Goal: Task Accomplishment & Management: Manage account settings

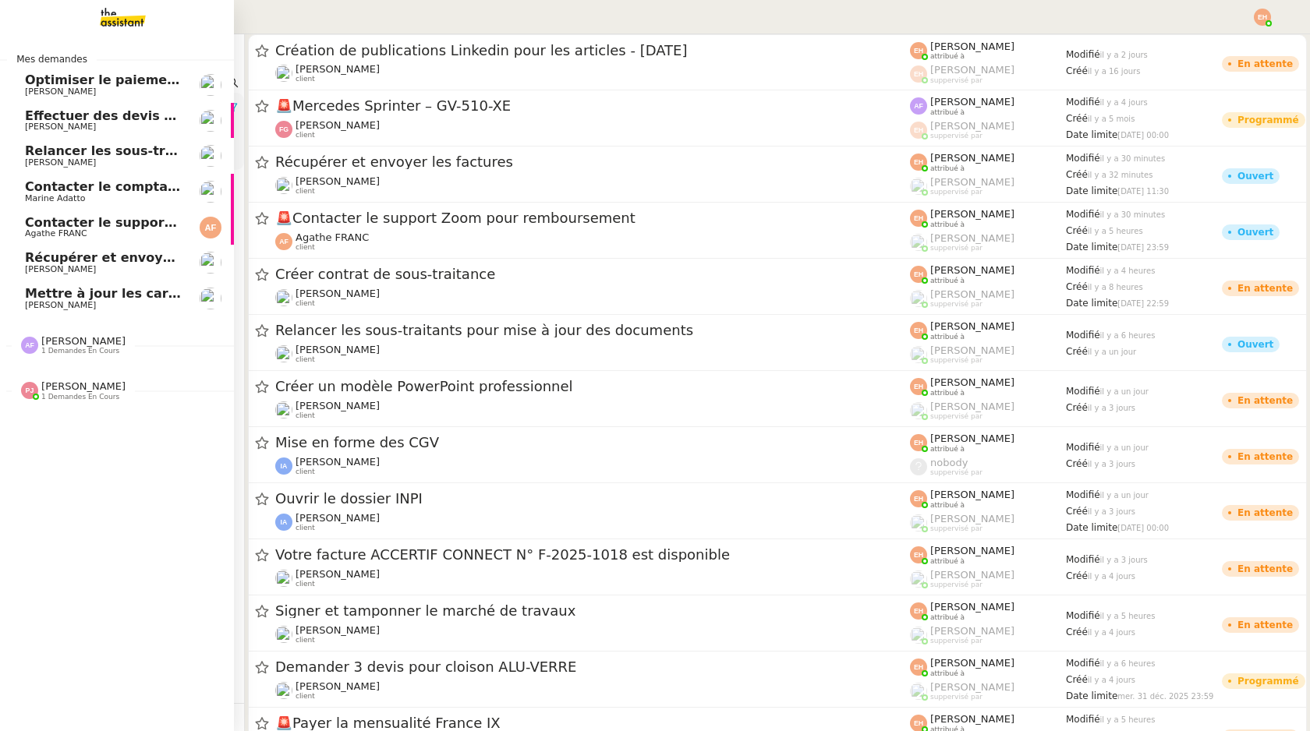
click at [27, 293] on span "Mettre à jour les cartes pro BTP" at bounding box center [137, 293] width 225 height 15
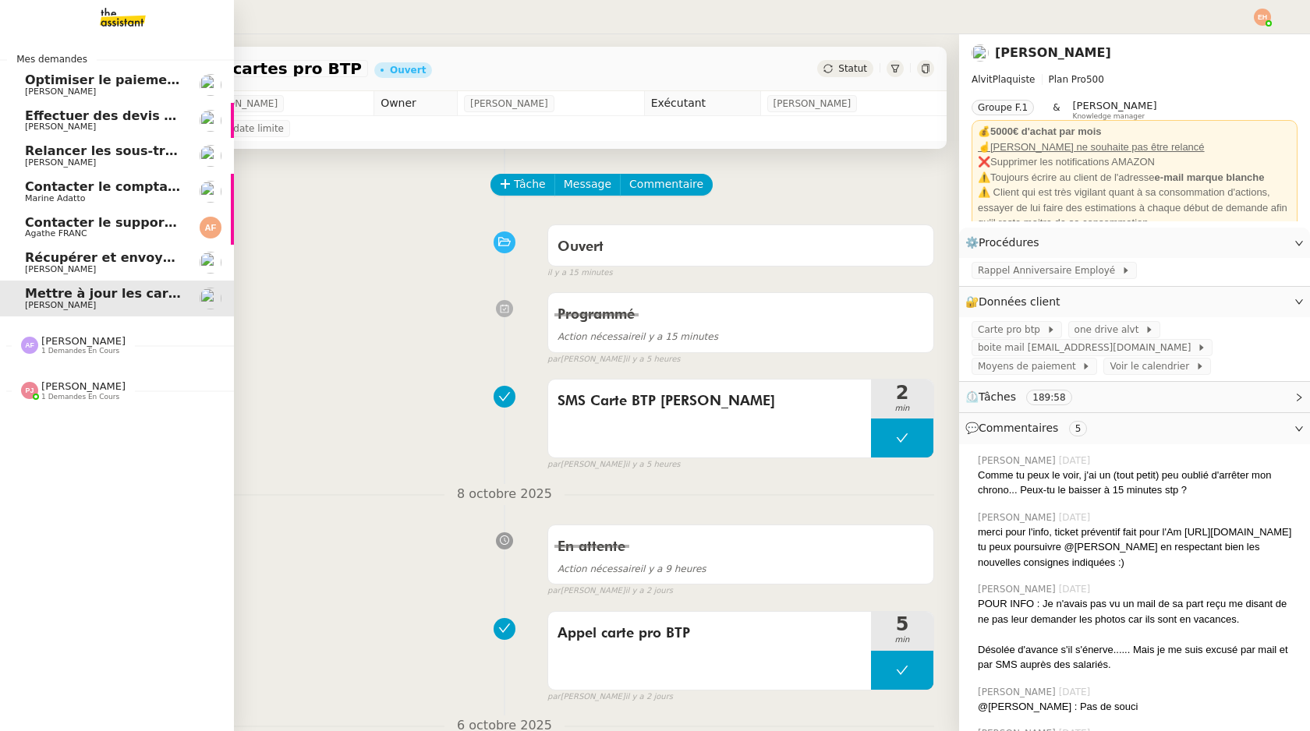
click at [22, 254] on link "Récupérer et envoyer les factures [PERSON_NAME]" at bounding box center [117, 263] width 234 height 36
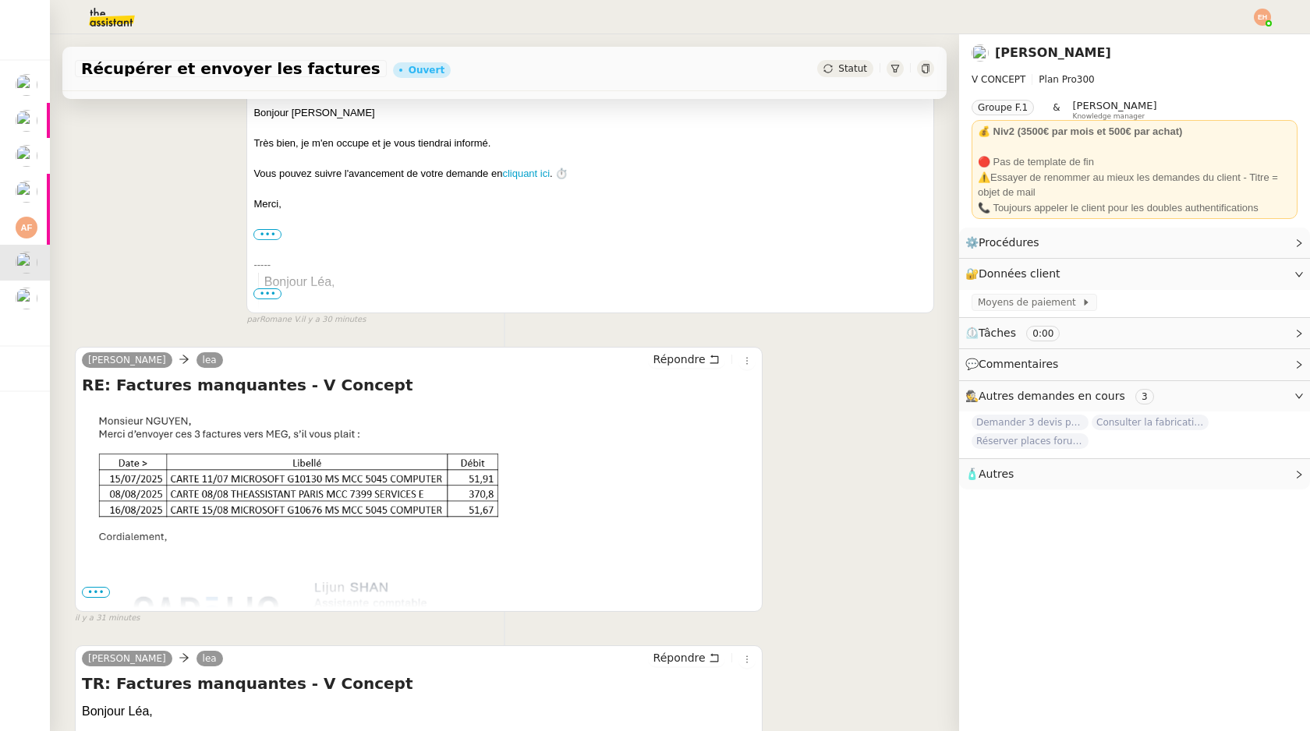
scroll to position [518, 0]
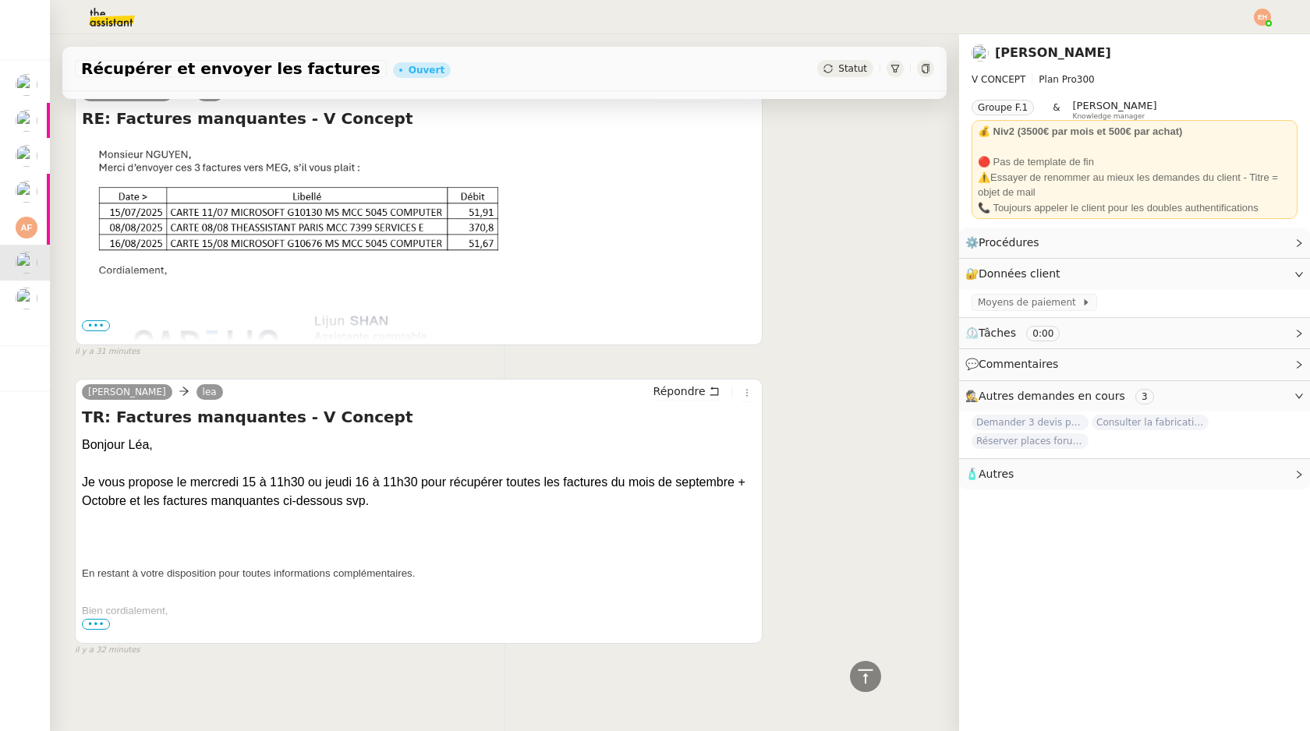
click at [96, 620] on span "•••" at bounding box center [96, 624] width 28 height 11
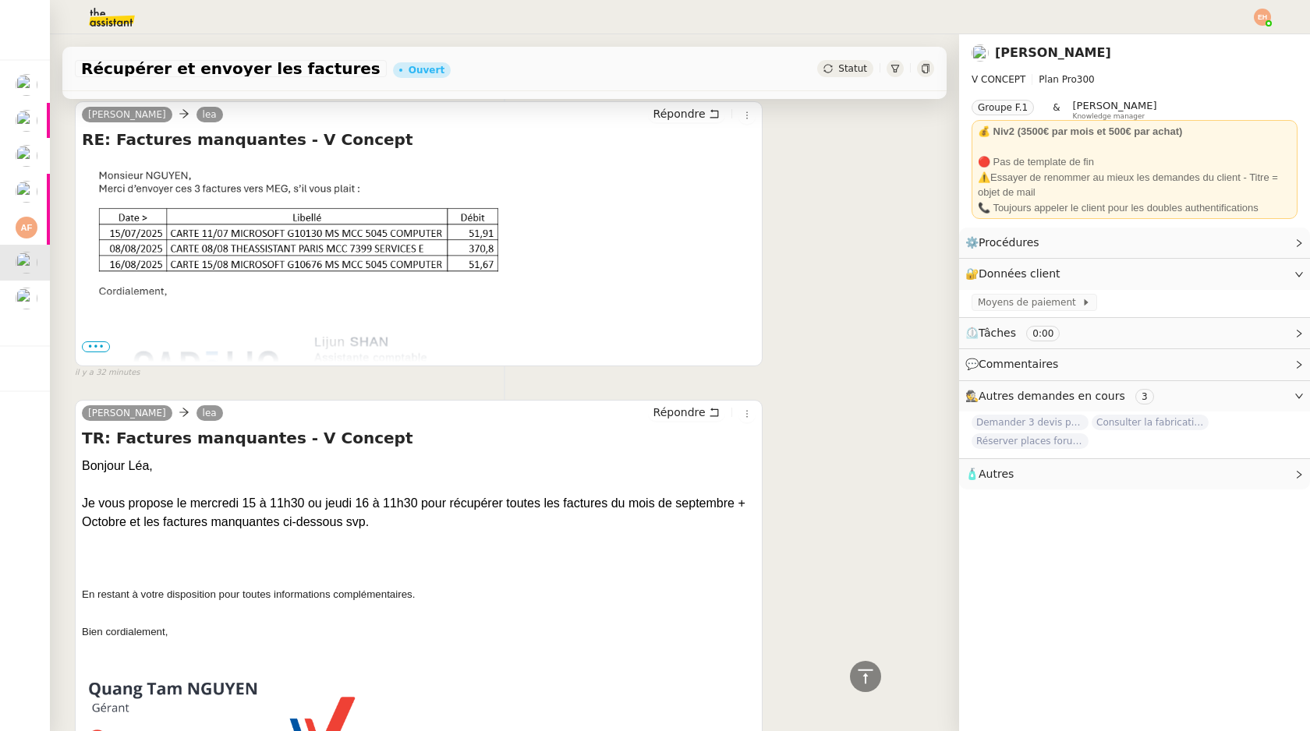
scroll to position [502, 0]
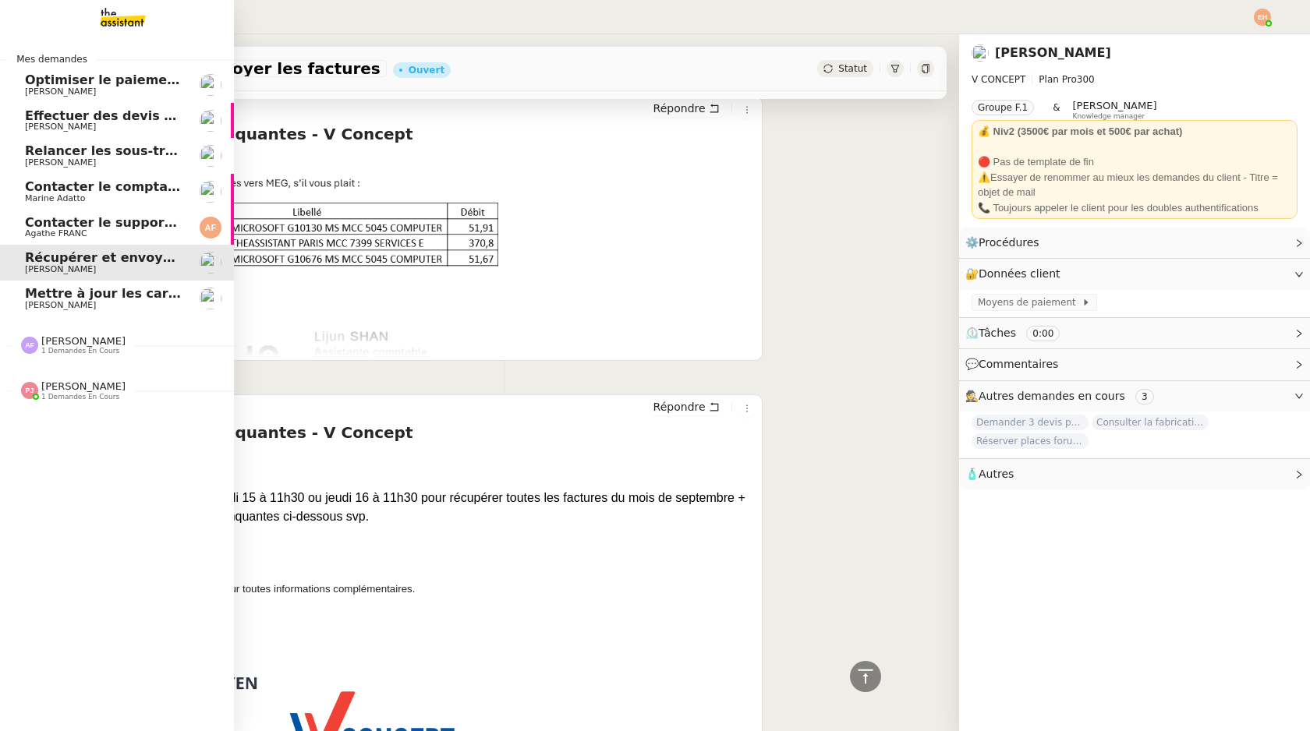
click at [75, 301] on span "[PERSON_NAME]" at bounding box center [104, 305] width 158 height 9
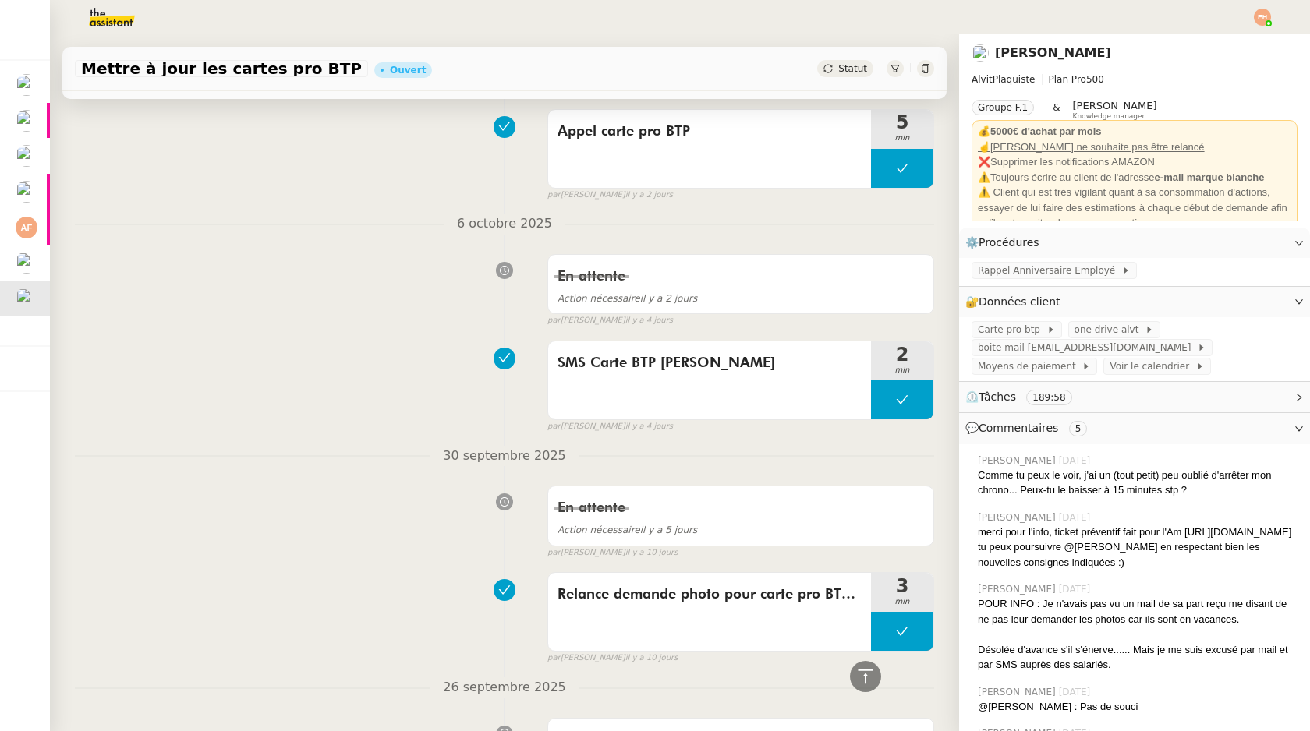
scroll to position [6112, 0]
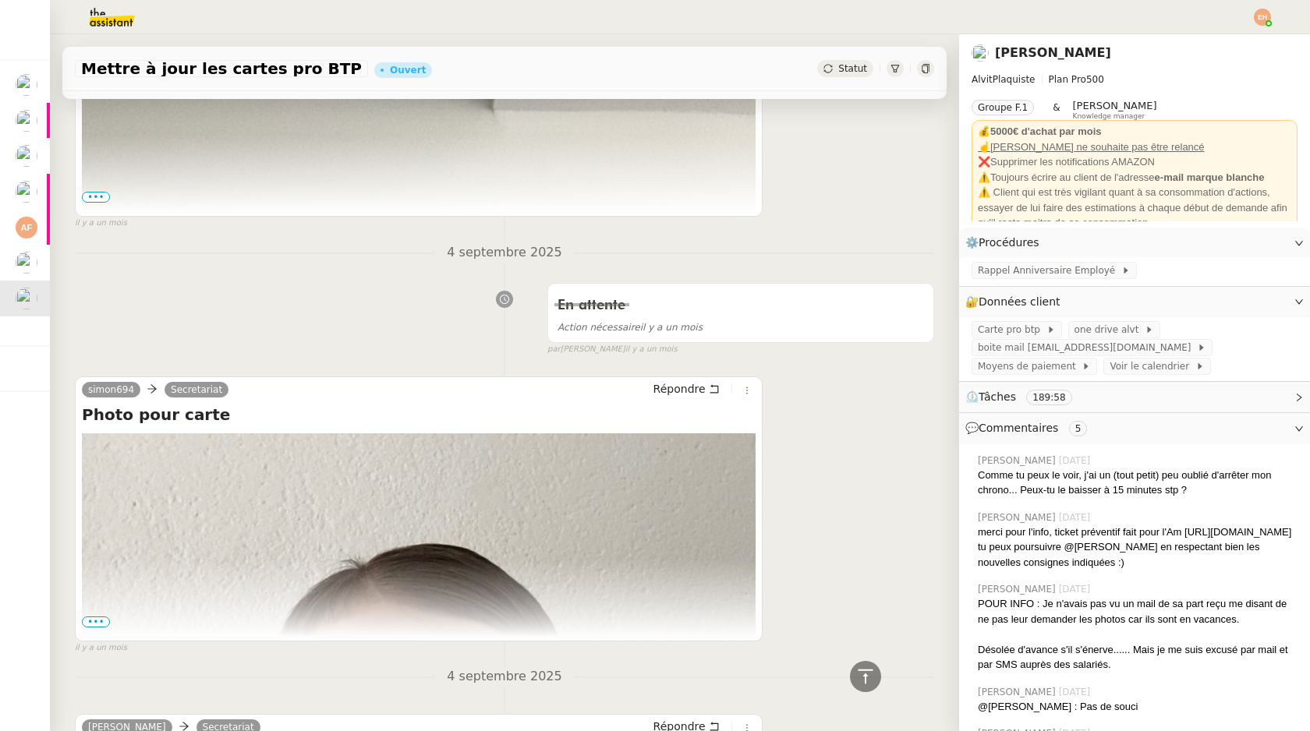
click at [855, 78] on div "Mettre à jour les cartes pro BTP Ouvert Statut" at bounding box center [504, 69] width 884 height 44
click at [854, 69] on span "Statut" at bounding box center [852, 68] width 29 height 11
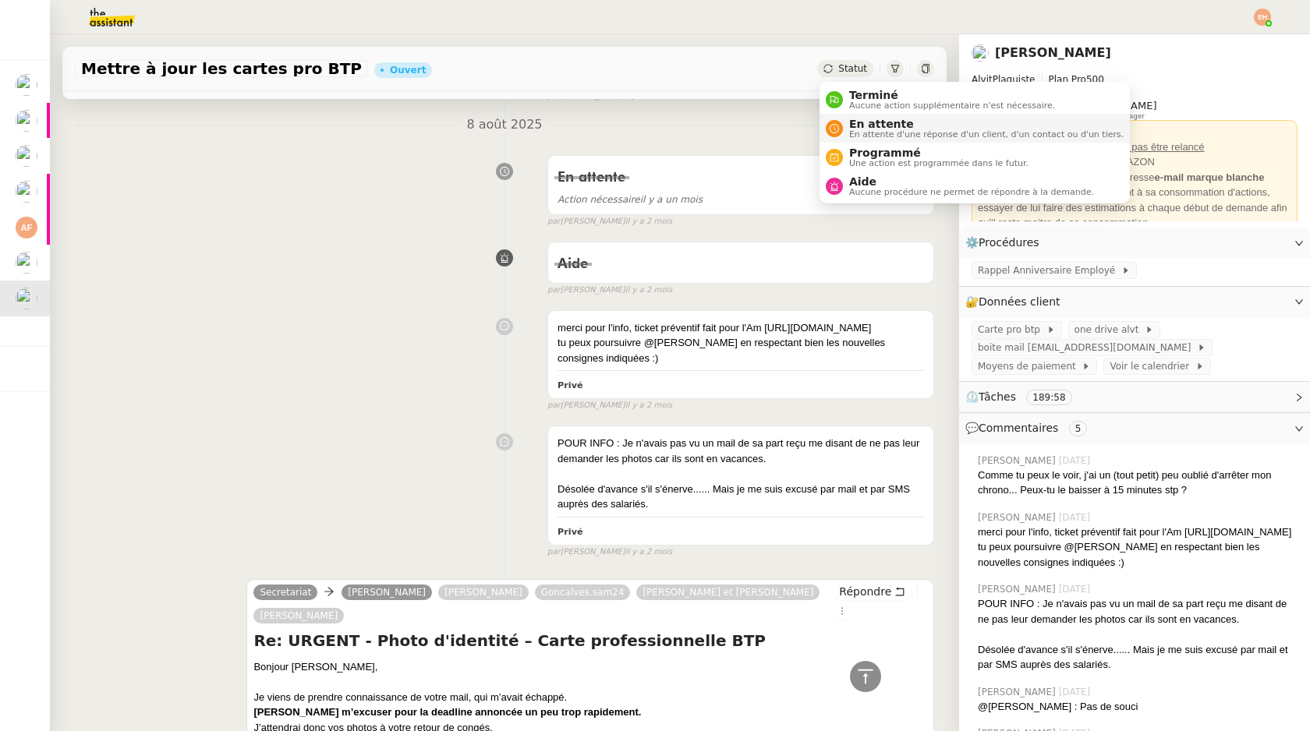
click at [905, 121] on span "En attente" at bounding box center [986, 124] width 274 height 12
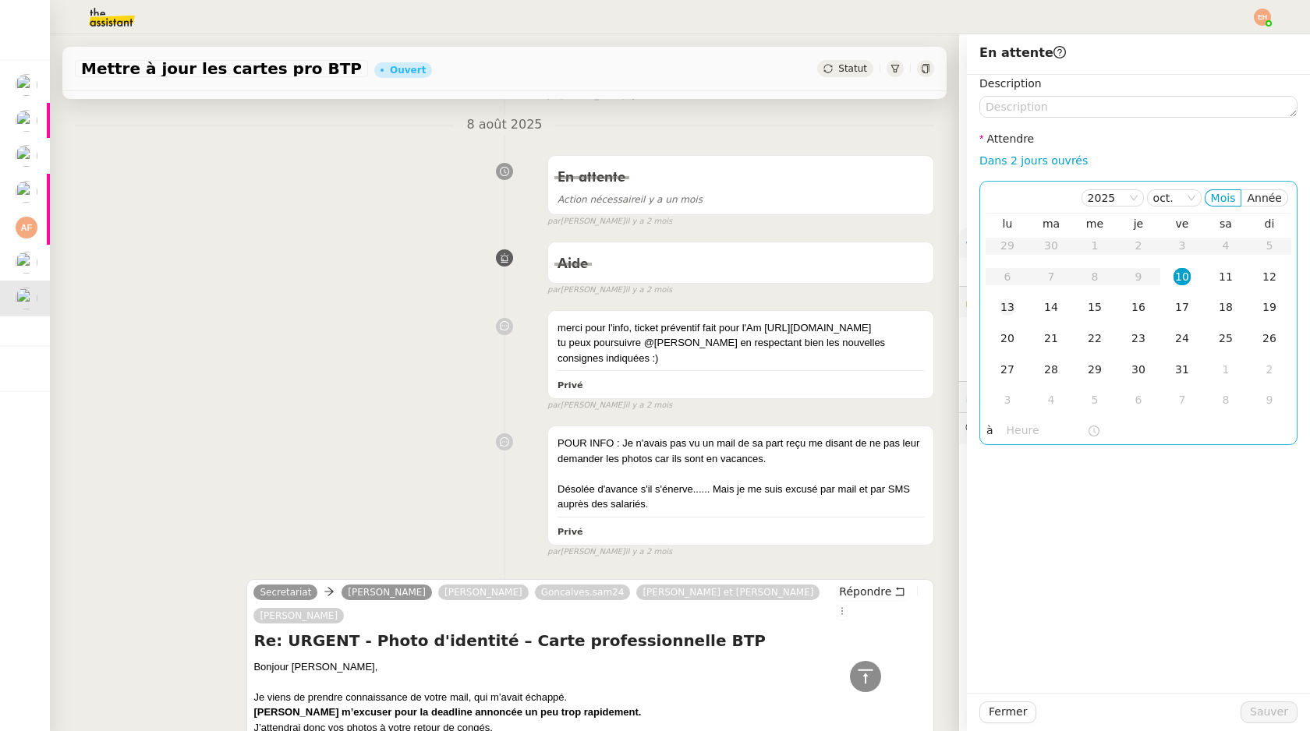
click at [1007, 307] on div "13" at bounding box center [1007, 307] width 17 height 17
click at [1266, 716] on span "Sauver" at bounding box center [1269, 712] width 38 height 18
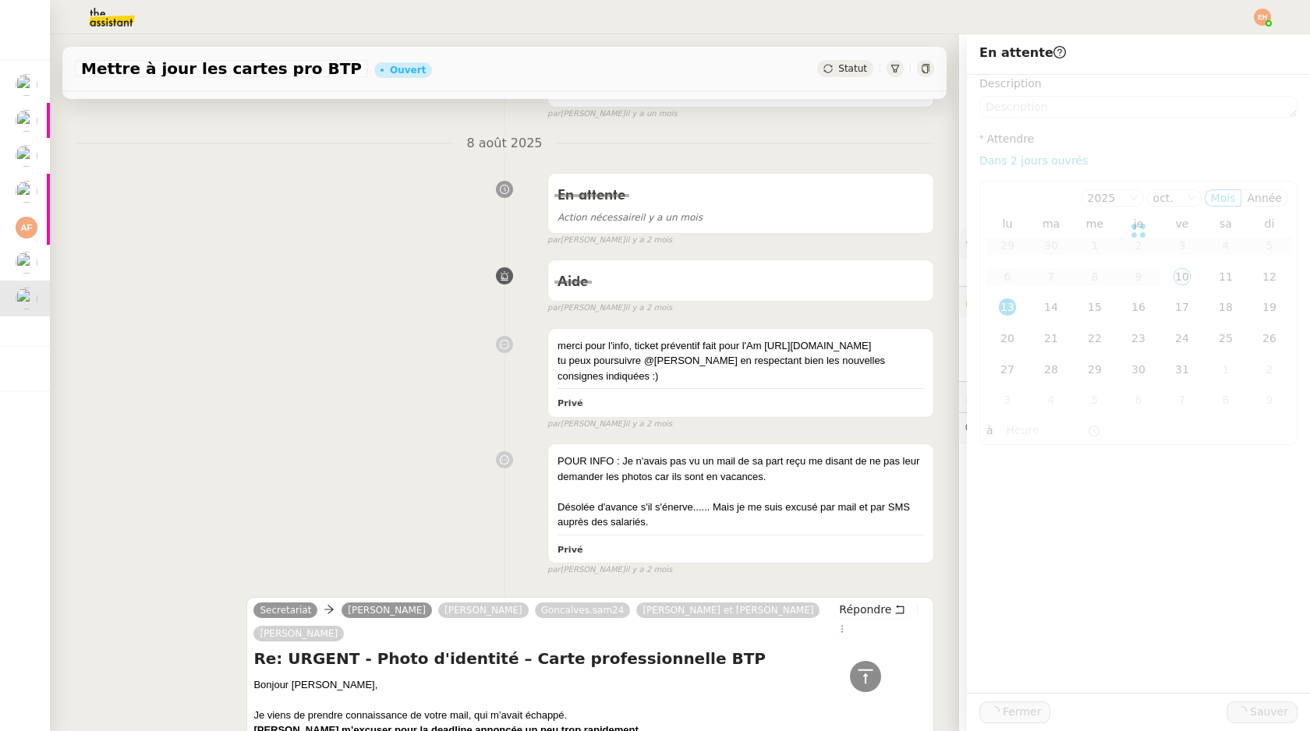
scroll to position [8771, 0]
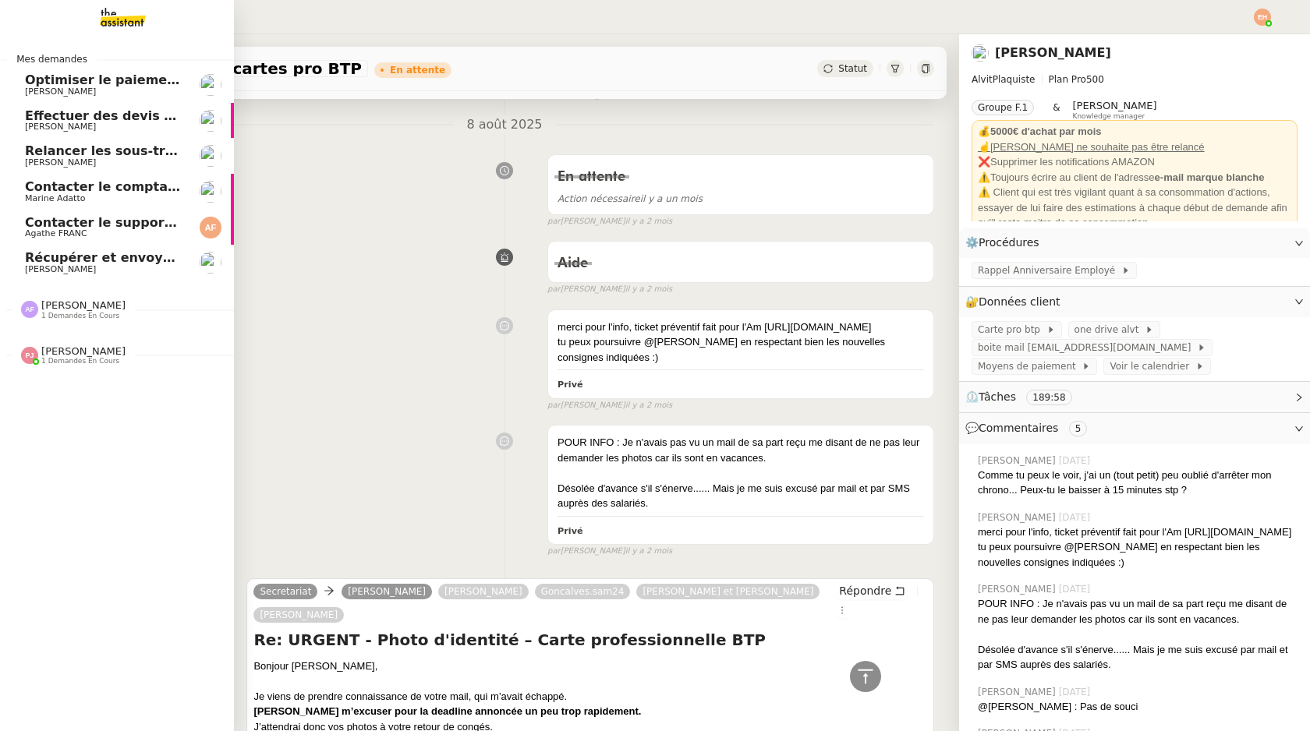
click at [76, 224] on span "Contacter le support Zoom pour remboursement" at bounding box center [196, 222] width 342 height 15
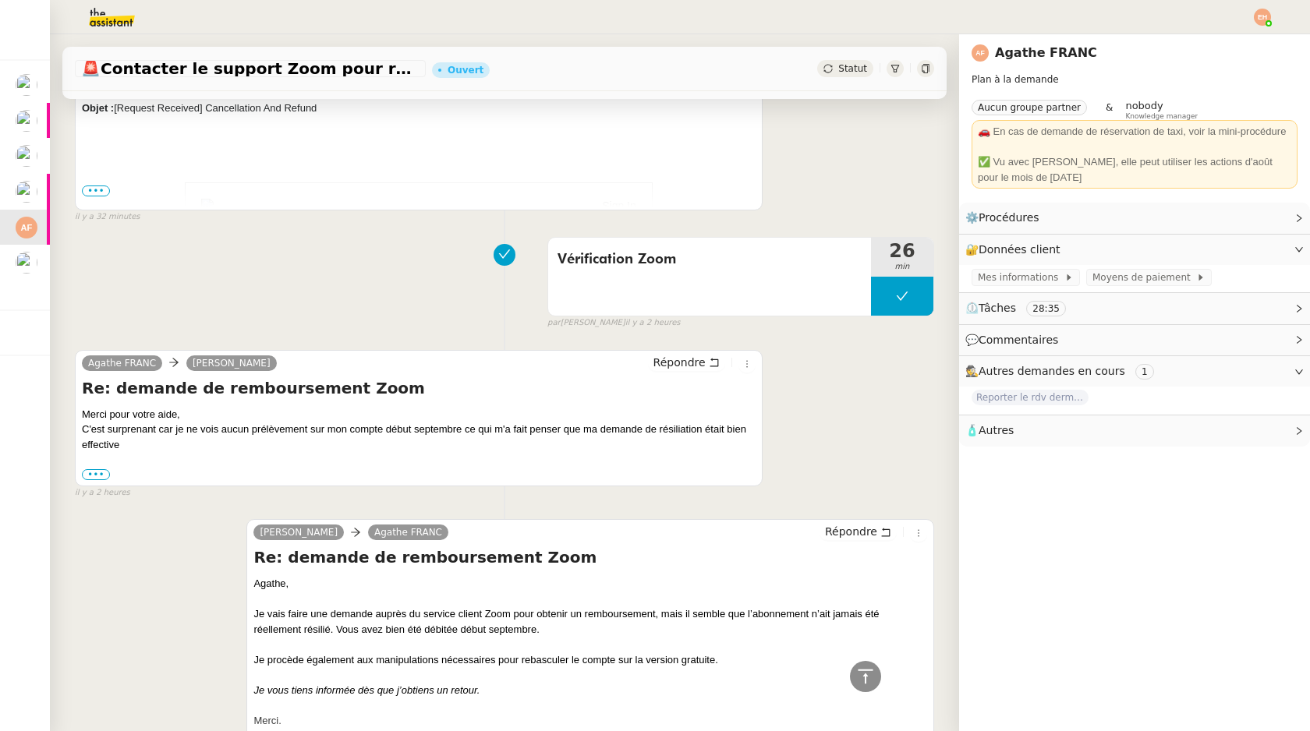
scroll to position [218, 0]
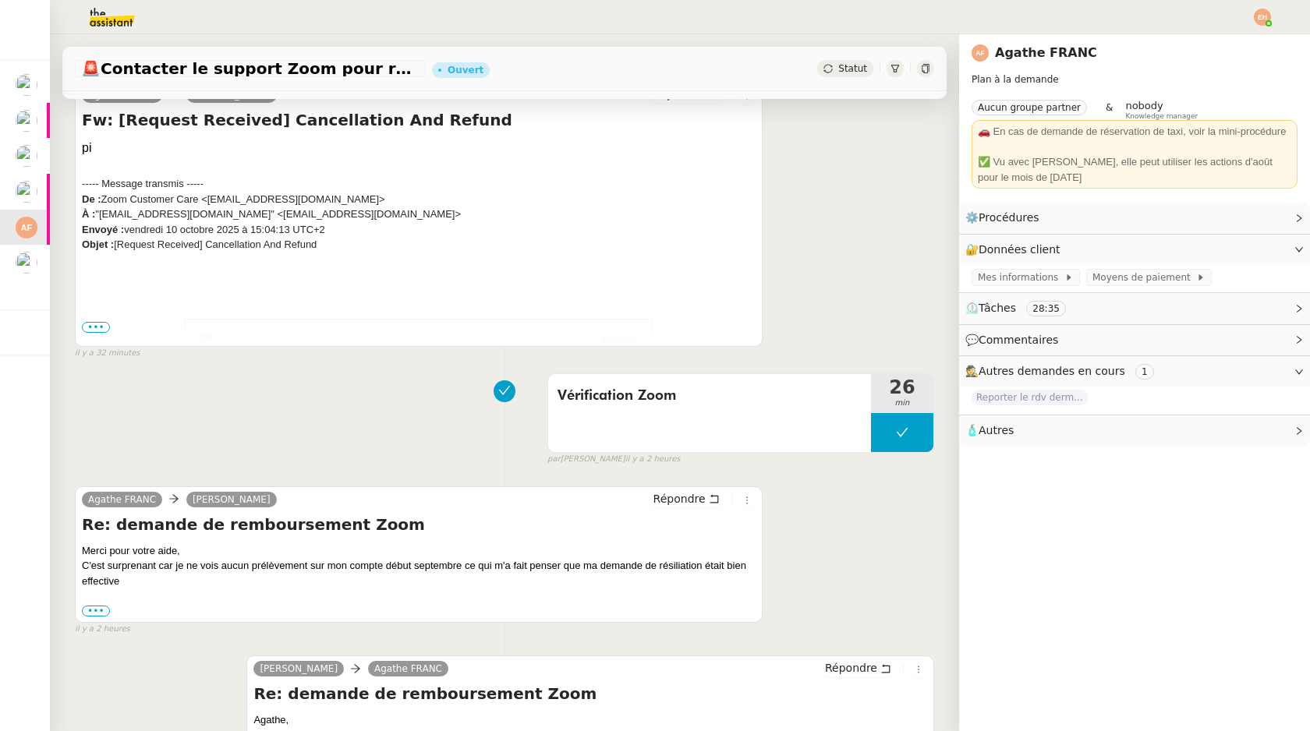
click at [100, 320] on td "Sign In Thank you for contacting Zoom Billing. Your request BIL2204440 has been…" at bounding box center [419, 610] width 674 height 614
click at [99, 334] on td "Sign In Thank you for contacting Zoom Billing. Your request BIL2204440 has been…" at bounding box center [419, 610] width 674 height 614
click at [96, 331] on span "•••" at bounding box center [96, 327] width 28 height 11
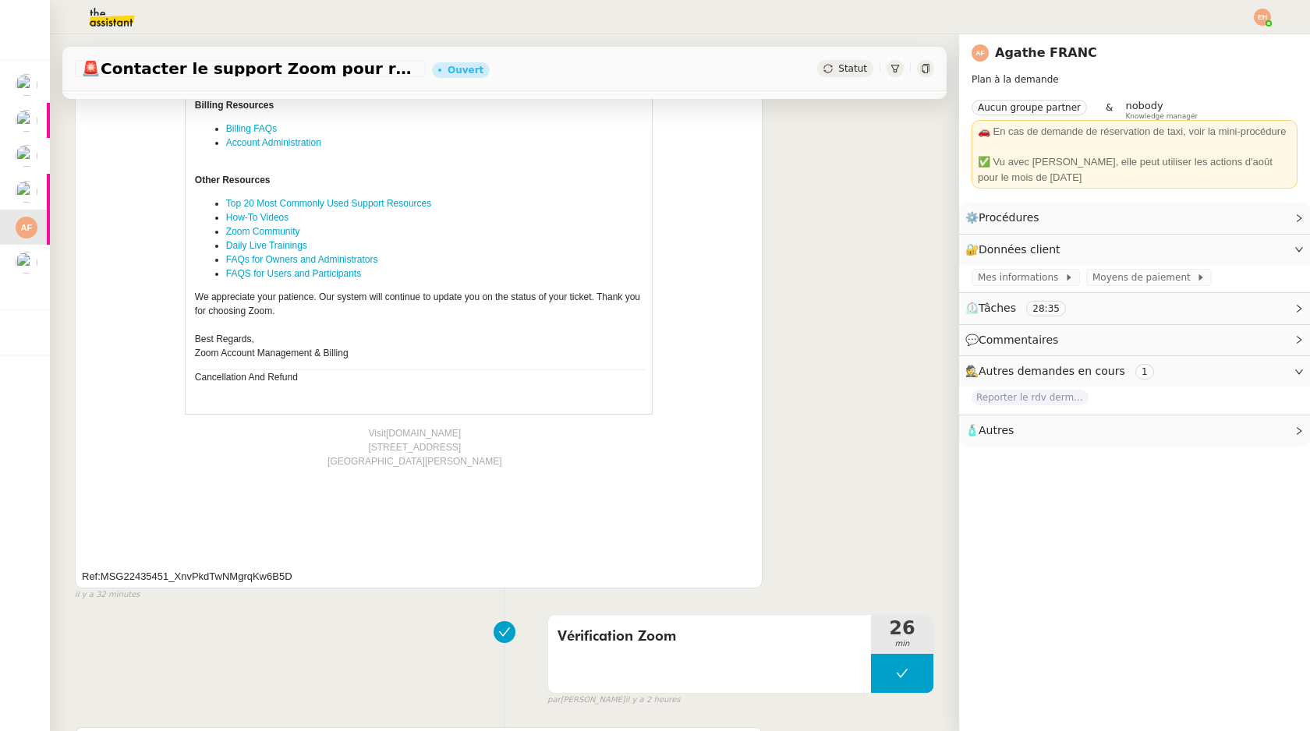
scroll to position [726, 0]
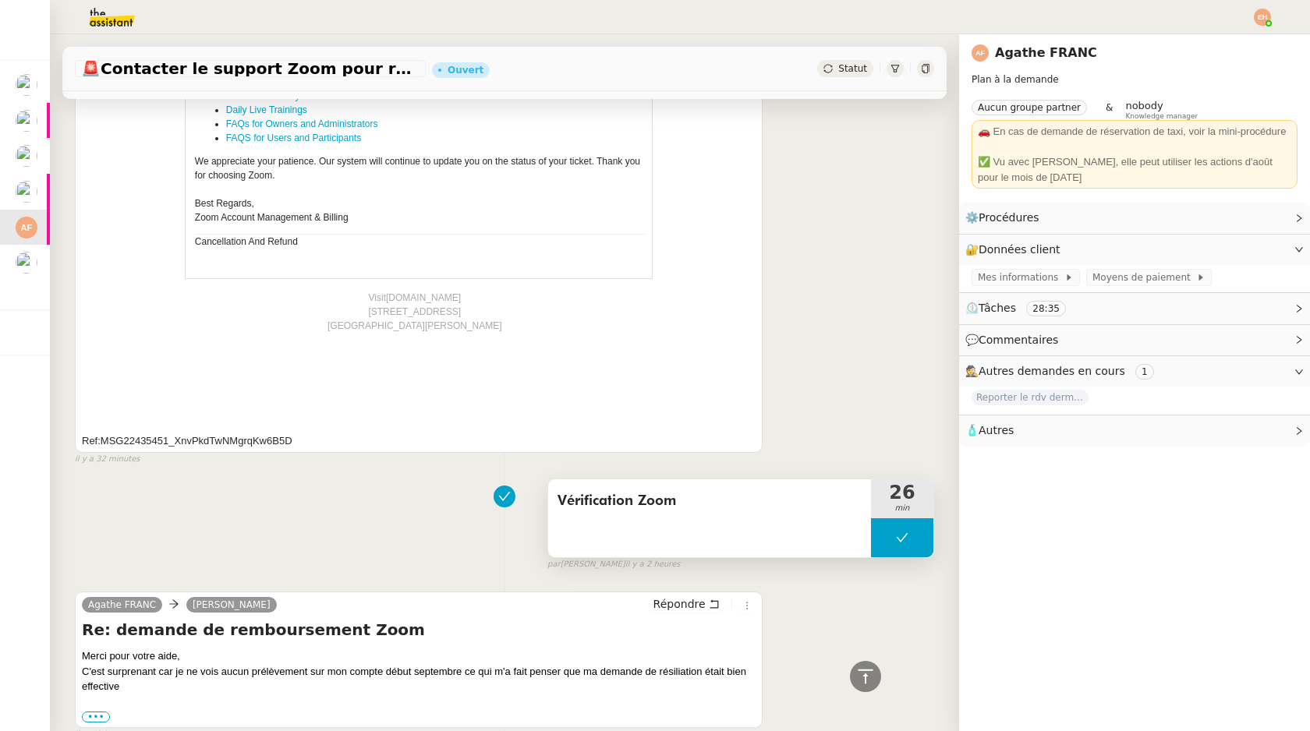
click at [875, 522] on button at bounding box center [902, 538] width 62 height 39
click at [875, 526] on div at bounding box center [886, 538] width 31 height 39
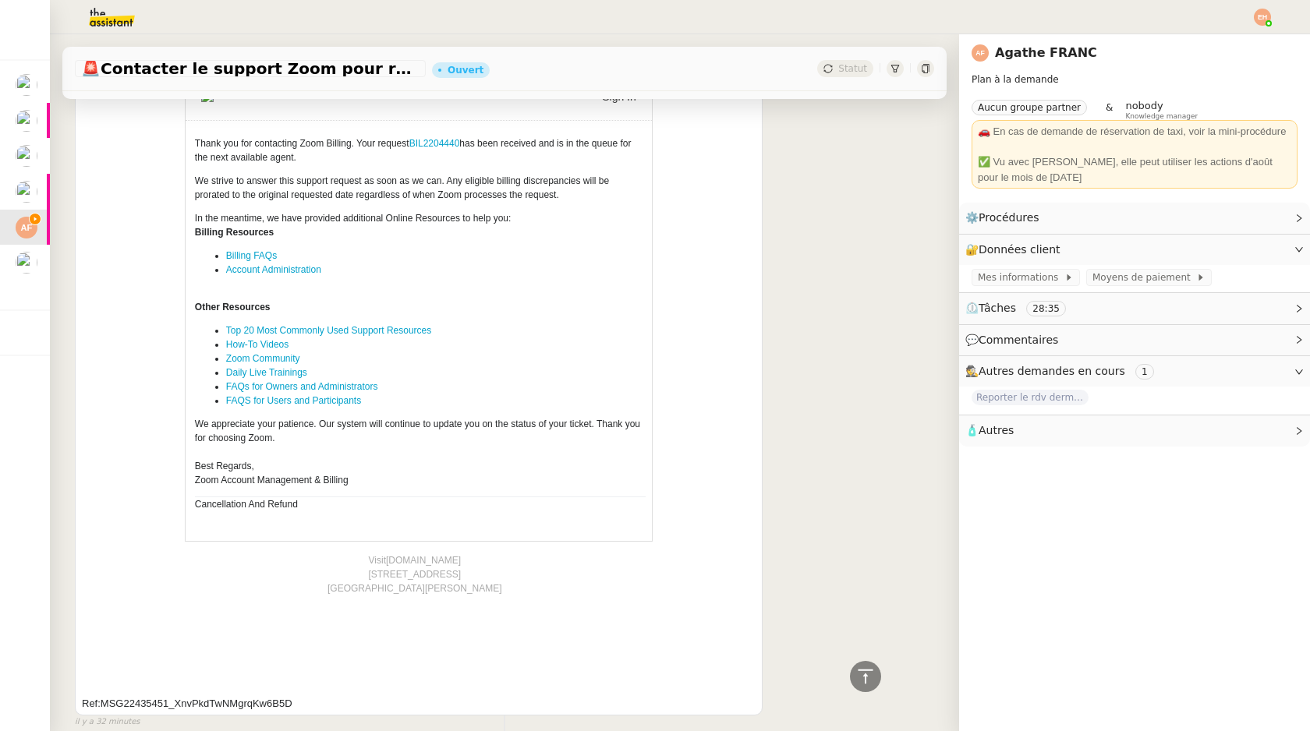
scroll to position [440, 0]
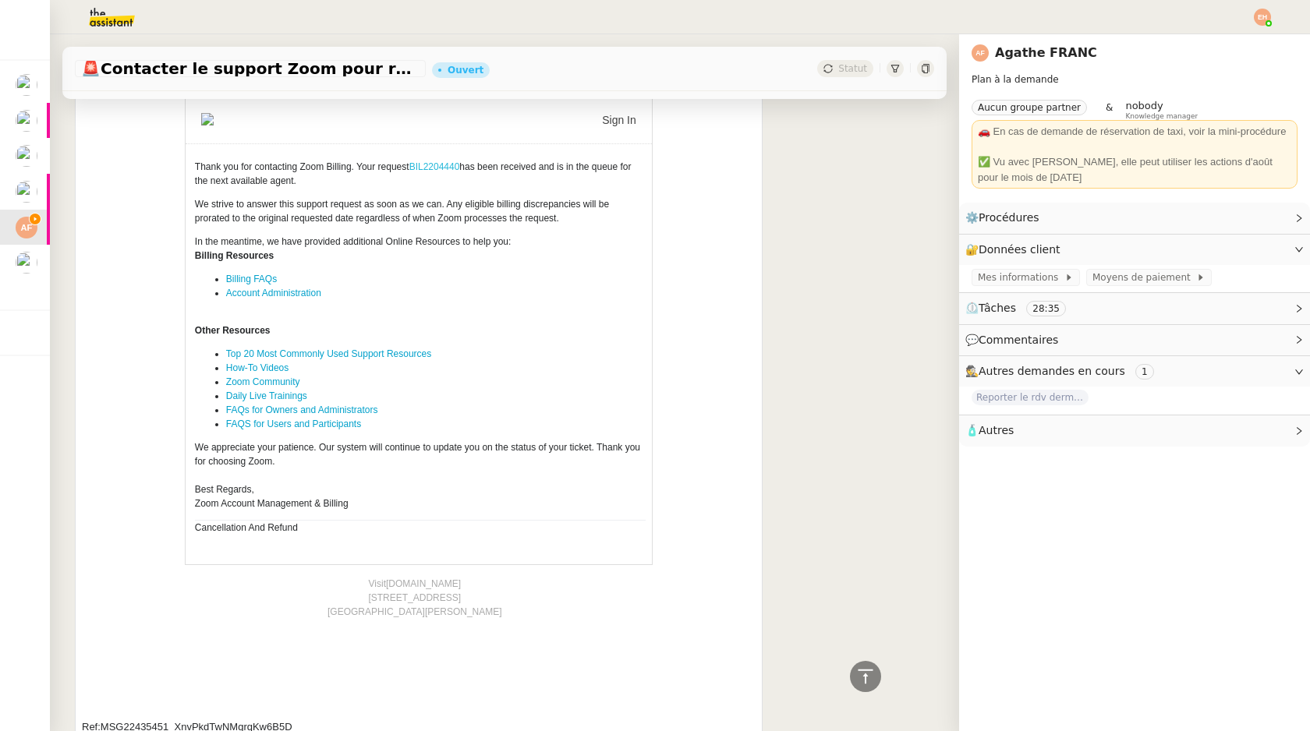
click at [426, 165] on link "BIL2204440" at bounding box center [434, 166] width 51 height 11
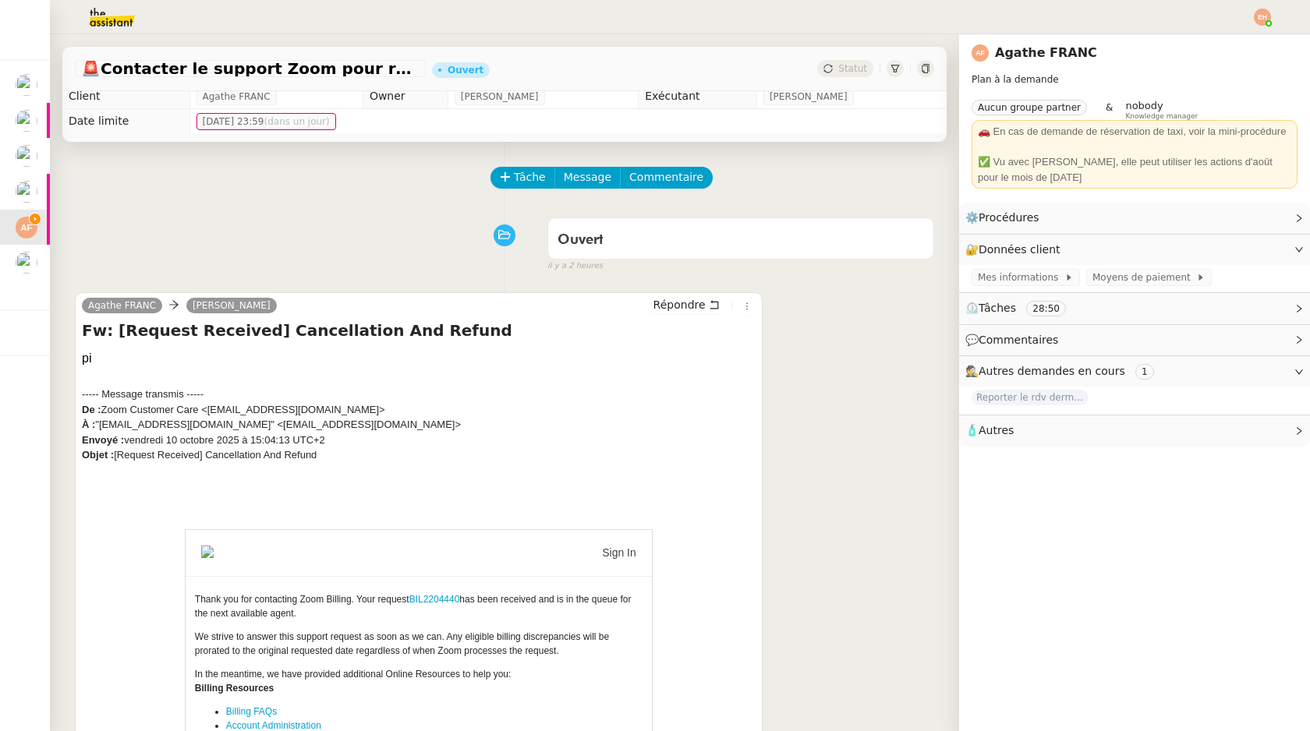
scroll to position [0, 0]
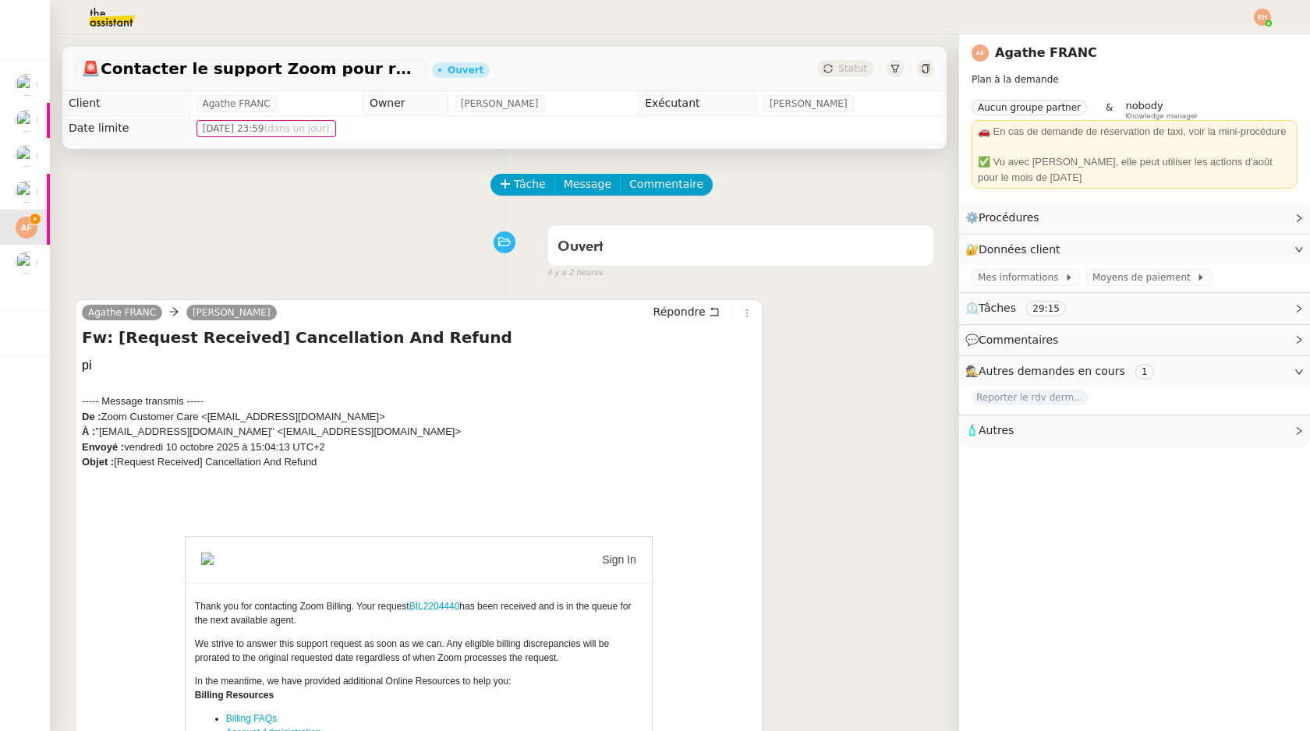
click at [101, 276] on div "Ouvert false il y a 2 heures" at bounding box center [504, 249] width 859 height 62
drag, startPoint x: 708, startPoint y: 318, endPoint x: 620, endPoint y: 393, distance: 115.6
click at [620, 393] on div "[PERSON_NAME] Fw: [Request Received] Cancellation And Refund pi ----- Message t…" at bounding box center [419, 739] width 688 height 880
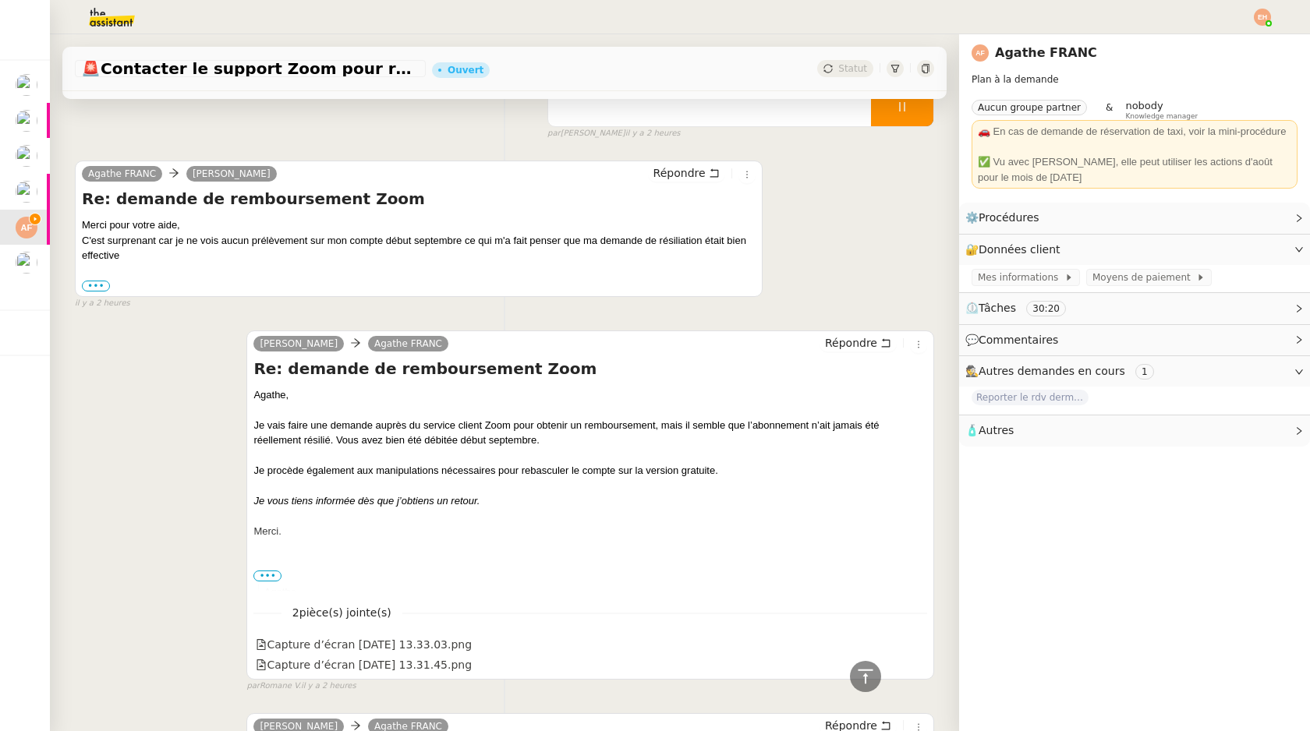
scroll to position [1159, 0]
click at [581, 229] on div "Merci pour votre aide," at bounding box center [419, 224] width 674 height 16
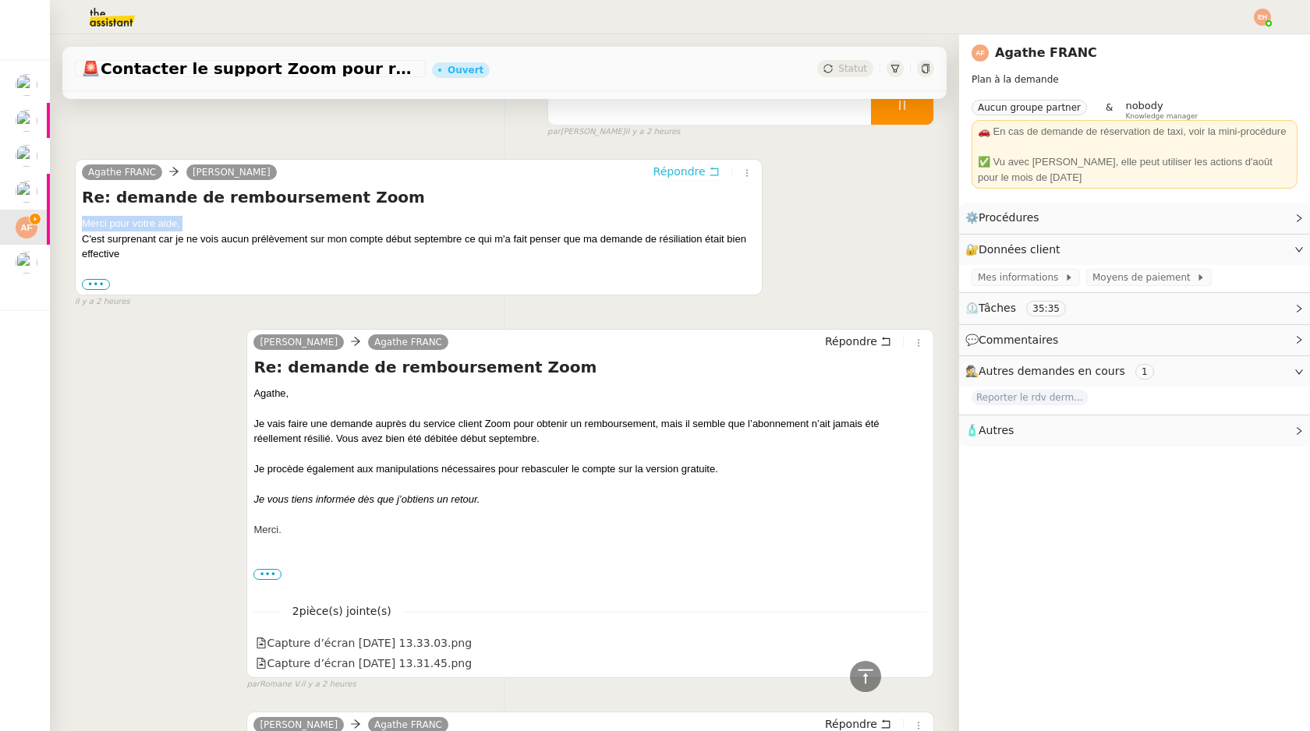
click at [684, 172] on span "Répondre" at bounding box center [679, 172] width 52 height 16
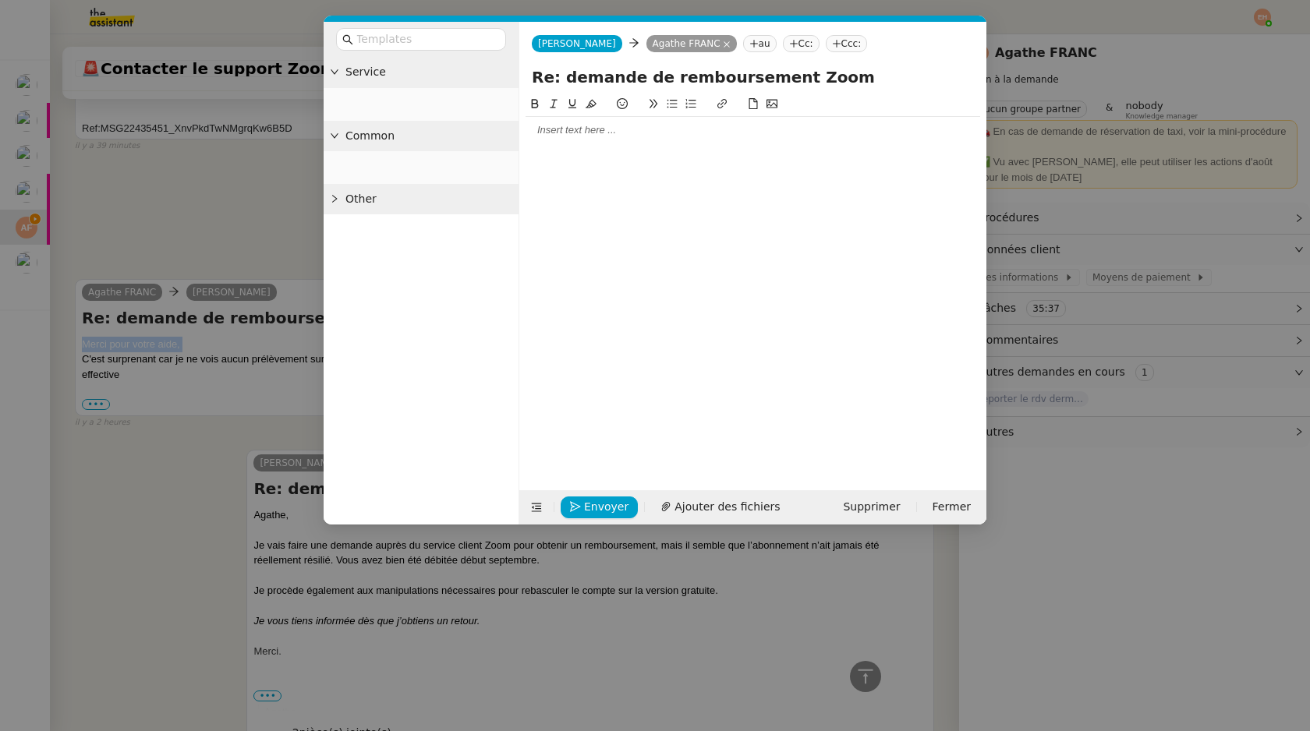
scroll to position [1278, 0]
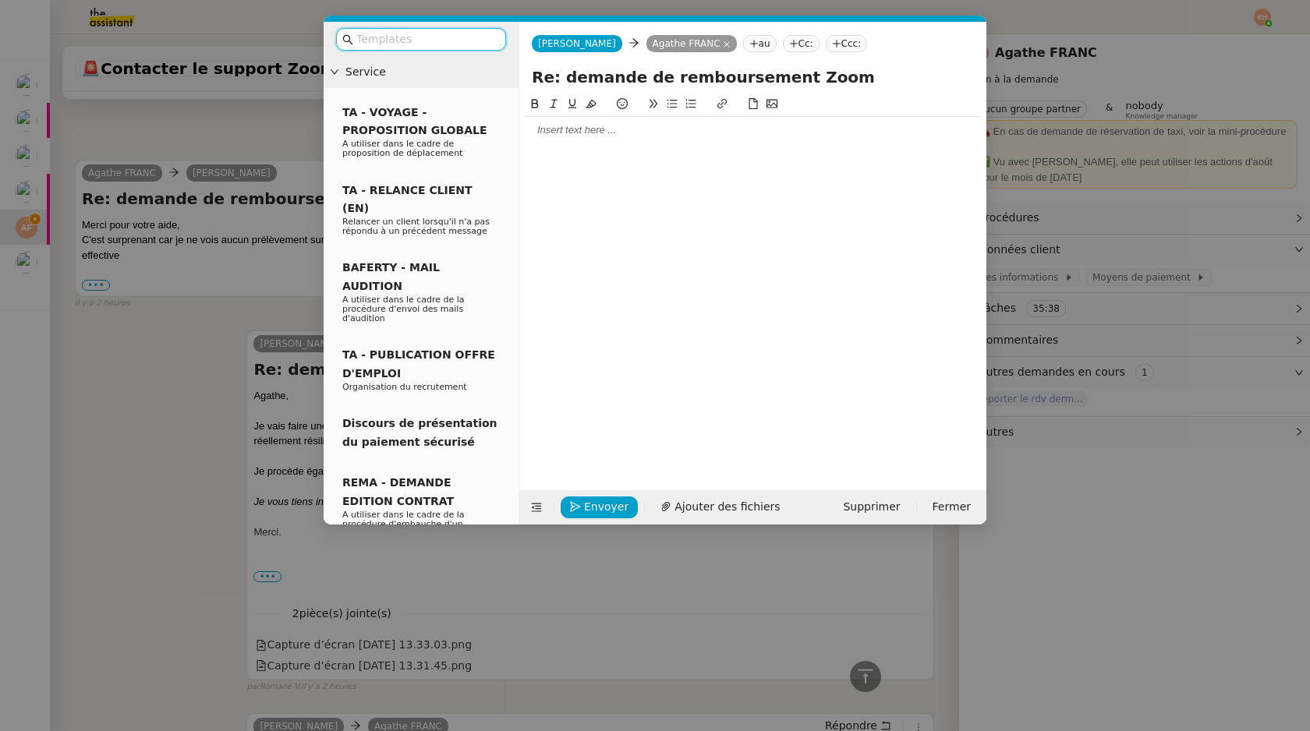
click at [588, 135] on div at bounding box center [753, 130] width 455 height 14
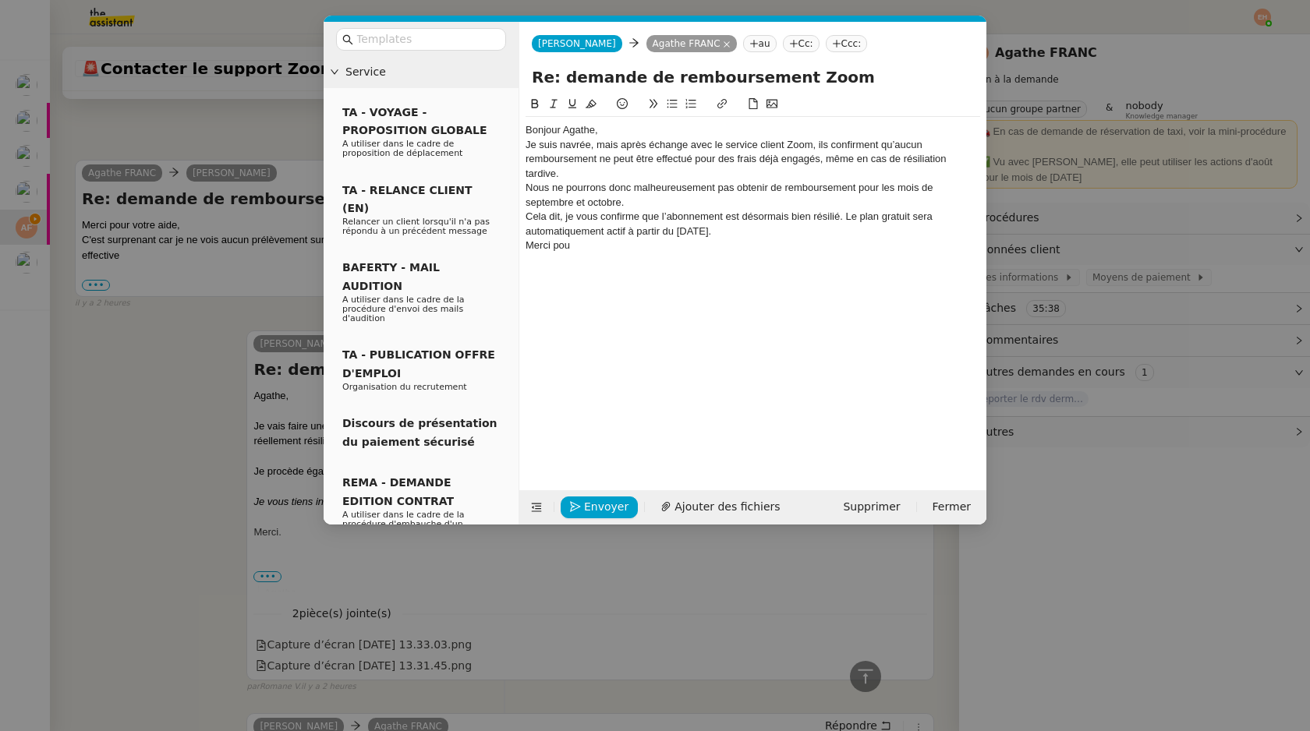
scroll to position [1385, 0]
click at [533, 128] on div "Bonjour Agathe," at bounding box center [753, 130] width 455 height 14
click at [604, 128] on div "Agathe," at bounding box center [753, 130] width 455 height 14
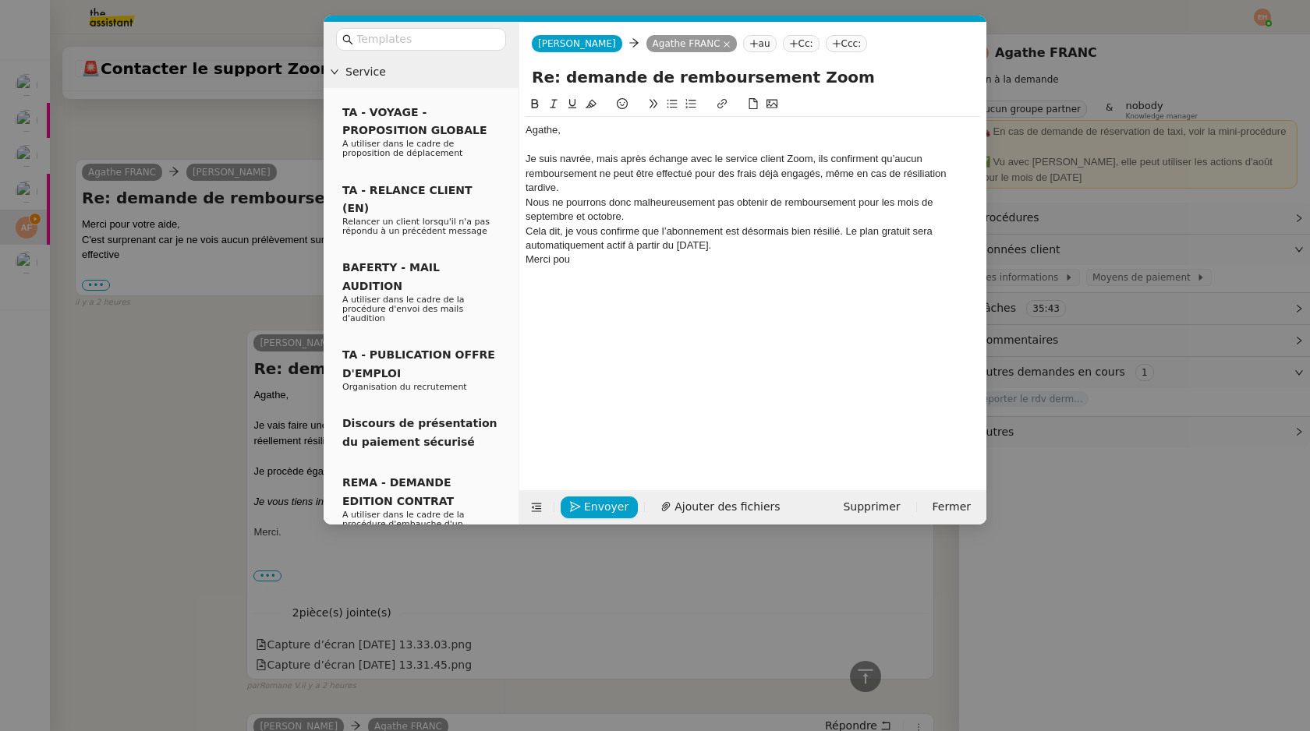
scroll to position [1400, 0]
click at [610, 186] on div "Je suis navrée, mais après échange avec le service client Zoom, ils confirment …" at bounding box center [753, 173] width 455 height 43
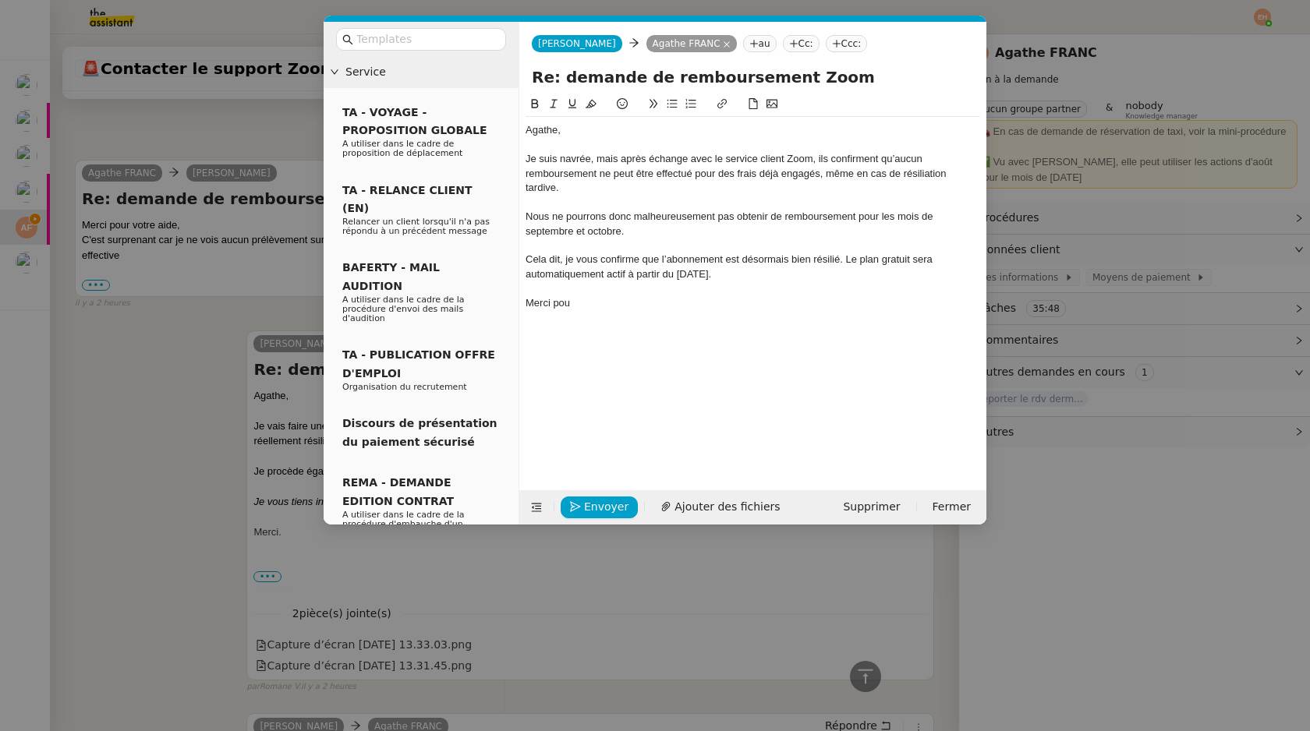
scroll to position [1446, 0]
click at [561, 303] on div "Merci pou" at bounding box center [753, 303] width 455 height 14
drag, startPoint x: 618, startPoint y: 158, endPoint x: 895, endPoint y: 152, distance: 276.9
click at [895, 152] on div "Je suis navrée, mais après échange avec le service client Zoom, ils confirment …" at bounding box center [753, 173] width 455 height 43
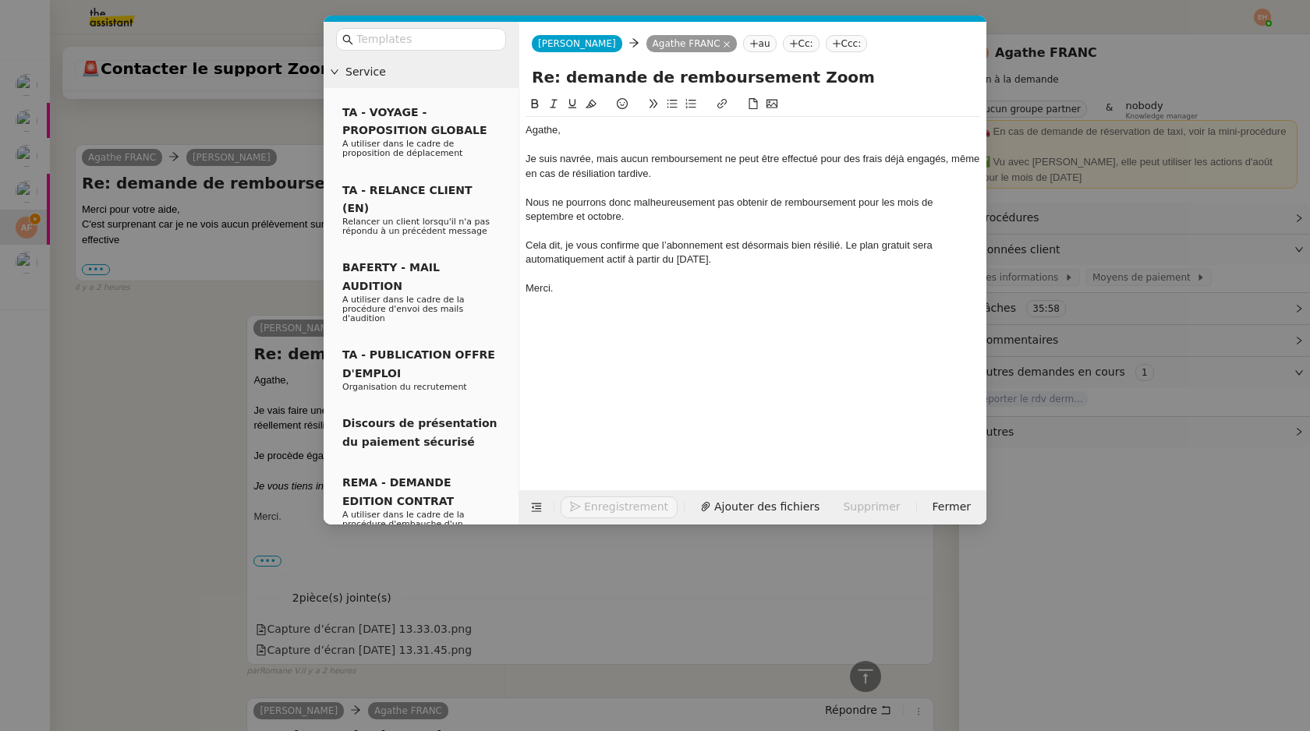
scroll to position [1430, 0]
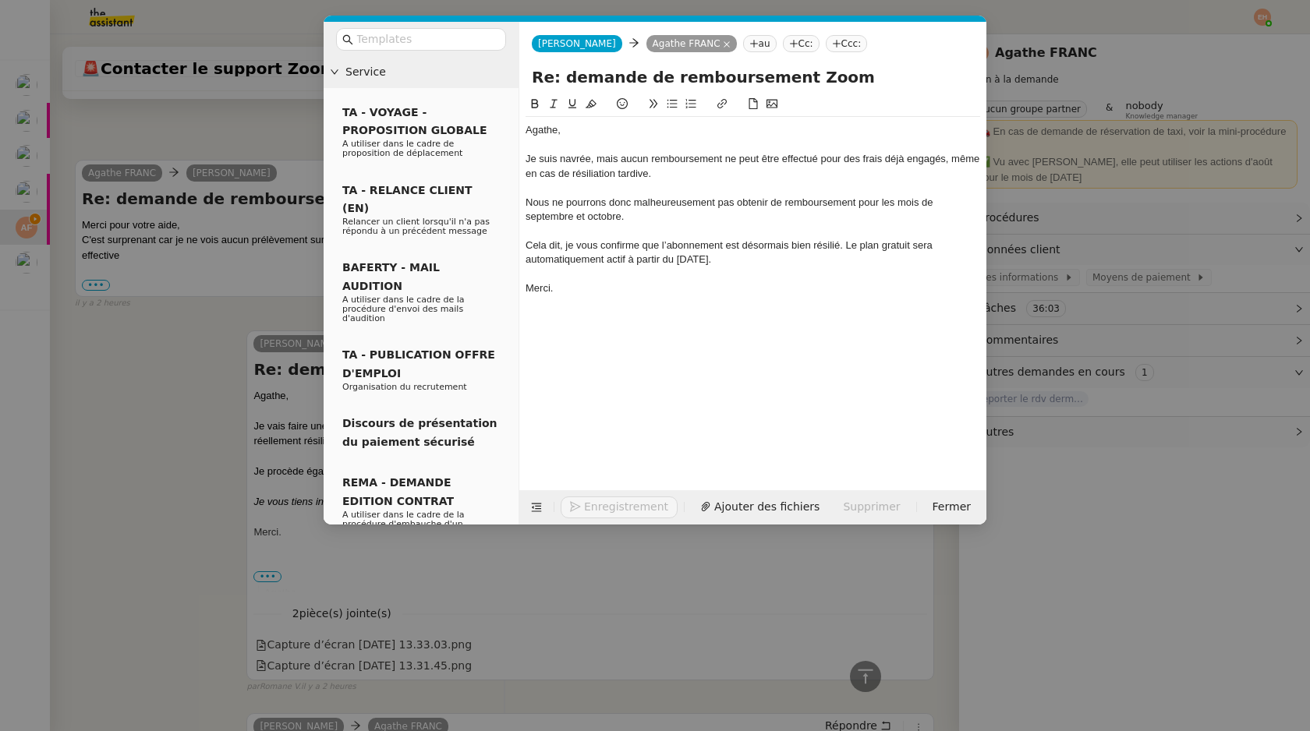
click at [767, 175] on div "Je suis navrée, mais aucun remboursement ne peut être effectué pour des frais d…" at bounding box center [753, 166] width 455 height 29
click at [698, 184] on div at bounding box center [753, 188] width 455 height 14
drag, startPoint x: 944, startPoint y: 160, endPoint x: 943, endPoint y: 169, distance: 9.5
click at [943, 169] on div "Je suis navrée, mais aucun remboursement ne peut être effectué pour des frais d…" at bounding box center [753, 166] width 455 height 29
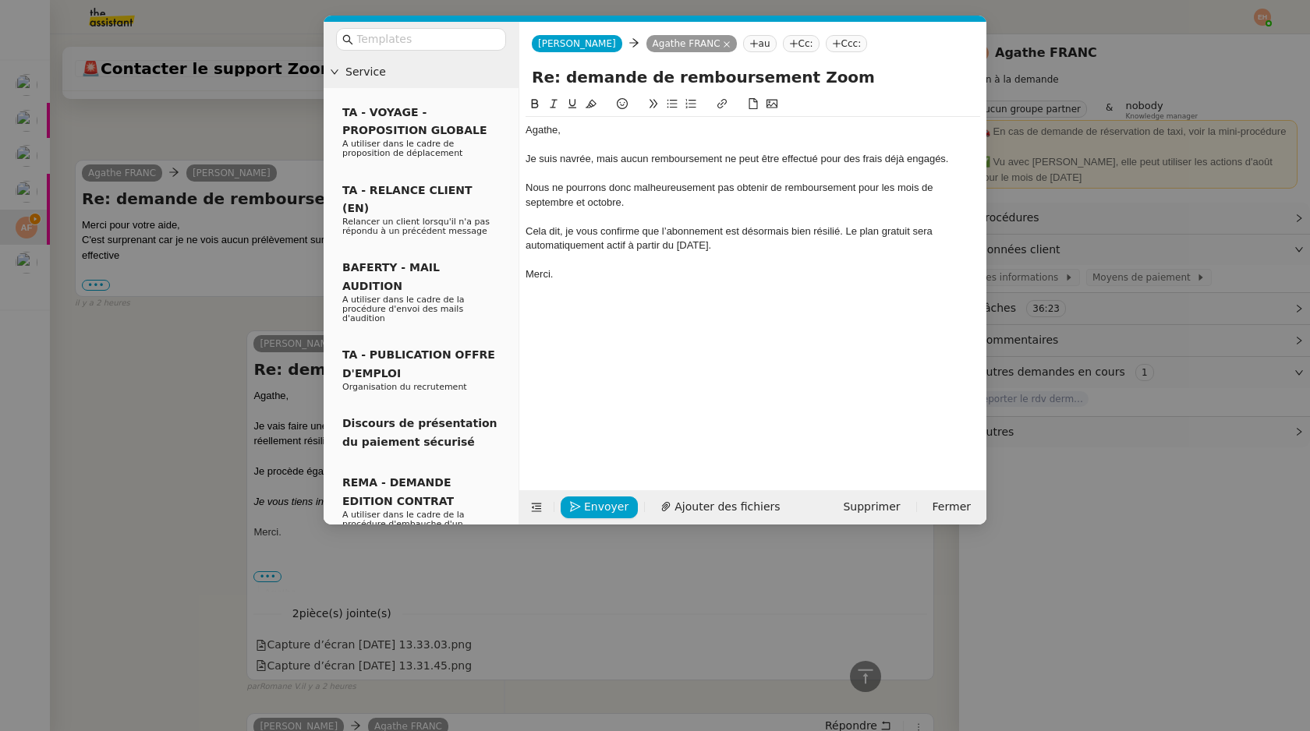
click at [867, 166] on div "Je suis navrée, mais aucun remboursement ne peut être effectué pour des frais d…" at bounding box center [753, 159] width 455 height 14
click at [867, 167] on div at bounding box center [753, 174] width 455 height 14
click at [870, 158] on div "Je suis navrée, mais aucun remboursement ne peut être effectué pour des frais d…" at bounding box center [753, 159] width 455 height 14
click at [876, 158] on div "Je suis navrée, mais aucun remboursement ne peut être effectué pour des frais d…" at bounding box center [753, 159] width 455 height 14
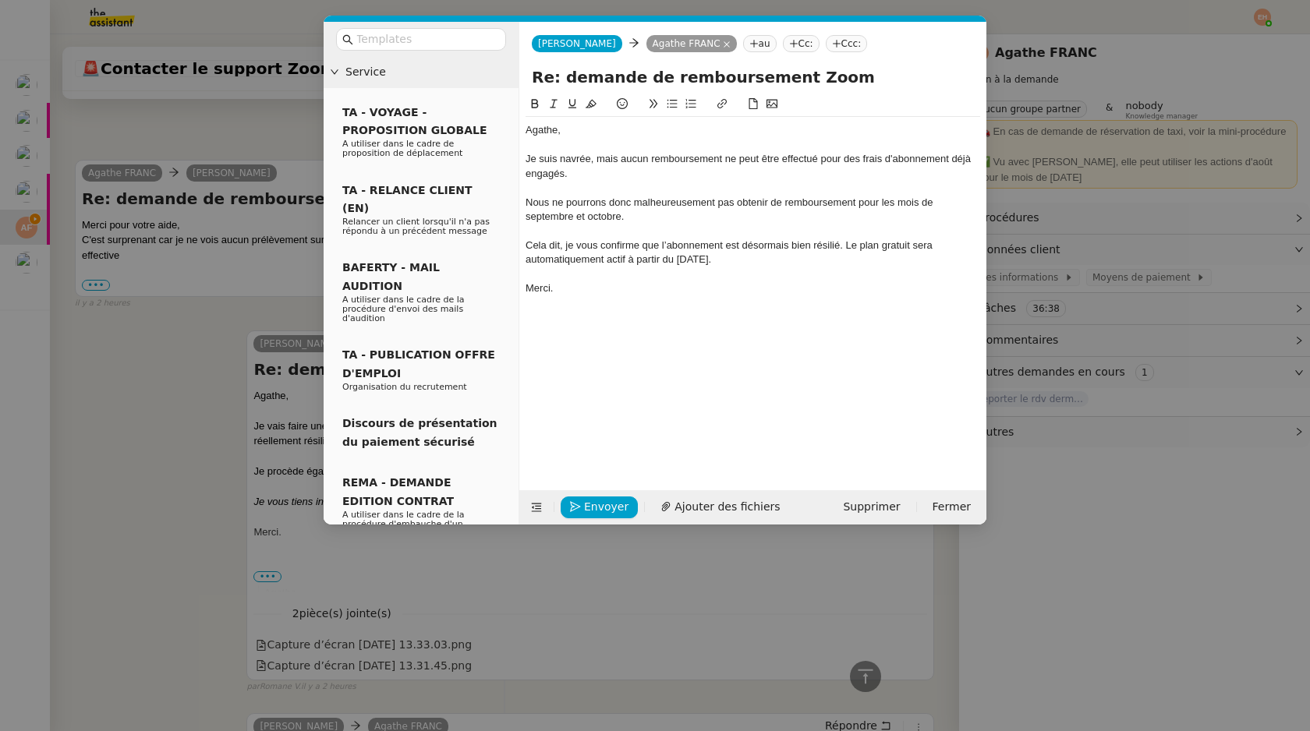
click at [662, 209] on div "Nous ne pourrons donc malheureusement pas obtenir de remboursement pour les moi…" at bounding box center [753, 210] width 455 height 29
click at [663, 217] on div "Nous ne pourrons donc malheureusement pas obtenir de remboursement pour les moi…" at bounding box center [753, 210] width 455 height 29
click at [780, 266] on div "Cela dit, je vous confirme que l’abonnement est désormais bien résilié. Le plan…" at bounding box center [753, 253] width 455 height 29
click at [678, 280] on div at bounding box center [753, 274] width 455 height 14
click at [589, 508] on span "Envoyer" at bounding box center [606, 507] width 44 height 18
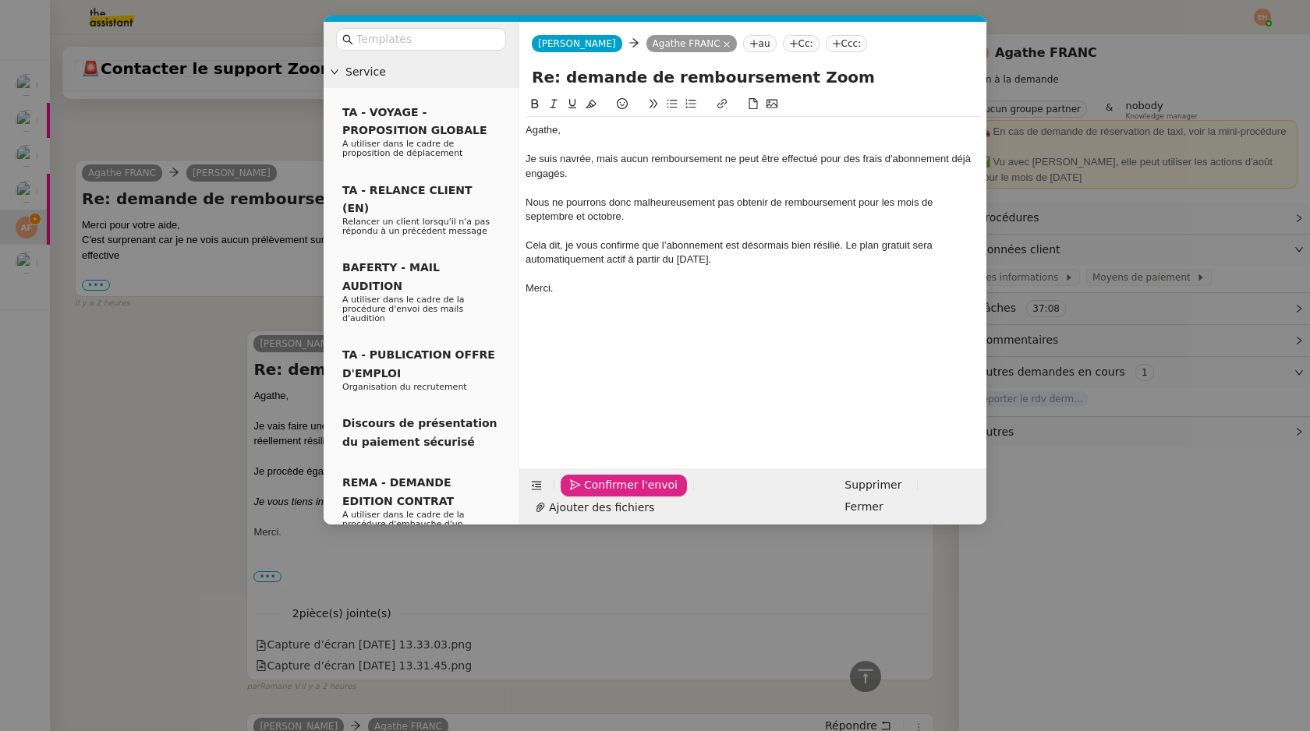
click at [589, 494] on span "Confirmer l'envoi" at bounding box center [631, 485] width 94 height 18
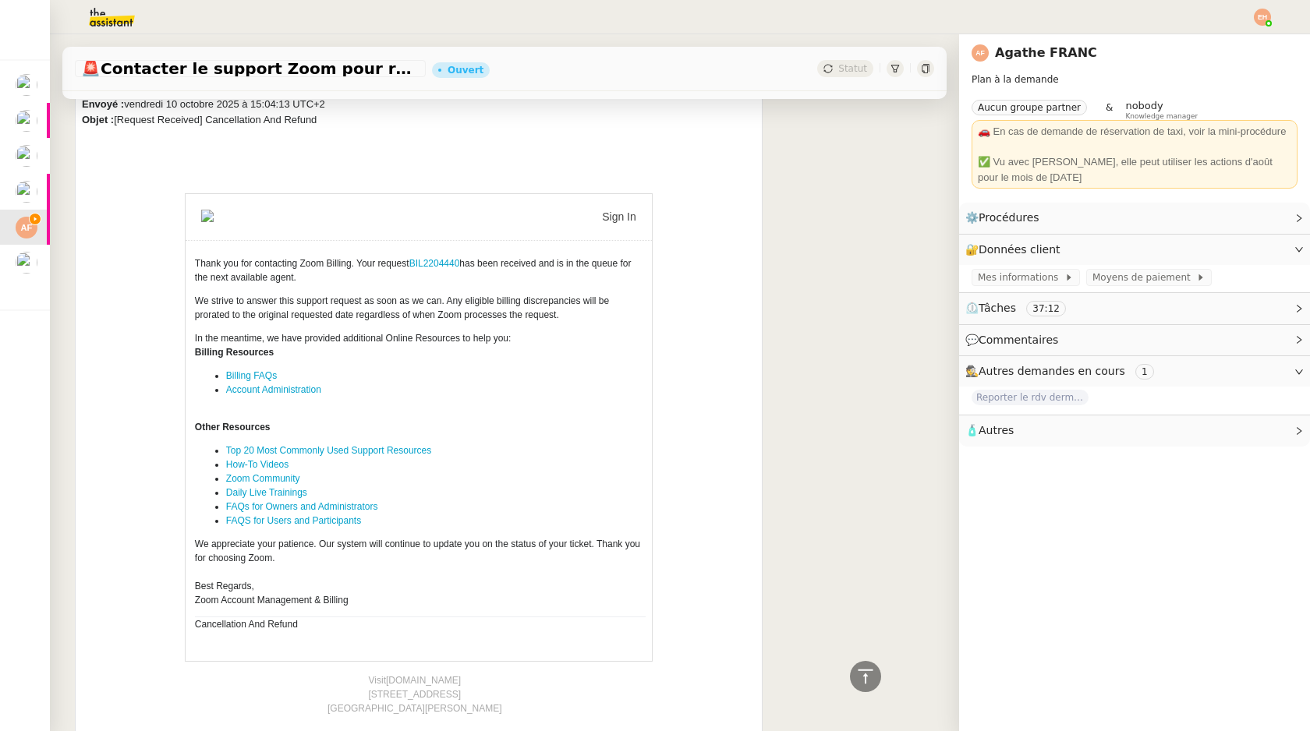
scroll to position [1019, 0]
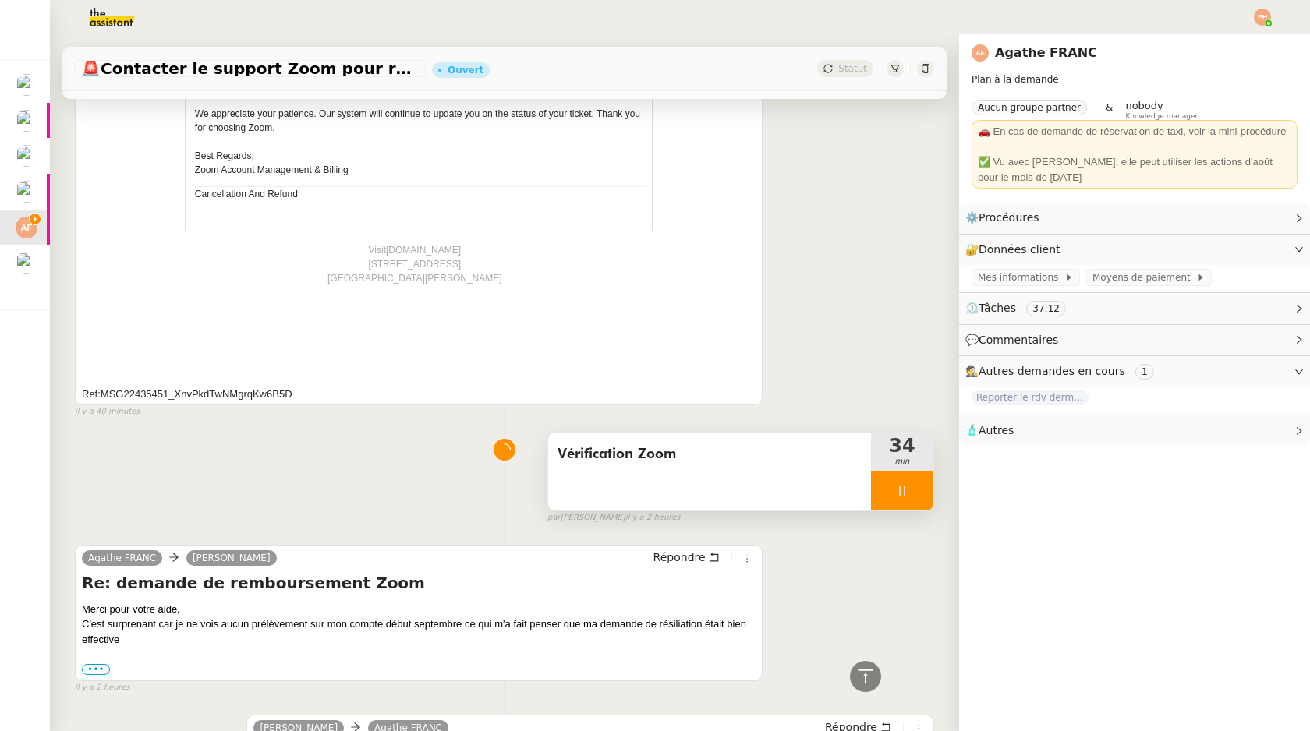
click at [908, 492] on icon at bounding box center [902, 491] width 12 height 12
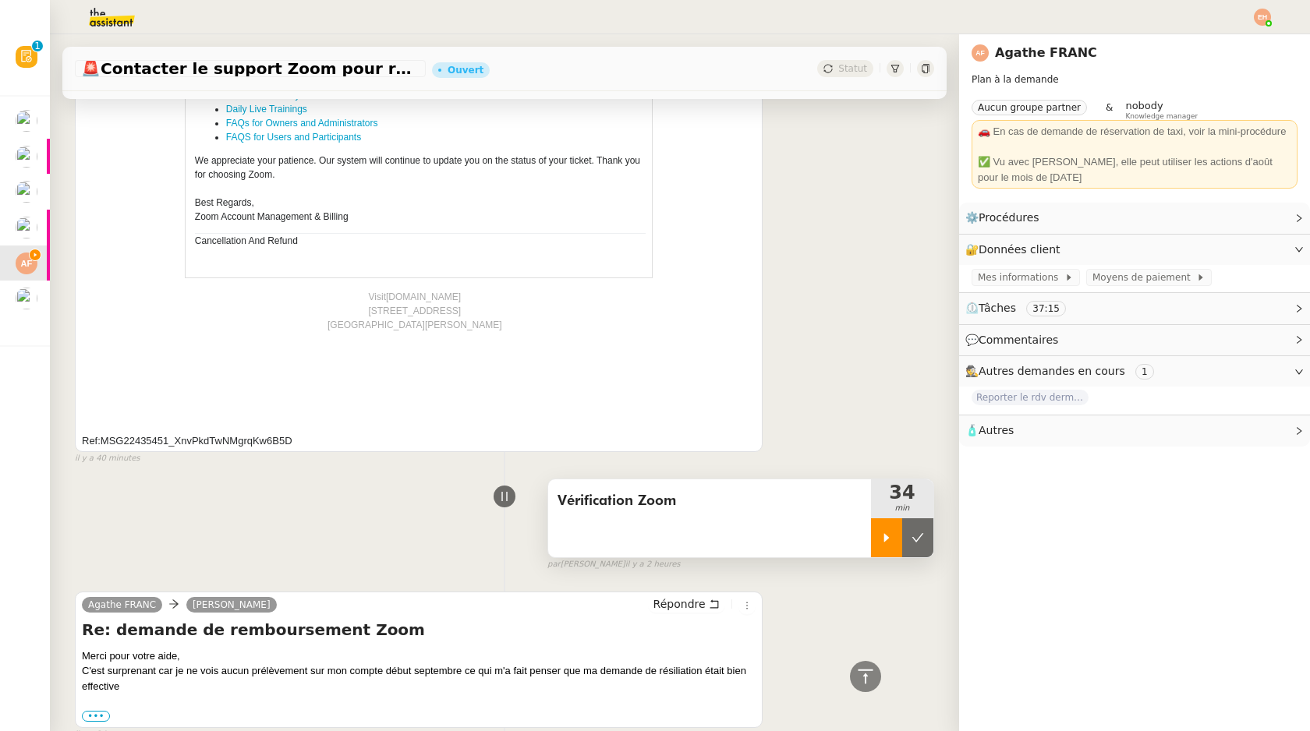
scroll to position [1066, 0]
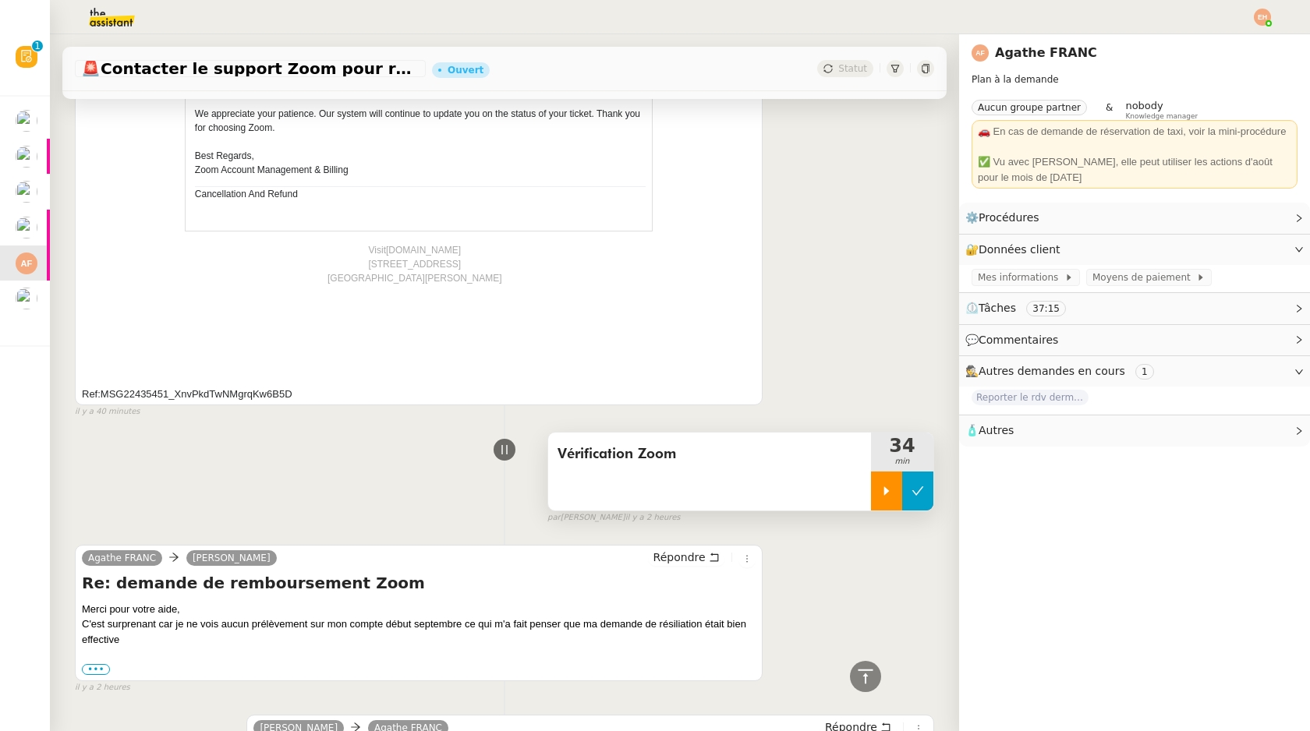
click at [931, 497] on button at bounding box center [917, 491] width 31 height 39
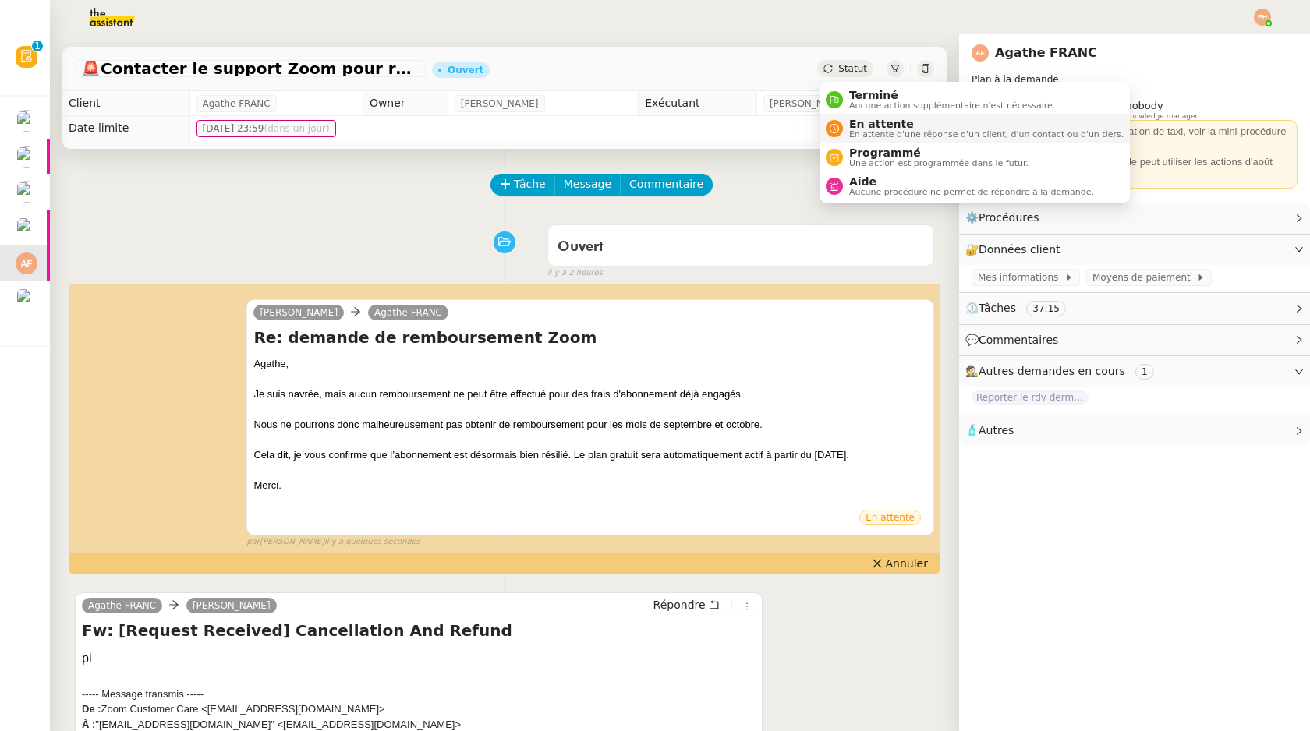
click at [861, 136] on span "En attente d'une réponse d'un client, d'un contact ou d'un tiers." at bounding box center [986, 134] width 274 height 9
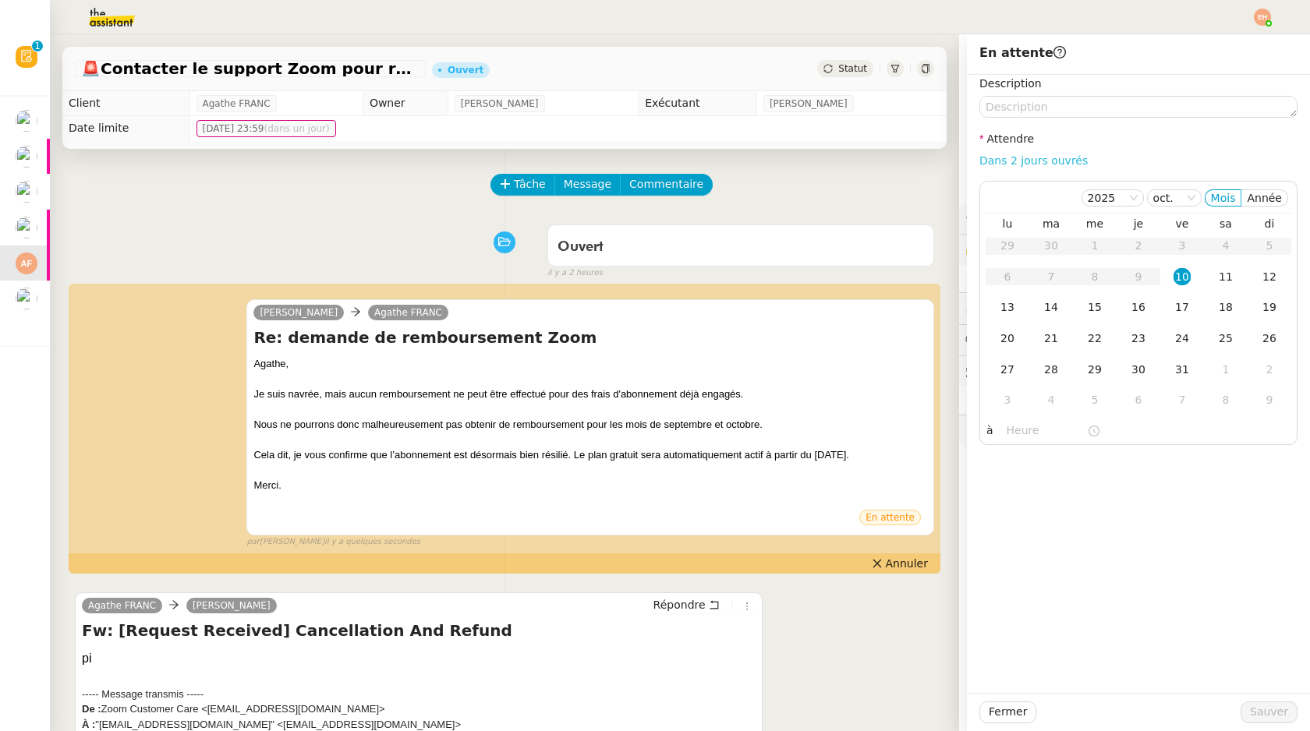
click at [1024, 165] on link "Dans 2 jours ouvrés" at bounding box center [1033, 160] width 108 height 12
type input "07:00"
click at [1259, 713] on span "Sauver" at bounding box center [1269, 712] width 38 height 18
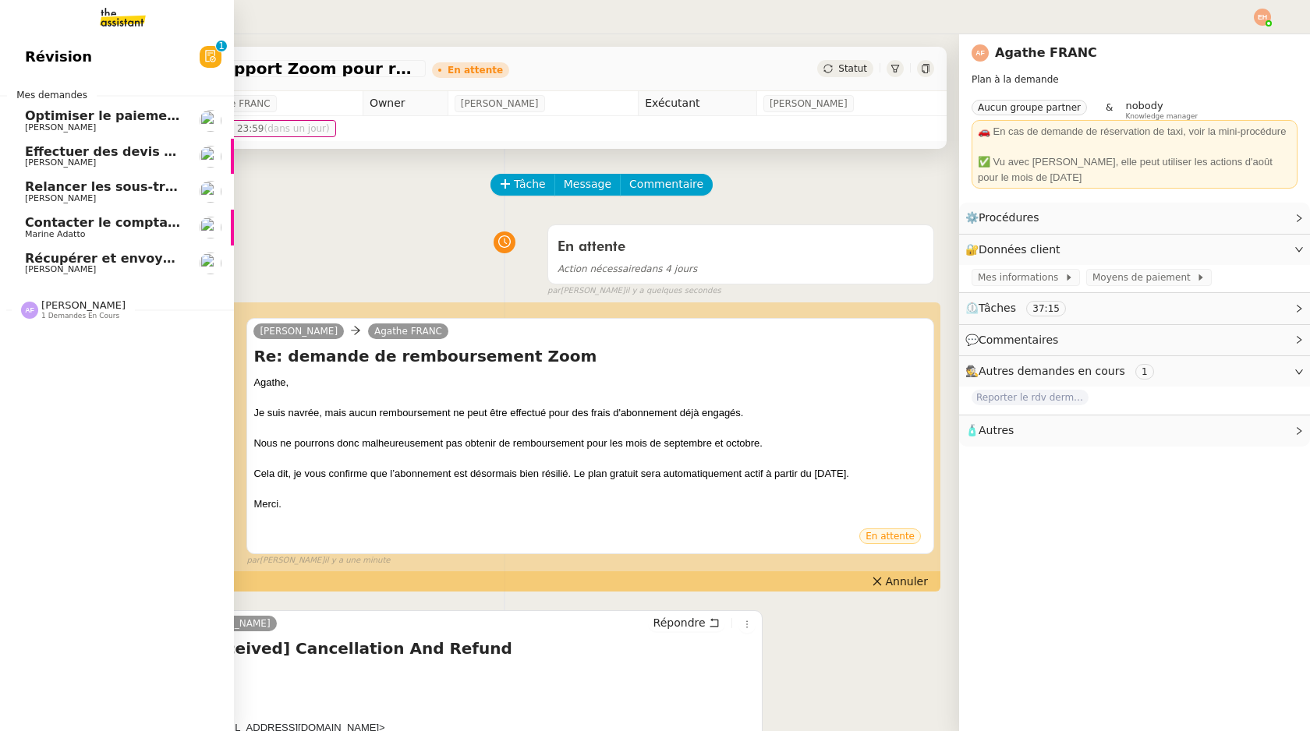
click at [133, 213] on link "Contacter le comptable de Wagmi Trends Marine Adatto" at bounding box center [117, 228] width 234 height 36
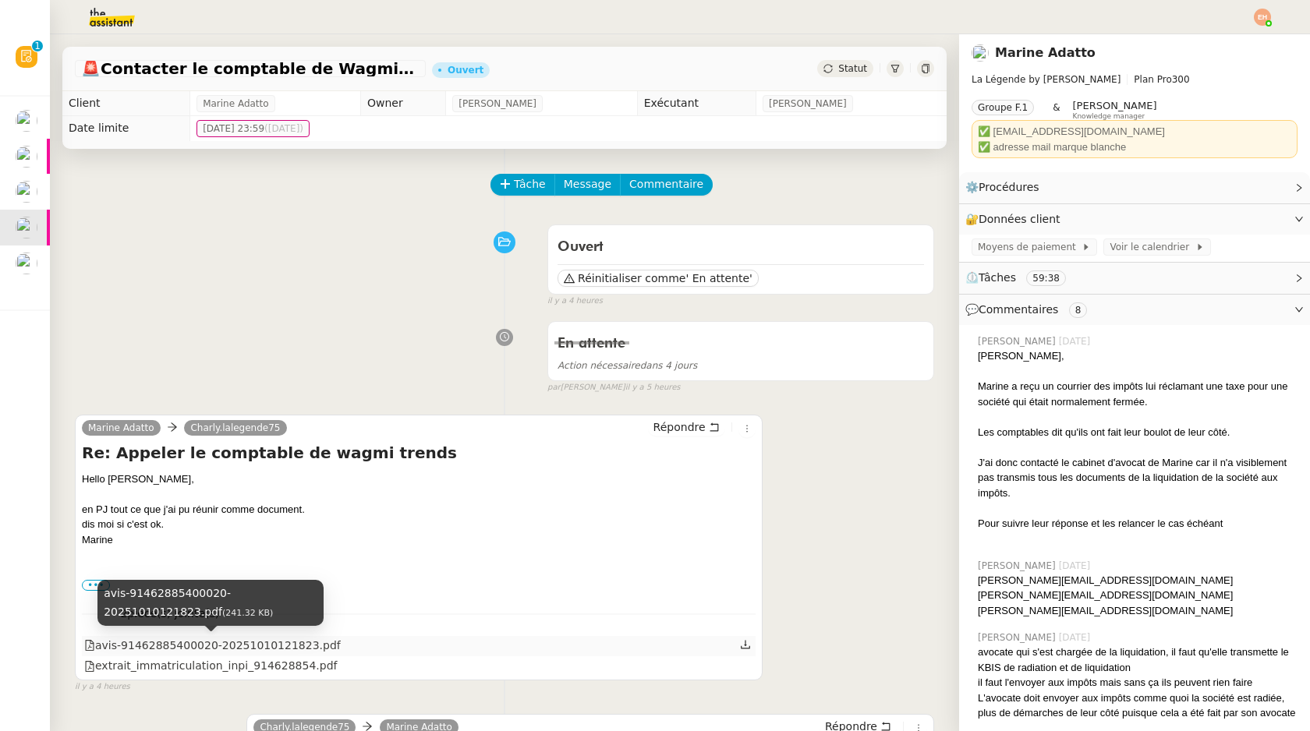
click at [196, 647] on div "avis-91462885400020-20251010121823.pdf" at bounding box center [212, 646] width 257 height 18
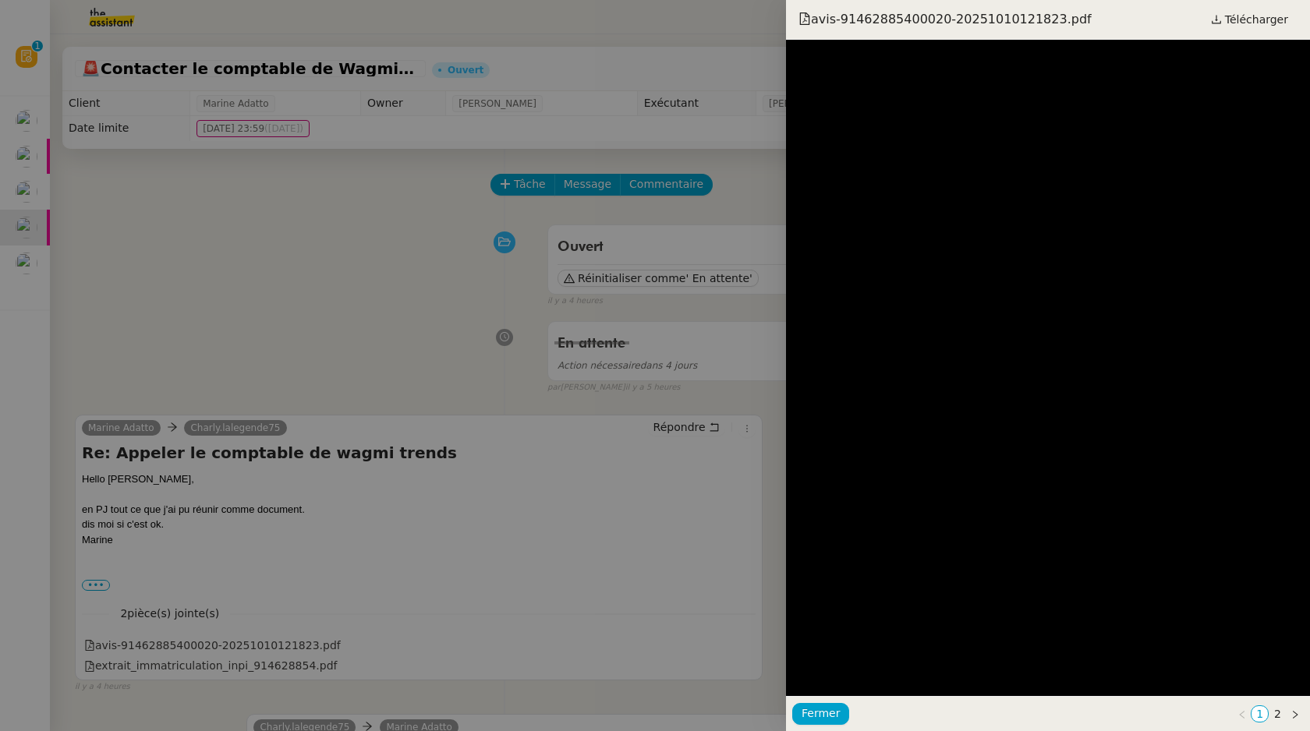
click at [196, 661] on div at bounding box center [655, 365] width 1310 height 731
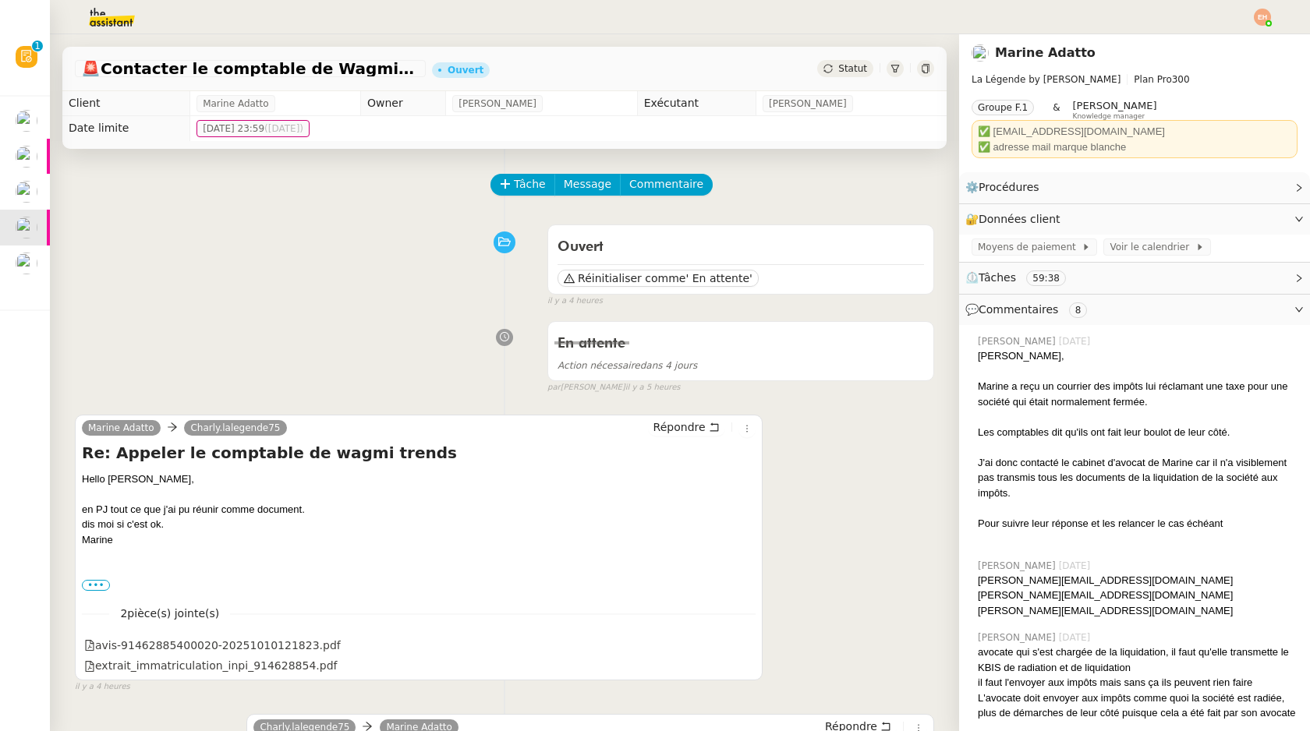
click at [196, 661] on div "extrait_immatriculation_inpi_914628854.pdf" at bounding box center [210, 666] width 253 height 18
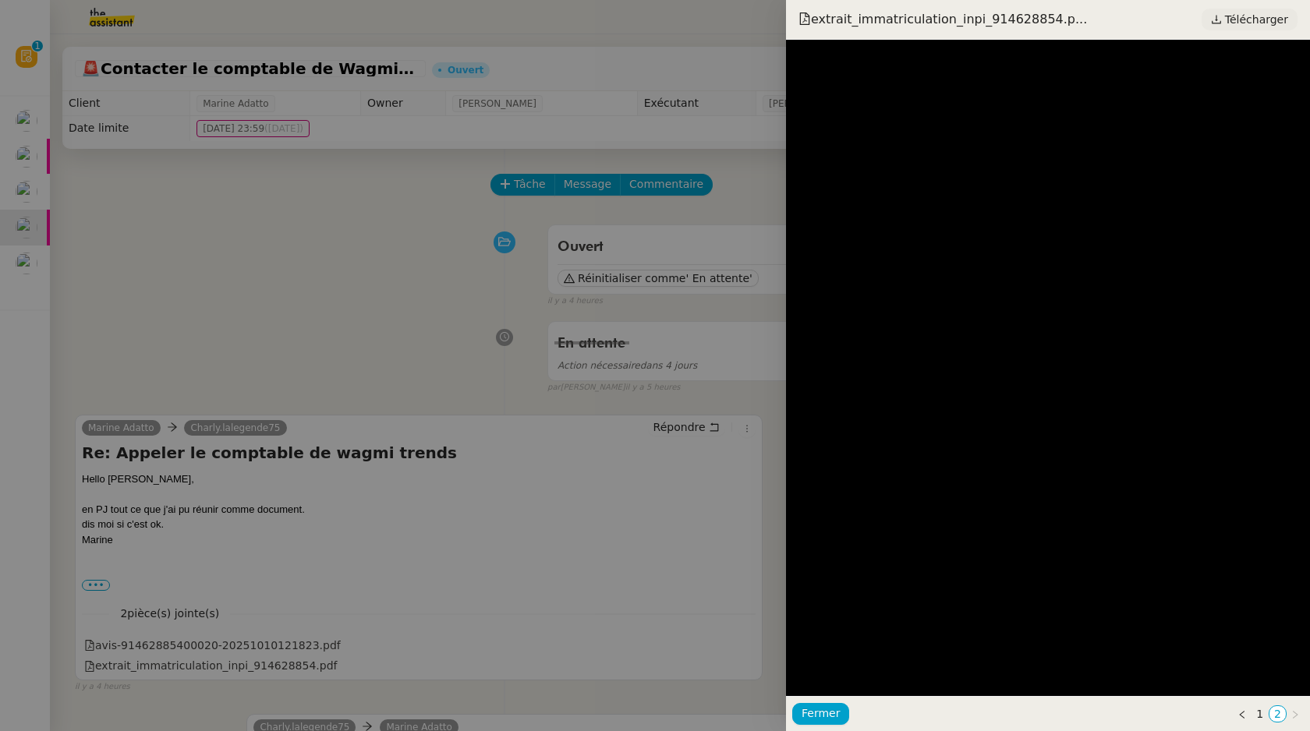
click at [1254, 12] on span "Télécharger" at bounding box center [1256, 19] width 63 height 20
click at [416, 483] on div at bounding box center [655, 365] width 1310 height 731
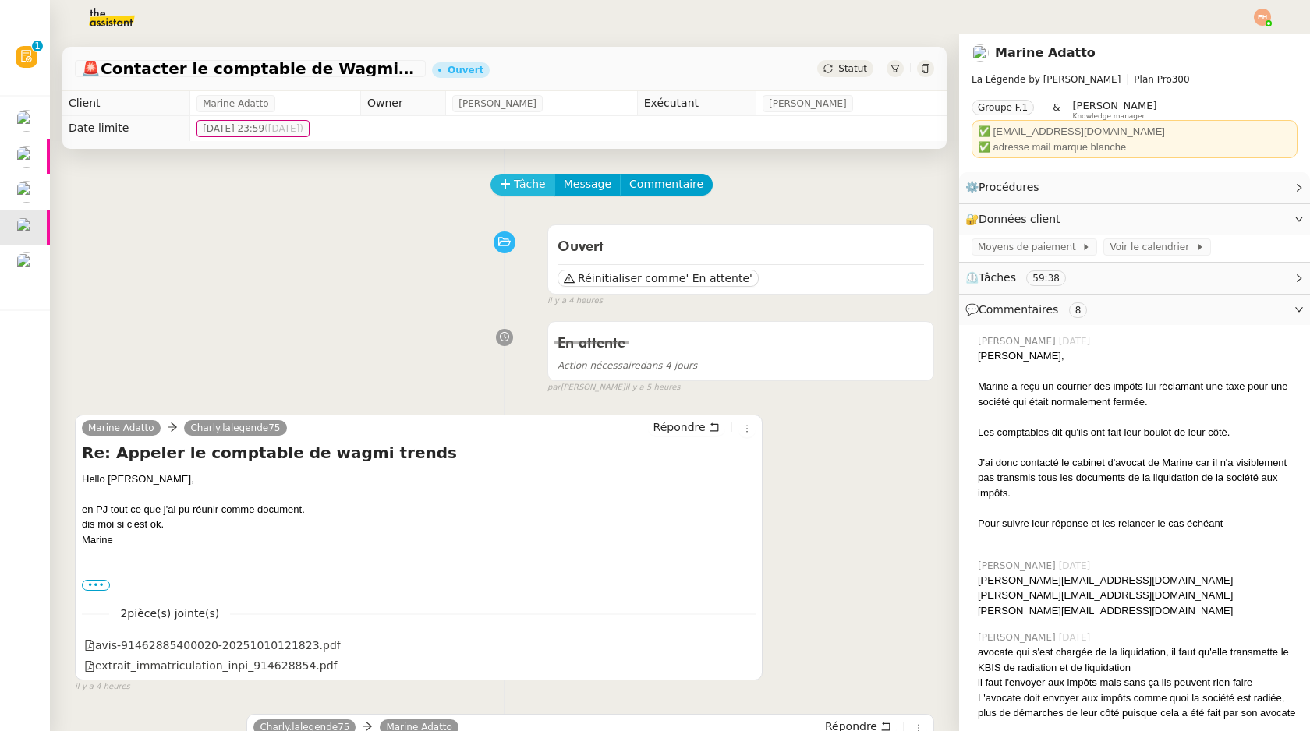
click at [523, 189] on span "Tâche" at bounding box center [530, 184] width 32 height 18
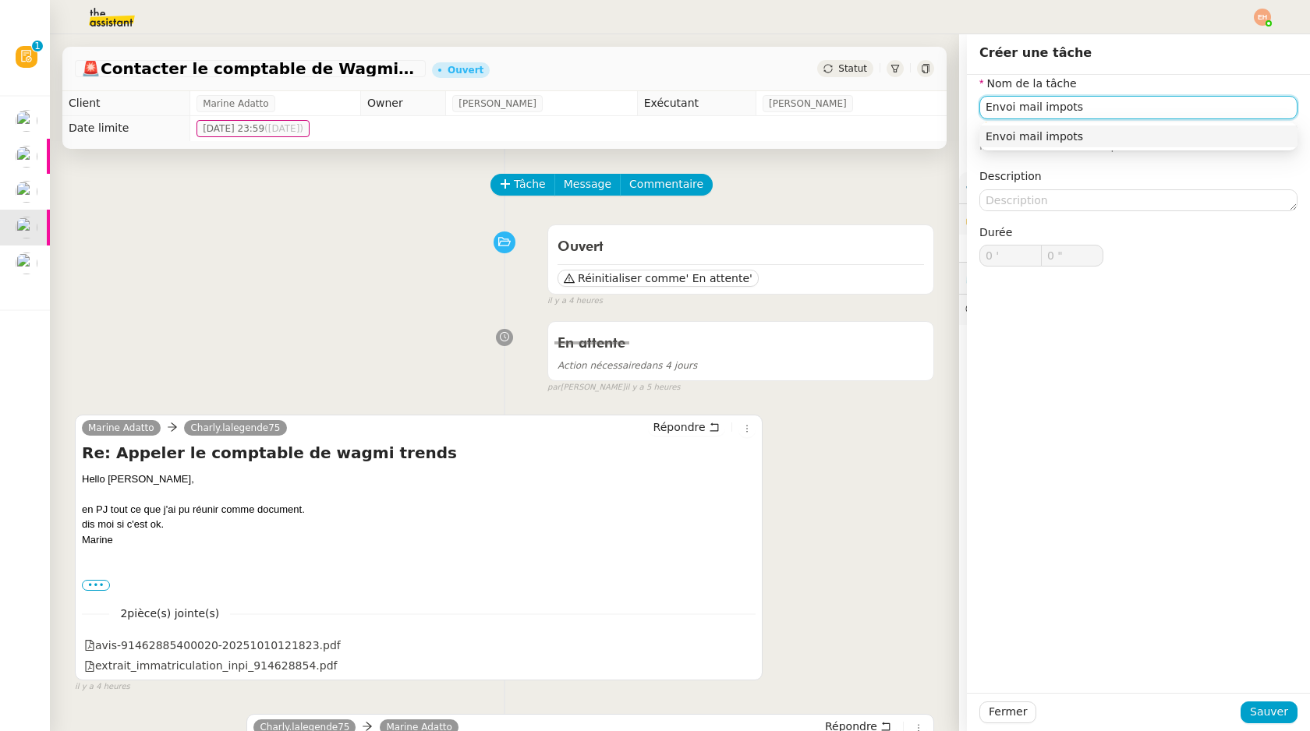
type input "Envoi mail impots"
click at [1271, 701] on div "Fermer Sauver" at bounding box center [1138, 712] width 343 height 38
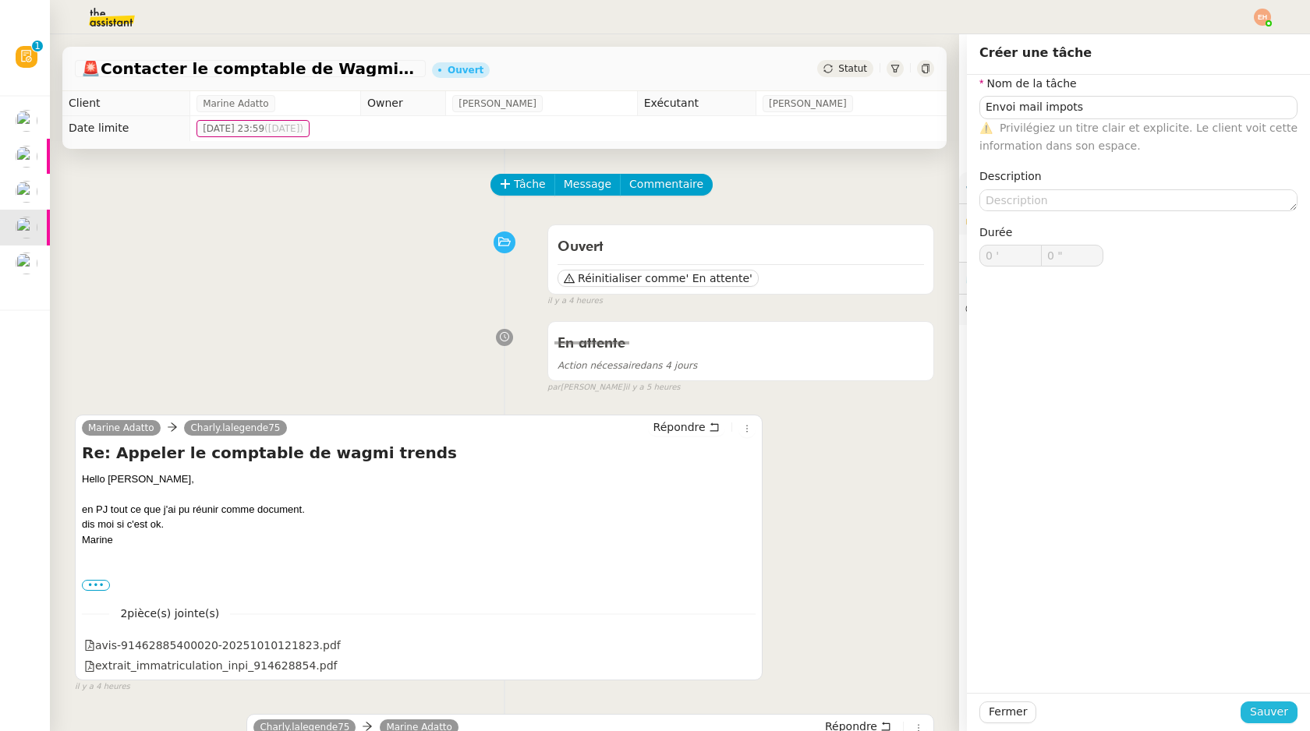
click at [1272, 711] on span "Sauver" at bounding box center [1269, 712] width 38 height 18
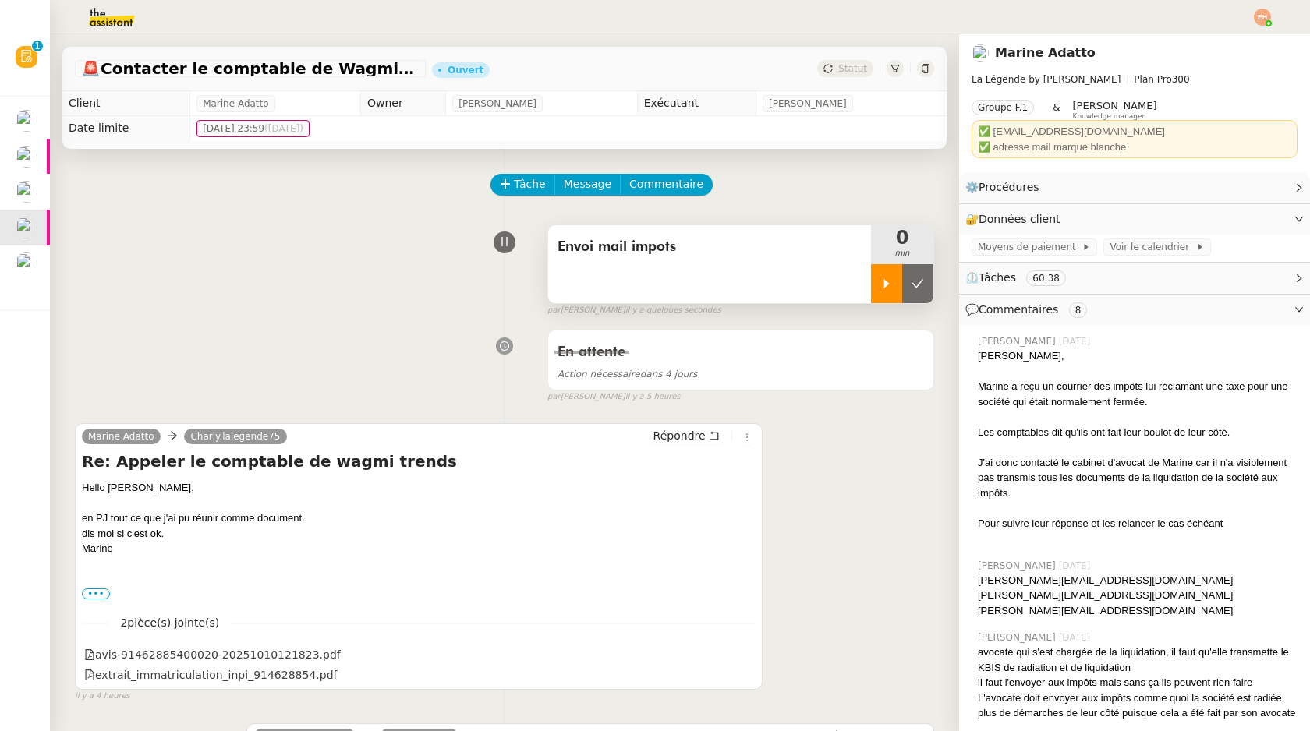
click at [881, 292] on div at bounding box center [886, 283] width 31 height 39
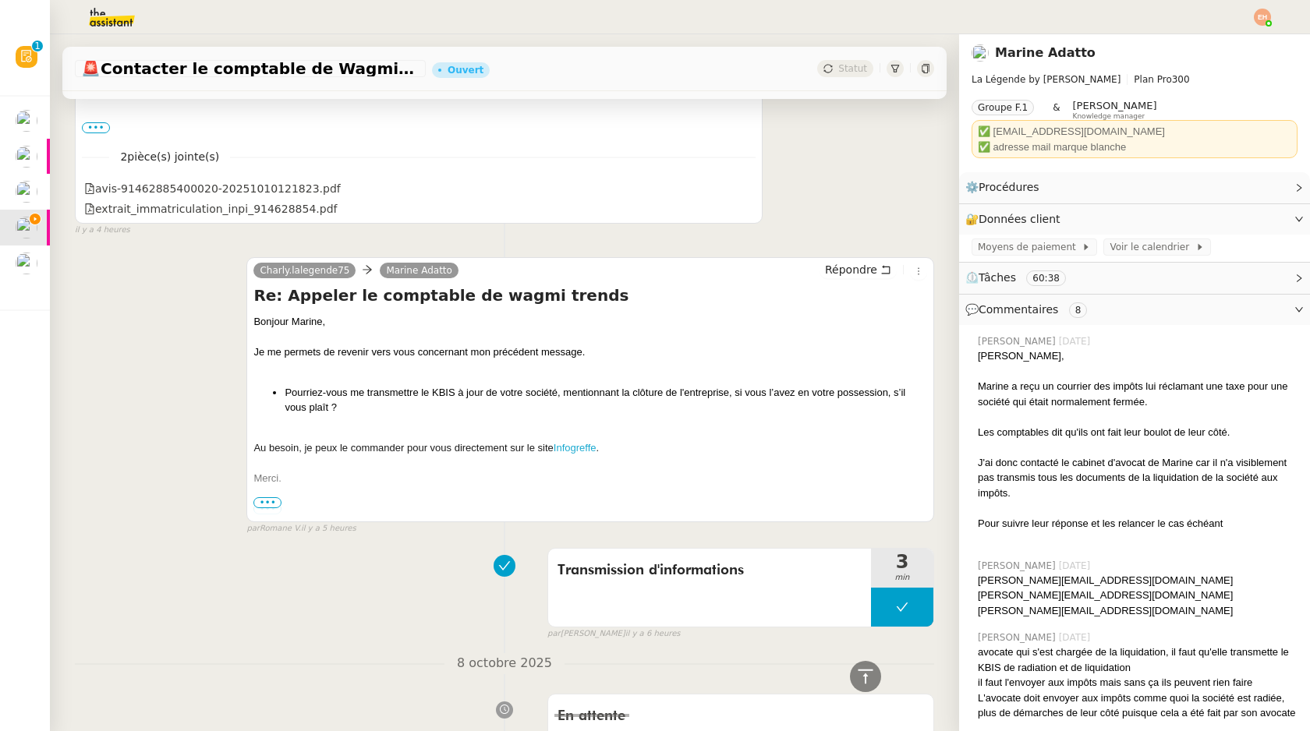
scroll to position [468, 0]
click at [745, 189] on icon at bounding box center [745, 186] width 9 height 9
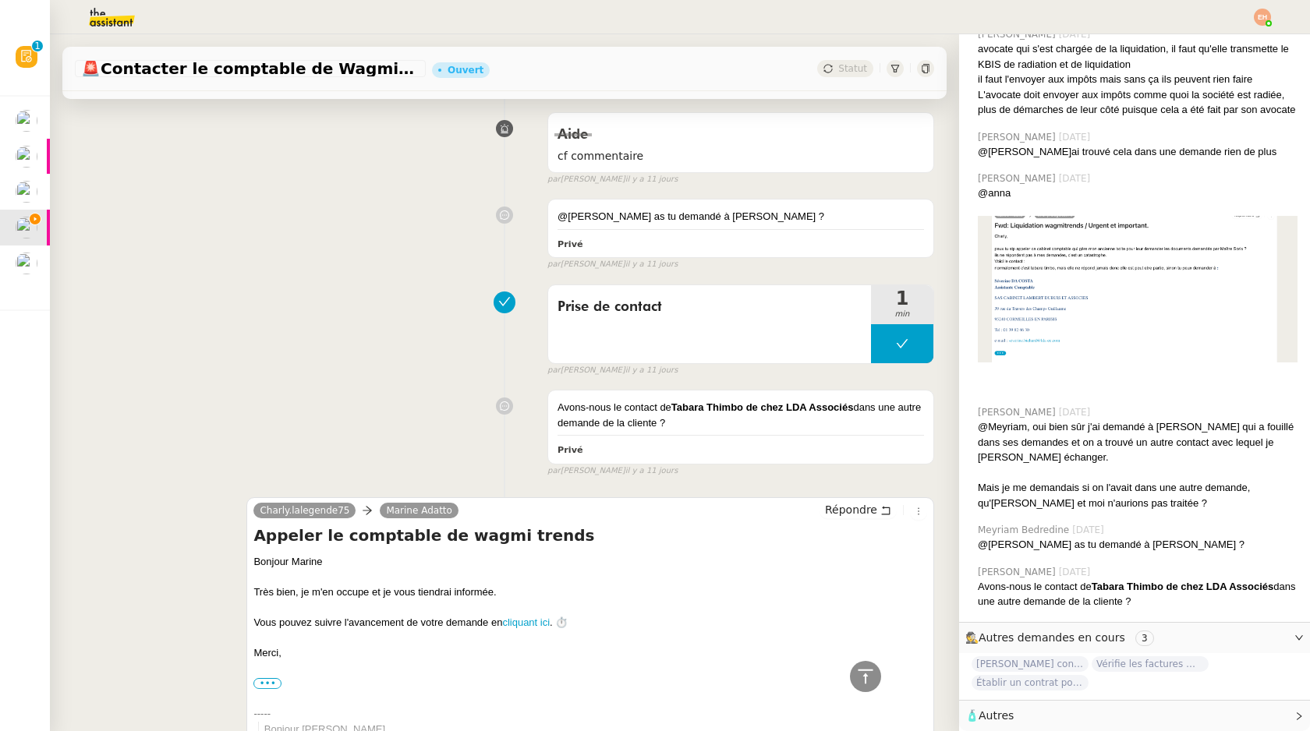
scroll to position [9164, 0]
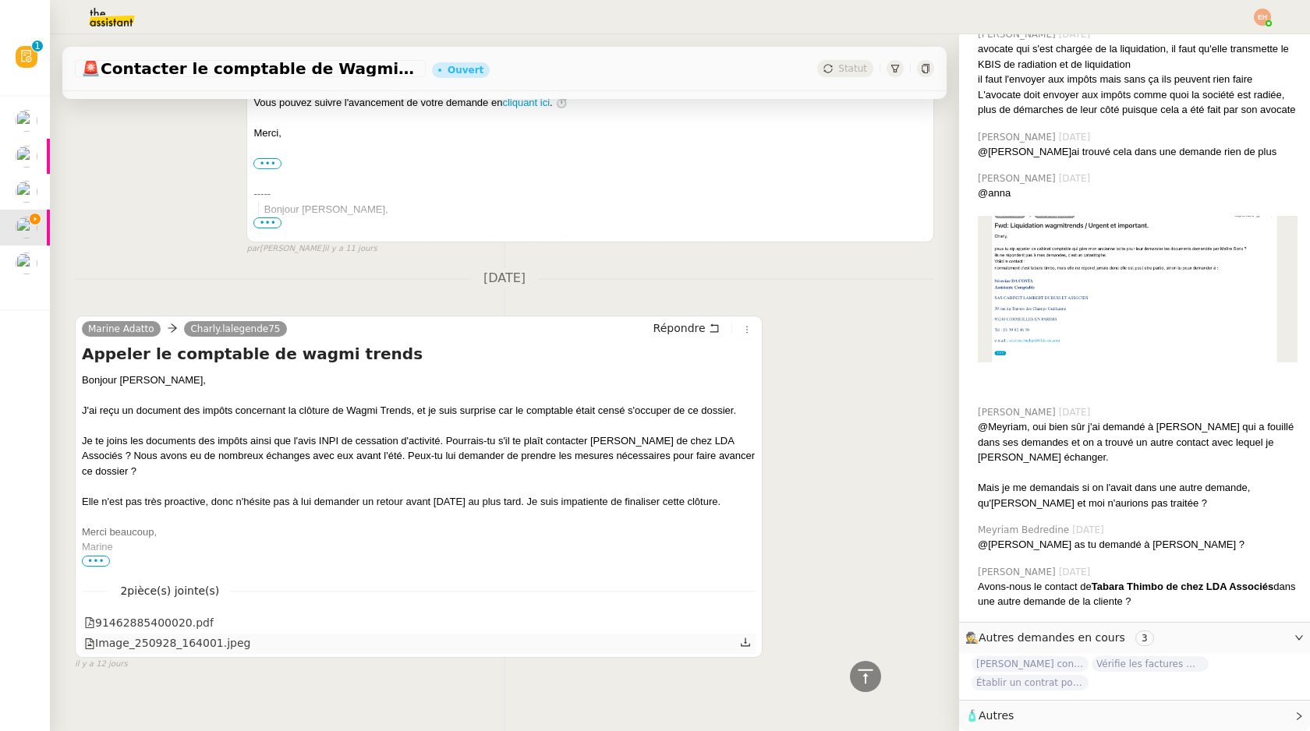
click at [446, 634] on div "Image_250928_164001.jpeg" at bounding box center [419, 644] width 674 height 20
click at [179, 635] on div "Image_250928_164001.jpeg" at bounding box center [167, 644] width 166 height 18
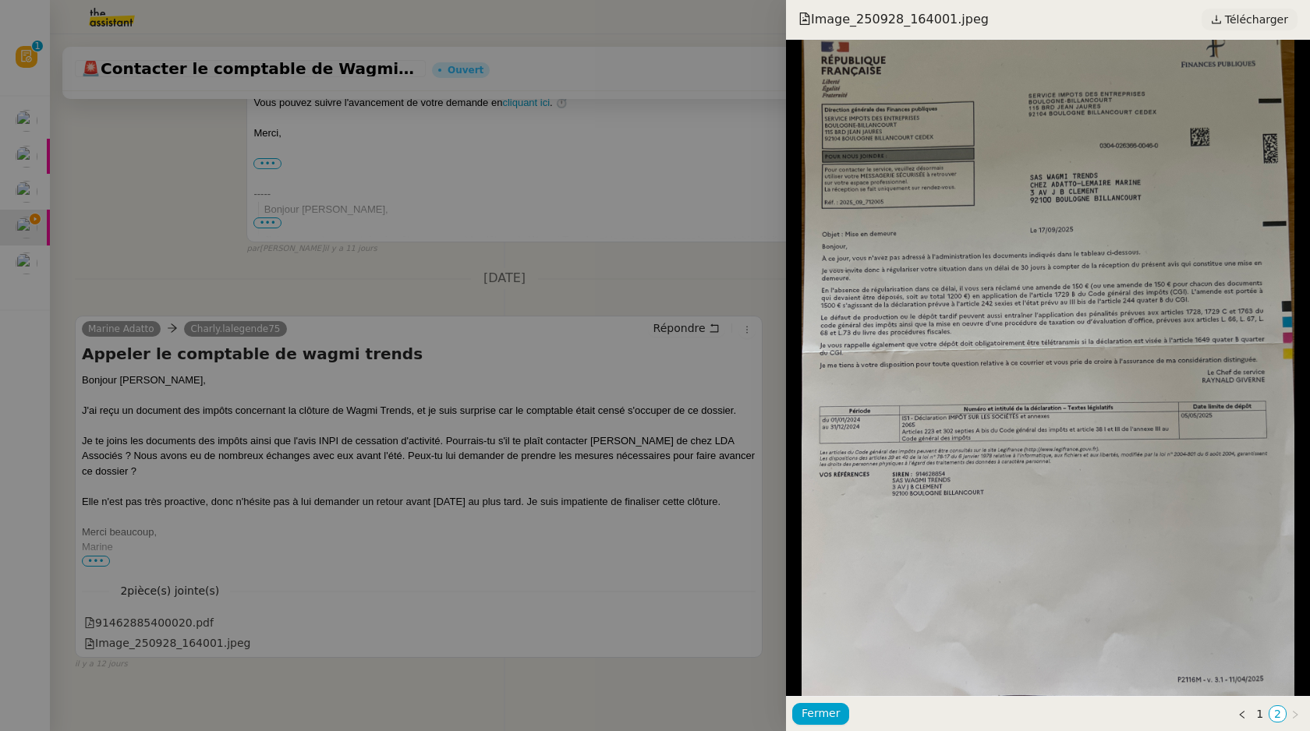
click at [1228, 15] on span "Télécharger" at bounding box center [1256, 19] width 63 height 20
click at [356, 349] on div at bounding box center [655, 365] width 1310 height 731
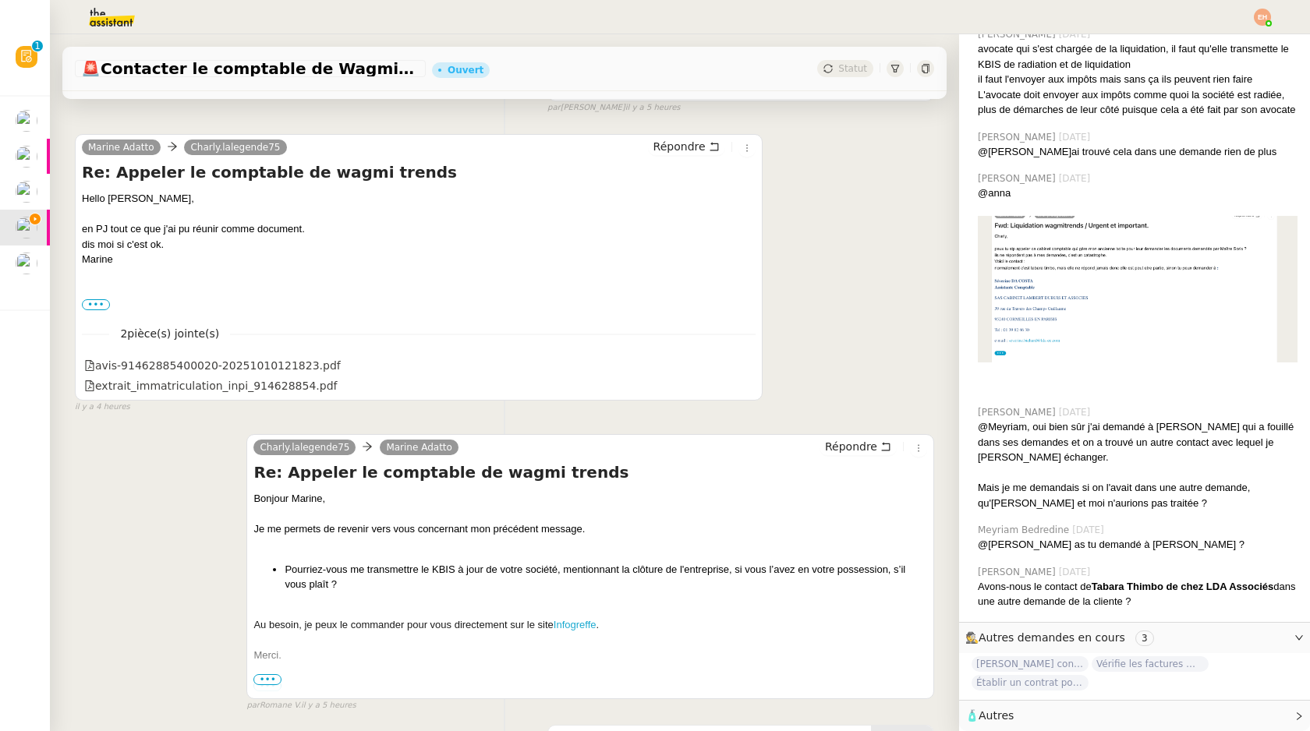
scroll to position [292, 0]
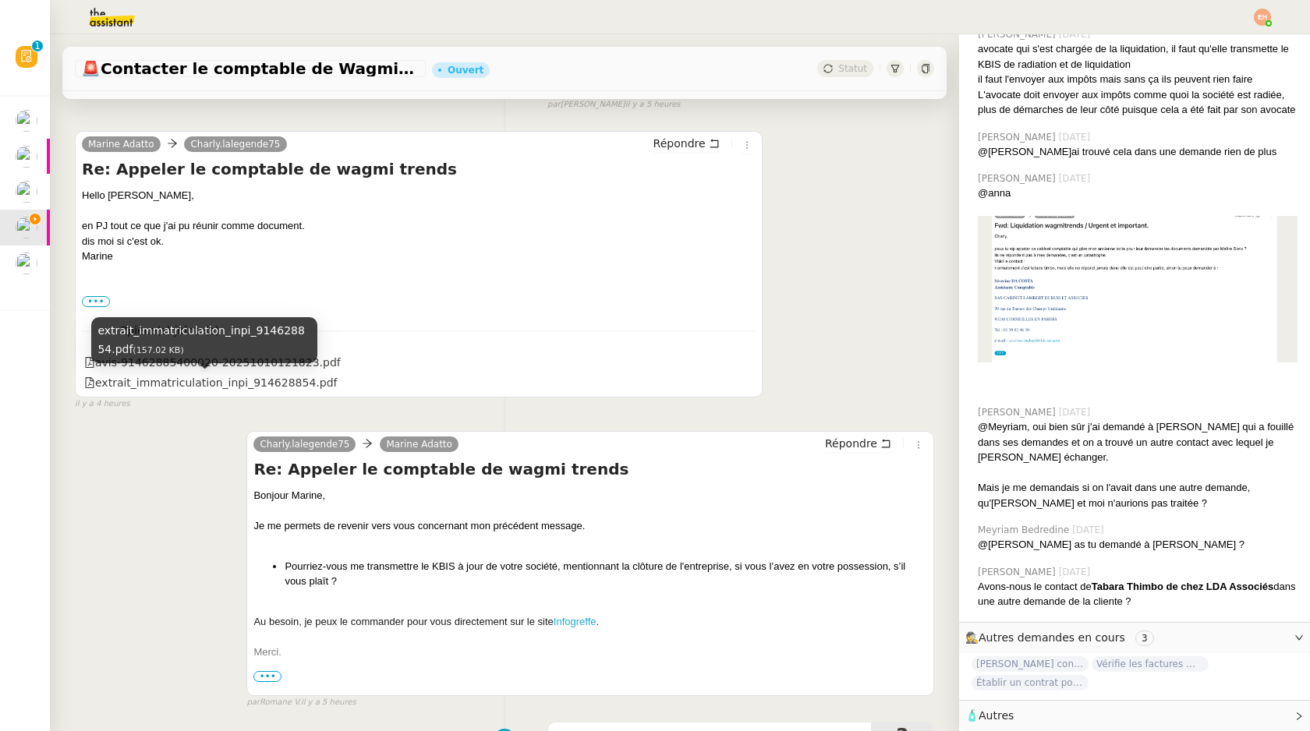
click at [298, 366] on div "extrait_immatriculation_inpi_914628854.pdf (157.02 KB)" at bounding box center [204, 345] width 226 height 57
click at [280, 384] on div "extrait_immatriculation_inpi_914628854.pdf" at bounding box center [210, 383] width 253 height 18
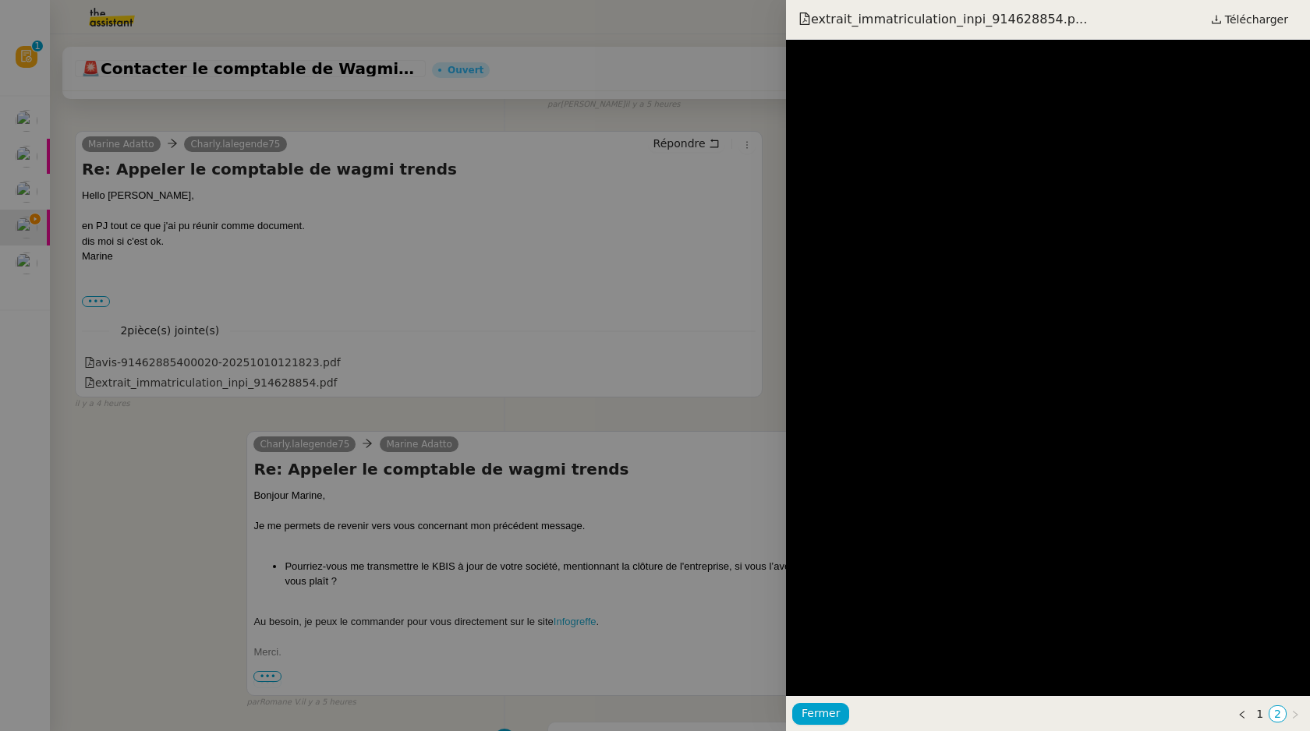
click at [241, 366] on div at bounding box center [655, 365] width 1310 height 731
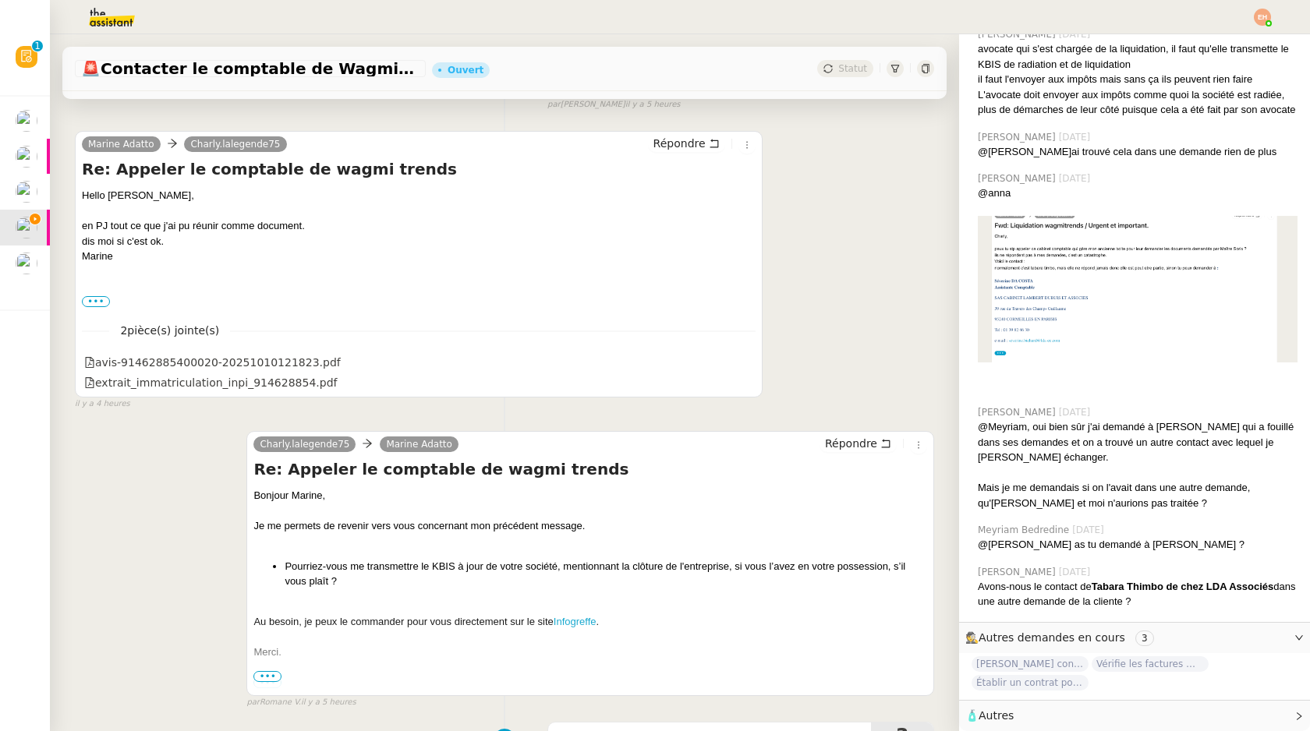
click at [241, 365] on div "avis-91462885400020-20251010121823.pdf" at bounding box center [212, 363] width 257 height 18
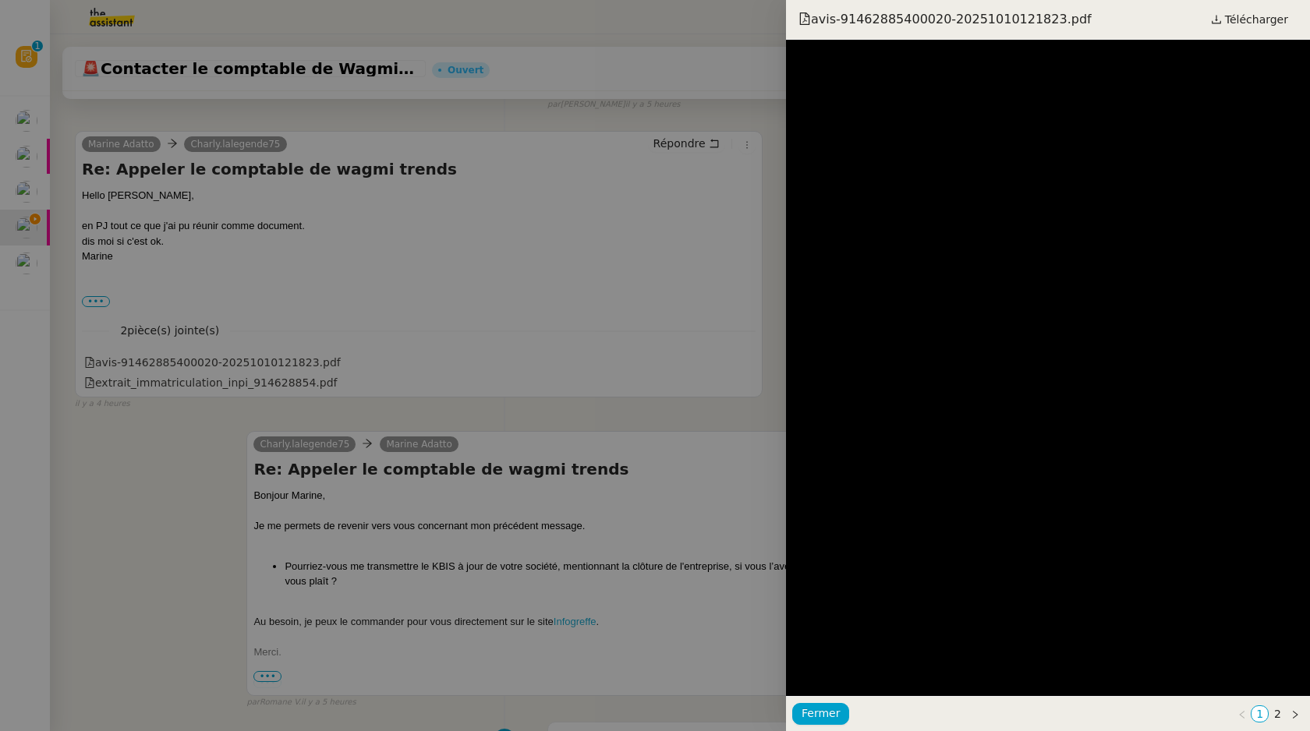
click at [239, 384] on div at bounding box center [655, 365] width 1310 height 731
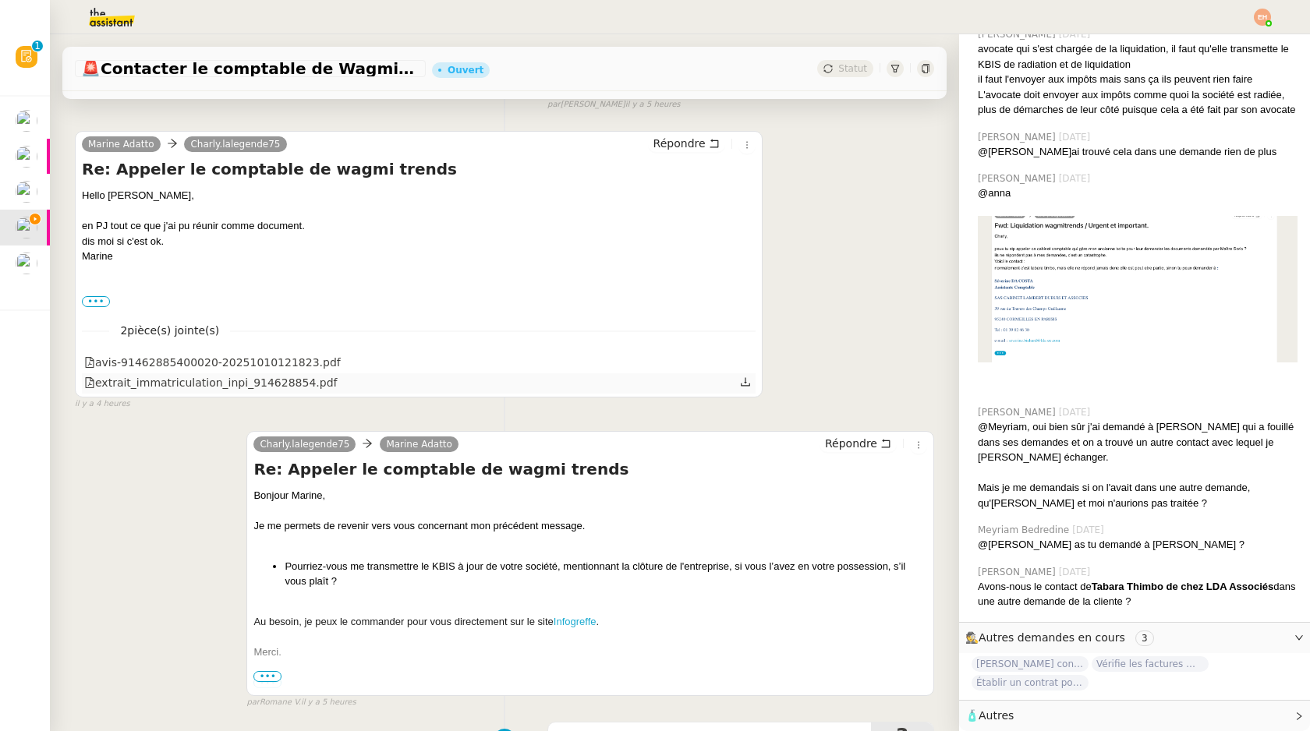
click at [239, 386] on div "extrait_immatriculation_inpi_914628854.pdf" at bounding box center [210, 383] width 253 height 18
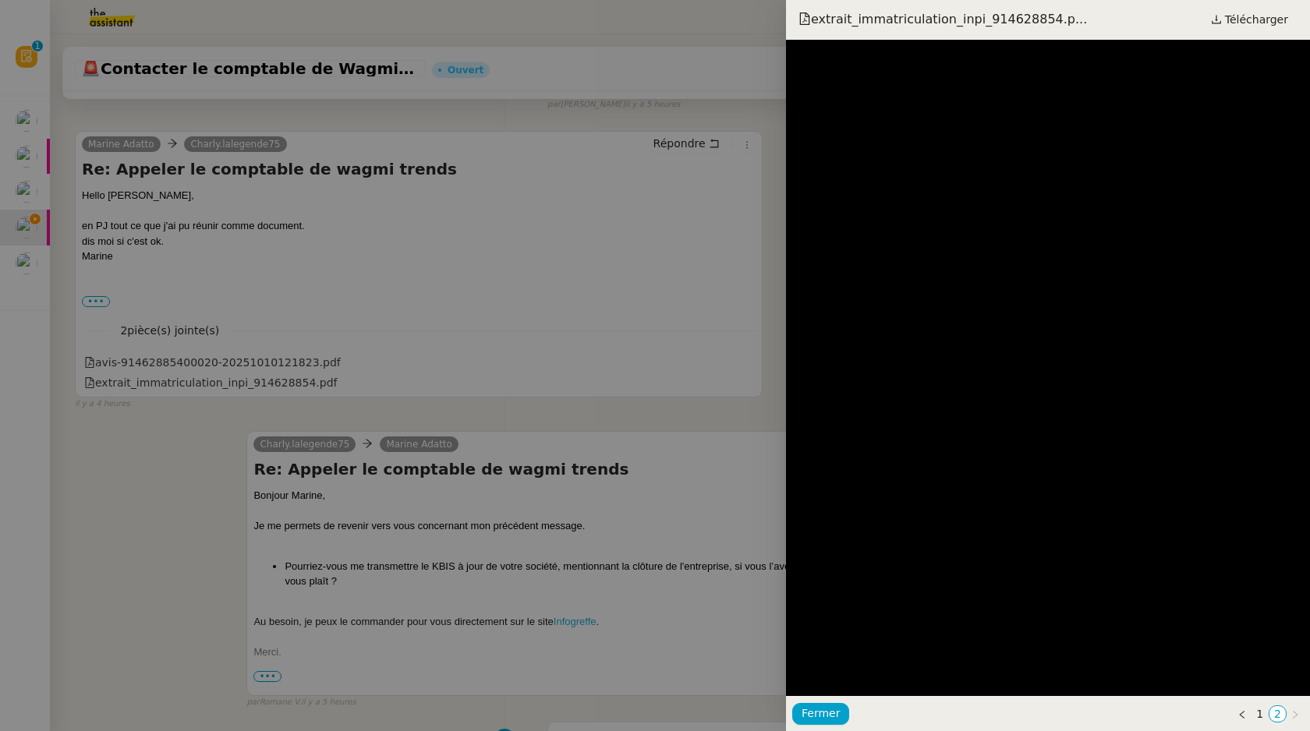
click at [241, 405] on div at bounding box center [655, 365] width 1310 height 731
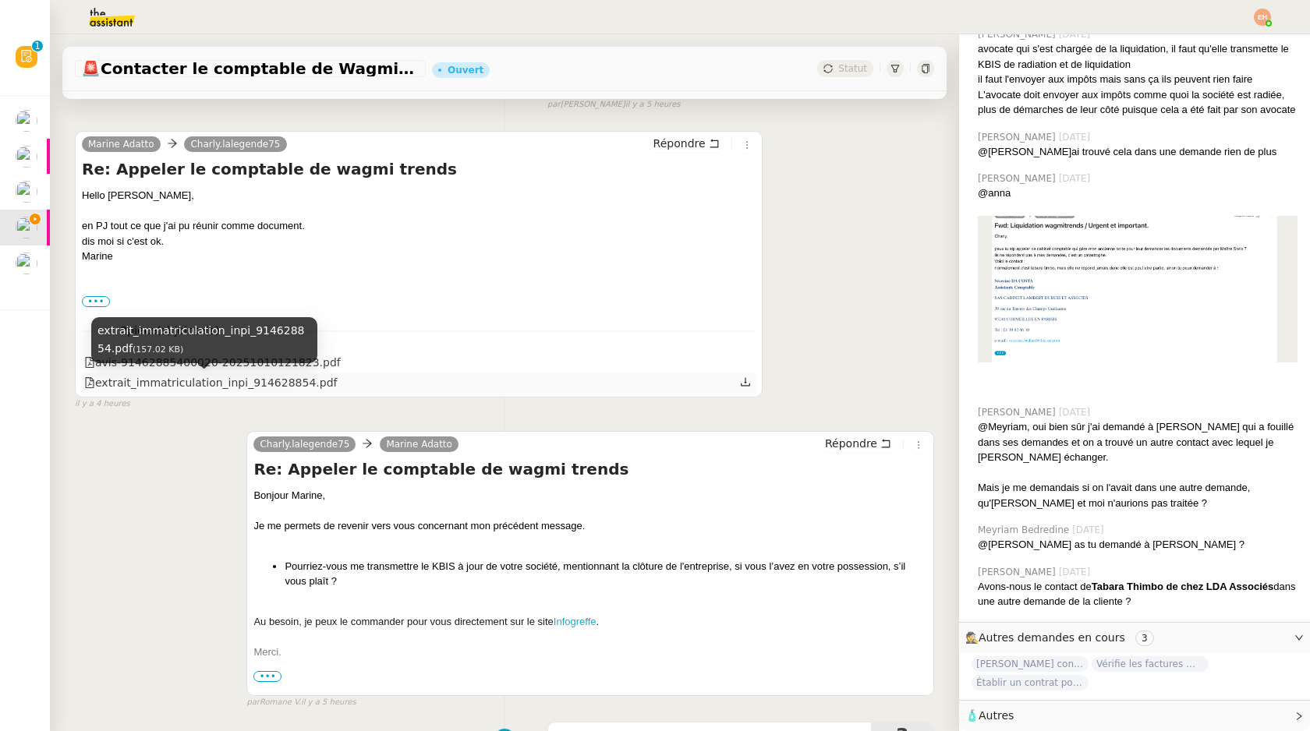
click at [232, 376] on div "extrait_immatriculation_inpi_914628854.pdf" at bounding box center [210, 383] width 253 height 18
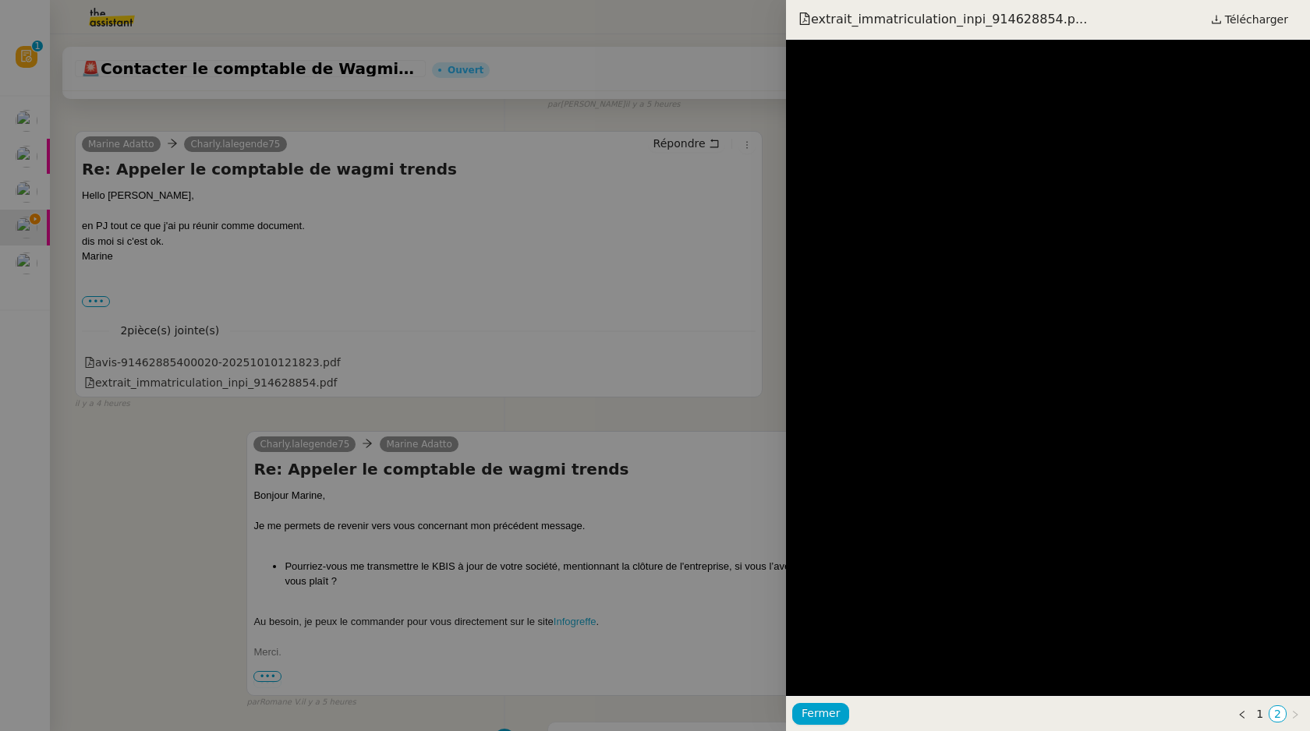
click at [366, 249] on div at bounding box center [655, 365] width 1310 height 731
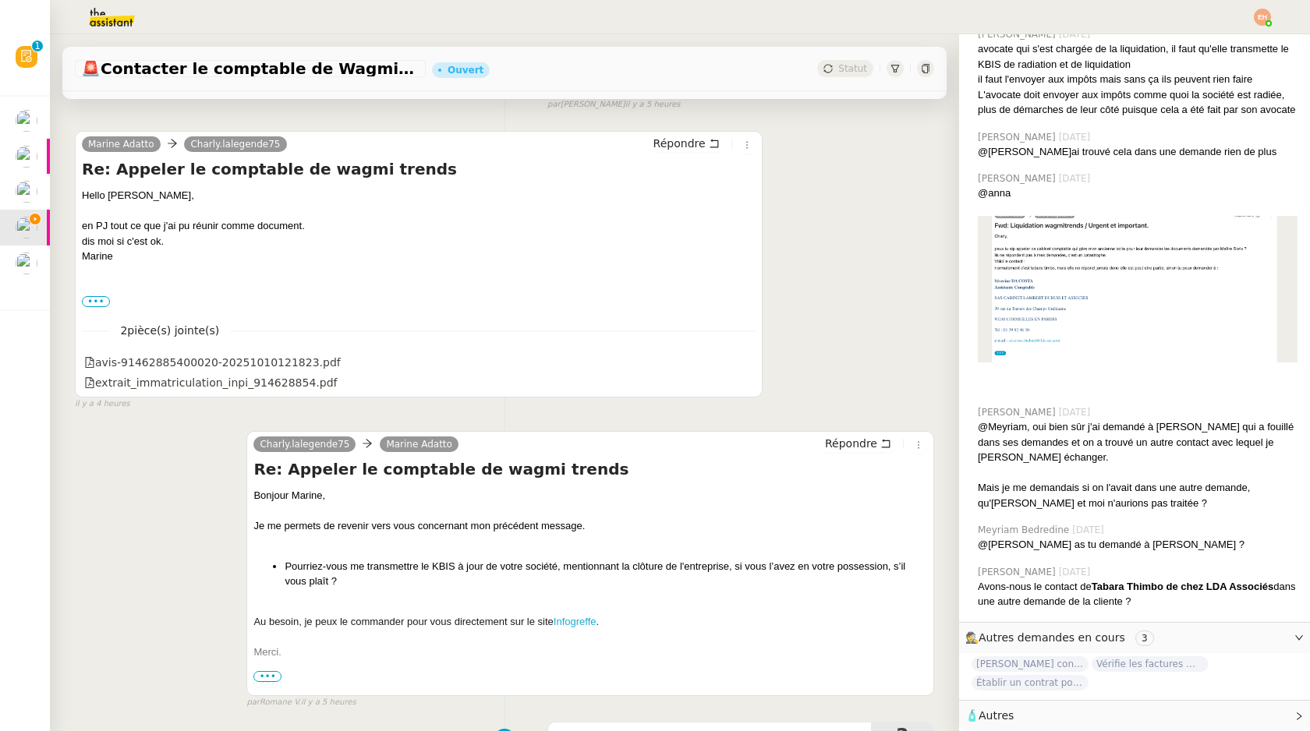
scroll to position [0, 0]
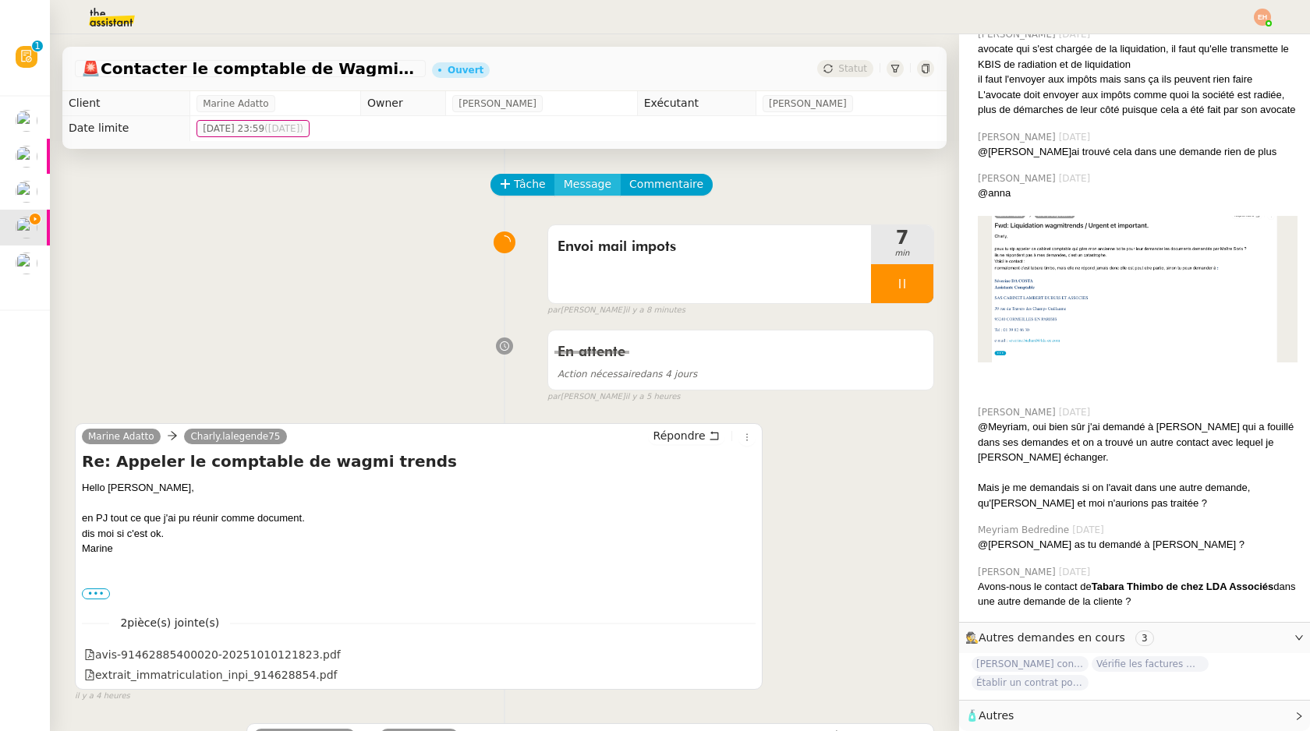
click at [578, 180] on span "Message" at bounding box center [588, 184] width 48 height 18
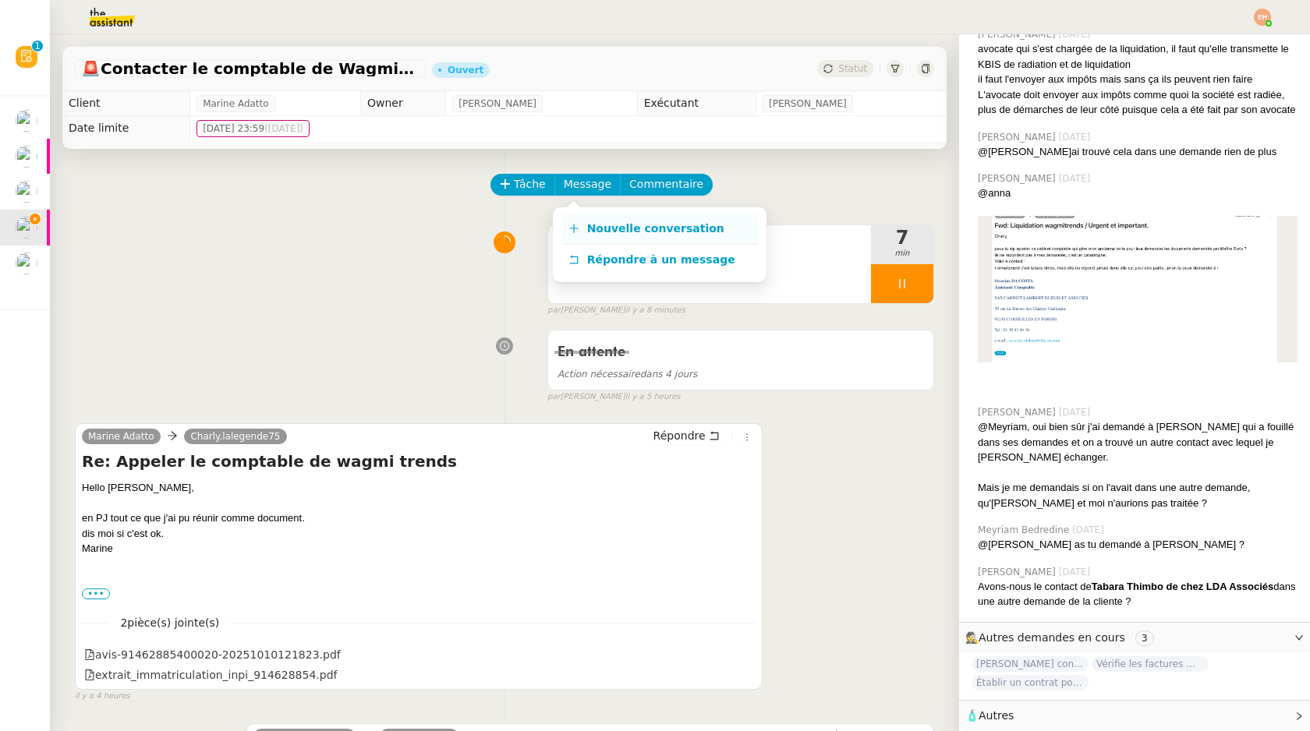
click at [627, 230] on span "Nouvelle conversation" at bounding box center [655, 228] width 137 height 12
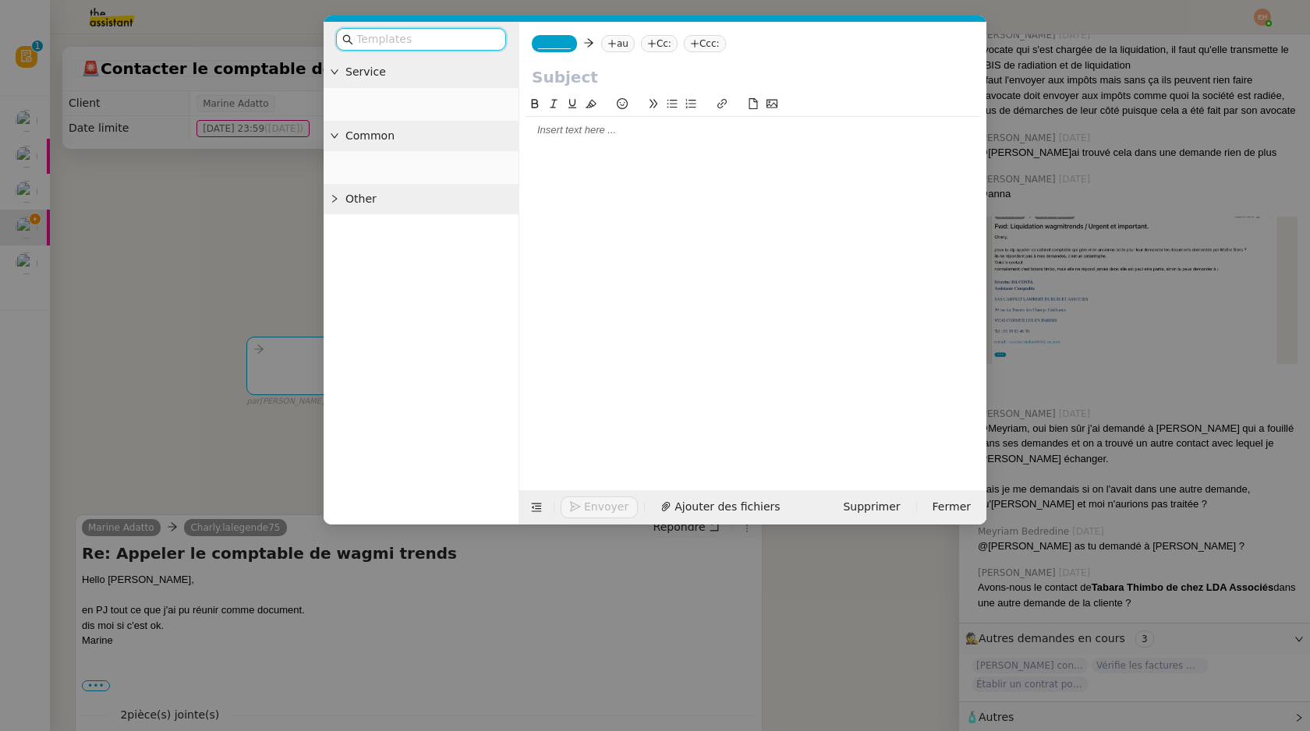
scroll to position [605, 0]
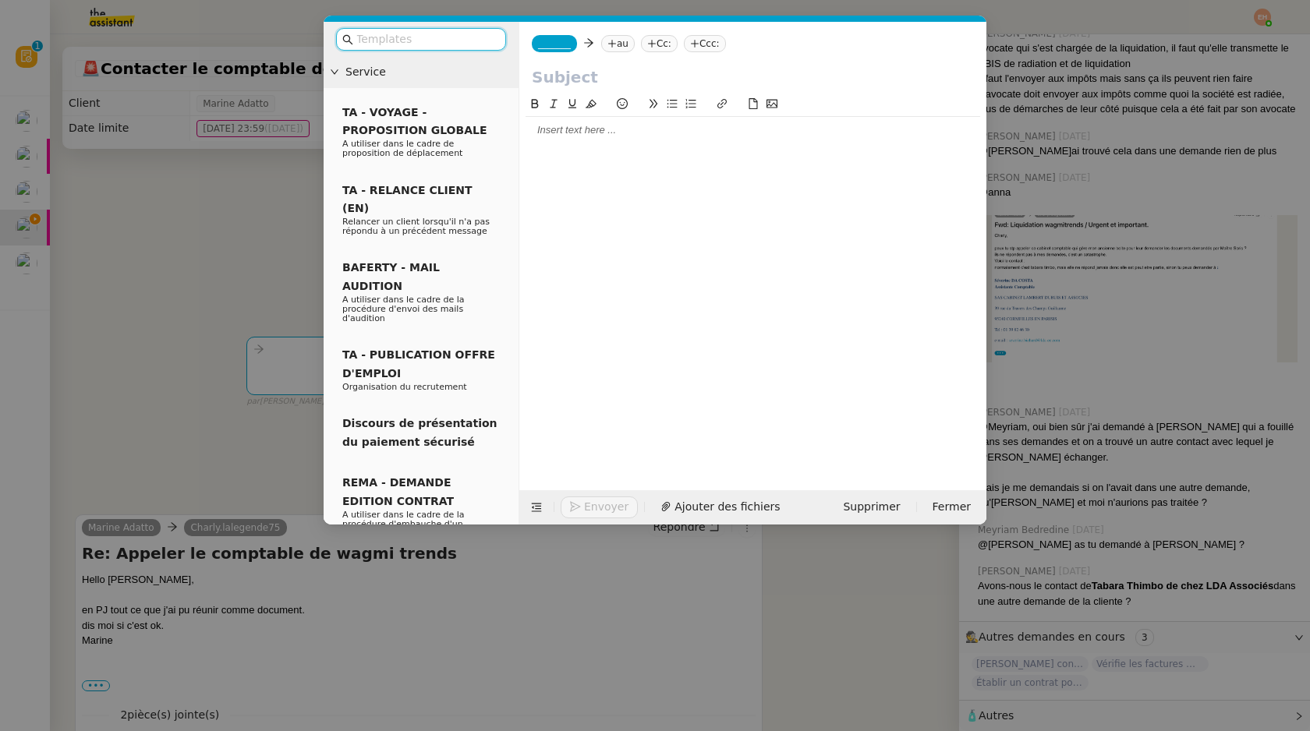
click at [614, 142] on div at bounding box center [753, 130] width 455 height 27
click at [598, 83] on input "text" at bounding box center [753, 76] width 442 height 23
paste input "Mise en demeure – SAS WAGMI TRENDS (SIREN 914 628 854) – justification de clôtu…"
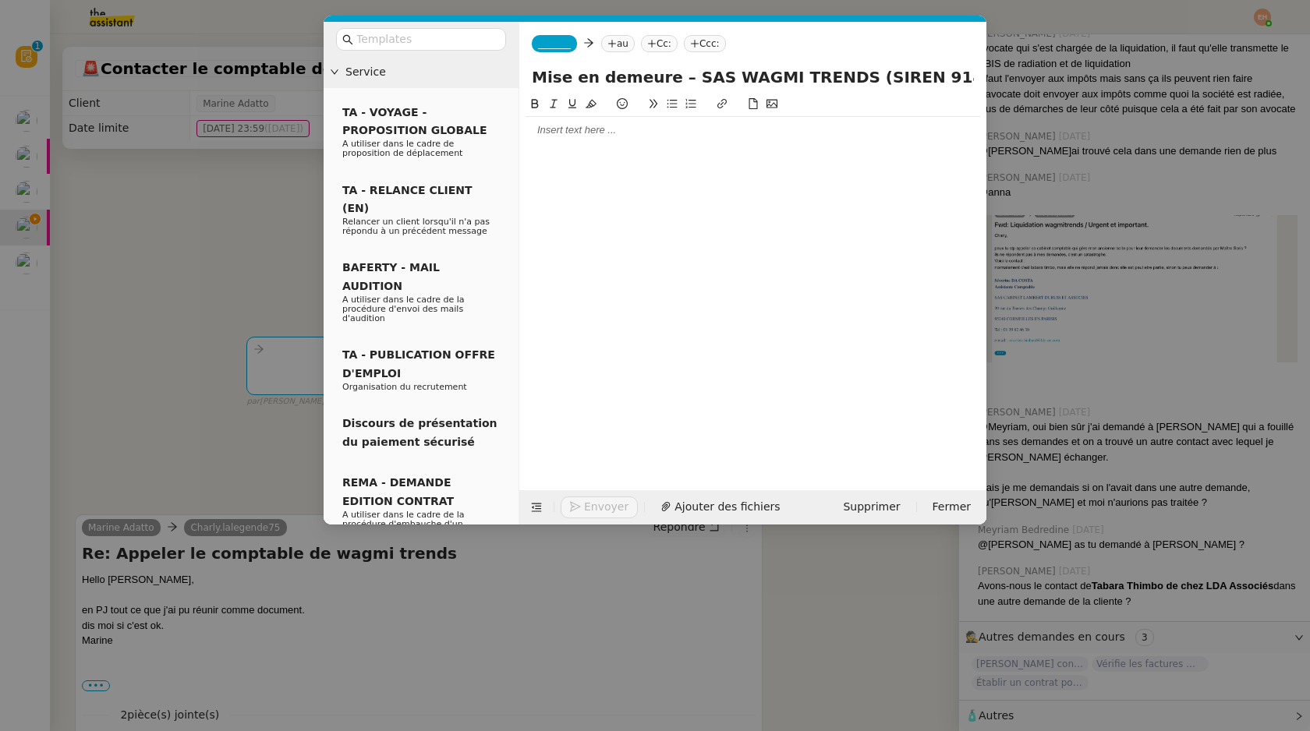
scroll to position [0, 194]
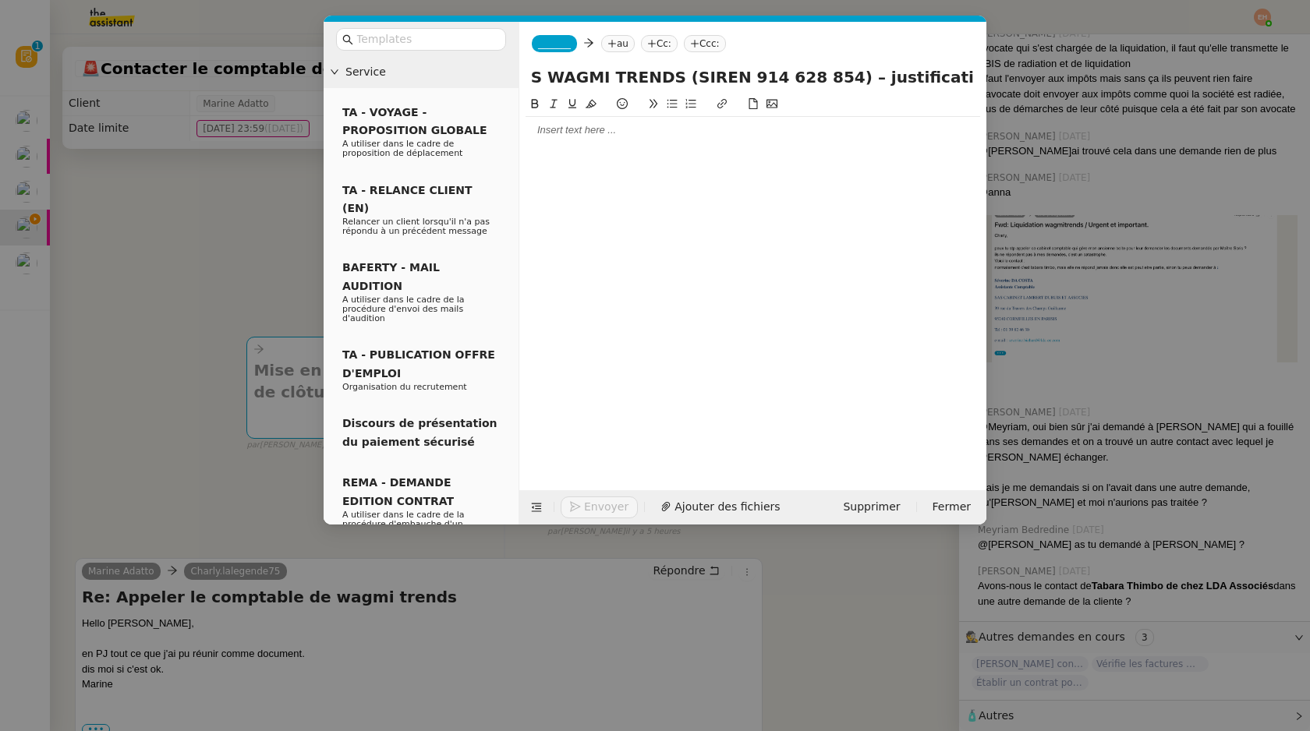
type input "Mise en demeure – SAS WAGMI TRENDS (SIREN 914 628 854) – justification de clôtu…"
click at [564, 128] on div at bounding box center [753, 130] width 455 height 14
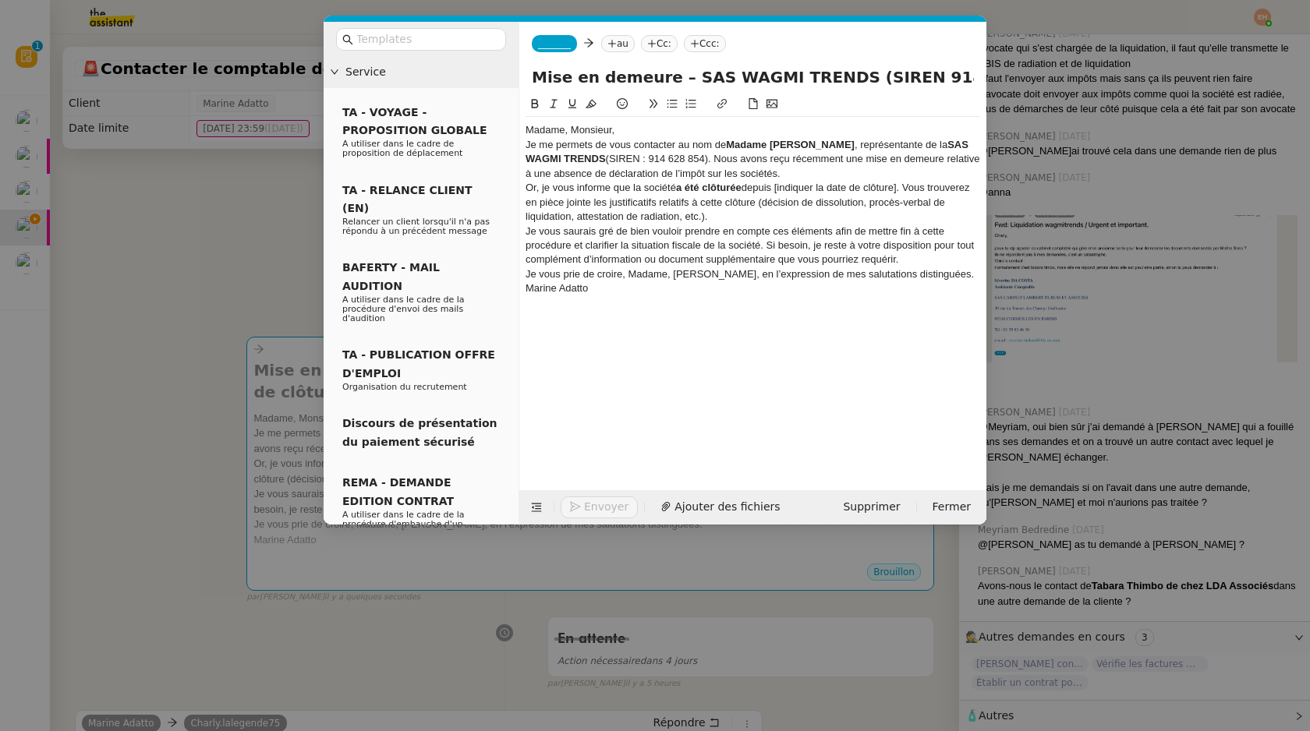
click at [643, 130] on div "Madame, Monsieur," at bounding box center [753, 130] width 455 height 14
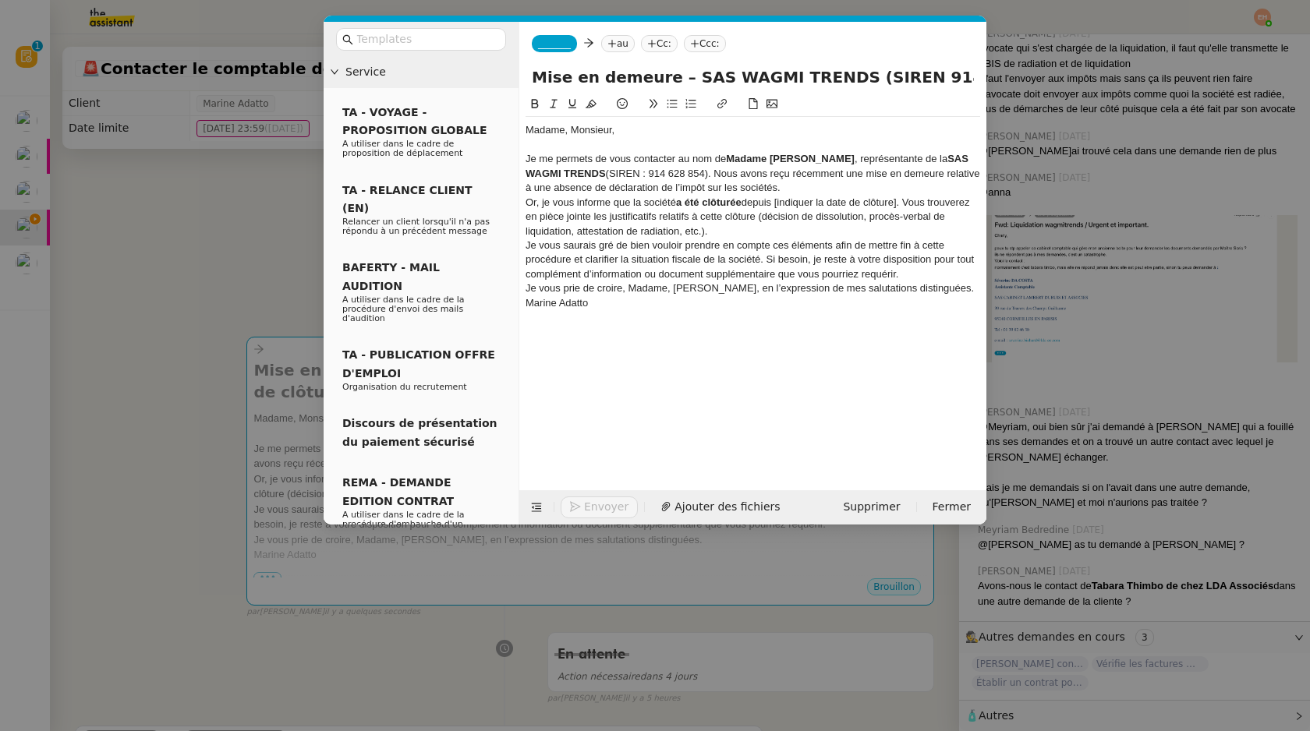
click at [830, 191] on div "Je me permets de vous contacter au nom de Madame [PERSON_NAME] , représentante …" at bounding box center [753, 173] width 455 height 43
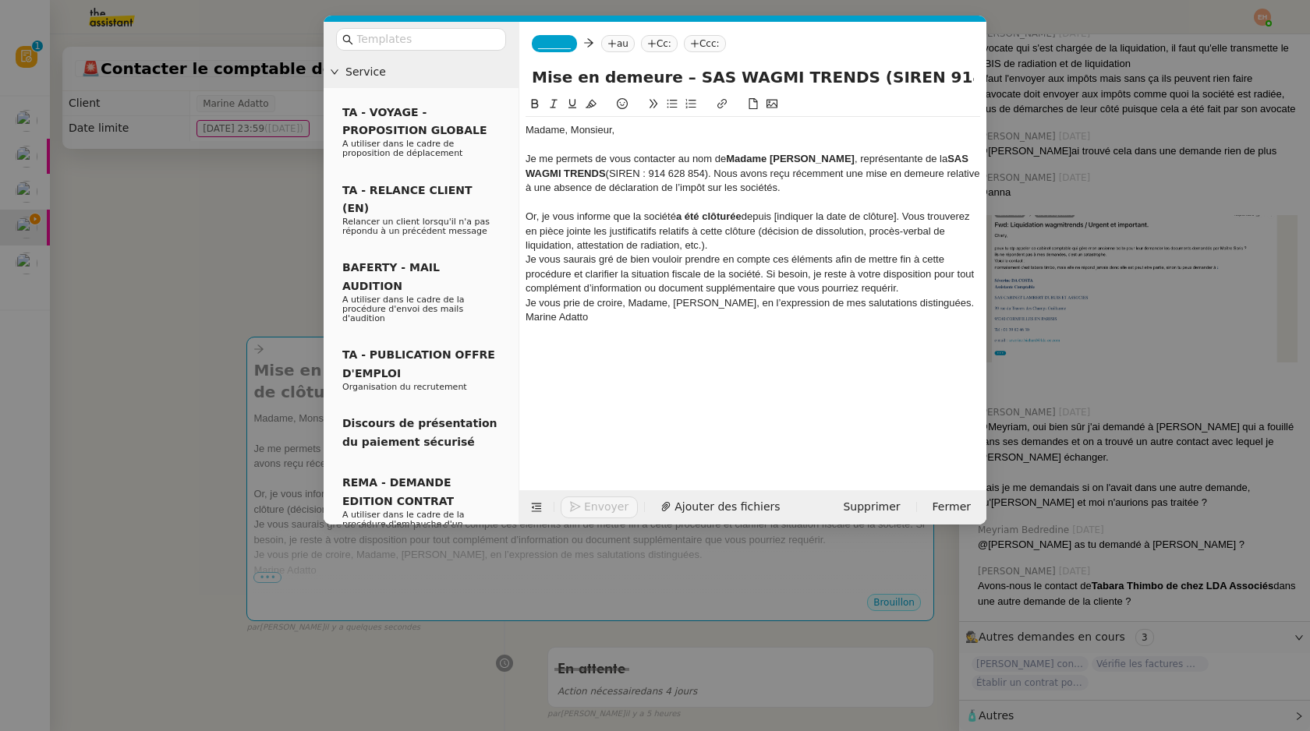
click at [765, 247] on div "Or, je vous informe que la société a été clôturée depuis [indiquer la date de c…" at bounding box center [753, 231] width 455 height 43
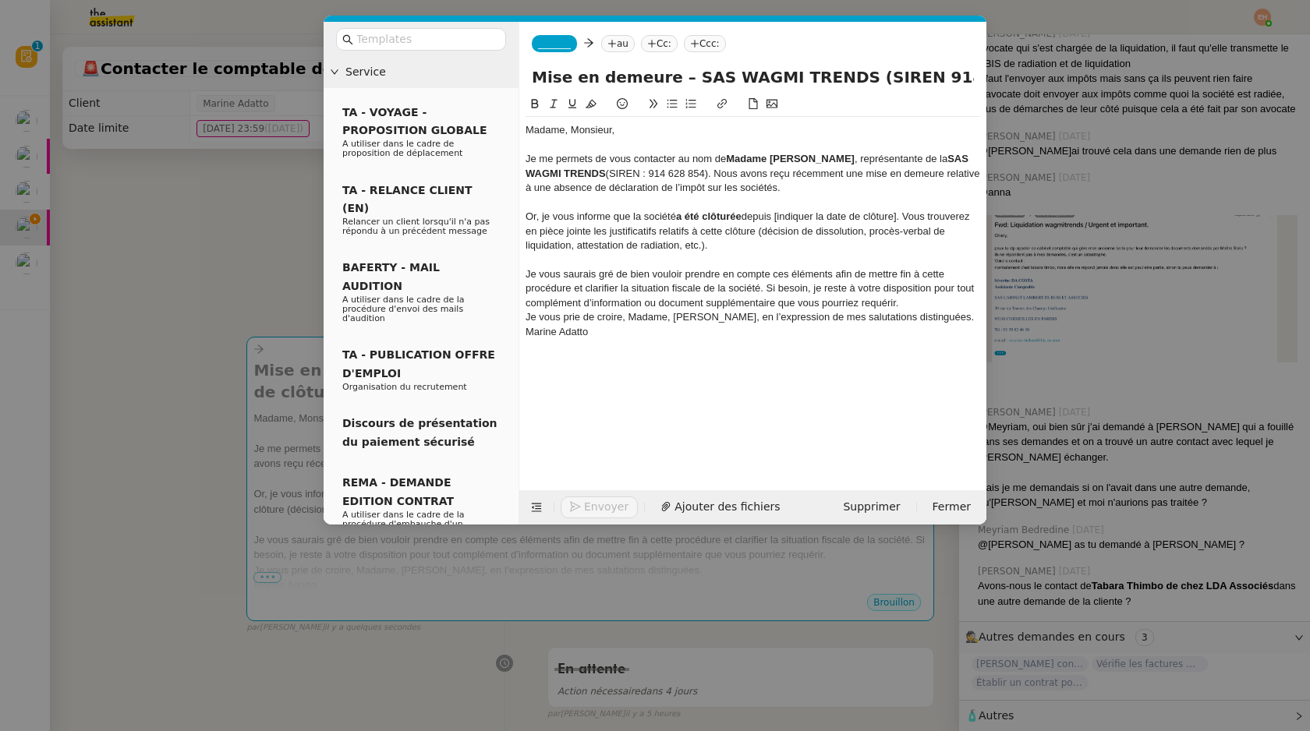
click at [754, 219] on div "Or, je vous informe que la société a été clôturée depuis [indiquer la date de c…" at bounding box center [753, 231] width 455 height 43
drag, startPoint x: 754, startPoint y: 218, endPoint x: 653, endPoint y: 211, distance: 101.6
click at [653, 211] on div "Or, je vous informe que la société a été clôturée depuis [indiquer la date de c…" at bounding box center [753, 231] width 455 height 43
click at [782, 220] on div "Or, je vous informe que la société a été clôturée depuis [indiquer la date de c…" at bounding box center [753, 231] width 455 height 43
drag, startPoint x: 775, startPoint y: 217, endPoint x: 897, endPoint y: 218, distance: 121.6
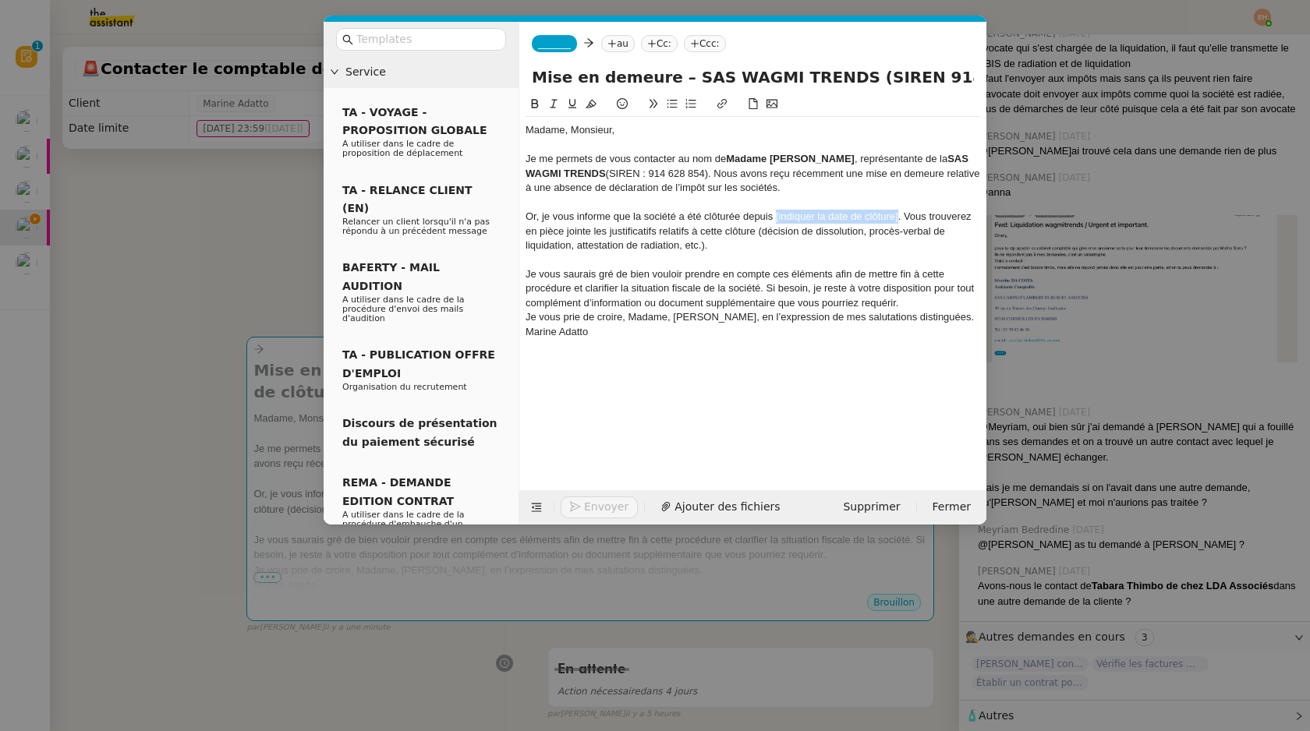
click at [897, 218] on div "Or, je vous informe que la société a été clôturée depuis [indiquer la date de c…" at bounding box center [753, 231] width 455 height 43
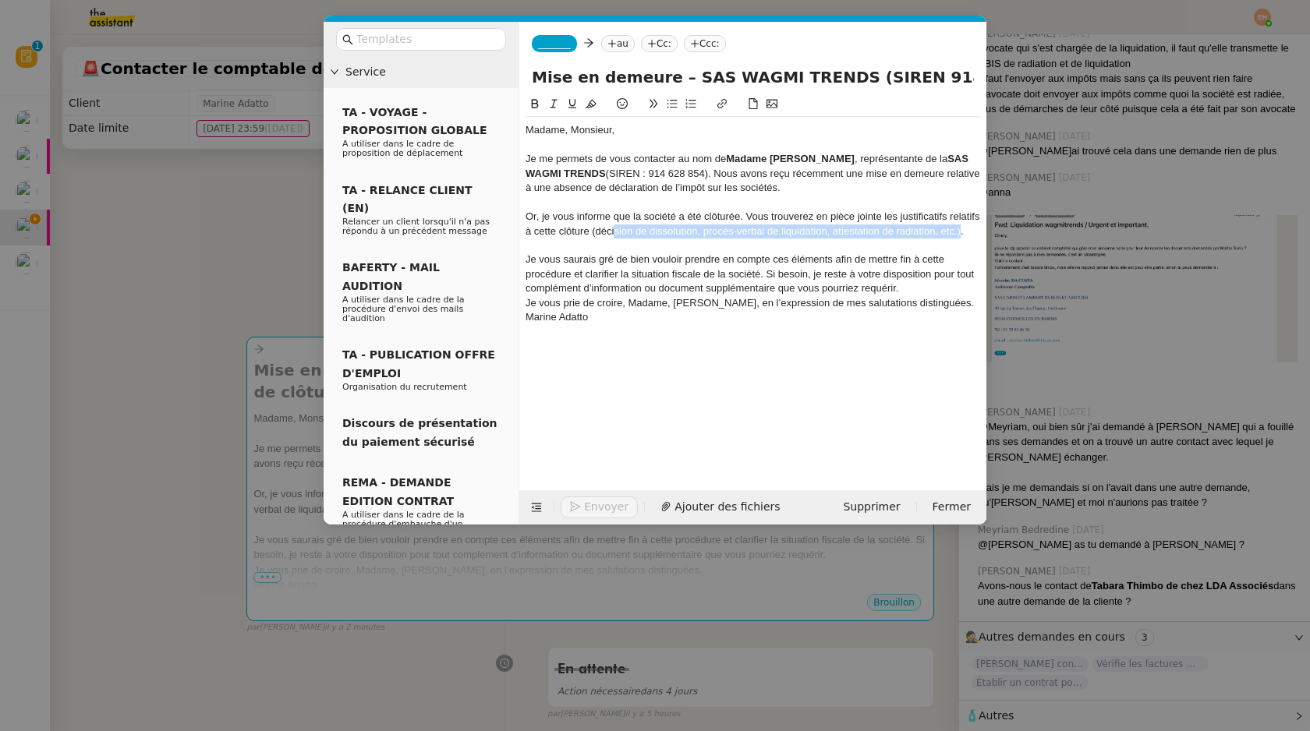
drag, startPoint x: 961, startPoint y: 232, endPoint x: 614, endPoint y: 226, distance: 347.8
click at [614, 226] on div "Or, je vous informe que la société a été clôturée. Vous trouverez en pièce join…" at bounding box center [753, 224] width 455 height 29
click at [563, 48] on span "_______" at bounding box center [554, 43] width 33 height 11
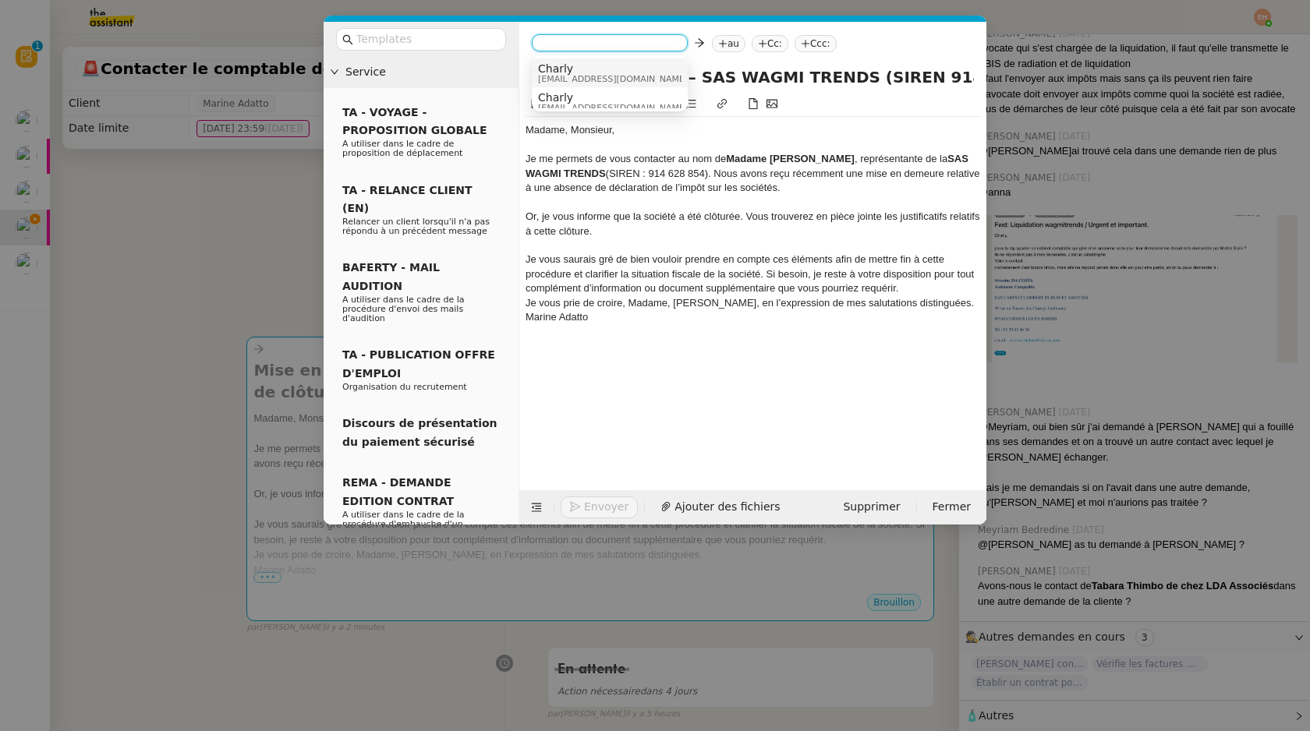
click at [627, 80] on span "[EMAIL_ADDRESS][DOMAIN_NAME]" at bounding box center [613, 79] width 150 height 9
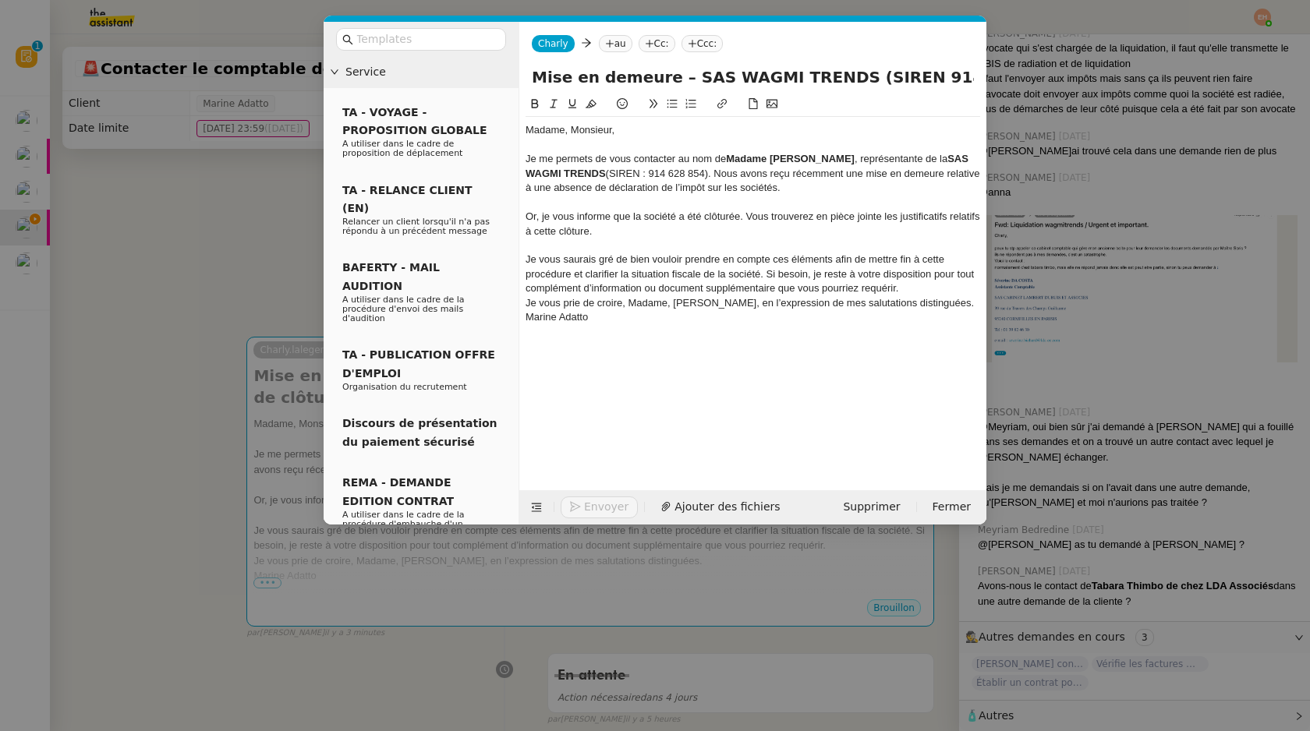
click at [767, 268] on div "Je vous saurais gré de bien vouloir prendre en compte ces éléments afin de mett…" at bounding box center [753, 274] width 455 height 43
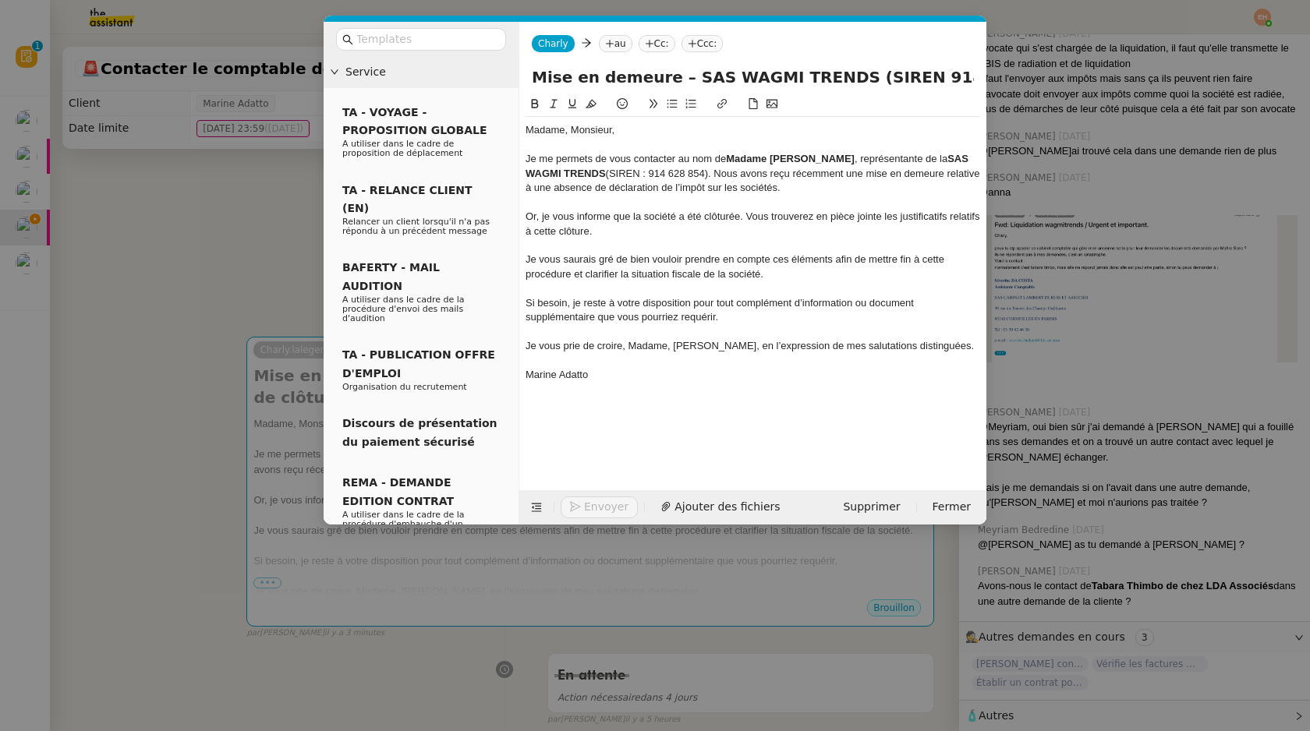
click at [681, 377] on div "Marine Adatto" at bounding box center [753, 375] width 455 height 14
click at [706, 515] on span "Ajouter des fichiers" at bounding box center [726, 507] width 105 height 18
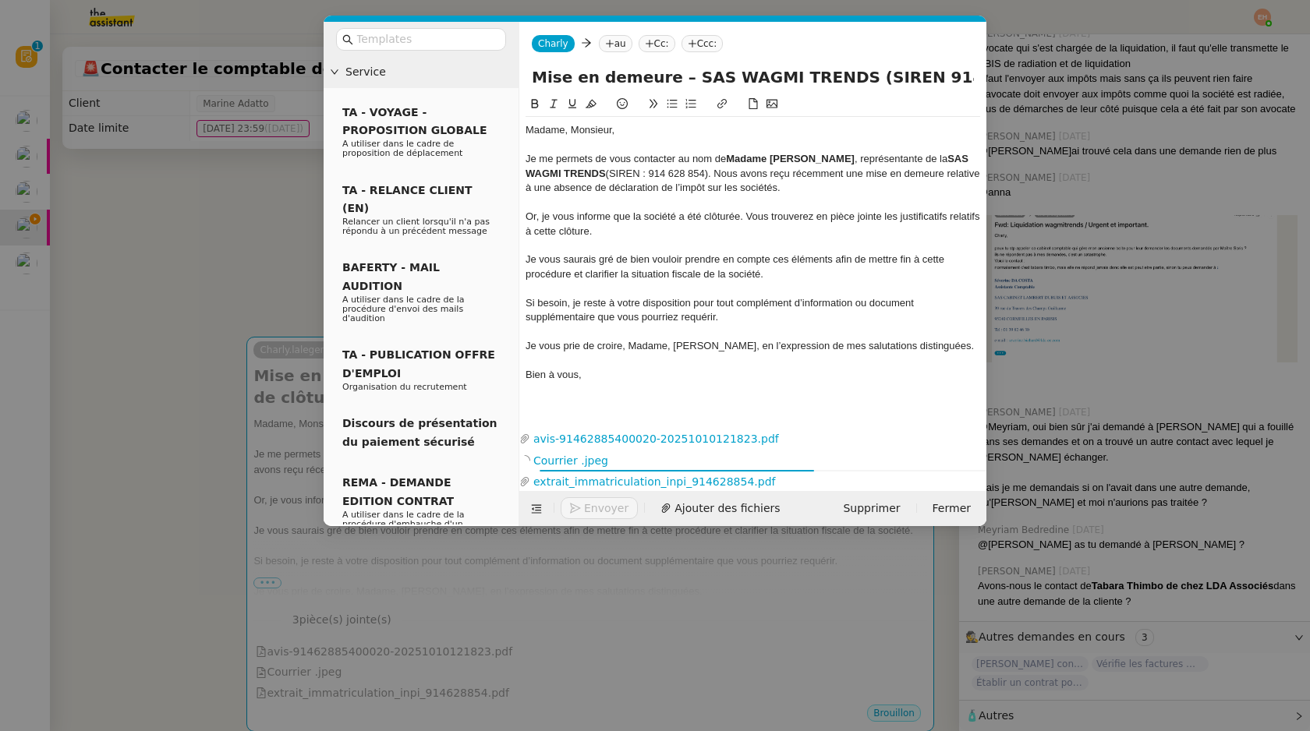
click at [628, 51] on div "[PERSON_NAME] au Cc: Ccc:" at bounding box center [752, 44] width 467 height 44
click at [621, 44] on nz-tag "au" at bounding box center [616, 43] width 34 height 17
paste input "[EMAIL_ADDRESS][DOMAIN_NAME]"
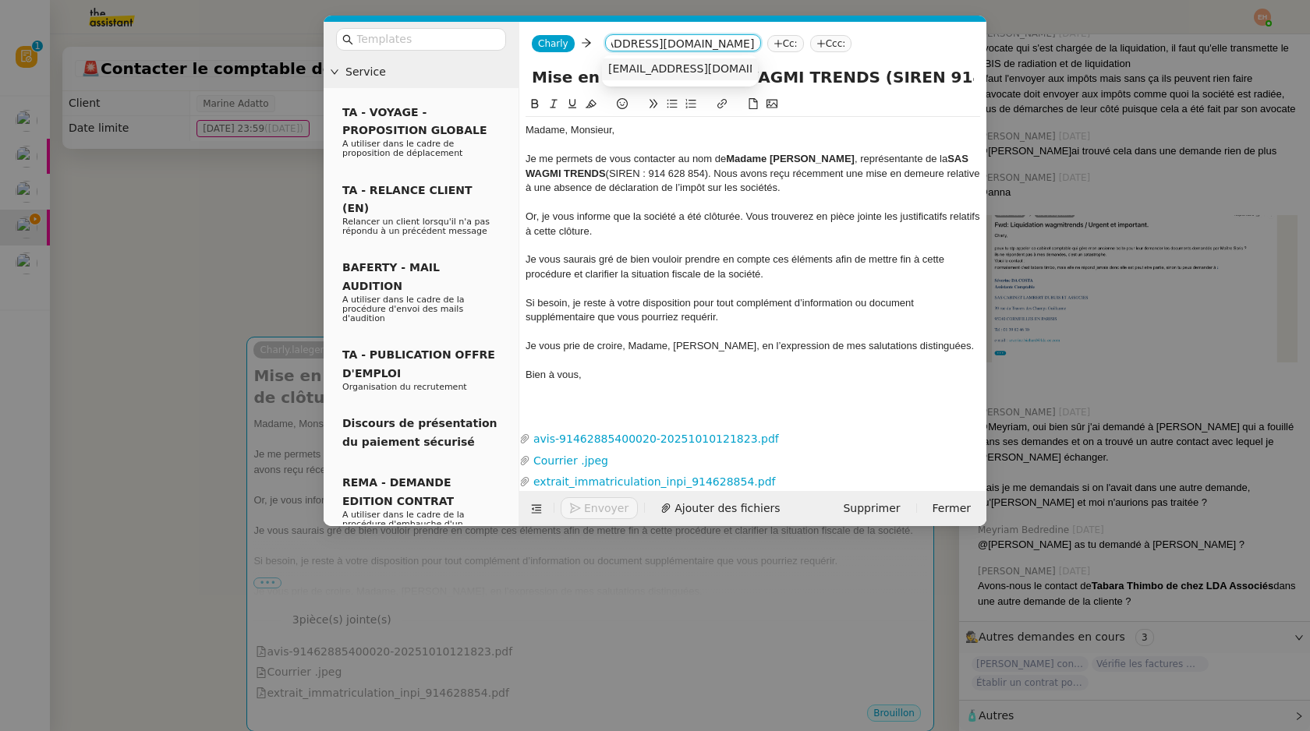
type input "[EMAIL_ADDRESS][DOMAIN_NAME]"
click at [648, 65] on span "[EMAIL_ADDRESS][DOMAIN_NAME]" at bounding box center [703, 68] width 191 height 12
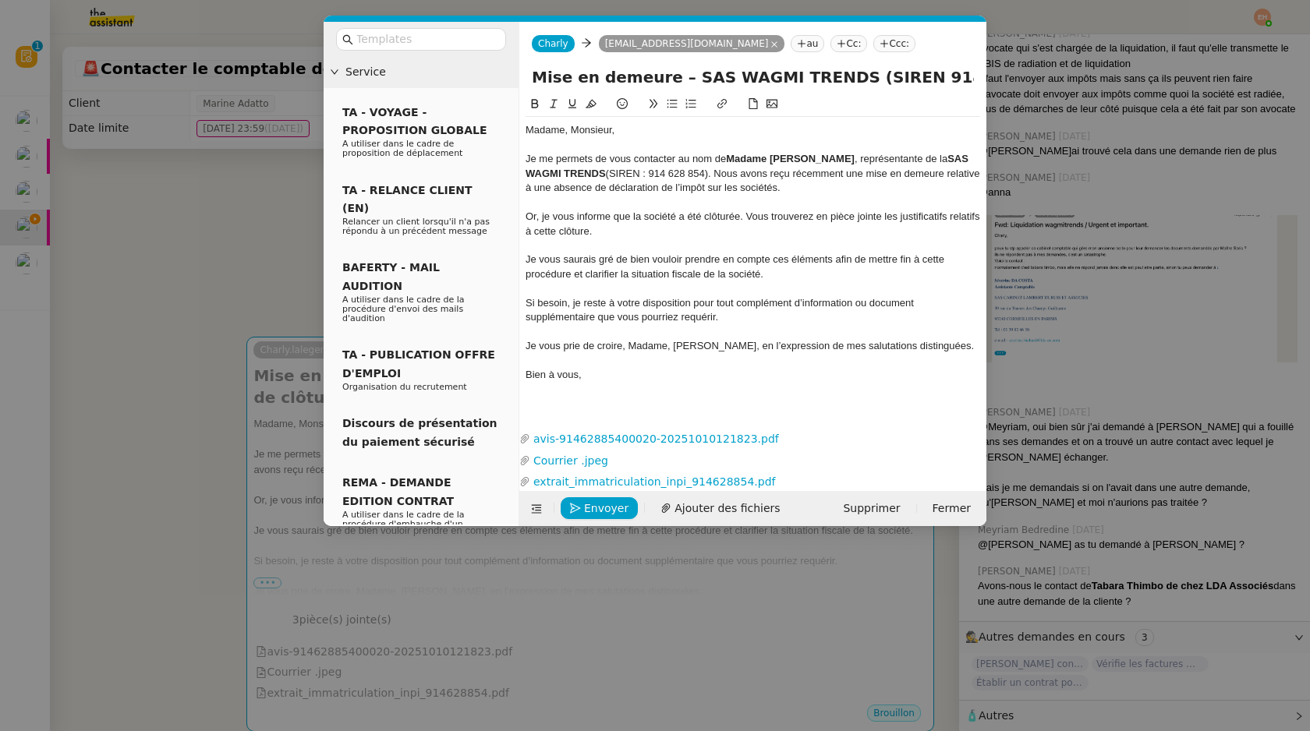
click at [867, 47] on nz-tag "Cc:" at bounding box center [848, 43] width 37 height 17
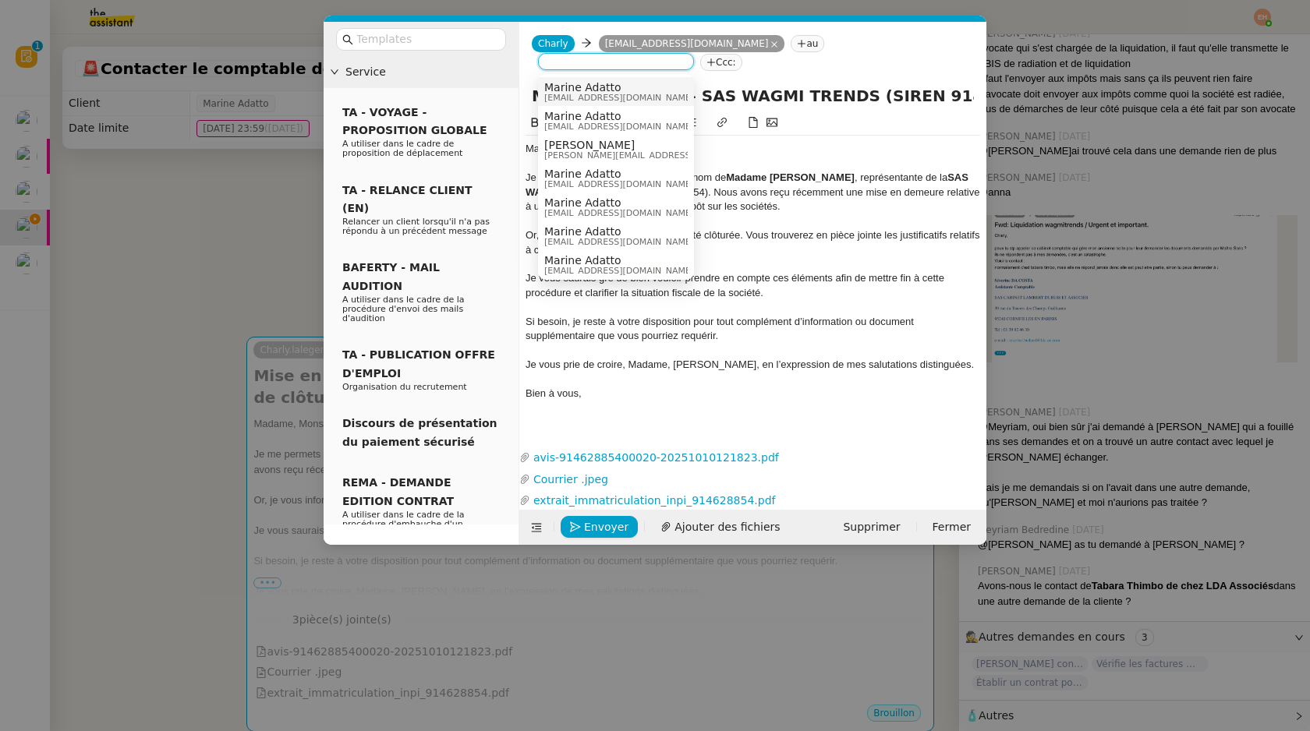
click at [614, 94] on span "[EMAIL_ADDRESS][DOMAIN_NAME]" at bounding box center [619, 98] width 150 height 9
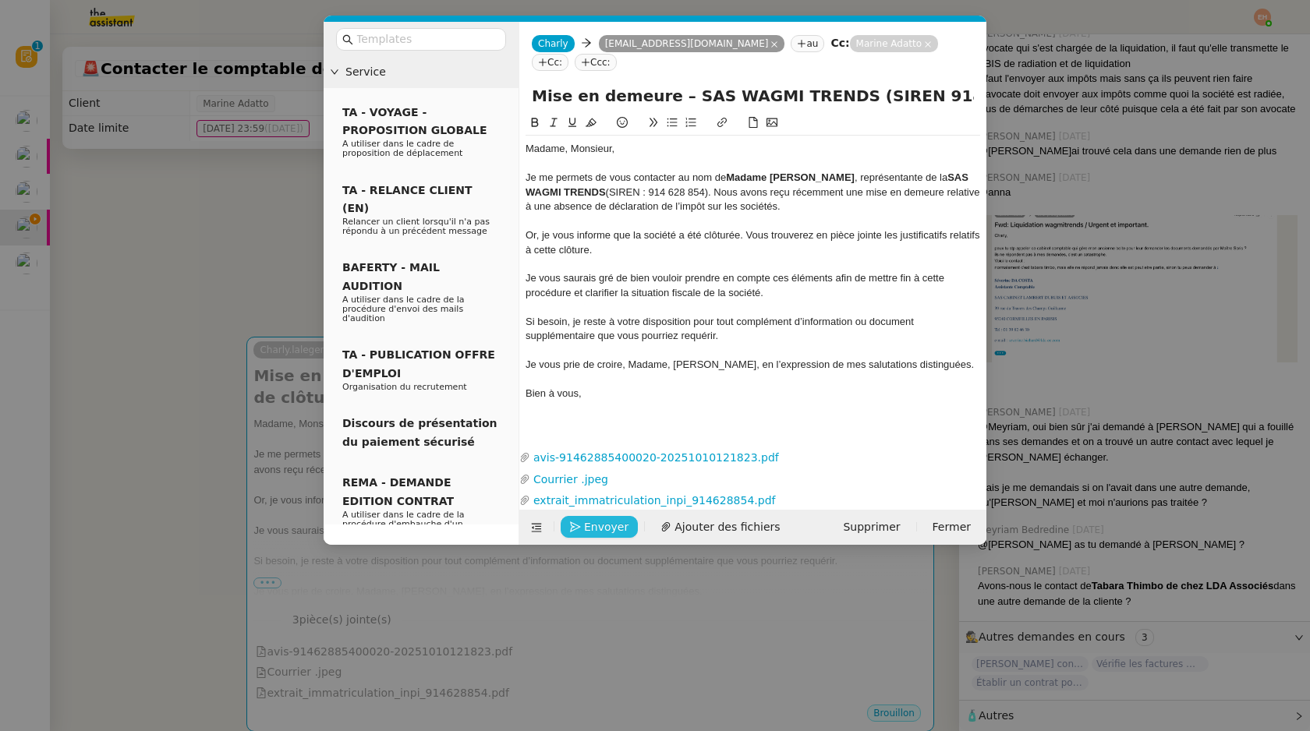
click at [579, 532] on icon "button" at bounding box center [575, 527] width 11 height 11
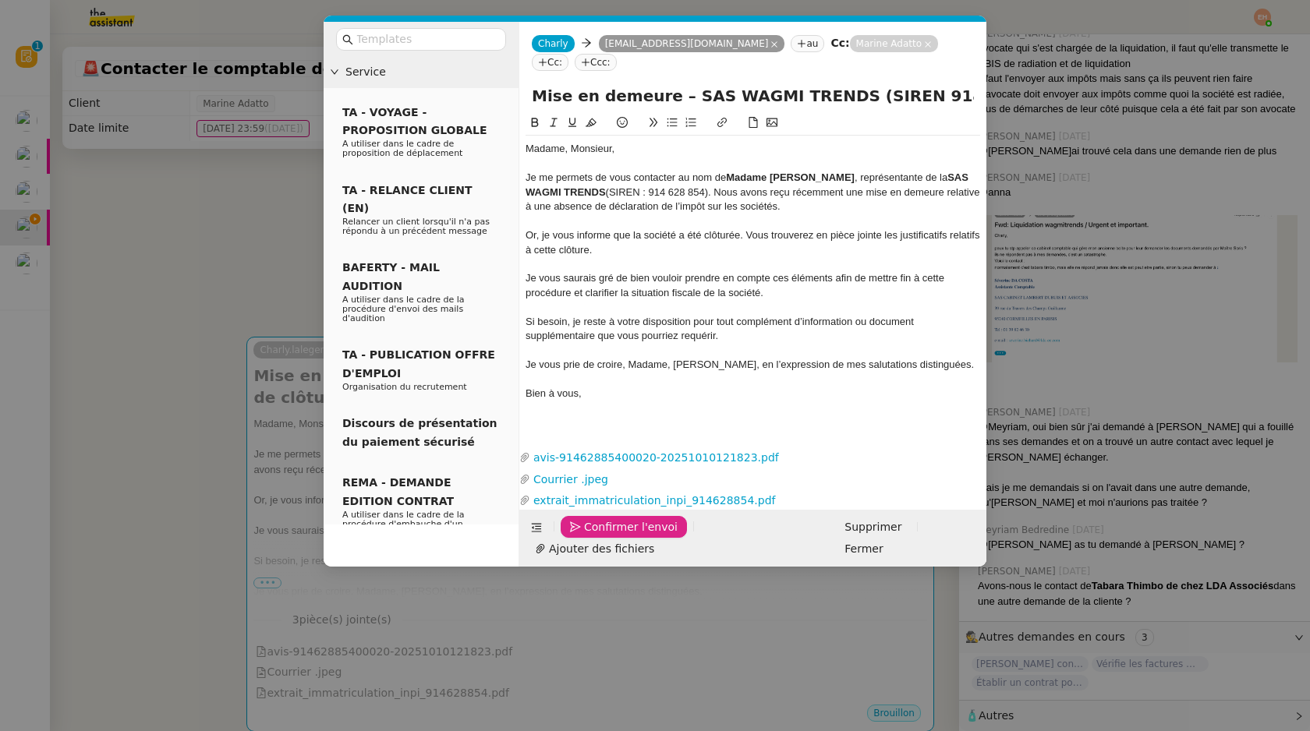
click at [579, 532] on icon "button" at bounding box center [575, 527] width 11 height 11
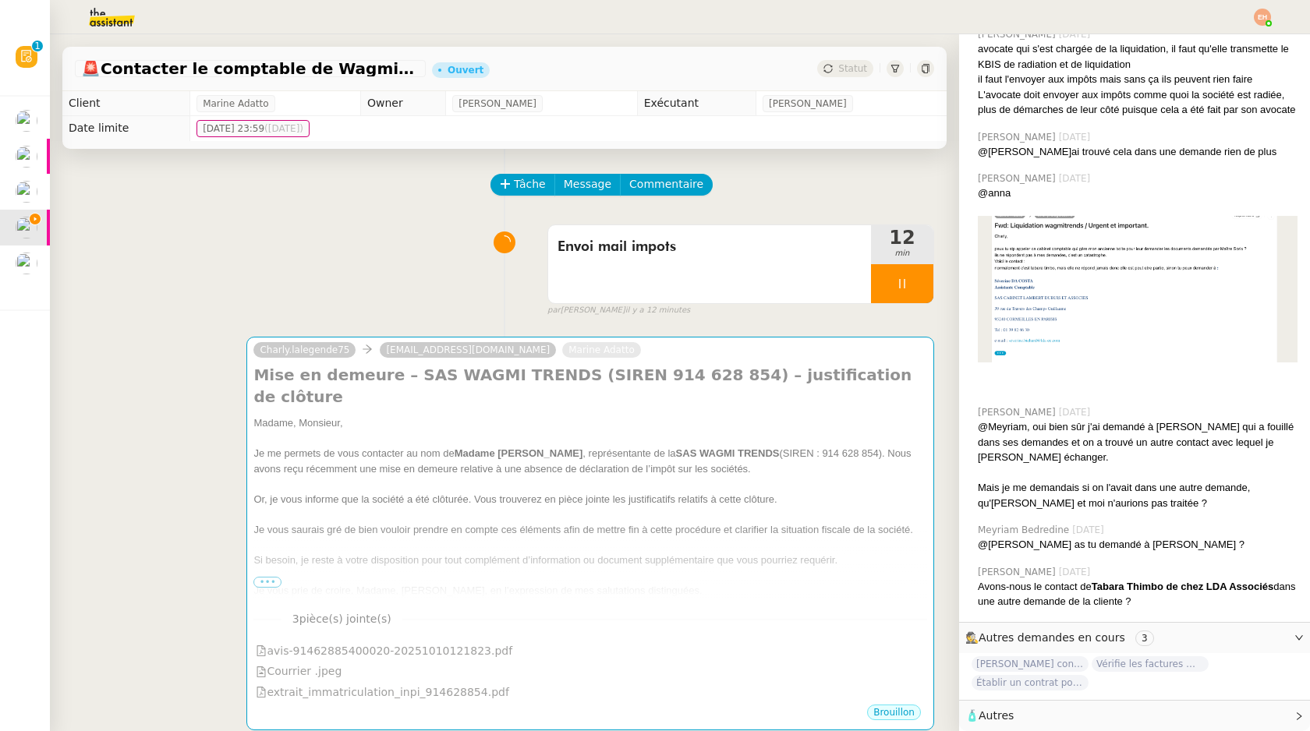
scroll to position [604, 0]
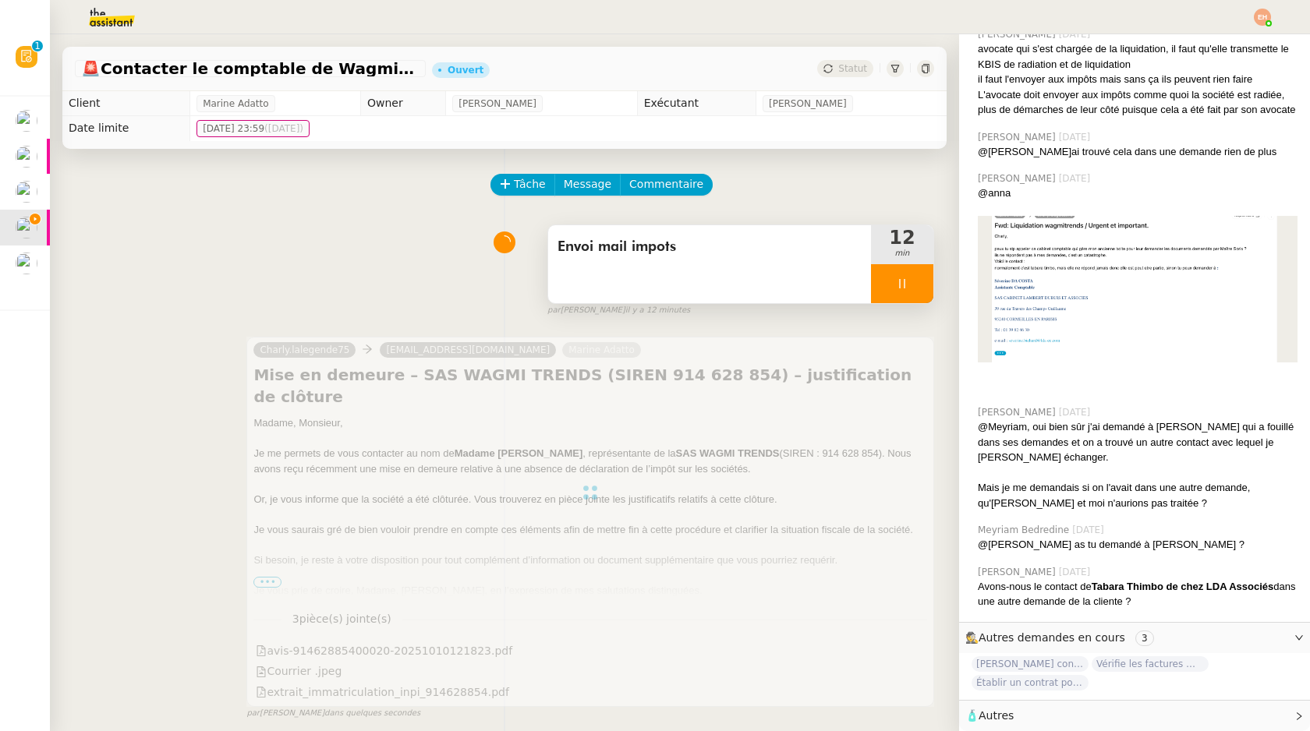
click at [908, 283] on div at bounding box center [902, 283] width 62 height 39
click at [924, 291] on button at bounding box center [917, 283] width 31 height 39
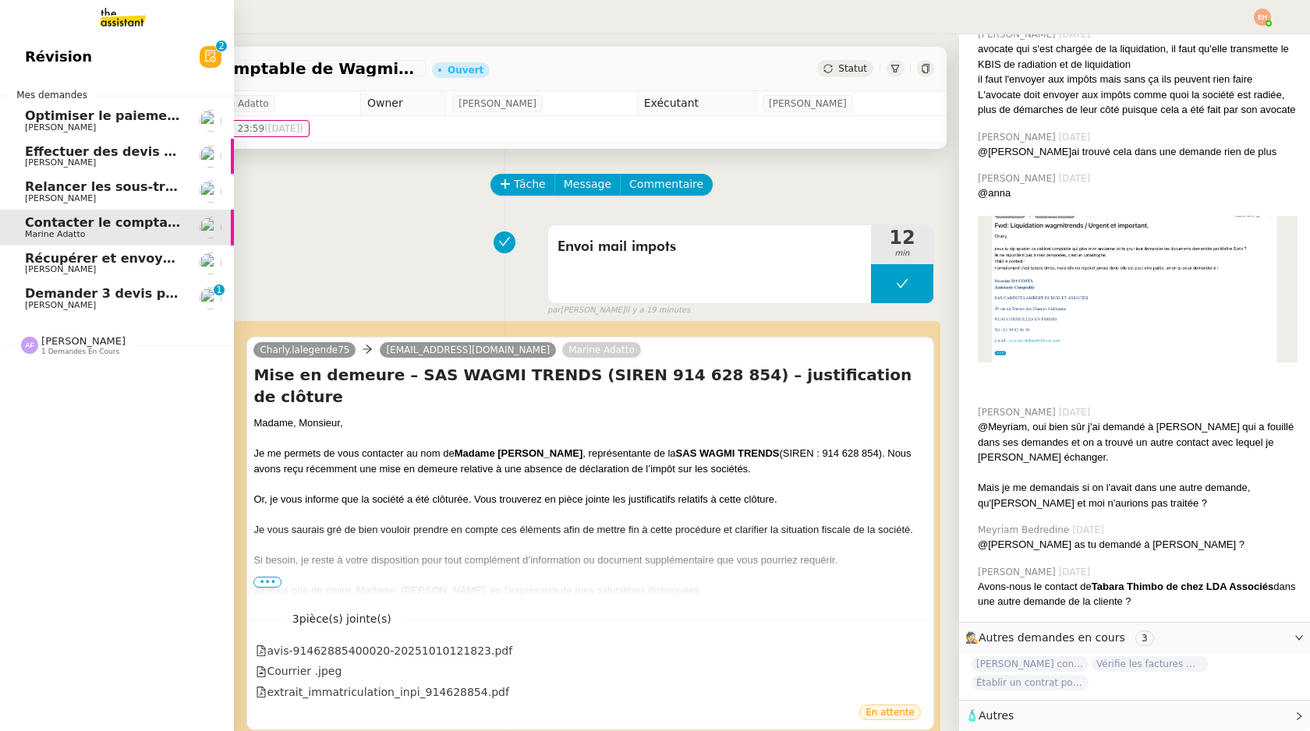
click at [129, 297] on span "Demander 3 devis pour cloison ALU-VERRE" at bounding box center [174, 293] width 299 height 15
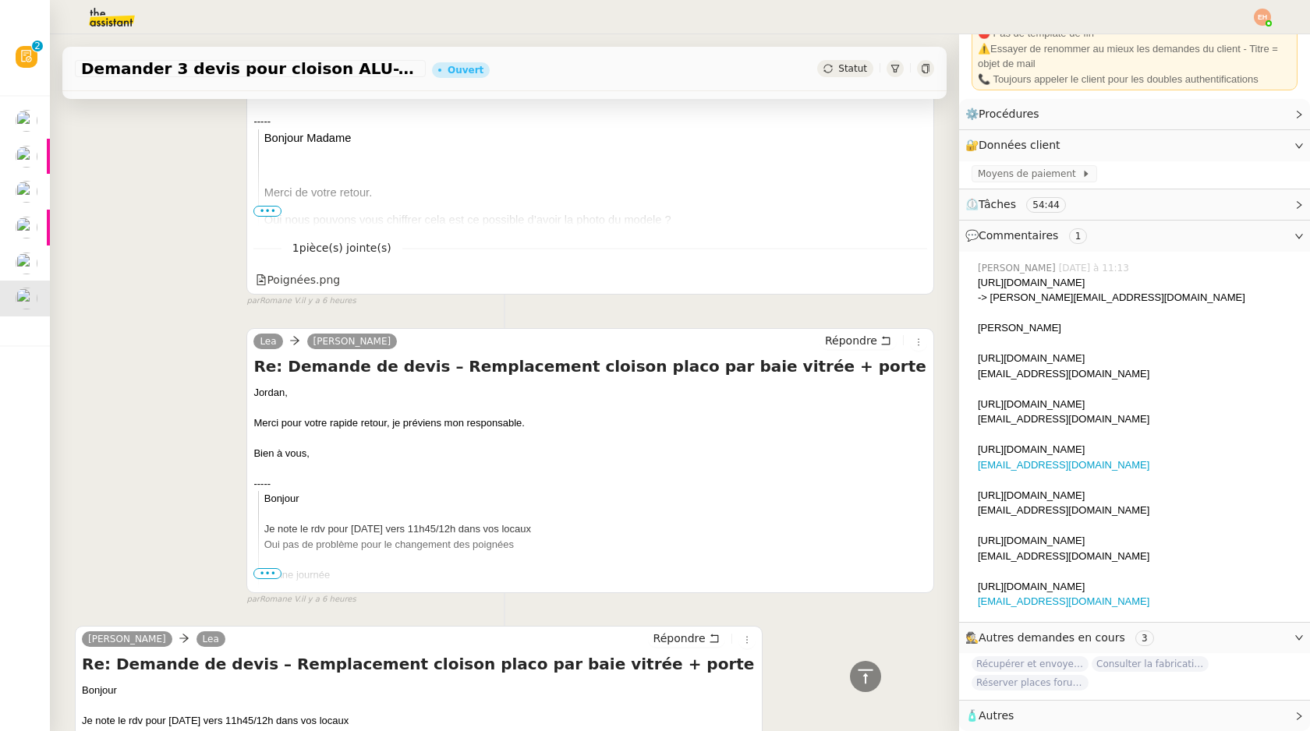
scroll to position [451, 0]
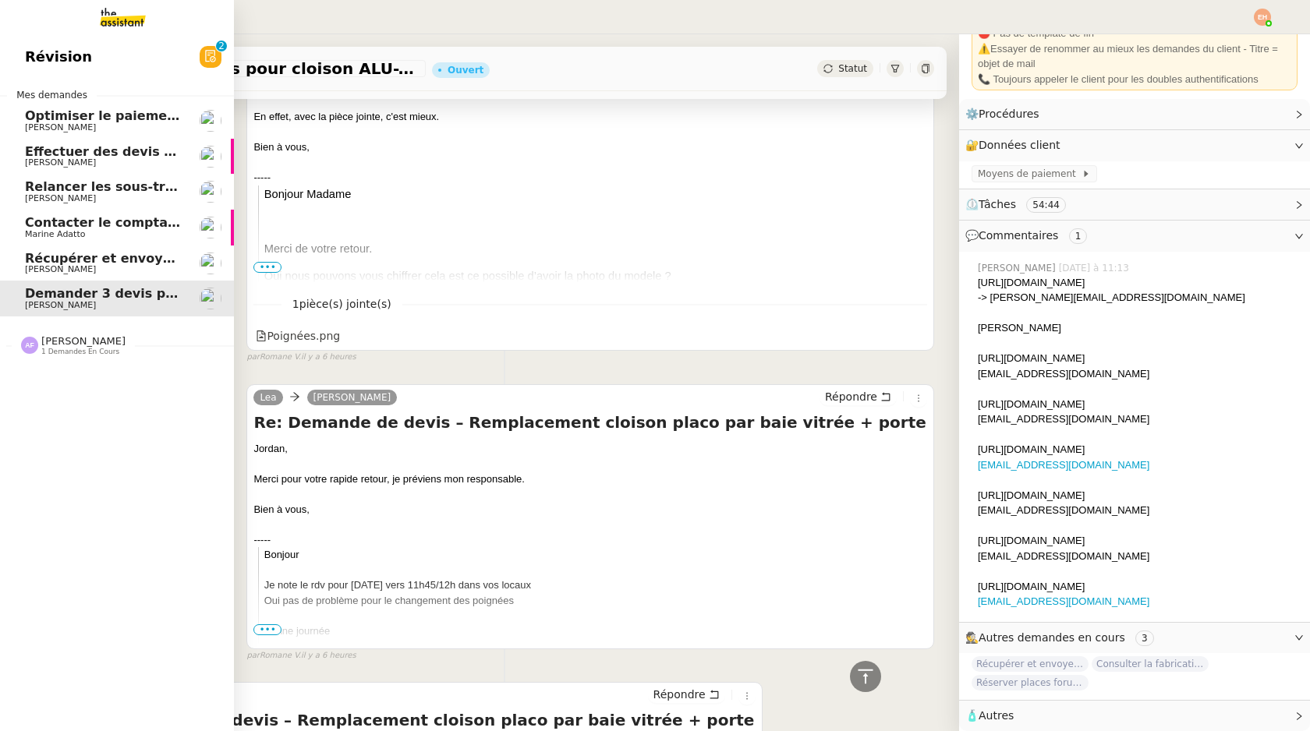
click at [137, 248] on link "Récupérer et envoyer les factures [PERSON_NAME]" at bounding box center [117, 264] width 234 height 36
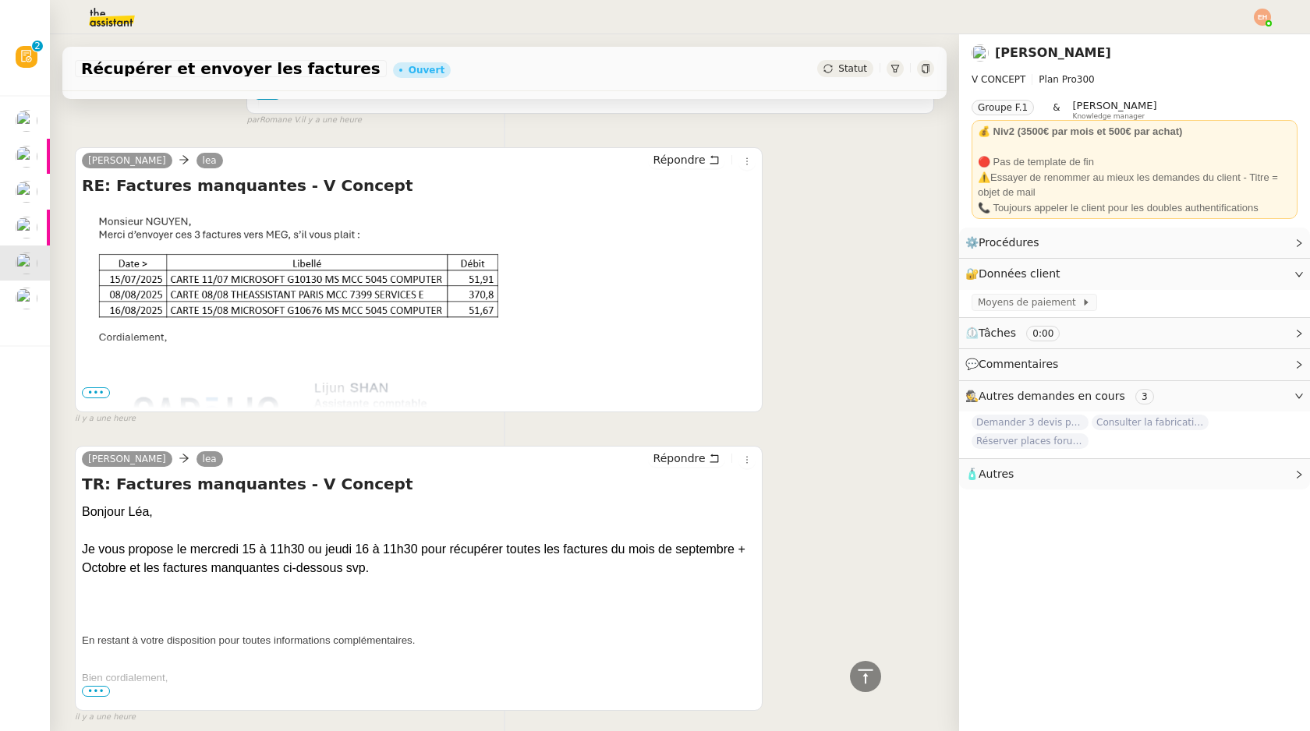
scroll to position [115, 0]
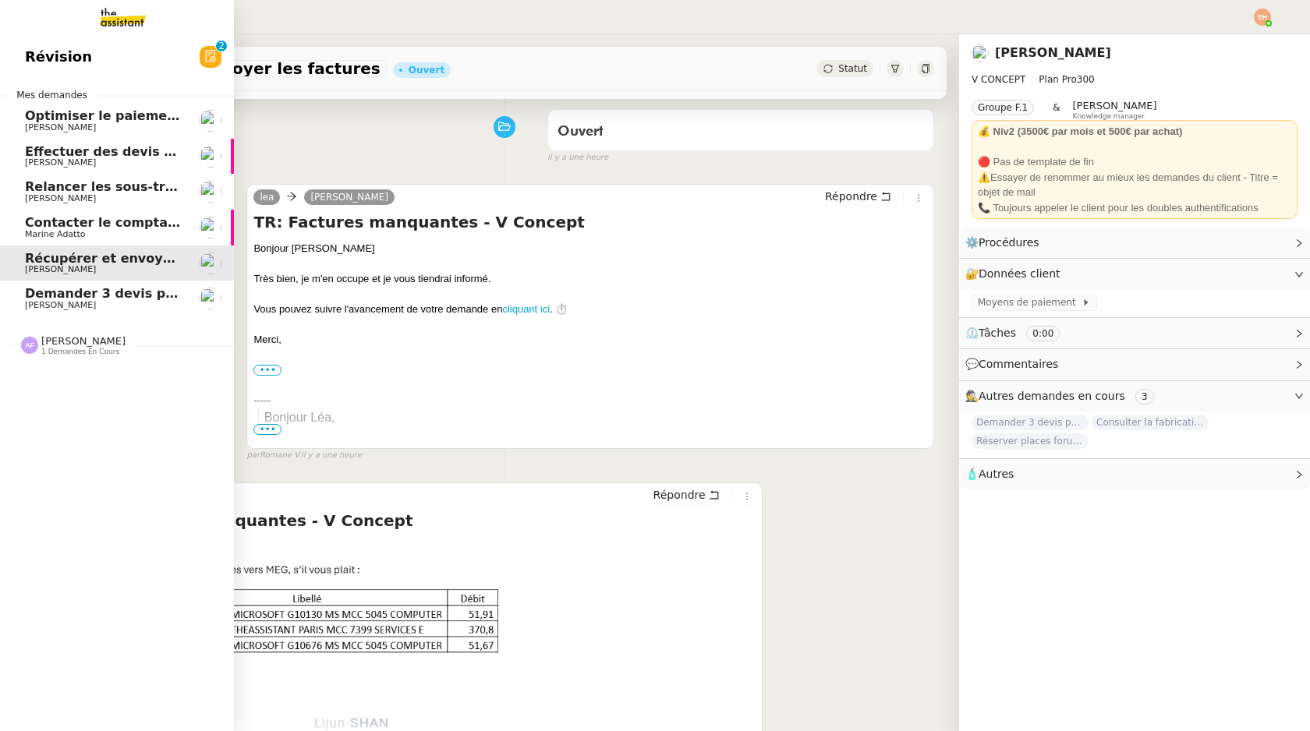
click at [43, 216] on span "Contacter le comptable de Wagmi Trends" at bounding box center [170, 222] width 290 height 15
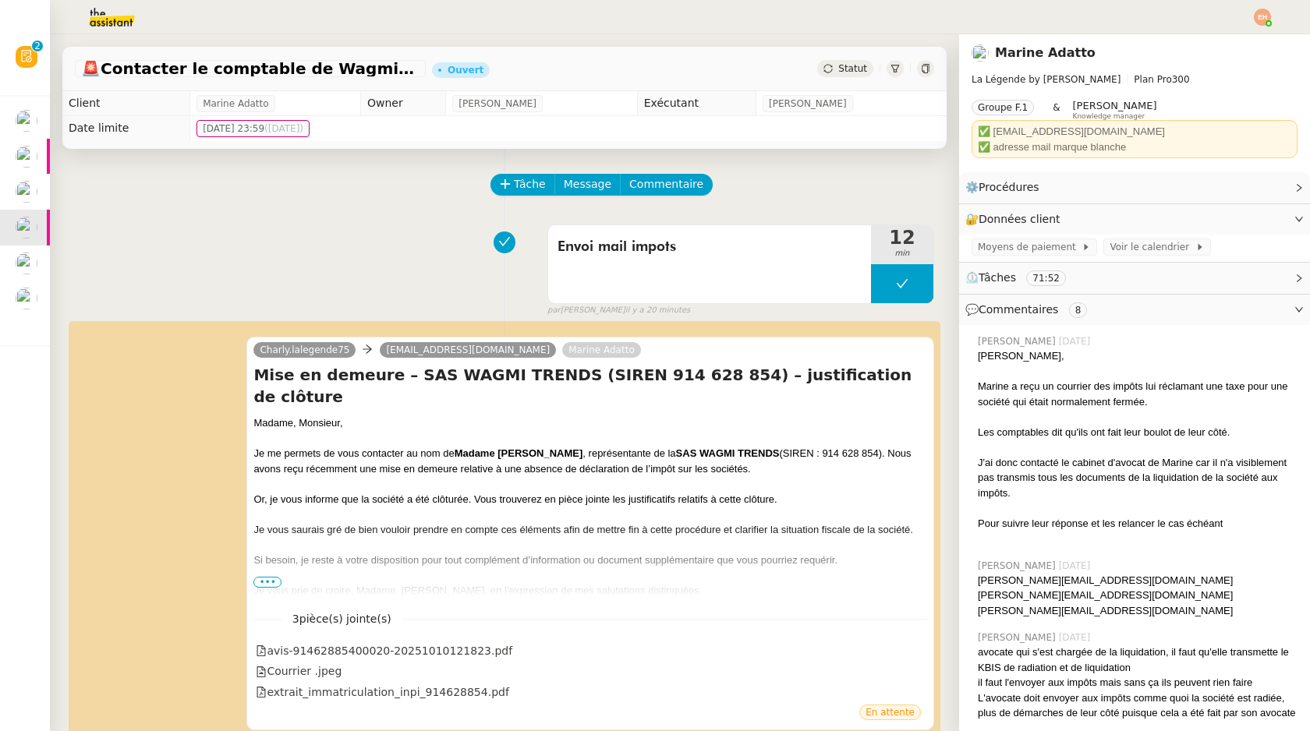
click at [851, 73] on span "Statut" at bounding box center [852, 68] width 29 height 11
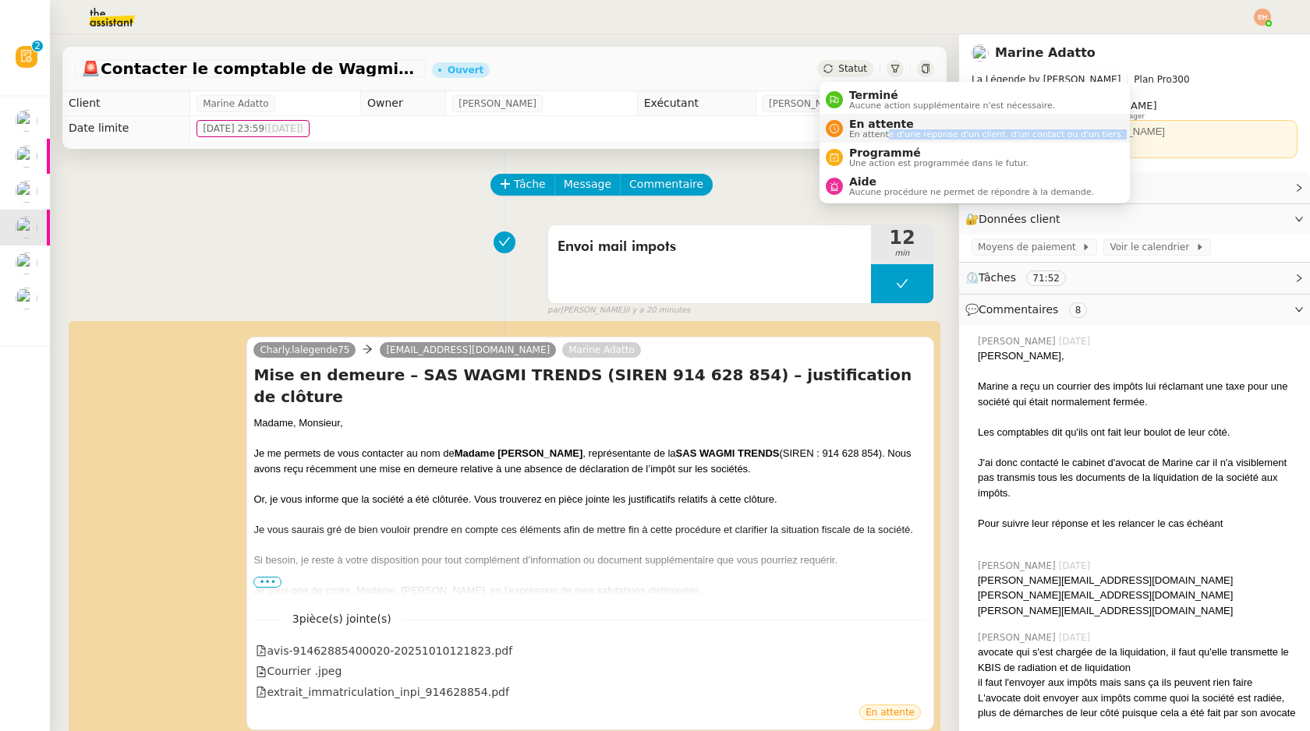
drag, startPoint x: 883, startPoint y: 143, endPoint x: 885, endPoint y: 136, distance: 8.0
click at [885, 136] on ul "Terminé Aucune action supplémentaire n'est nécessaire. En attente En attente d'…" at bounding box center [975, 143] width 310 height 122
click at [885, 136] on span "En attente d'une réponse d'un client, d'un contact ou d'un tiers." at bounding box center [986, 134] width 274 height 9
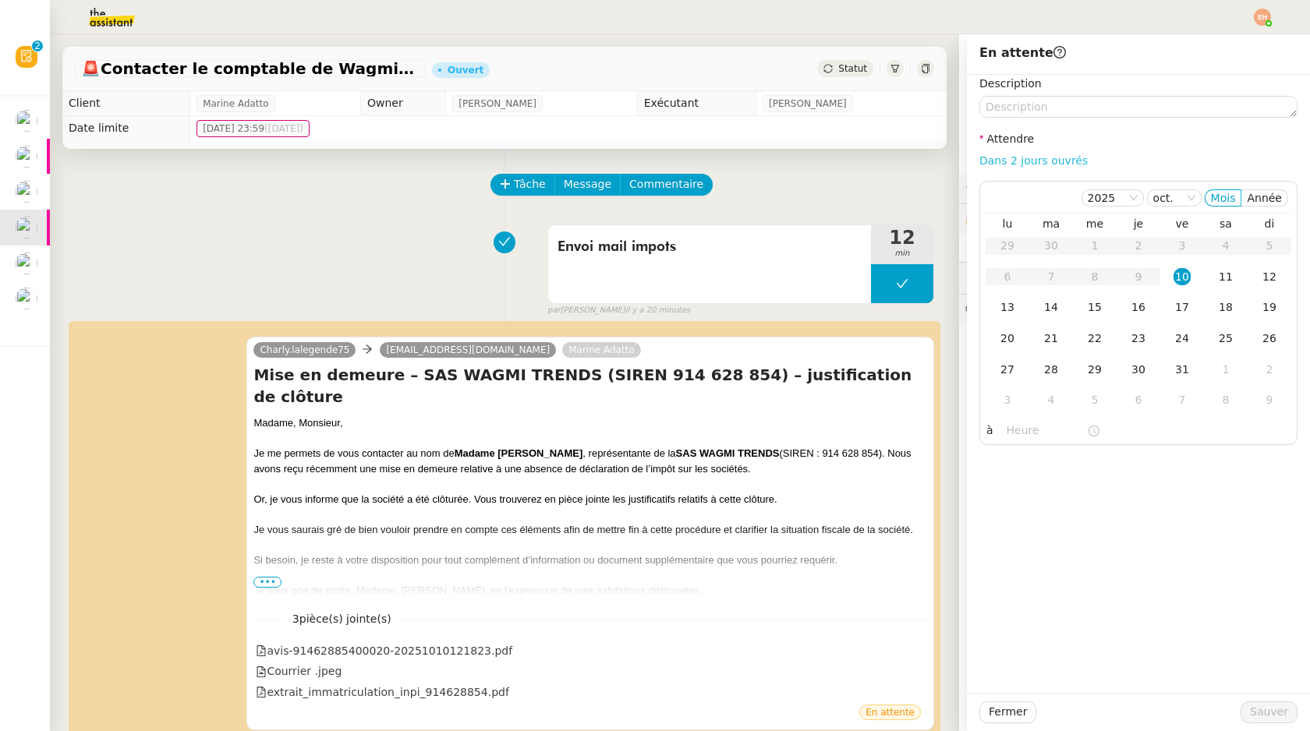
click at [1023, 163] on link "Dans 2 jours ouvrés" at bounding box center [1033, 160] width 108 height 12
type input "07:00"
click at [1264, 710] on span "Sauver" at bounding box center [1269, 712] width 38 height 18
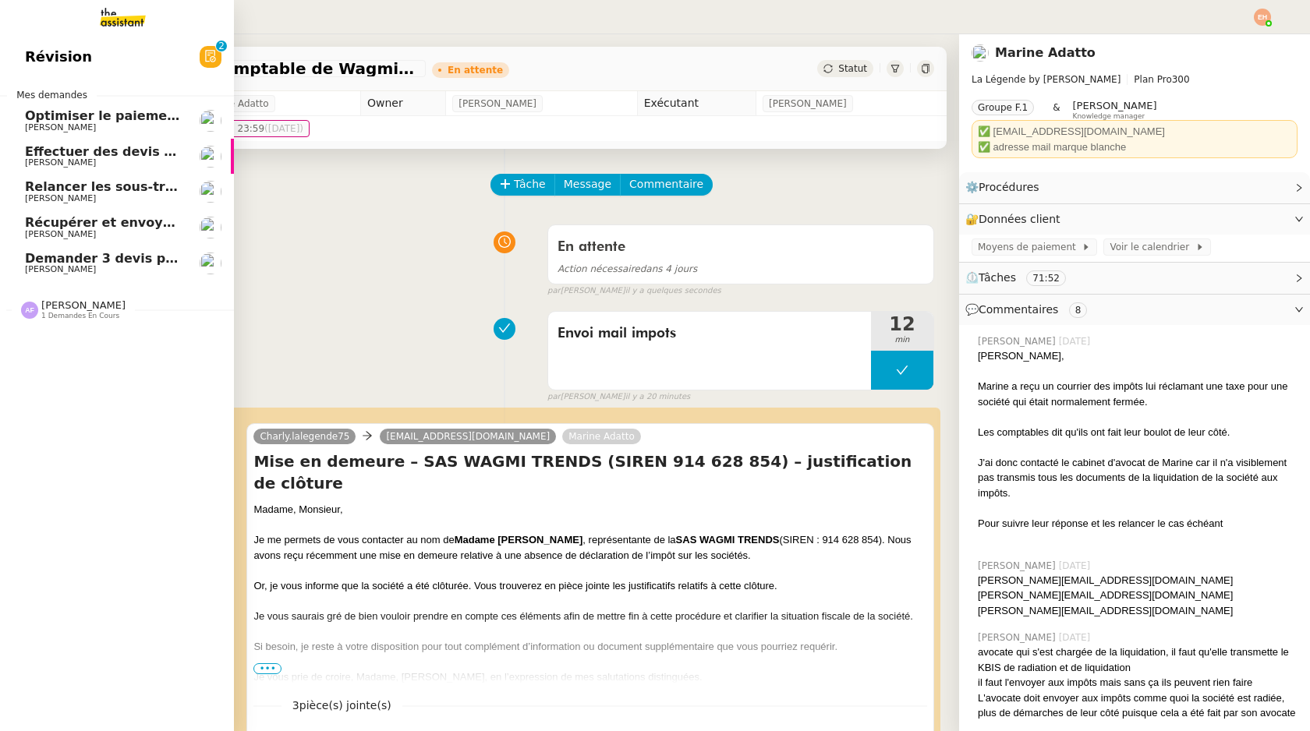
click at [79, 167] on span "[PERSON_NAME]" at bounding box center [60, 163] width 71 height 10
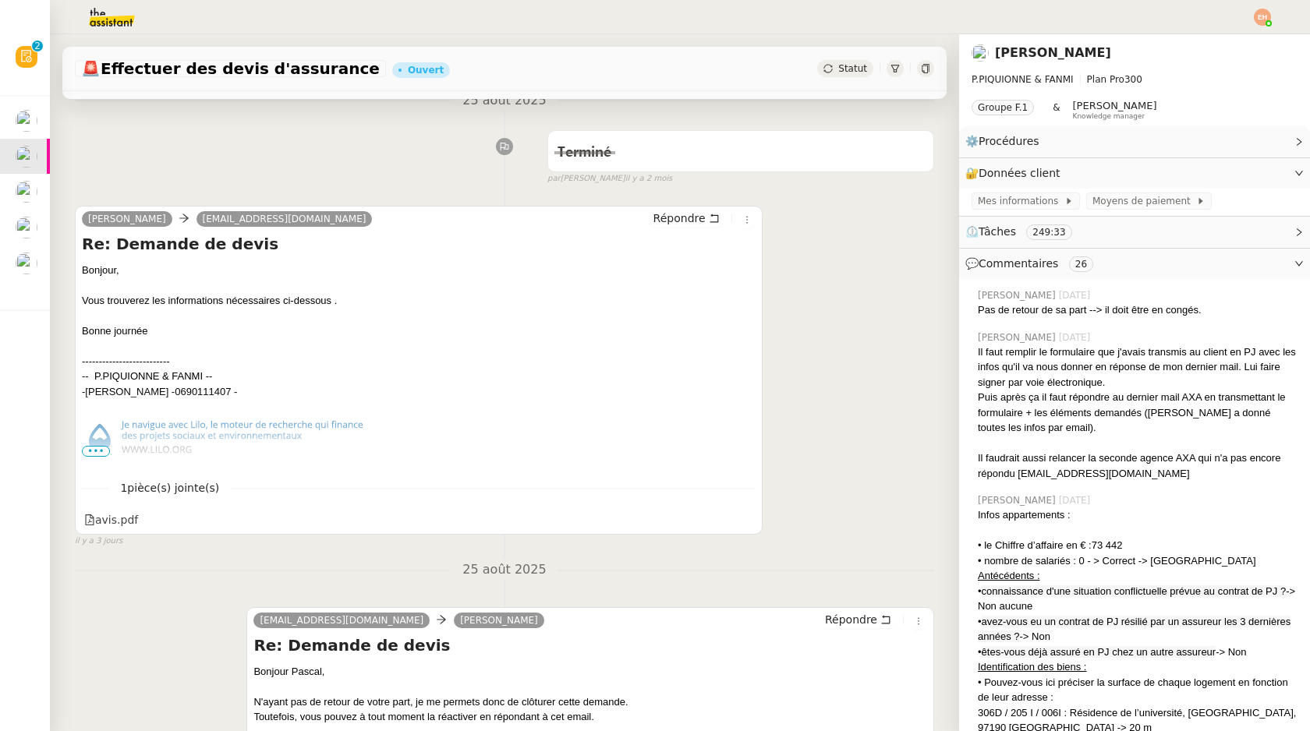
scroll to position [639, 0]
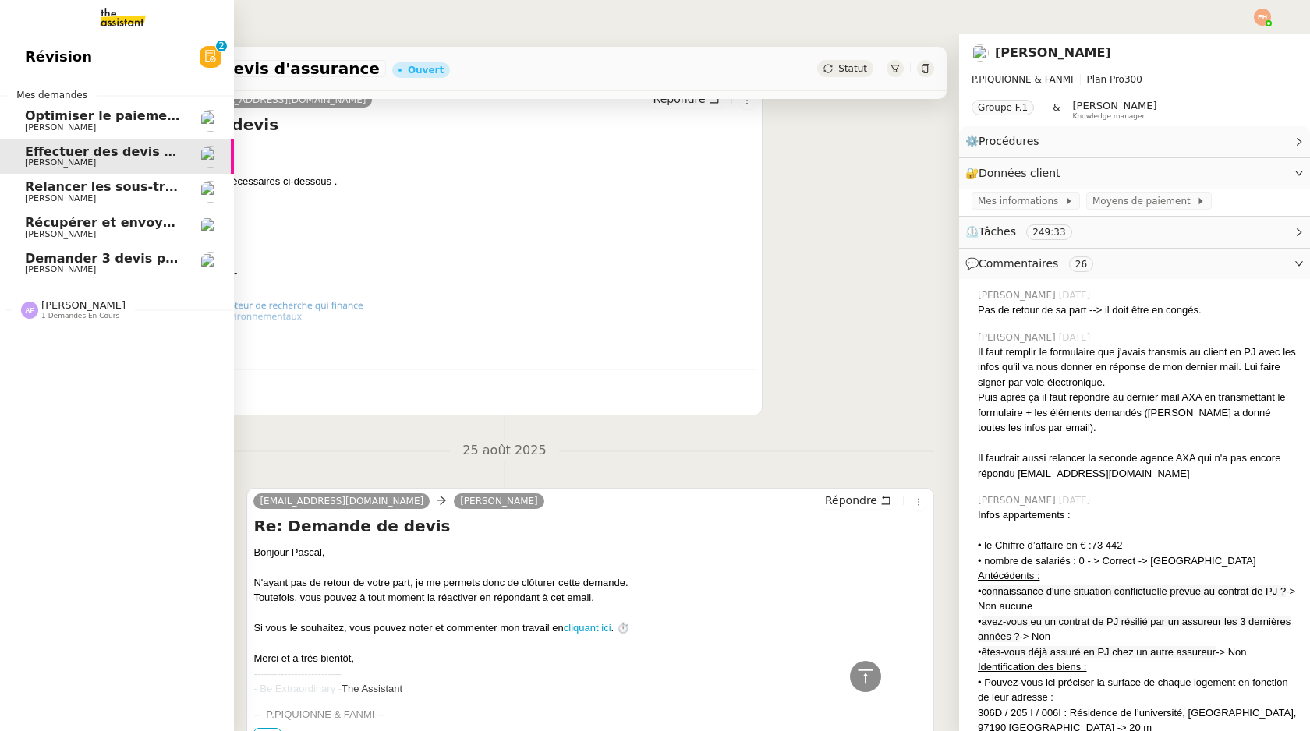
click at [32, 121] on span "Optimiser le paiement du stage" at bounding box center [136, 115] width 223 height 15
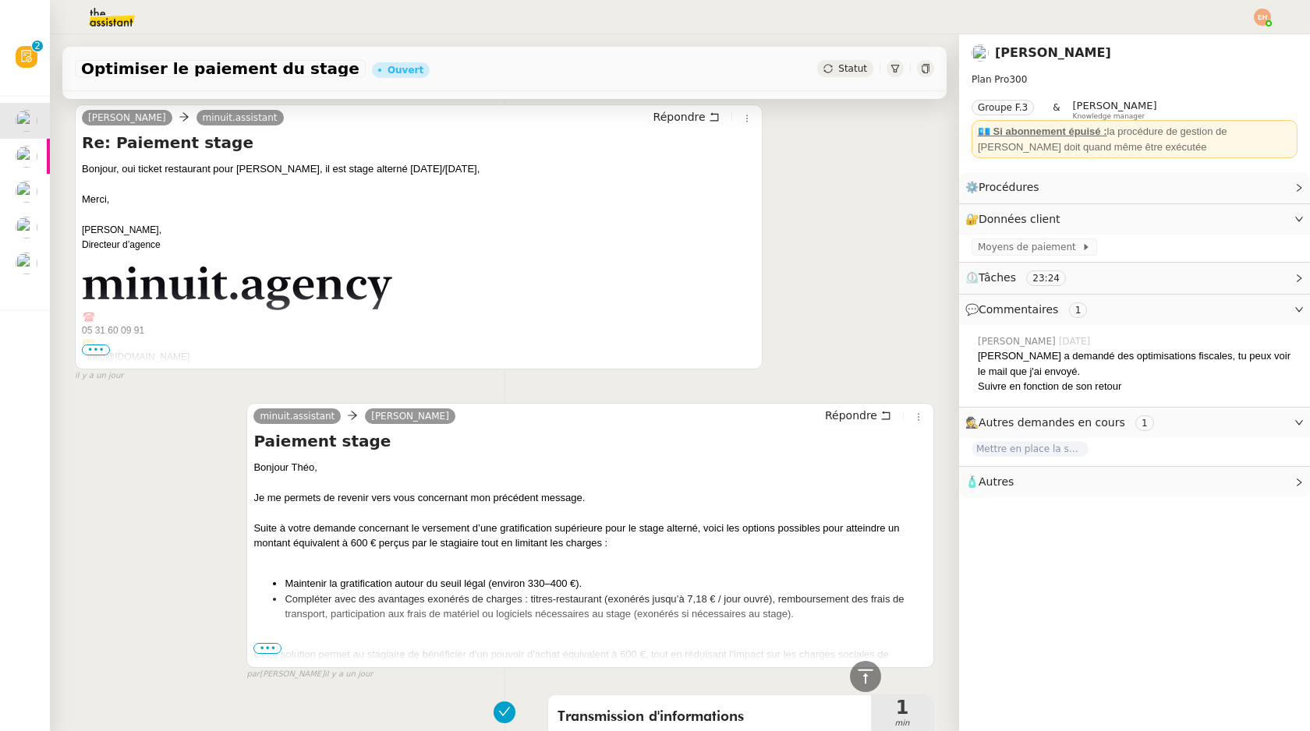
scroll to position [369, 0]
click at [265, 641] on div at bounding box center [590, 640] width 674 height 16
click at [265, 643] on span "•••" at bounding box center [267, 648] width 28 height 11
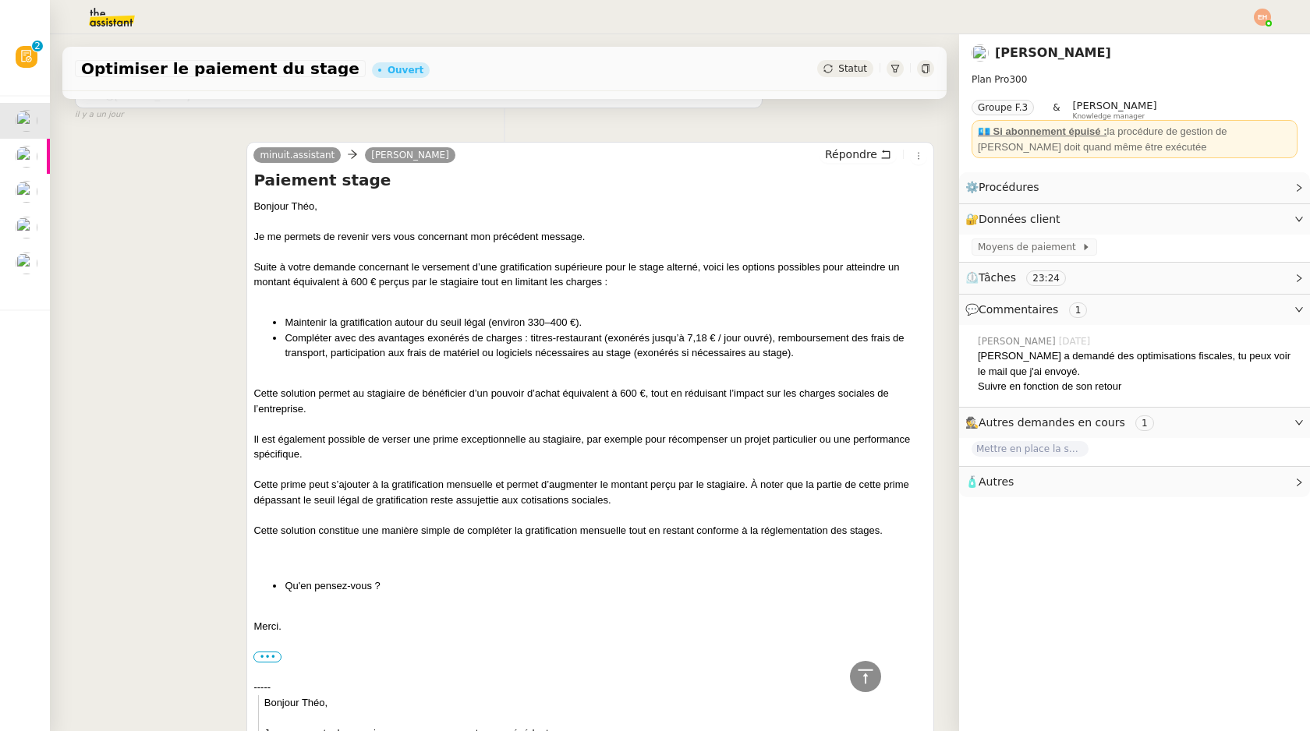
scroll to position [635, 0]
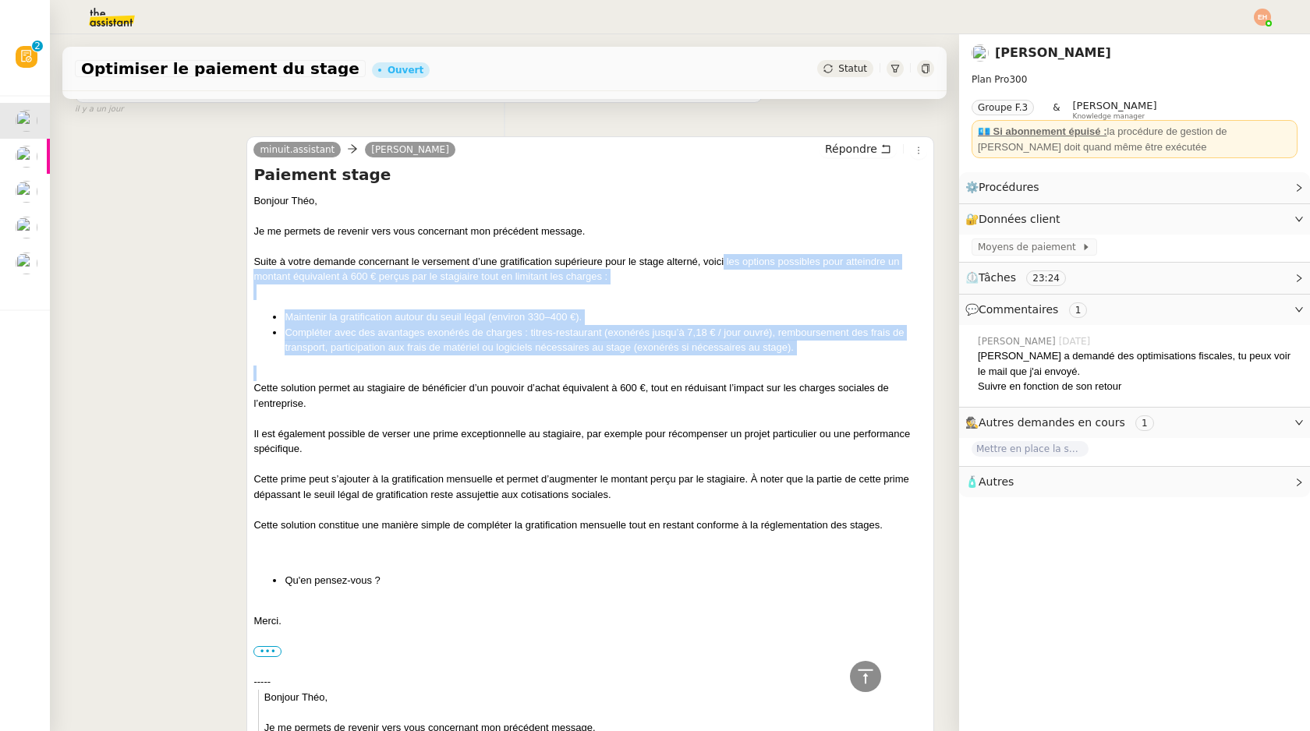
drag, startPoint x: 724, startPoint y: 260, endPoint x: 712, endPoint y: 367, distance: 108.2
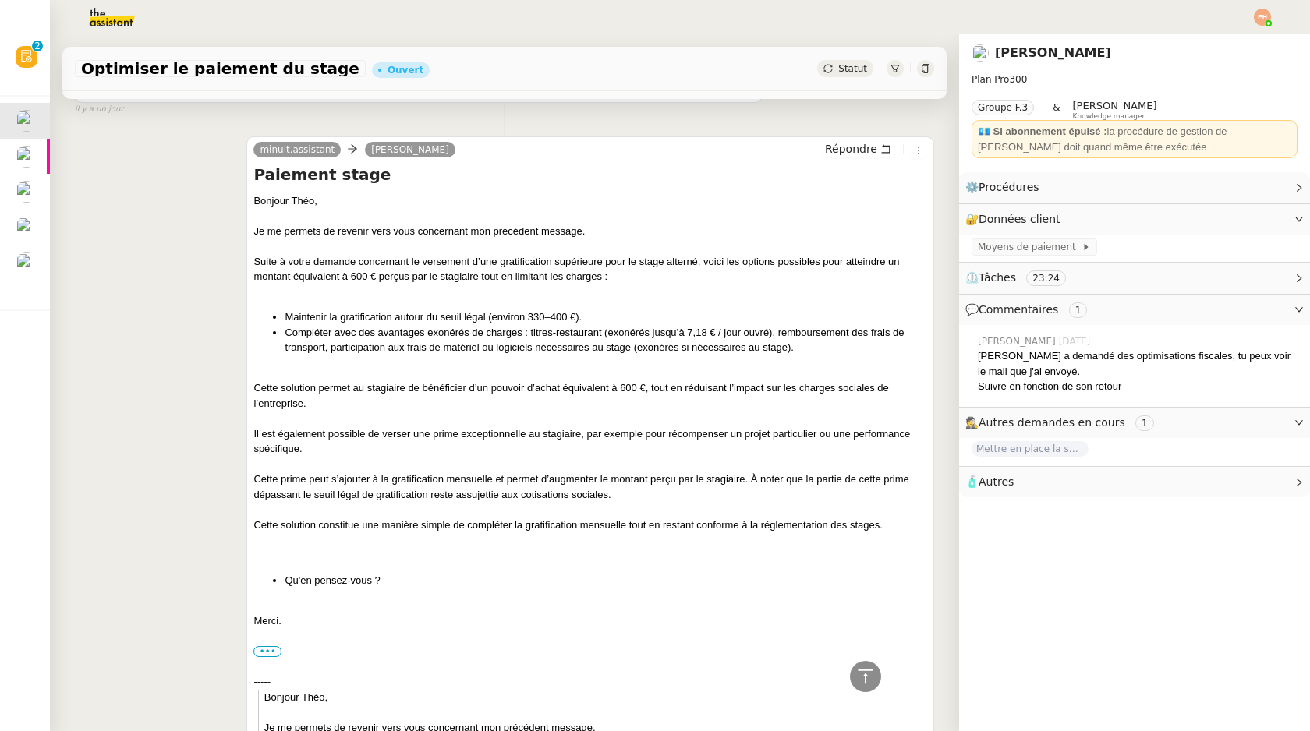
click at [356, 554] on div at bounding box center [590, 556] width 674 height 16
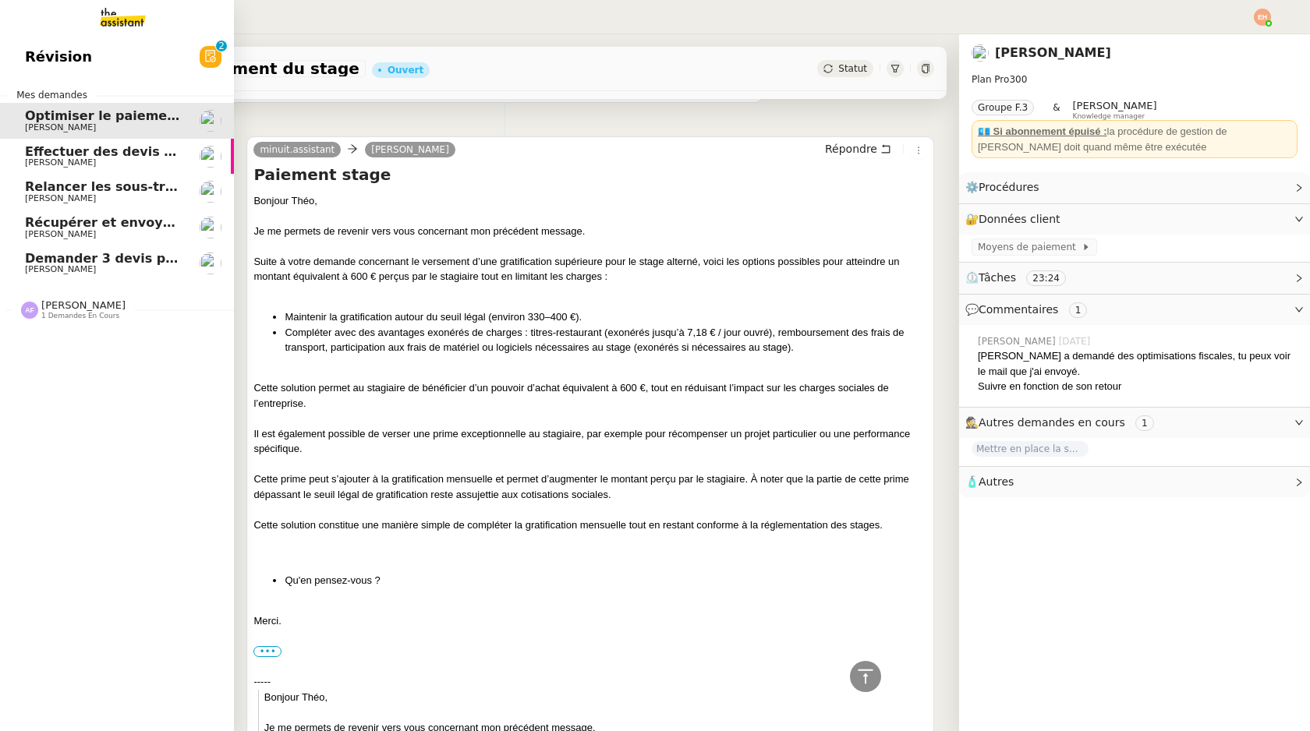
click at [41, 158] on span "Effectuer des devis d'assurance" at bounding box center [136, 151] width 223 height 15
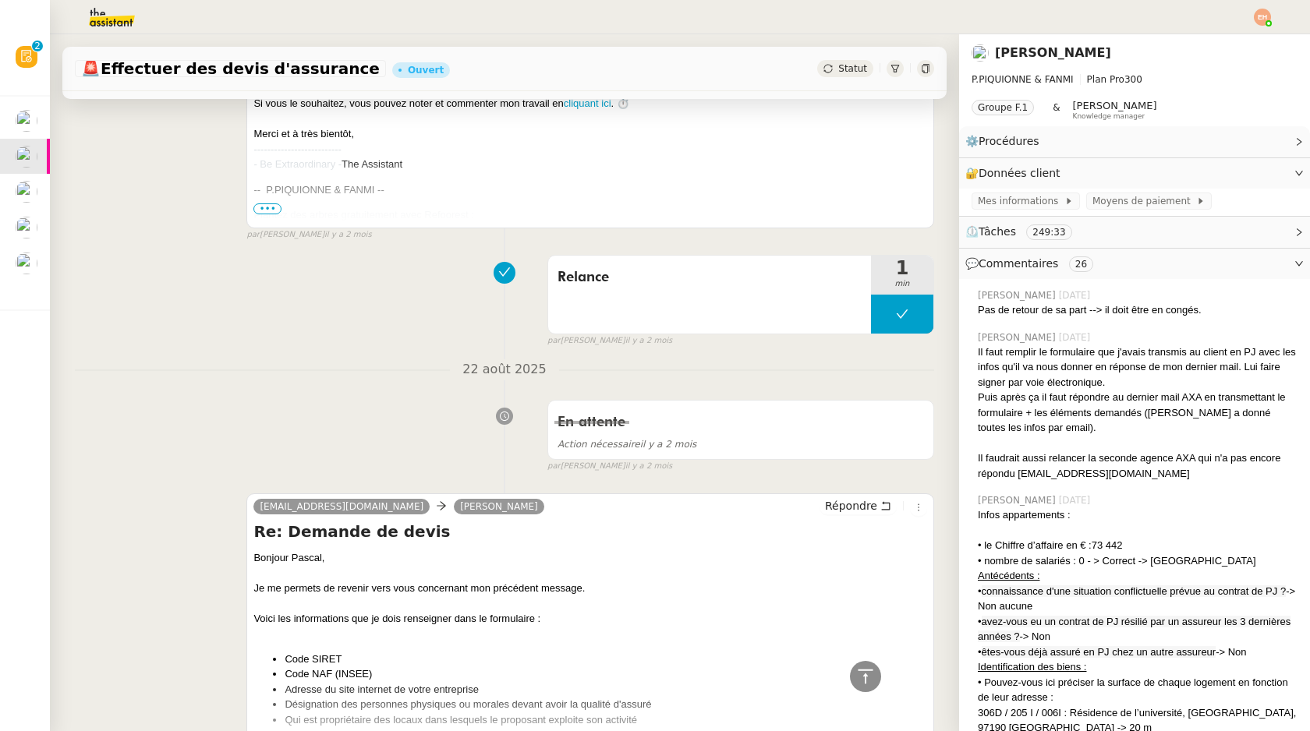
scroll to position [1202, 0]
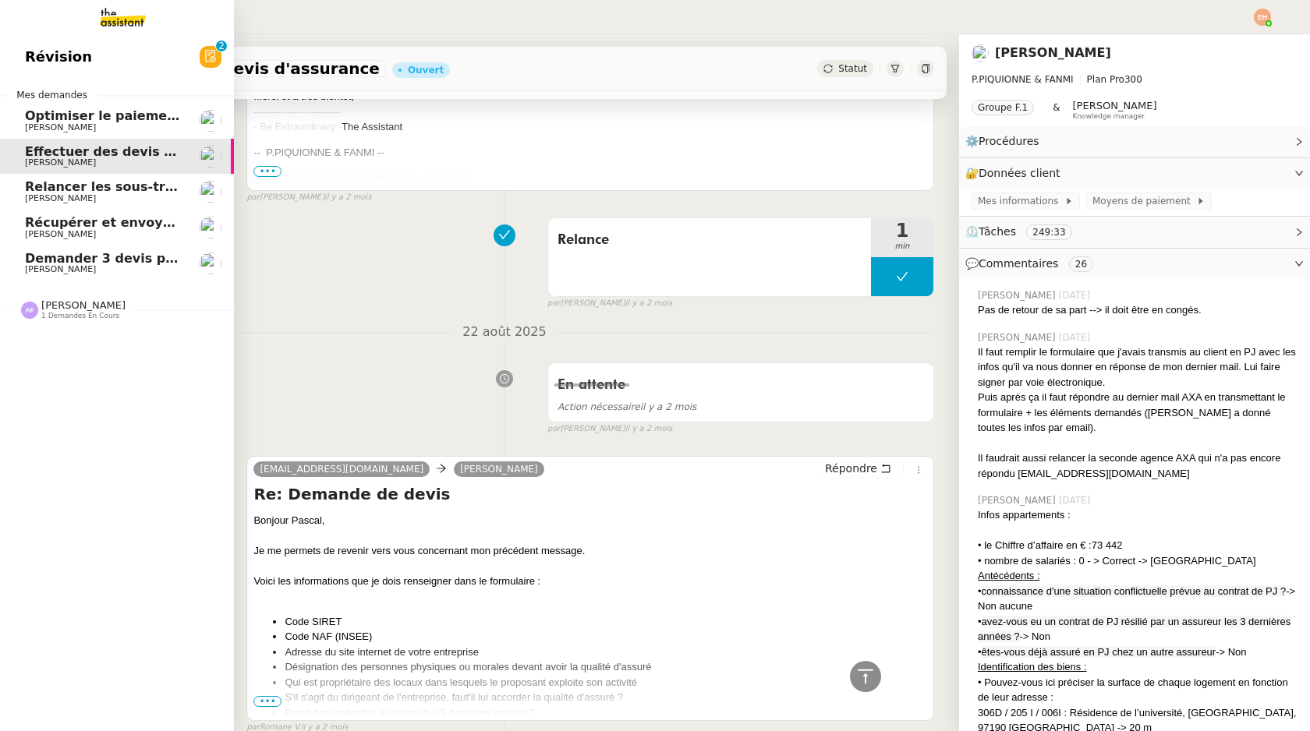
click at [65, 189] on span "Relancer les sous-traitants pour mise à jour des documents" at bounding box center [235, 186] width 420 height 15
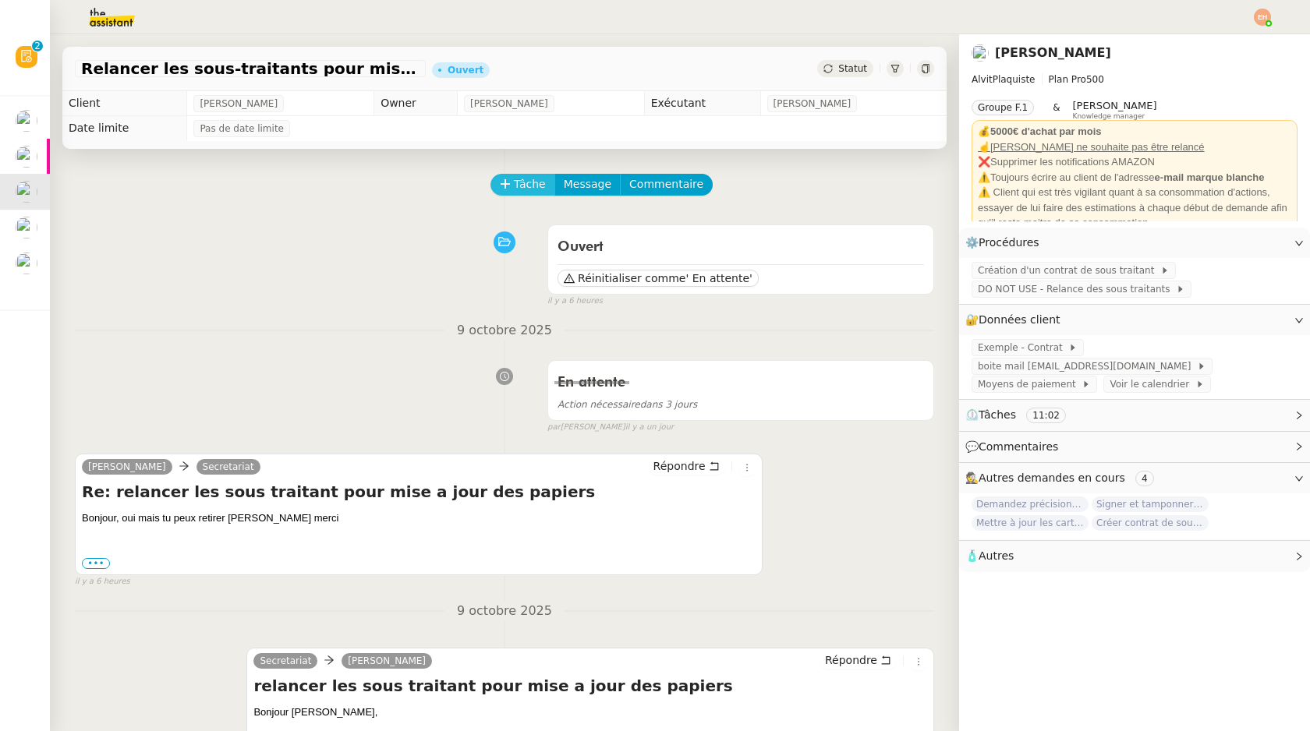
click at [512, 184] on button "Tâche" at bounding box center [522, 185] width 65 height 22
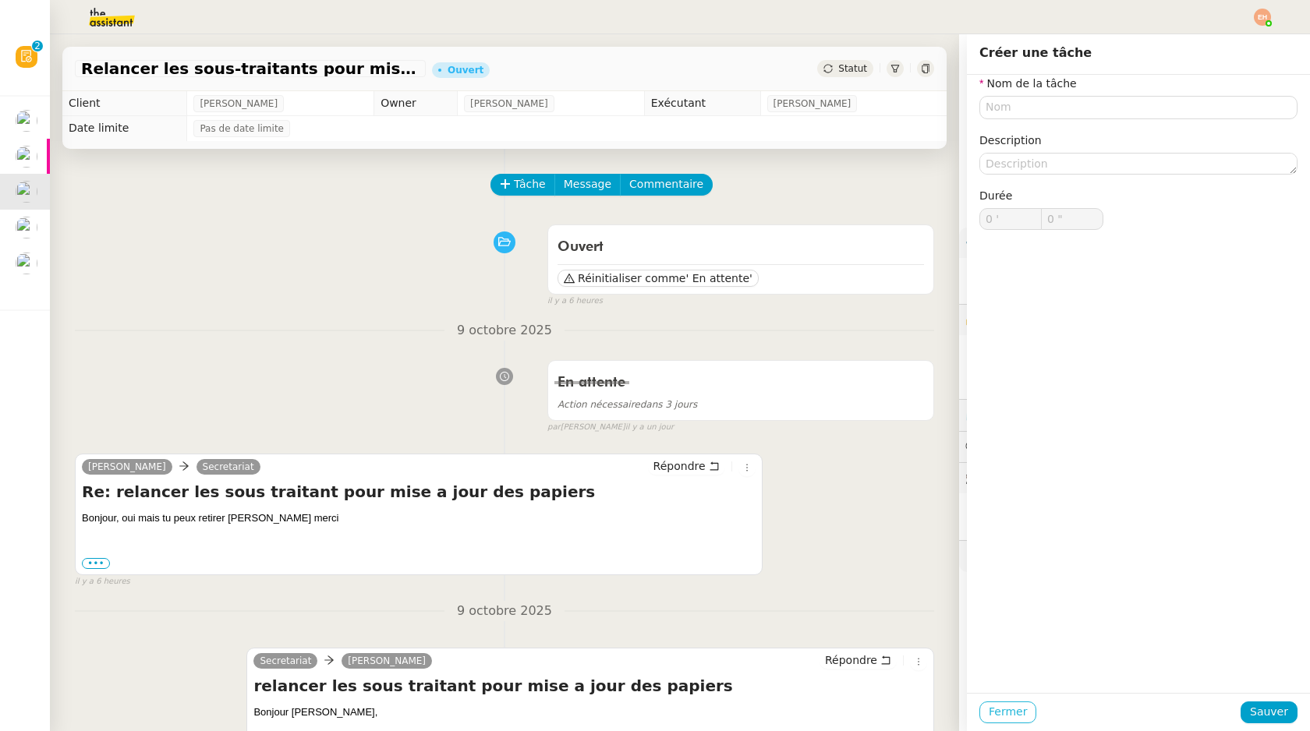
click at [1012, 703] on span "Fermer" at bounding box center [1008, 712] width 38 height 18
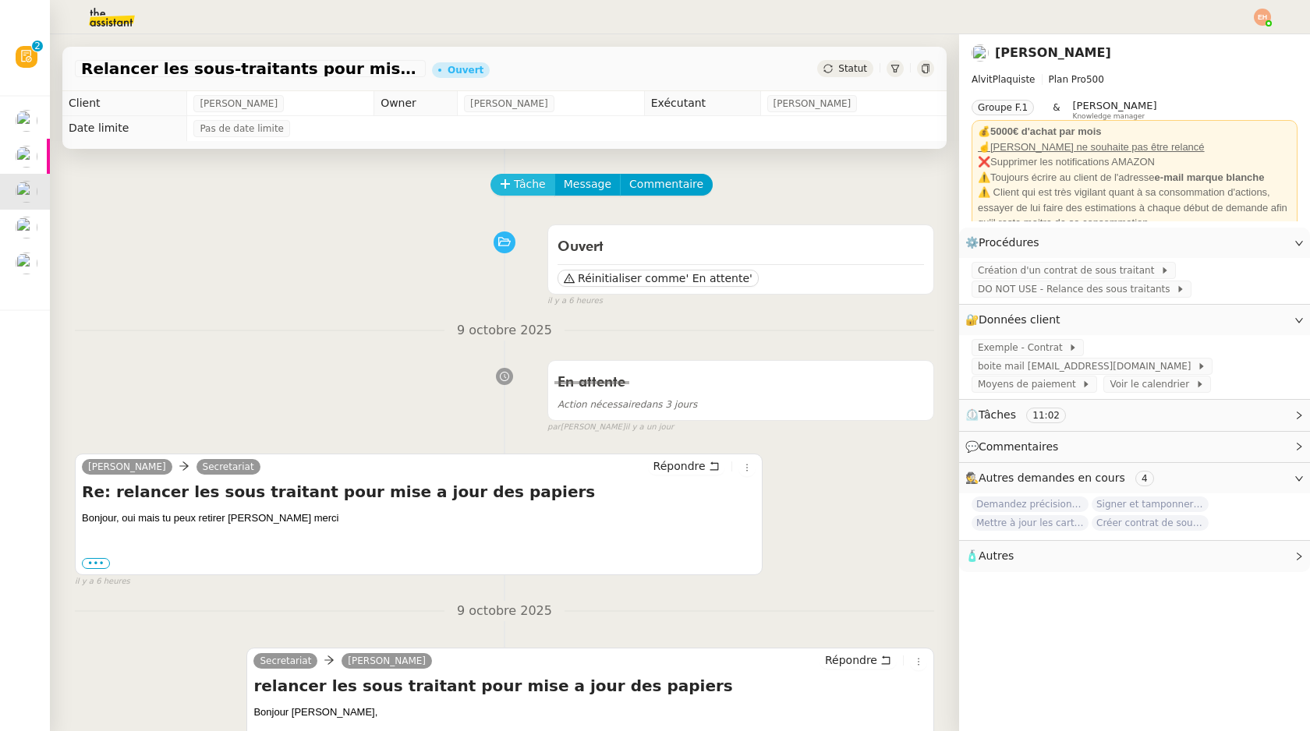
click at [522, 185] on span "Tâche" at bounding box center [530, 184] width 32 height 18
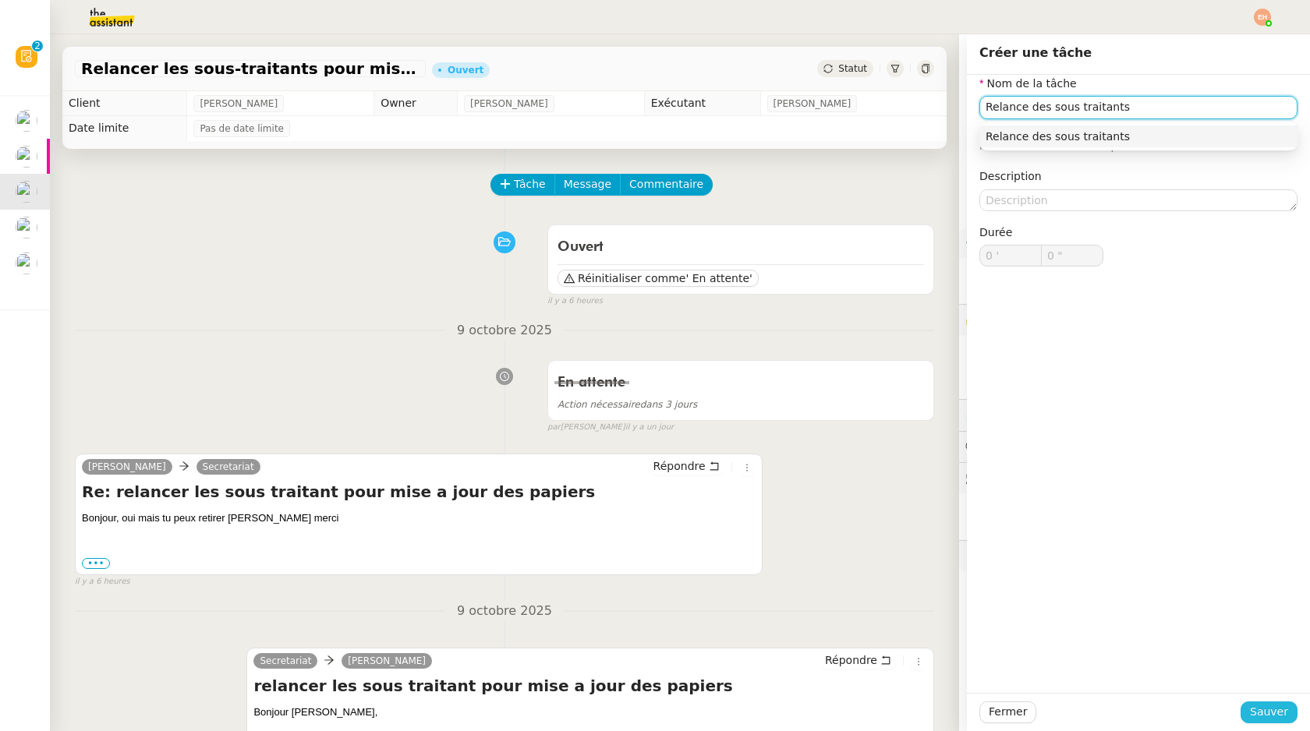
type input "Relance des sous traitants"
click at [1273, 710] on span "Sauver" at bounding box center [1269, 712] width 38 height 18
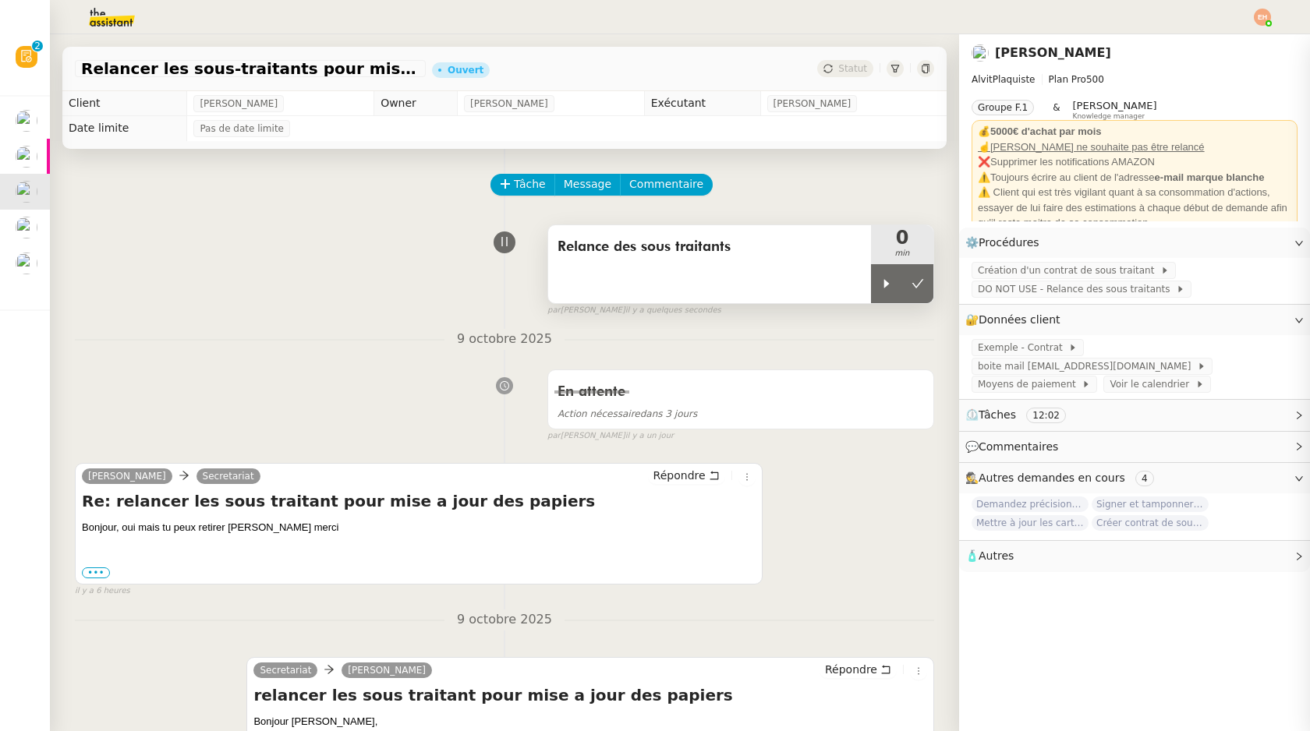
click at [869, 285] on div "Relance des sous traitants" at bounding box center [709, 264] width 323 height 78
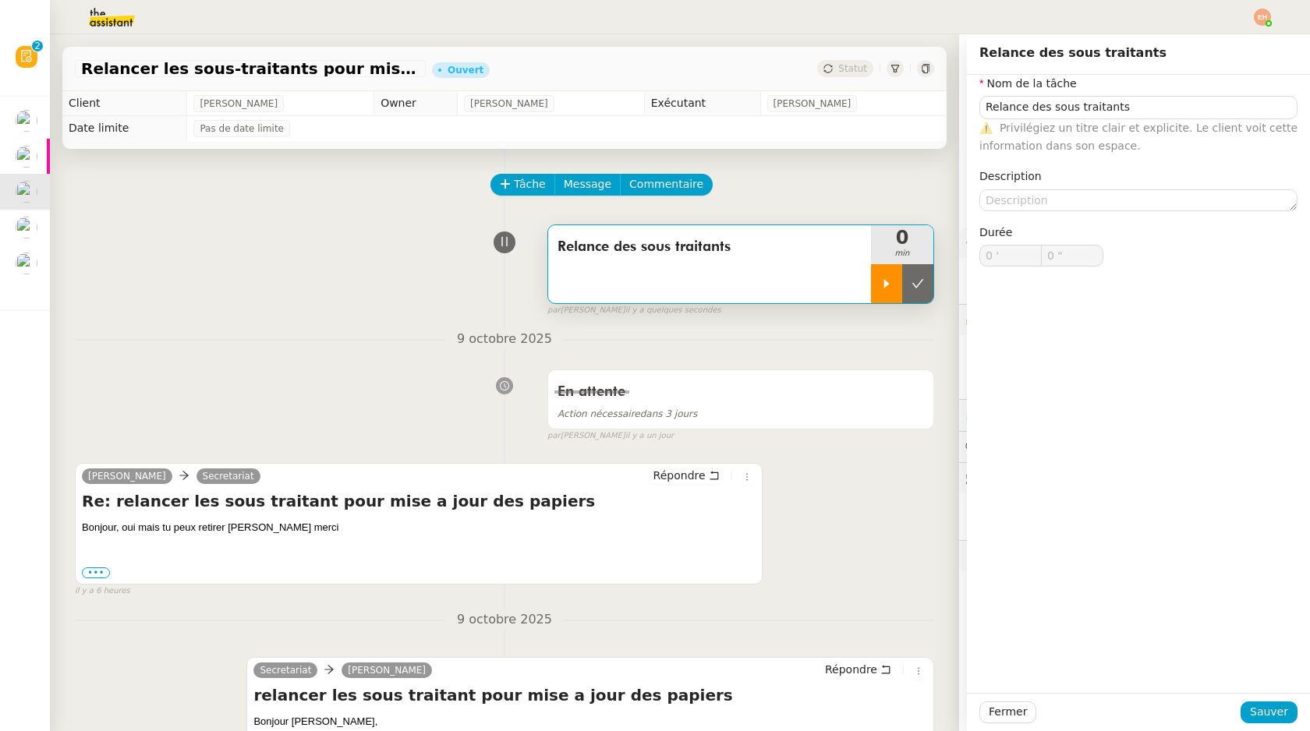
click at [897, 287] on div at bounding box center [886, 283] width 31 height 39
type input "Relance des sous traitants"
type input "0 '"
type input "0 ""
type input "Relance des sous traitants"
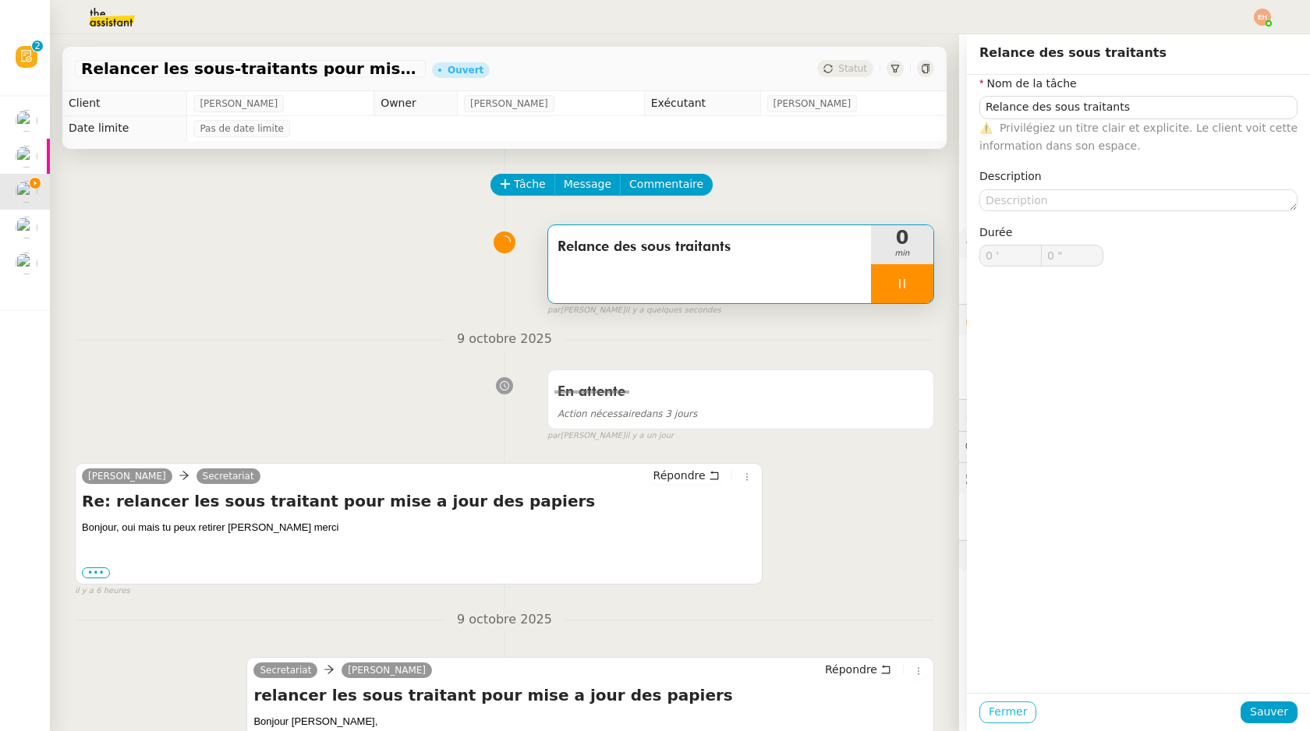
type input "0 '"
type input "0 ""
click at [1002, 705] on span "Fermer" at bounding box center [1008, 712] width 38 height 18
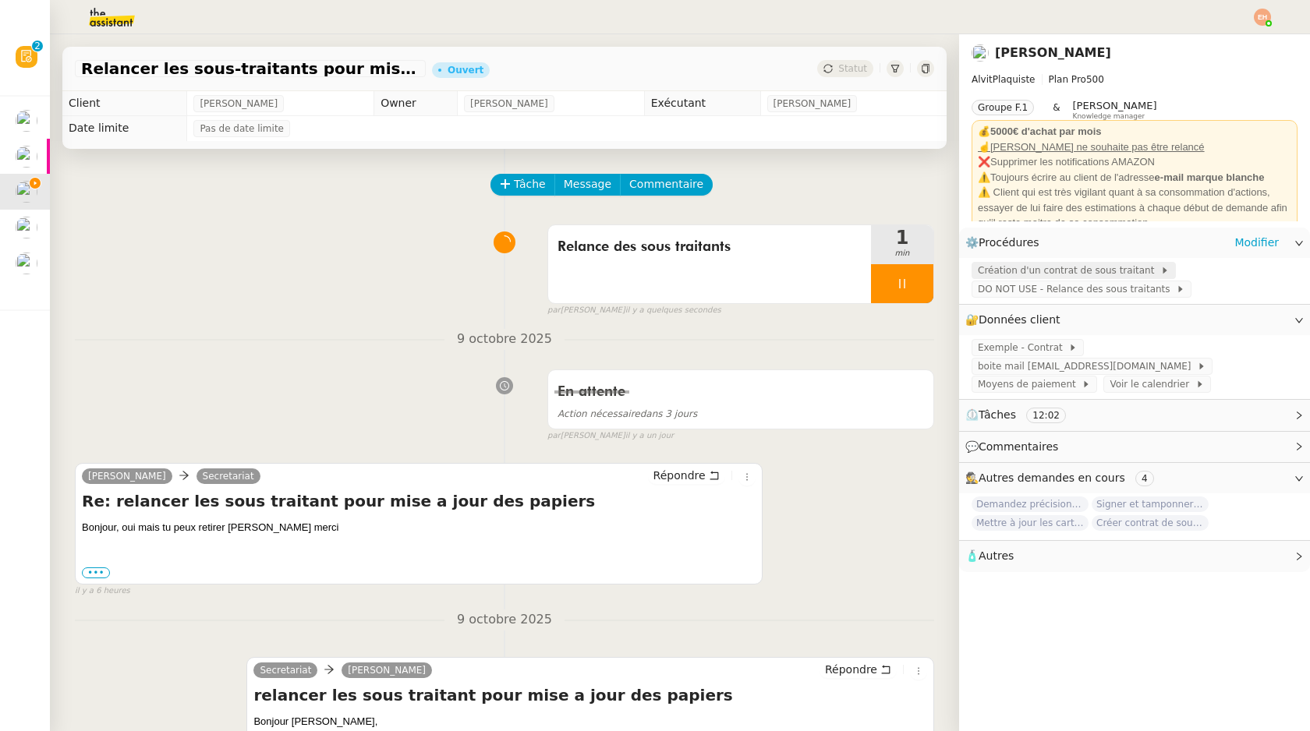
click at [1131, 267] on span "Création d'un contrat de sous traitant" at bounding box center [1069, 271] width 182 height 16
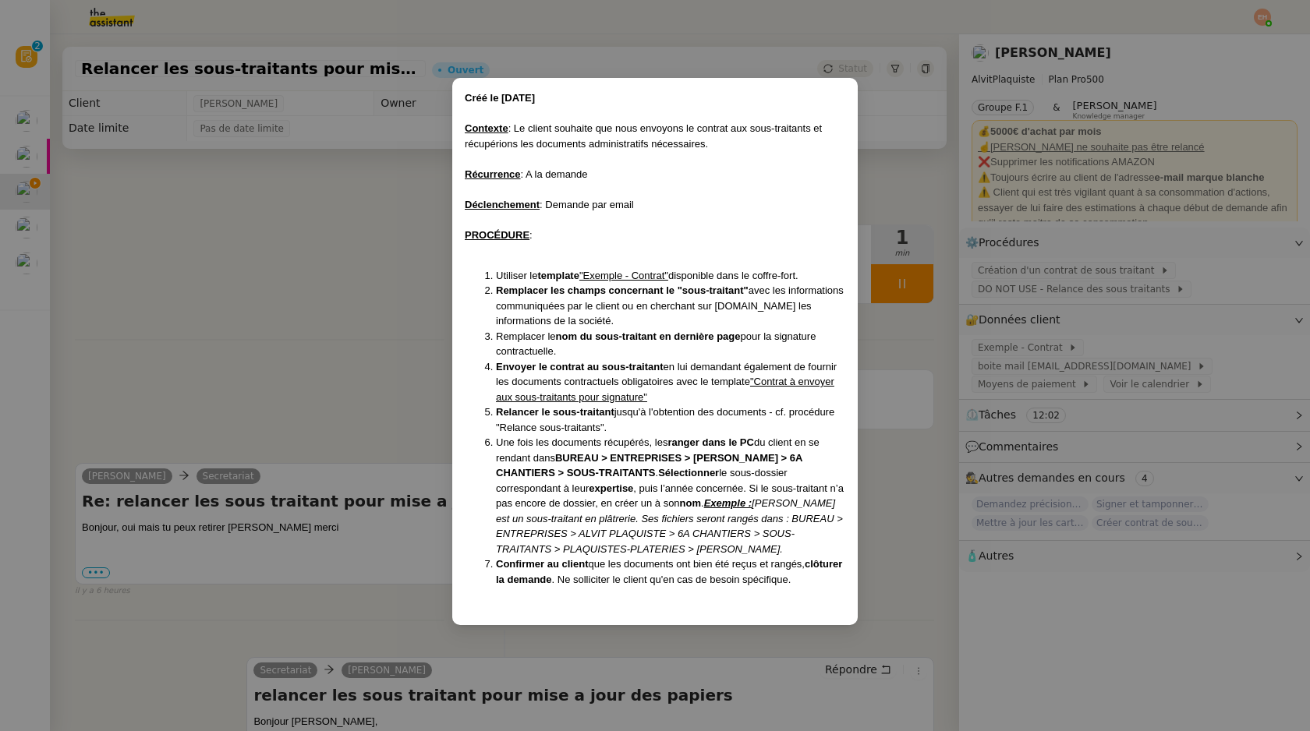
click at [374, 292] on nz-modal-container "Créé le [DATE] Contexte : Le client souhaite que nous envoyons le contrat aux s…" at bounding box center [655, 365] width 1310 height 731
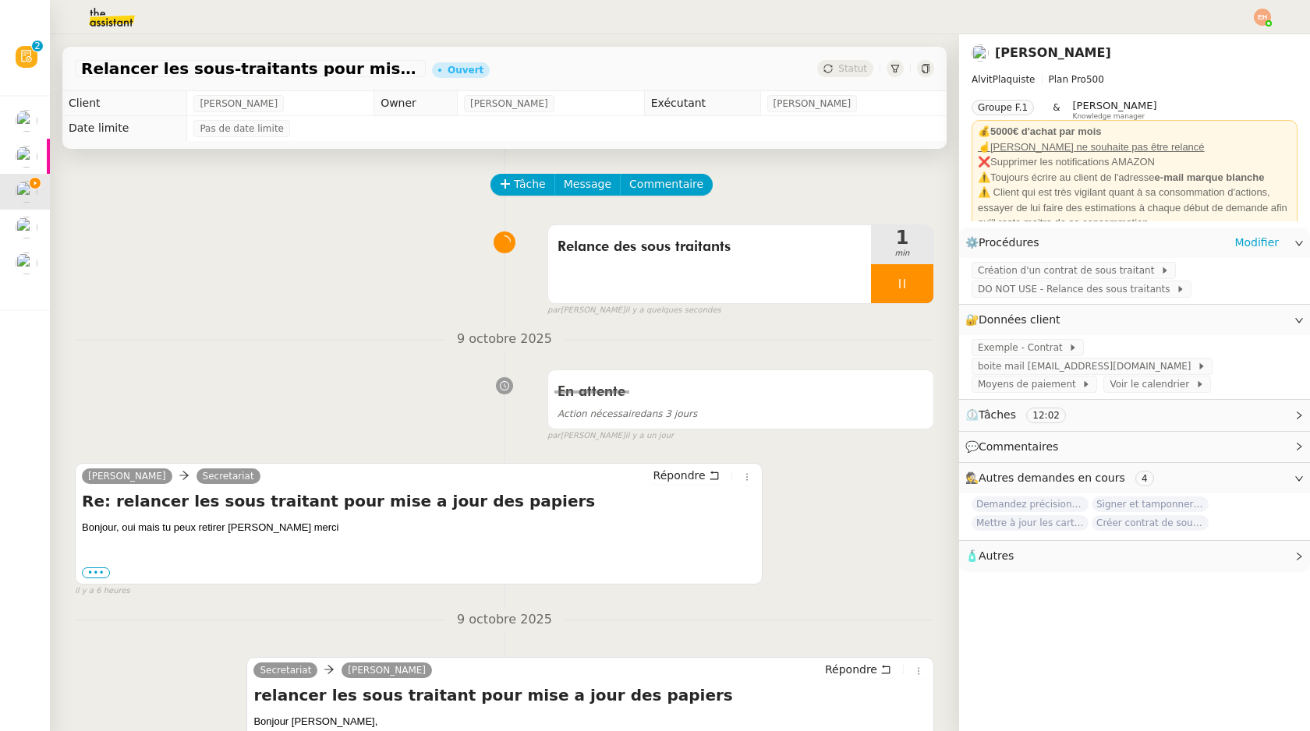
click at [1066, 298] on div "Création d'un contrat de sous traitant DO NOT USE - Relance des sous traitants" at bounding box center [1134, 281] width 351 height 46
click at [1064, 295] on span "DO NOT USE - Relance des sous traitants" at bounding box center [1077, 289] width 198 height 16
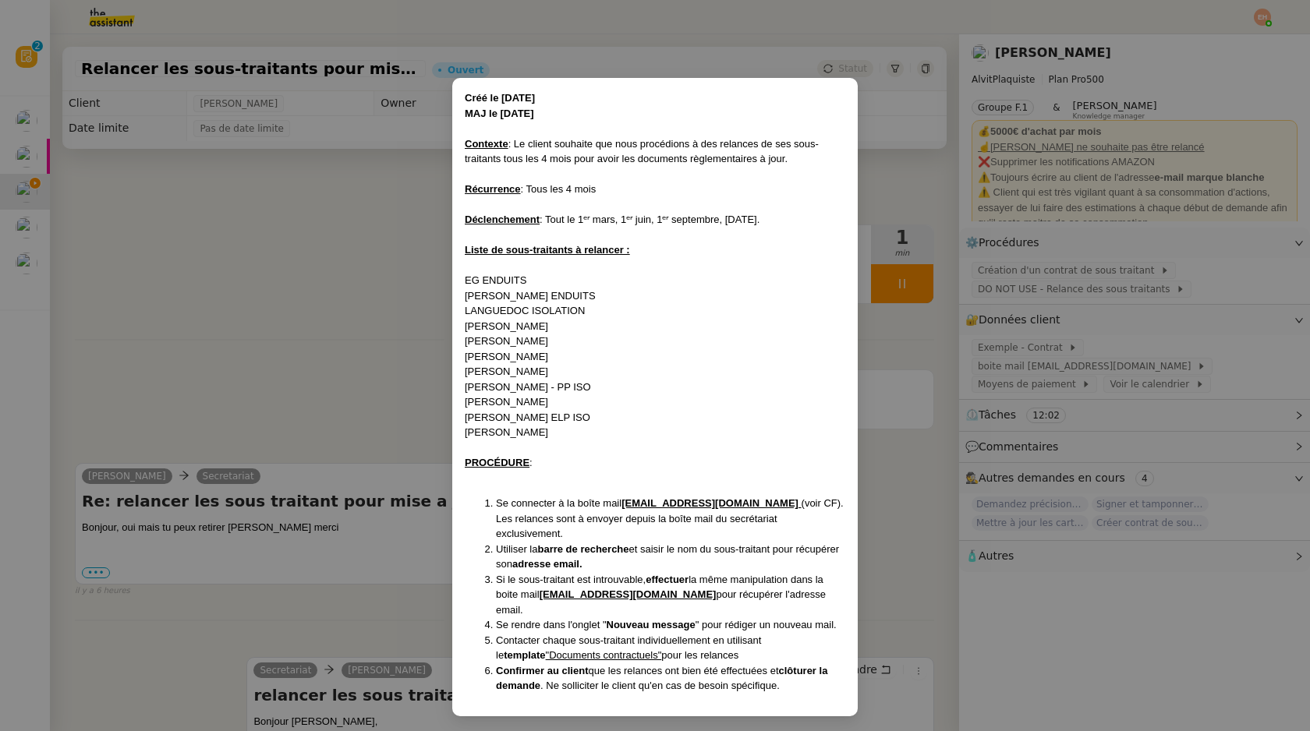
drag, startPoint x: 515, startPoint y: 162, endPoint x: 709, endPoint y: 177, distance: 194.7
click at [709, 177] on div "Créé le [DATE] MAJ le [DATE] Contexte : Le client souhaite que nous procédions …" at bounding box center [655, 392] width 381 height 604
drag, startPoint x: 774, startPoint y: 506, endPoint x: 625, endPoint y: 503, distance: 149.0
click at [625, 503] on li "Se connecter à la boîte mail [EMAIL_ADDRESS][DOMAIN_NAME] (voir CF). Les relanc…" at bounding box center [670, 519] width 349 height 46
copy u "[EMAIL_ADDRESS][DOMAIN_NAME]"
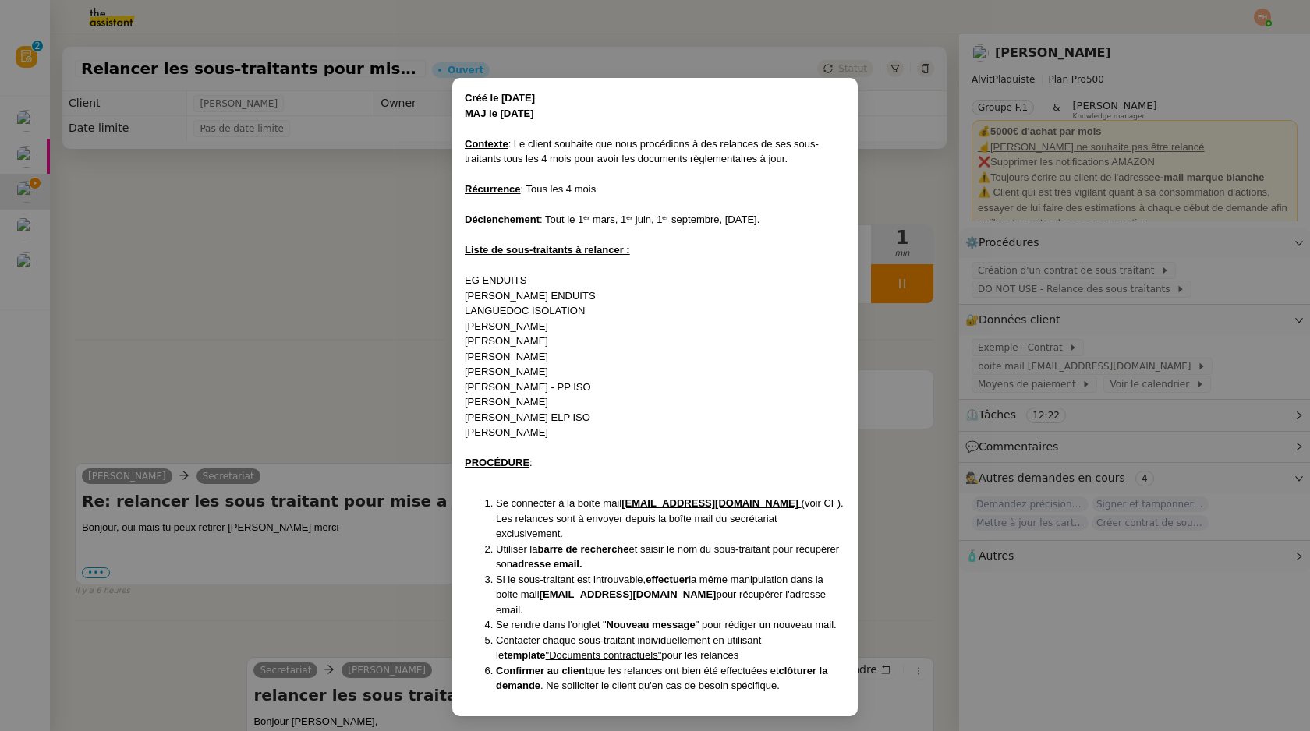
click at [1088, 361] on nz-modal-container "Créé le [DATE] MAJ le [DATE] Contexte : Le client souhaite que nous procédions …" at bounding box center [655, 365] width 1310 height 731
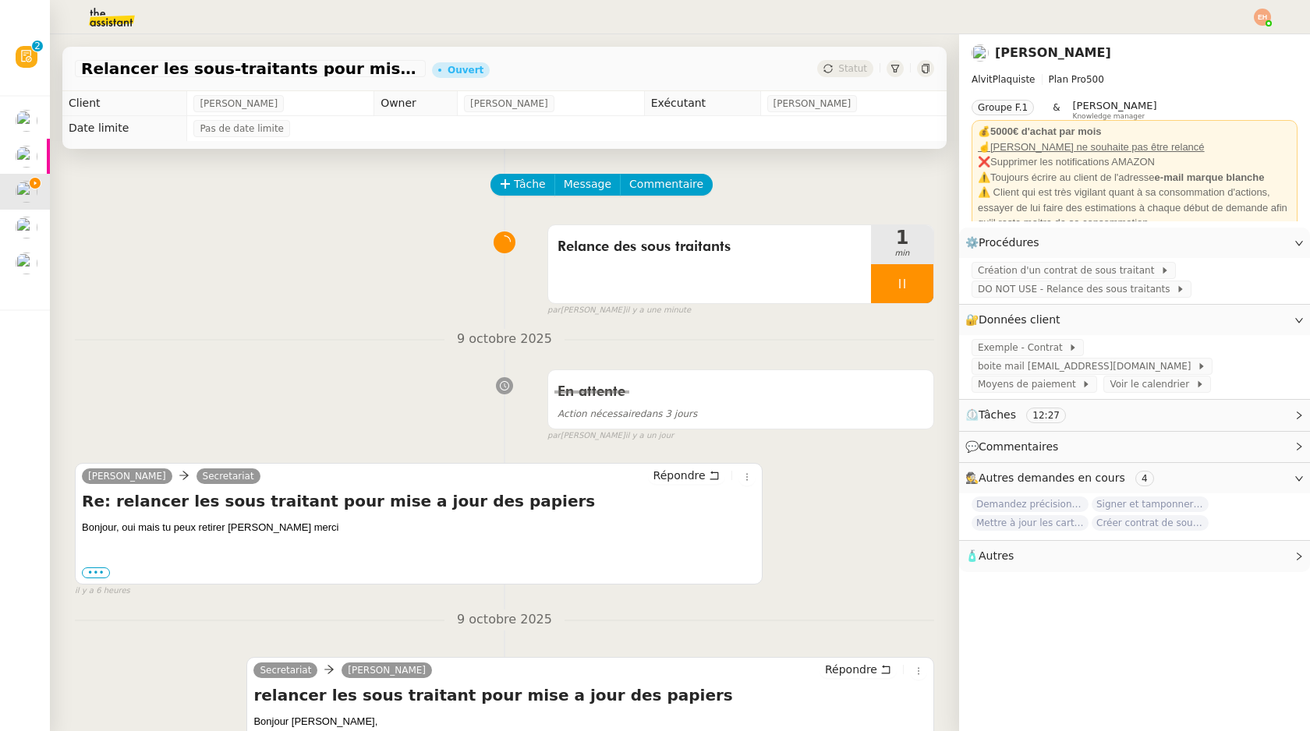
click at [1088, 361] on span "boite mail [EMAIL_ADDRESS][DOMAIN_NAME]" at bounding box center [1087, 367] width 219 height 16
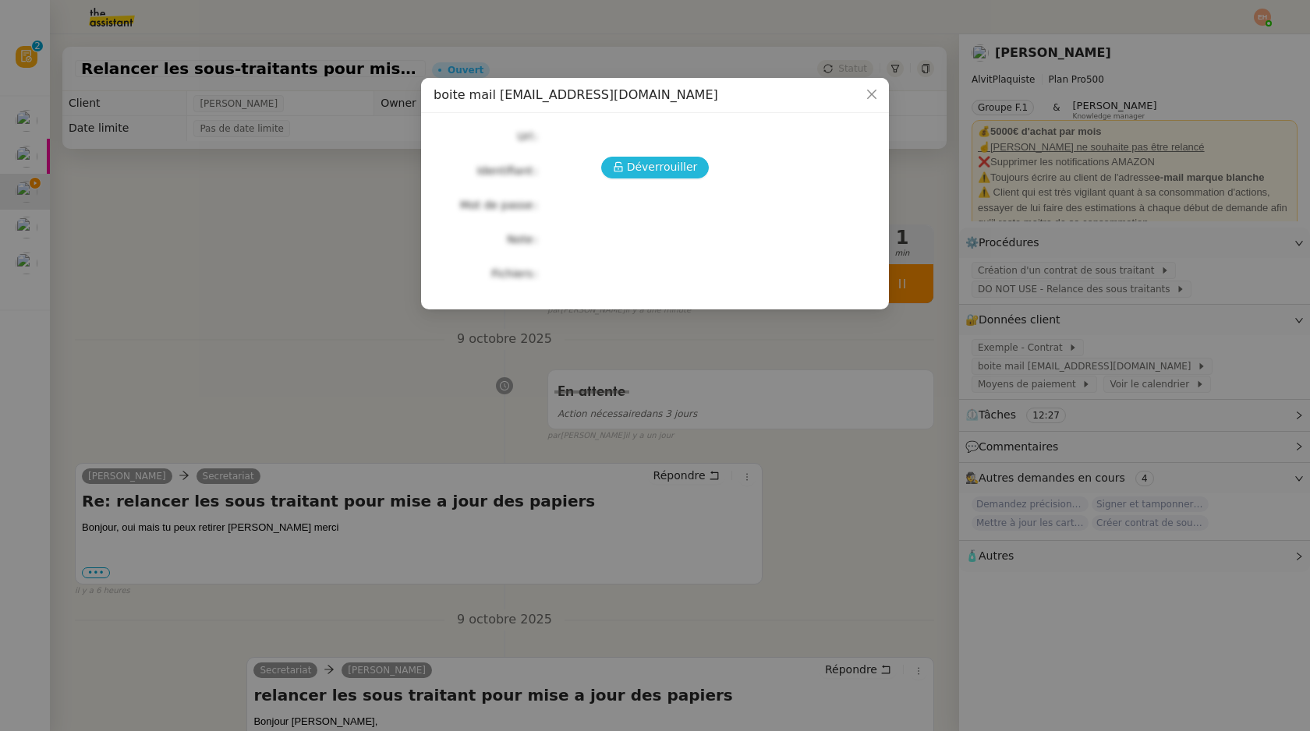
click at [678, 164] on span "Déverrouiller" at bounding box center [662, 167] width 71 height 18
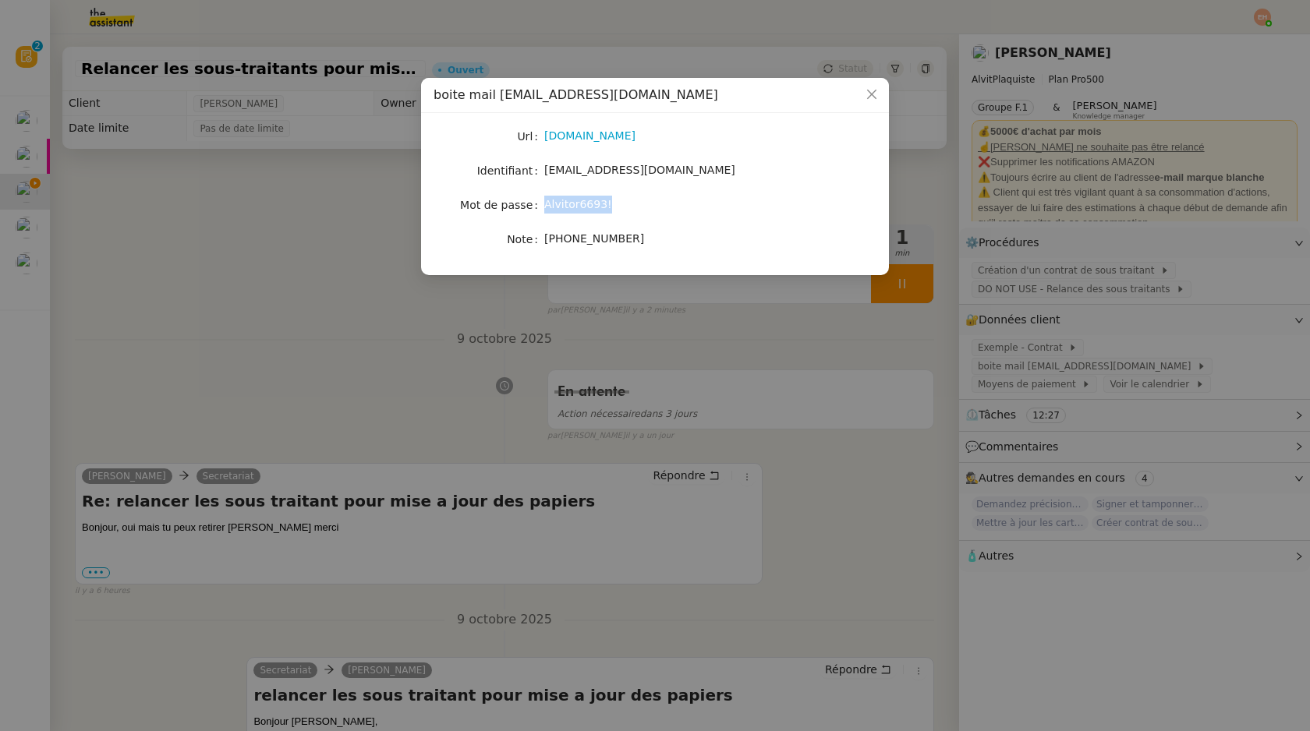
drag, startPoint x: 546, startPoint y: 201, endPoint x: 663, endPoint y: 208, distance: 117.2
click at [663, 208] on div "Alvitor6693!" at bounding box center [673, 205] width 258 height 18
copy span "Alvitor6693!"
drag, startPoint x: 648, startPoint y: 237, endPoint x: 546, endPoint y: 238, distance: 102.2
click at [546, 238] on div "[PHONE_NUMBER]" at bounding box center [673, 239] width 258 height 18
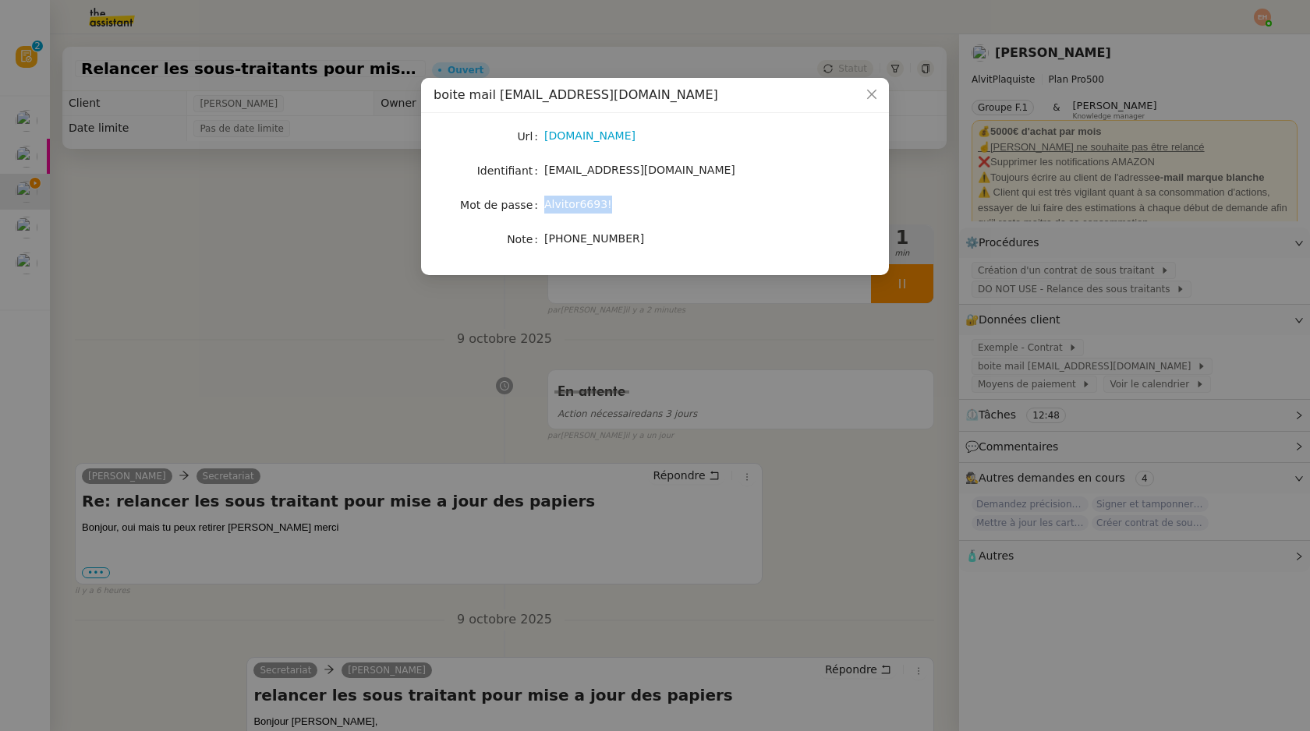
copy span "[PHONE_NUMBER]"
click at [320, 327] on nz-modal-container "boite mail [EMAIL_ADDRESS][DOMAIN_NAME] Url [DOMAIN_NAME] Identifiant [EMAIL_AD…" at bounding box center [655, 365] width 1310 height 731
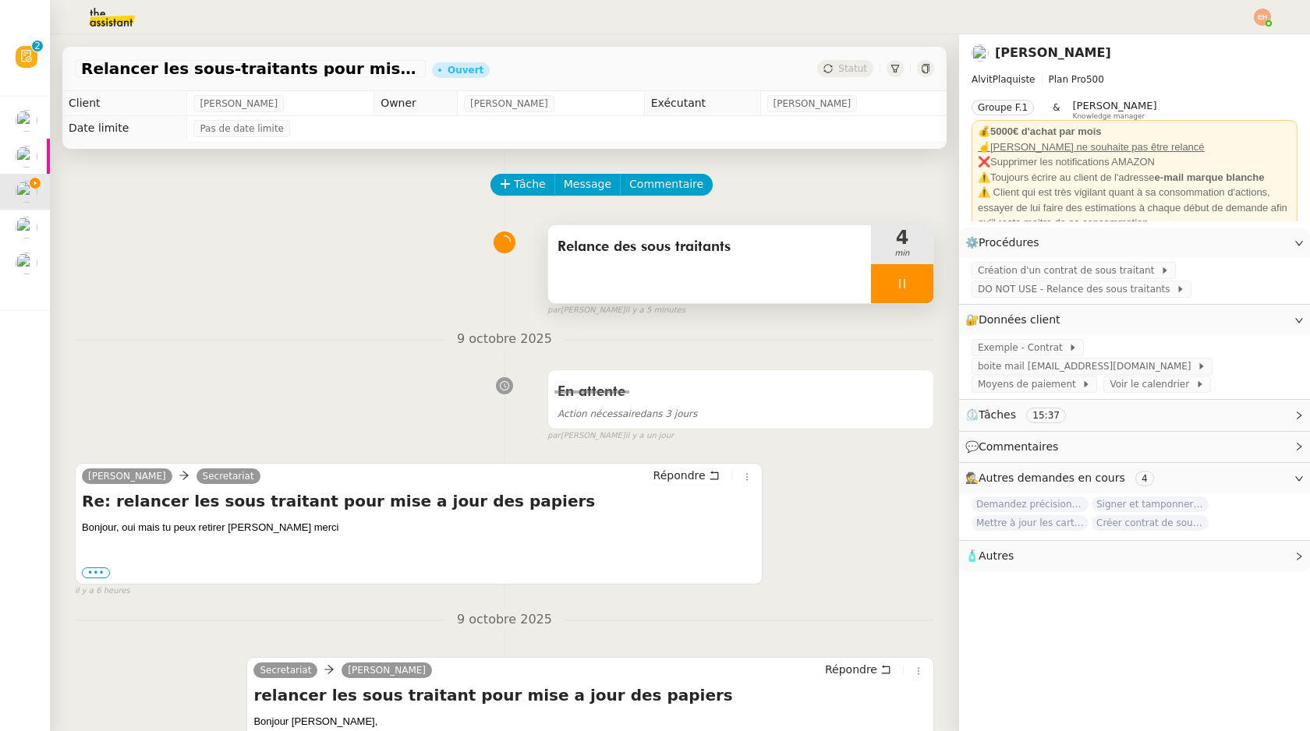
click at [913, 278] on div at bounding box center [902, 283] width 62 height 39
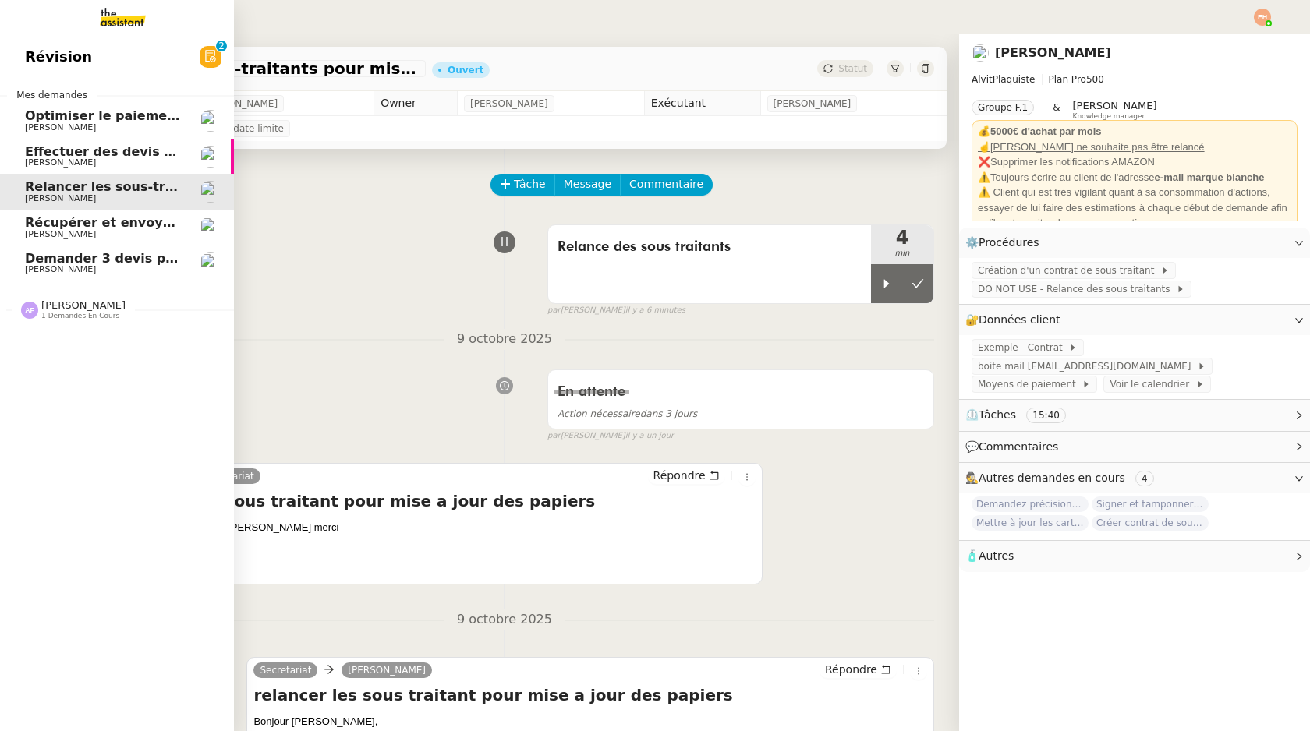
click at [31, 235] on span "[PERSON_NAME]" at bounding box center [60, 234] width 71 height 10
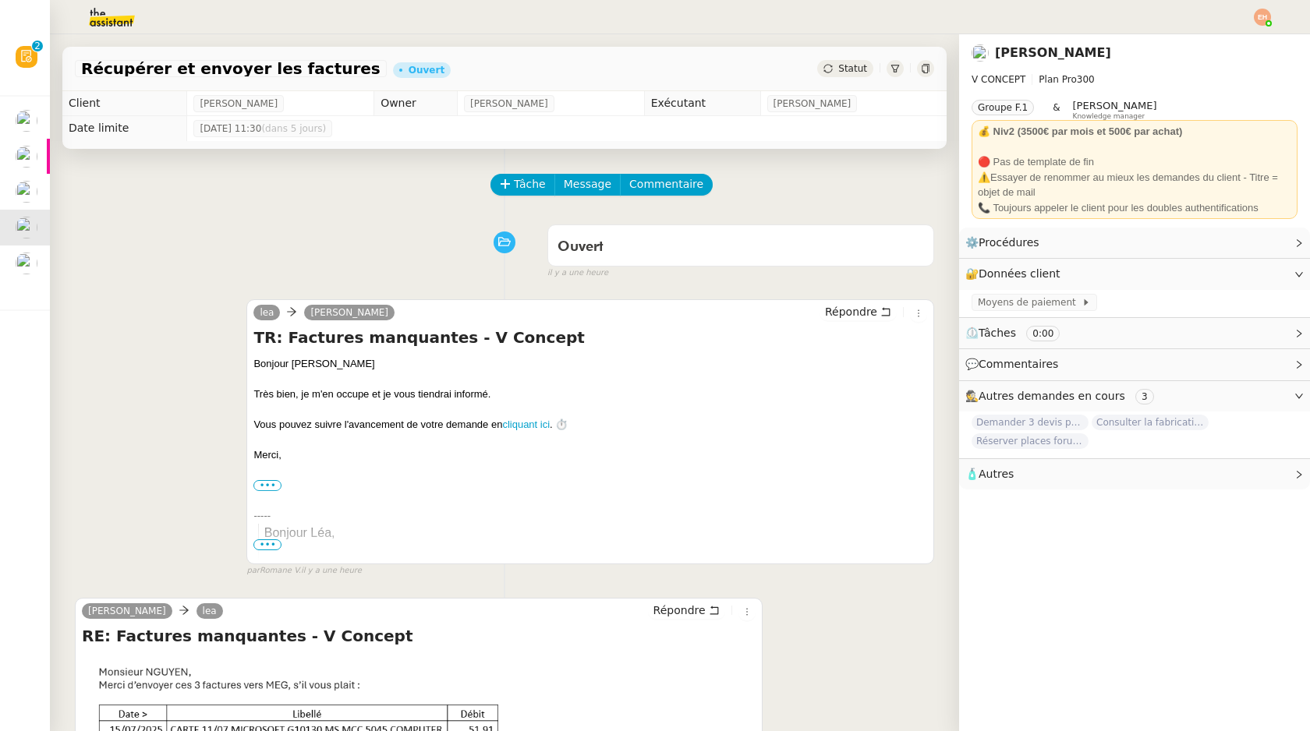
scroll to position [518, 0]
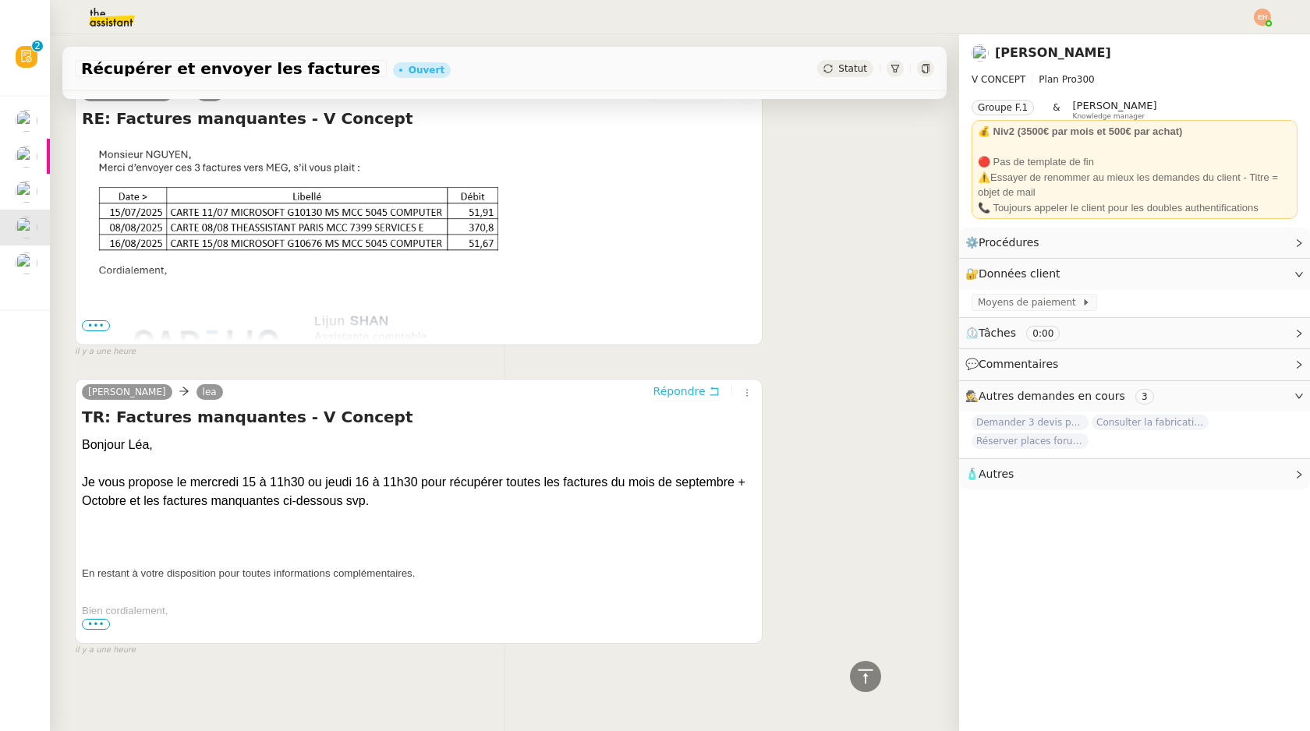
click at [704, 398] on span "Répondre" at bounding box center [679, 392] width 52 height 16
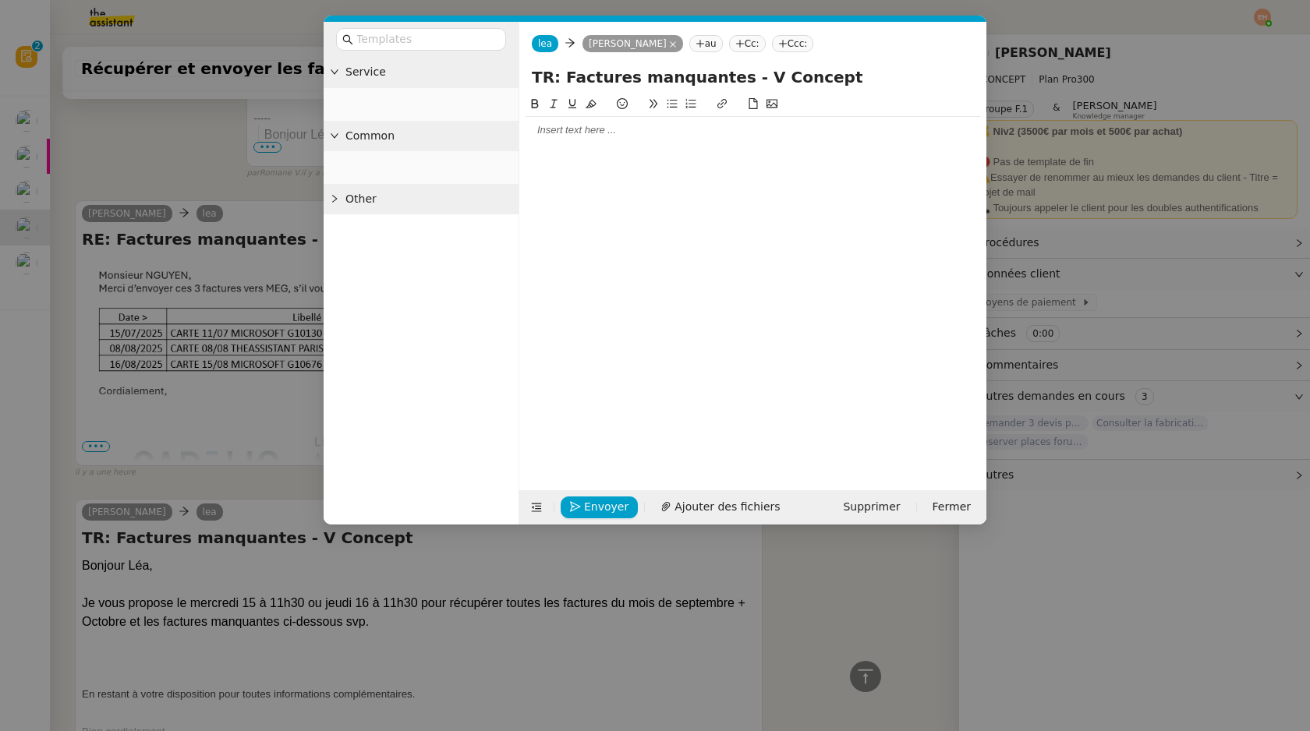
scroll to position [638, 0]
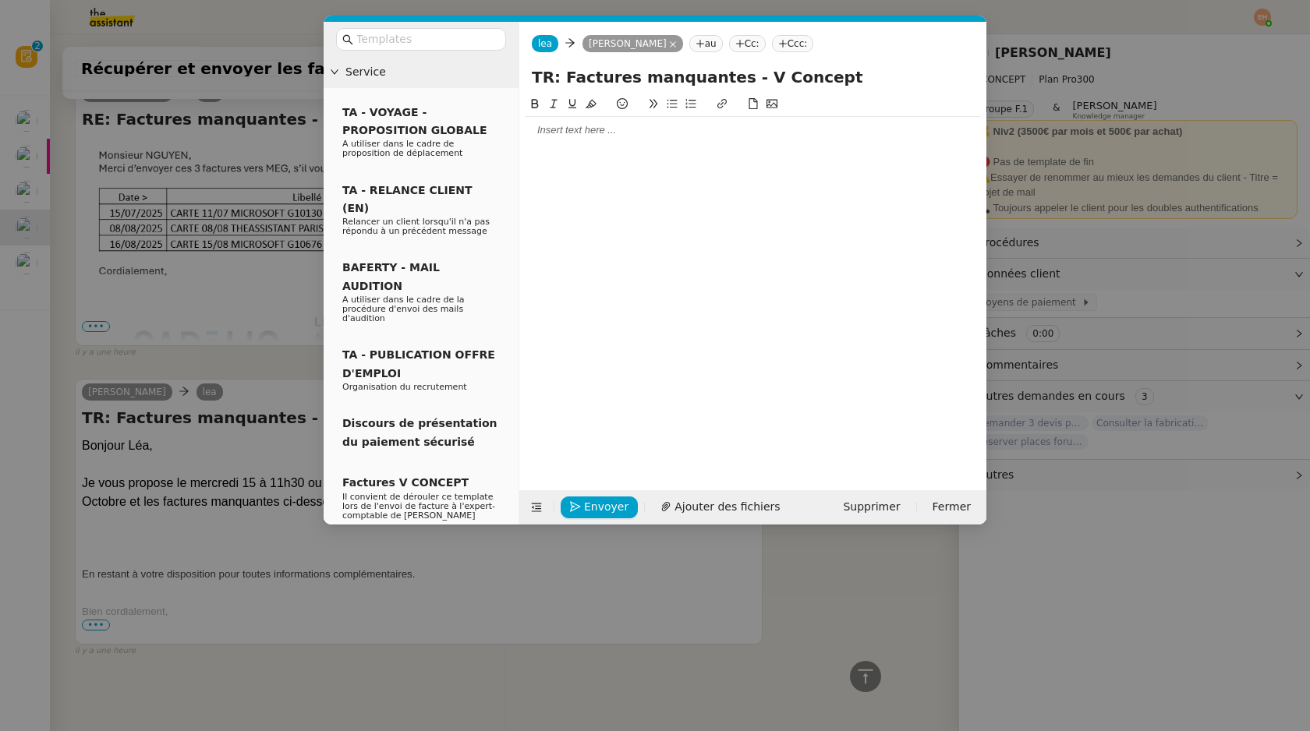
click at [614, 134] on div at bounding box center [753, 130] width 455 height 14
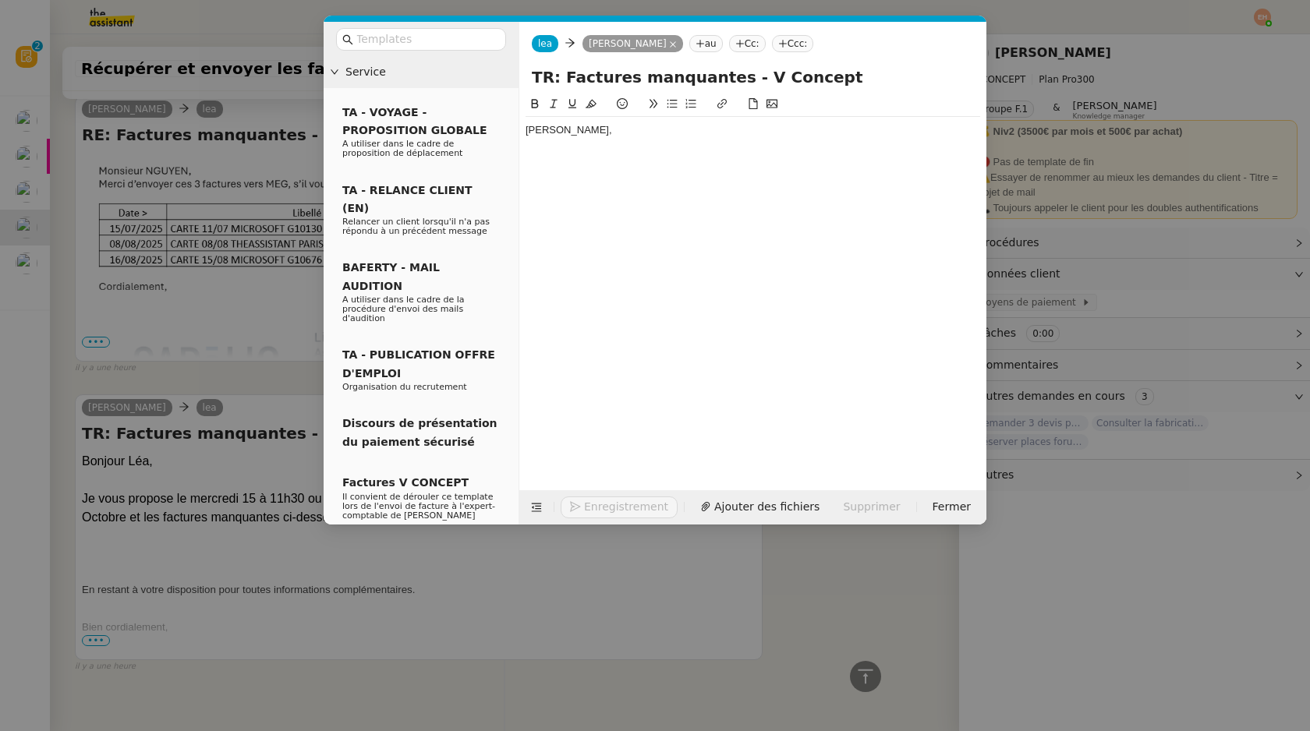
scroll to position [668, 0]
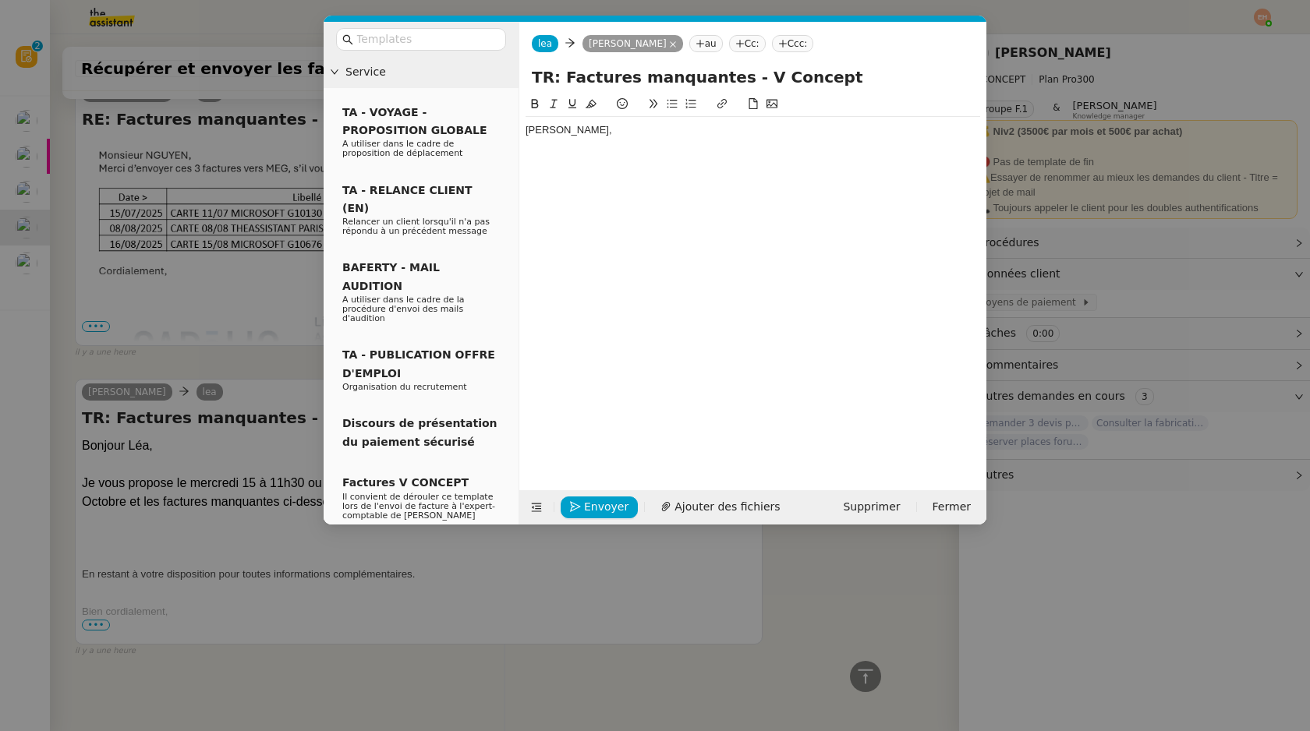
click at [560, 161] on div "[PERSON_NAME]," at bounding box center [753, 280] width 455 height 371
click at [680, 137] on div "[PERSON_NAME]," at bounding box center [753, 130] width 455 height 14
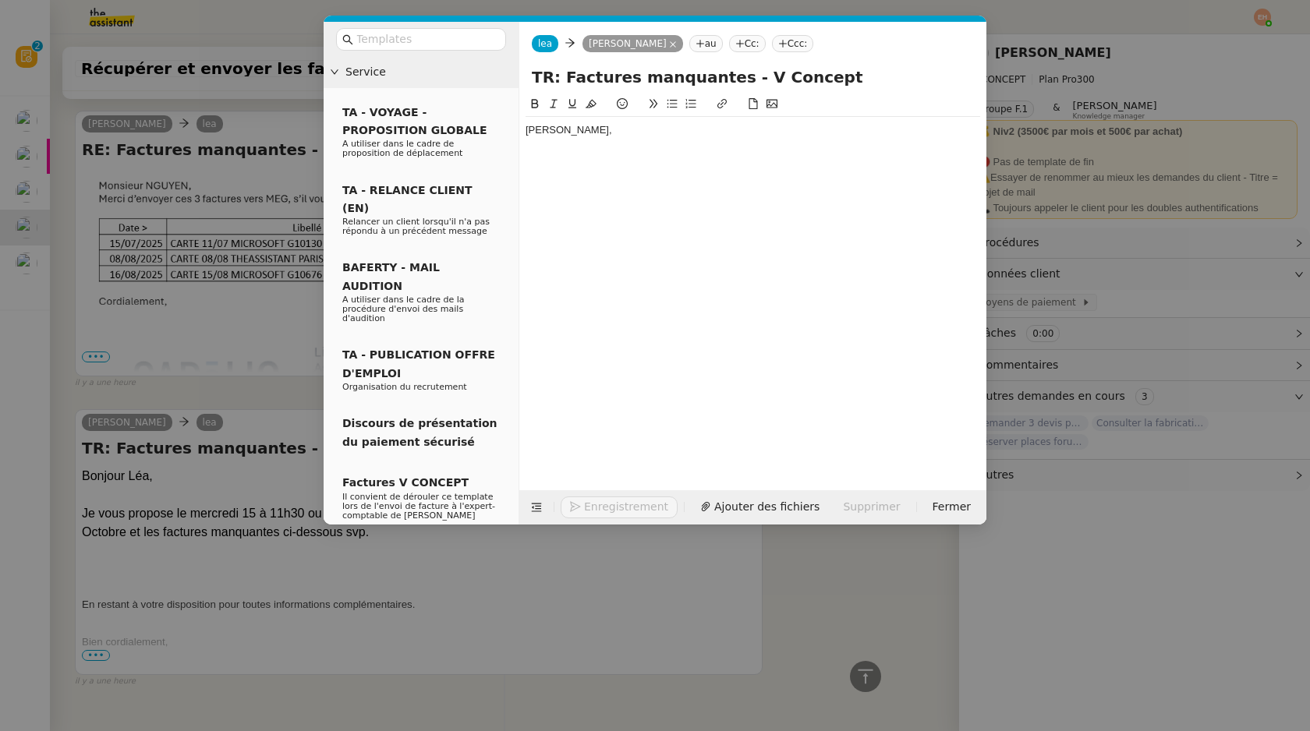
scroll to position [699, 0]
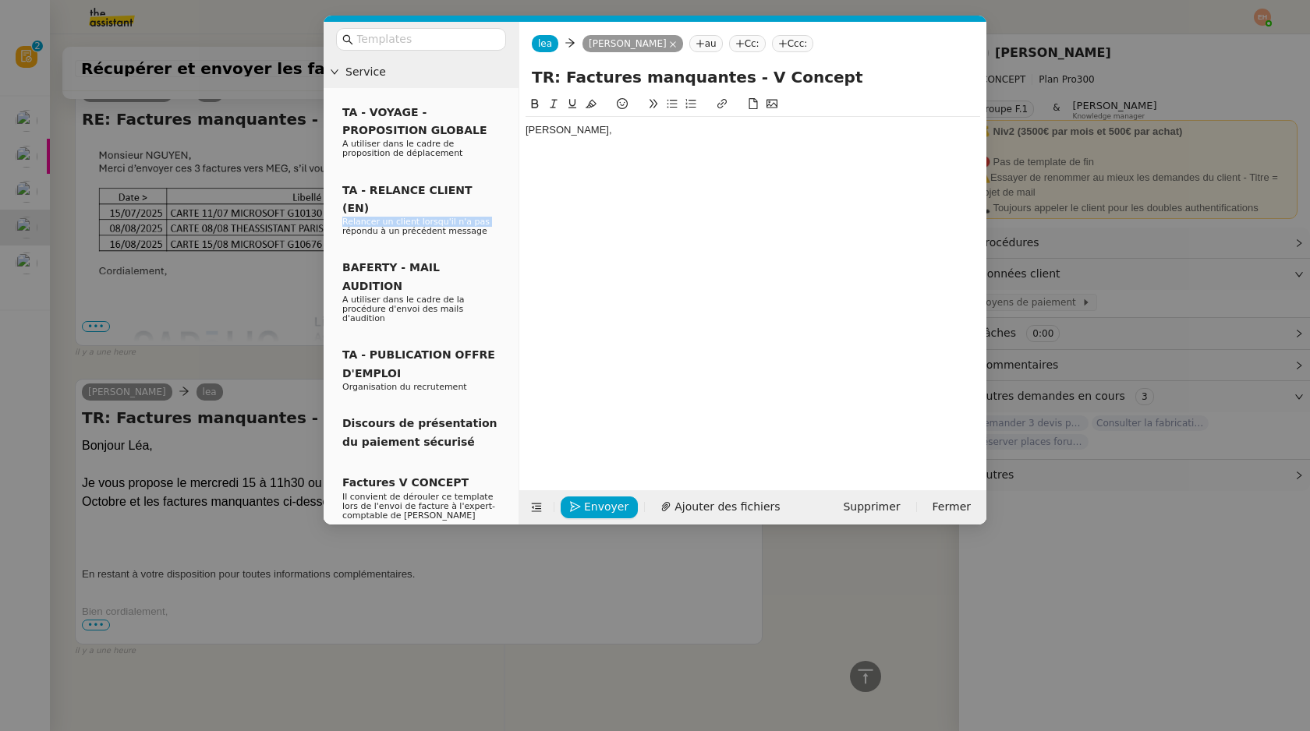
click at [243, 208] on nz-modal-container "Service TA - VOYAGE - PROPOSITION GLOBALE A utiliser dans le cadre de propositi…" at bounding box center [655, 365] width 1310 height 731
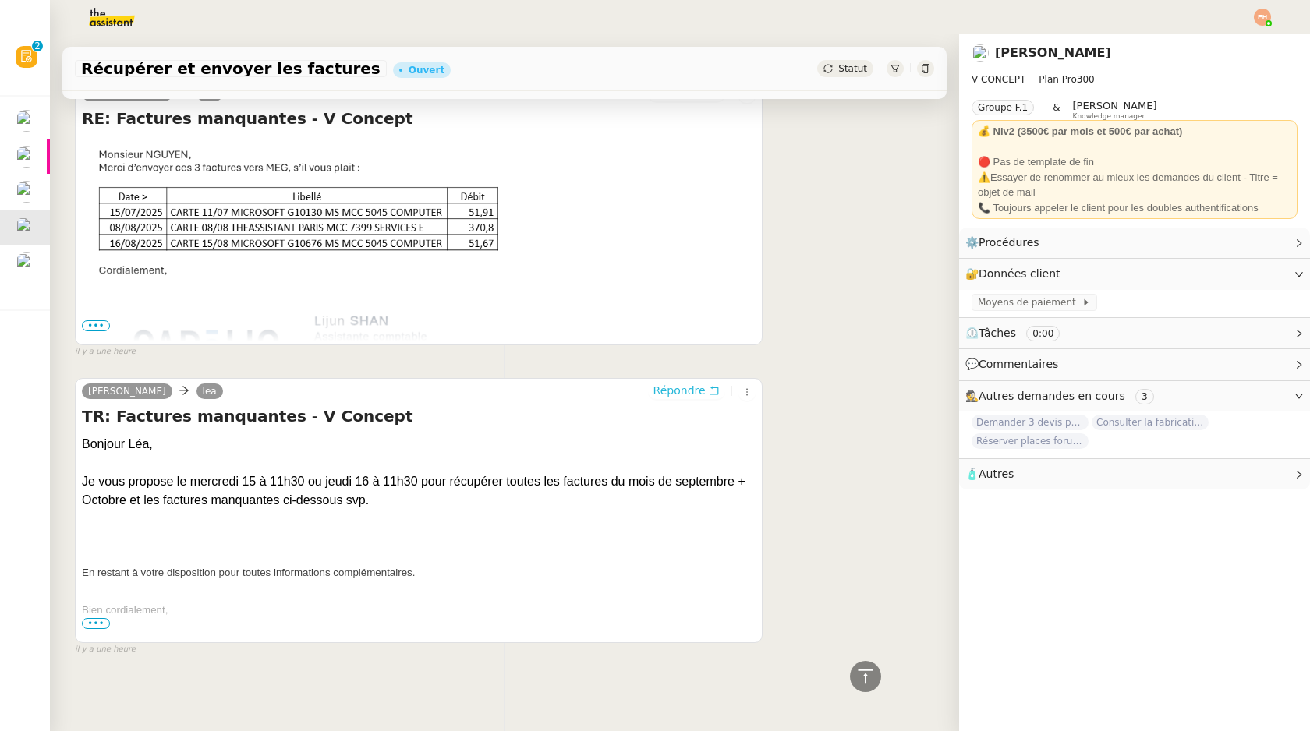
scroll to position [0, 0]
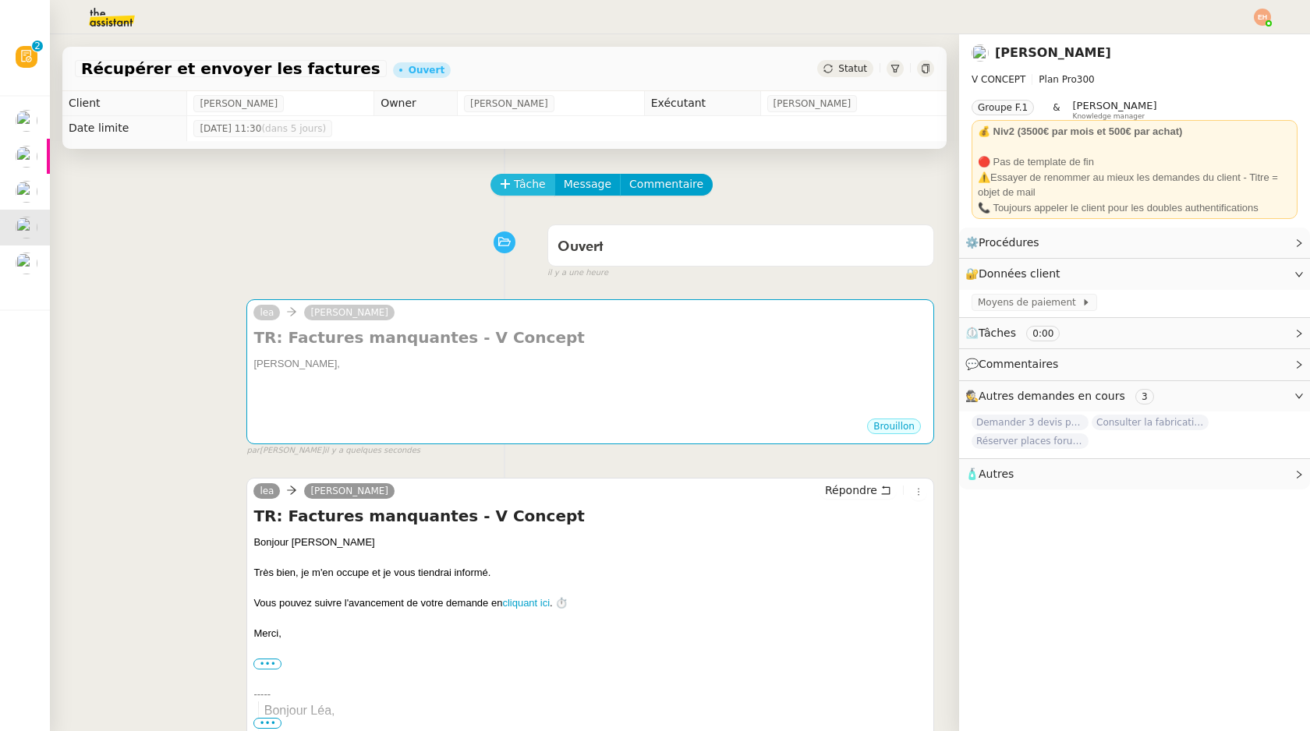
click at [514, 180] on span "Tâche" at bounding box center [530, 184] width 32 height 18
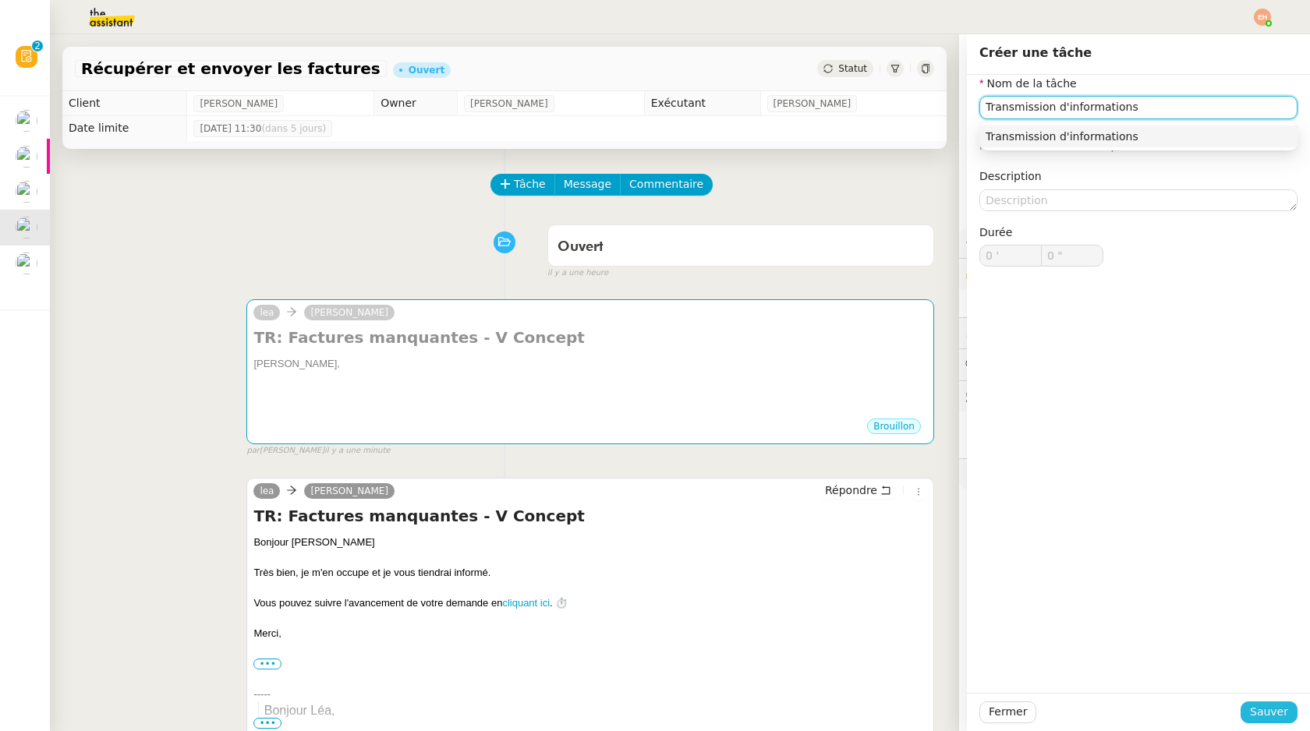
type input "Transmission d'informations"
click at [1266, 710] on span "Sauver" at bounding box center [1269, 712] width 38 height 18
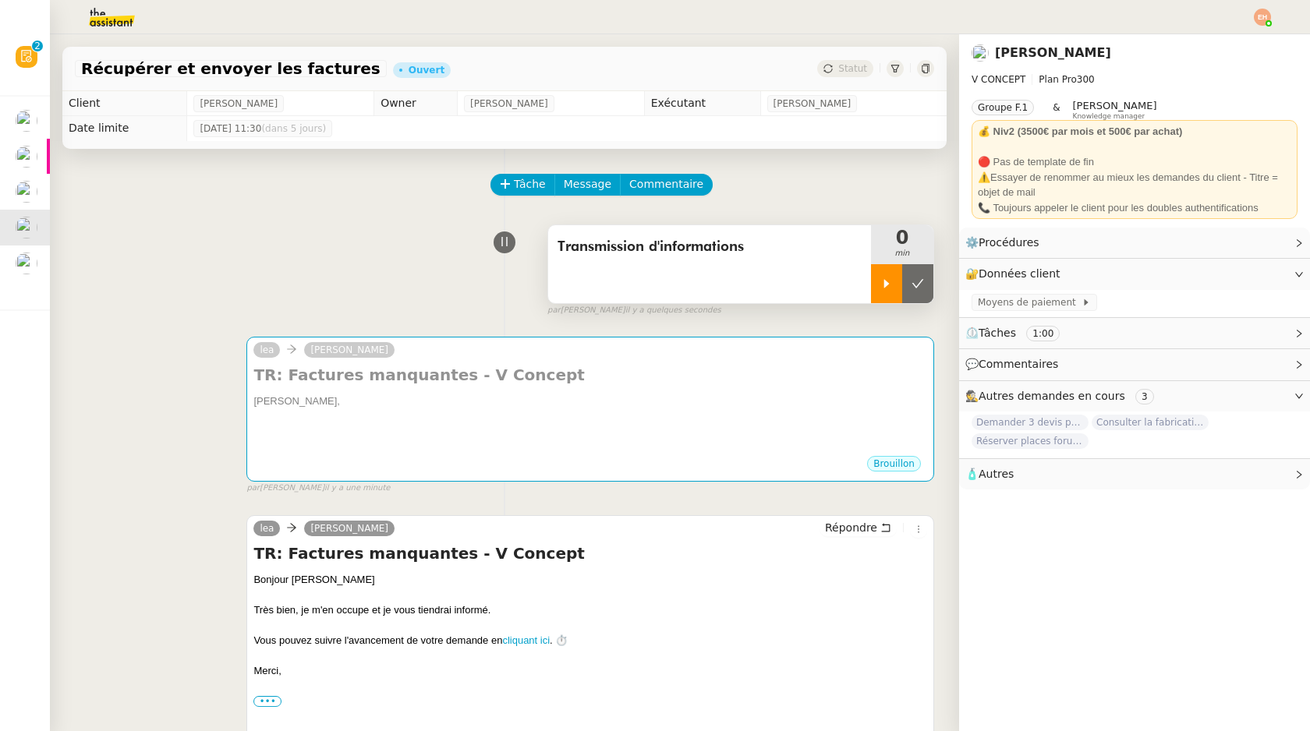
click at [879, 289] on div at bounding box center [886, 283] width 31 height 39
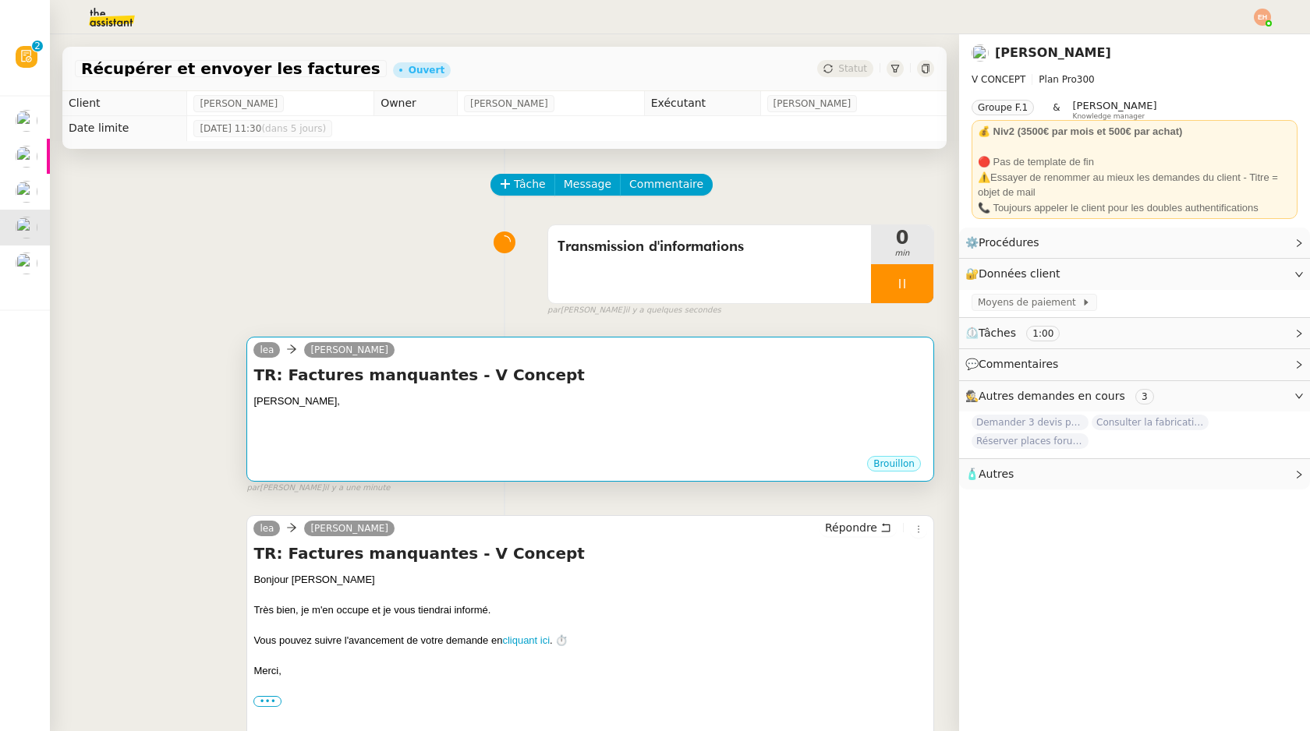
click at [589, 442] on div at bounding box center [590, 448] width 674 height 16
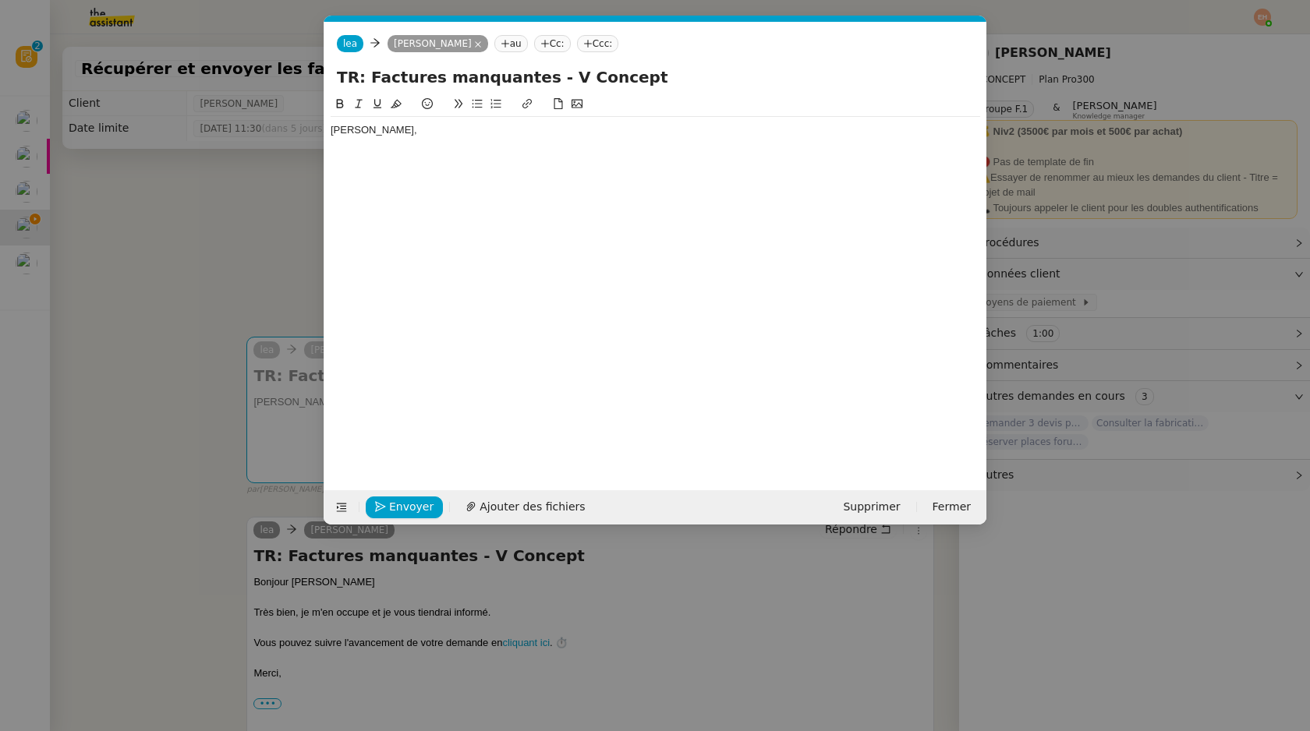
scroll to position [0, 33]
click at [446, 161] on div at bounding box center [656, 159] width 650 height 14
click at [204, 304] on nz-modal-container "Service TA - VOYAGE - PROPOSITION GLOBALE A utiliser dans le cadre de propositi…" at bounding box center [655, 365] width 1310 height 731
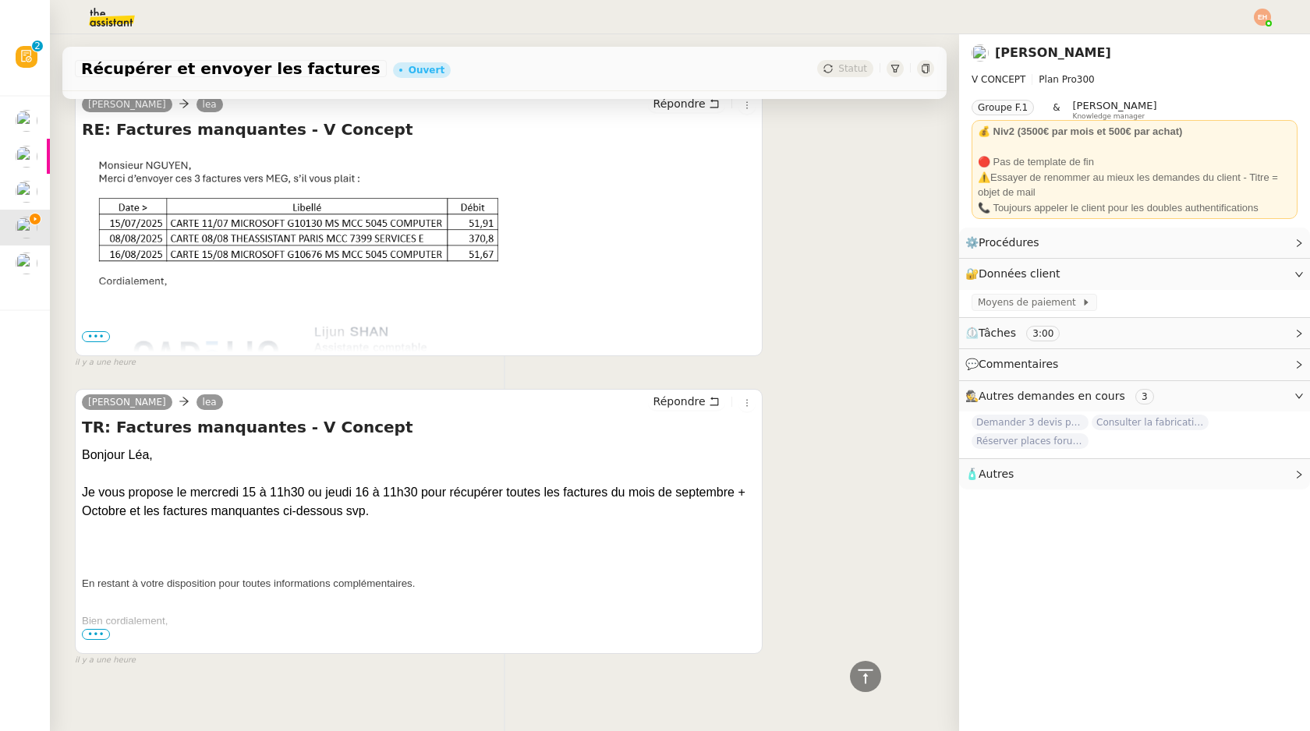
scroll to position [724, 0]
drag, startPoint x: 190, startPoint y: 494, endPoint x: 305, endPoint y: 490, distance: 114.7
click at [305, 490] on div "Je vous propose le mercredi 15 à 11h30 ou jeudi 16 à 11h30 pour récupérer toute…" at bounding box center [419, 501] width 674 height 37
copy div "[DATE] 15 à 11h30"
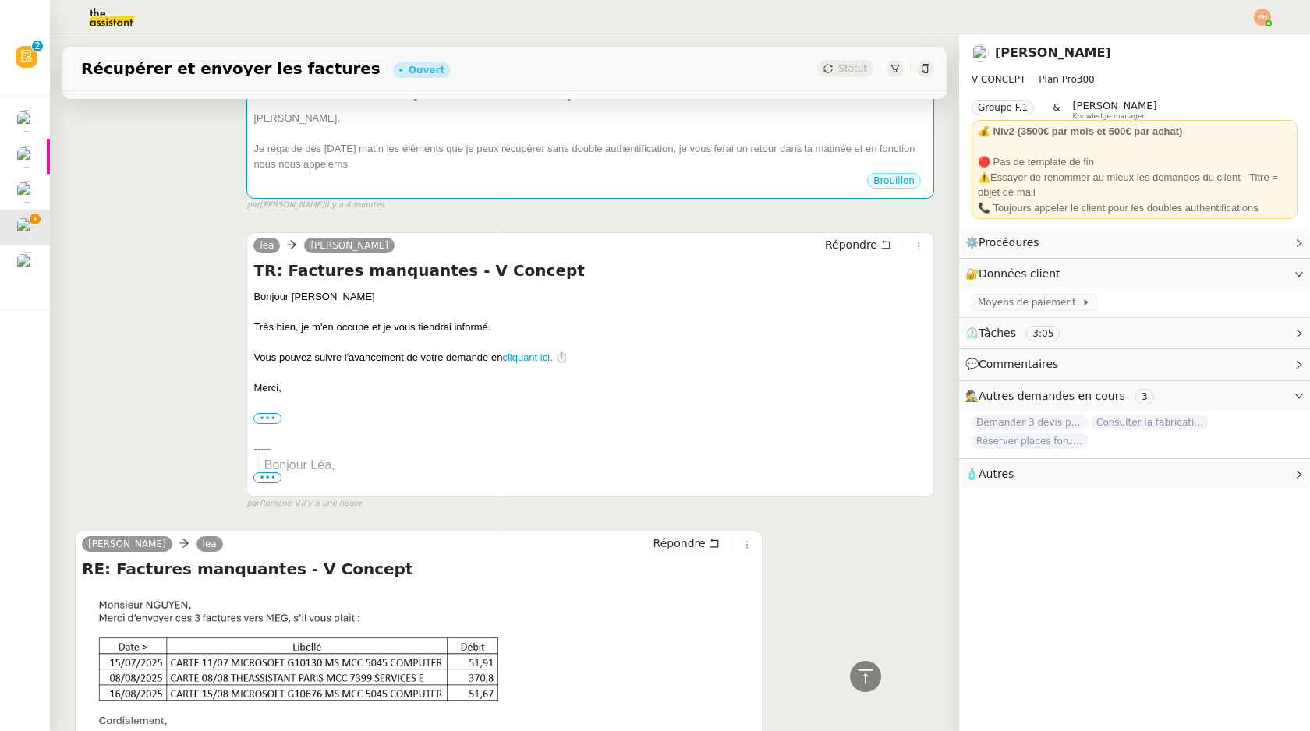
scroll to position [0, 0]
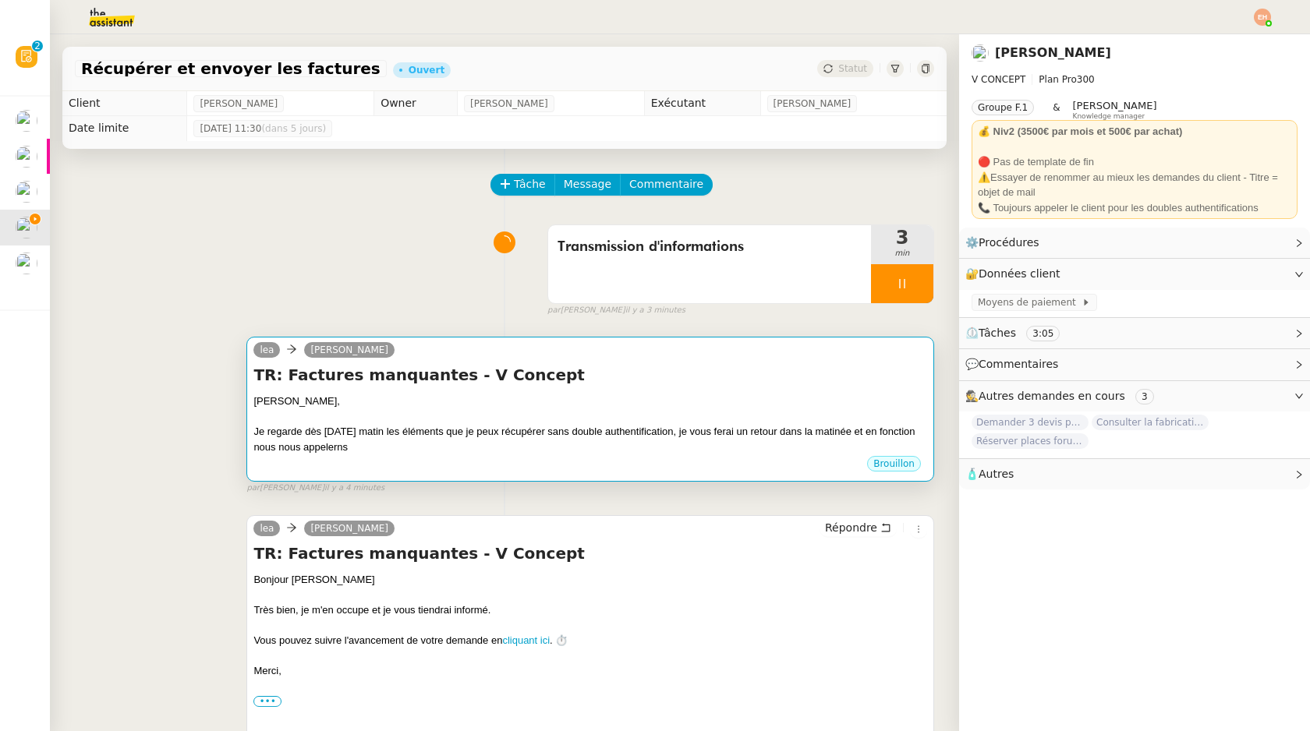
click at [500, 439] on div "Je regarde dès [DATE] matin les éléments que je peux récupérer sans double auth…" at bounding box center [590, 439] width 674 height 30
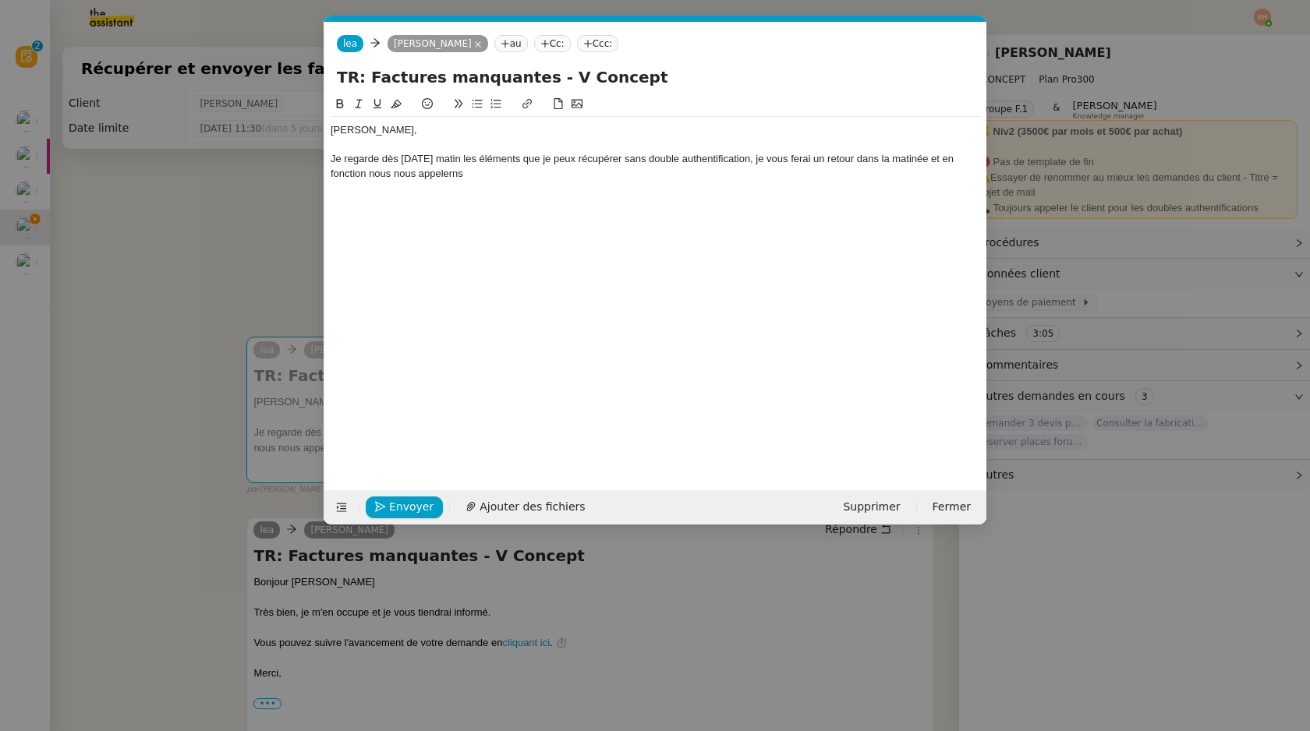
scroll to position [0, 33]
click at [540, 180] on div "Je regarde dès [DATE] matin les éléments que je peux récupérer sans double auth…" at bounding box center [656, 166] width 650 height 29
copy div "[PERSON_NAME], Je regarde dès [DATE] matin les éléments que je peux récupérer s…"
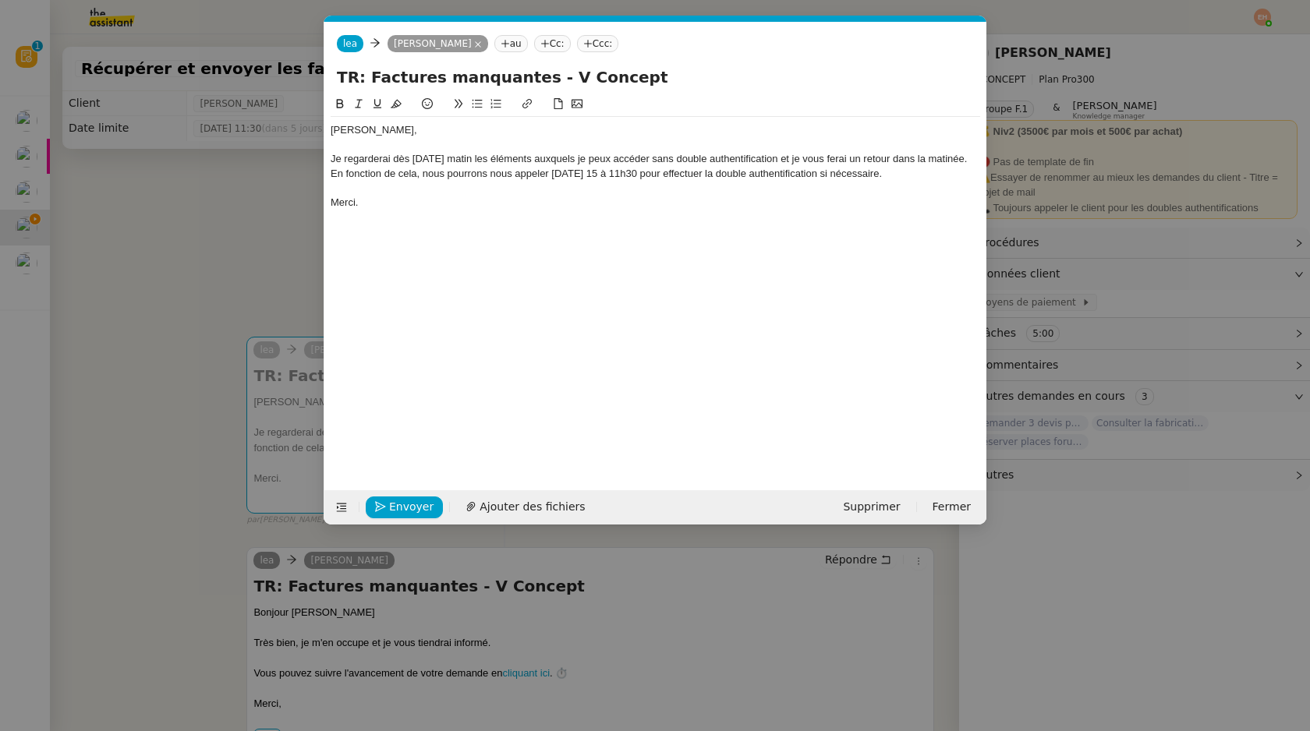
click at [954, 159] on div "Je regarderai dès [DATE] matin les éléments auxquels je peux accéder sans doubl…" at bounding box center [656, 166] width 650 height 29
click at [715, 173] on div "En fonction de cela, nous pourrons nous appeler [DATE] 15 à 11h30 pour effectue…" at bounding box center [656, 174] width 650 height 14
click at [713, 172] on div "En fonction de cela, nous pourrons nous appeler [DATE] 15 à 11h30 pour effectue…" at bounding box center [656, 174] width 650 height 14
click at [757, 173] on div "En fonction de cela, nous pourrons nous appeler [DATE] 15 à 11h30 pour effectue…" at bounding box center [656, 174] width 650 height 14
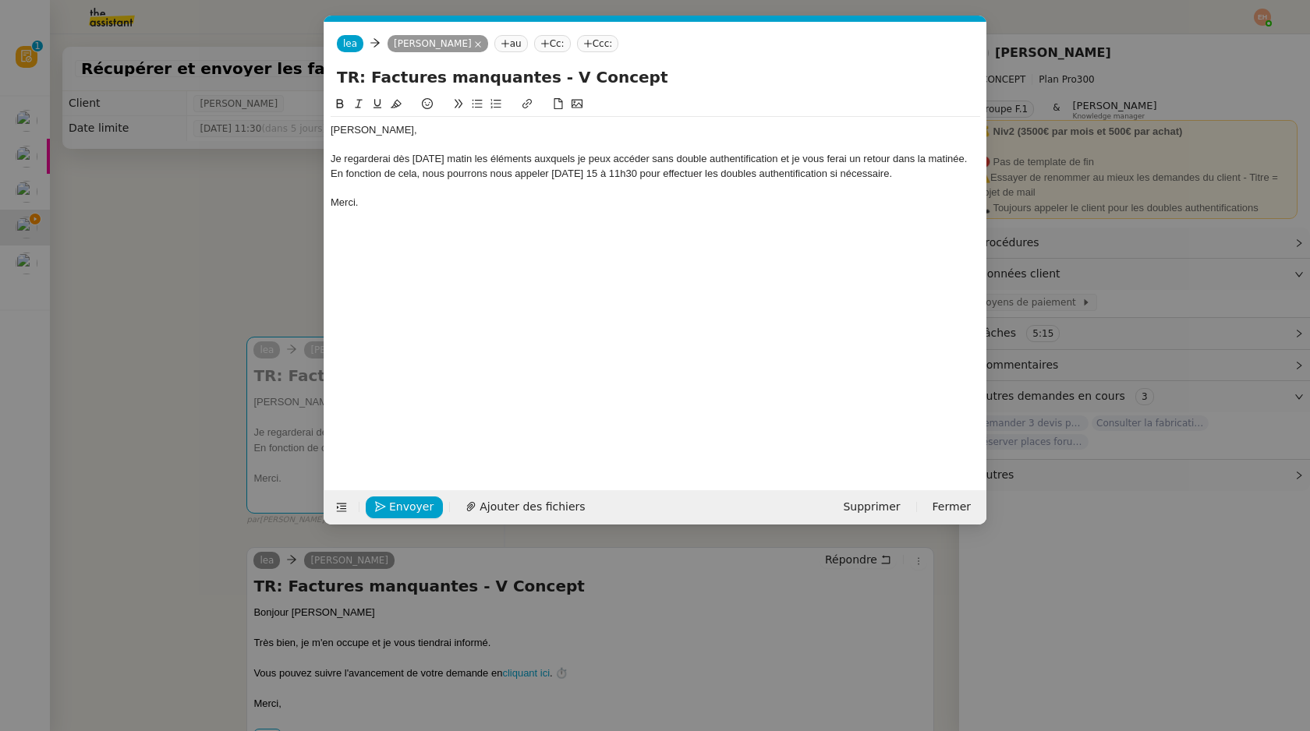
click at [834, 174] on div "En fonction de cela, nous pourrons nous appeler [DATE] 15 à 11h30 pour effectue…" at bounding box center [656, 174] width 650 height 14
click at [844, 173] on div "En fonction de cela, nous pourrons nous appeler [DATE] 15 à 11h30 pour effectue…" at bounding box center [656, 174] width 650 height 14
click at [887, 173] on div "En fonction de cela, nous pourrons nous appeler [DATE] 15 à 11h30 pour effectue…" at bounding box center [656, 174] width 650 height 14
click at [907, 177] on div "En fonction de cela, nous pourrons nous appeler [DATE] 15 à 11h30 pour effectue…" at bounding box center [656, 174] width 650 height 14
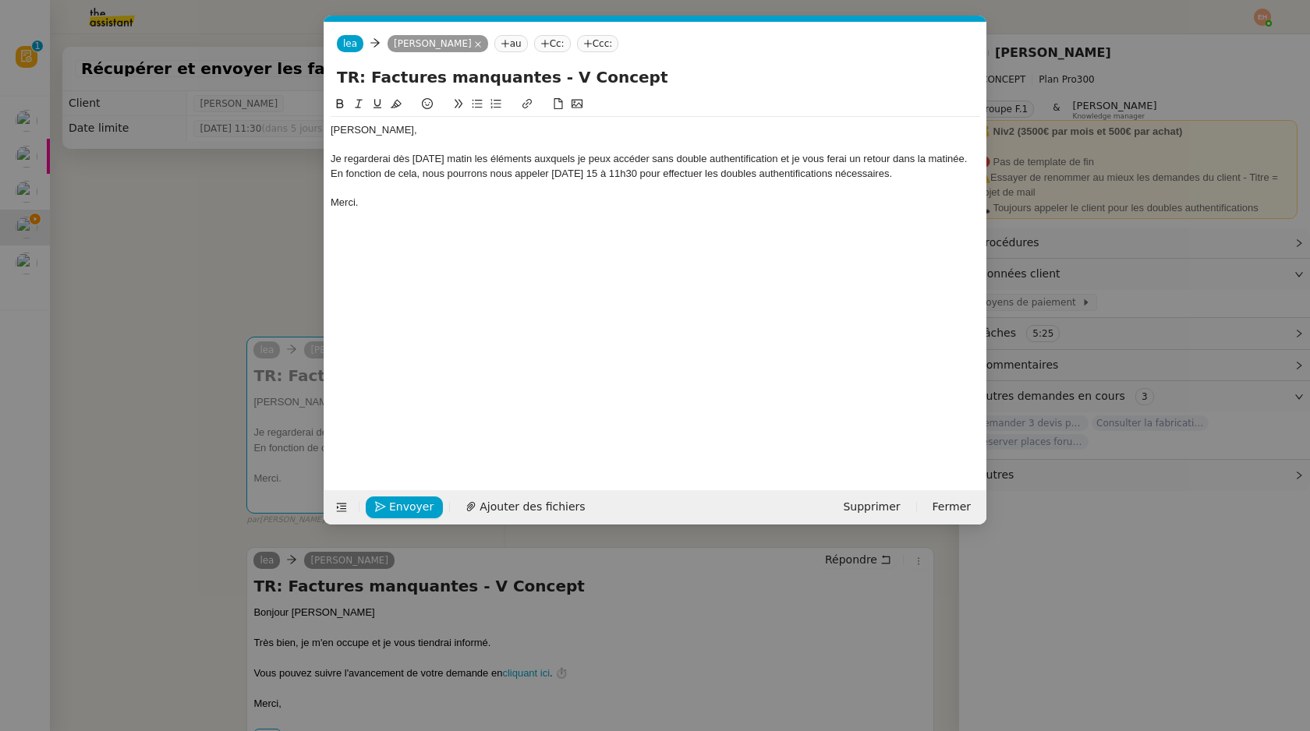
click at [766, 156] on div "Je regarderai dès [DATE] matin les éléments auxquels je peux accéder sans doubl…" at bounding box center [656, 159] width 650 height 14
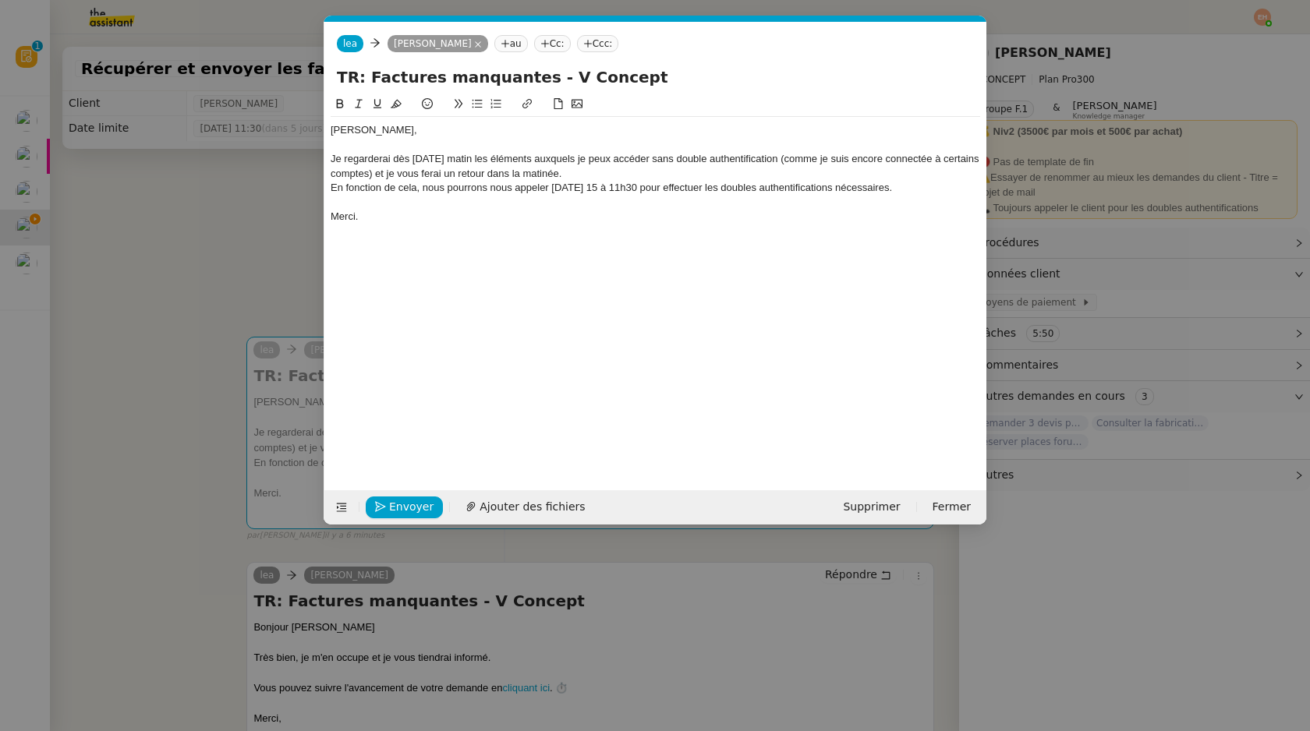
click at [623, 181] on div "En fonction de cela, nous pourrons nous appeler [DATE] 15 à 11h30 pour effectue…" at bounding box center [656, 188] width 650 height 14
click at [617, 182] on div "En fonction de cela, nous pourrons nous appeler [DATE] 15 à 11h30 pour effectue…" at bounding box center [656, 188] width 650 height 14
click at [607, 168] on div "Je regarderai dès [DATE] matin les éléments auxquels je peux accéder sans doubl…" at bounding box center [656, 166] width 650 height 29
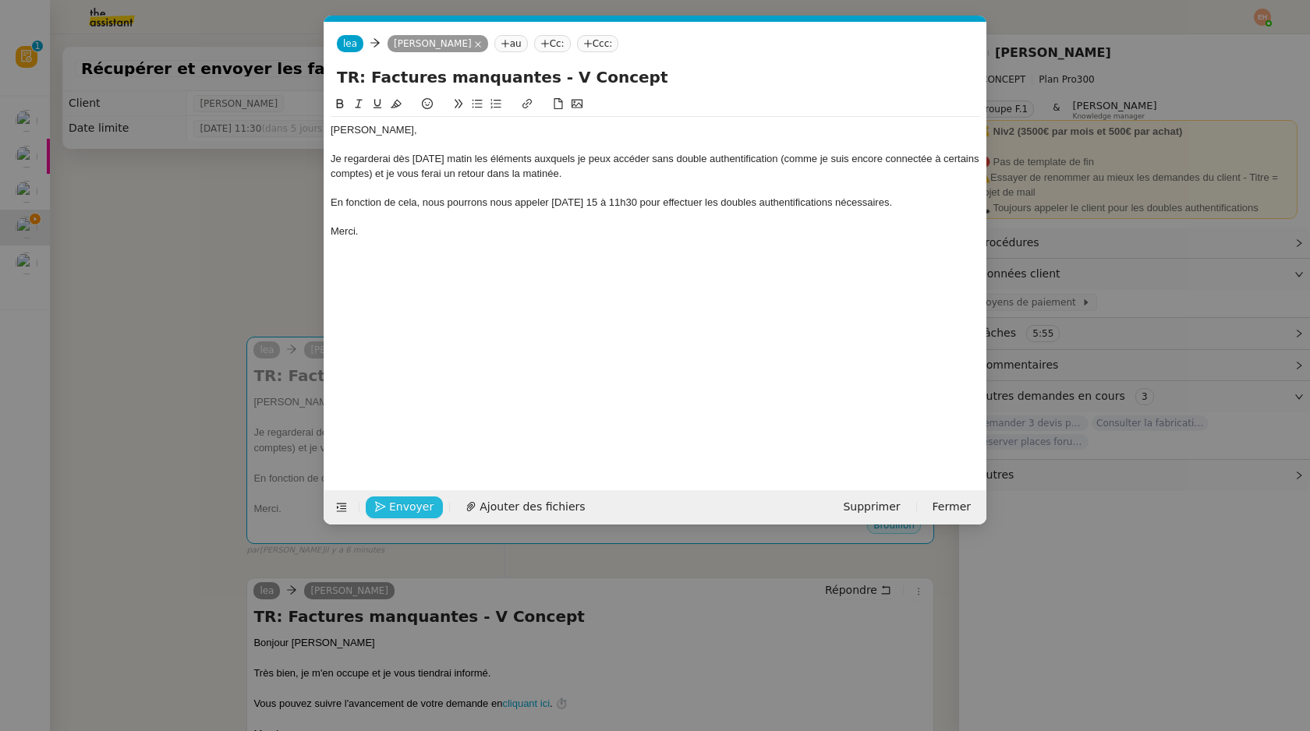
click at [383, 501] on icon "button" at bounding box center [380, 506] width 11 height 11
click at [230, 490] on nz-modal-container "Service TA - VOYAGE - PROPOSITION GLOBALE A utiliser dans le cadre de propositi…" at bounding box center [655, 365] width 1310 height 731
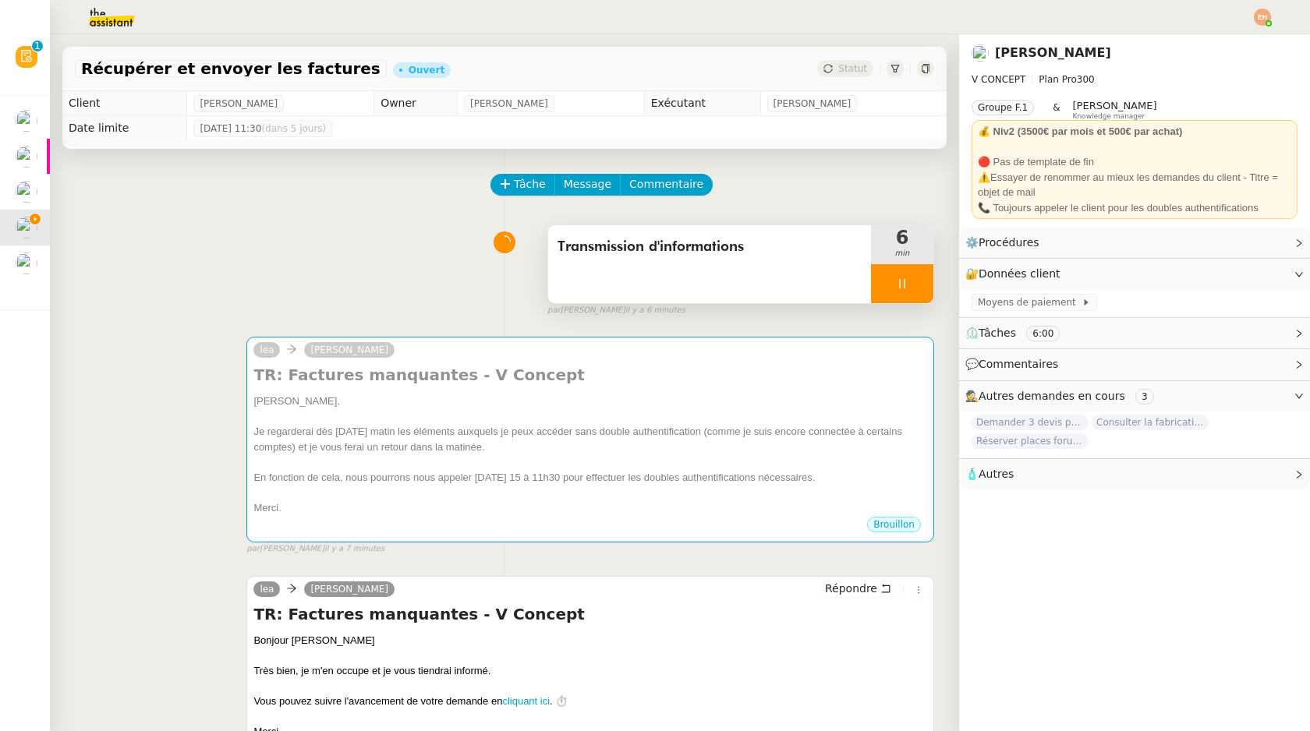
click at [923, 284] on div at bounding box center [902, 283] width 62 height 39
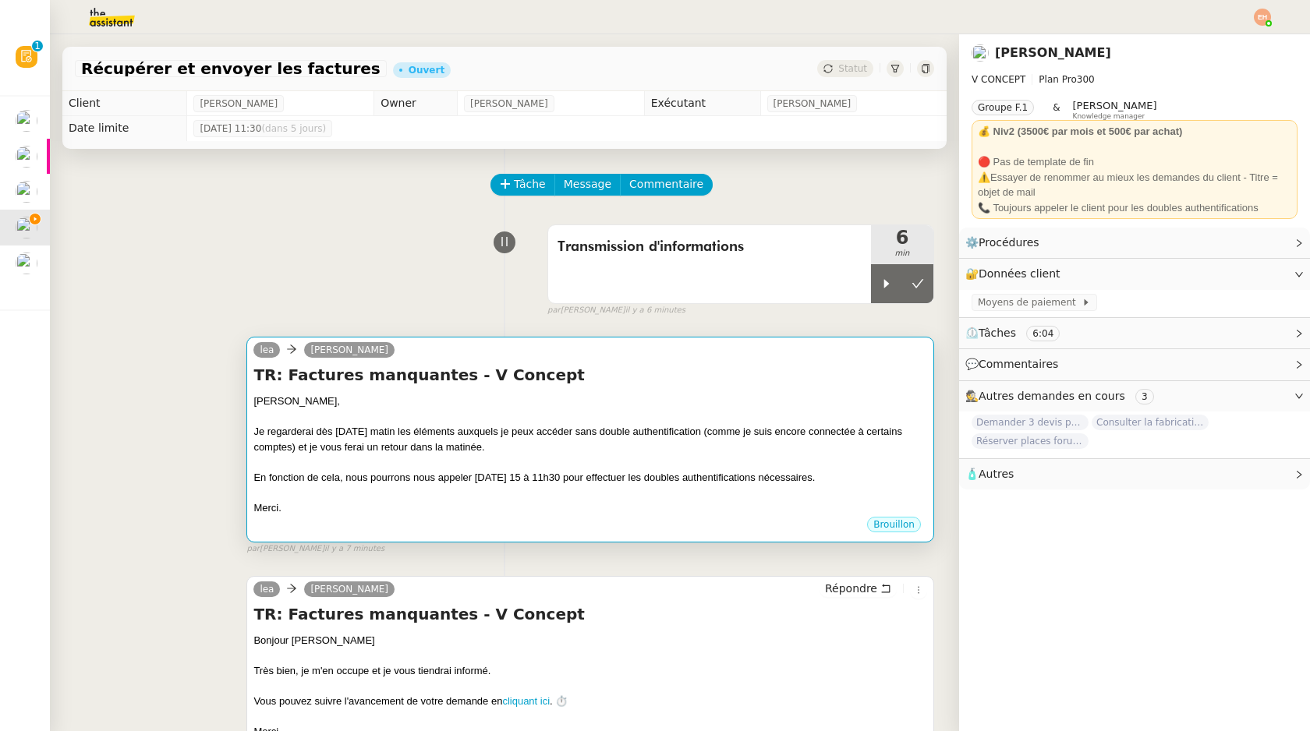
click at [837, 380] on h4 "TR: Factures manquantes - V Concept" at bounding box center [590, 375] width 674 height 22
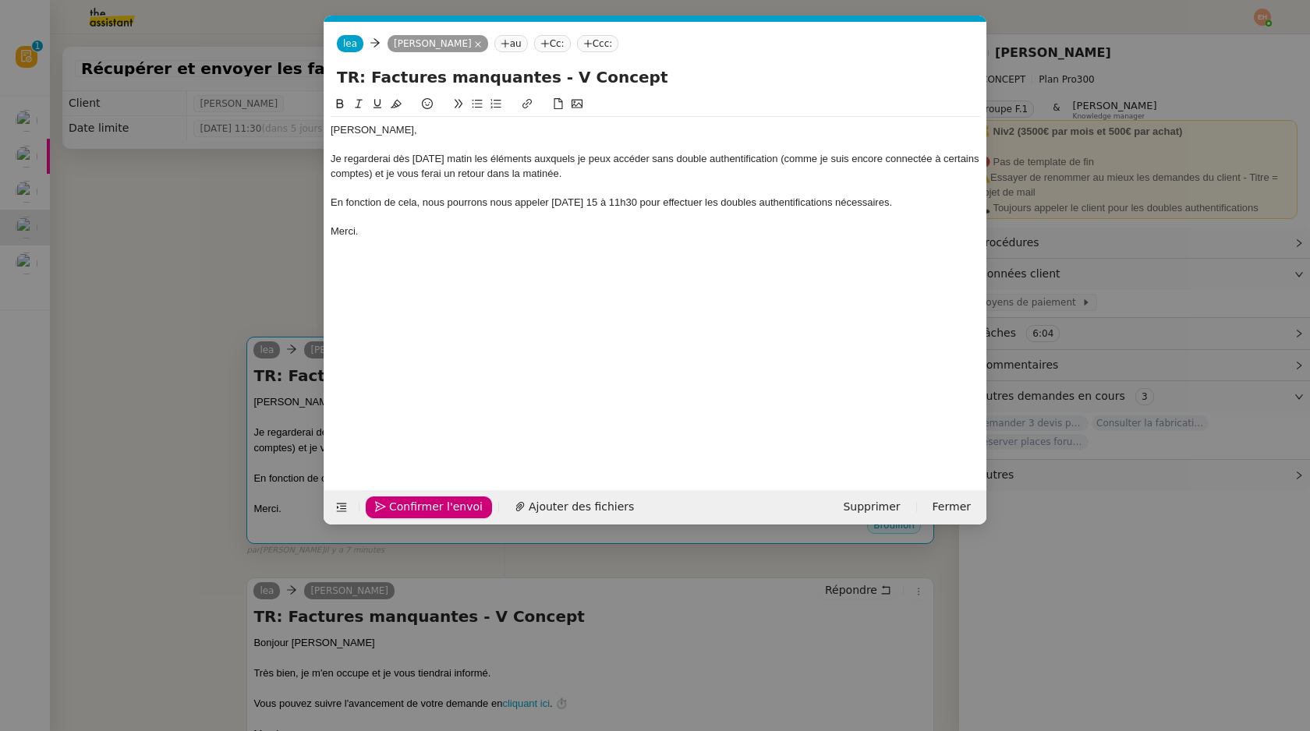
scroll to position [0, 33]
click at [423, 505] on span "Confirmer l'envoi" at bounding box center [436, 507] width 94 height 18
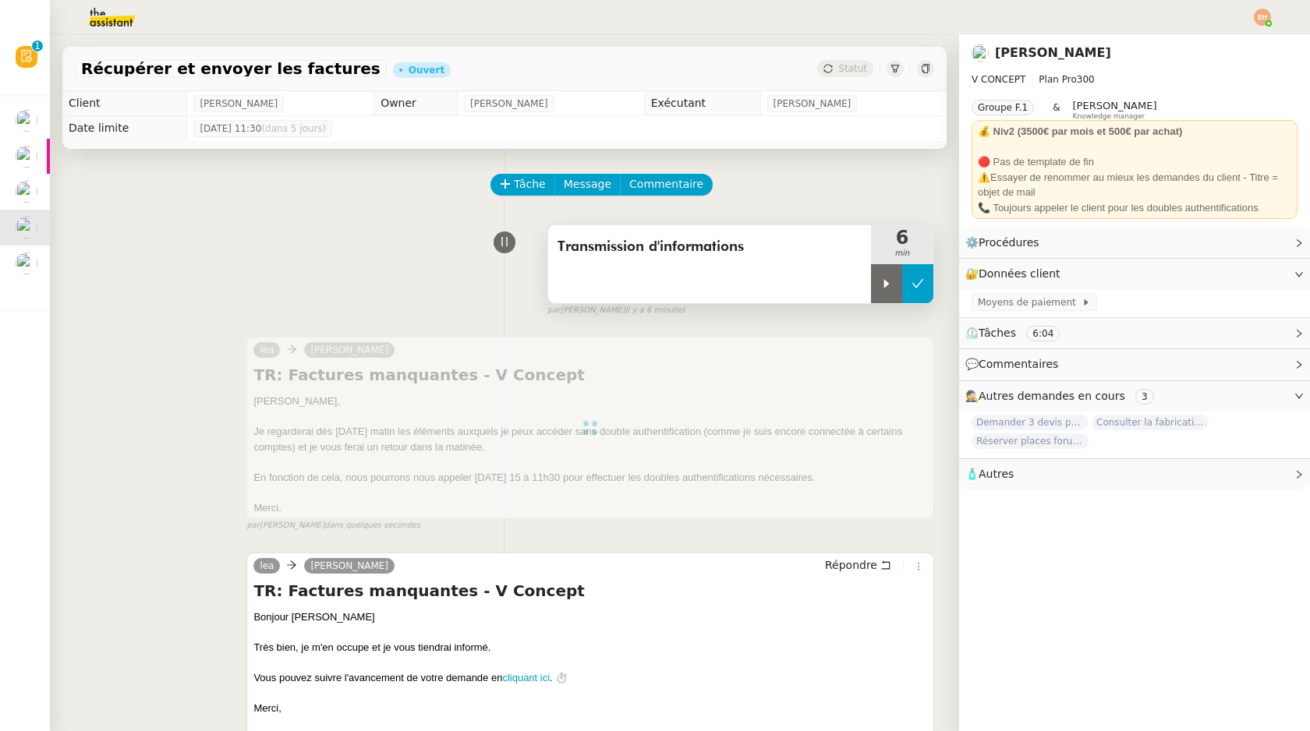
click at [909, 283] on button at bounding box center [917, 283] width 31 height 39
click at [835, 71] on div "Statut" at bounding box center [845, 68] width 56 height 17
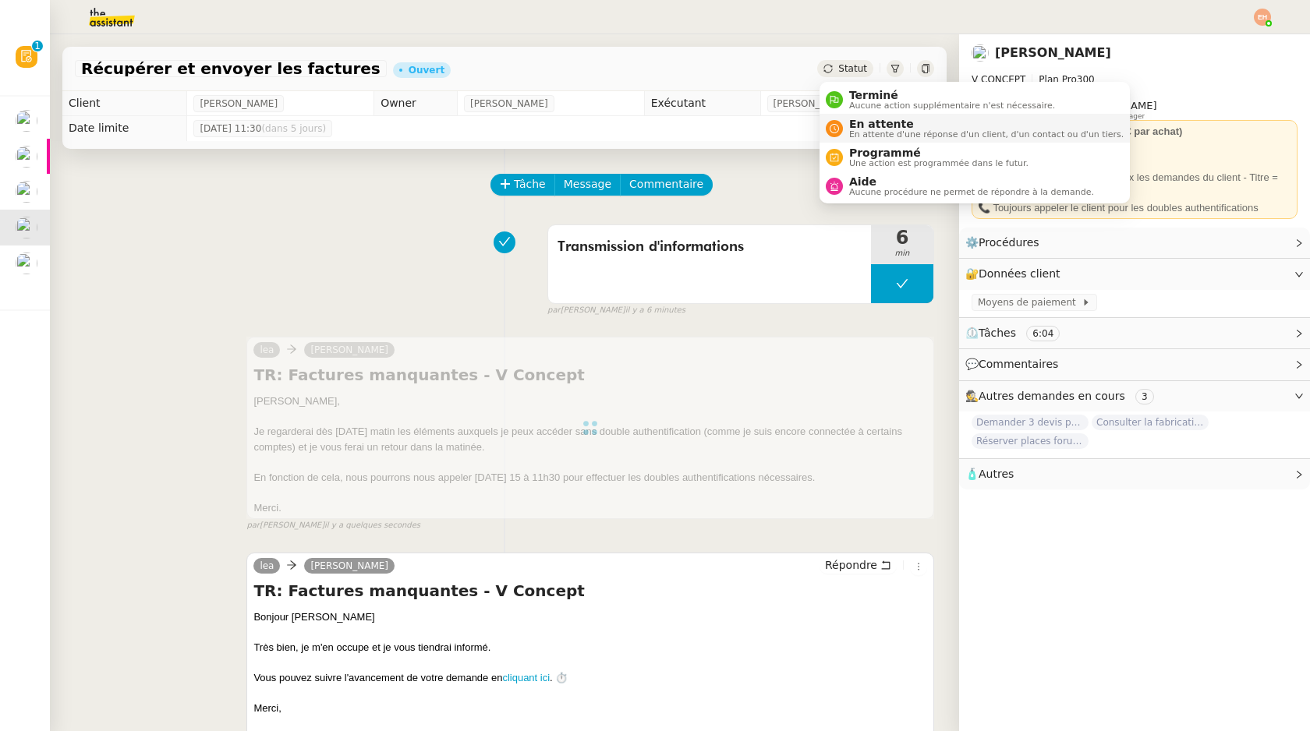
click at [866, 132] on span "En attente d'une réponse d'un client, d'un contact ou d'un tiers." at bounding box center [986, 134] width 274 height 9
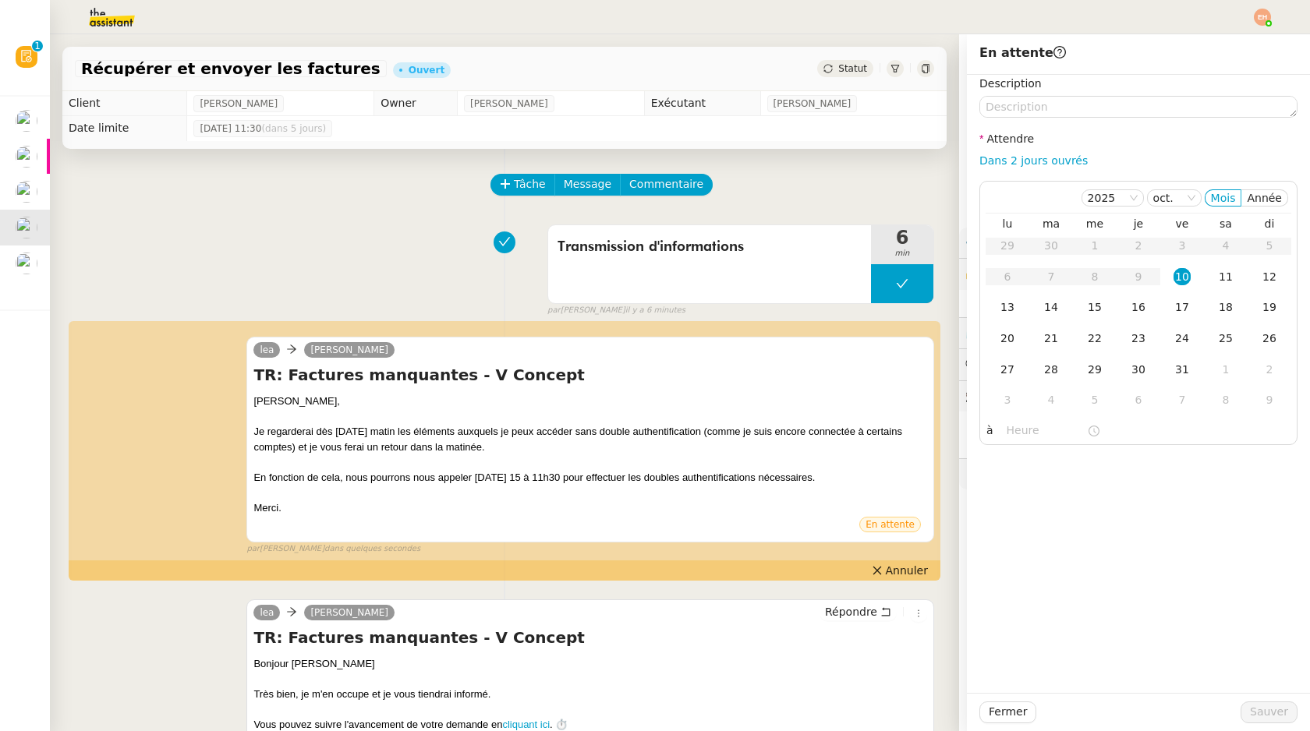
click at [1050, 169] on div "Dans 2 jours ouvrés" at bounding box center [1138, 161] width 318 height 18
click at [1050, 162] on link "Dans 2 jours ouvrés" at bounding box center [1033, 160] width 108 height 12
type input "07:00"
click at [1261, 712] on span "Sauver" at bounding box center [1269, 712] width 38 height 18
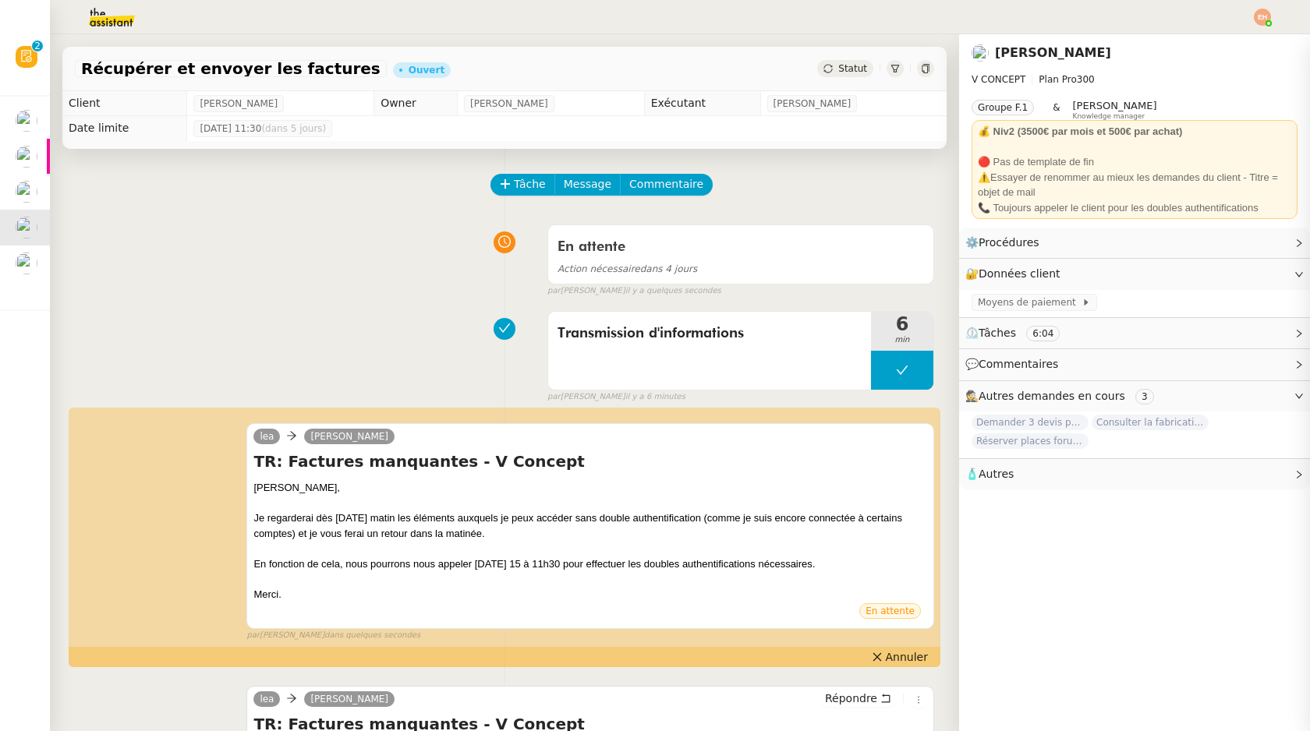
click at [1243, 709] on app-ticket "Récupérer et envoyer les factures Ouvert Statut Client [PERSON_NAME] Owner [PER…" at bounding box center [680, 382] width 1260 height 697
click at [791, 267] on div "Action nécessaire dans 4 jours" at bounding box center [741, 269] width 366 height 18
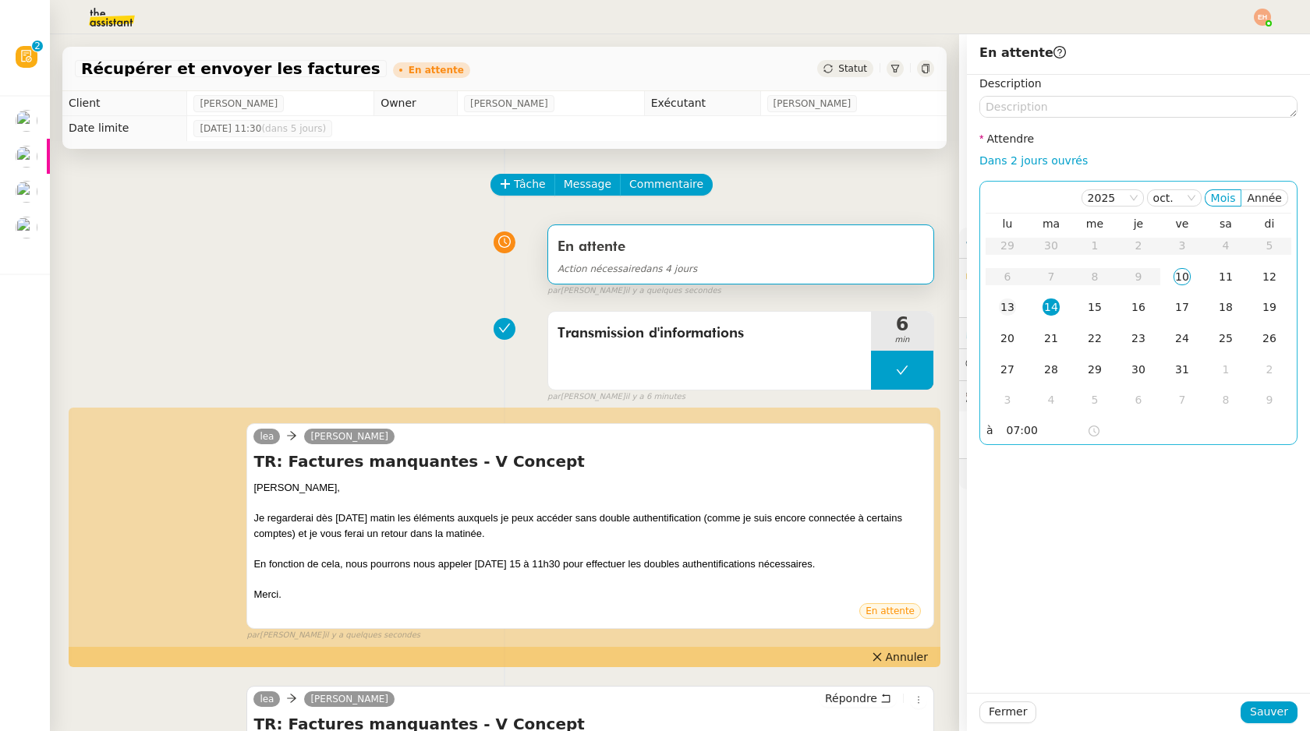
click at [1017, 312] on td "13" at bounding box center [1008, 307] width 44 height 31
click at [1275, 716] on span "Sauver" at bounding box center [1269, 712] width 38 height 18
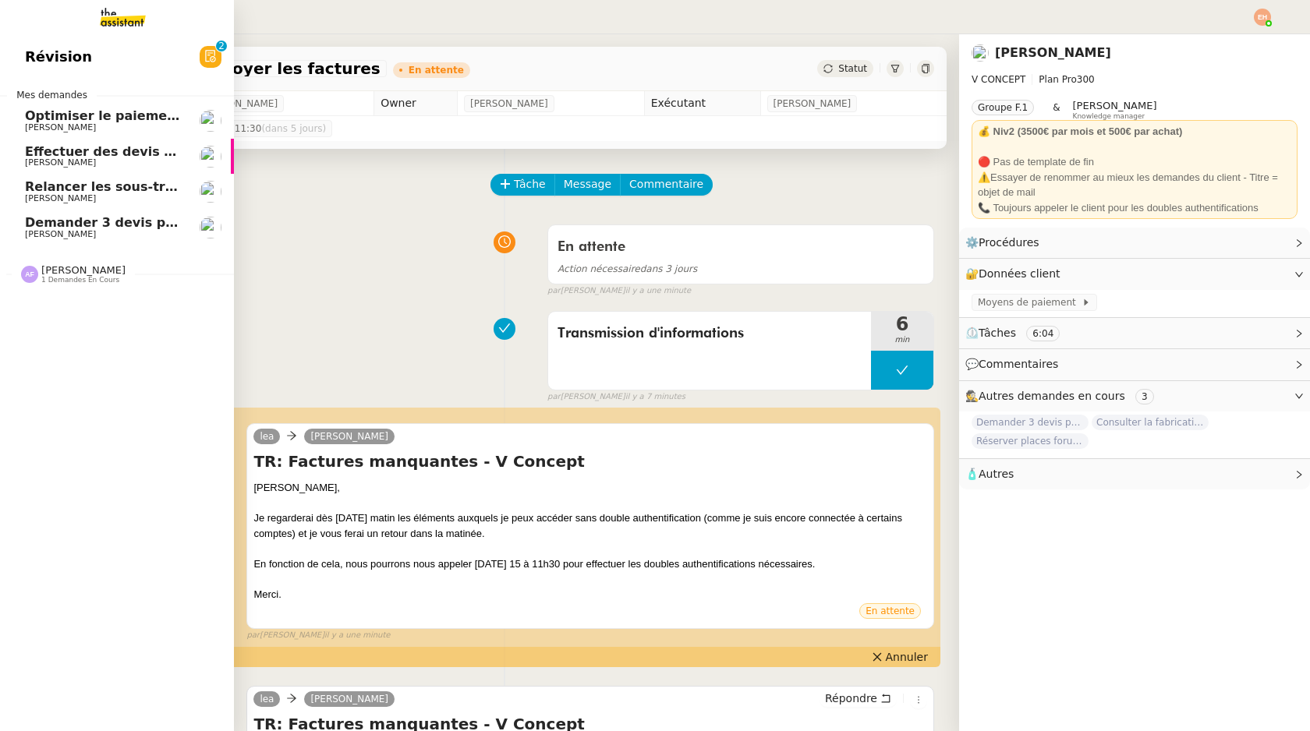
click at [84, 132] on span "[PERSON_NAME]" at bounding box center [104, 127] width 158 height 9
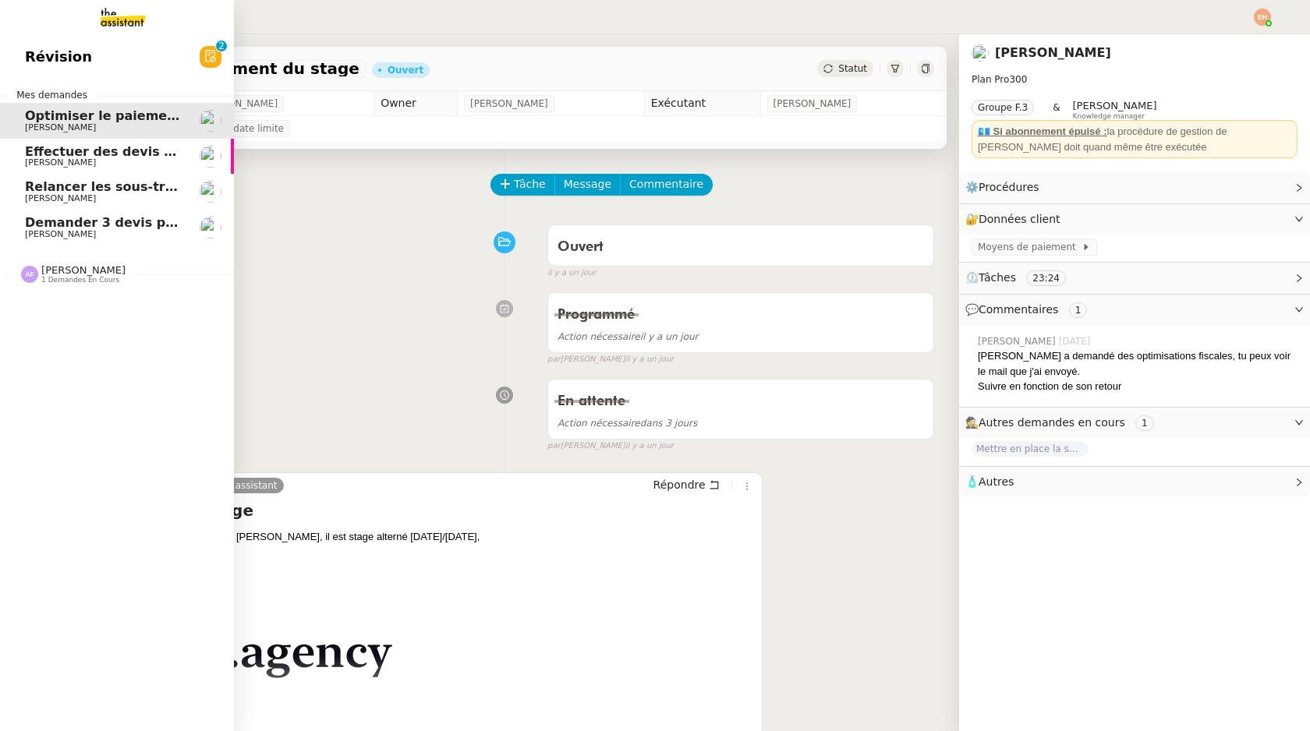
click at [41, 229] on span "[PERSON_NAME]" at bounding box center [60, 234] width 71 height 10
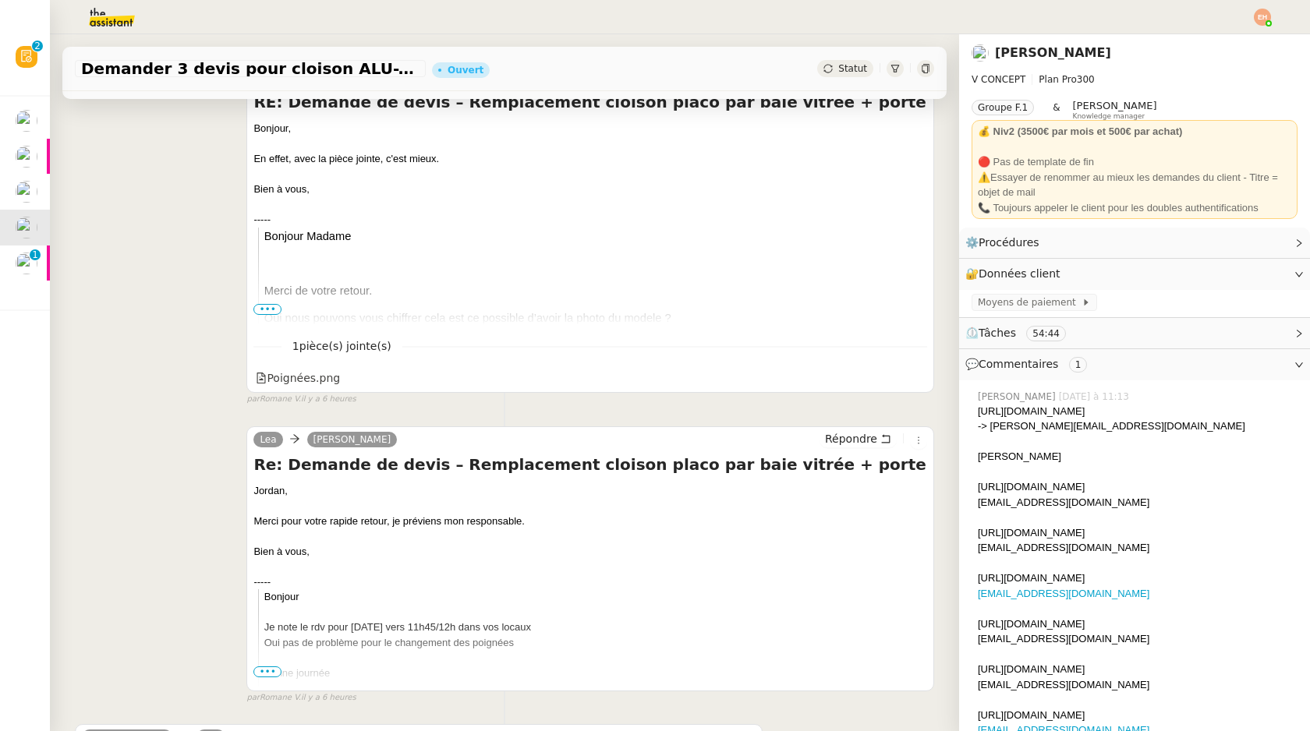
scroll to position [437, 0]
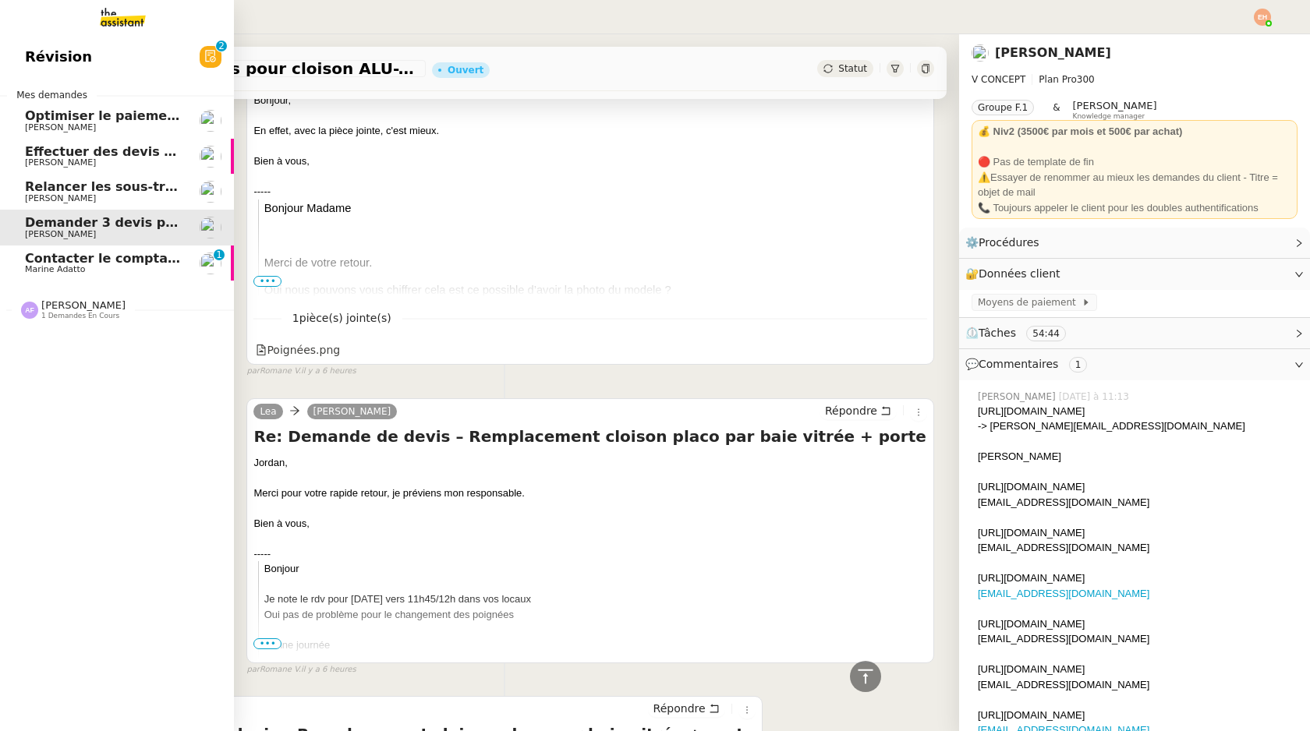
click at [62, 261] on span "Contacter le comptable de Wagmi Trends" at bounding box center [170, 258] width 290 height 15
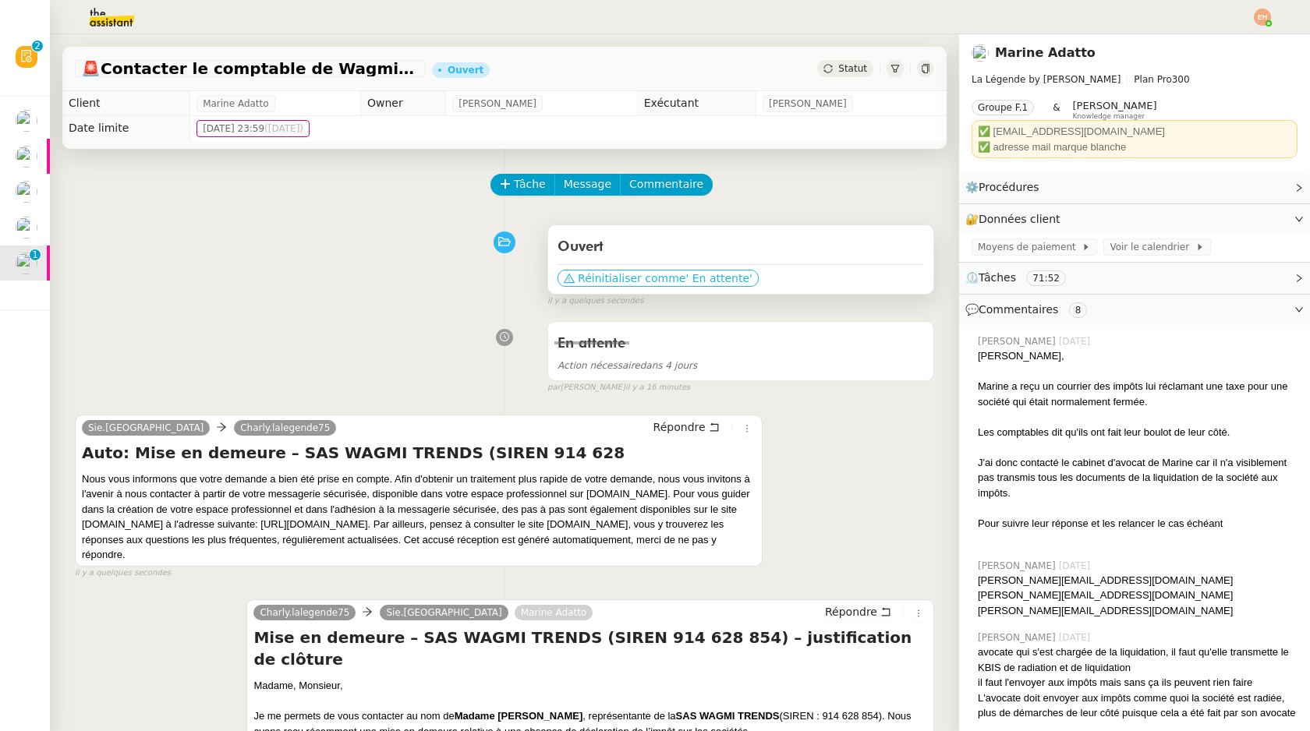
click at [685, 278] on span "' En attente'" at bounding box center [718, 279] width 66 height 16
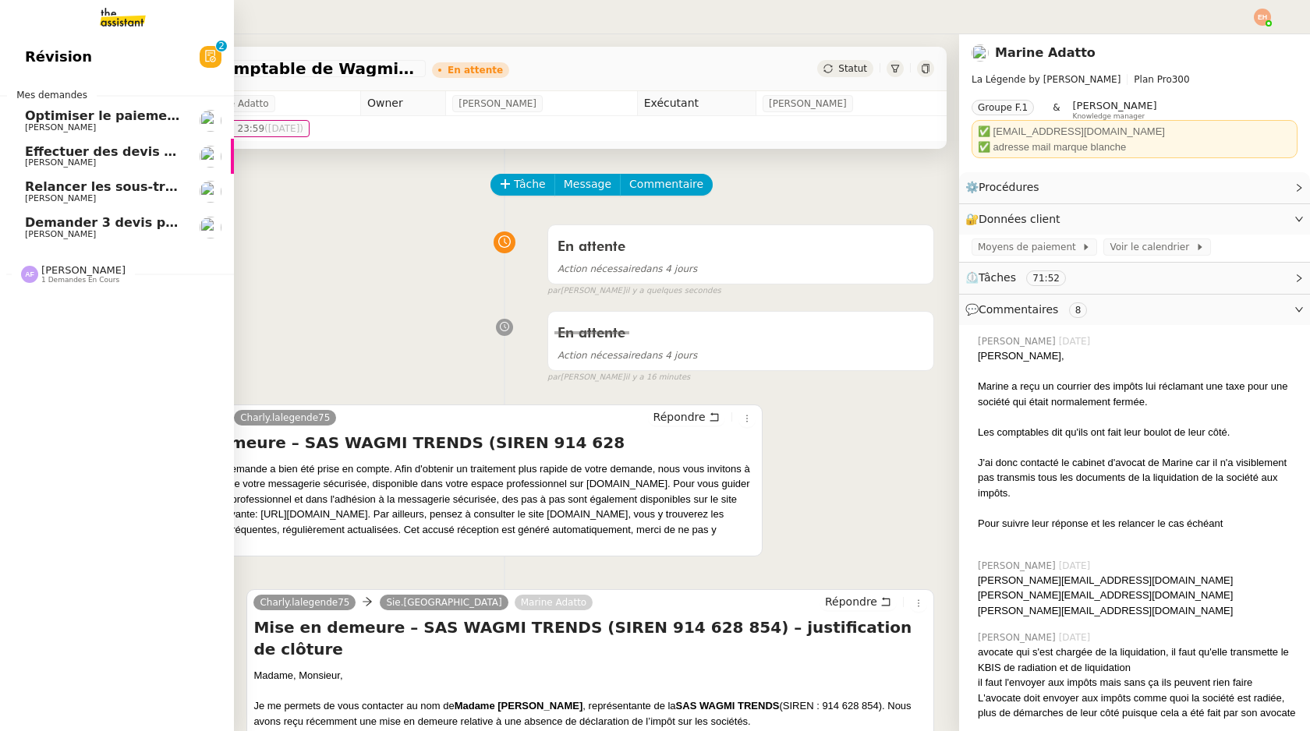
click at [133, 234] on span "[PERSON_NAME]" at bounding box center [104, 234] width 158 height 9
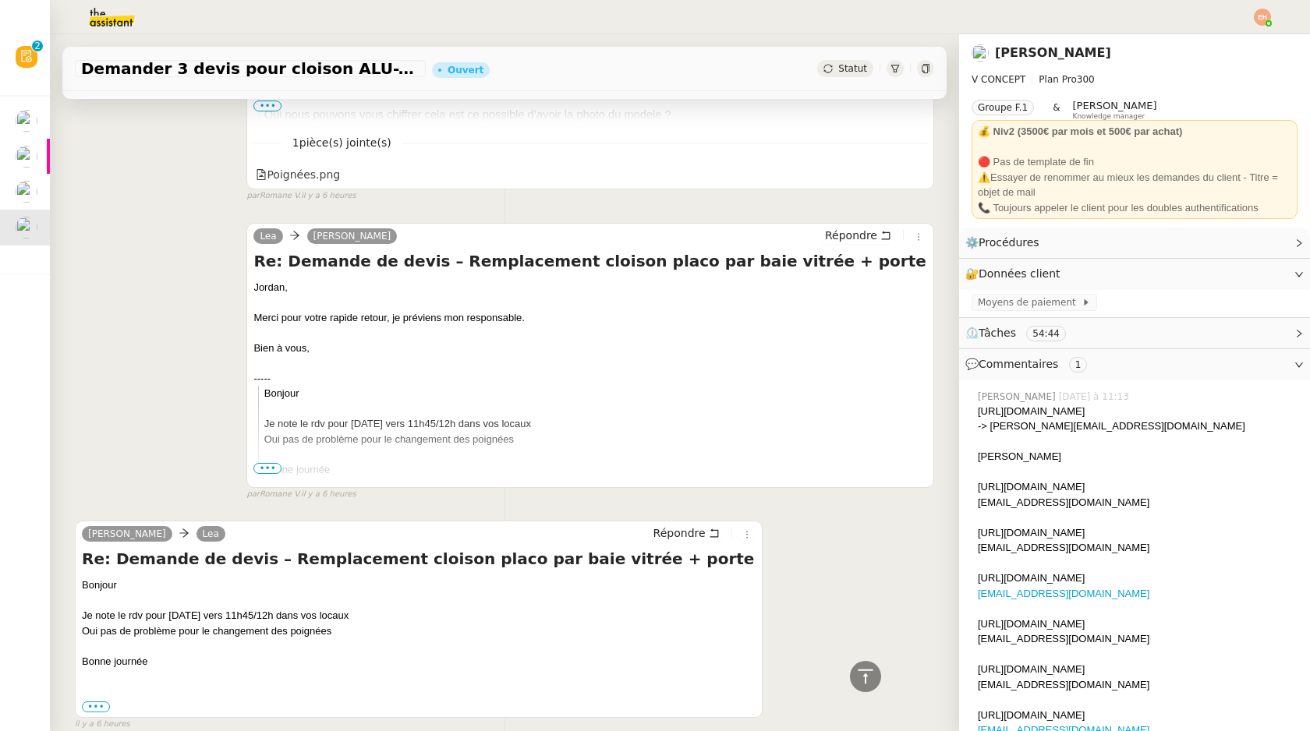
scroll to position [615, 0]
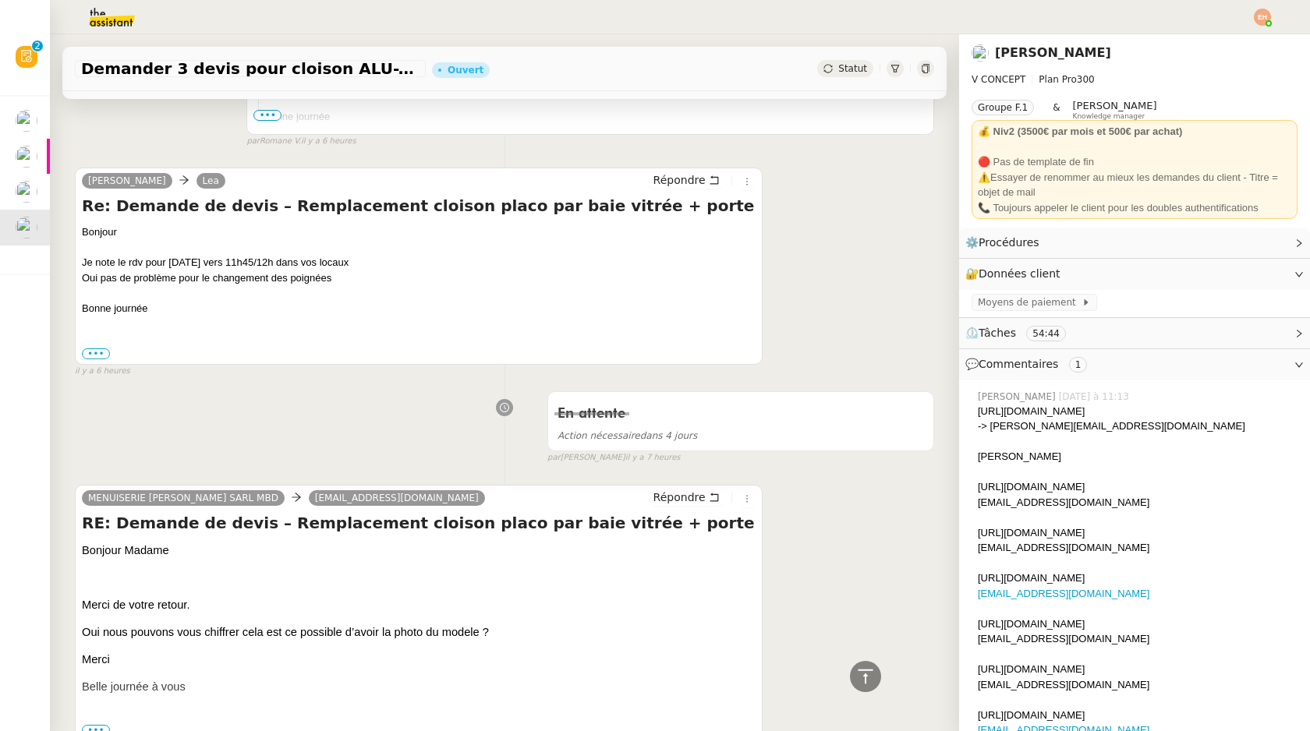
scroll to position [913, 0]
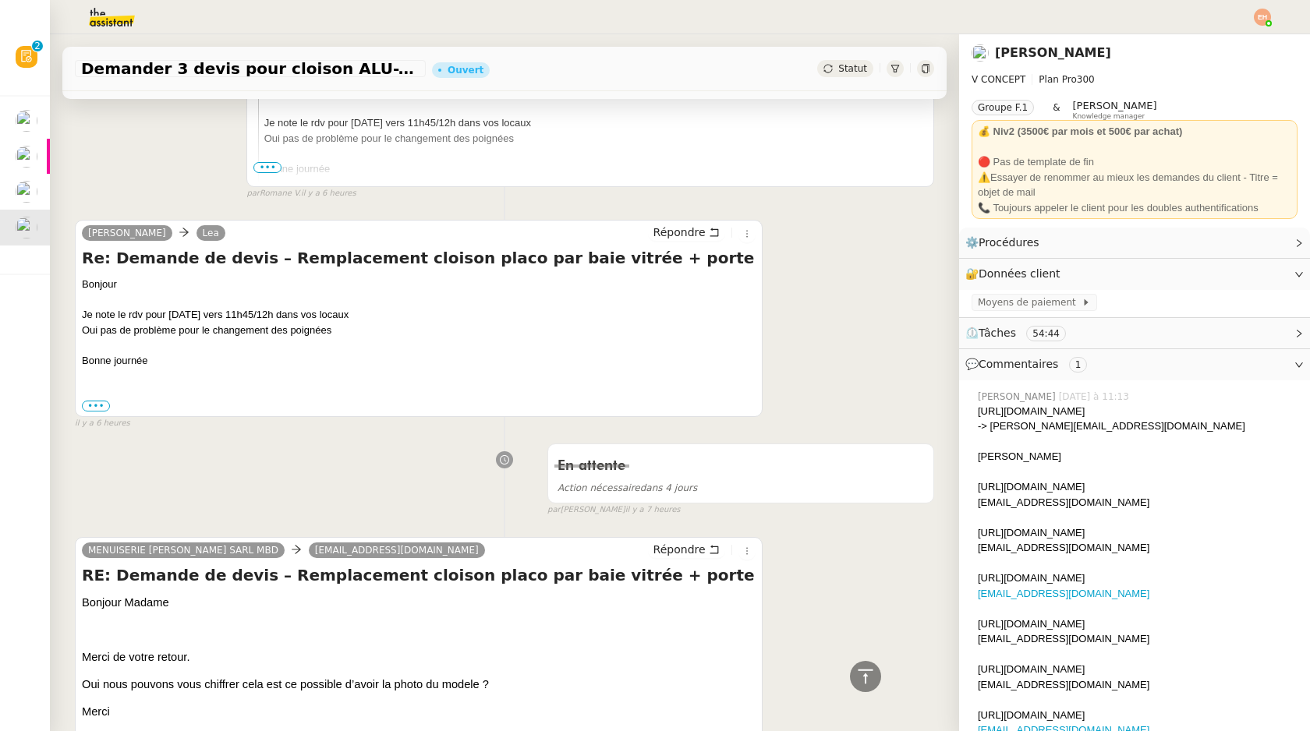
click at [1105, 411] on div "[URL][DOMAIN_NAME]" at bounding box center [1138, 412] width 320 height 16
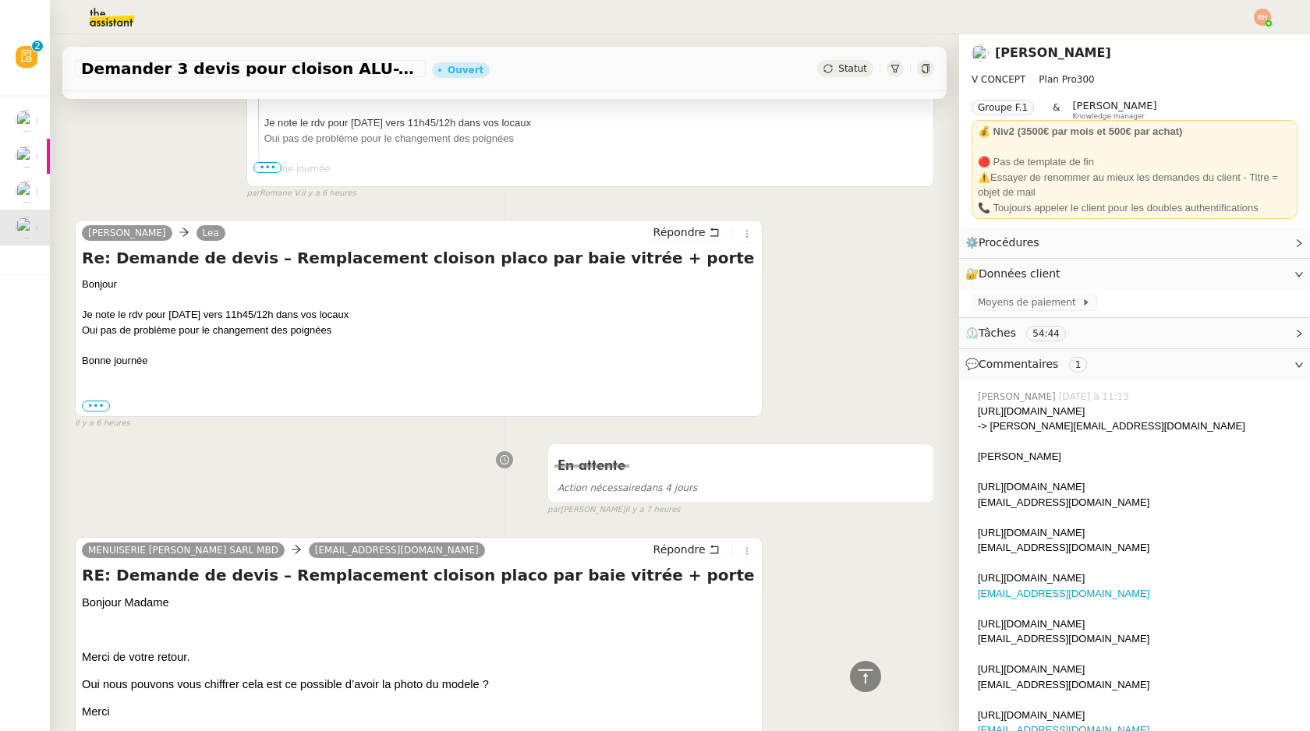
drag, startPoint x: 1105, startPoint y: 412, endPoint x: 978, endPoint y: 410, distance: 127.1
click at [978, 410] on div "[URL][DOMAIN_NAME]" at bounding box center [1138, 412] width 320 height 16
copy div "https://sarl-atelier-bintinais.fr"
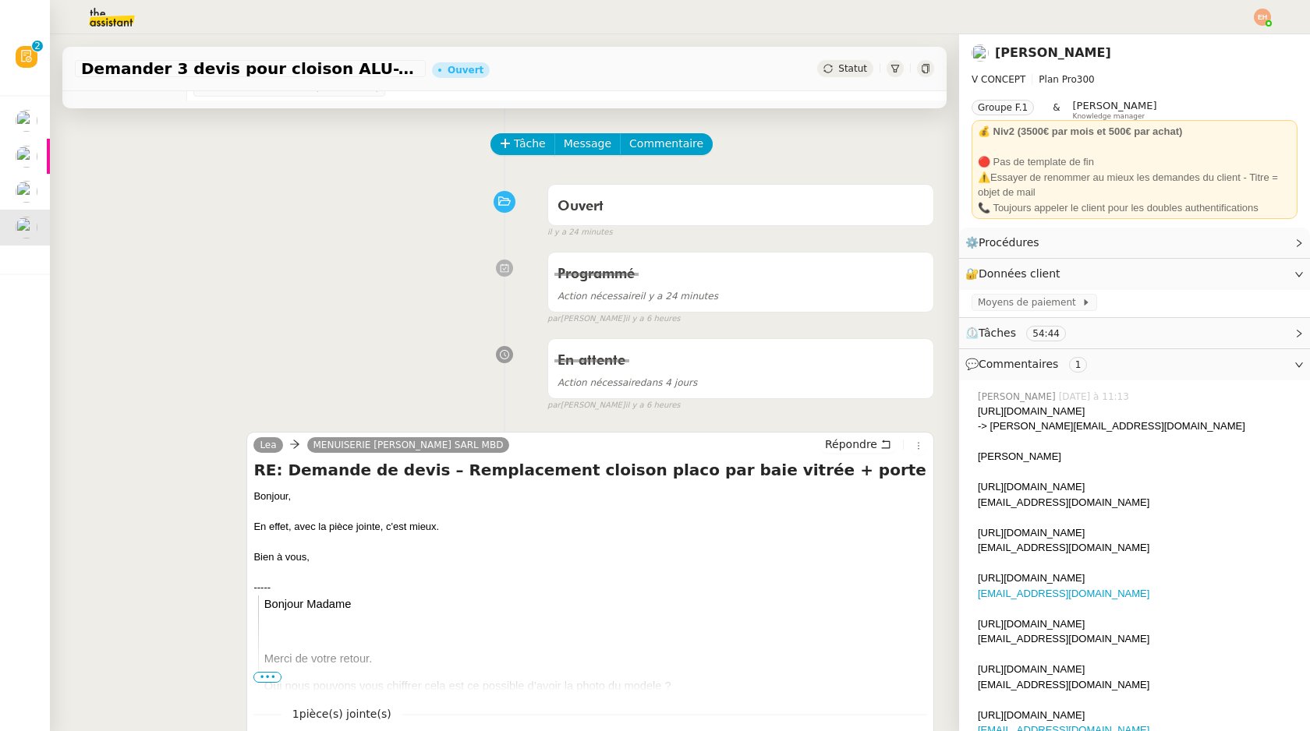
scroll to position [0, 0]
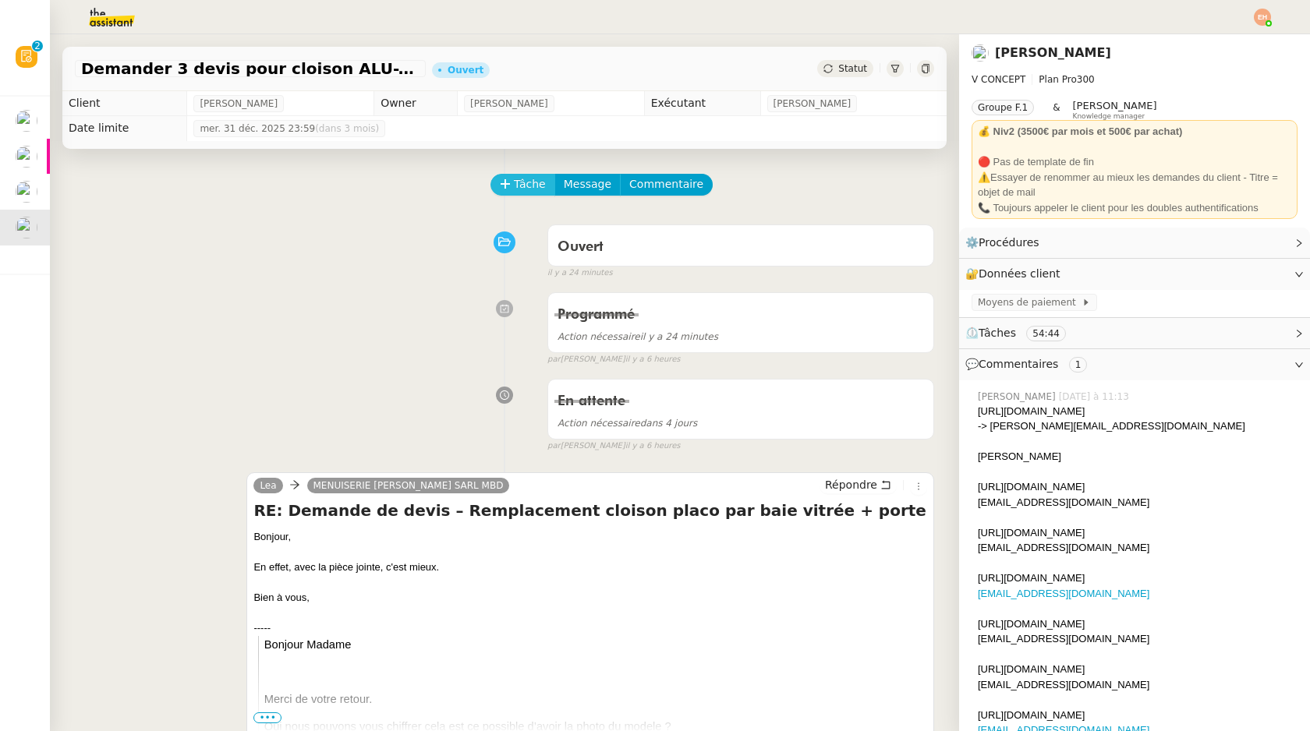
click at [528, 187] on span "Tâche" at bounding box center [530, 184] width 32 height 18
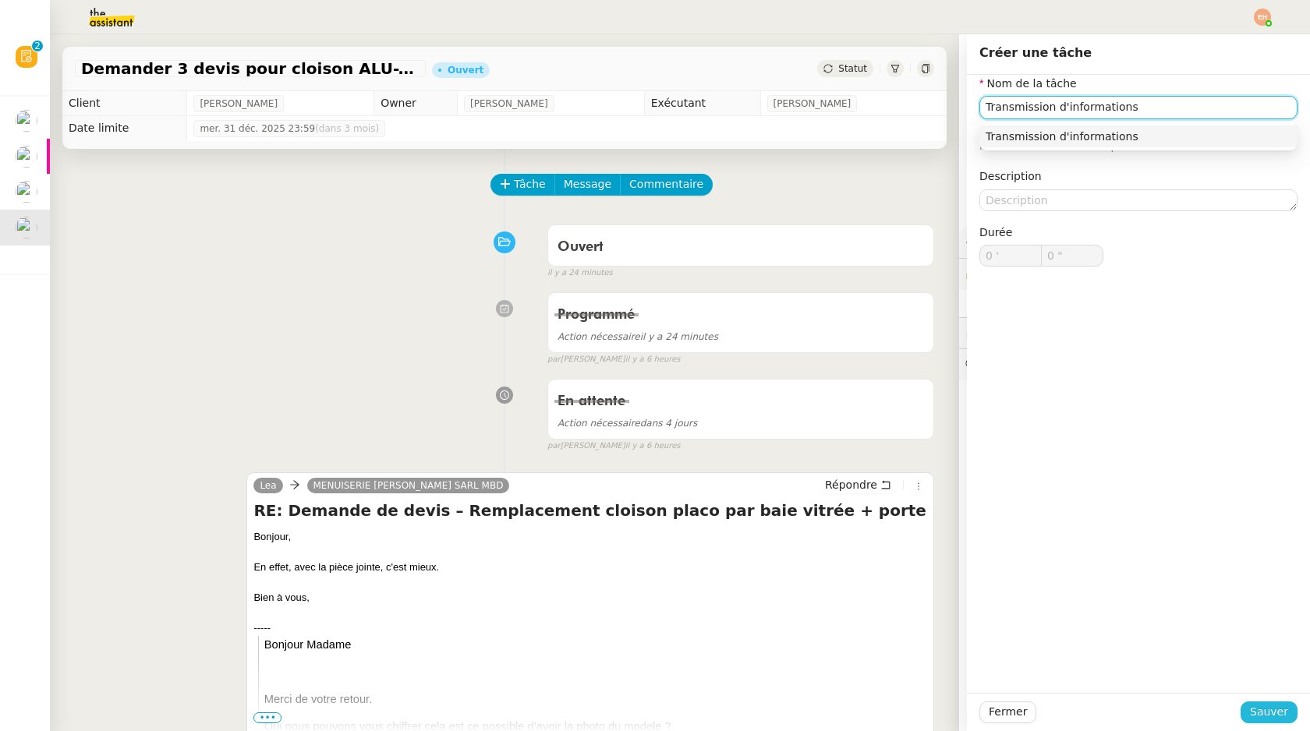
type input "Transmission d'informations"
click at [1257, 713] on span "Sauver" at bounding box center [1269, 712] width 38 height 18
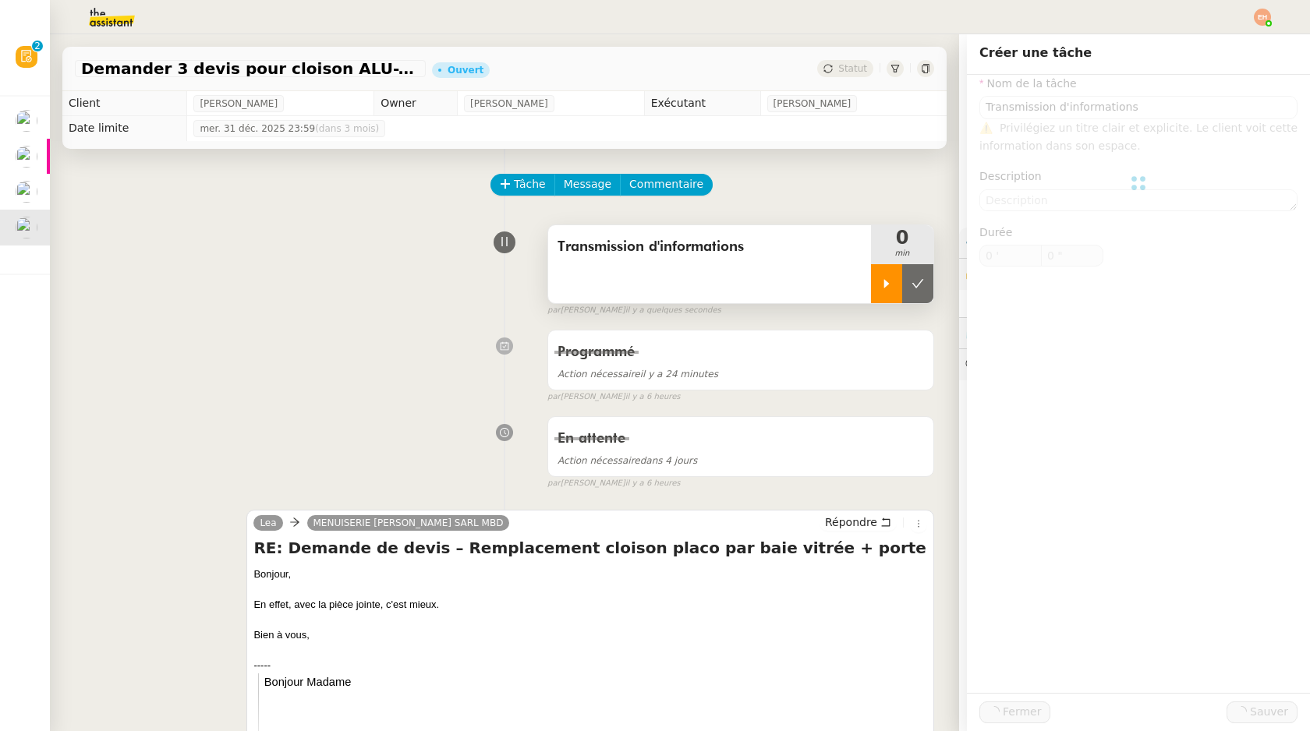
click at [890, 289] on icon at bounding box center [886, 284] width 12 height 12
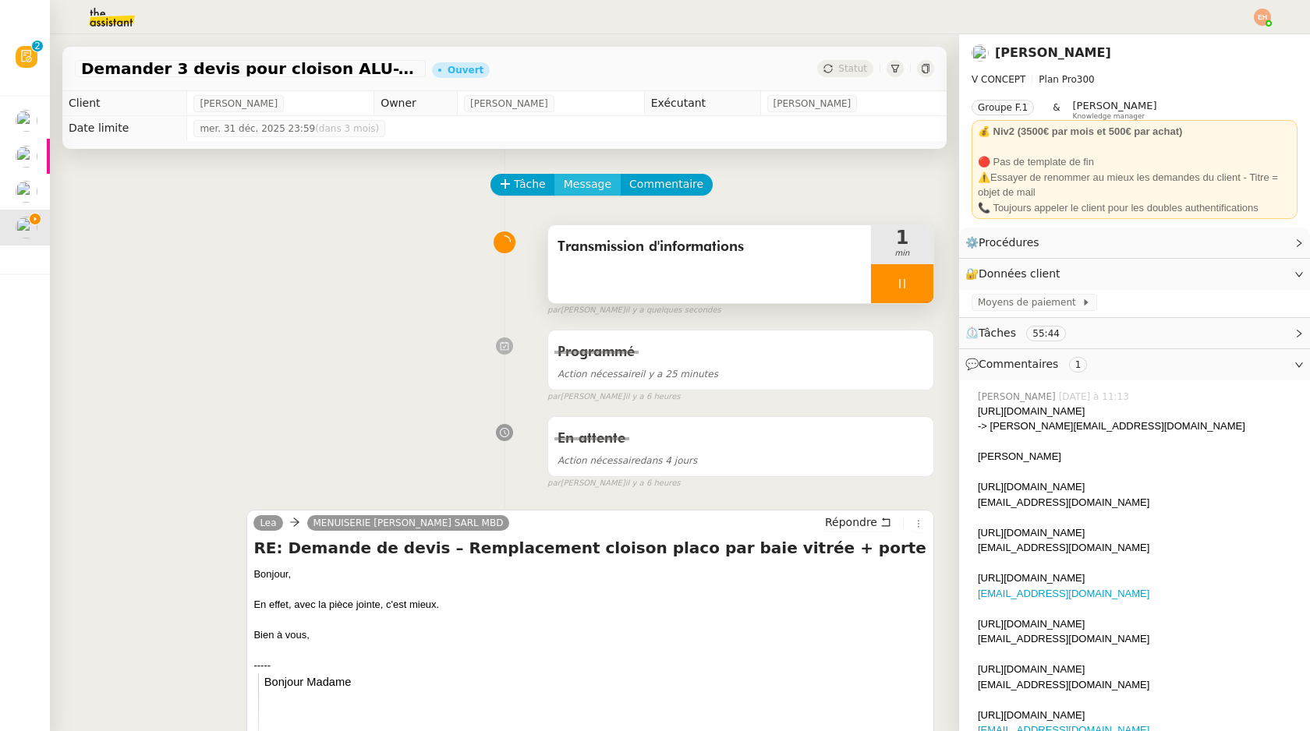
click at [572, 179] on span "Message" at bounding box center [588, 184] width 48 height 18
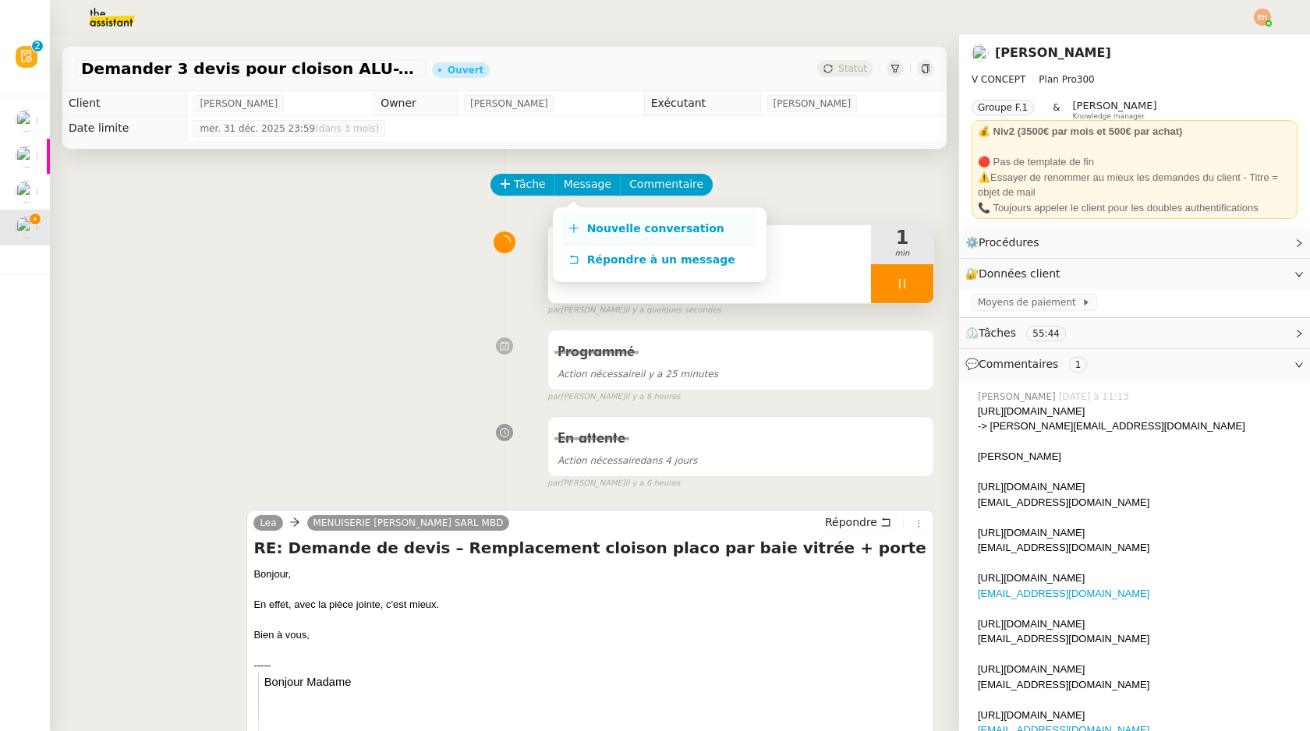
click at [606, 228] on span "Nouvelle conversation" at bounding box center [655, 228] width 137 height 12
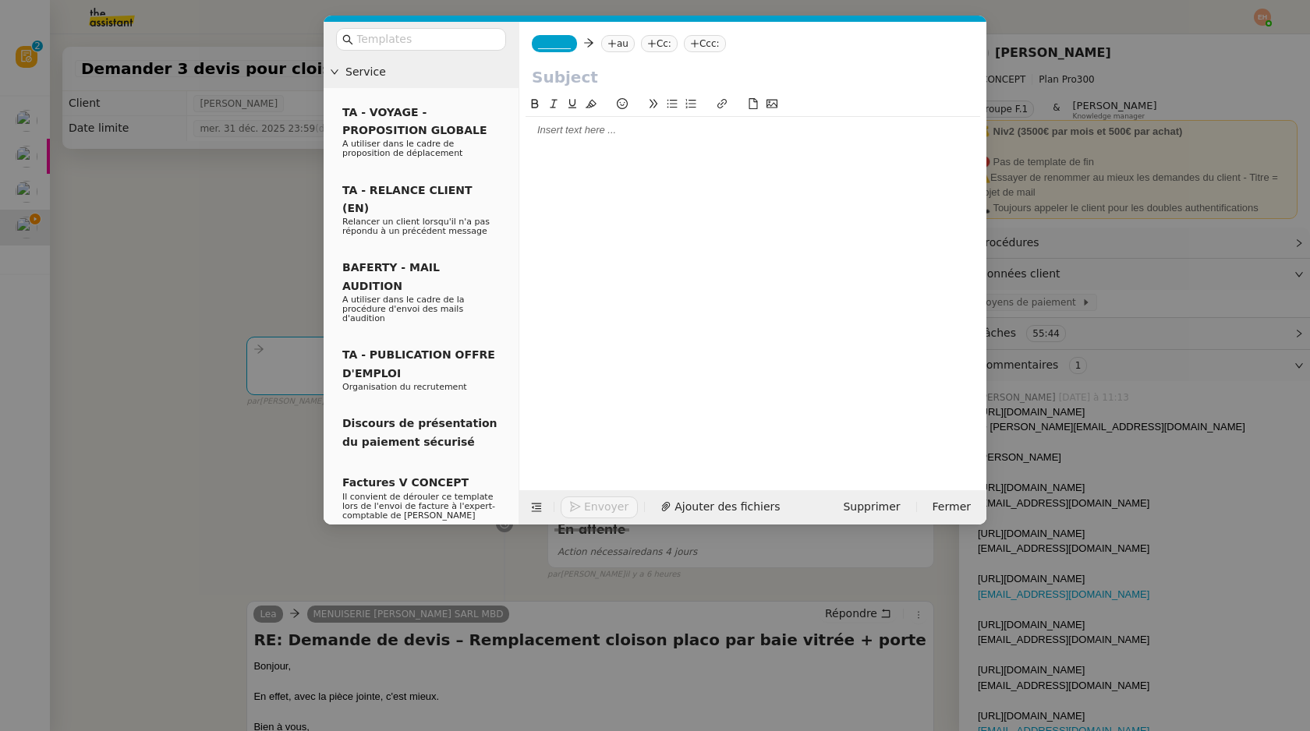
click at [599, 132] on div at bounding box center [753, 130] width 455 height 14
click at [575, 45] on nz-tag "_______" at bounding box center [554, 43] width 45 height 17
click at [588, 100] on span "Lea" at bounding box center [613, 97] width 150 height 12
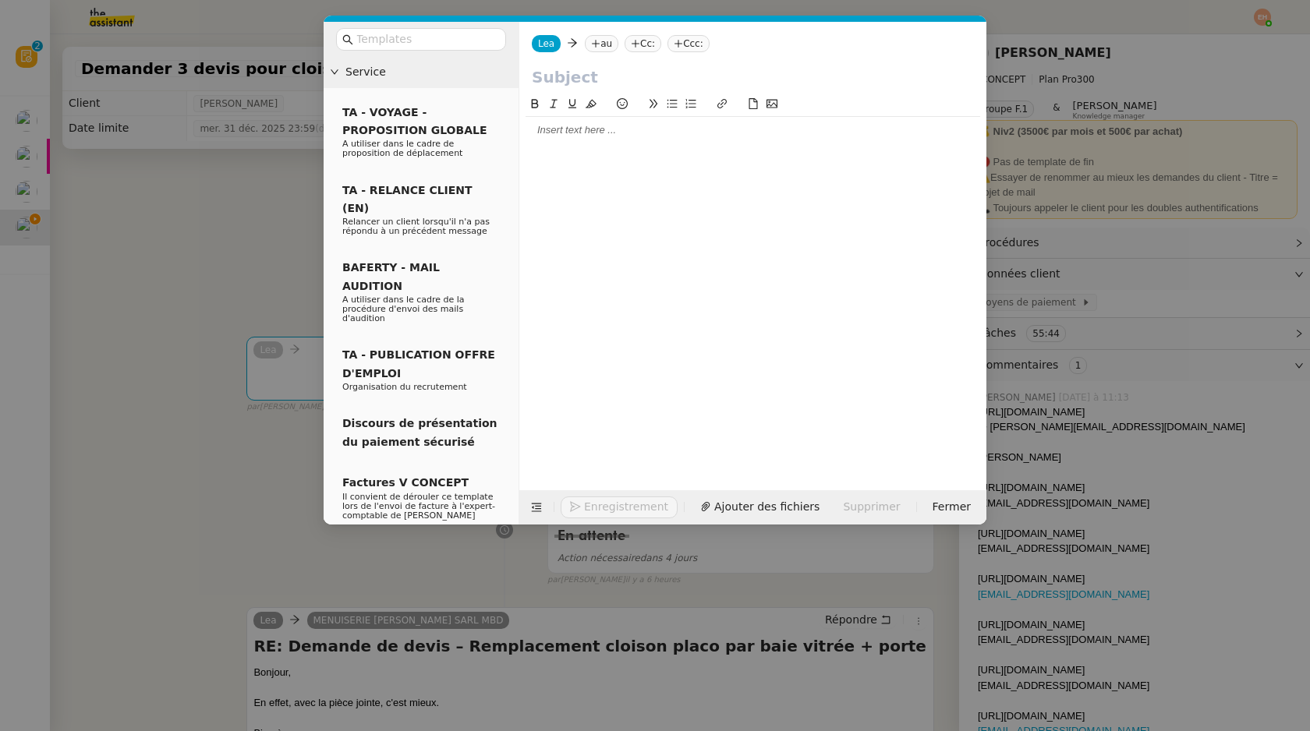
click at [603, 47] on nz-tag "au" at bounding box center [602, 43] width 34 height 17
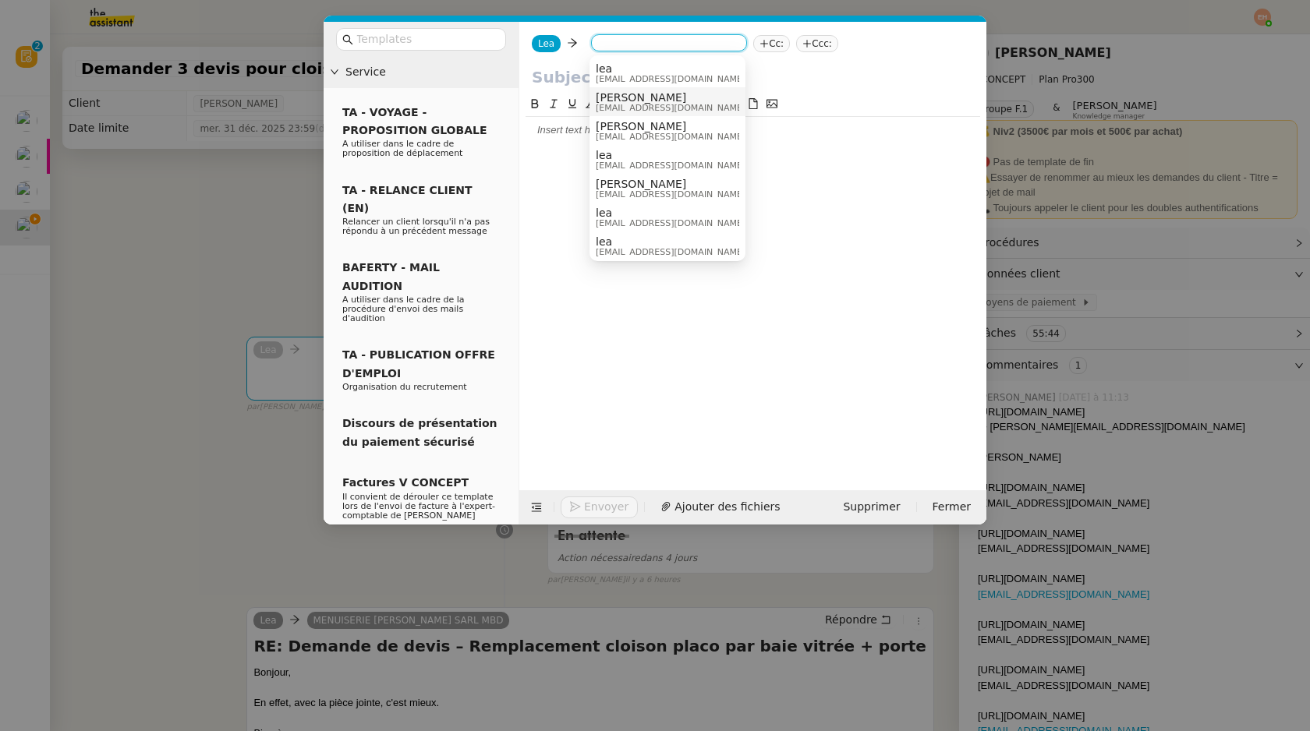
click at [534, 187] on div at bounding box center [753, 280] width 455 height 371
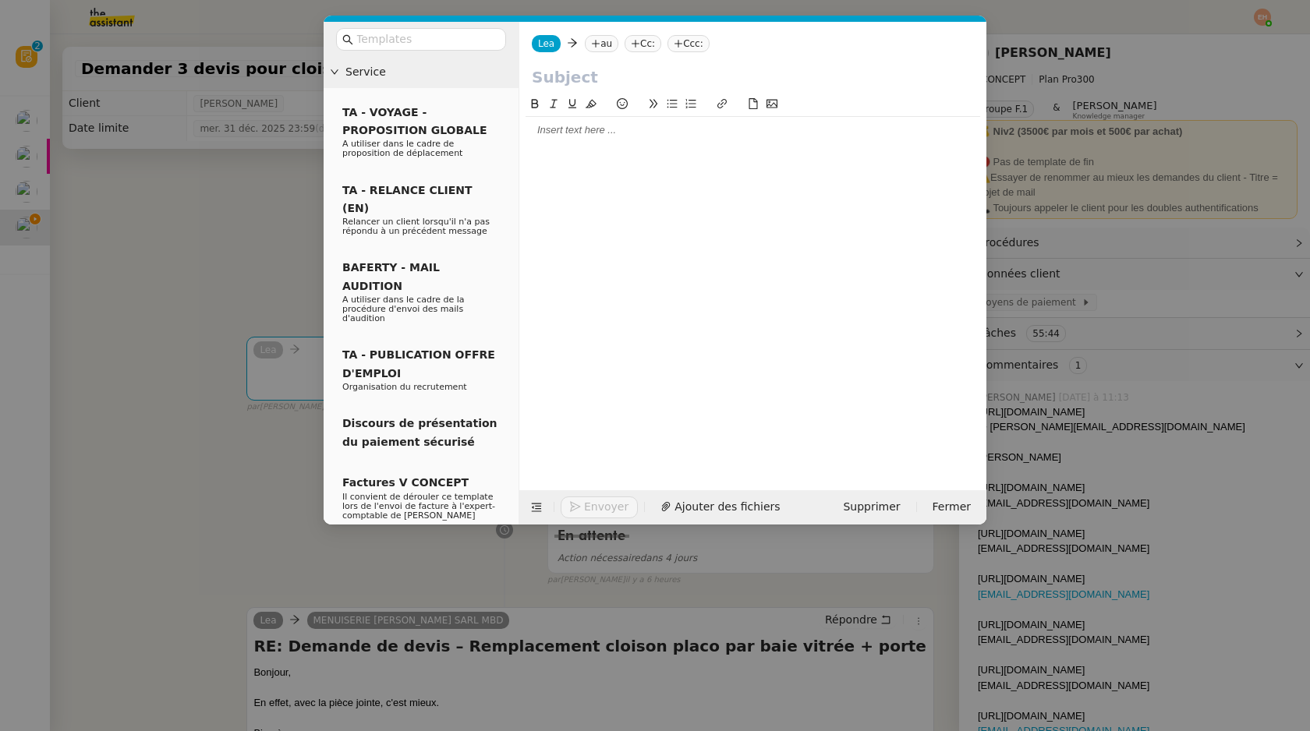
click at [571, 153] on div at bounding box center [753, 280] width 455 height 371
click at [576, 139] on div at bounding box center [753, 130] width 455 height 27
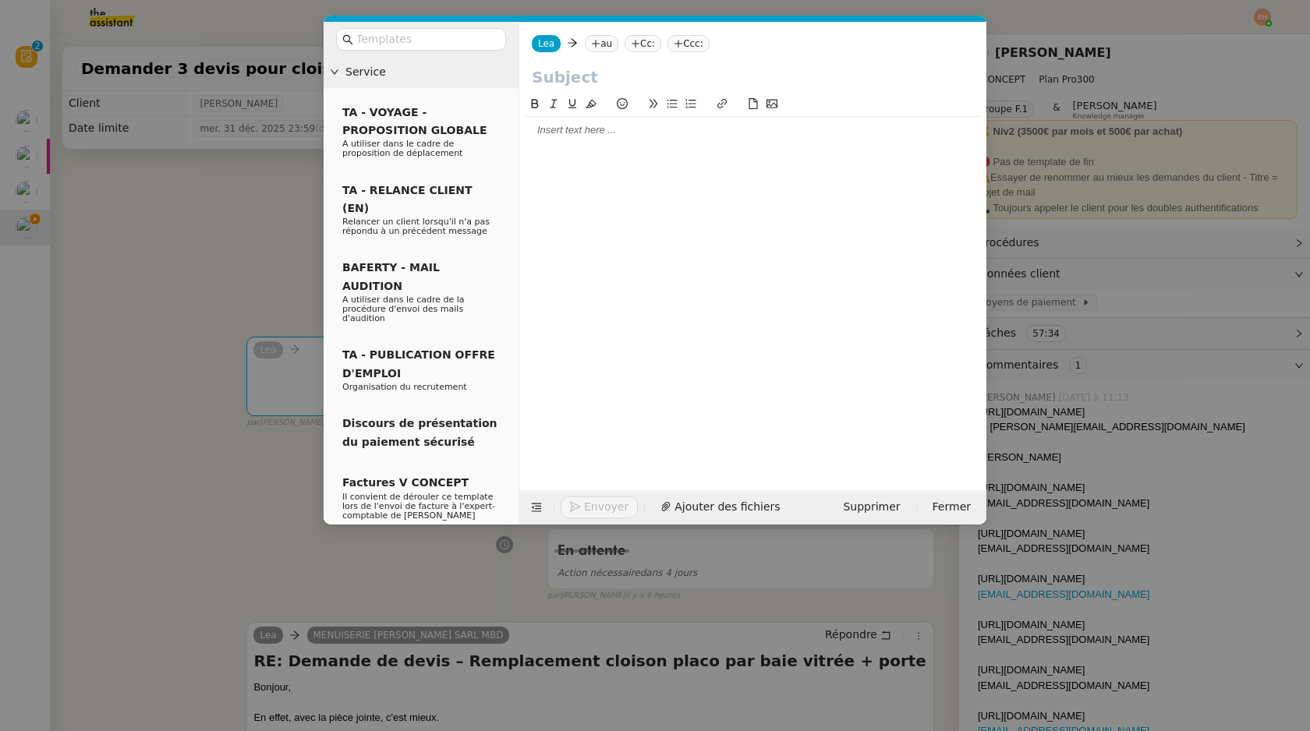
click at [106, 165] on nz-modal-container "Service TA - VOYAGE - PROPOSITION GLOBALE A utiliser dans le cadre de propositi…" at bounding box center [655, 365] width 1310 height 731
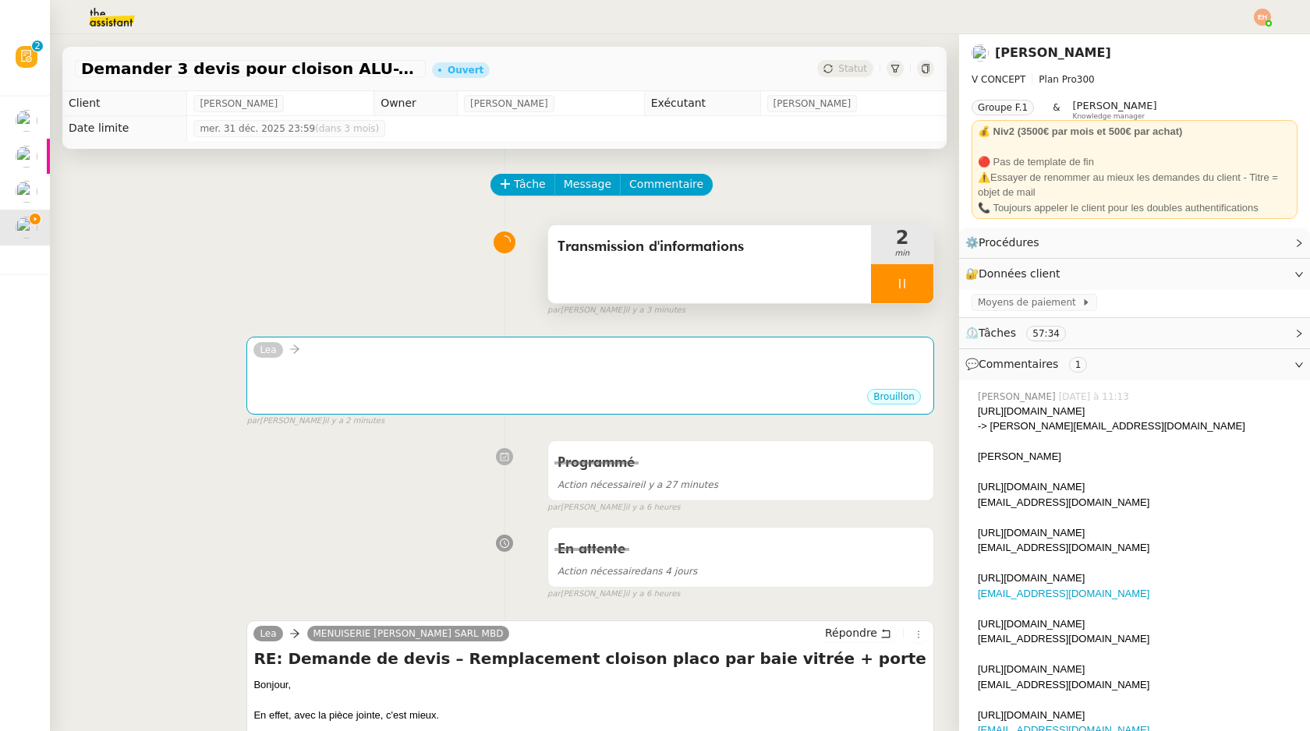
click at [928, 289] on div at bounding box center [902, 283] width 62 height 39
click at [891, 285] on icon at bounding box center [886, 284] width 12 height 12
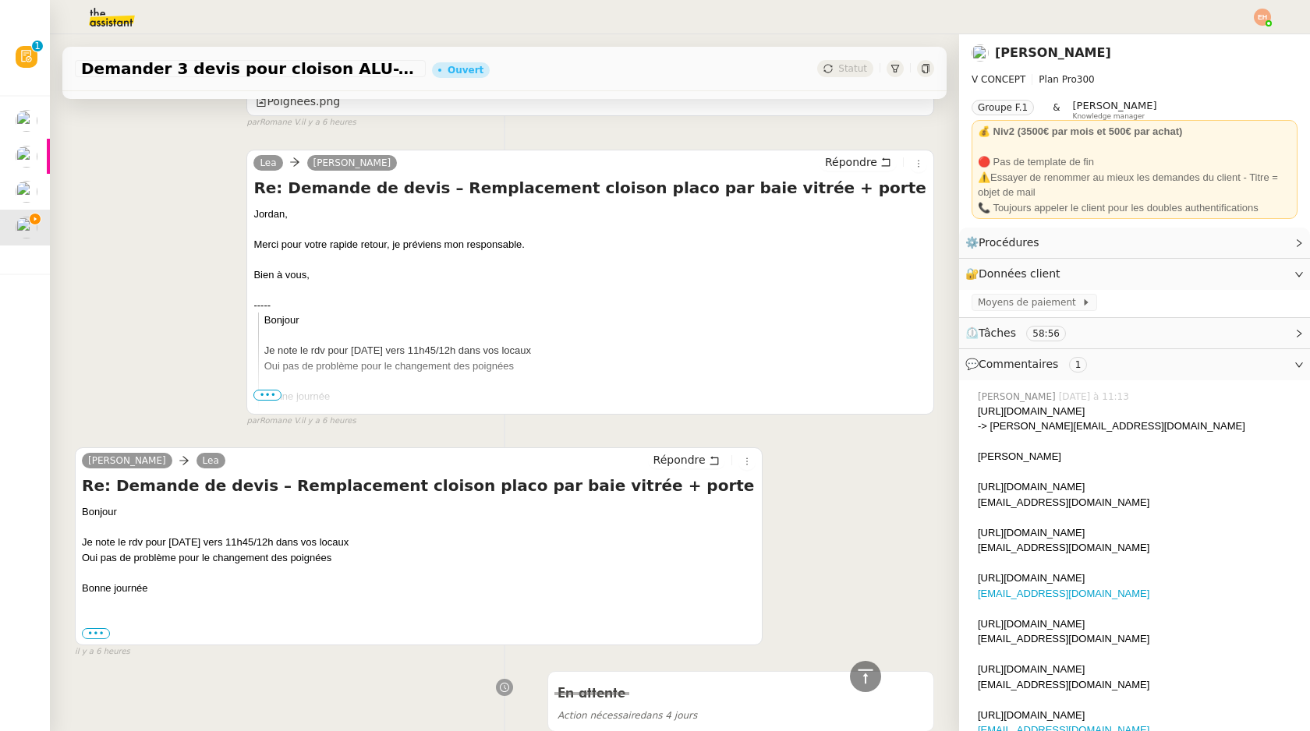
scroll to position [848, 0]
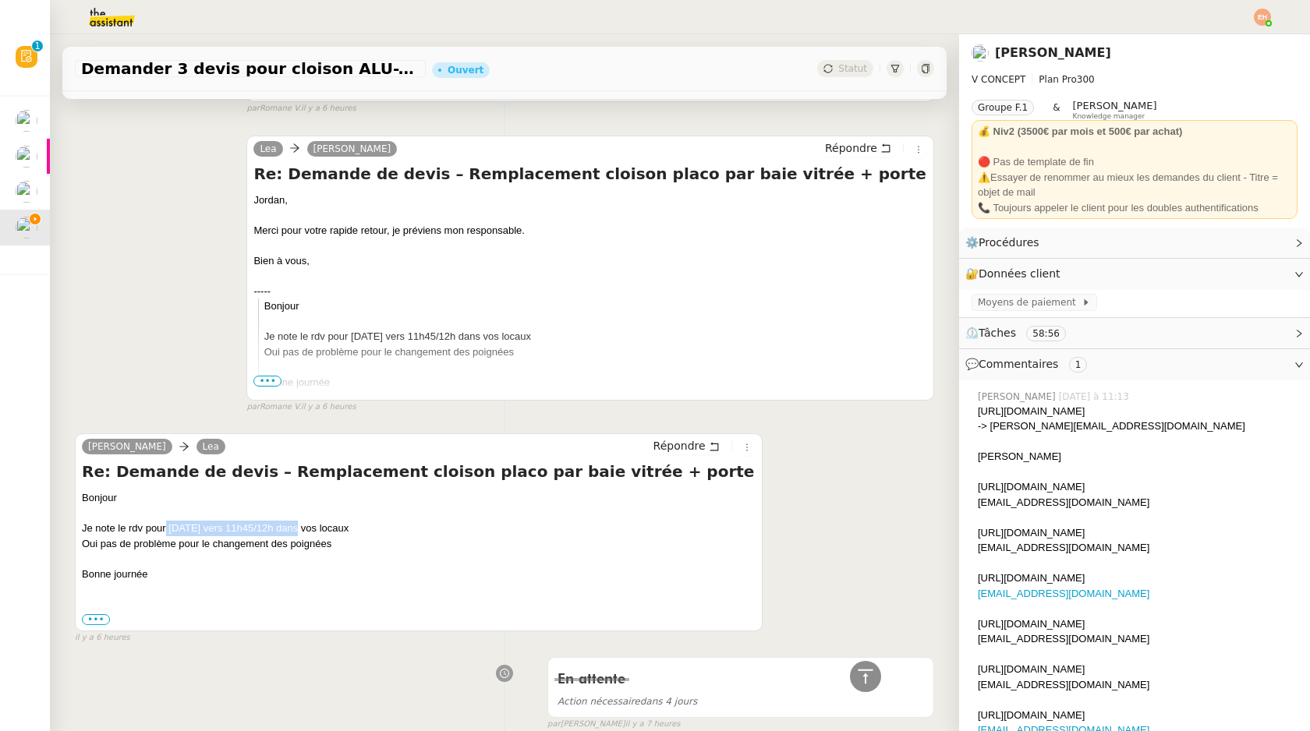
drag, startPoint x: 167, startPoint y: 528, endPoint x: 292, endPoint y: 535, distance: 125.7
click at [294, 535] on div "Je note le rdv pour [DATE] vers 11h45/12h dans vos locaux" at bounding box center [419, 529] width 674 height 16
copy div "mardi 14/10 vers 11h45/12h"
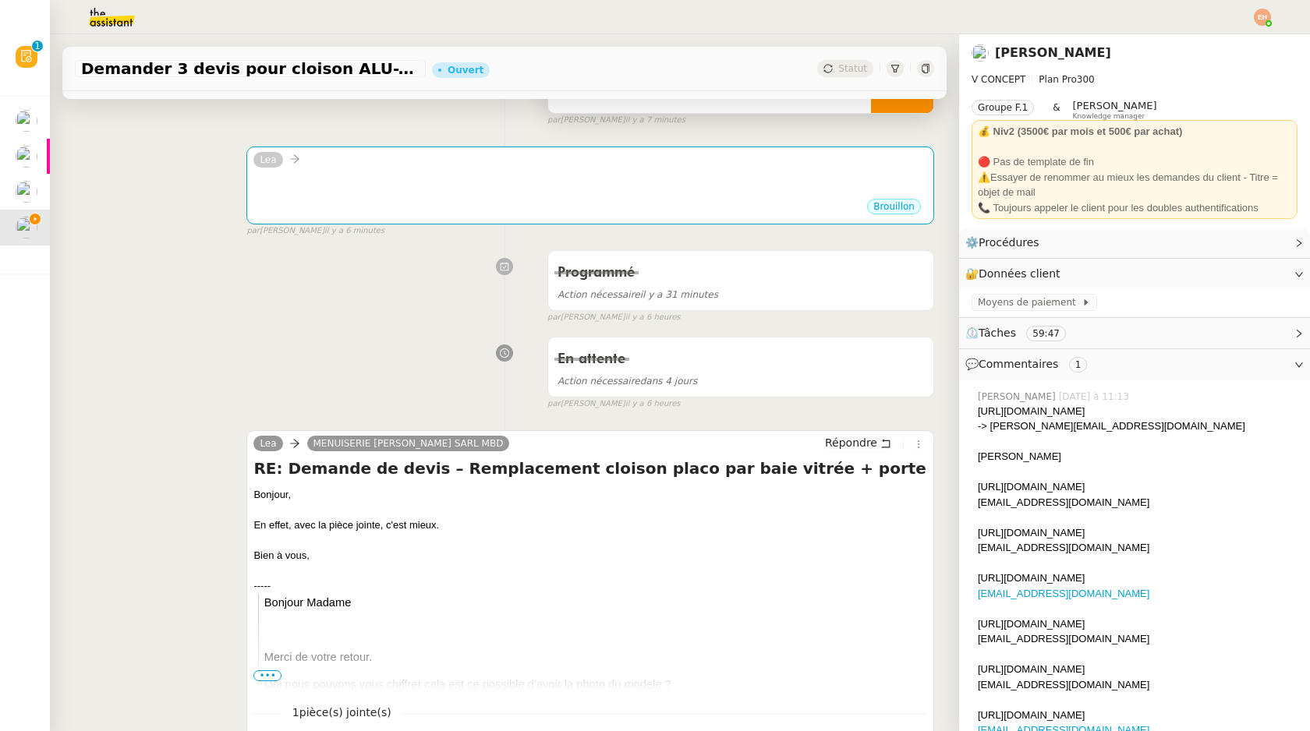
scroll to position [0, 0]
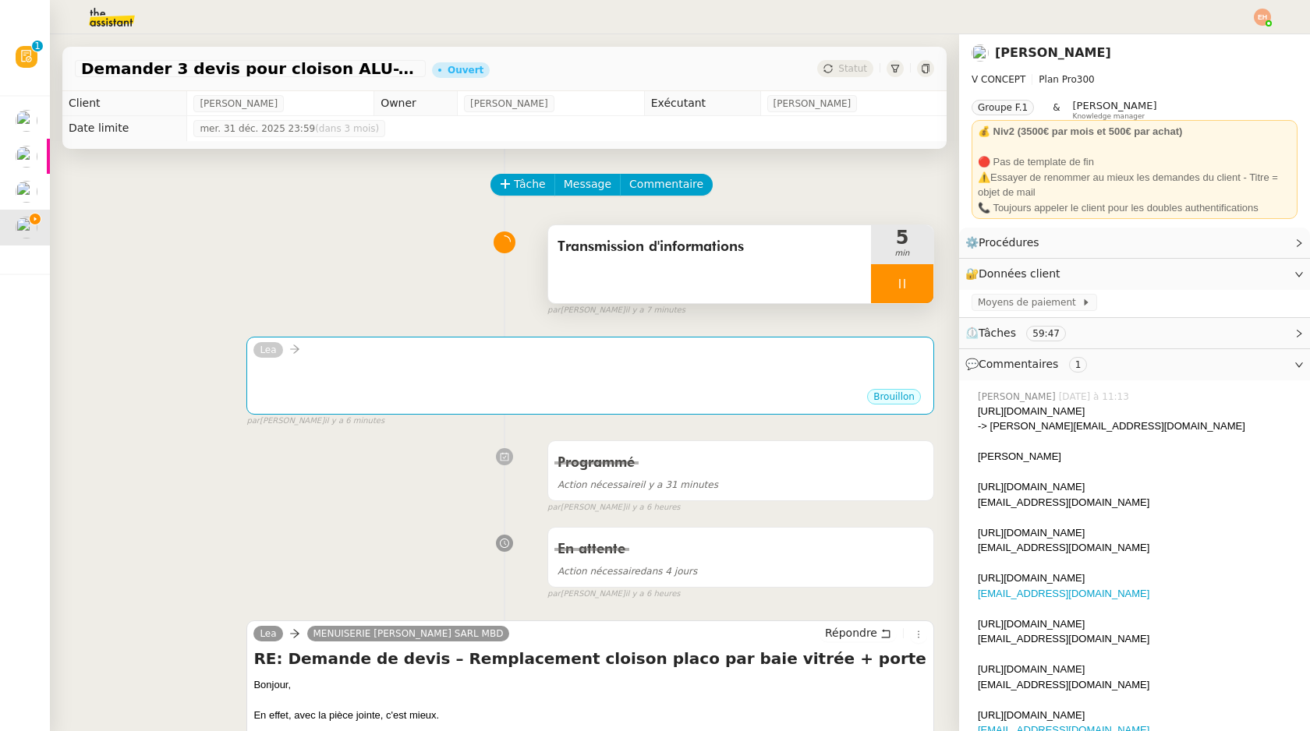
click at [908, 288] on icon at bounding box center [902, 284] width 12 height 12
click at [919, 292] on button at bounding box center [917, 283] width 31 height 39
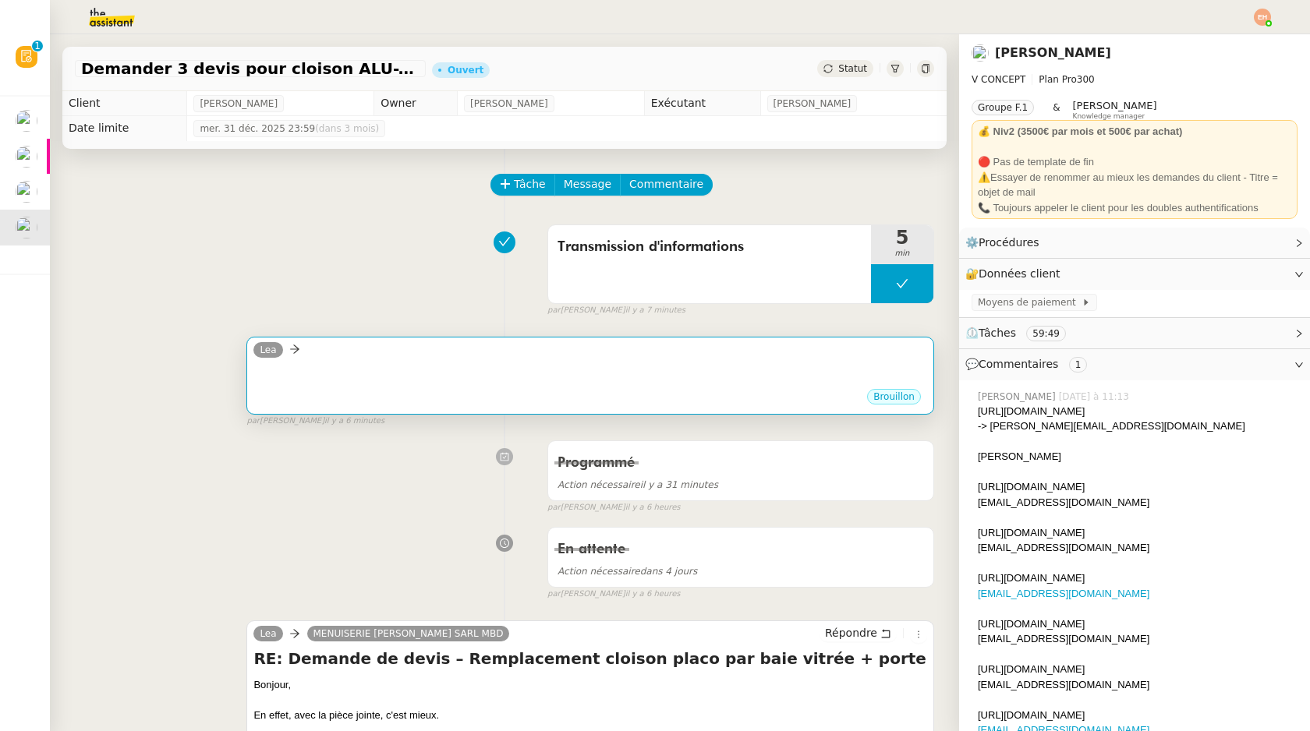
click at [777, 374] on div at bounding box center [590, 380] width 674 height 16
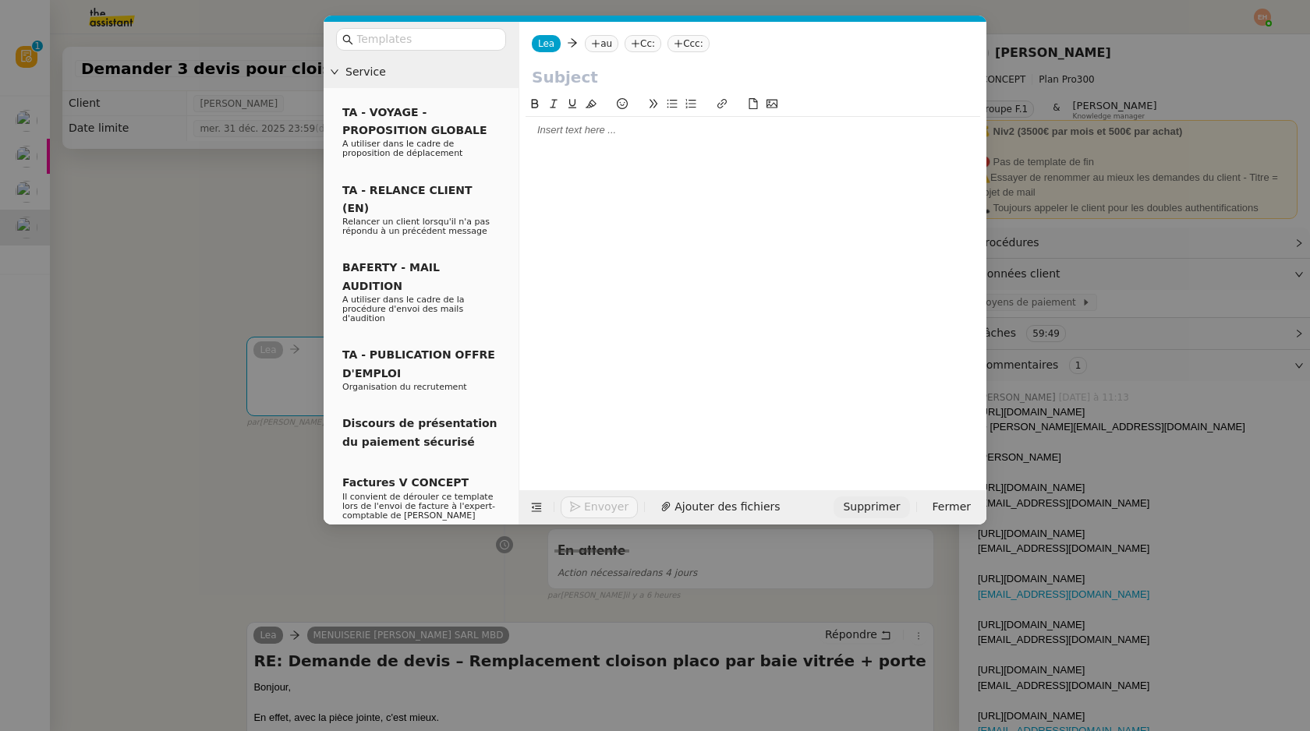
click at [868, 507] on span "Supprimer" at bounding box center [871, 507] width 57 height 18
click at [1008, 458] on span "OK" at bounding box center [1016, 466] width 16 height 16
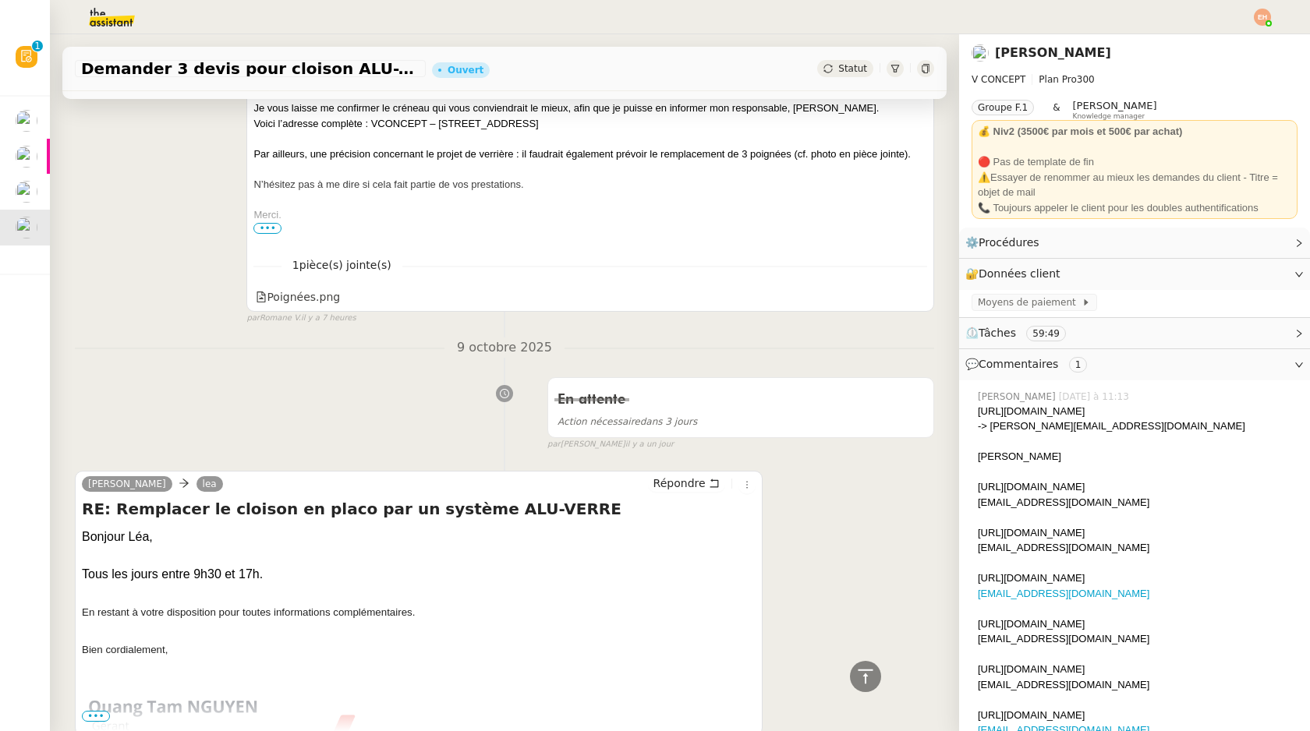
scroll to position [2873, 0]
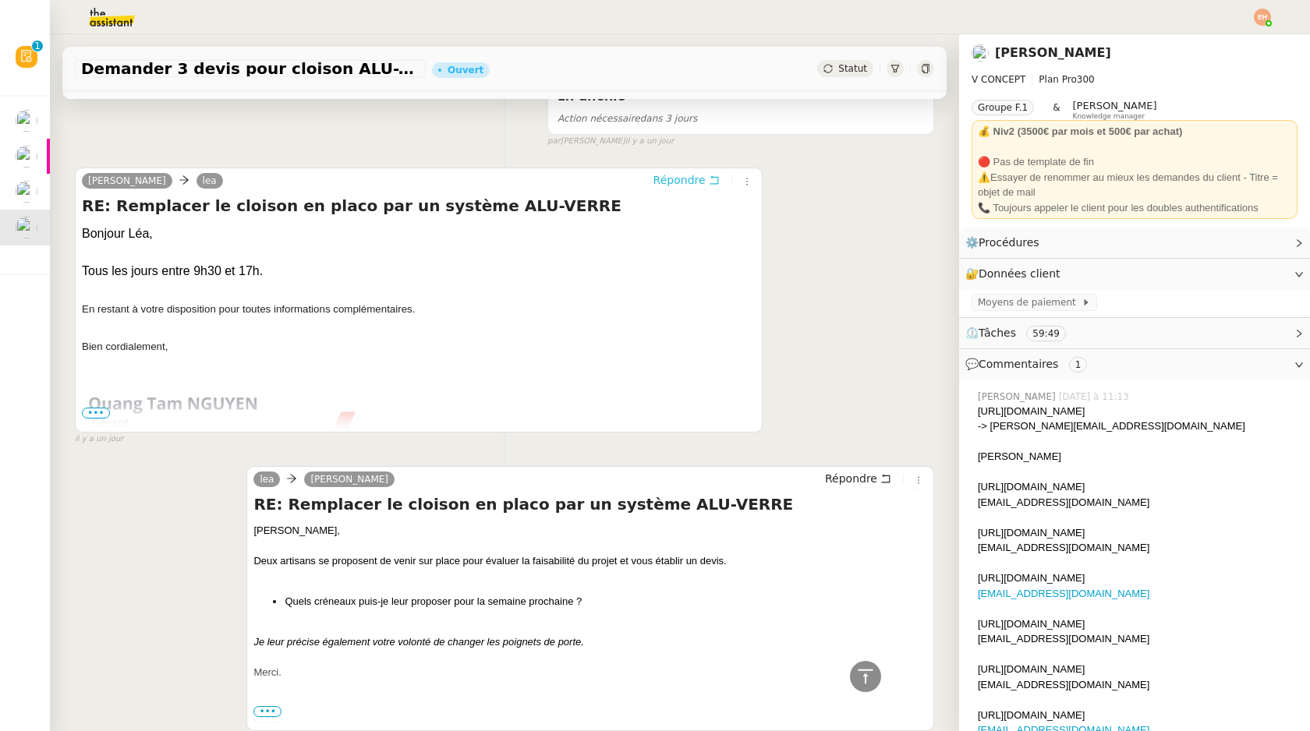
click at [676, 184] on span "Répondre" at bounding box center [679, 180] width 52 height 16
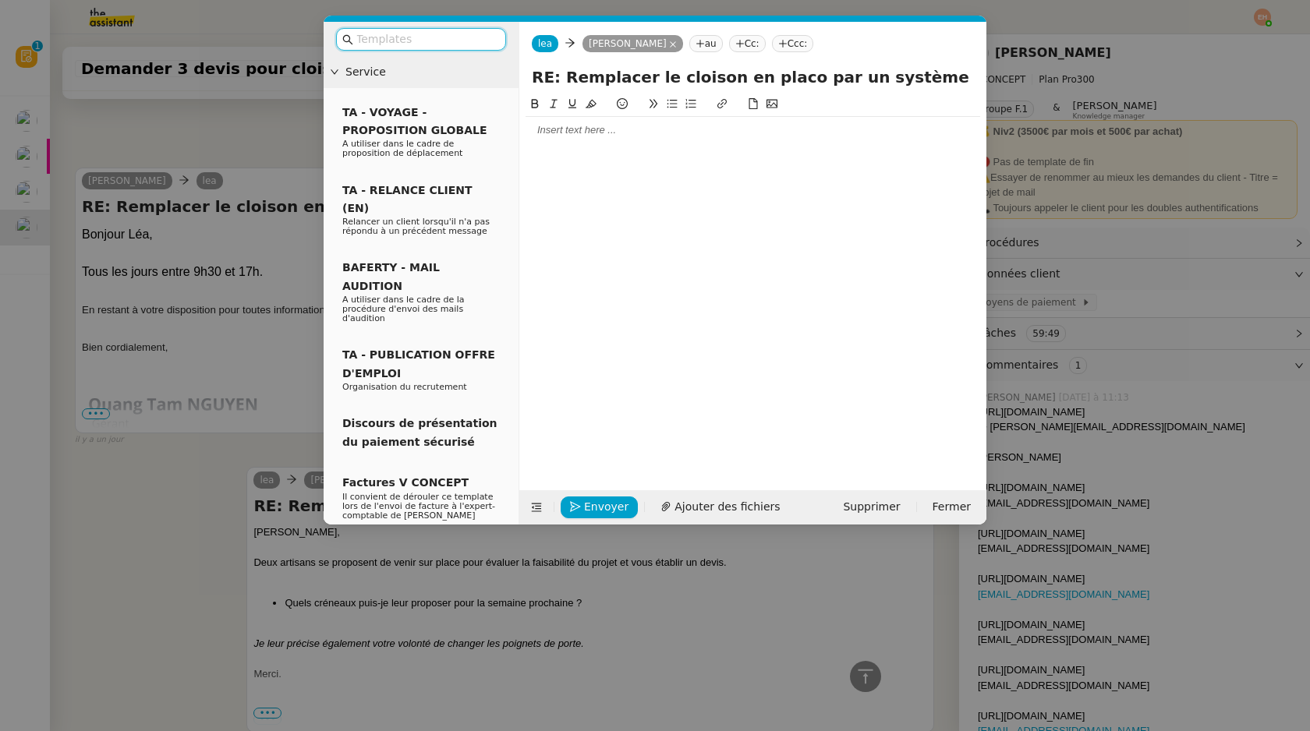
scroll to position [2997, 0]
click at [600, 140] on div at bounding box center [753, 130] width 455 height 27
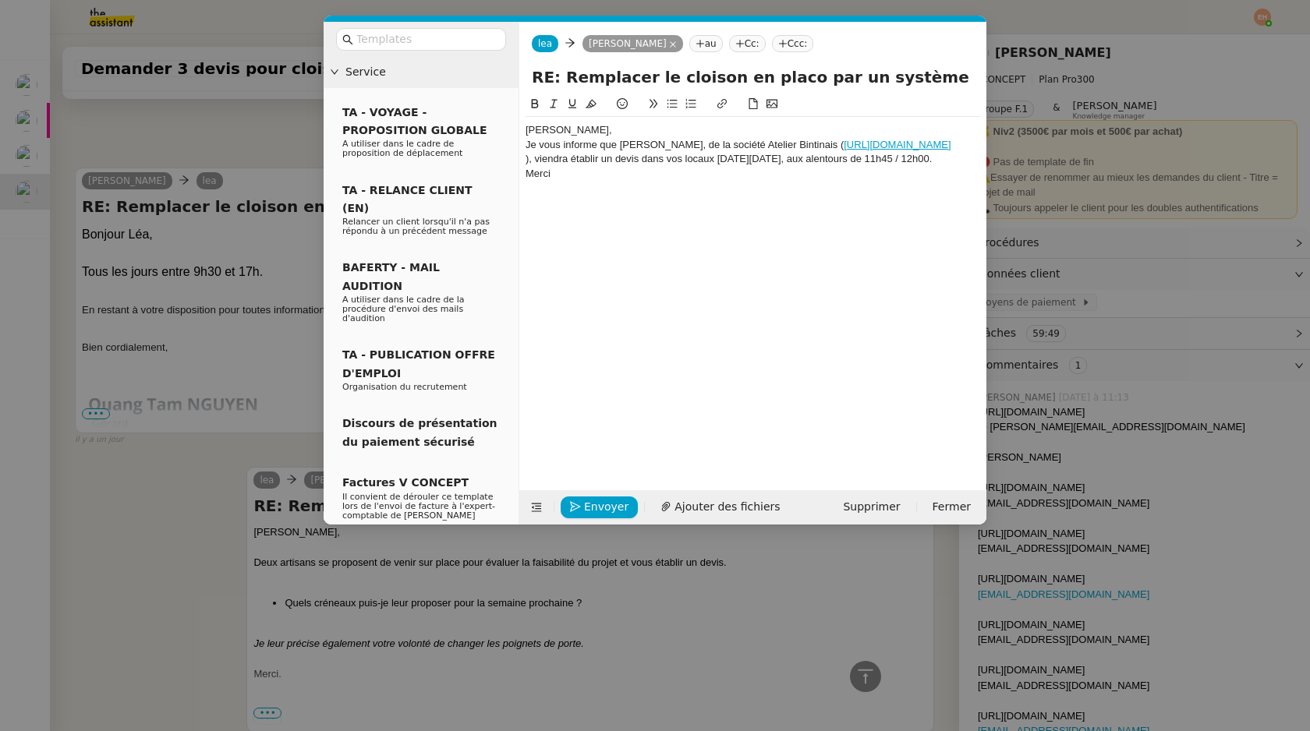
scroll to position [3074, 0]
drag, startPoint x: 560, startPoint y: 130, endPoint x: 468, endPoint y: 130, distance: 92.0
click at [484, 130] on nz-layout "Service TA - VOYAGE - PROPOSITION GLOBALE A utiliser dans le cadre de propositi…" at bounding box center [655, 273] width 663 height 503
drag, startPoint x: 833, startPoint y: 147, endPoint x: 961, endPoint y: 149, distance: 128.7
click at [961, 149] on div "Je vous informe que Jordan Bachelot, de la société Atelier Bintinais ( https://…" at bounding box center [753, 145] width 455 height 14
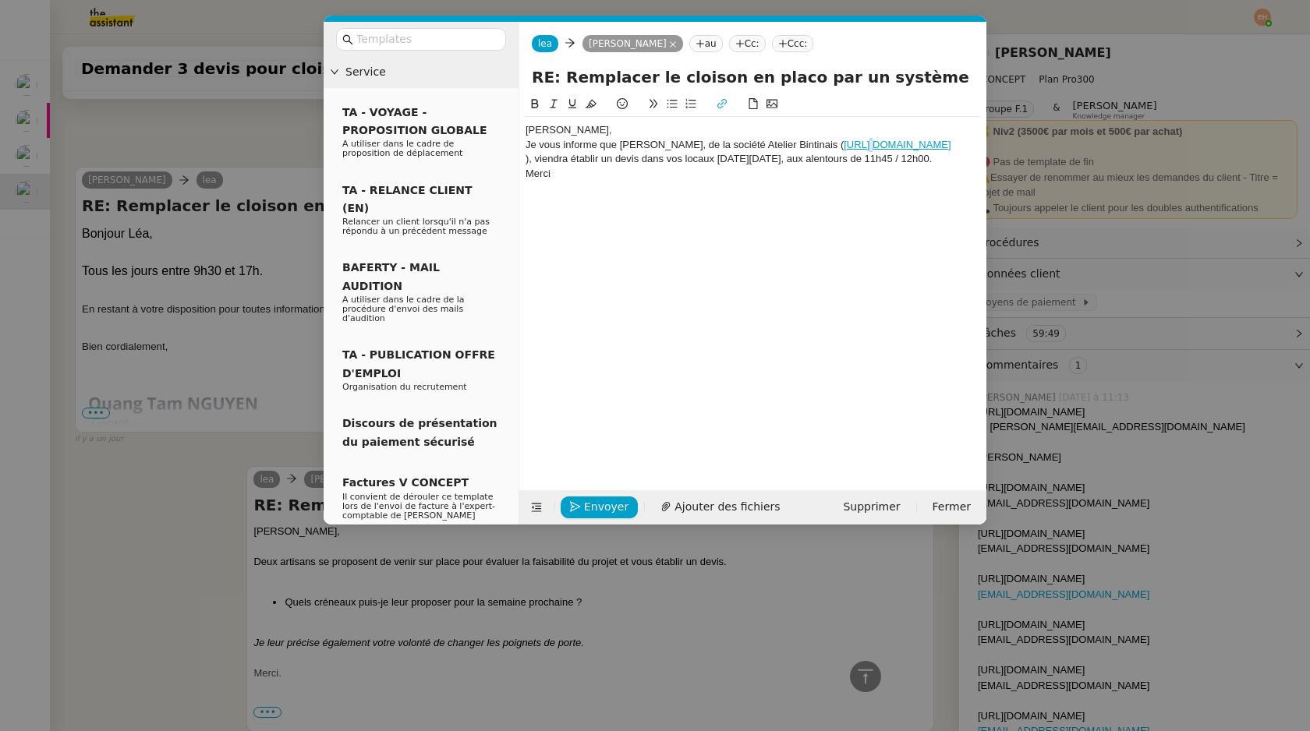
copy link "https://sarl-atelier-bintinais.fr"
drag, startPoint x: 828, startPoint y: 143, endPoint x: 712, endPoint y: 140, distance: 116.2
click at [712, 140] on div "Je vous informe que Jordan Bachelot, de la société Atelier Bintinais (" at bounding box center [753, 145] width 455 height 14
click at [723, 100] on icon at bounding box center [721, 103] width 9 height 9
paste input "https://sarl-atelier-bintinais.fr"
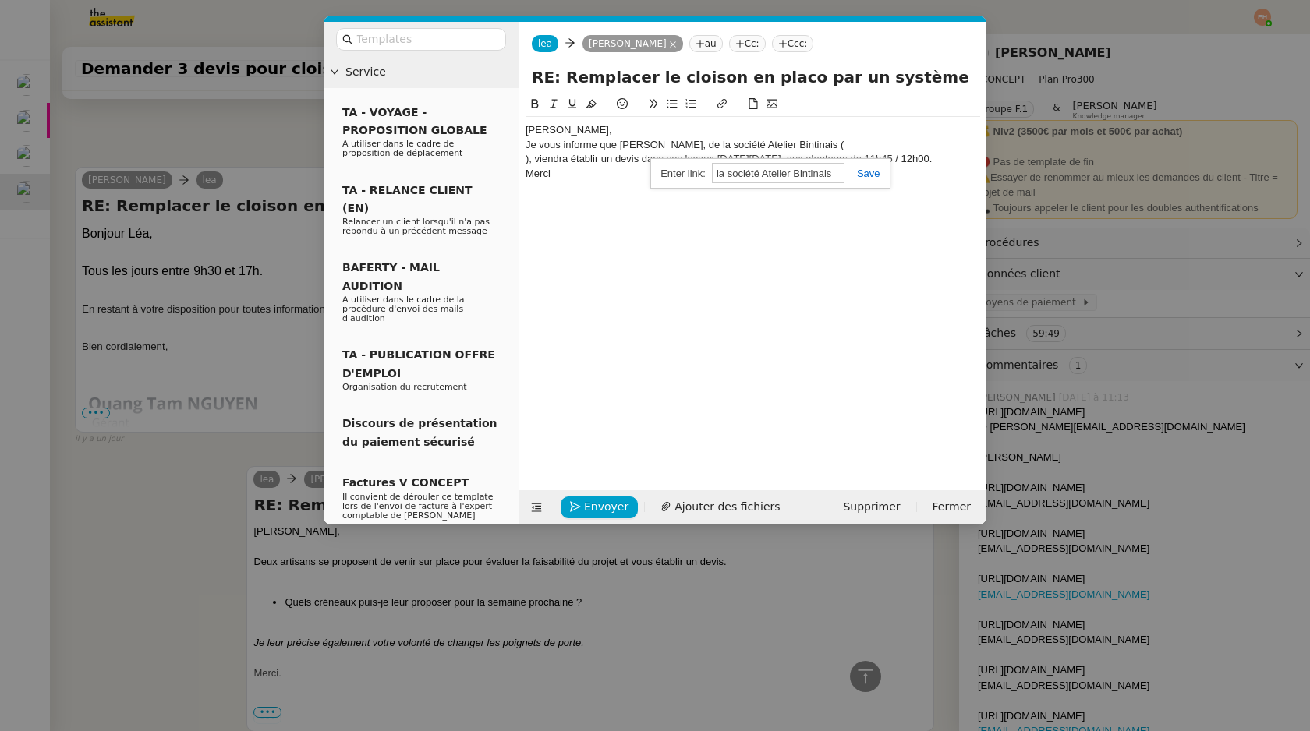
type input "https://sarl-atelier-bintinais.fr"
click at [529, 161] on div "), viendra établir un devis dans vos locaux ce mardi 14 octobre, aux alentours …" at bounding box center [753, 159] width 455 height 14
click at [654, 195] on div "Quang Tam, Je vous informe que Jordan Bachelot, de la société Atelier Bintinais…" at bounding box center [753, 159] width 455 height 84
click at [611, 134] on div "[PERSON_NAME]," at bounding box center [753, 130] width 455 height 14
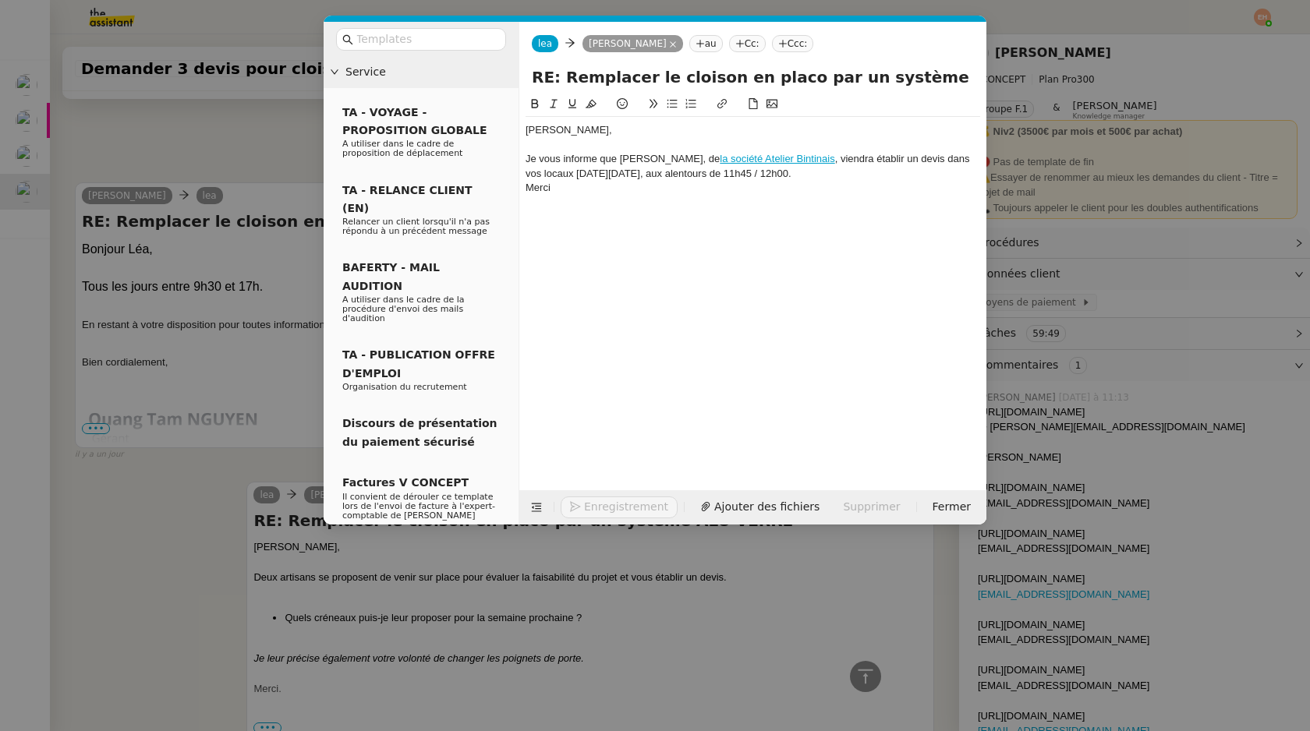
scroll to position [3089, 0]
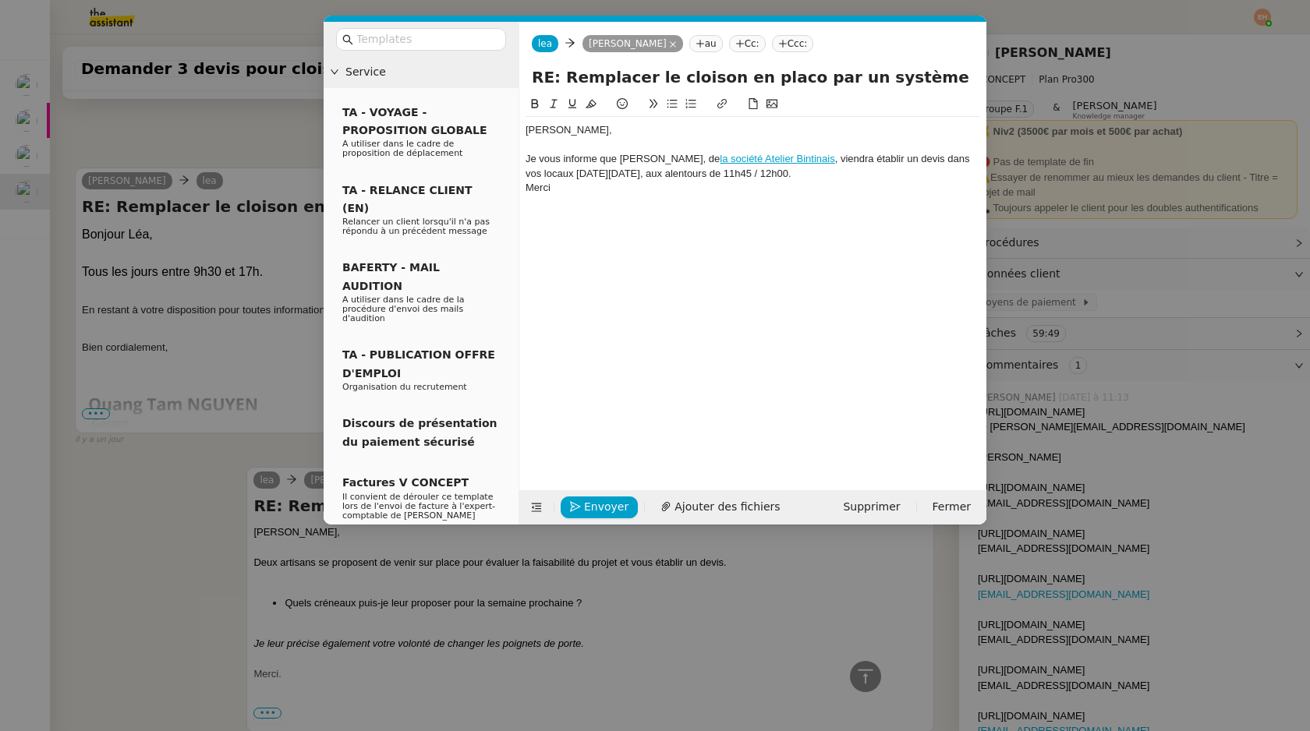
click at [865, 172] on div "Je vous informe que Jordan Bachelot, de la société Atelier Bintinais , viendra …" at bounding box center [753, 166] width 455 height 29
click at [784, 174] on div "Je vous informe que Jordan Bachelot, de la société Atelier Bintinais , viendra …" at bounding box center [753, 166] width 455 height 29
click at [752, 192] on div at bounding box center [753, 188] width 455 height 14
click at [600, 505] on span "Envoyer" at bounding box center [606, 507] width 44 height 18
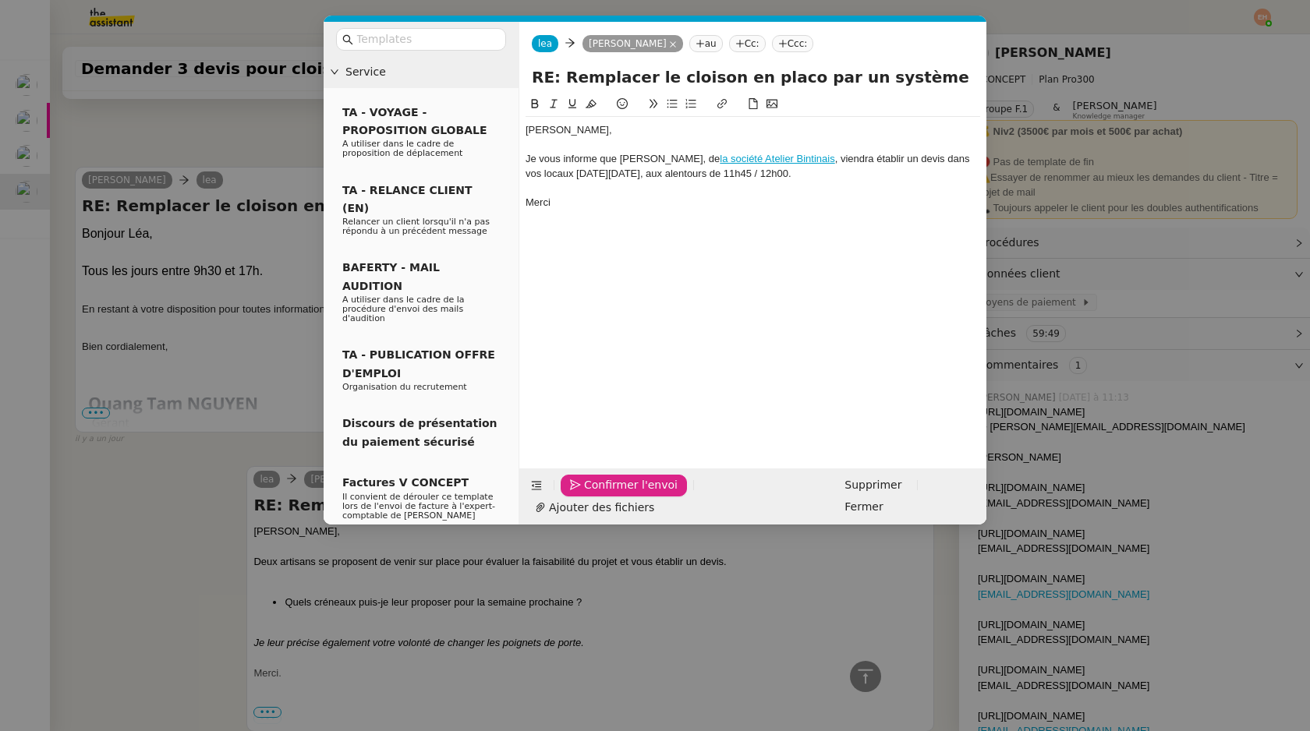
click at [600, 494] on span "Confirmer l'envoi" at bounding box center [631, 485] width 94 height 18
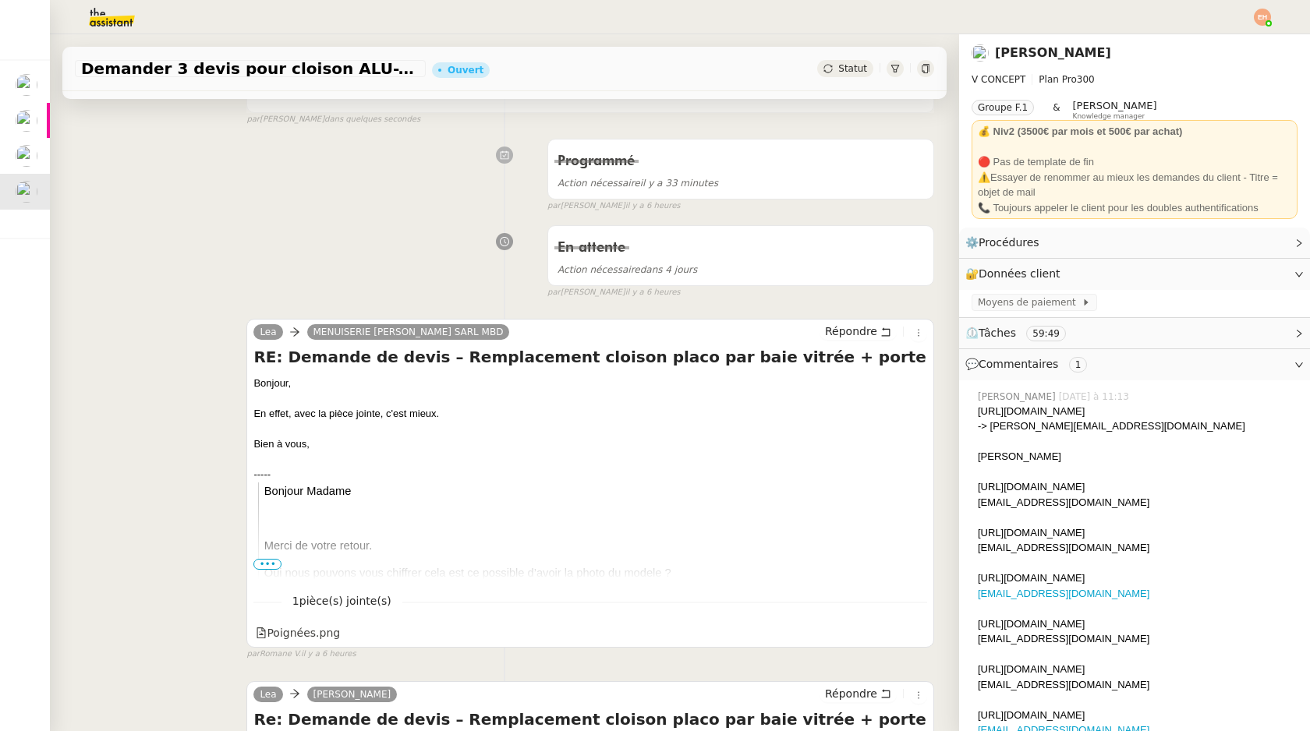
scroll to position [0, 0]
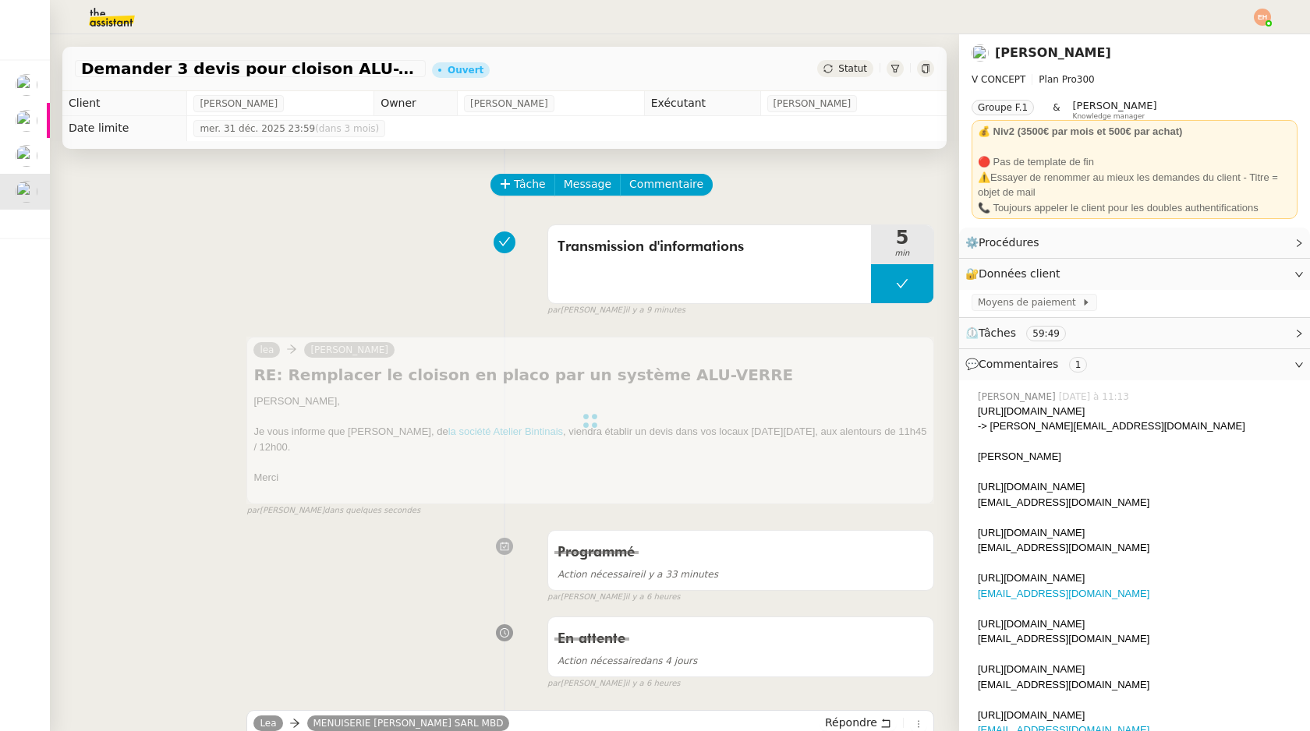
click at [842, 65] on span "Statut" at bounding box center [852, 68] width 29 height 11
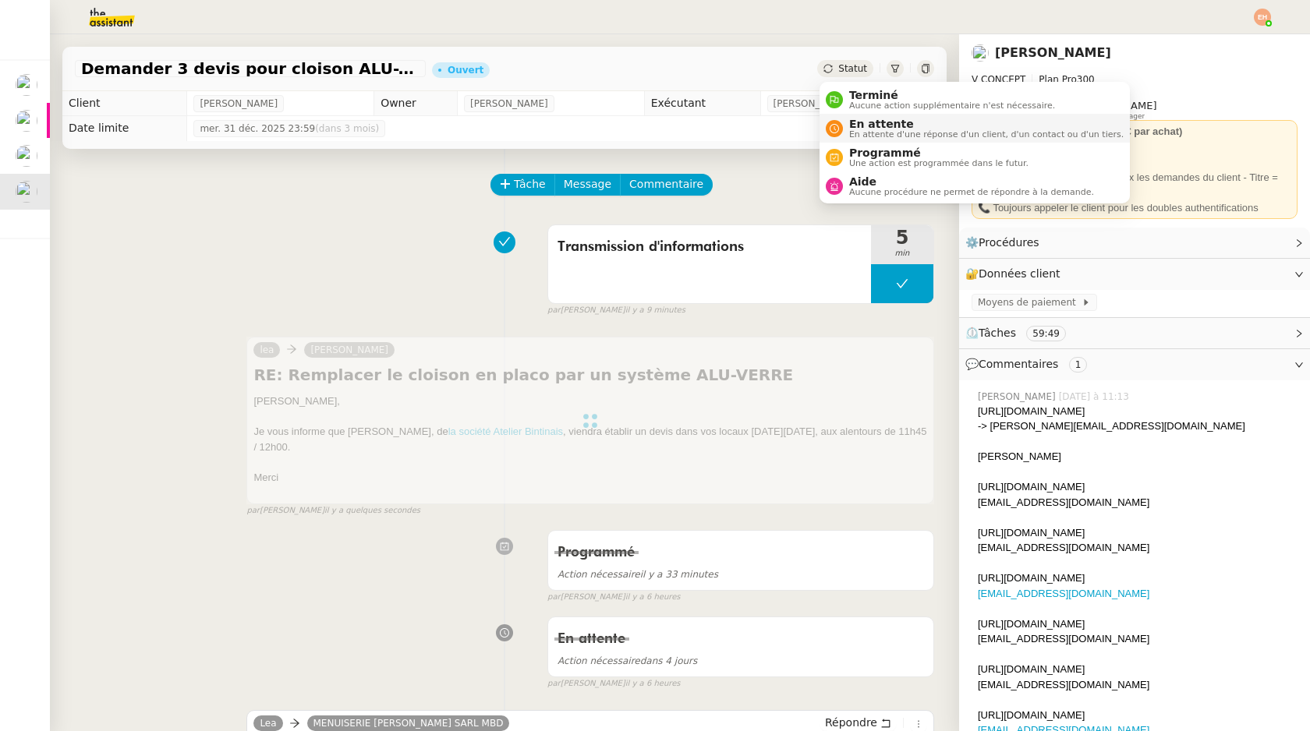
click at [864, 122] on span "En attente" at bounding box center [986, 124] width 274 height 12
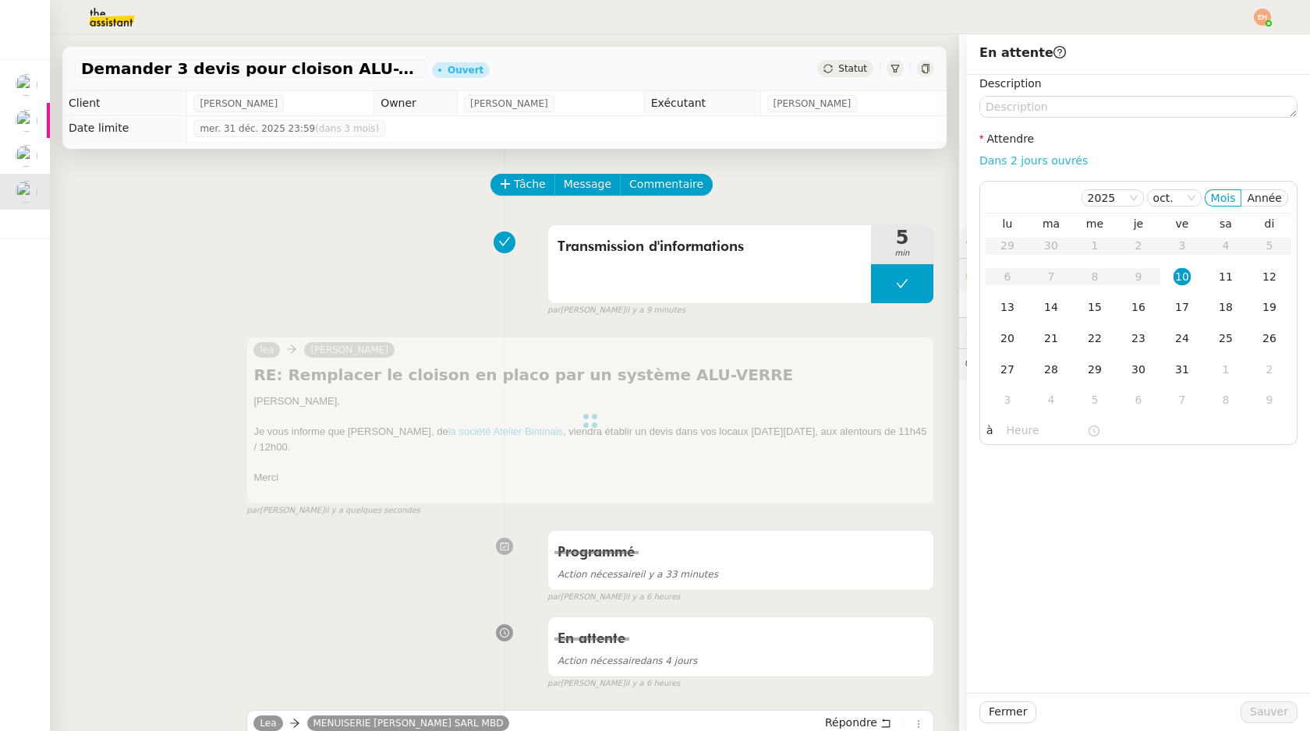
click at [1052, 161] on link "Dans 2 jours ouvrés" at bounding box center [1033, 160] width 108 height 12
type input "07:00"
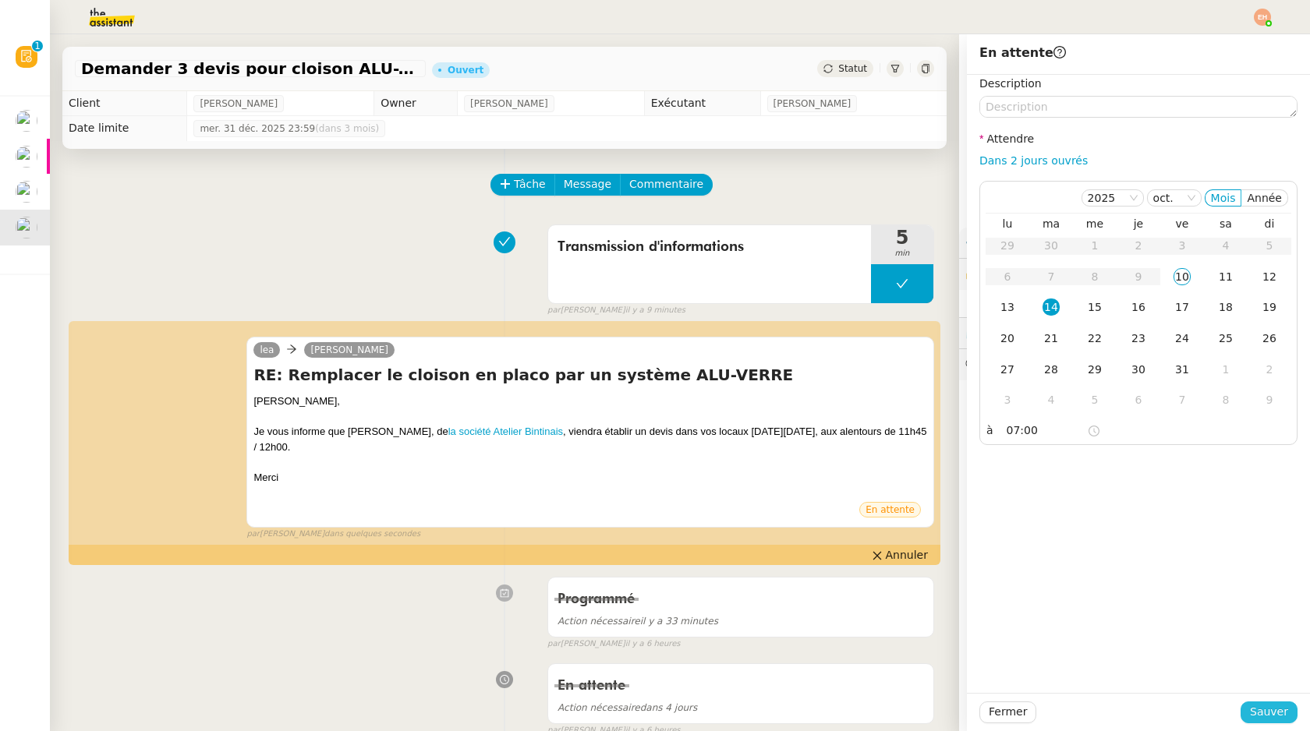
click at [1252, 706] on button "Sauver" at bounding box center [1269, 713] width 57 height 22
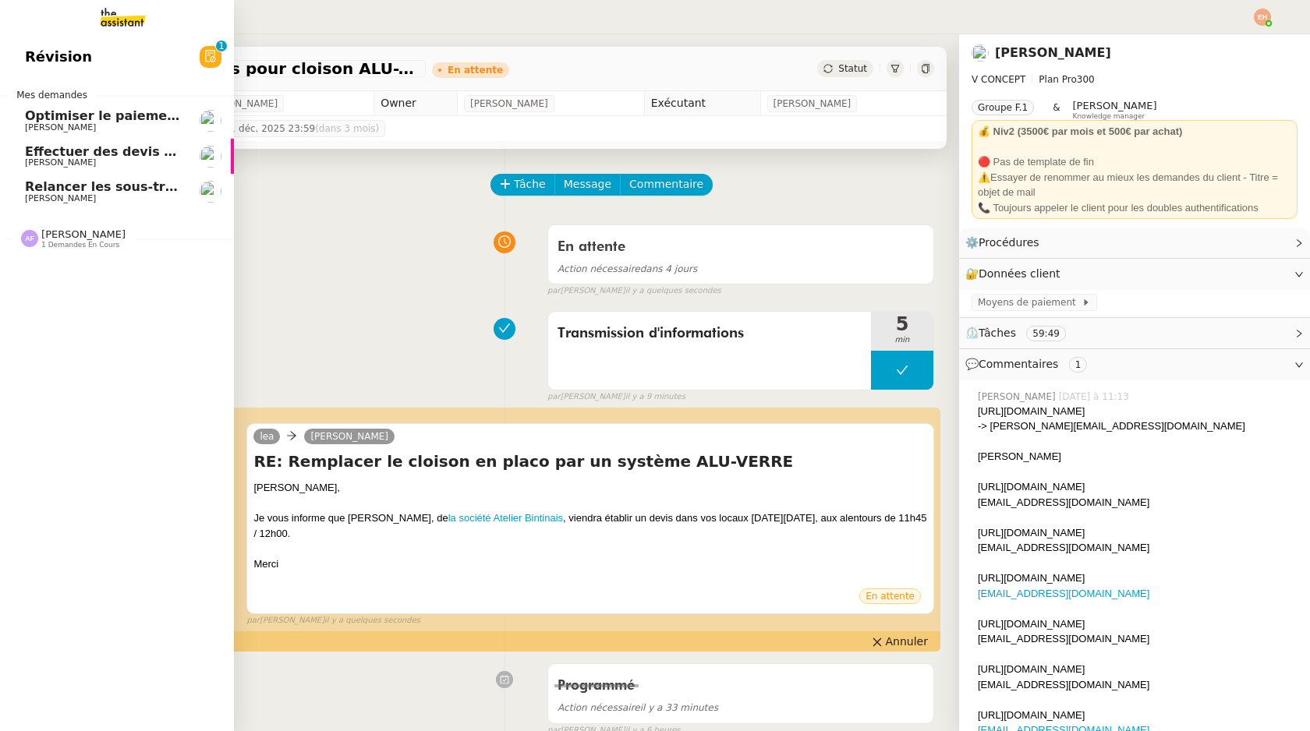
click at [123, 161] on span "[PERSON_NAME]" at bounding box center [104, 162] width 158 height 9
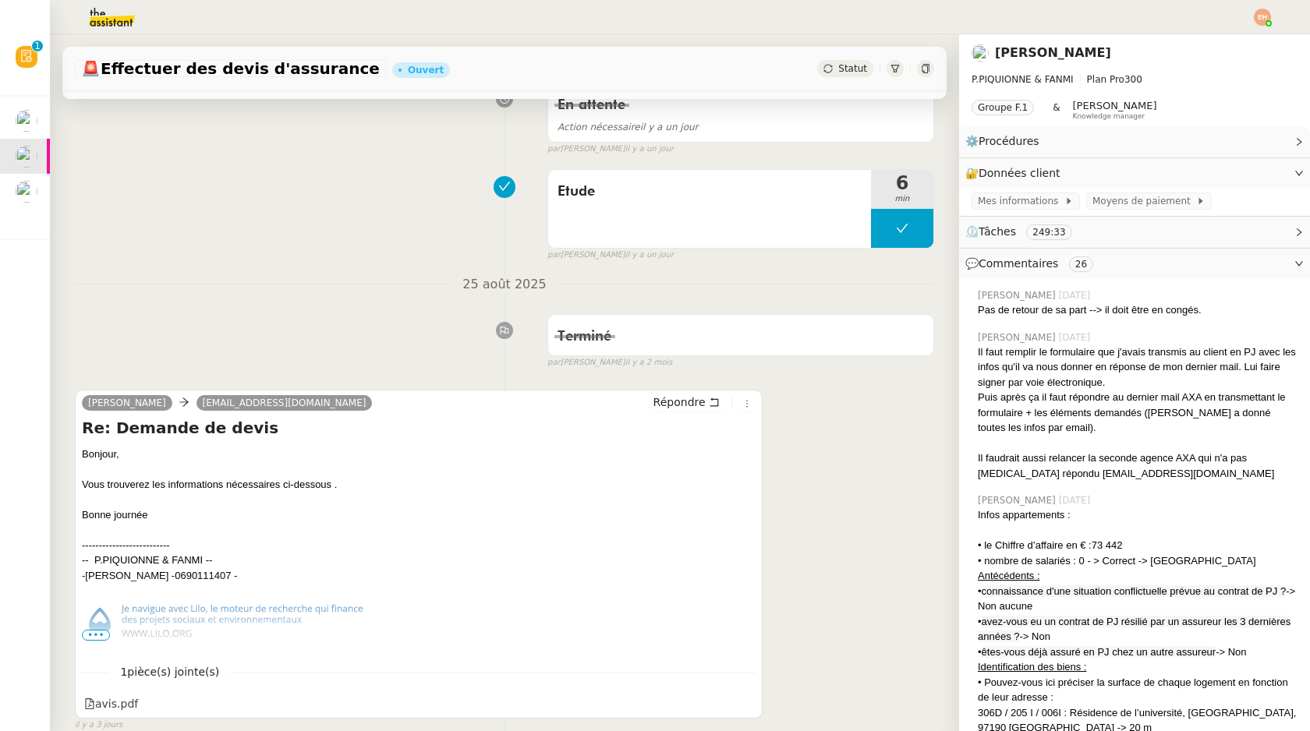
scroll to position [408, 0]
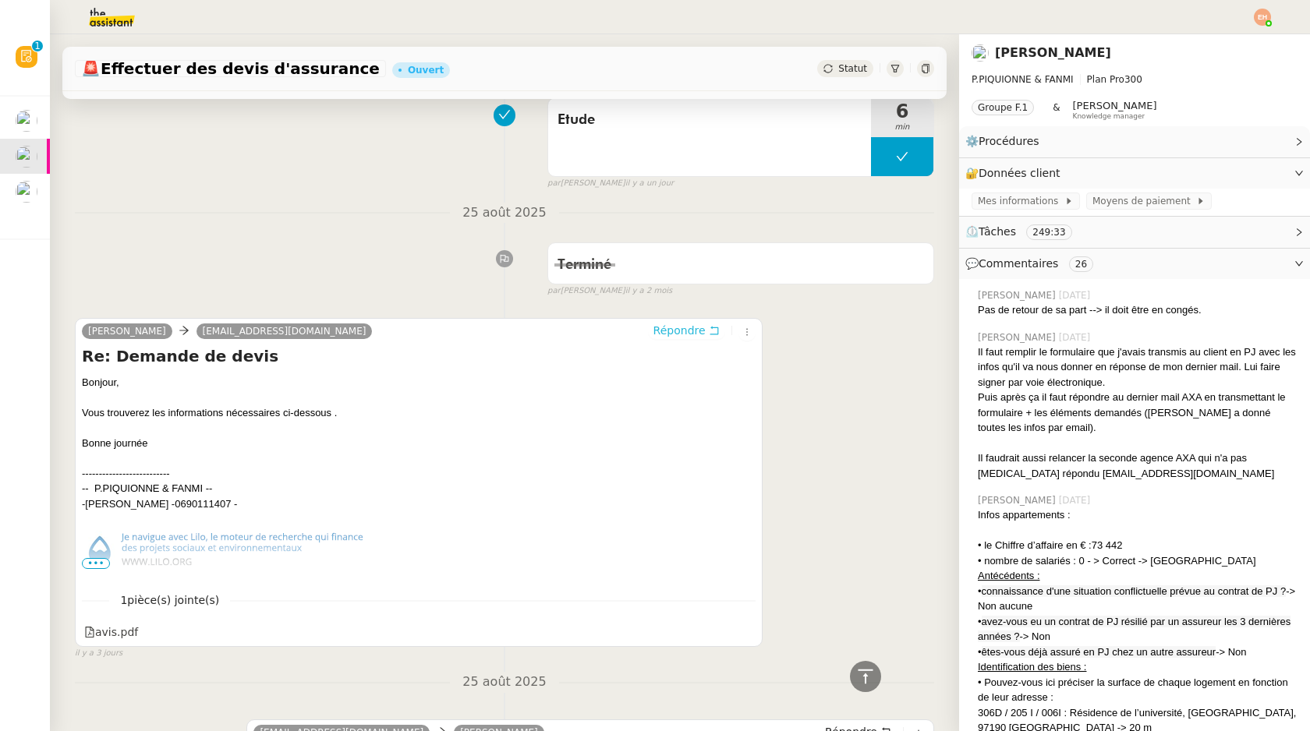
click at [701, 334] on span "Répondre" at bounding box center [679, 331] width 52 height 16
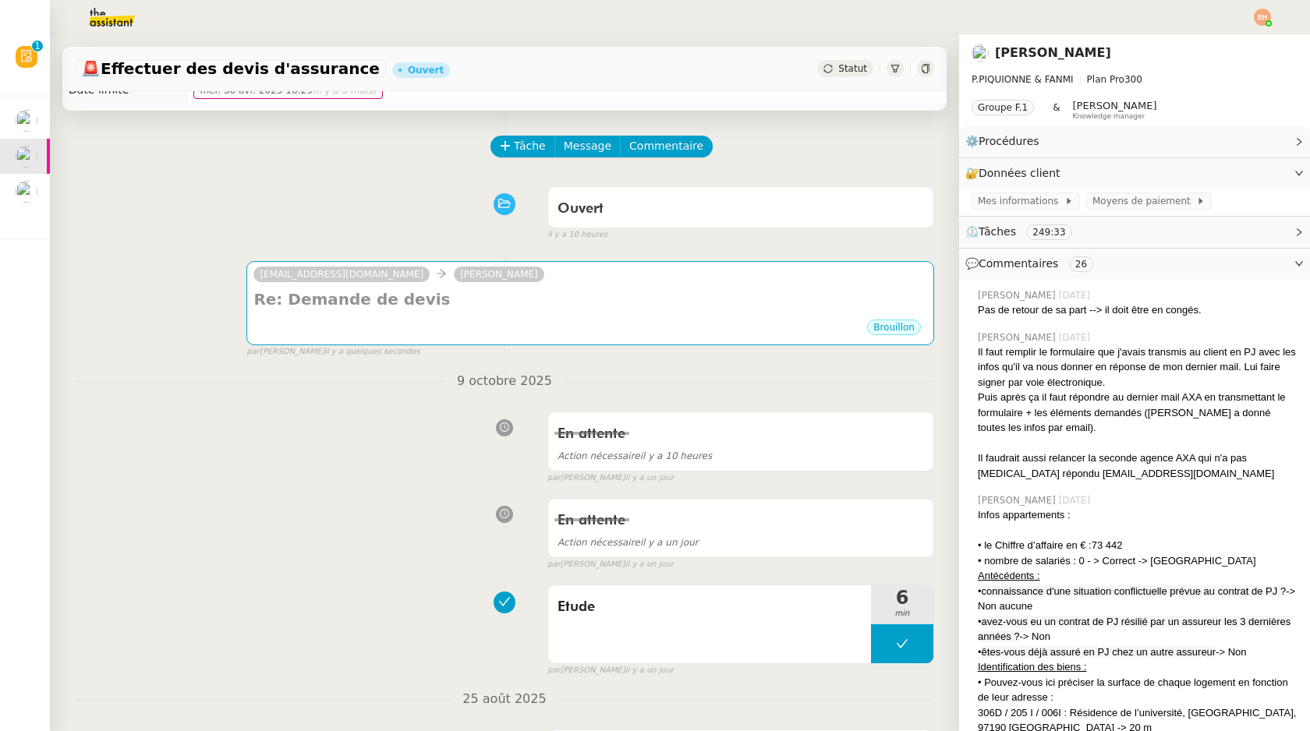
scroll to position [0, 0]
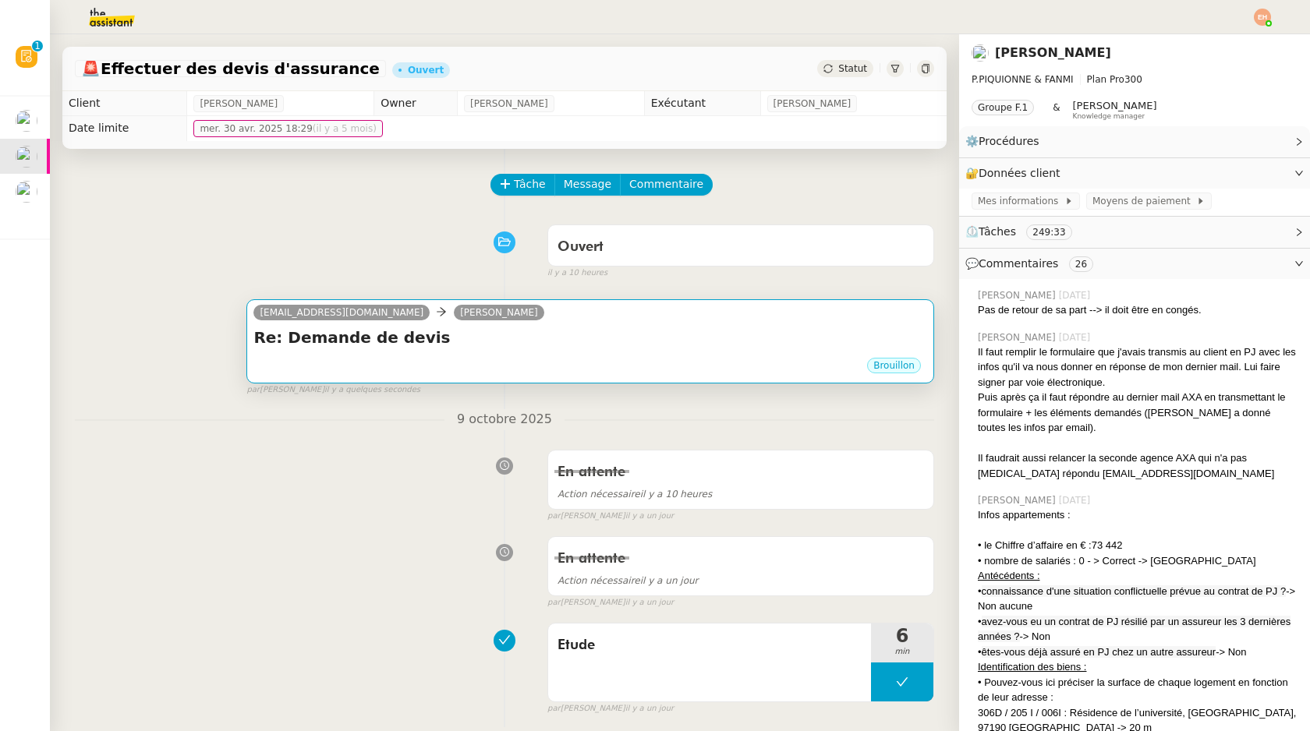
click at [628, 333] on h4 "Re: Demande de devis" at bounding box center [590, 338] width 674 height 22
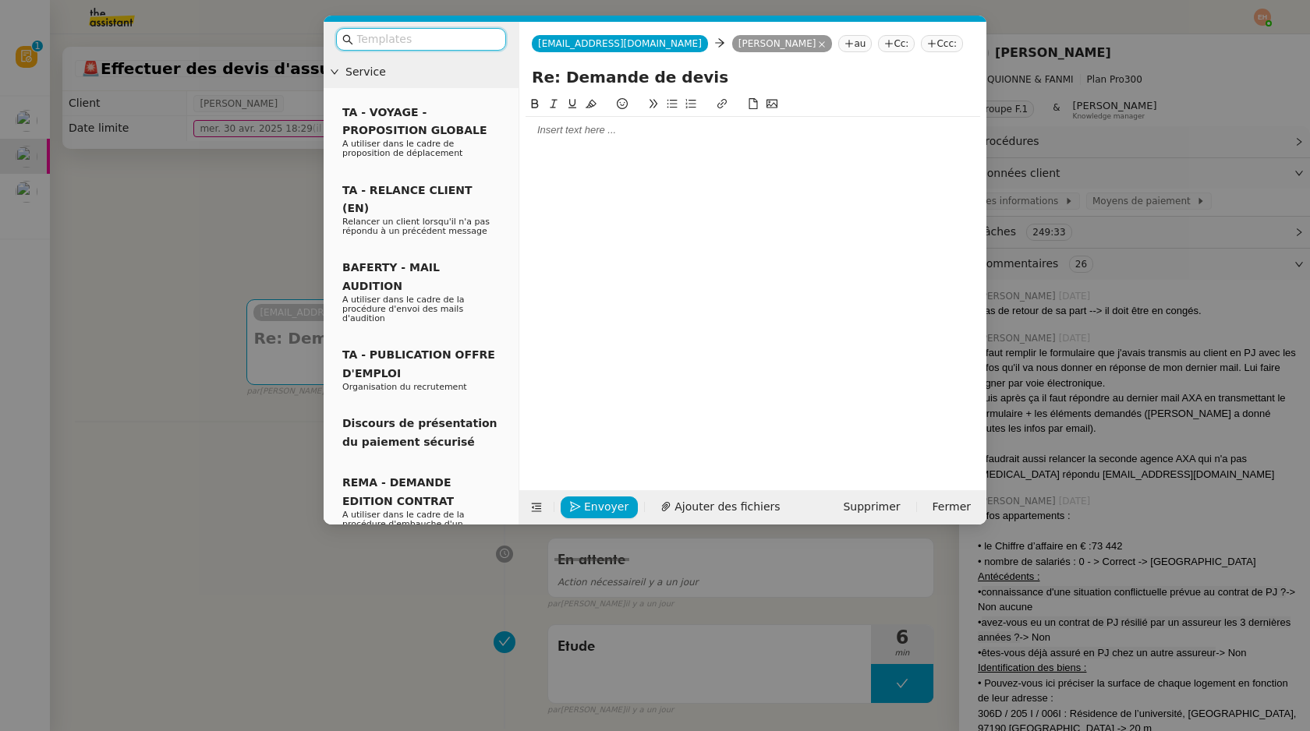
click at [665, 129] on div at bounding box center [753, 130] width 455 height 14
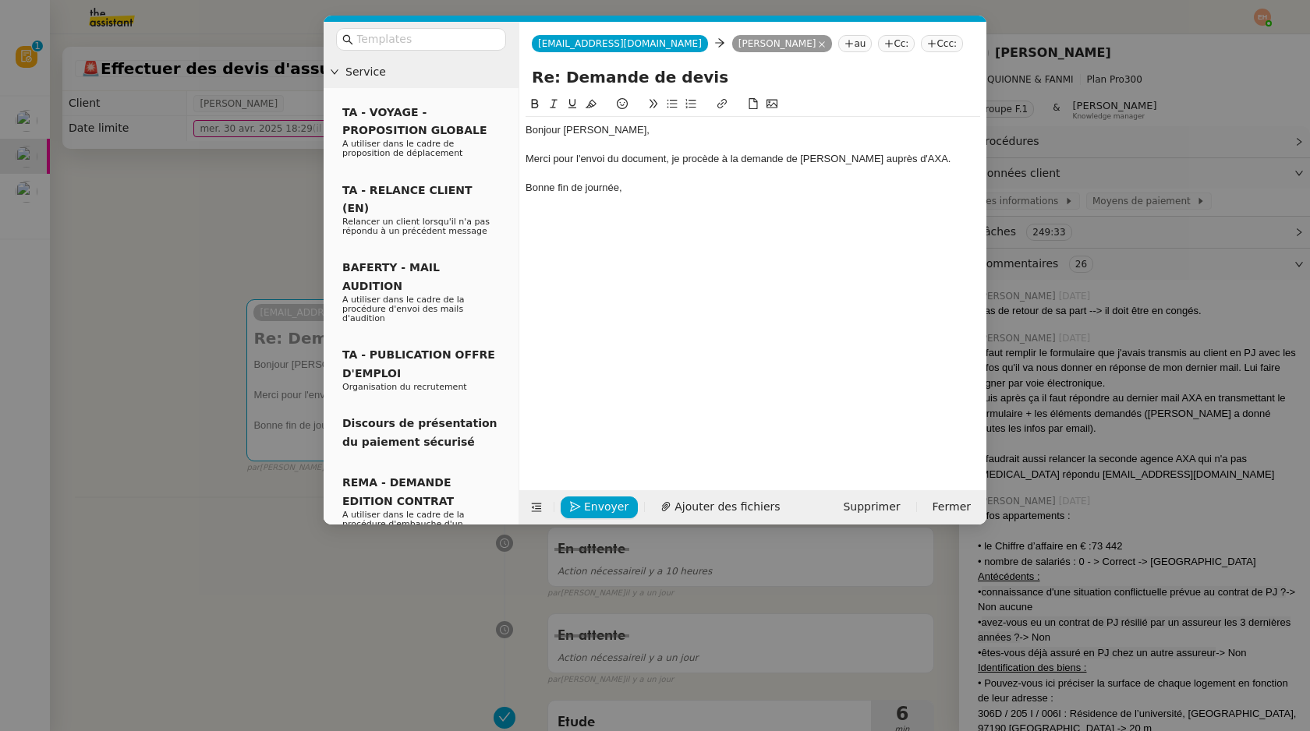
click at [606, 526] on nz-modal-container "Service TA - VOYAGE - PROPOSITION GLOBALE A utiliser dans le cadre de propositi…" at bounding box center [655, 365] width 1310 height 731
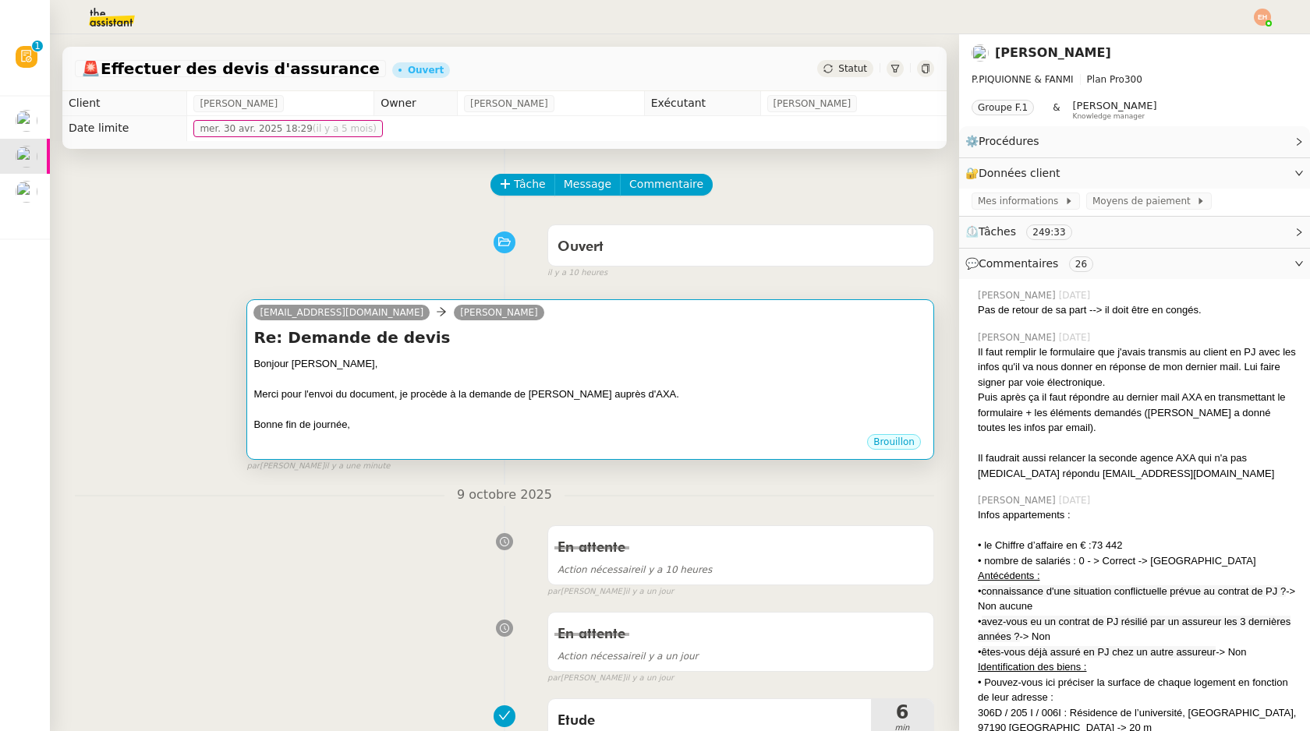
click at [754, 402] on div at bounding box center [590, 410] width 674 height 16
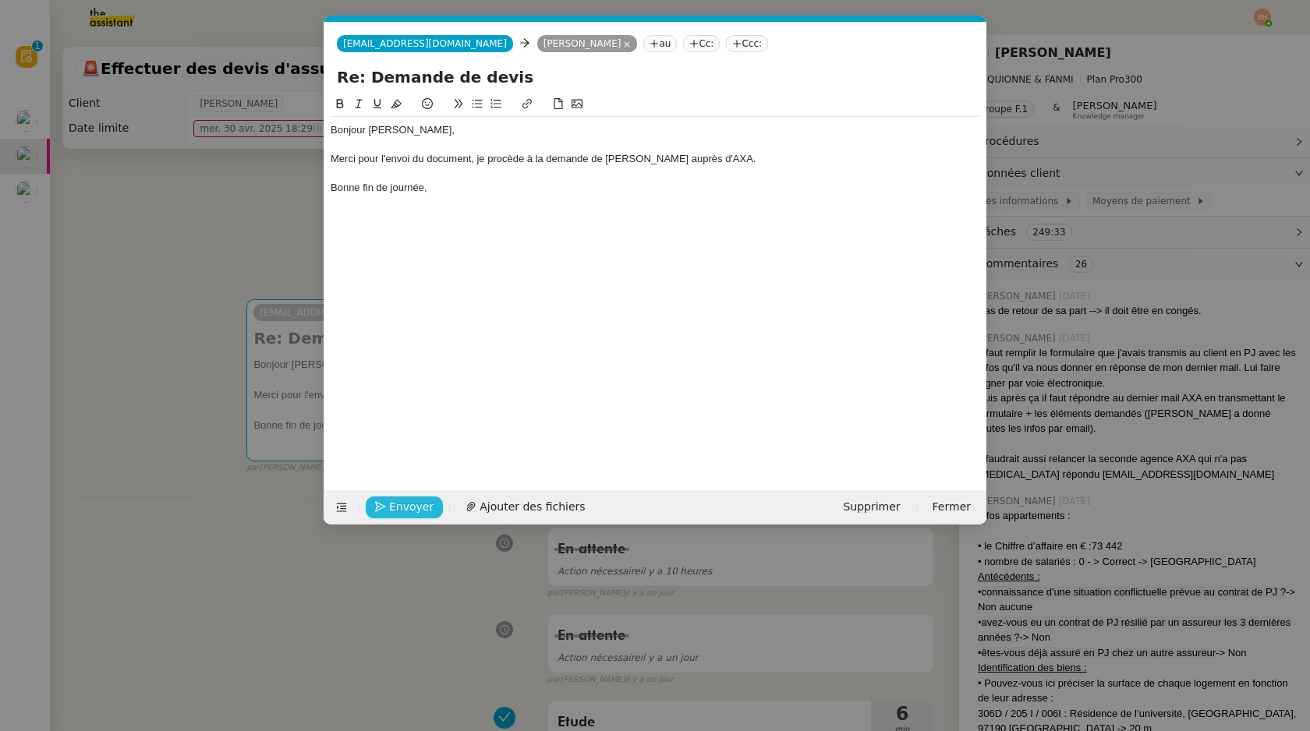
scroll to position [0, 33]
click at [405, 511] on span "Envoyer" at bounding box center [411, 507] width 44 height 18
click at [405, 511] on span "Confirmer l'envoi" at bounding box center [436, 507] width 94 height 18
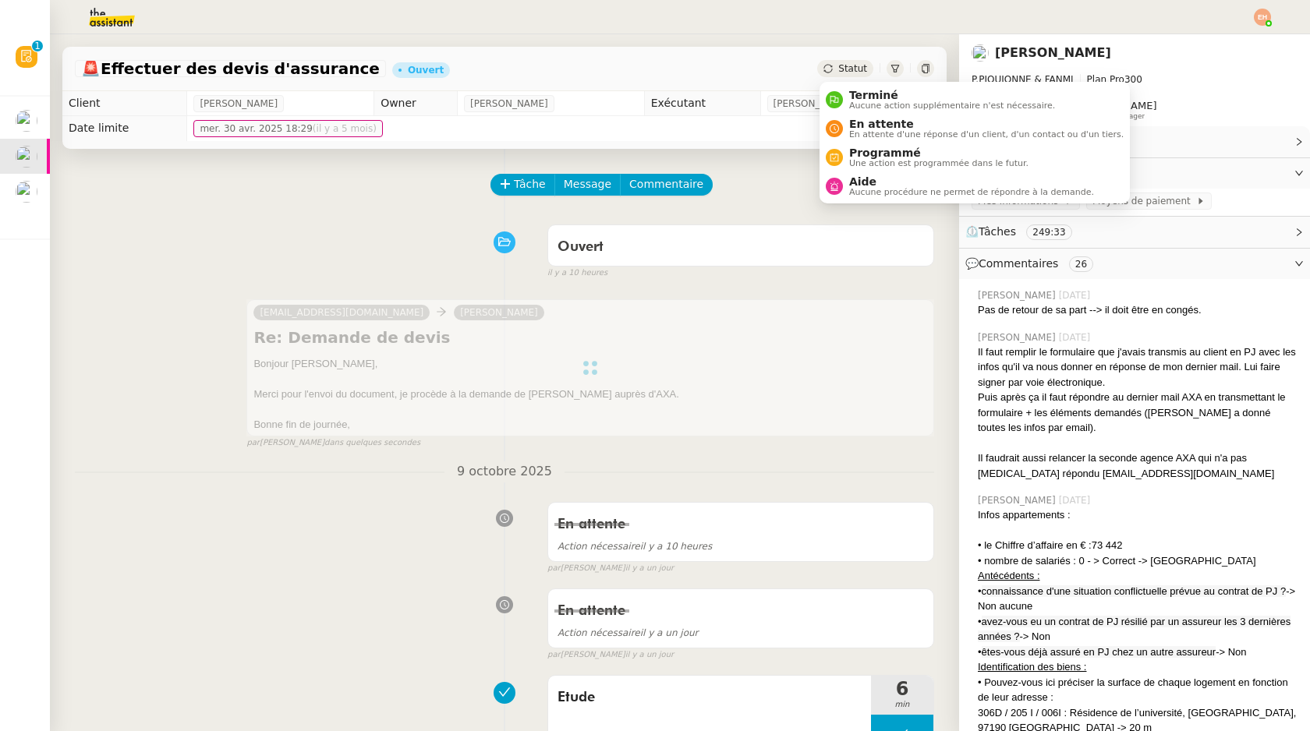
click at [844, 72] on span "Statut" at bounding box center [852, 68] width 29 height 11
click at [896, 126] on span "En attente" at bounding box center [986, 124] width 274 height 12
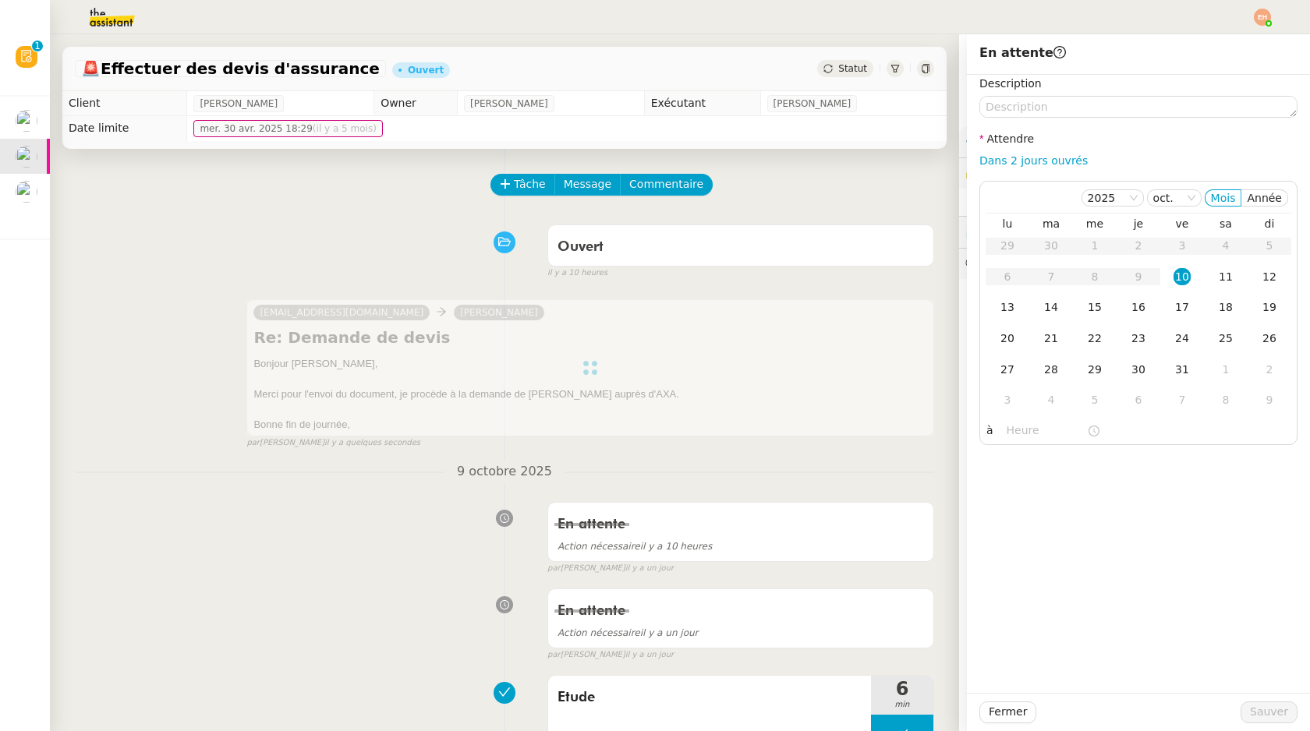
click at [1039, 169] on div "Dans 2 jours ouvrés" at bounding box center [1138, 161] width 318 height 18
click at [1046, 165] on link "Dans 2 jours ouvrés" at bounding box center [1033, 160] width 108 height 12
type input "07:00"
click at [1003, 303] on div "13" at bounding box center [1007, 307] width 17 height 17
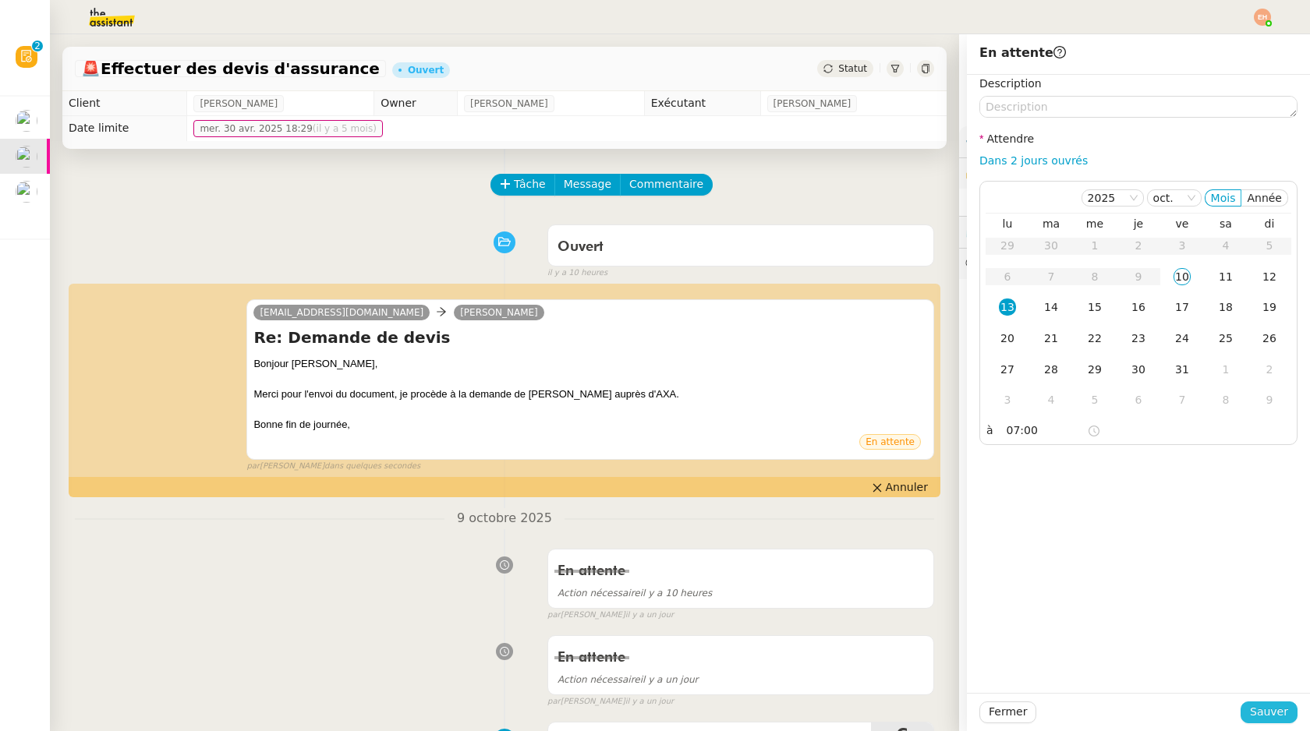
click at [1263, 711] on span "Sauver" at bounding box center [1269, 712] width 38 height 18
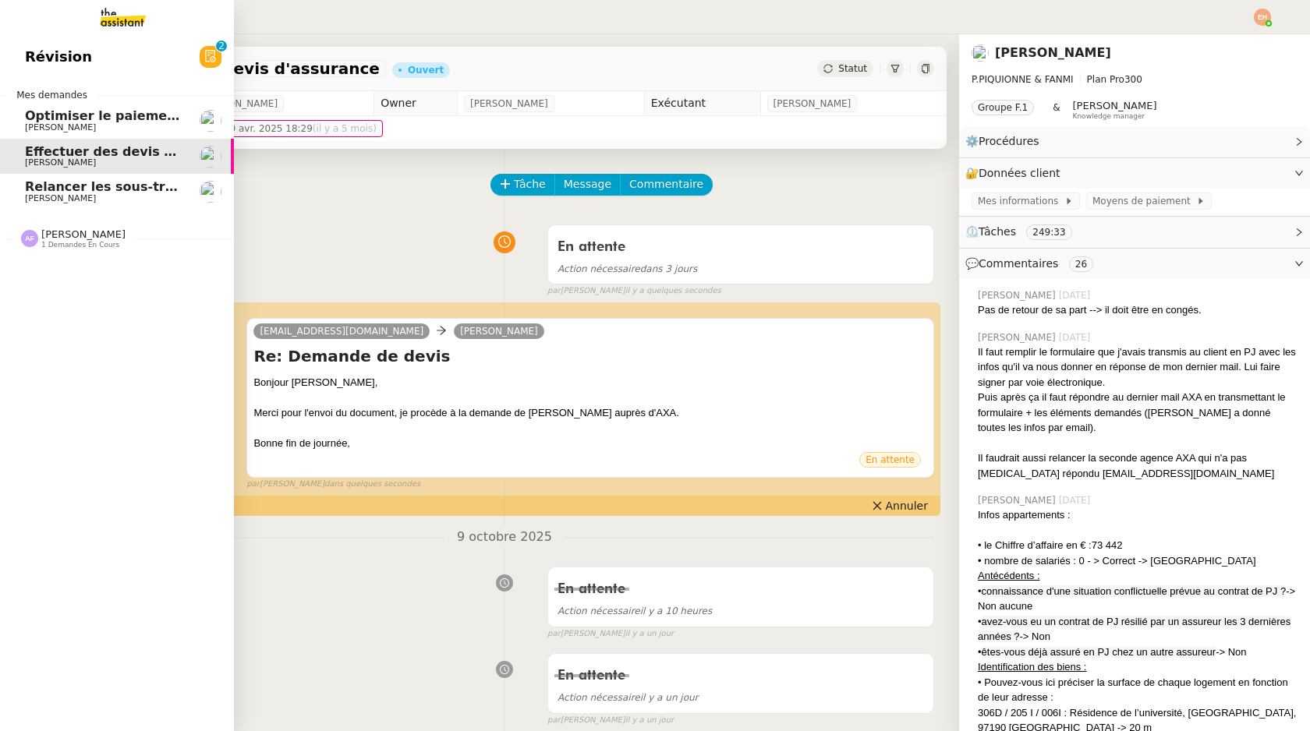
click at [34, 192] on span "Relancer les sous-traitants pour mise à jour des documents" at bounding box center [235, 186] width 420 height 15
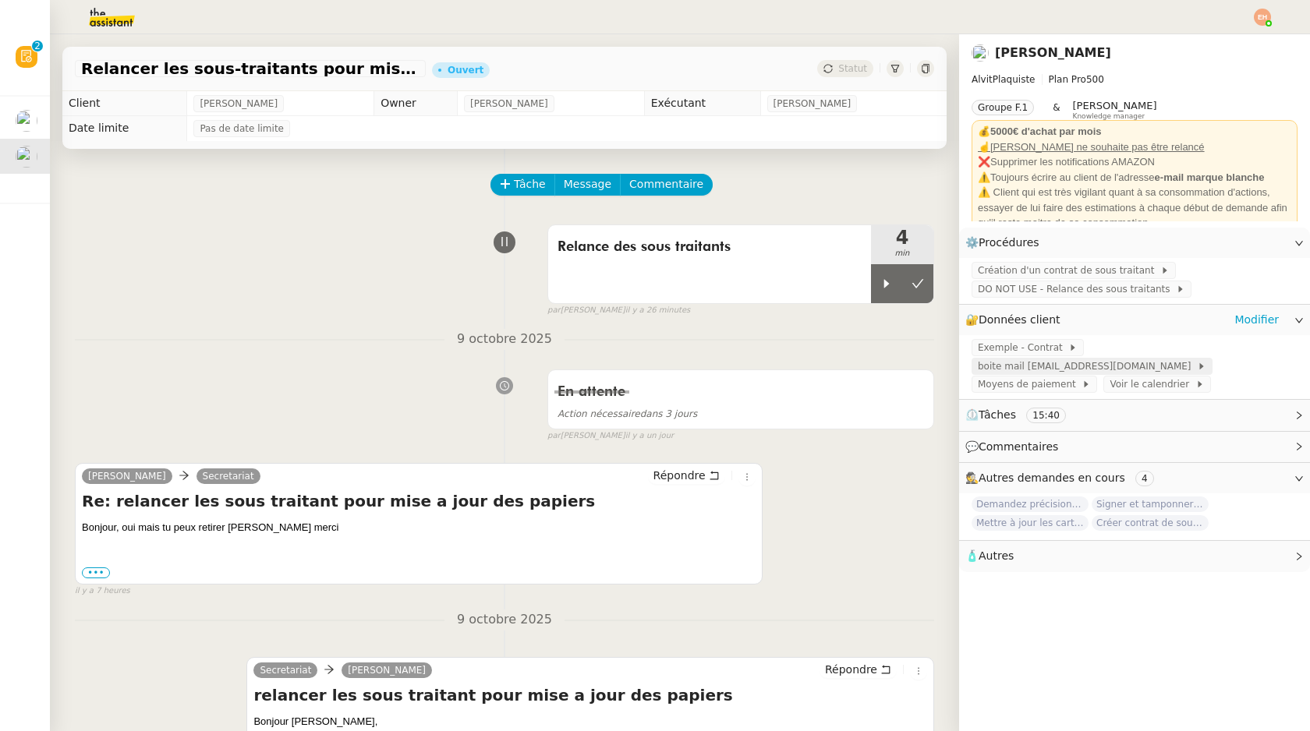
click at [1085, 370] on span "boite mail [EMAIL_ADDRESS][DOMAIN_NAME]" at bounding box center [1087, 367] width 219 height 16
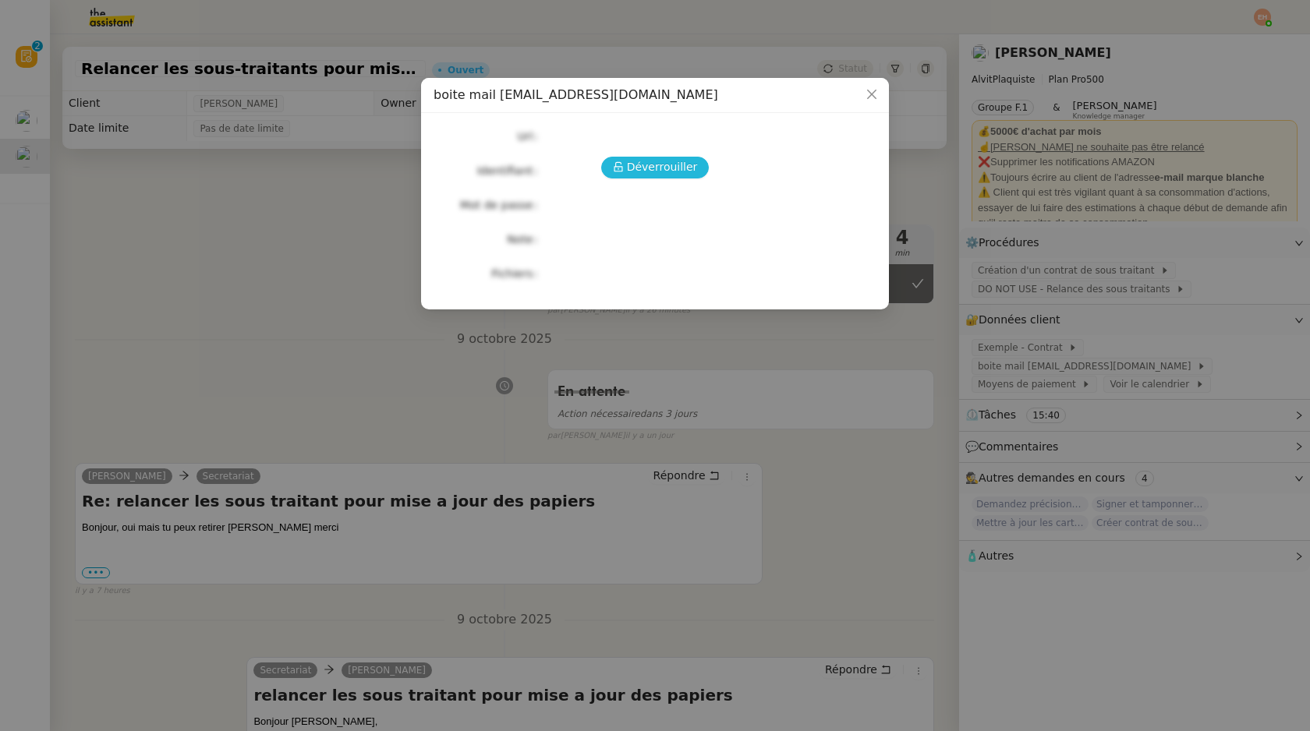
click at [625, 173] on button "Déverrouiller" at bounding box center [655, 168] width 108 height 22
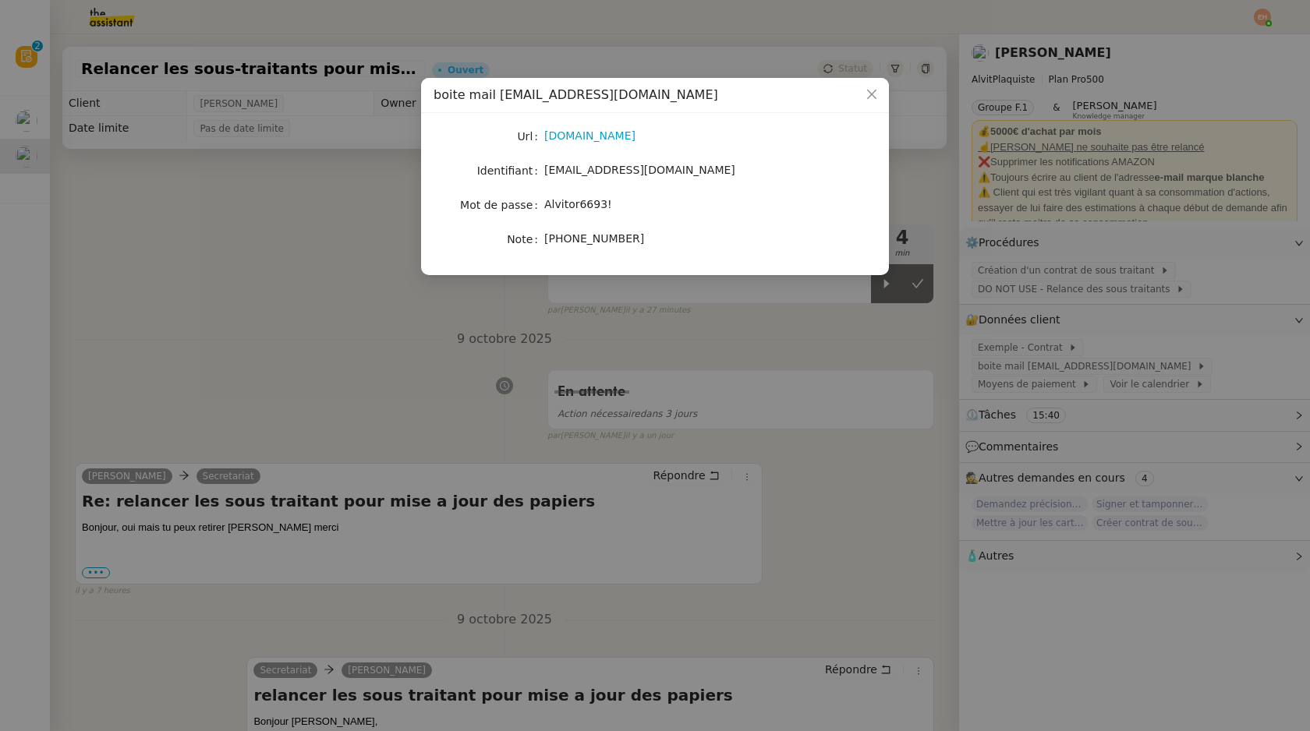
click at [355, 239] on nz-modal-container "boite mail [EMAIL_ADDRESS][DOMAIN_NAME] Url [DOMAIN_NAME] Identifiant [EMAIL_AD…" at bounding box center [655, 365] width 1310 height 731
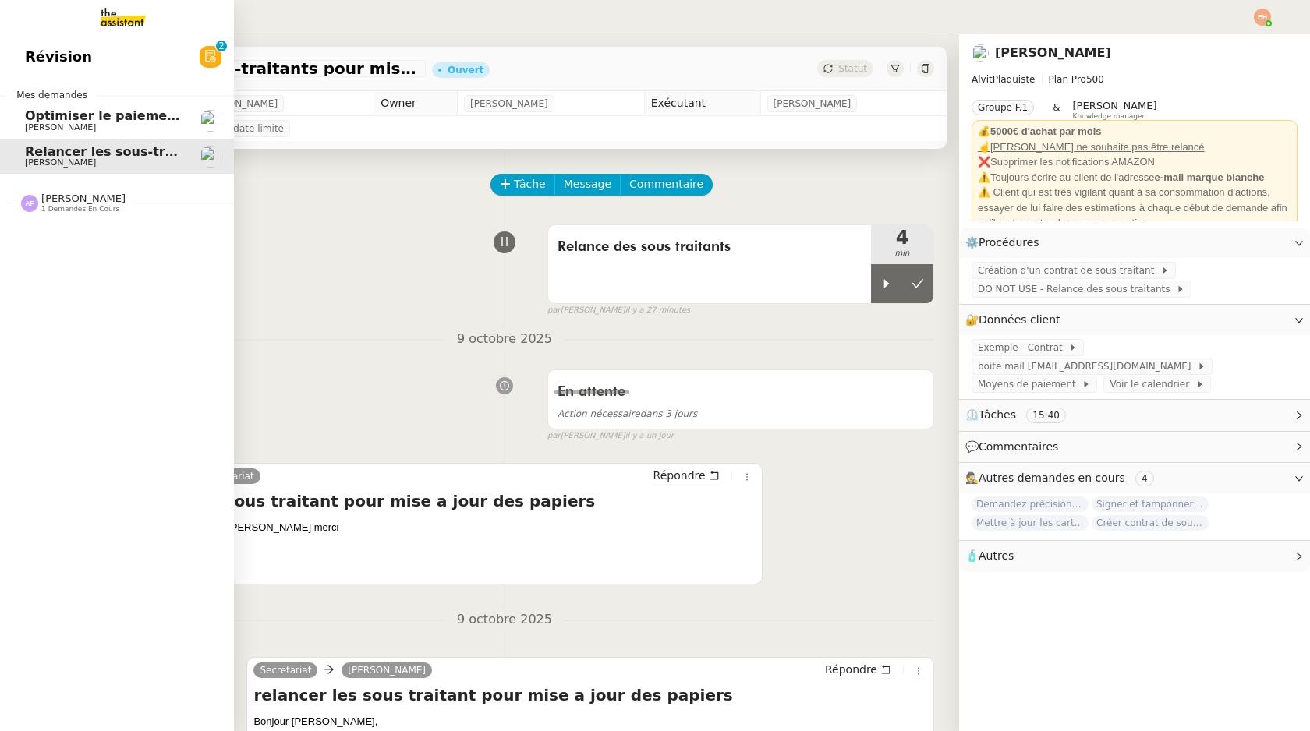
click at [38, 115] on span "Optimiser le paiement du stage" at bounding box center [136, 115] width 223 height 15
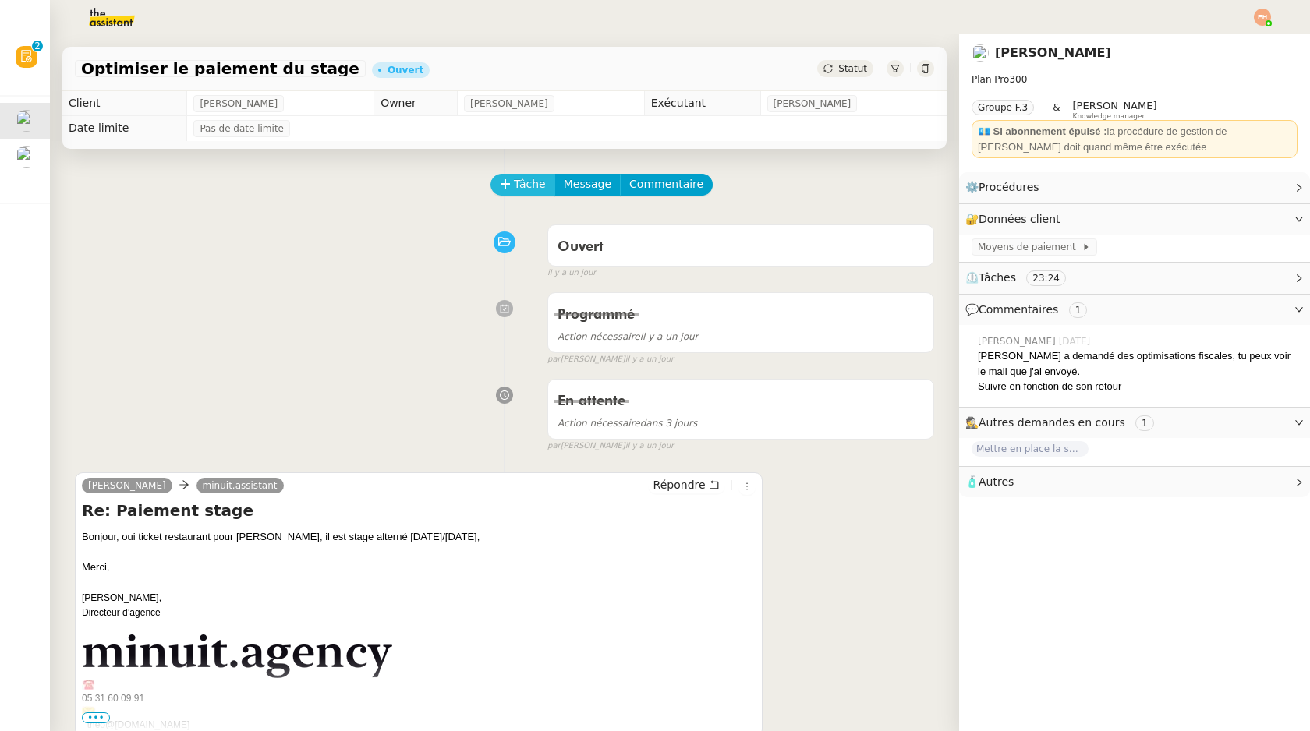
click at [528, 178] on span "Tâche" at bounding box center [530, 184] width 32 height 18
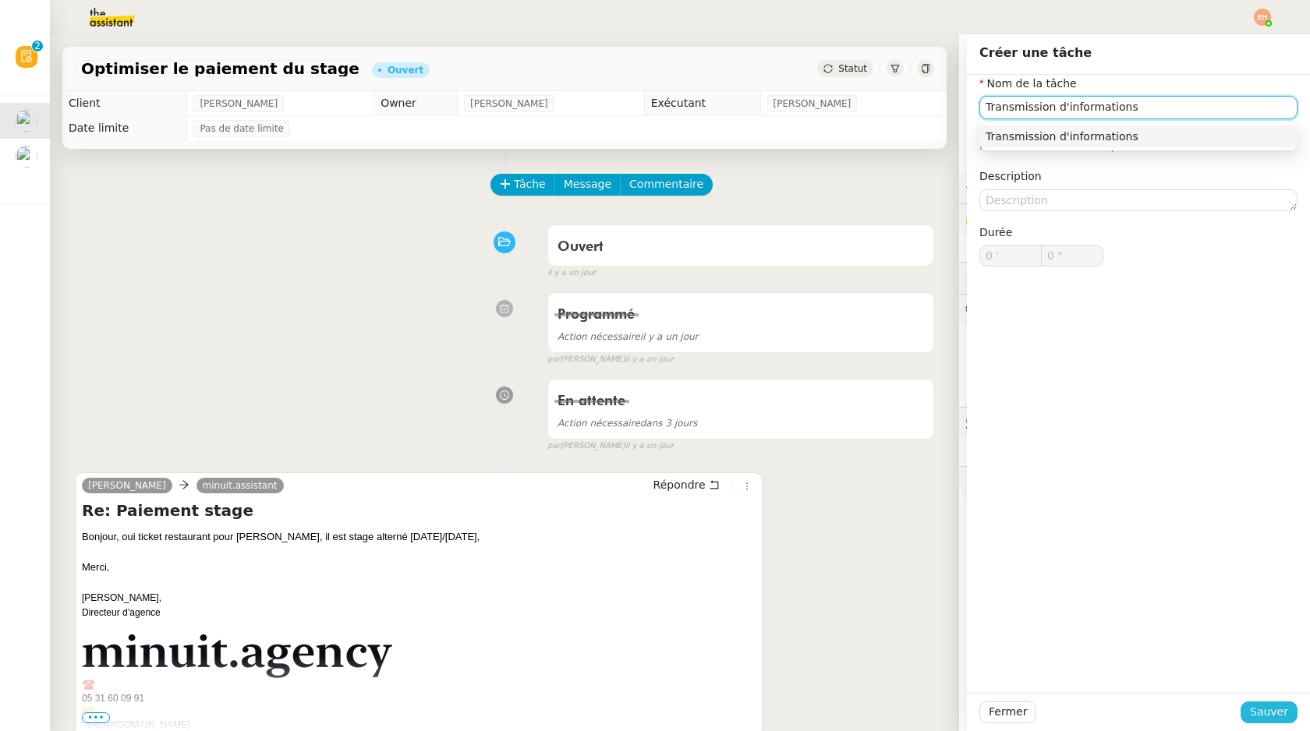
type input "Transmission d'informations"
click at [1261, 706] on span "Sauver" at bounding box center [1269, 712] width 38 height 18
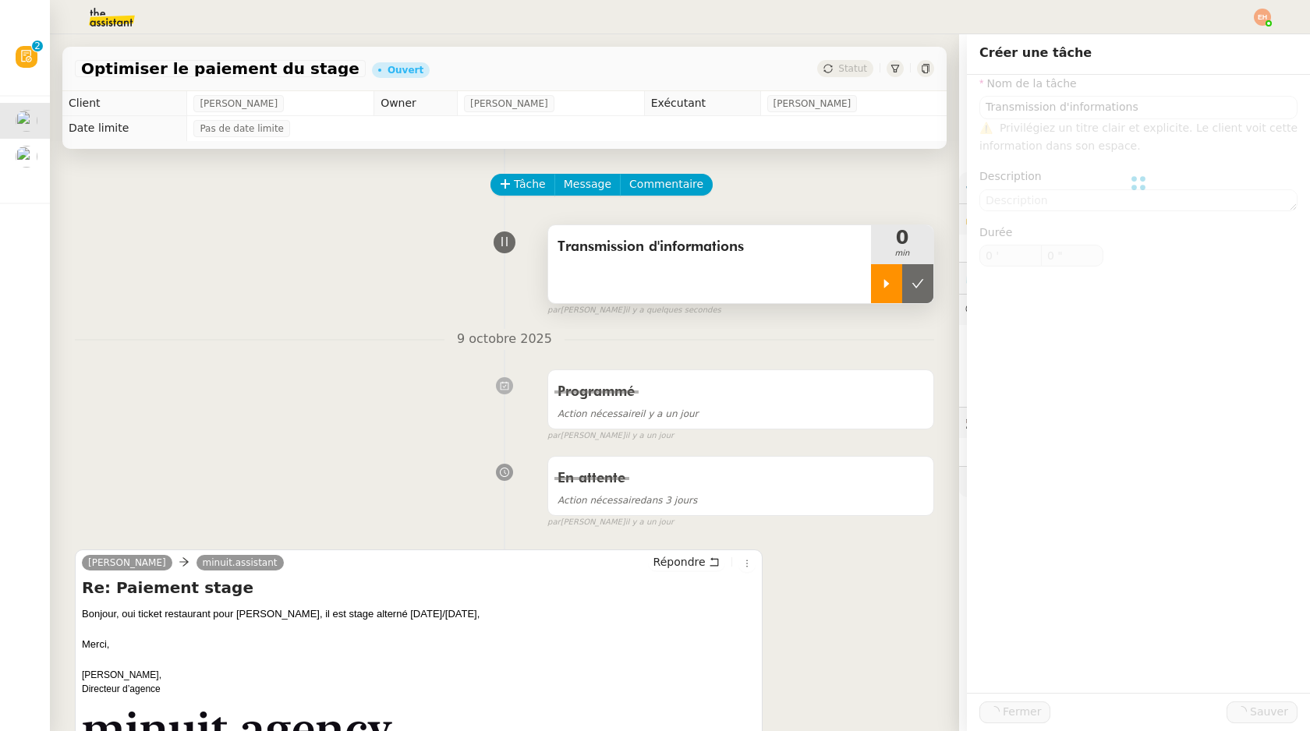
click at [874, 288] on div at bounding box center [886, 283] width 31 height 39
click at [875, 288] on div at bounding box center [886, 283] width 31 height 39
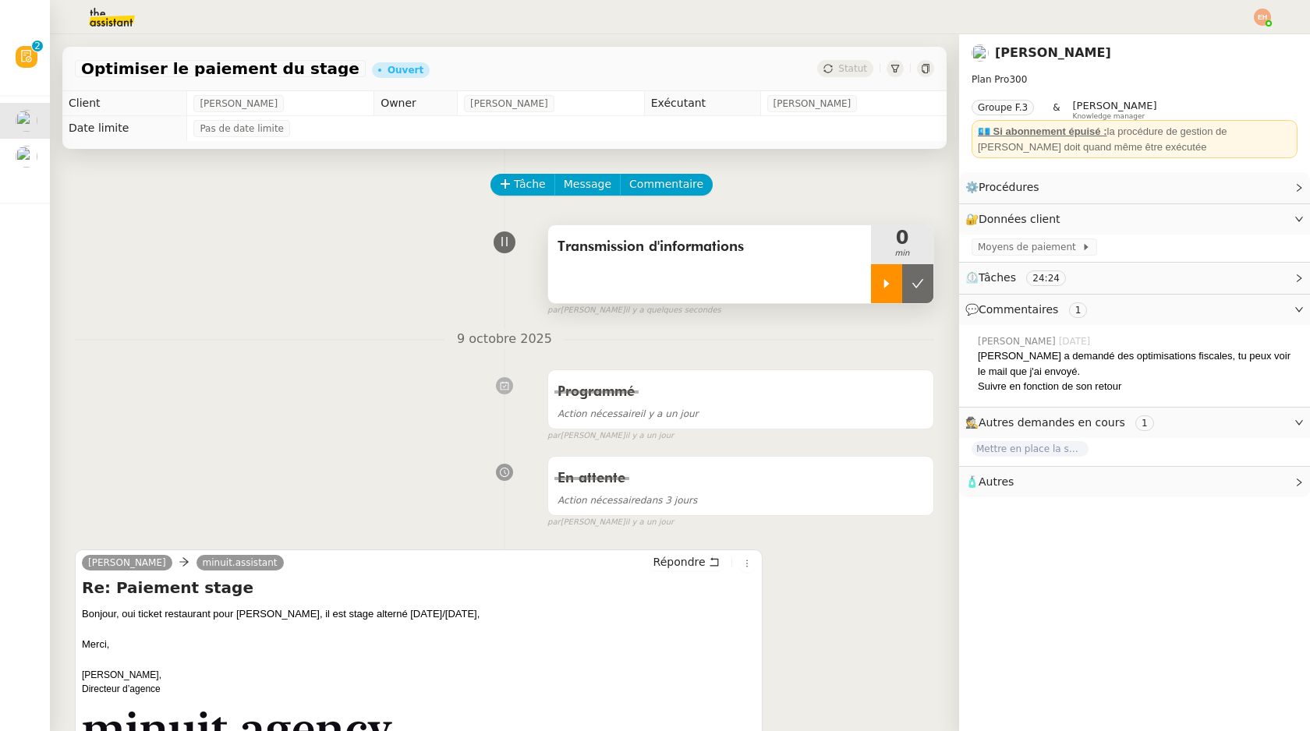
click at [875, 288] on div at bounding box center [886, 283] width 31 height 39
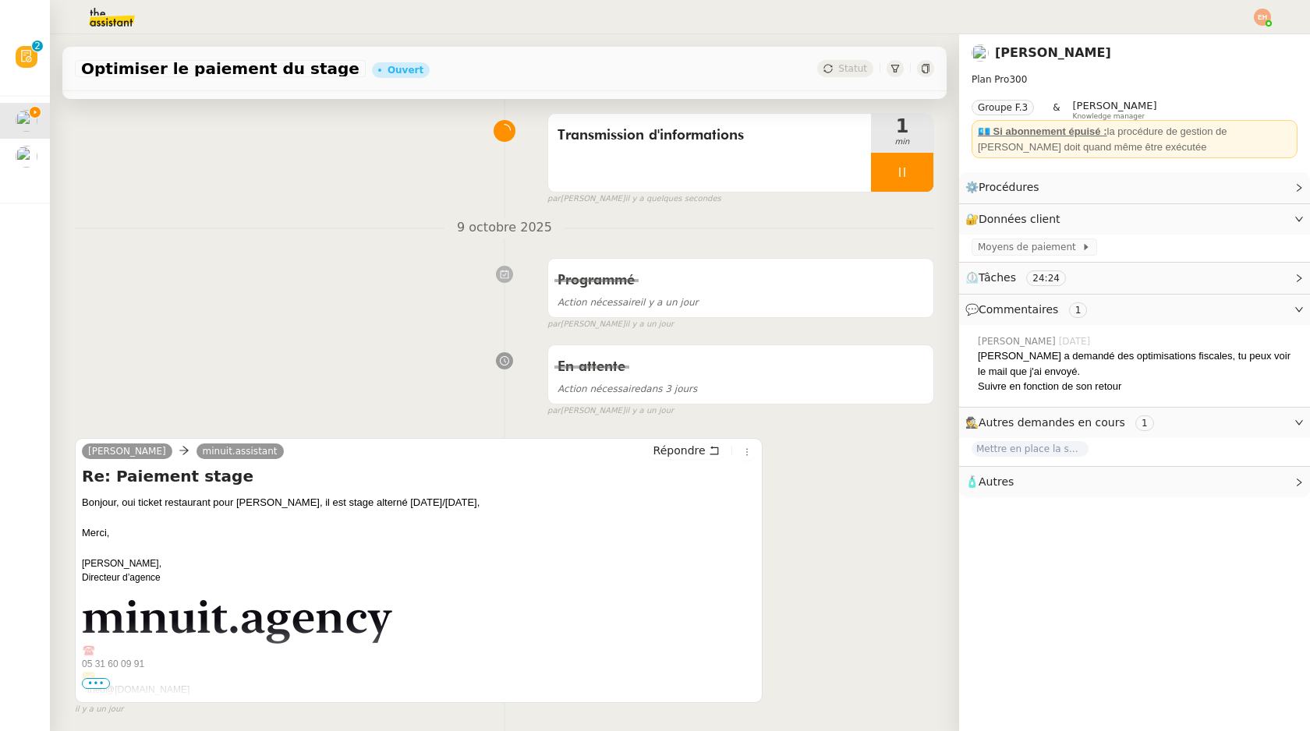
scroll to position [114, 0]
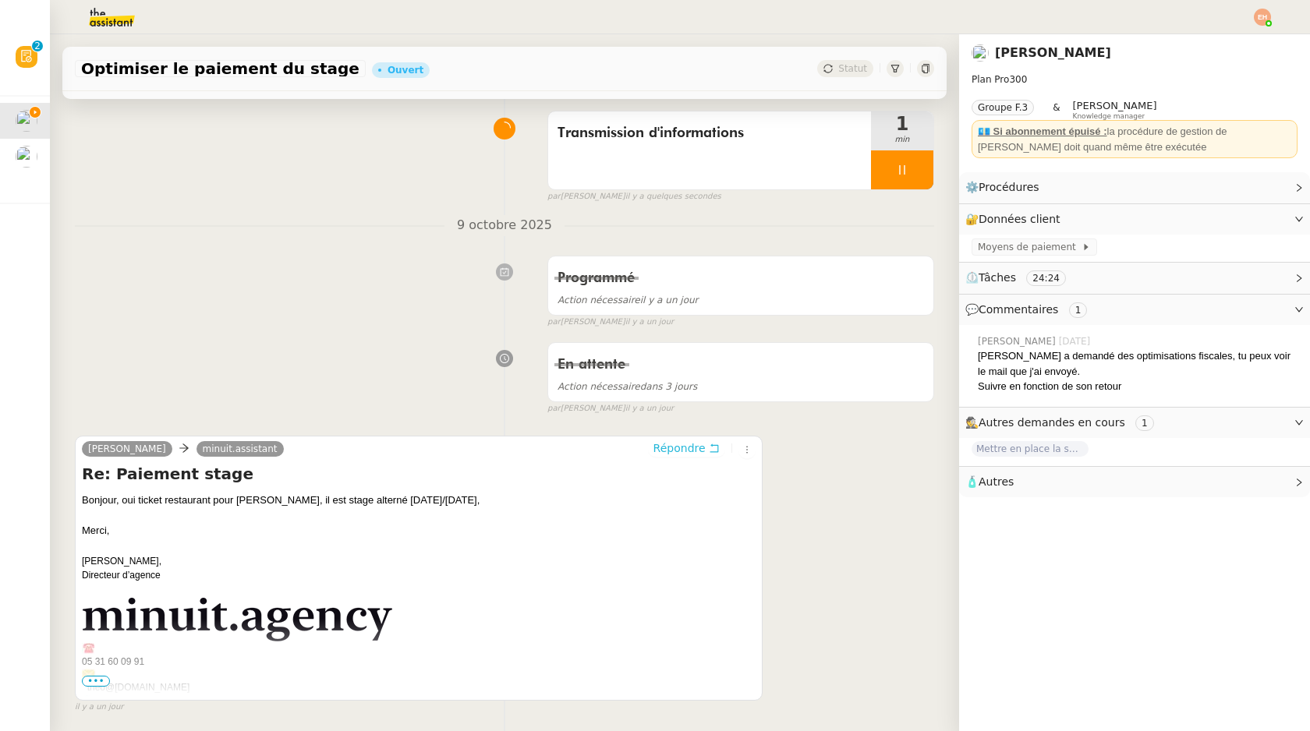
click at [681, 450] on span "Répondre" at bounding box center [679, 449] width 52 height 16
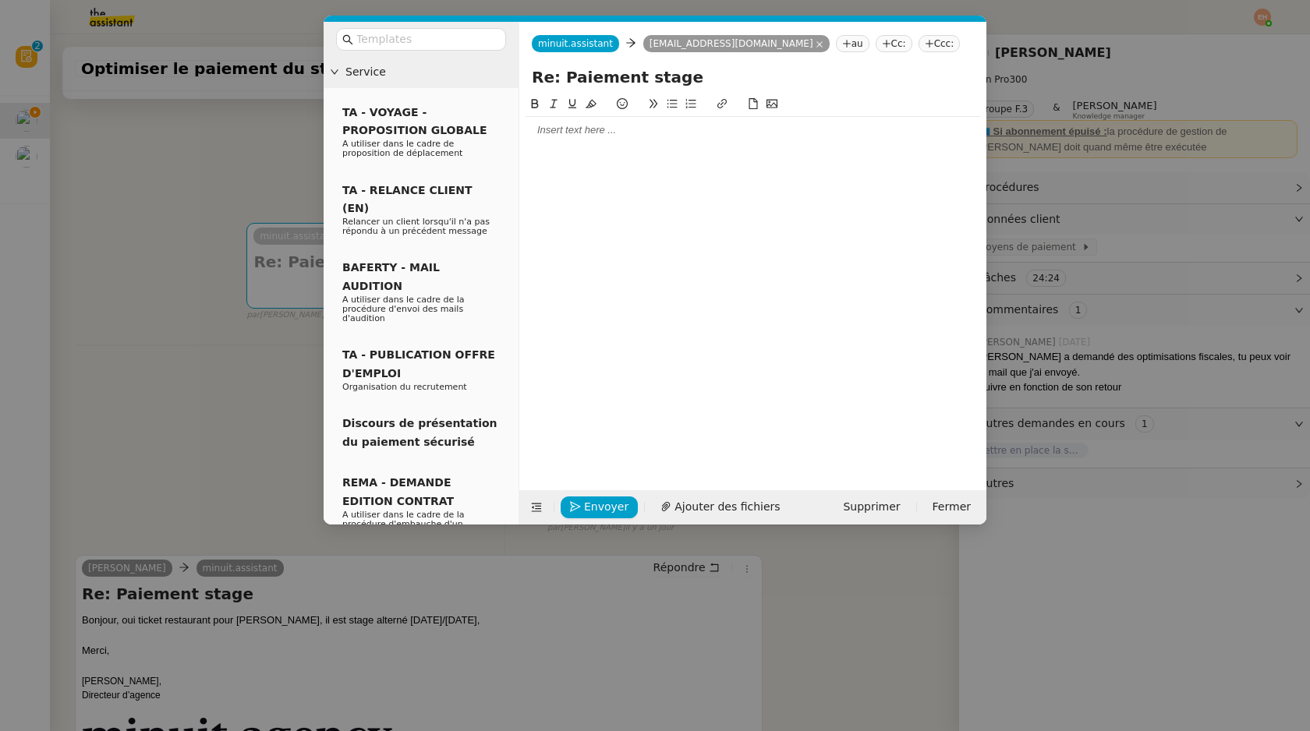
click at [577, 127] on div at bounding box center [753, 130] width 455 height 14
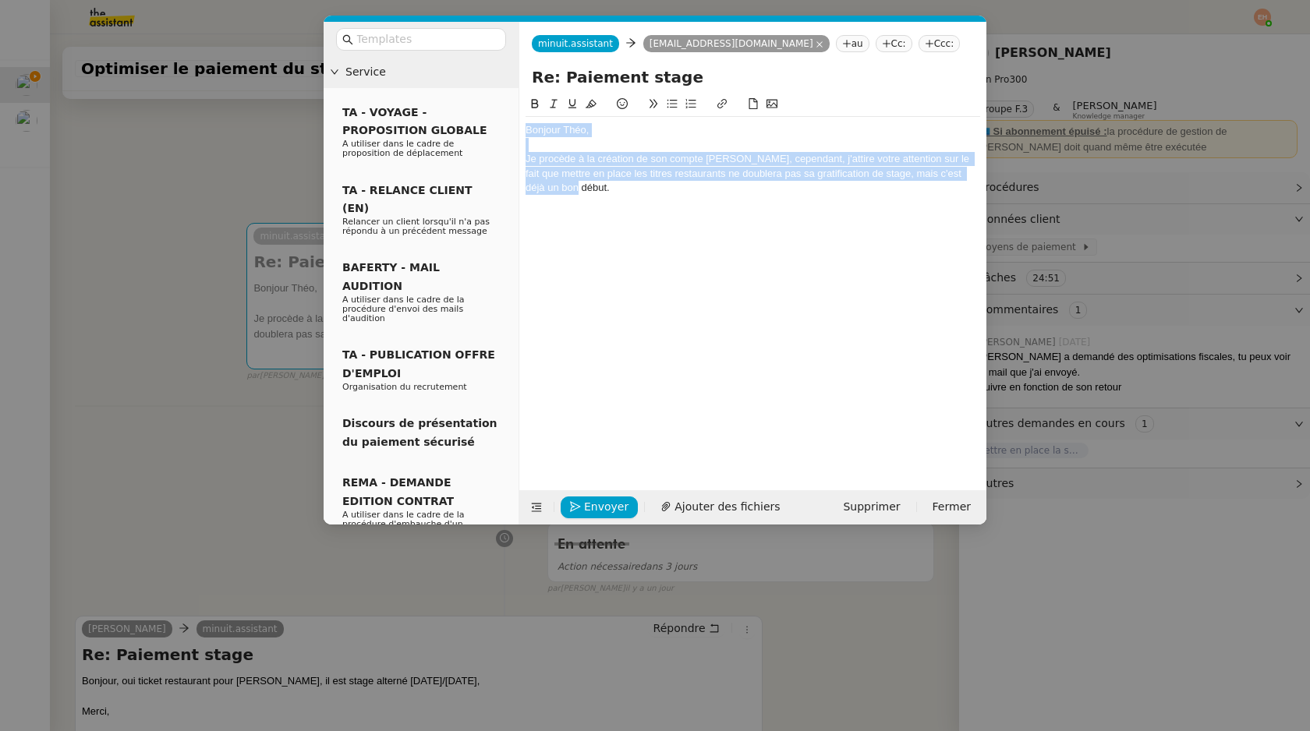
copy div "Bonjour Théo, Je procède à la création de son compte Swile, cependant, j'attire…"
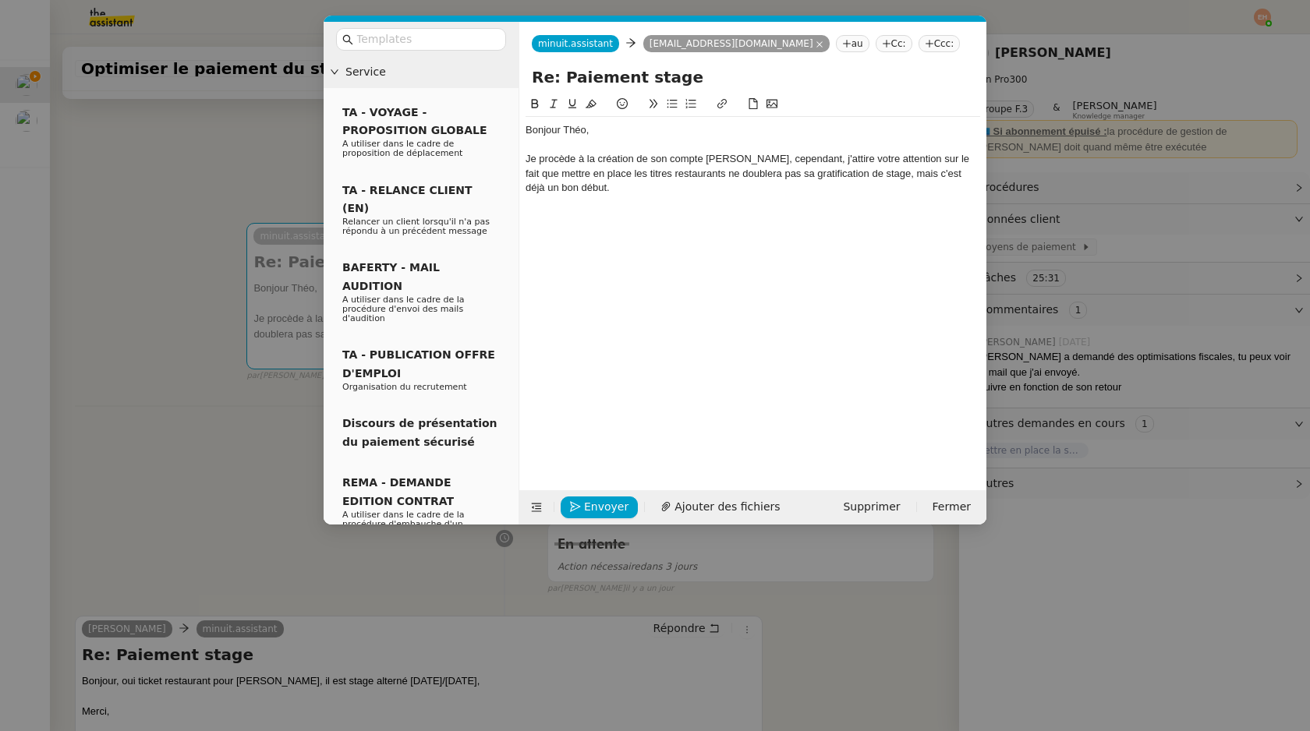
click at [141, 281] on nz-modal-container "Service TA - VOYAGE - PROPOSITION GLOBALE A utiliser dans le cadre de propositi…" at bounding box center [655, 365] width 1310 height 731
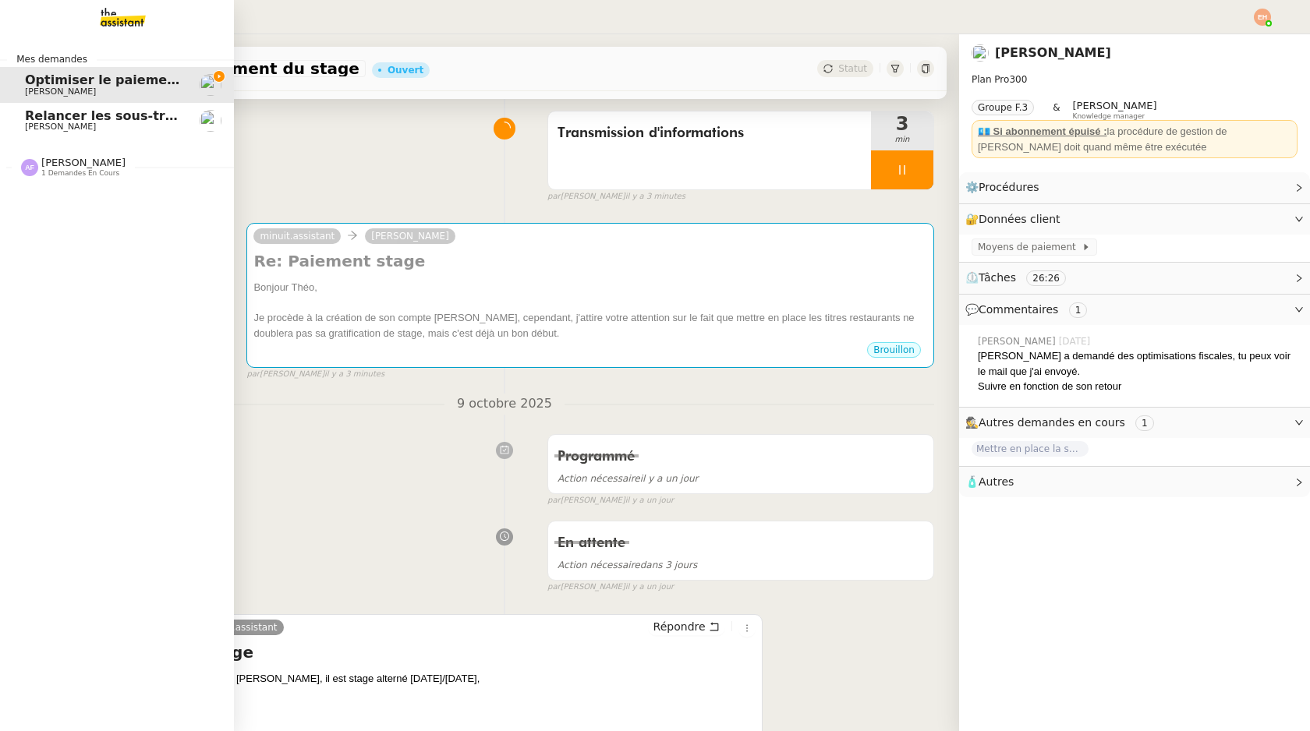
click at [10, 117] on link "Relancer les sous-traitants pour mise à jour des documents [PERSON_NAME]" at bounding box center [117, 121] width 234 height 36
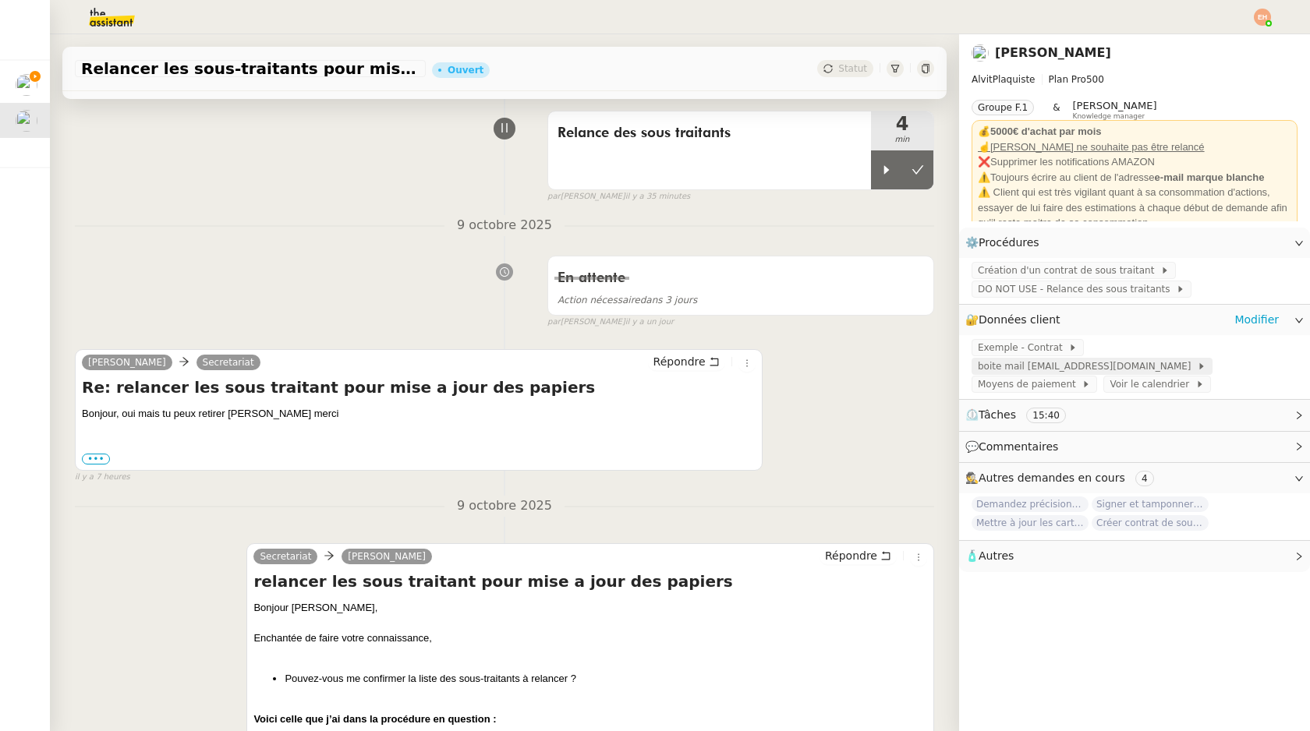
click at [1098, 364] on span "boite mail [EMAIL_ADDRESS][DOMAIN_NAME]" at bounding box center [1087, 367] width 219 height 16
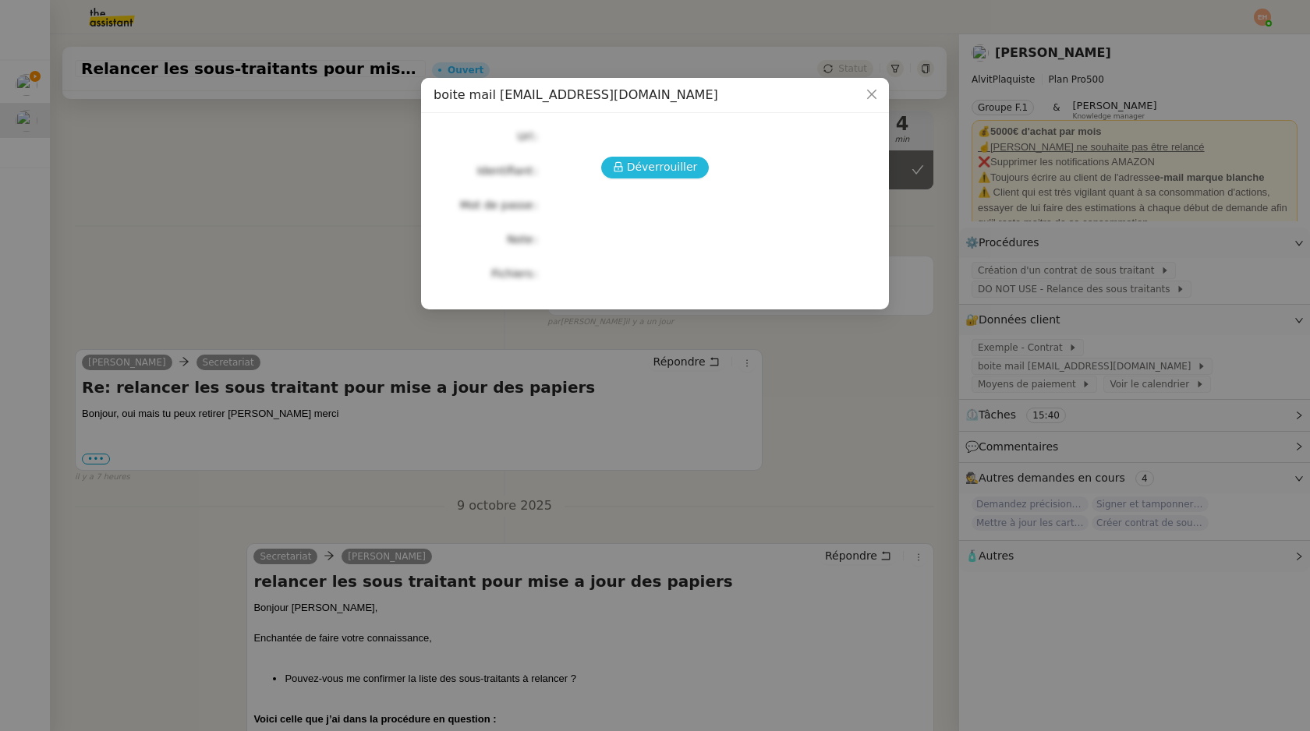
click at [655, 164] on span "Déverrouiller" at bounding box center [662, 167] width 71 height 18
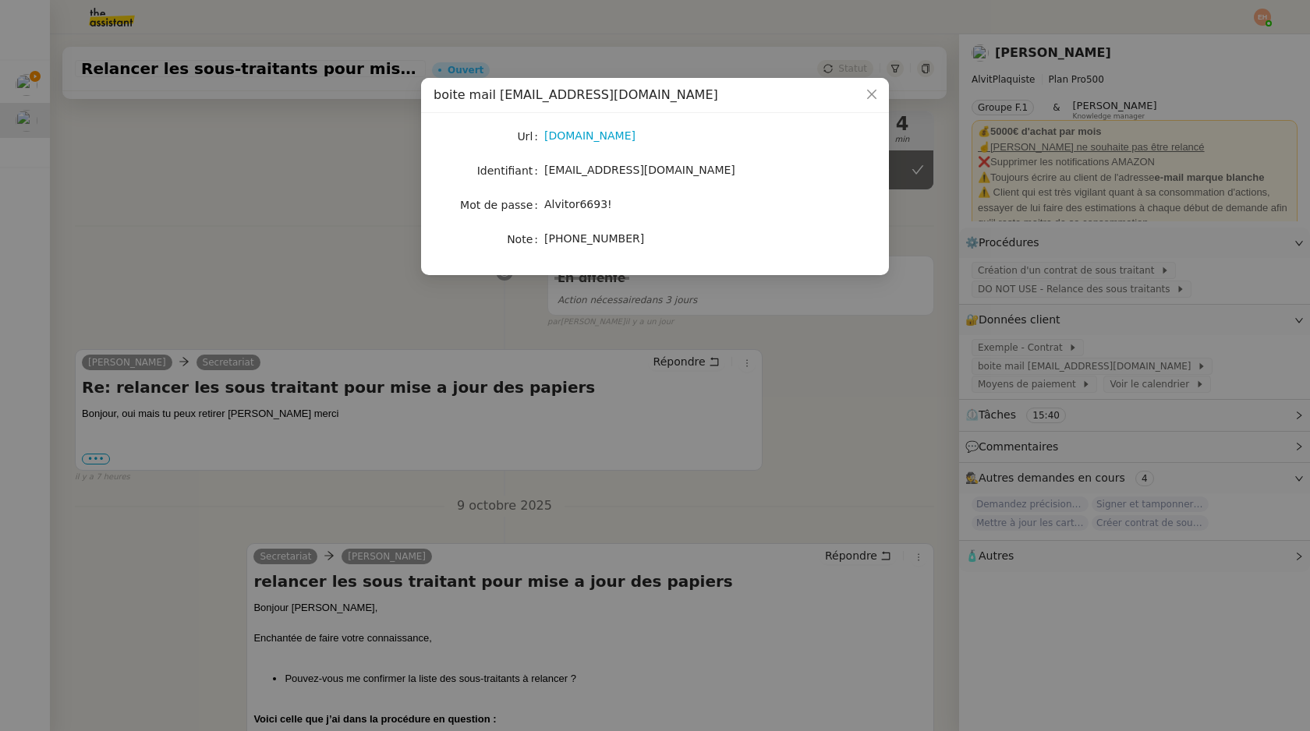
drag, startPoint x: 712, startPoint y: 168, endPoint x: 542, endPoint y: 172, distance: 170.0
click at [541, 172] on nz-form-item "Identifiant secretariat@alvitplaquiste.com" at bounding box center [655, 171] width 443 height 22
copy nz-form-item "[EMAIL_ADDRESS][DOMAIN_NAME]"
drag, startPoint x: 628, startPoint y: 211, endPoint x: 547, endPoint y: 206, distance: 81.3
click at [547, 206] on div "Alvitor6693!" at bounding box center [673, 205] width 258 height 18
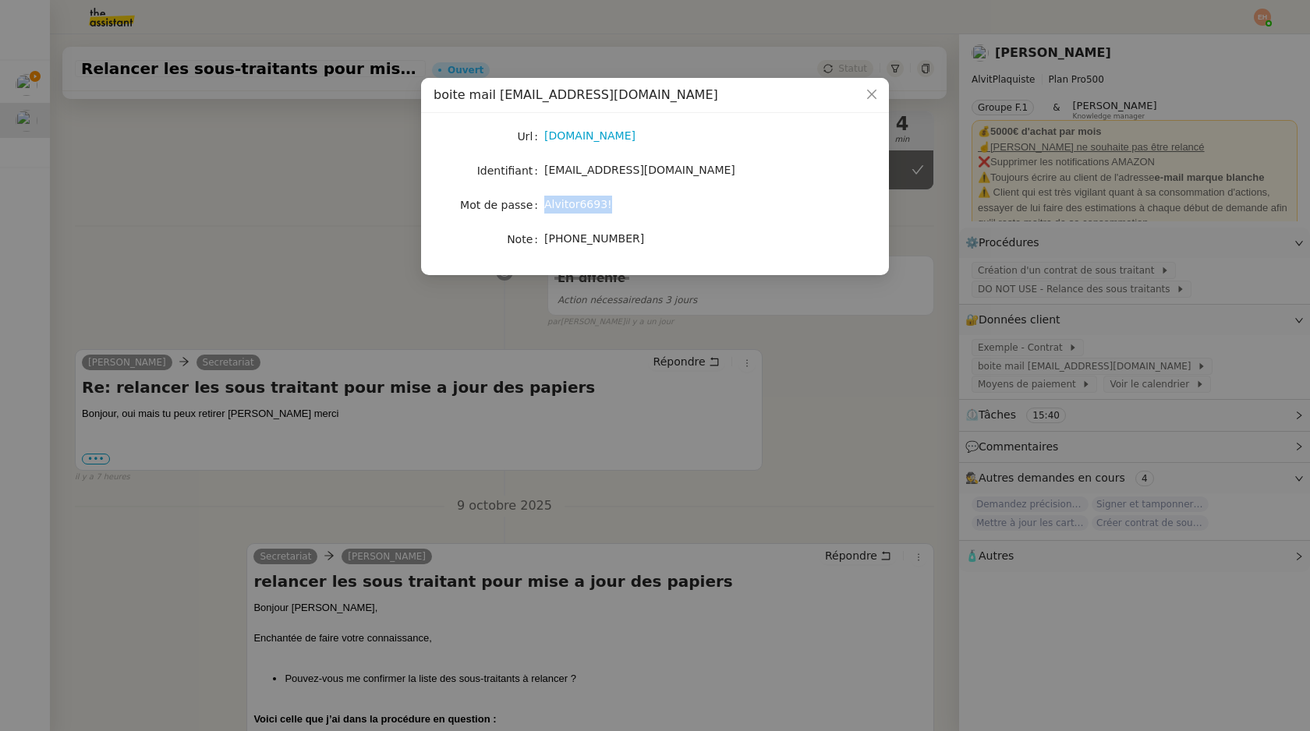
copy span "Alvitor6693!"
drag, startPoint x: 646, startPoint y: 244, endPoint x: 536, endPoint y: 244, distance: 109.9
click at [536, 244] on nz-form-item "Note +33 7 44 30 14 30" at bounding box center [655, 239] width 443 height 22
copy nz-form-item "[PHONE_NUMBER]"
click at [30, 97] on nz-modal-container "boite mail [EMAIL_ADDRESS][DOMAIN_NAME] Url [DOMAIN_NAME] Identifiant [EMAIL_AD…" at bounding box center [655, 365] width 1310 height 731
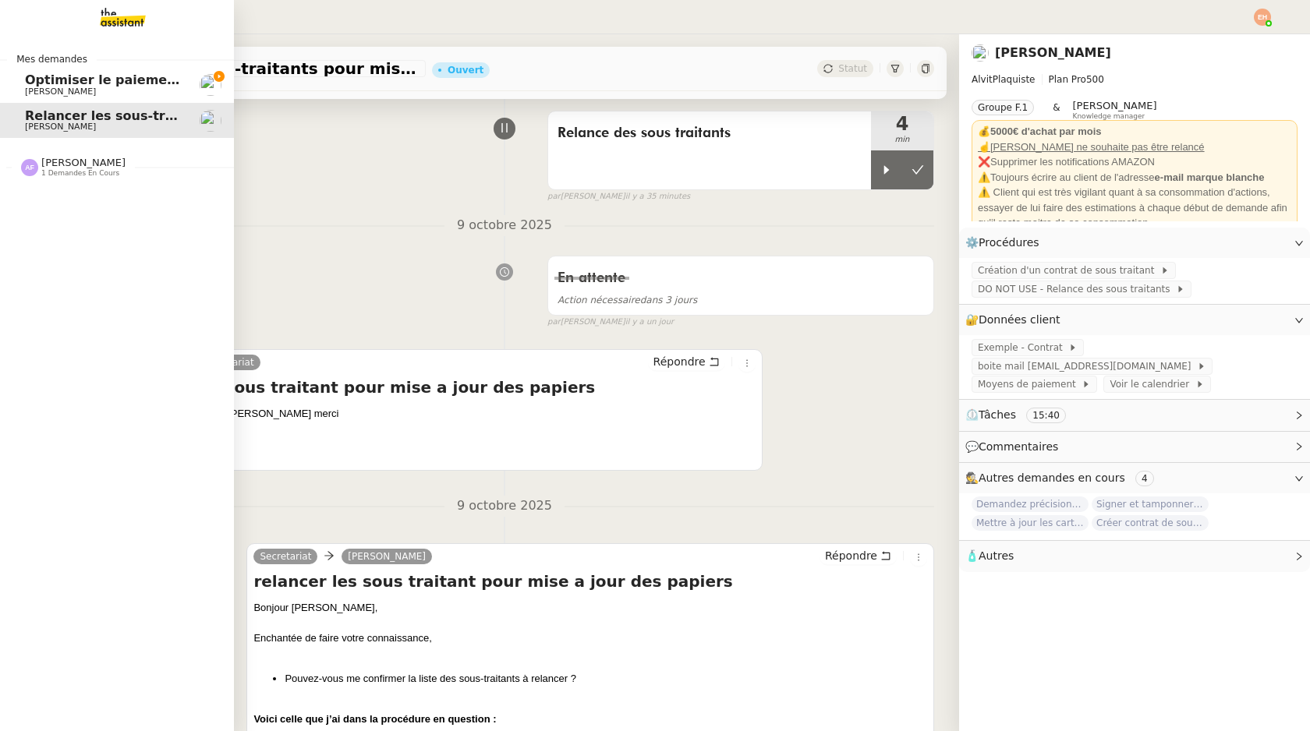
click at [24, 85] on link "Optimiser le paiement du stage [PERSON_NAME]" at bounding box center [117, 85] width 234 height 36
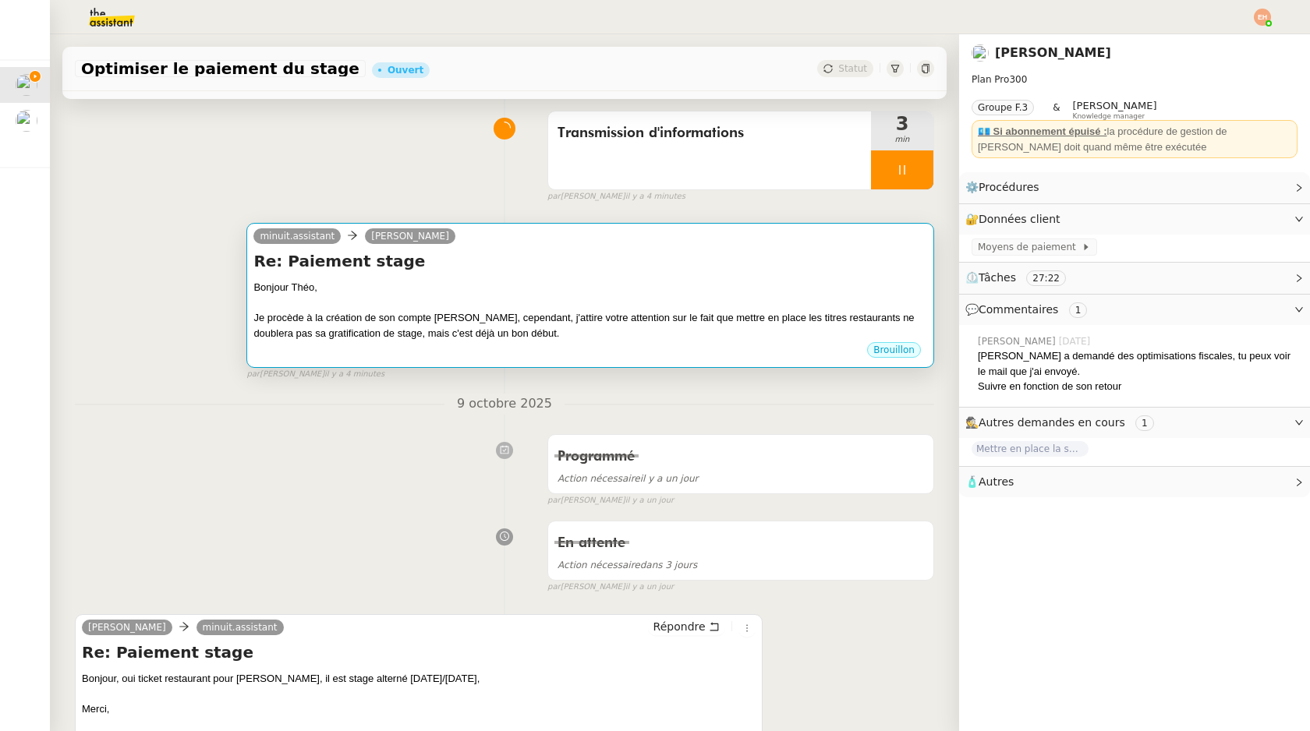
click at [431, 317] on div "Je procède à la création de son compte Swile, cependant, j'attire votre attenti…" at bounding box center [590, 325] width 674 height 30
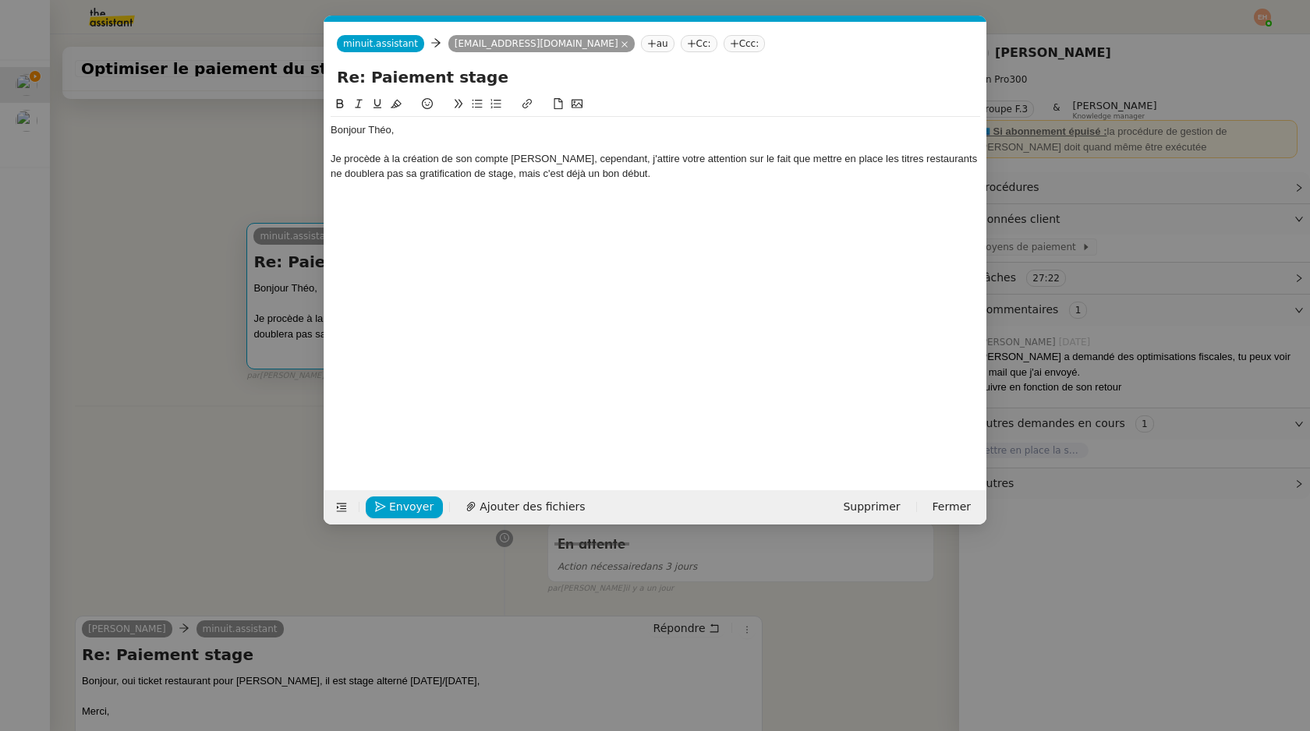
scroll to position [0, 33]
click at [490, 140] on div at bounding box center [656, 145] width 650 height 14
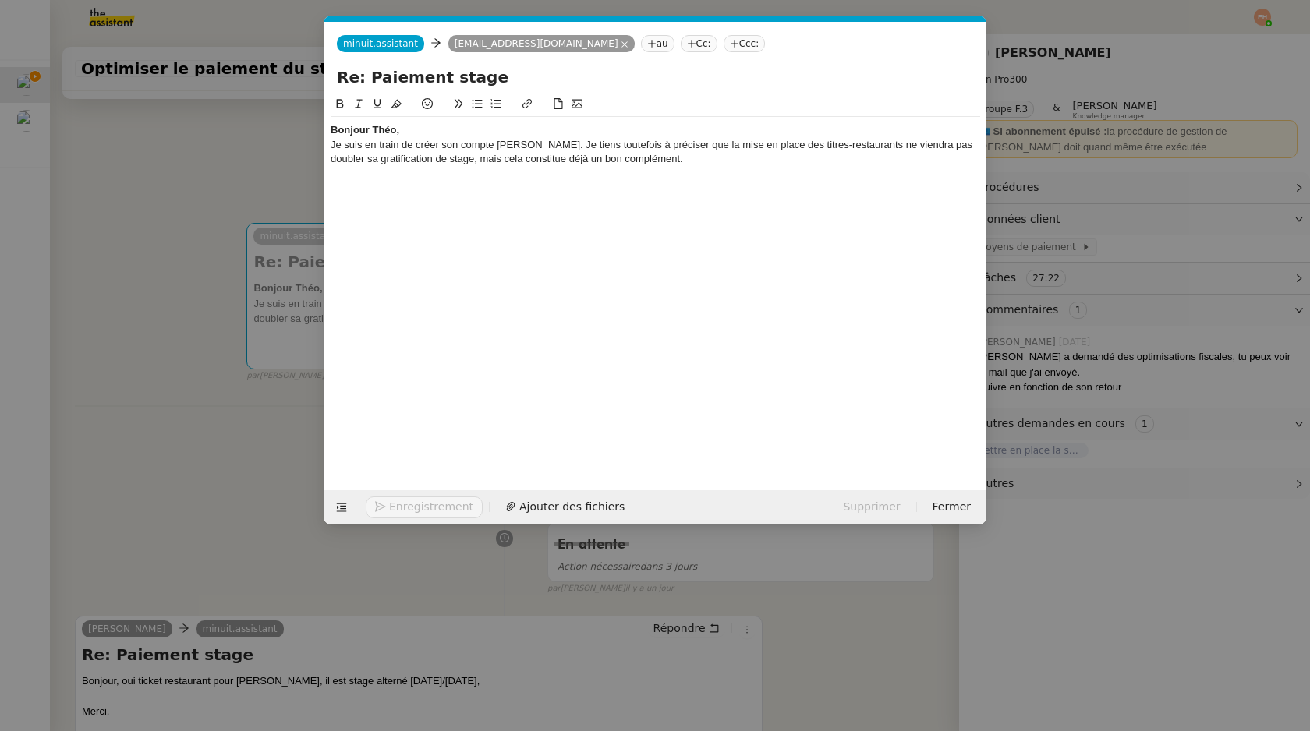
click at [465, 129] on div "Bonjour Théo," at bounding box center [656, 130] width 650 height 14
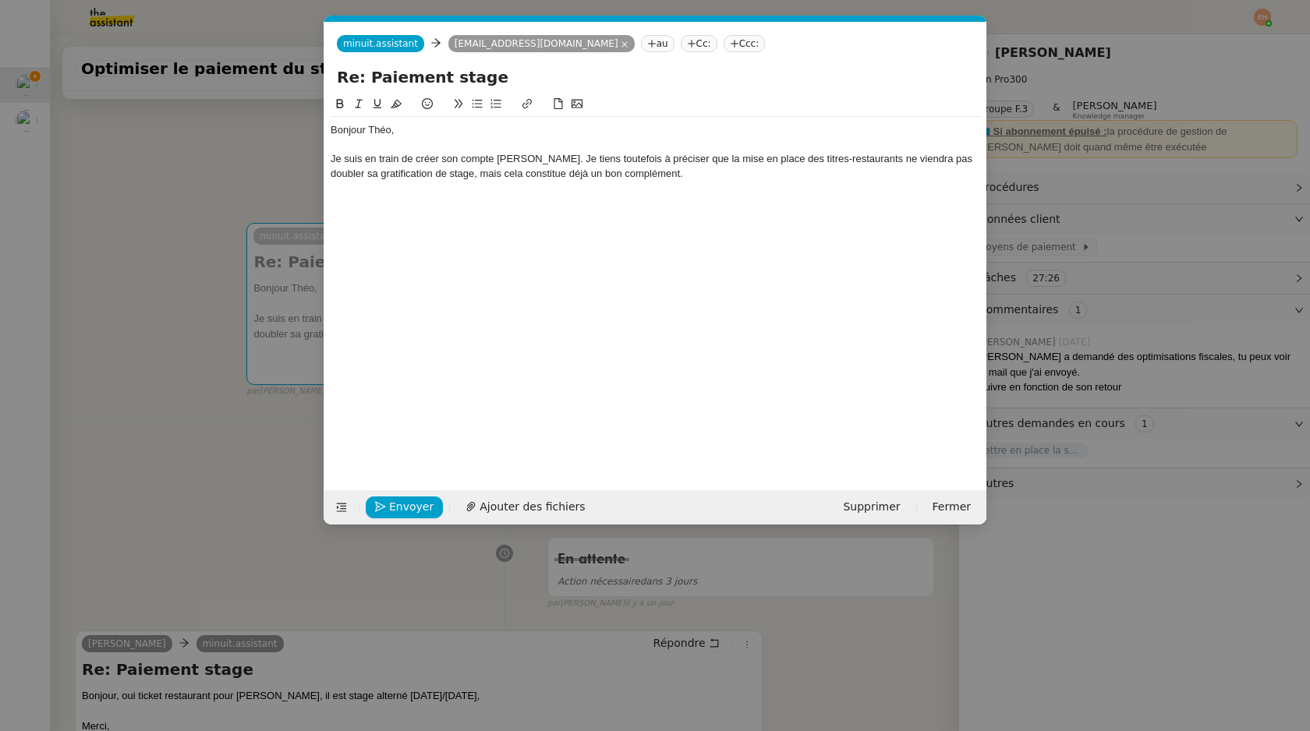
click at [476, 149] on div "﻿" at bounding box center [656, 145] width 650 height 14
click at [666, 179] on div "Je suis en train de créer son compte Swile. Je tiens toutefois à préciser que l…" at bounding box center [656, 166] width 650 height 29
click at [415, 161] on div "Je suis en train de créer son compte Swile. Je tiens toutefois à préciser que l…" at bounding box center [656, 166] width 650 height 29
drag, startPoint x: 345, startPoint y: 154, endPoint x: 412, endPoint y: 156, distance: 66.3
click at [412, 156] on div "Je suis en train de créer son compte Swile. Je tiens toutefois à préciser que l…" at bounding box center [656, 166] width 650 height 29
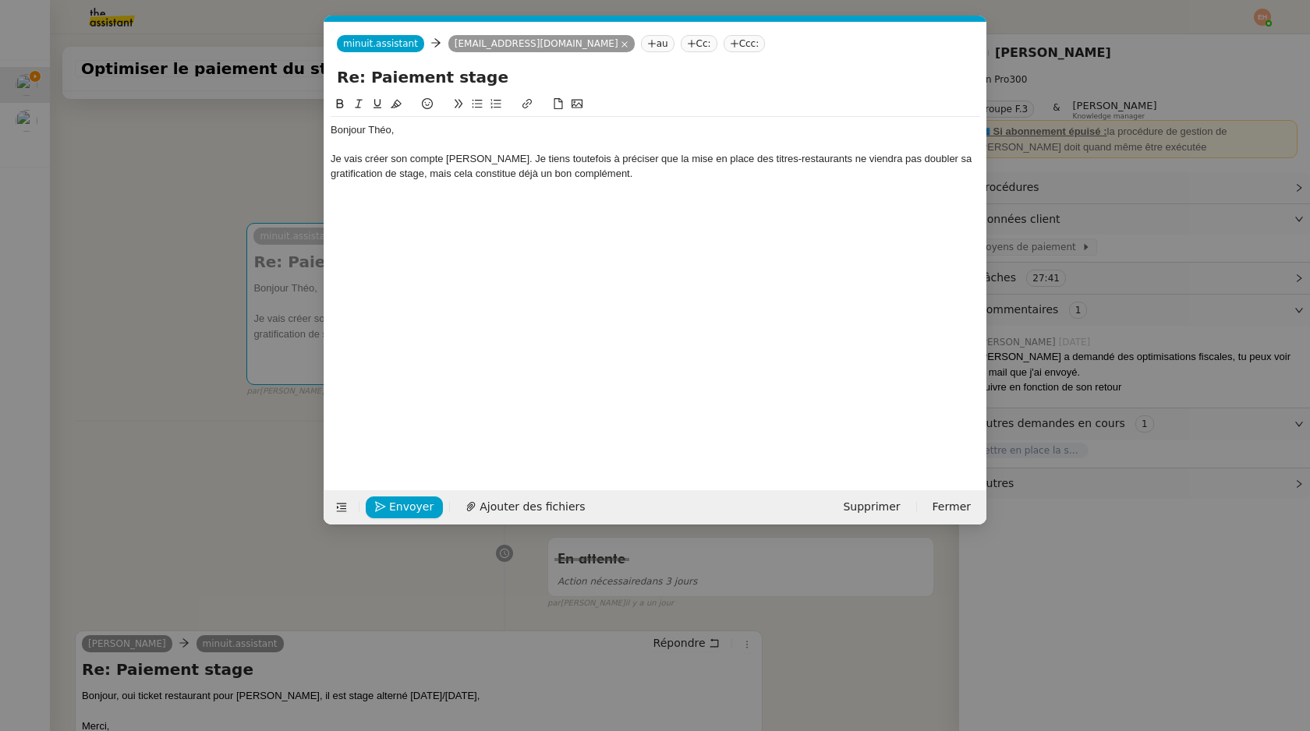
click at [490, 196] on div "Bonjour Théo, Je vais créer son compte Swile. Je tiens toutefois à préciser que…" at bounding box center [656, 159] width 650 height 84
click at [476, 161] on div "Je vais créer son compte Swile. Je tiens toutefois à préciser que la mise en pl…" at bounding box center [656, 166] width 650 height 29
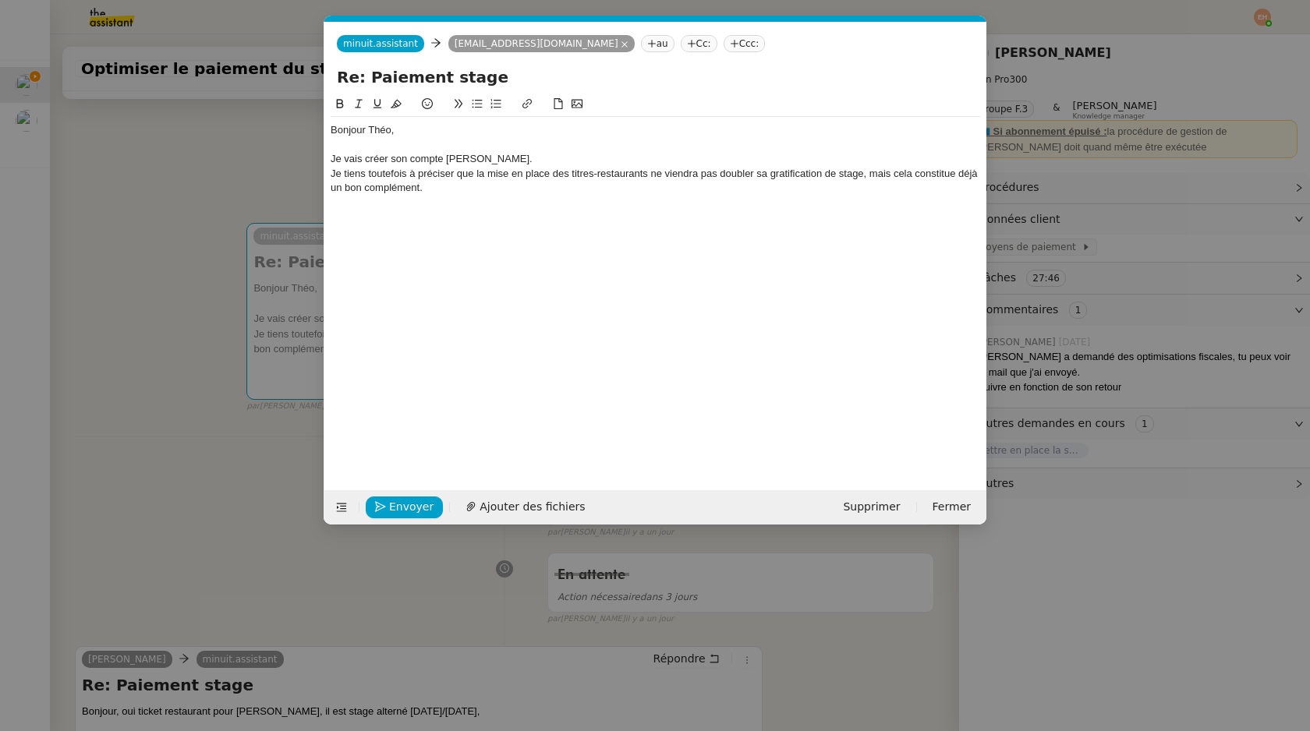
click at [702, 194] on div "Je tiens toutefois à préciser que la mise en place des titres-restaurants ne vi…" at bounding box center [656, 181] width 650 height 29
click at [647, 171] on div "Je tiens toutefois à préciser que la mise en place des titres-restaurants ne vi…" at bounding box center [656, 181] width 650 height 29
click at [587, 221] on div "Bonjour Théo, Je vais créer son compte Swile. Je tiens toutefois à préciser que…" at bounding box center [656, 280] width 650 height 371
click at [596, 200] on div at bounding box center [656, 203] width 650 height 14
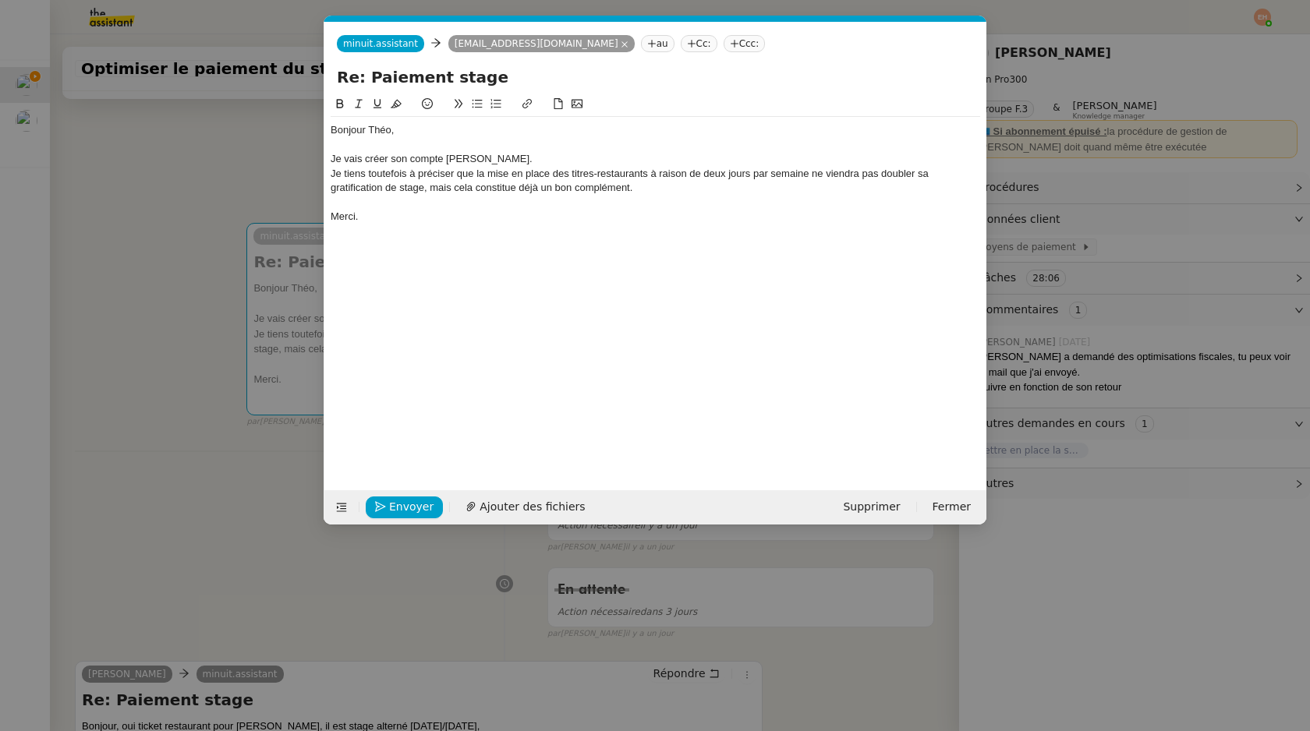
click at [392, 494] on div "Envoyer Ajouter des fichiers Supprimer Fermer" at bounding box center [655, 507] width 662 height 34
click at [392, 505] on span "Envoyer" at bounding box center [411, 507] width 44 height 18
click at [392, 505] on span "Confirmer l'envoi" at bounding box center [436, 507] width 94 height 18
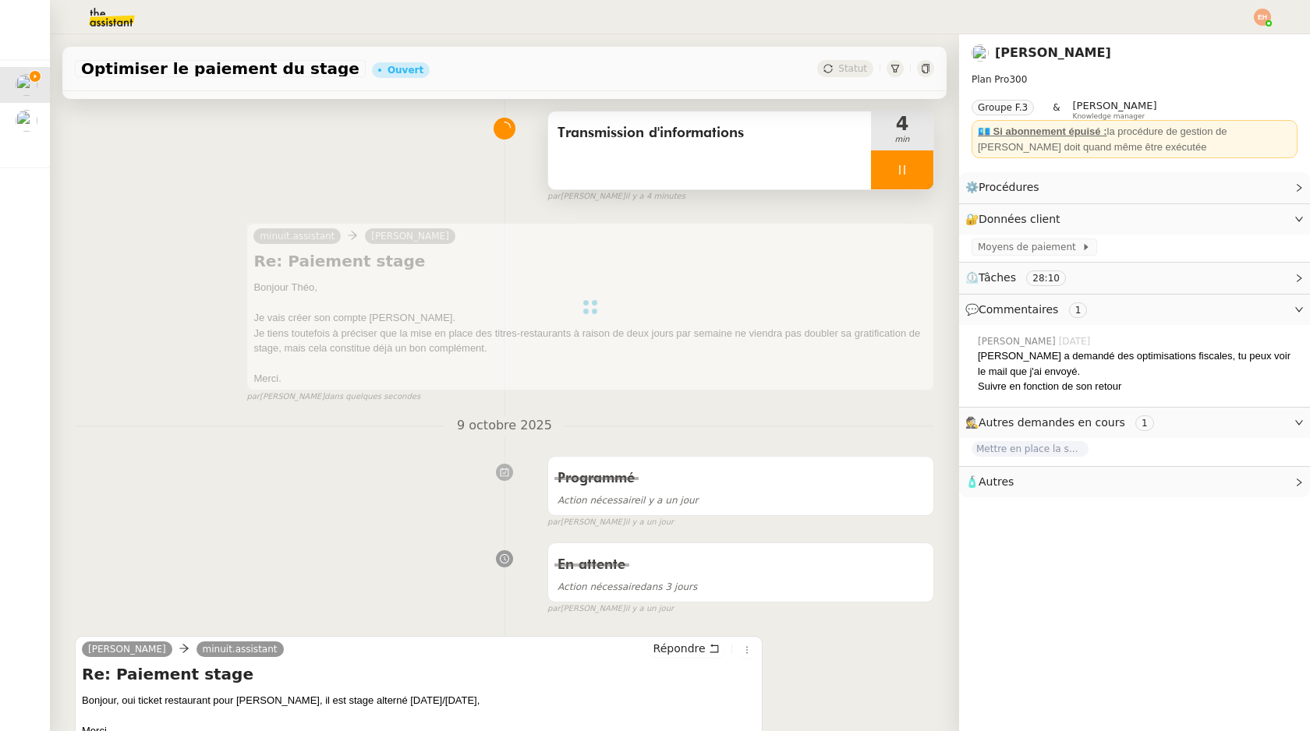
click at [903, 178] on div at bounding box center [902, 169] width 62 height 39
click at [917, 176] on button at bounding box center [917, 169] width 31 height 39
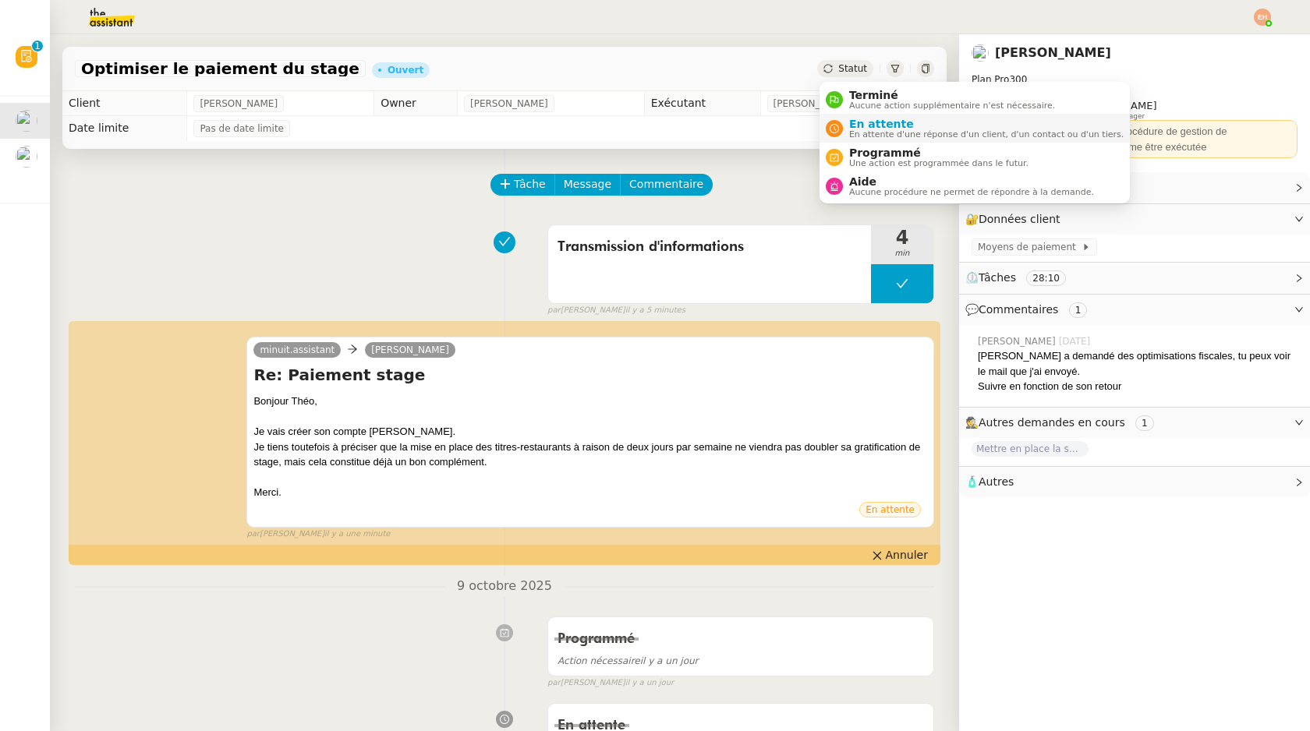
click at [862, 126] on span "En attente" at bounding box center [986, 124] width 274 height 12
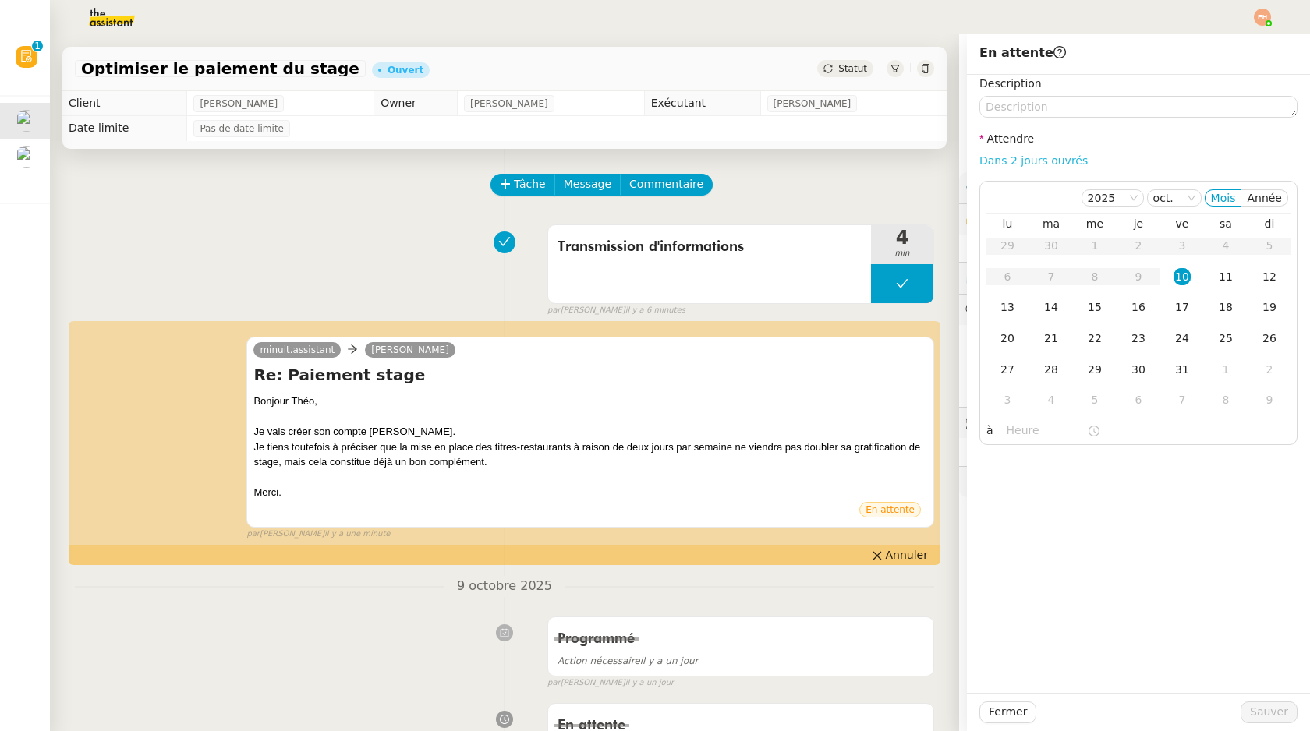
click at [1053, 159] on link "Dans 2 jours ouvrés" at bounding box center [1033, 160] width 108 height 12
type input "07:00"
click at [1013, 306] on div "13" at bounding box center [1007, 307] width 17 height 17
click at [1273, 713] on span "Sauver" at bounding box center [1269, 712] width 38 height 18
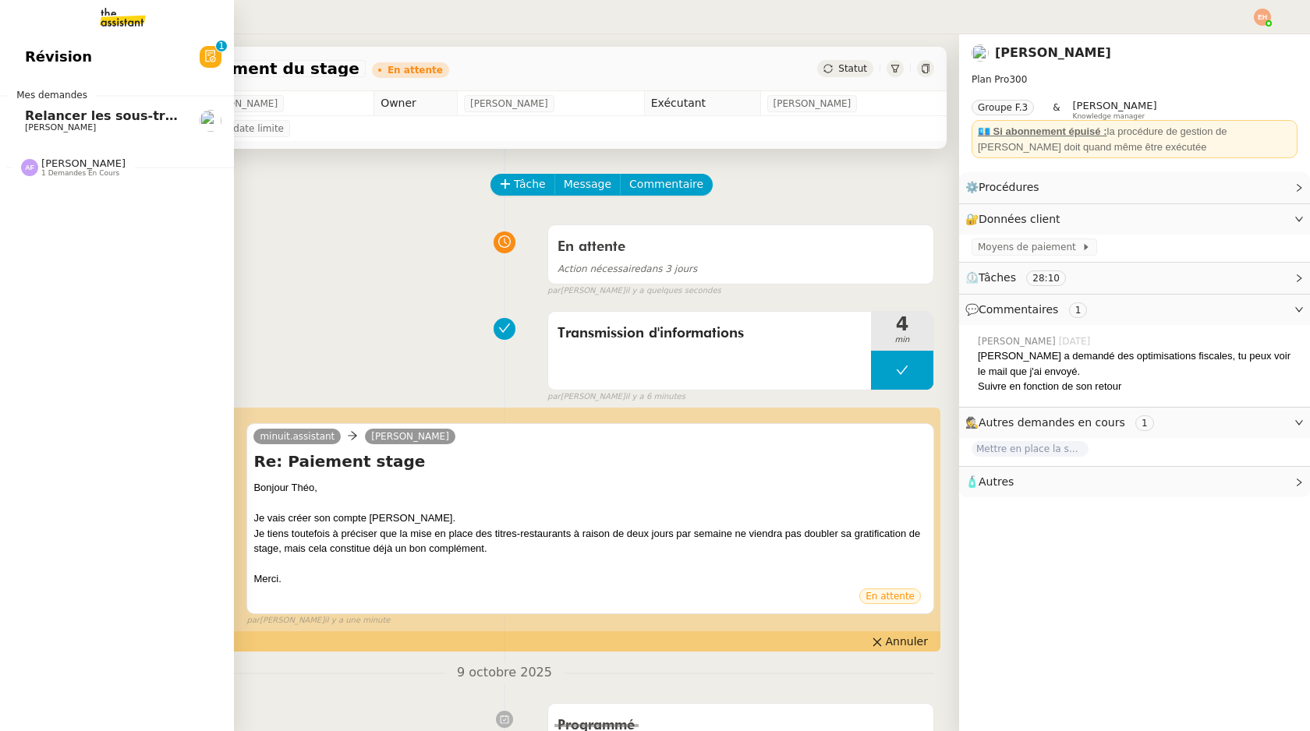
click at [41, 115] on span "Relancer les sous-traitants pour mise à jour des documents" at bounding box center [235, 115] width 420 height 15
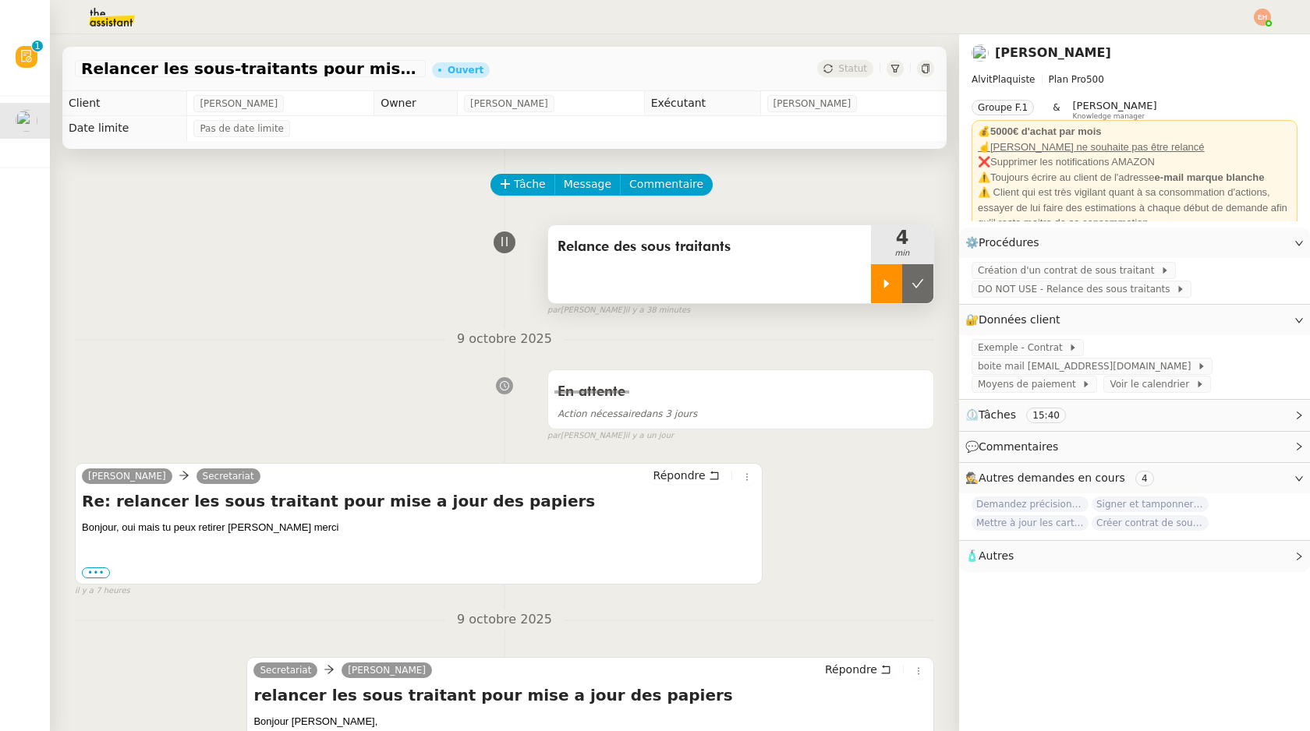
click at [890, 280] on icon at bounding box center [886, 284] width 12 height 12
click at [1093, 362] on span "boite mail [EMAIL_ADDRESS][DOMAIN_NAME]" at bounding box center [1087, 367] width 219 height 16
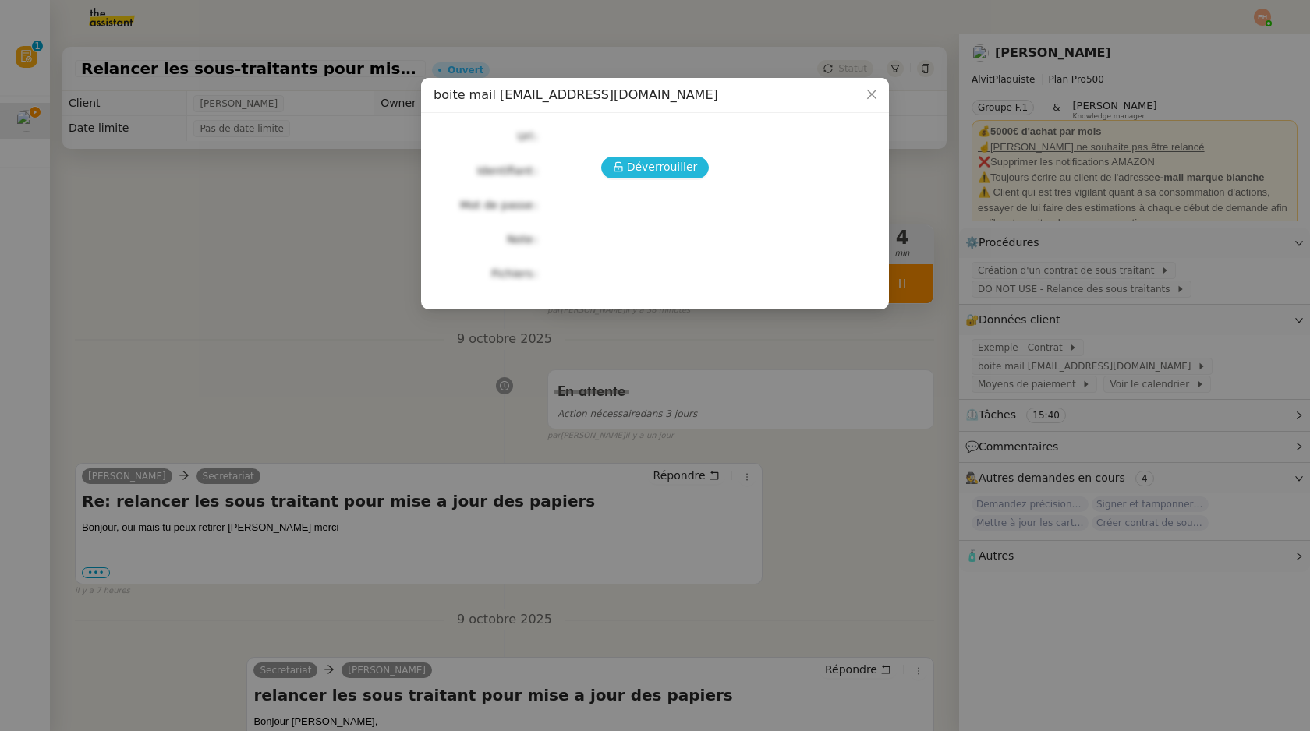
click at [689, 167] on span "Déverrouiller" at bounding box center [662, 167] width 71 height 18
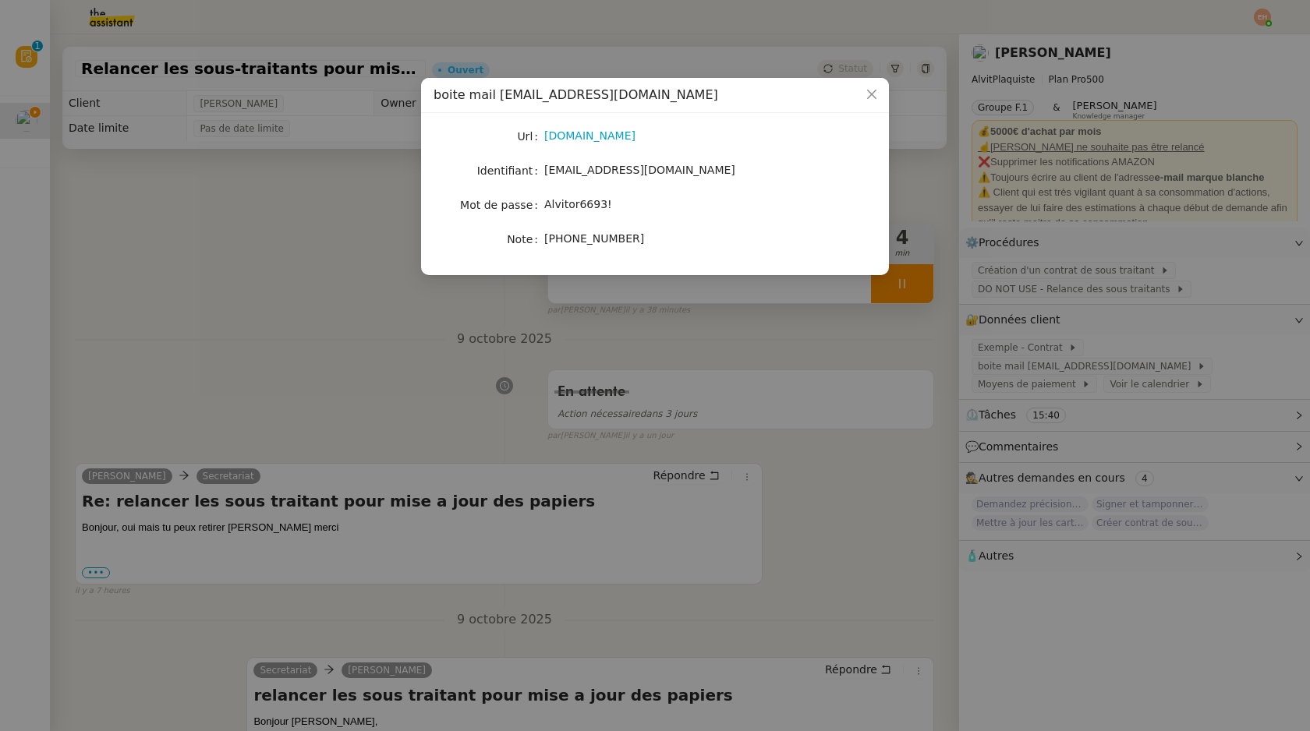
drag, startPoint x: 654, startPoint y: 243, endPoint x: 544, endPoint y: 240, distance: 110.0
click at [544, 240] on div "[PHONE_NUMBER]" at bounding box center [673, 239] width 258 height 18
copy span "[PHONE_NUMBER]"
click at [781, 416] on nz-modal-container "boite mail [EMAIL_ADDRESS][DOMAIN_NAME] Url [DOMAIN_NAME] Identifiant [EMAIL_AD…" at bounding box center [655, 365] width 1310 height 731
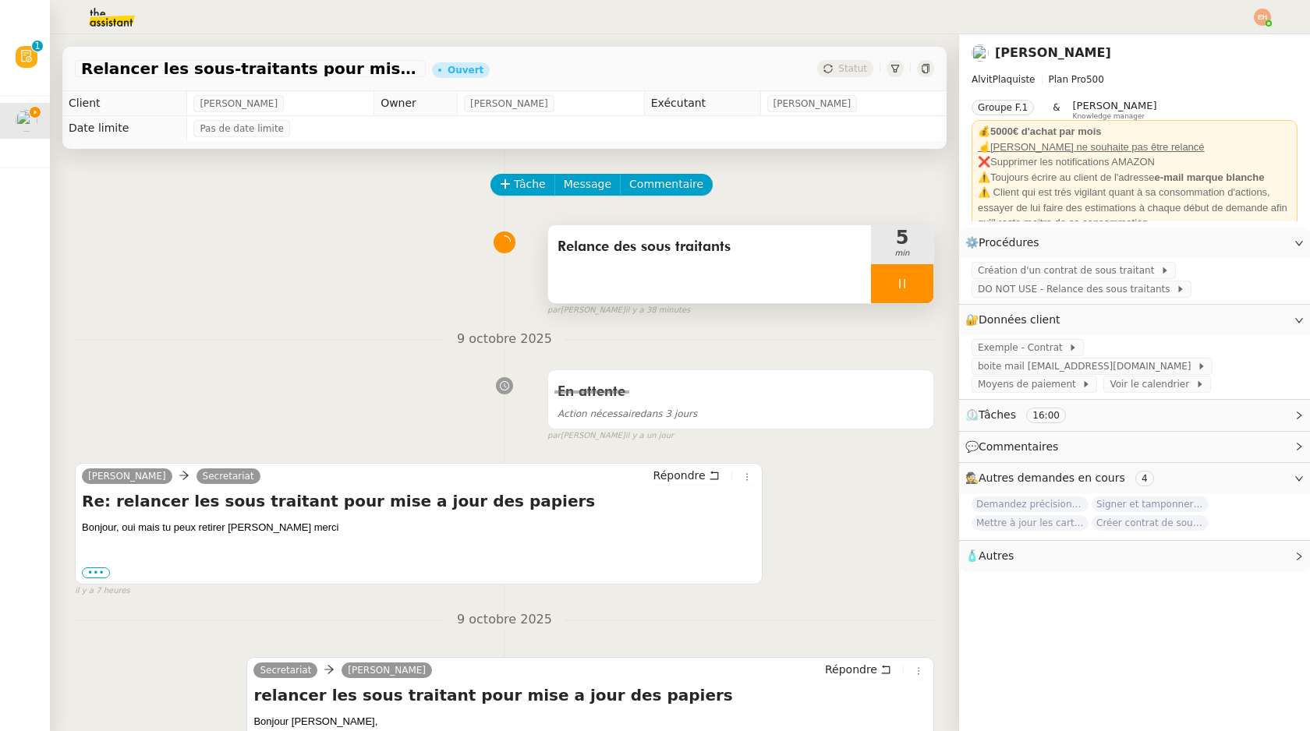
click at [905, 292] on div at bounding box center [902, 283] width 62 height 39
click at [912, 292] on button at bounding box center [917, 283] width 31 height 39
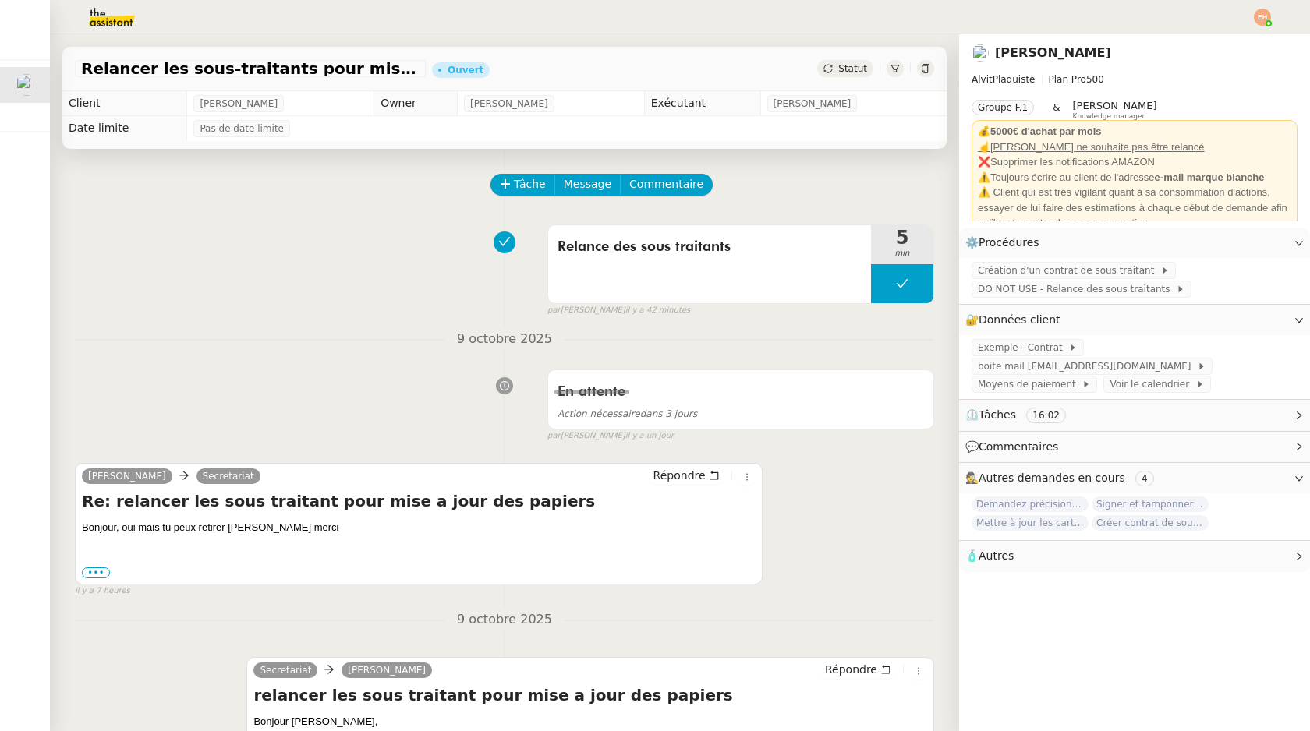
scroll to position [82, 0]
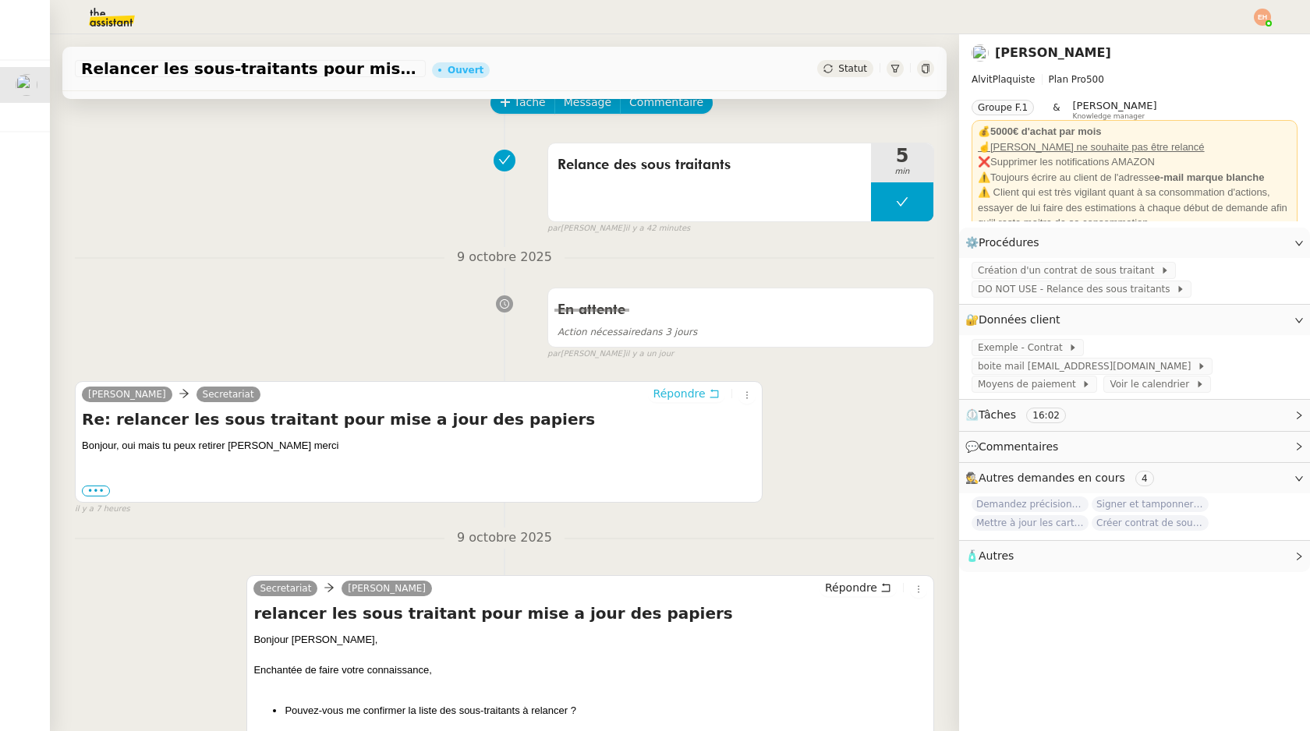
click at [689, 395] on span "Répondre" at bounding box center [679, 394] width 52 height 16
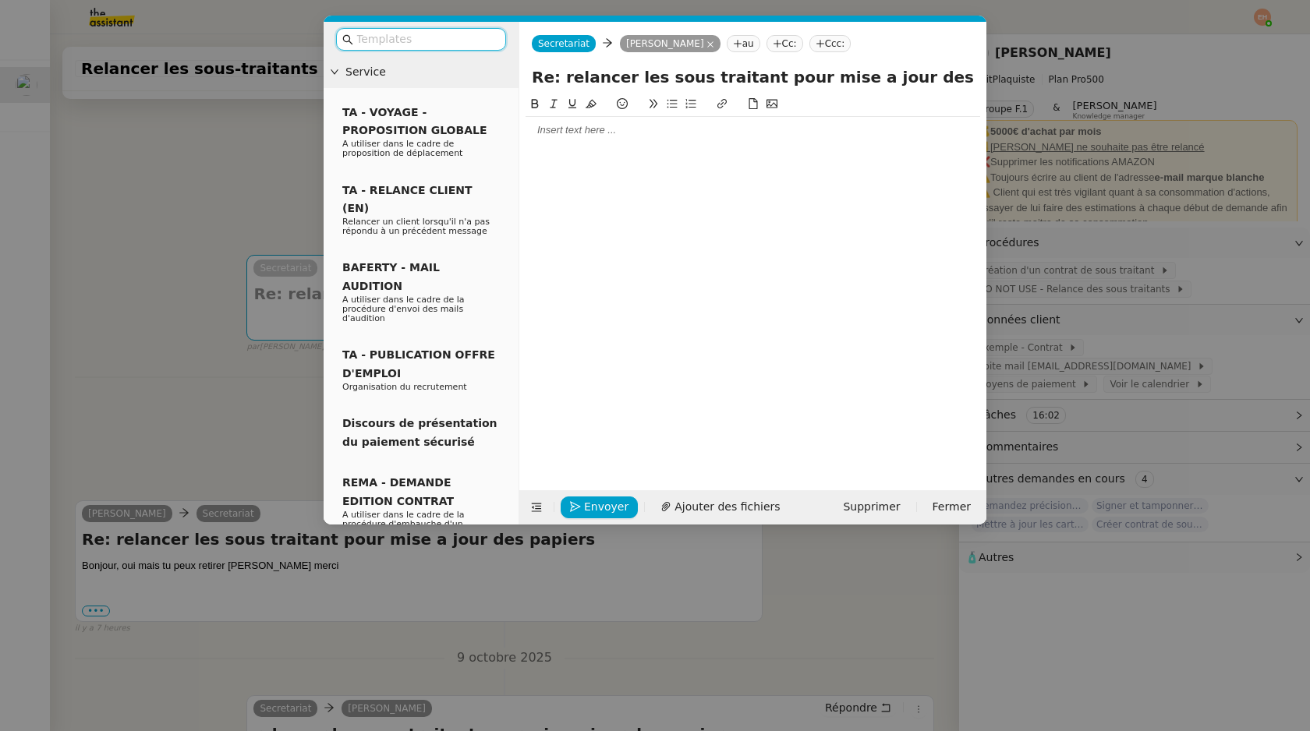
click at [650, 126] on div at bounding box center [753, 130] width 455 height 14
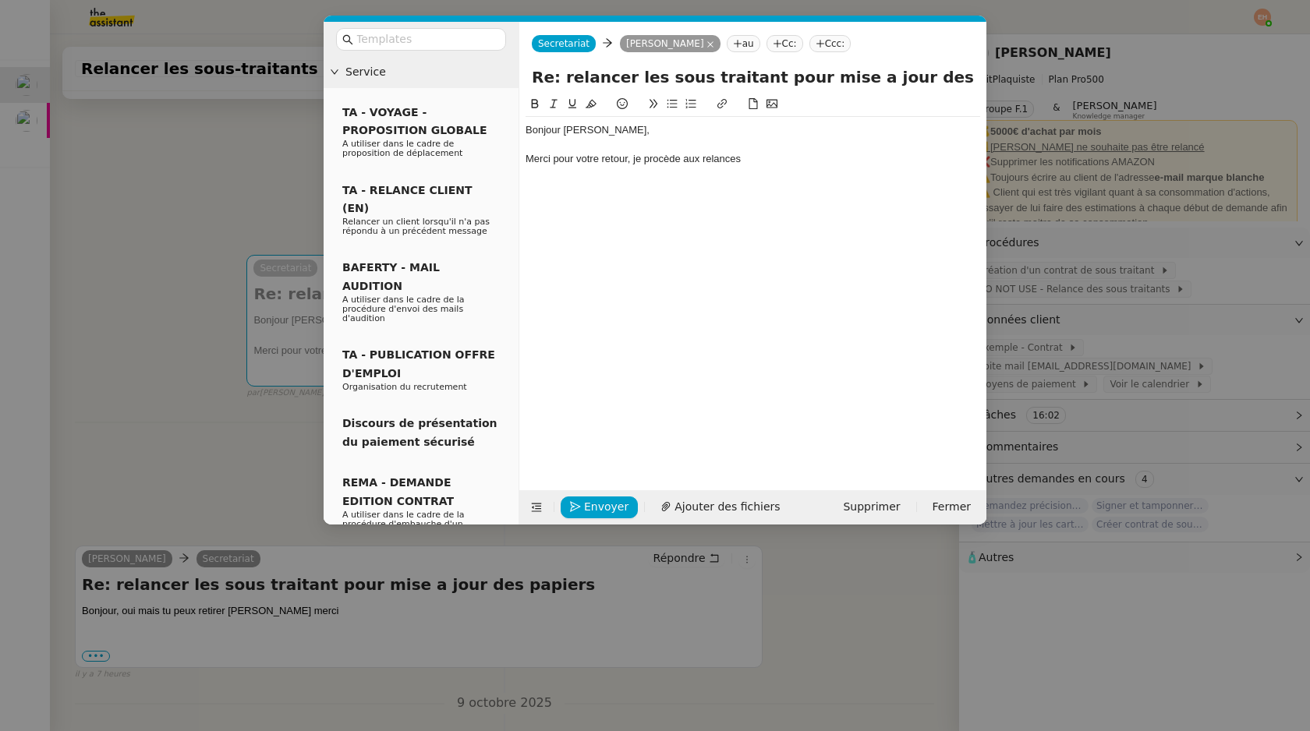
click at [228, 196] on nz-modal-container "Service TA - VOYAGE - PROPOSITION GLOBALE A utiliser dans le cadre de propositi…" at bounding box center [655, 365] width 1310 height 731
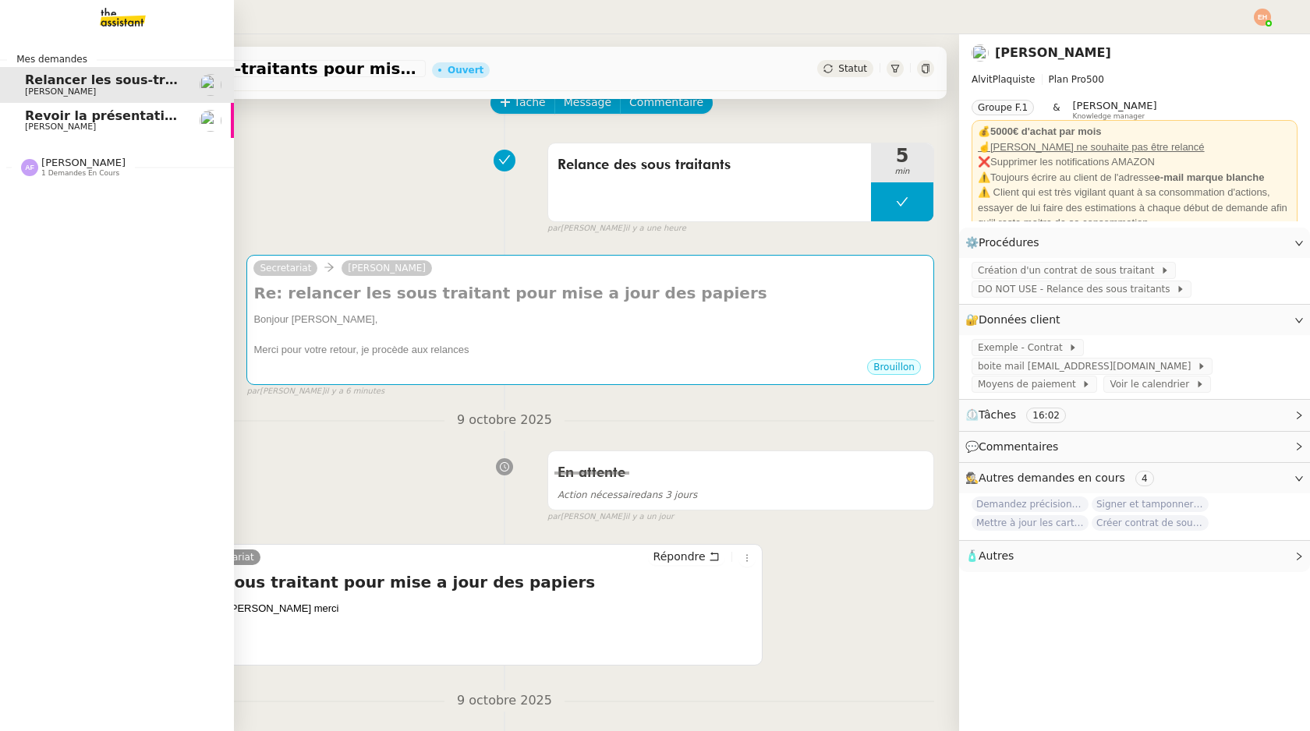
click at [27, 132] on span "[PERSON_NAME]" at bounding box center [60, 127] width 71 height 10
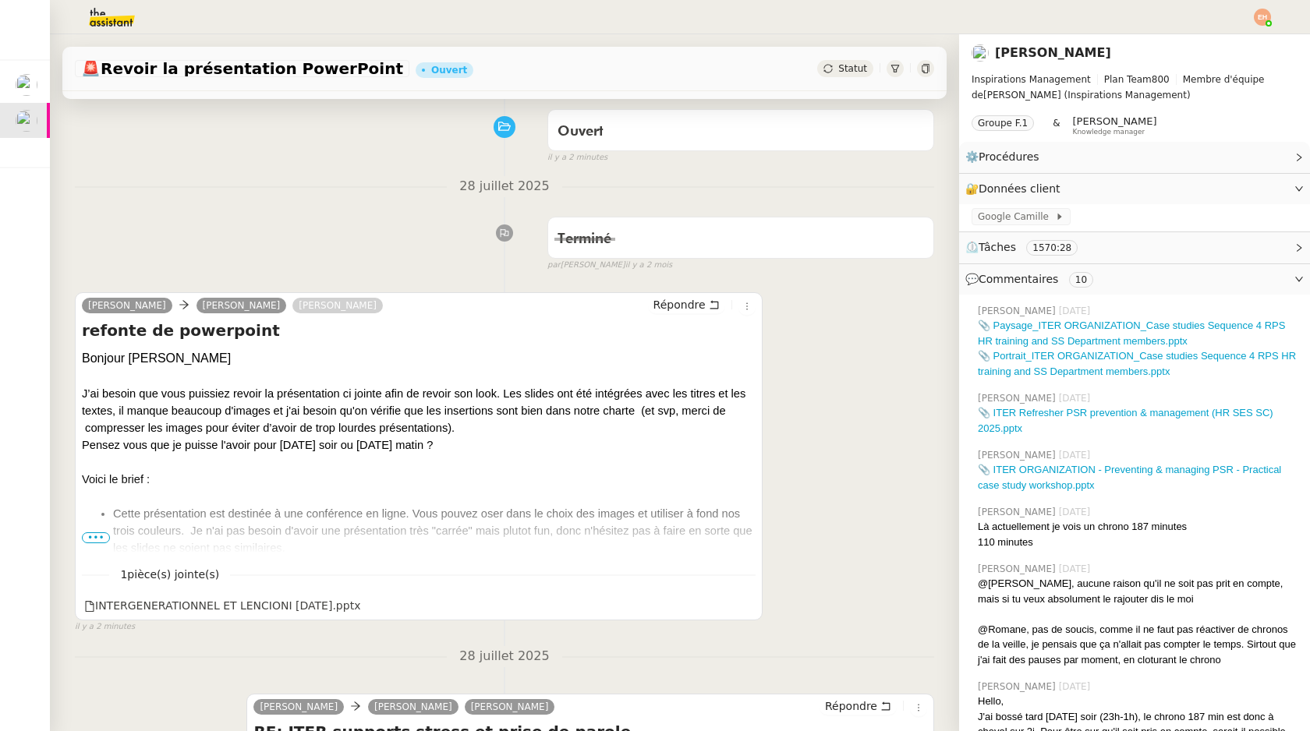
scroll to position [122, 0]
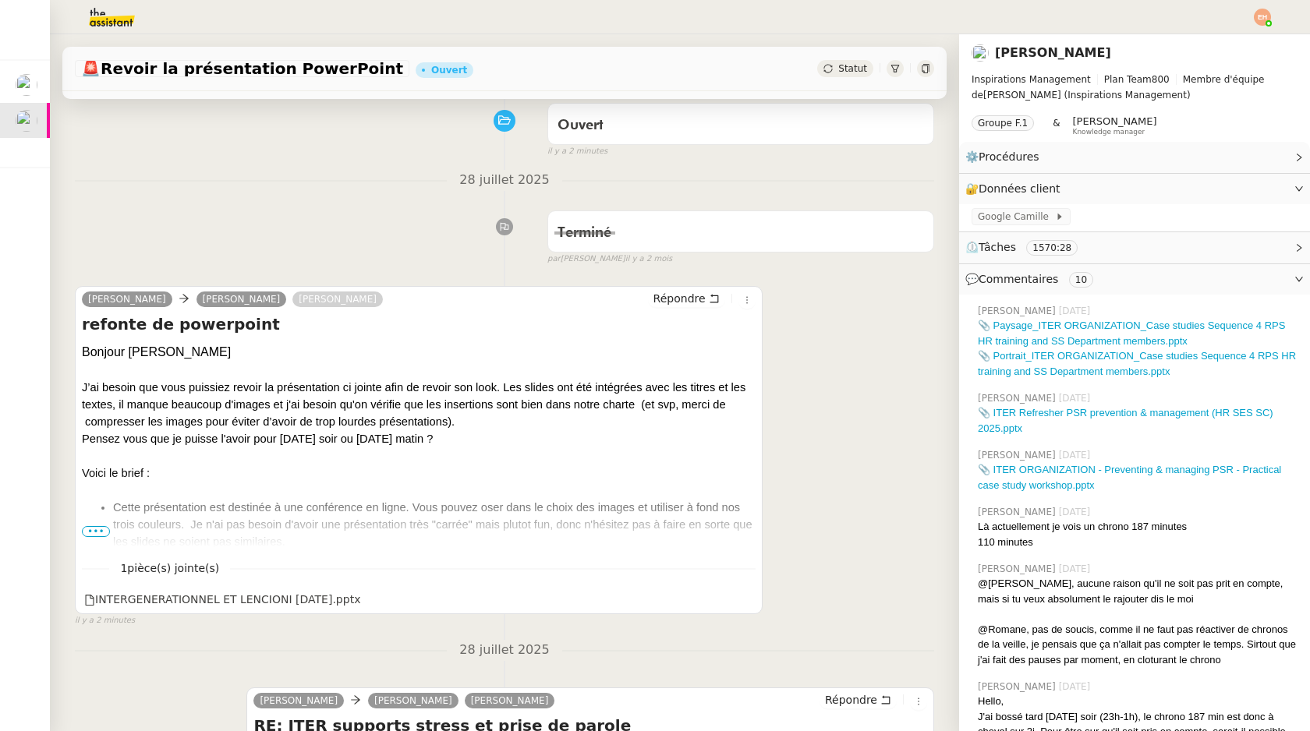
click at [98, 528] on span "•••" at bounding box center [96, 531] width 28 height 11
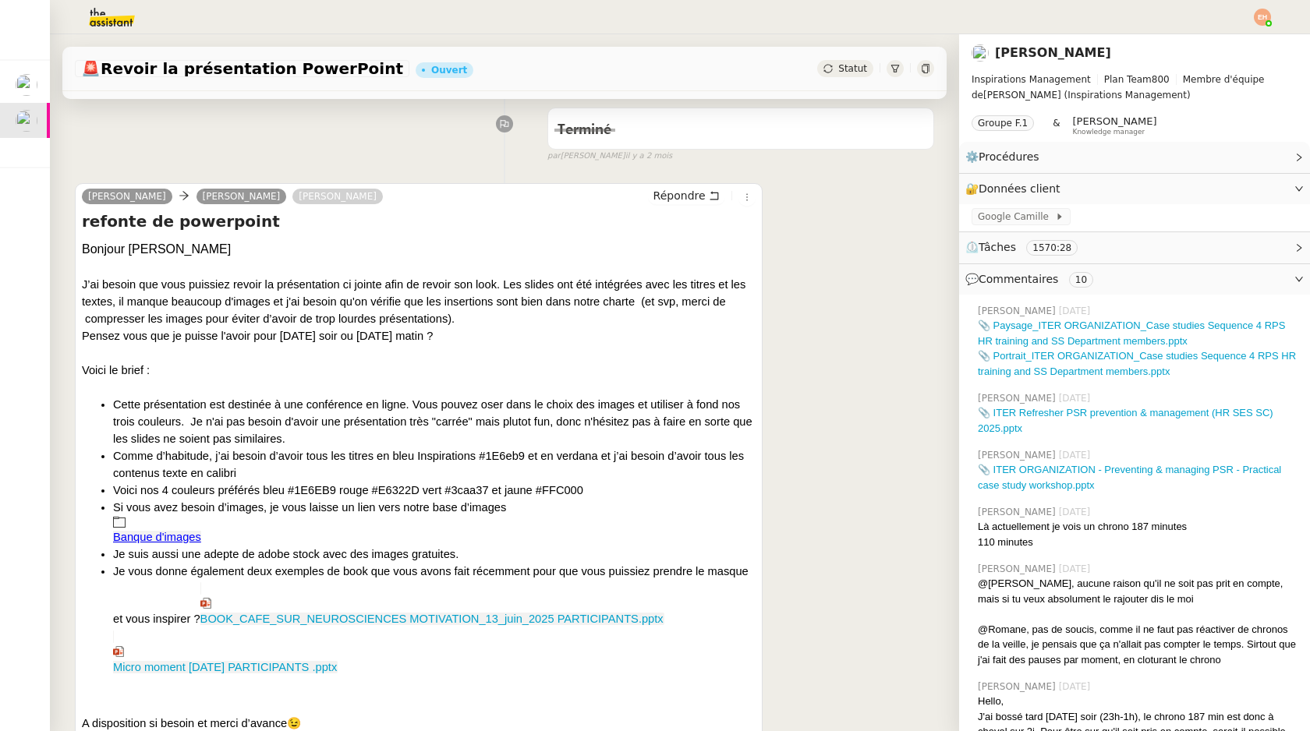
scroll to position [225, 0]
click at [279, 397] on div "Cette présentation est destinée à une conférence en ligne. Vous pouvez oser dan…" at bounding box center [434, 420] width 643 height 51
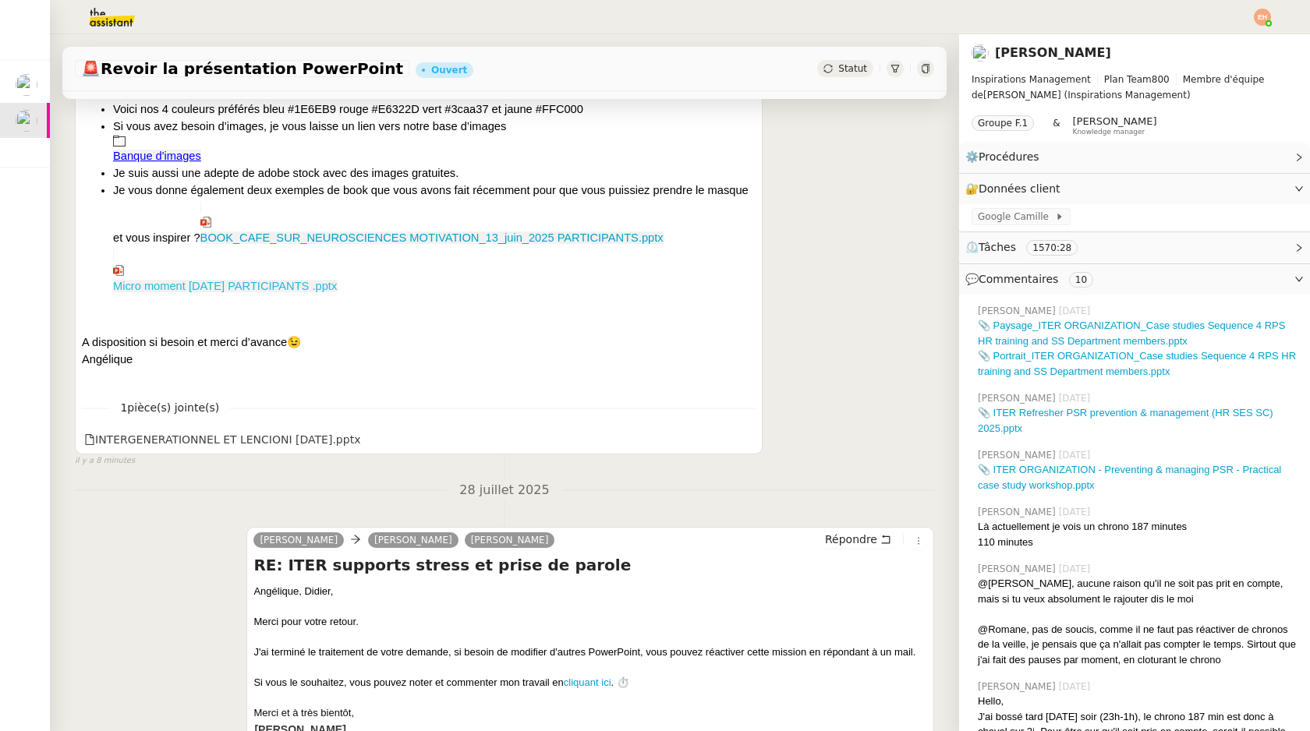
scroll to position [636, 0]
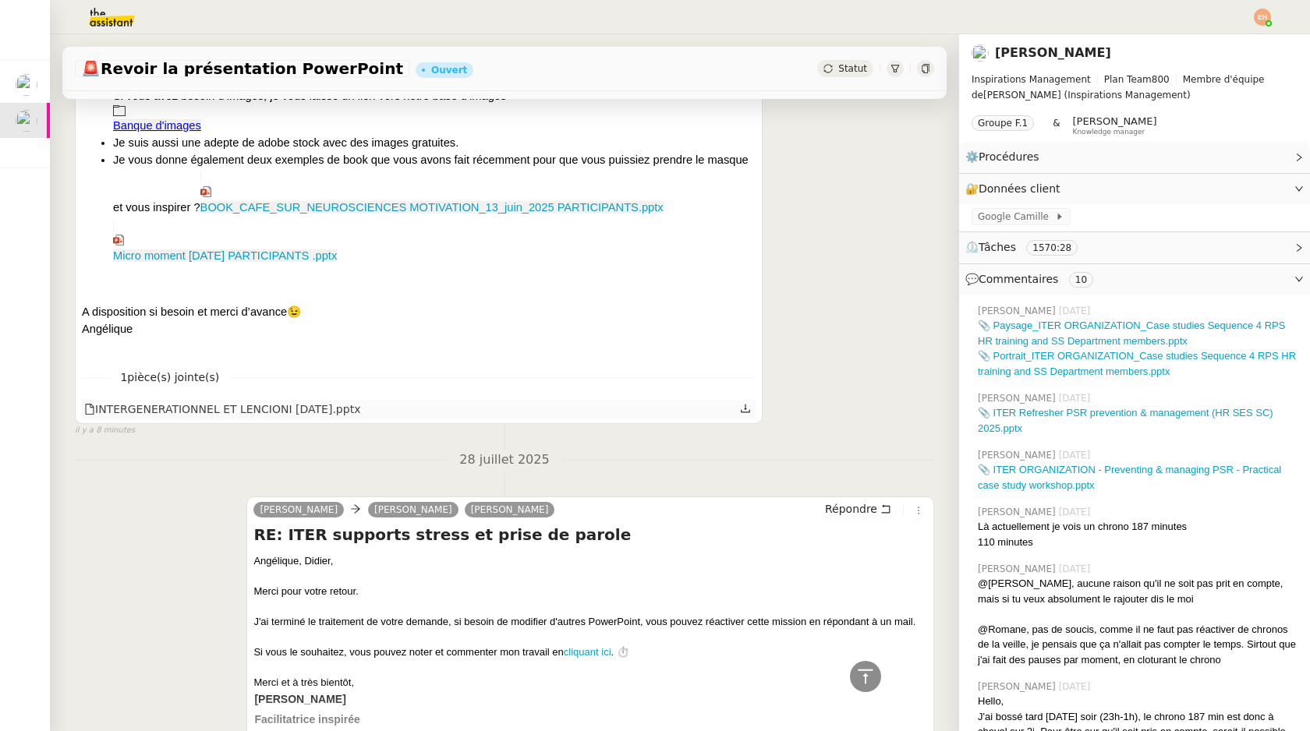
click at [251, 406] on div "INTERGENERATIONNEL ET LENCIONI OCTOBRE 2025.pptx" at bounding box center [222, 410] width 276 height 18
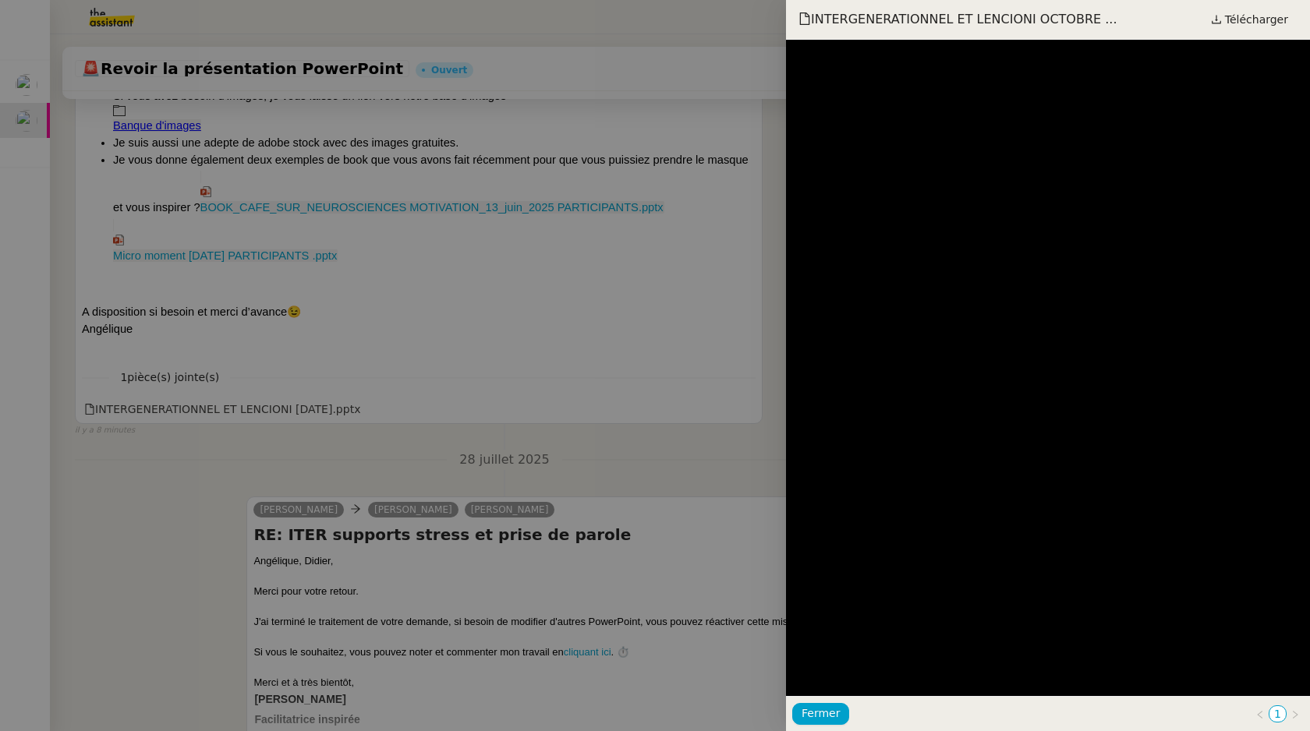
click at [643, 250] on div at bounding box center [655, 365] width 1310 height 731
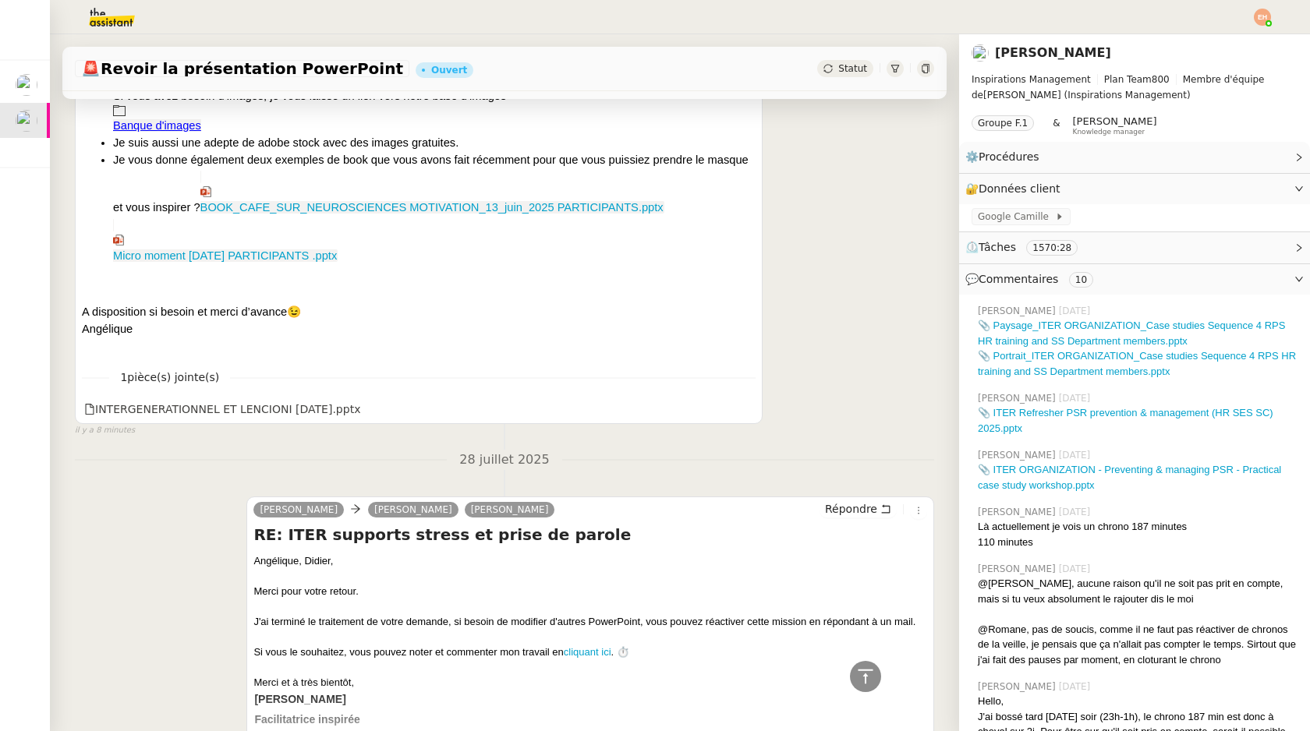
scroll to position [0, 0]
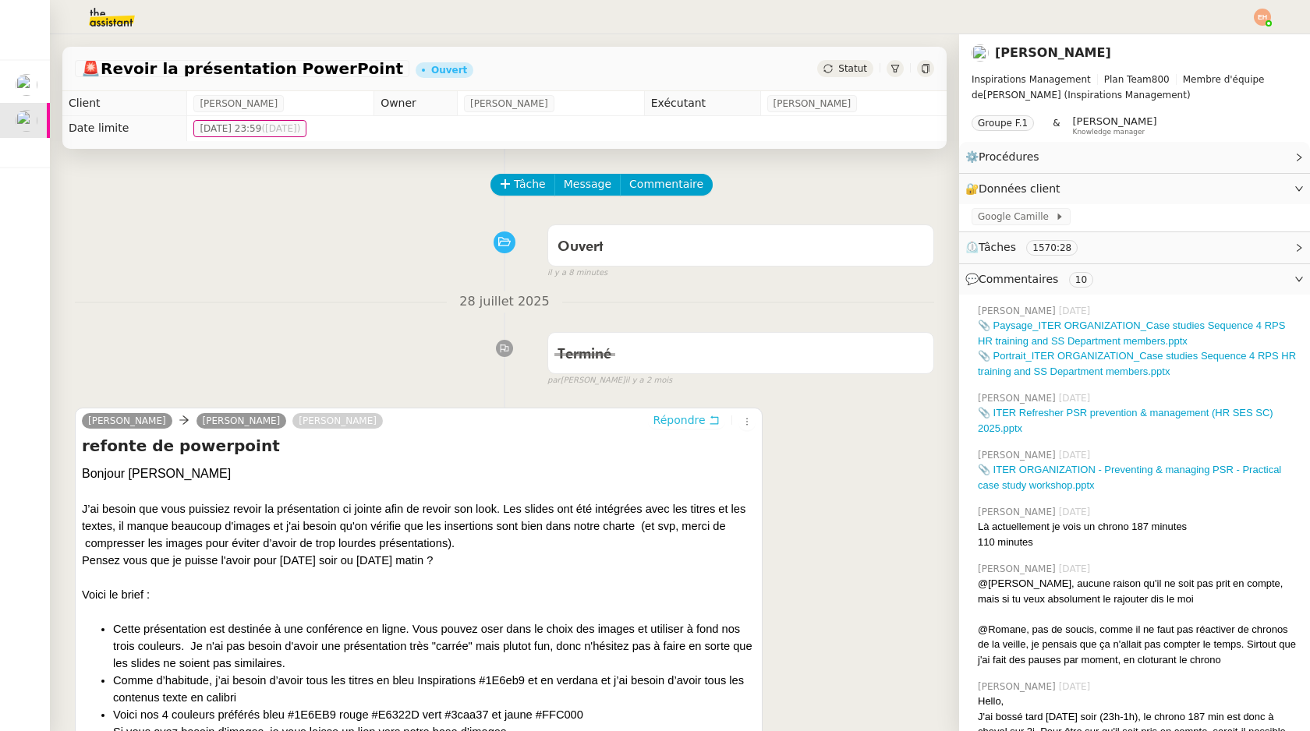
click at [698, 420] on span "Répondre" at bounding box center [679, 420] width 52 height 16
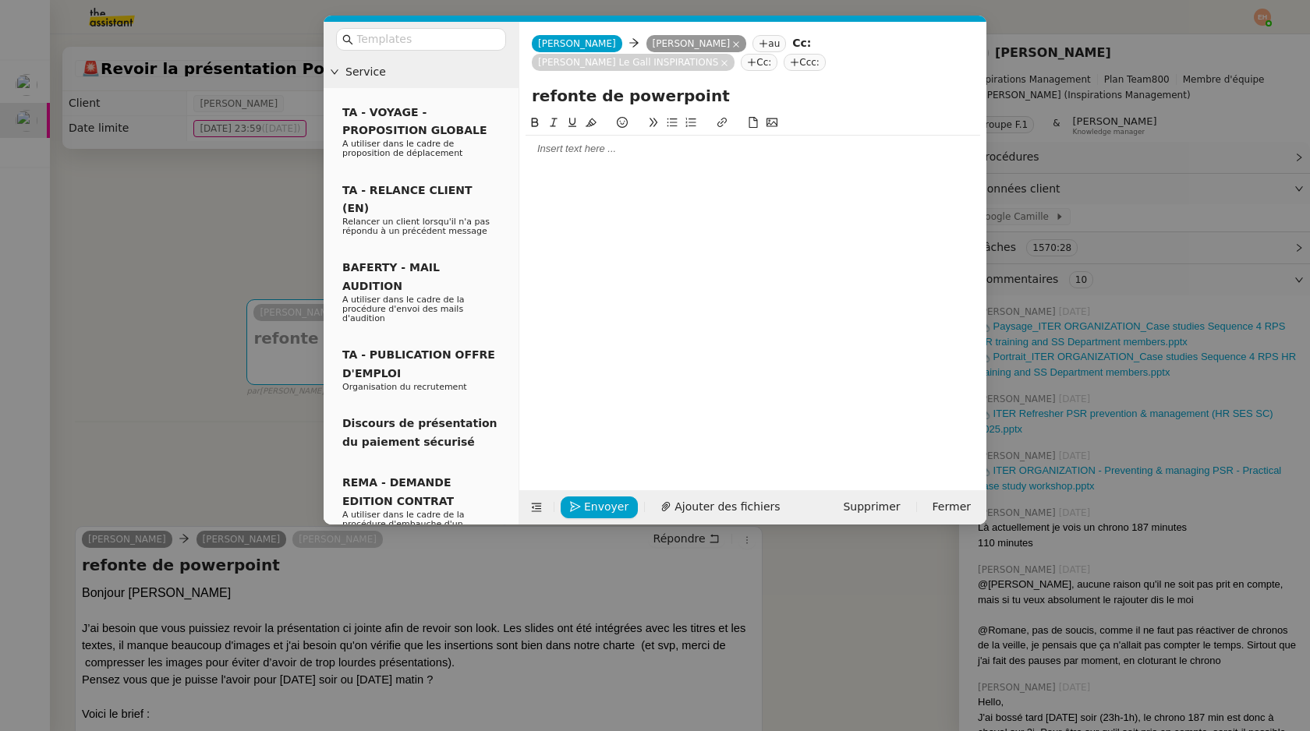
click at [183, 264] on nz-modal-container "Service TA - VOYAGE - PROPOSITION GLOBALE A utiliser dans le cadre de propositi…" at bounding box center [655, 365] width 1310 height 731
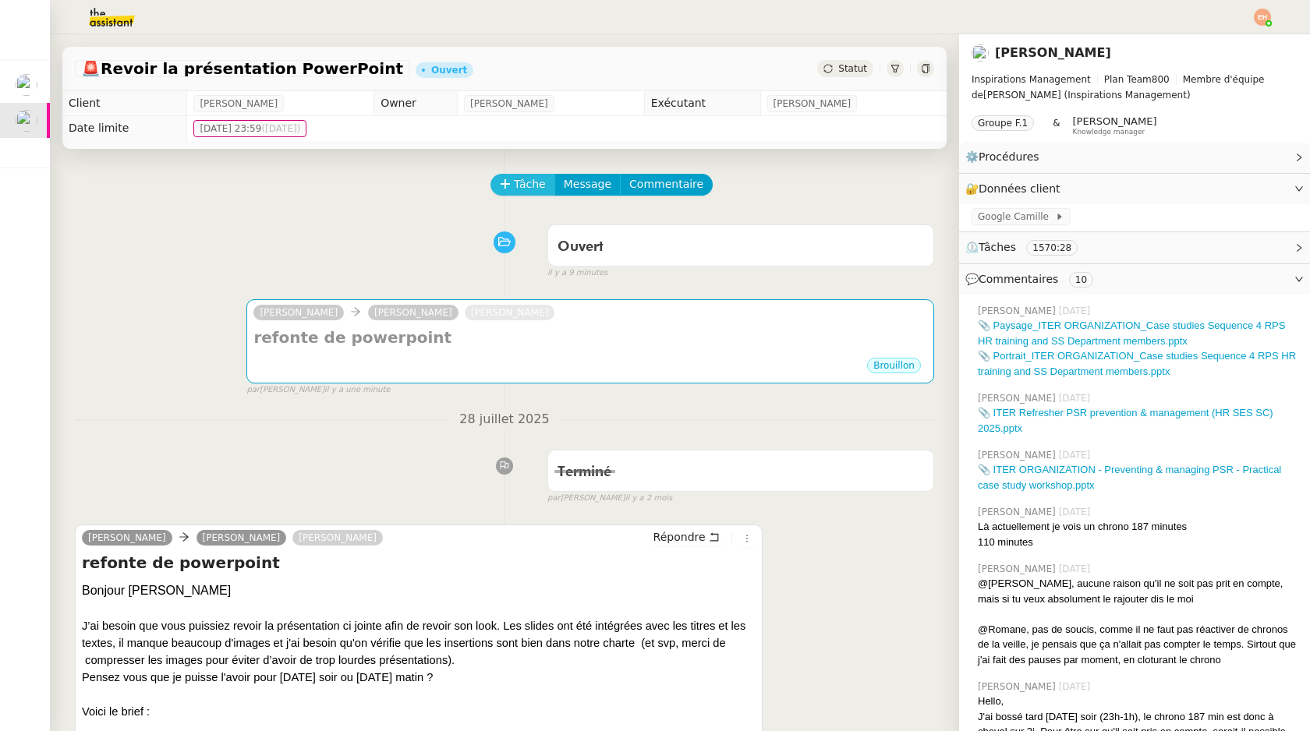
click at [526, 183] on span "Tâche" at bounding box center [530, 184] width 32 height 18
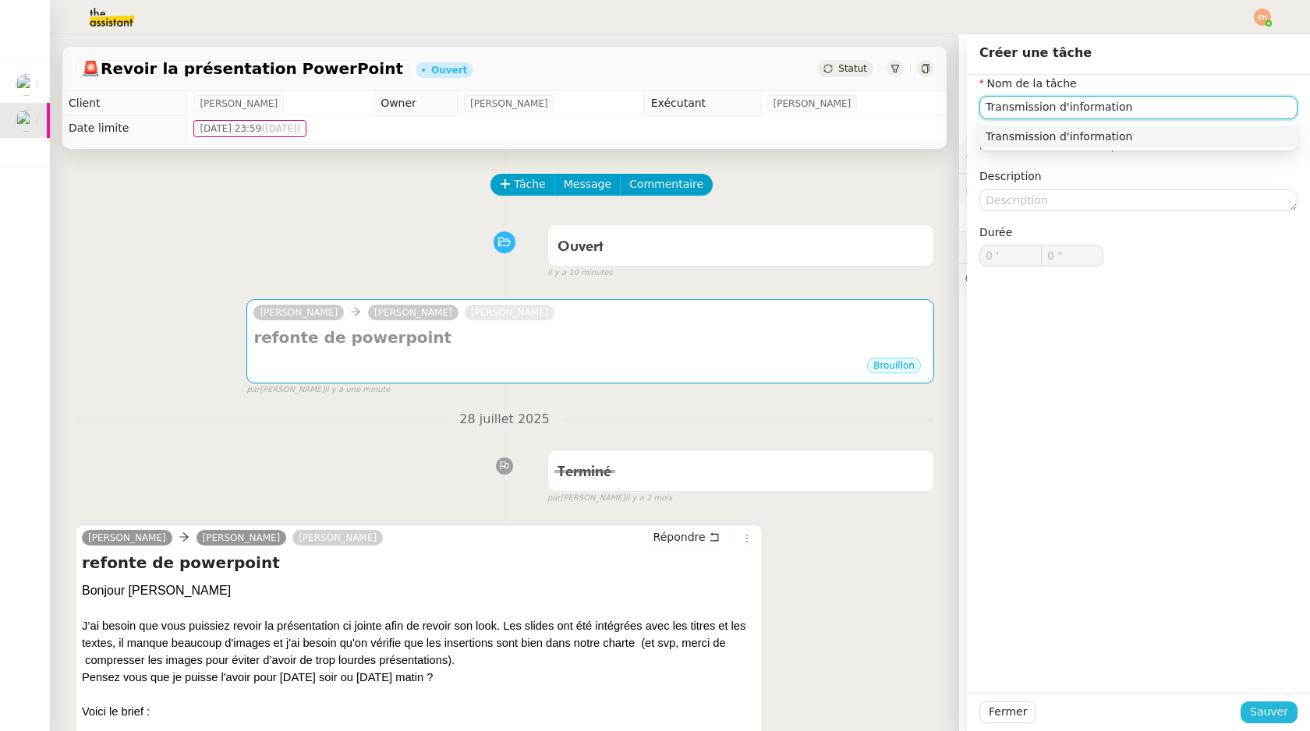
type input "Transmission d'information"
click at [1289, 712] on button "Sauver" at bounding box center [1269, 713] width 57 height 22
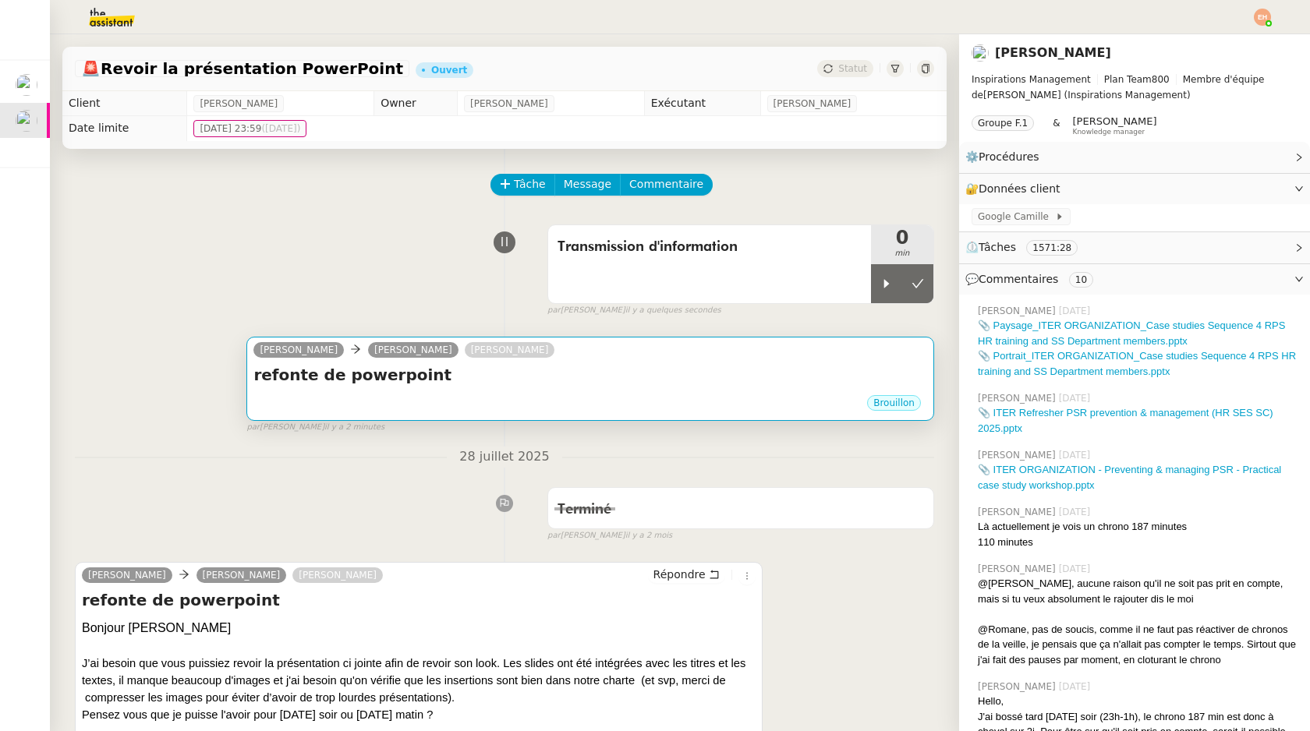
click at [641, 395] on div "Brouillon" at bounding box center [590, 405] width 674 height 23
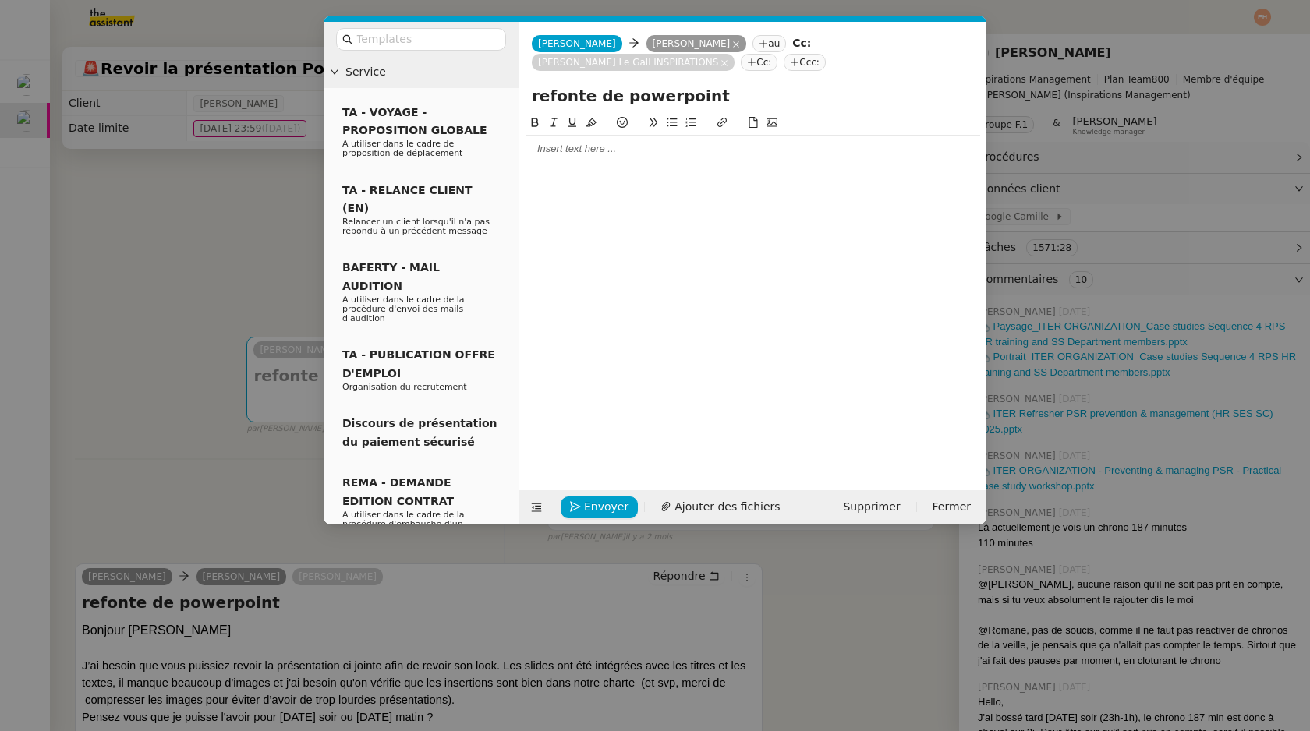
click at [250, 224] on nz-modal-container "Service TA - VOYAGE - PROPOSITION GLOBALE A utiliser dans le cadre de propositi…" at bounding box center [655, 365] width 1310 height 731
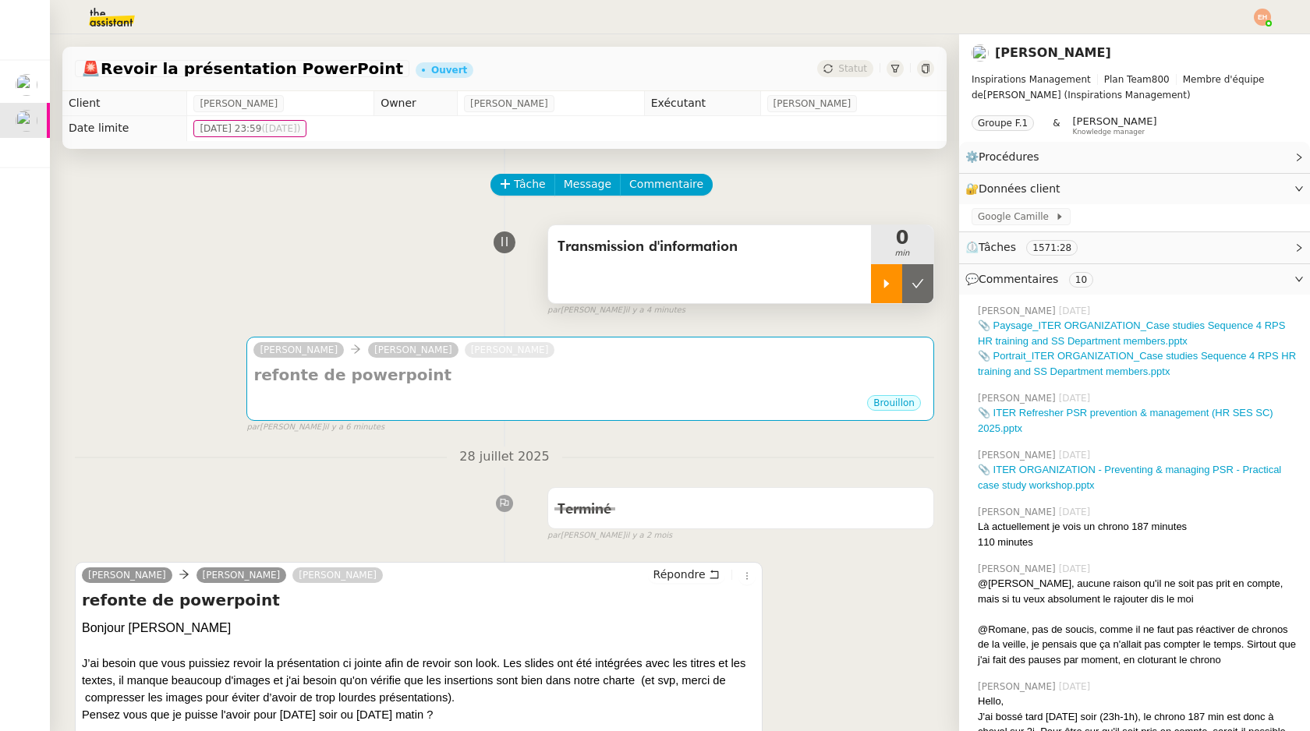
click at [897, 276] on div at bounding box center [886, 283] width 31 height 39
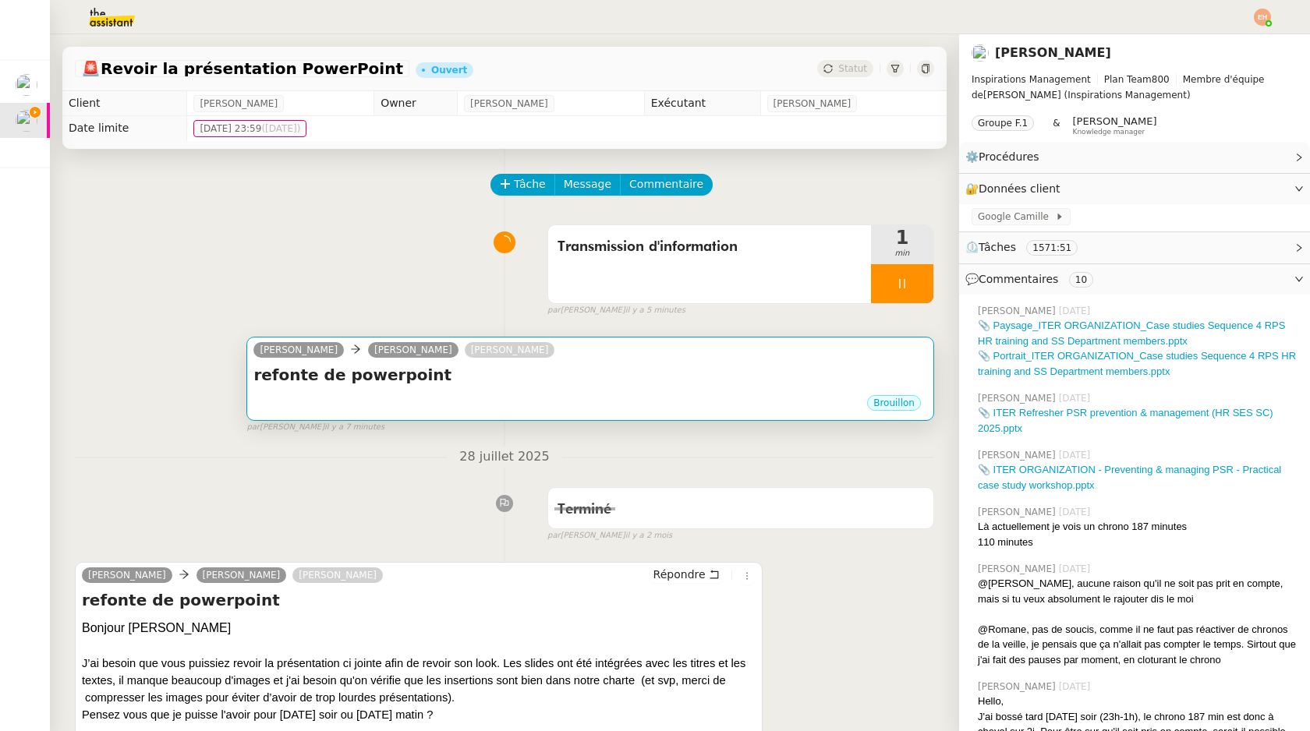
click at [449, 391] on div "refonte de powerpoint •••" at bounding box center [590, 379] width 674 height 30
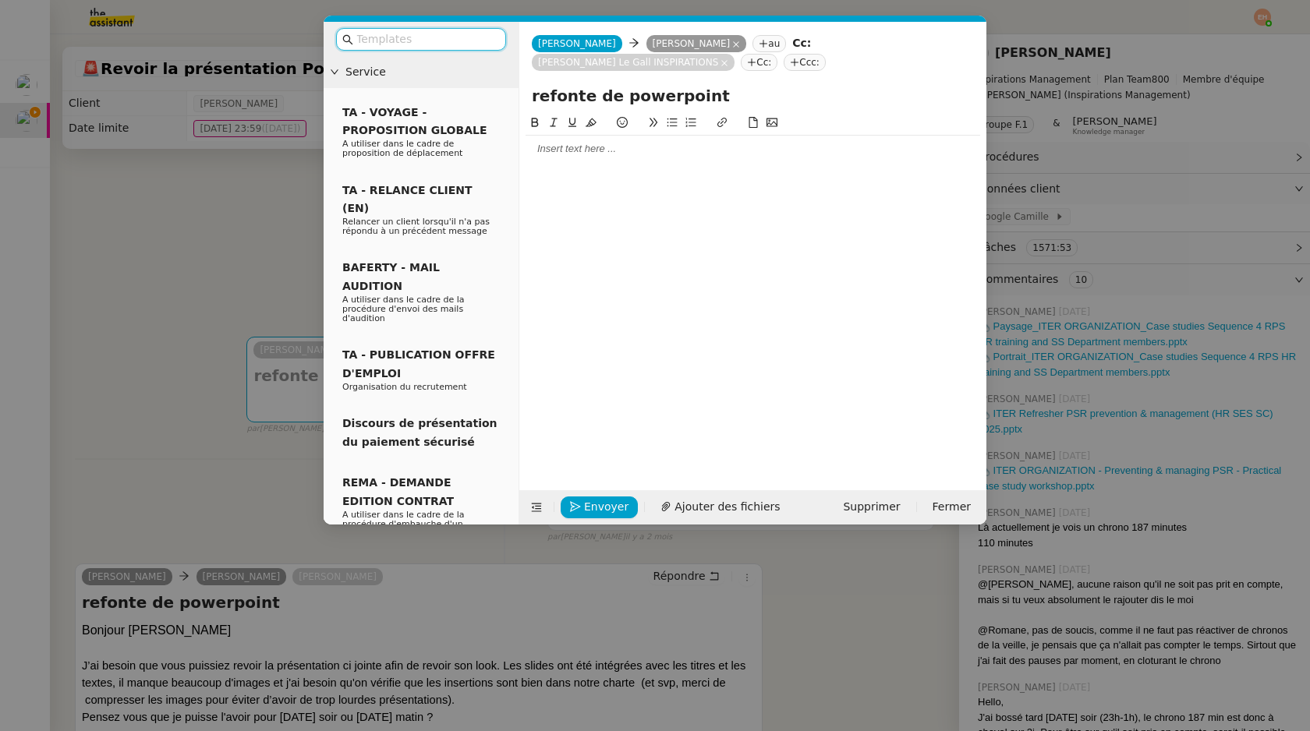
click at [558, 144] on div at bounding box center [753, 149] width 455 height 14
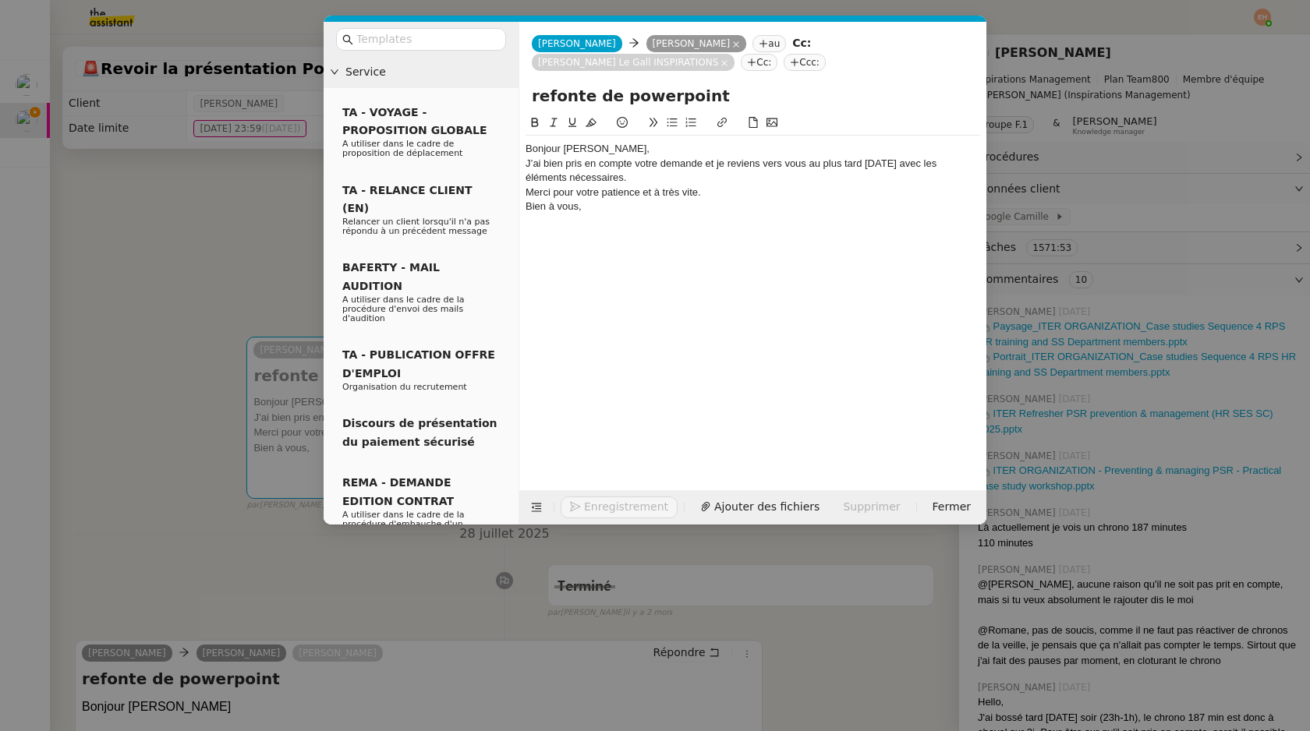
click at [630, 145] on div "Bonjour Angélique," at bounding box center [753, 149] width 455 height 14
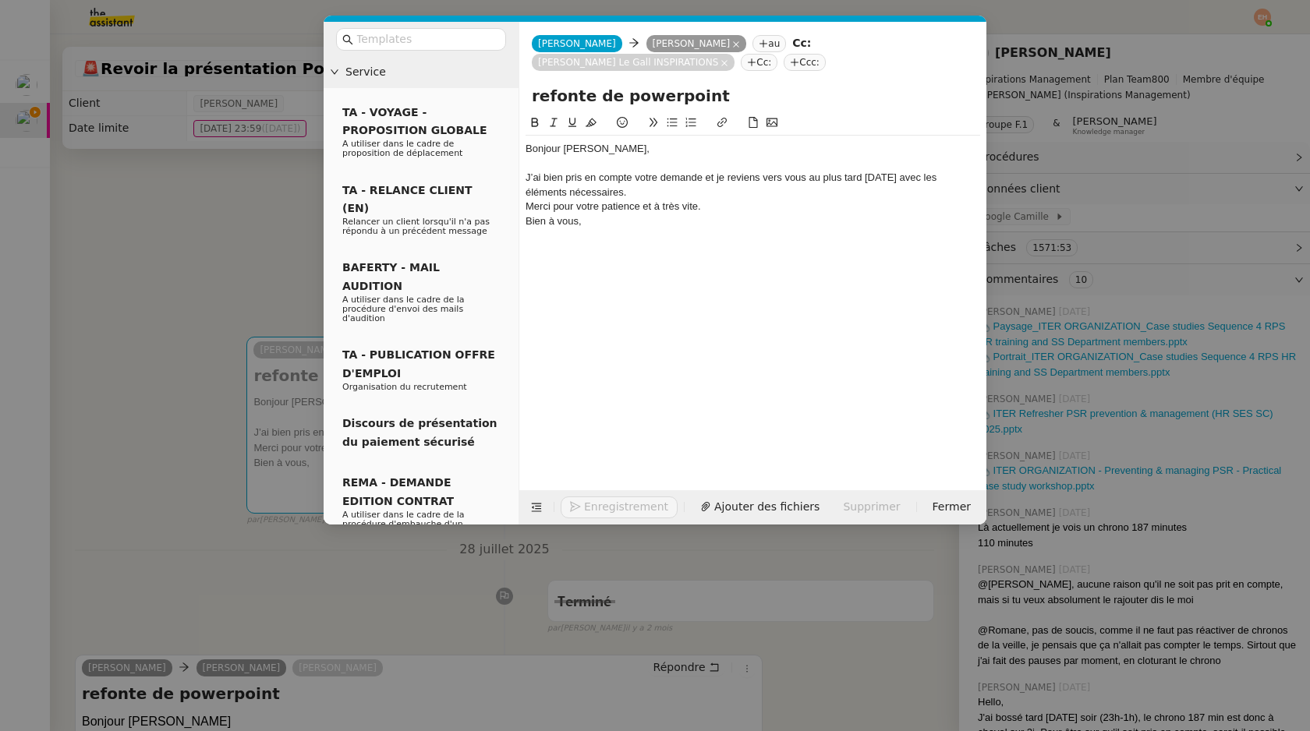
click at [618, 188] on div "J’ai bien pris en compte votre demande et je reviens vers vous au plus tard mar…" at bounding box center [753, 185] width 455 height 29
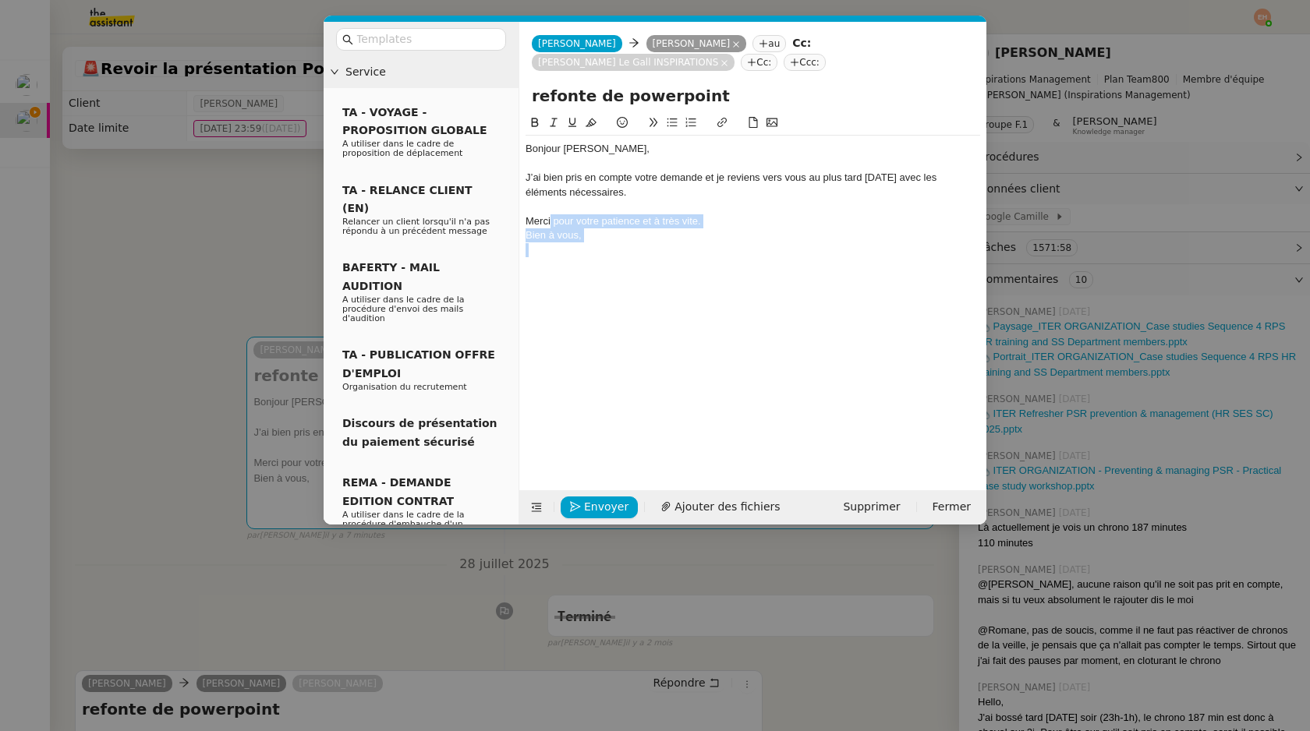
drag, startPoint x: 550, startPoint y: 222, endPoint x: 590, endPoint y: 243, distance: 45.7
click at [590, 245] on div "Bonjour Angélique, J’ai bien pris en compte votre demande et je reviens vers vo…" at bounding box center [753, 200] width 455 height 128
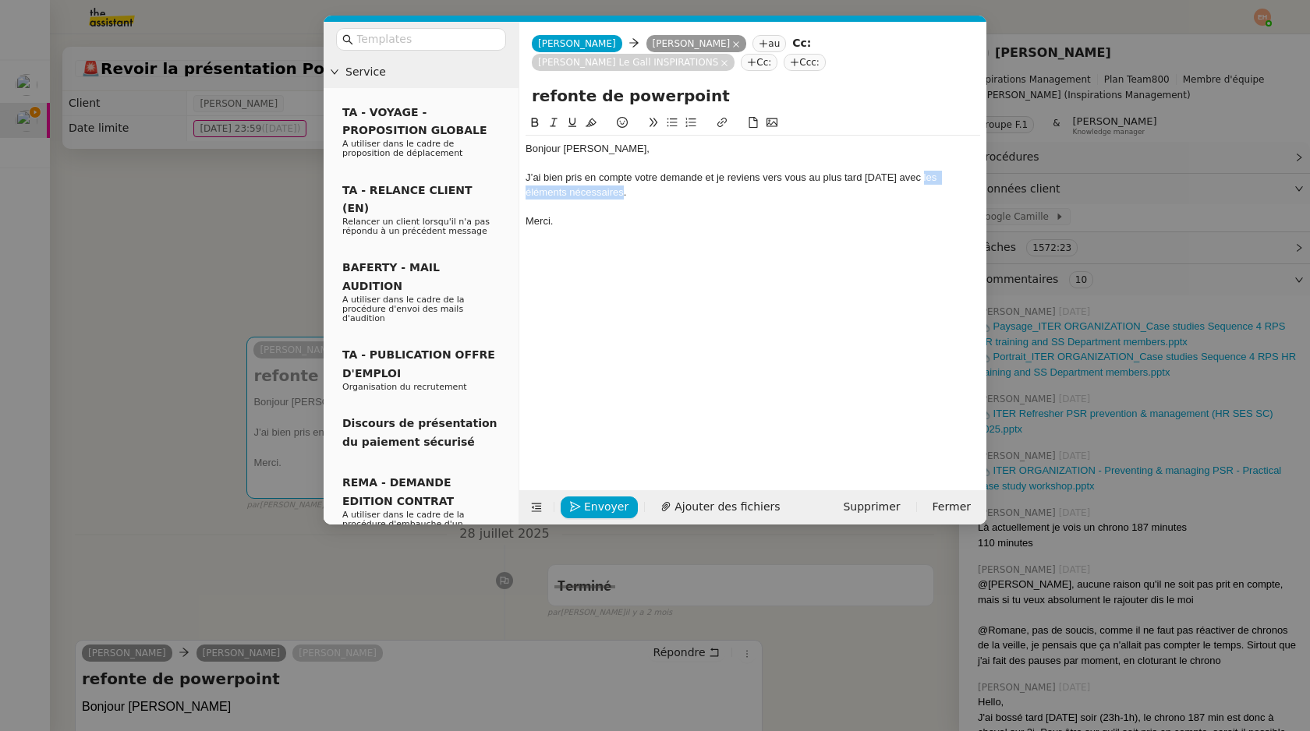
drag, startPoint x: 920, startPoint y: 176, endPoint x: 921, endPoint y: 188, distance: 11.7
click at [921, 189] on div "J’ai bien pris en compte votre demande et je reviens vers vous au plus tard mar…" at bounding box center [753, 185] width 455 height 29
click at [931, 180] on div "J’ai bien pris en compte votre demande et je reviens vers vous au plus tard mar…" at bounding box center [753, 185] width 455 height 29
click at [785, 202] on div at bounding box center [753, 207] width 455 height 14
click at [586, 513] on span "Envoyer" at bounding box center [606, 507] width 44 height 18
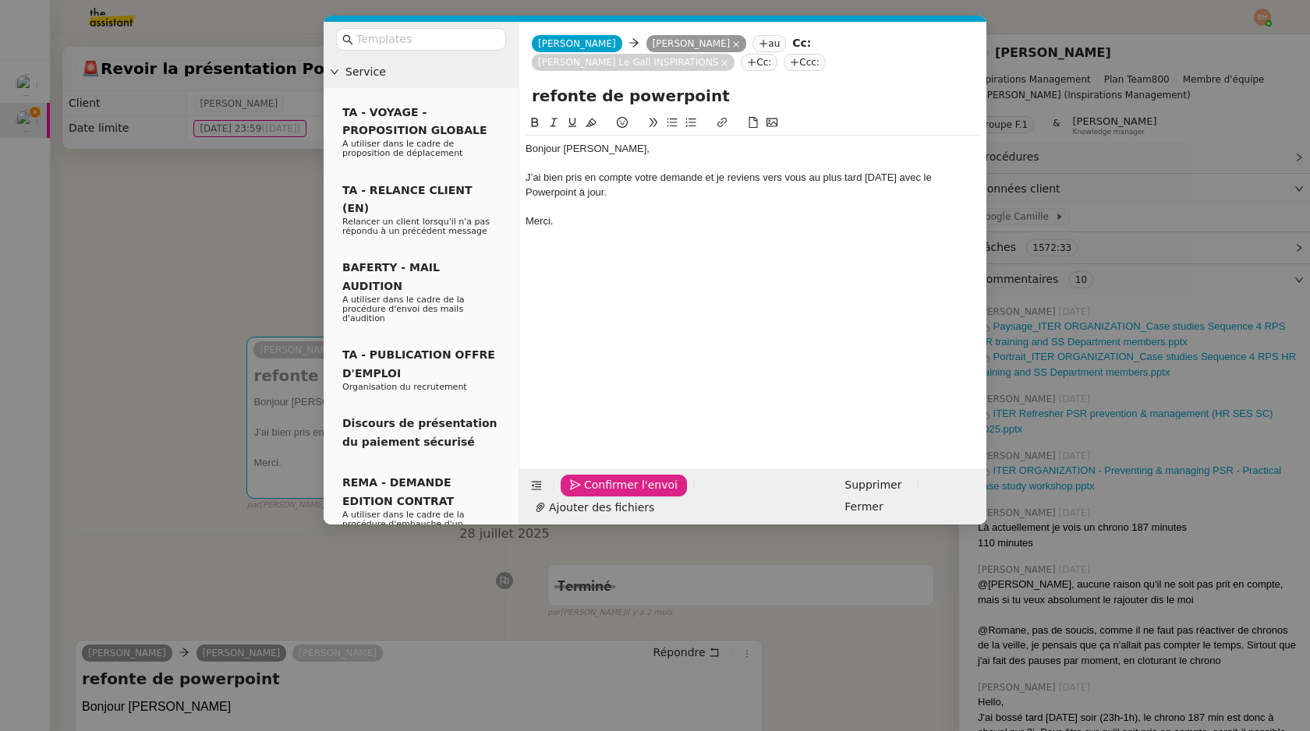
drag, startPoint x: 586, startPoint y: 513, endPoint x: 886, endPoint y: 233, distance: 409.9
click at [882, 236] on form "Camille Camille Angélique Pierrel au Cc: Marie-Paule Le Gall INSPIRATIONS Cc: C…" at bounding box center [753, 273] width 468 height 503
click at [938, 184] on div "J’ai bien pris en compte votre demande et je reviens vers vous au plus tard mar…" at bounding box center [753, 185] width 455 height 29
click at [953, 178] on div "J’ai bien pris en compte votre demande et je reviens vers vous au plus tard mar…" at bounding box center [753, 185] width 455 height 29
click at [0, 0] on lt-span "Power P oint" at bounding box center [0, 0] width 0 height 0
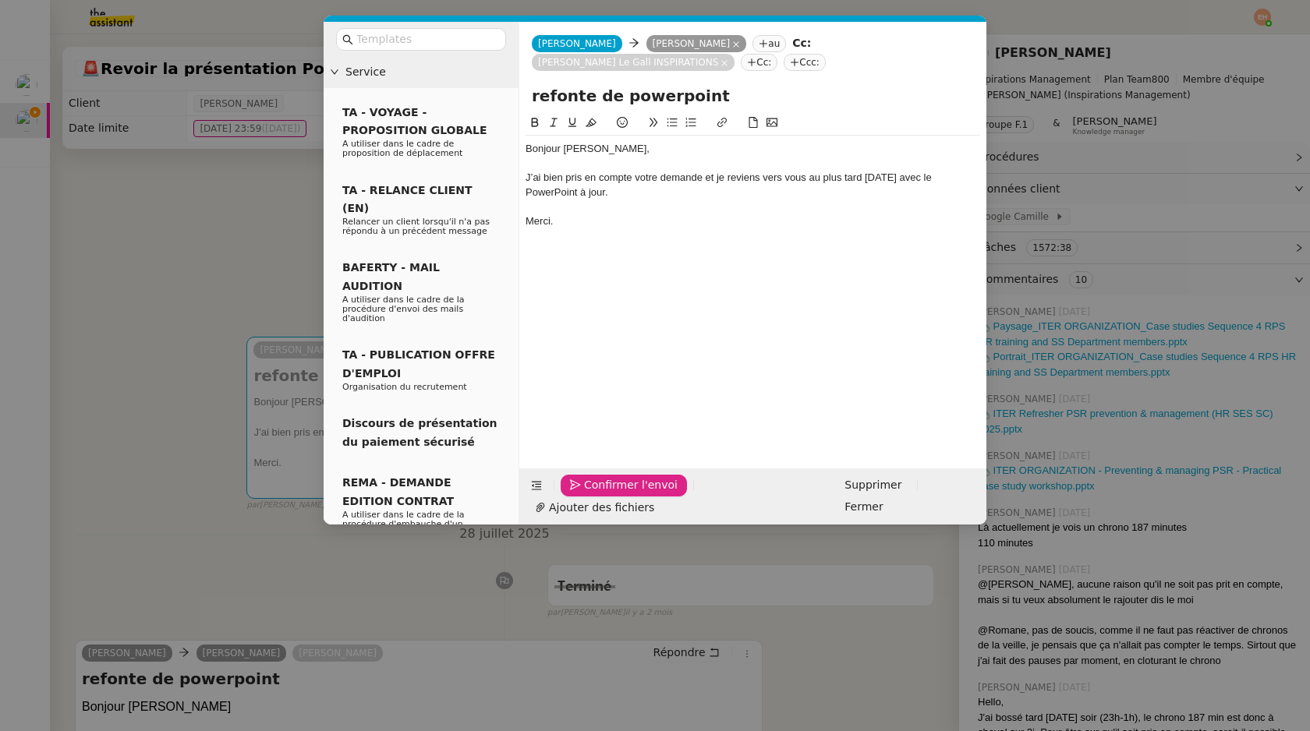
click at [719, 227] on div "Merci." at bounding box center [753, 221] width 455 height 14
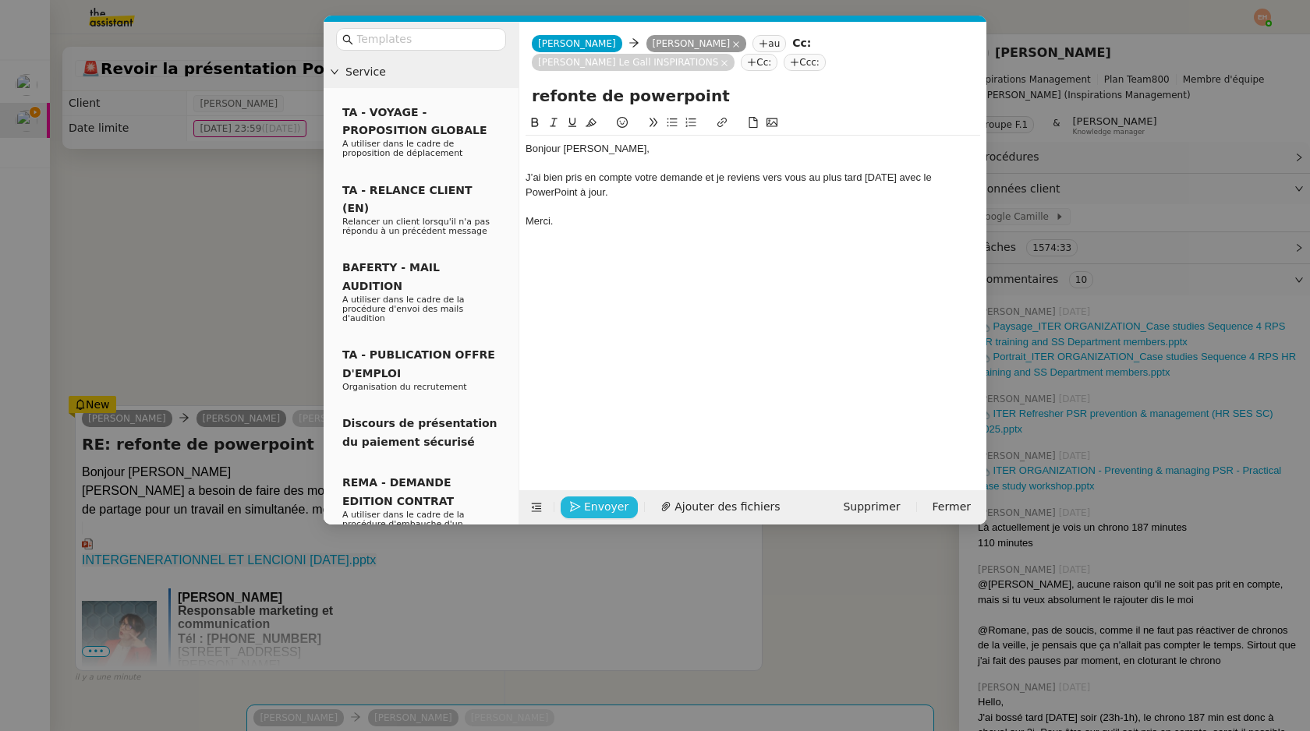
click at [194, 278] on nz-modal-container "Service TA - VOYAGE - PROPOSITION GLOBALE A utiliser dans le cadre de propositi…" at bounding box center [655, 365] width 1310 height 731
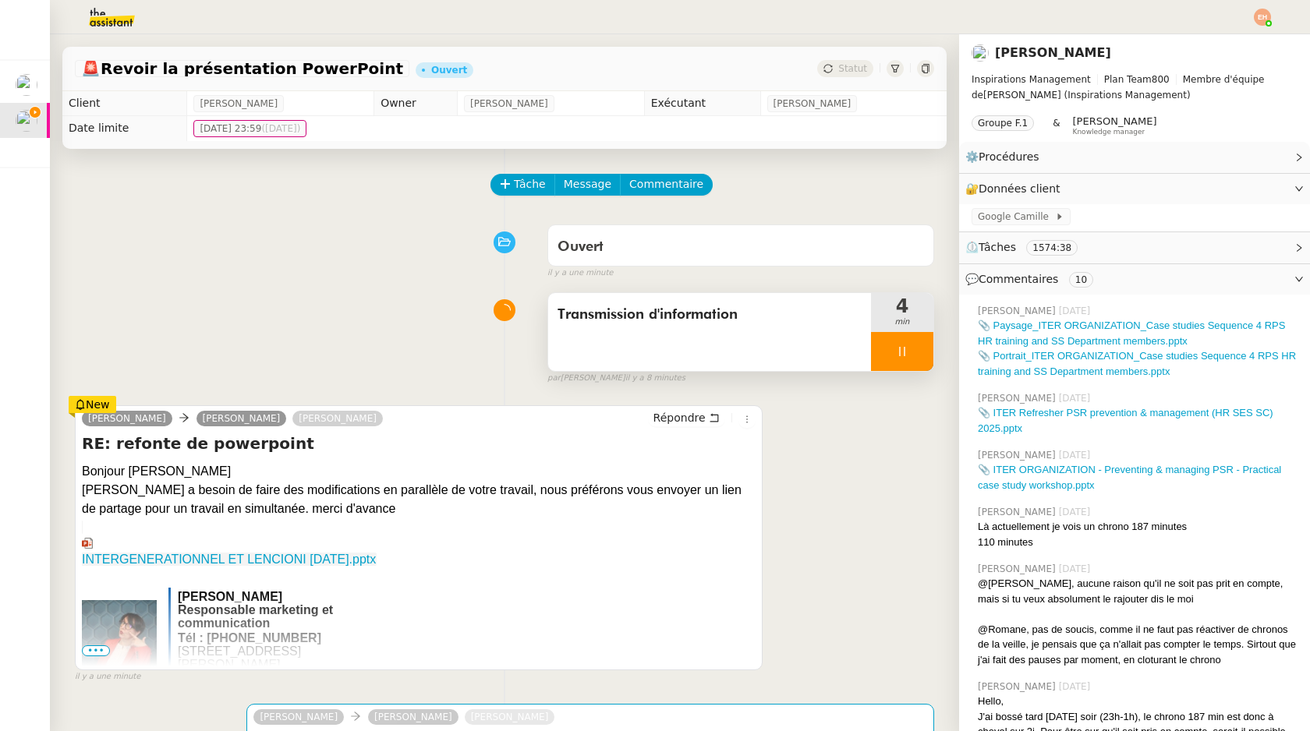
click at [912, 356] on div at bounding box center [902, 351] width 62 height 39
click at [921, 363] on button at bounding box center [917, 351] width 31 height 39
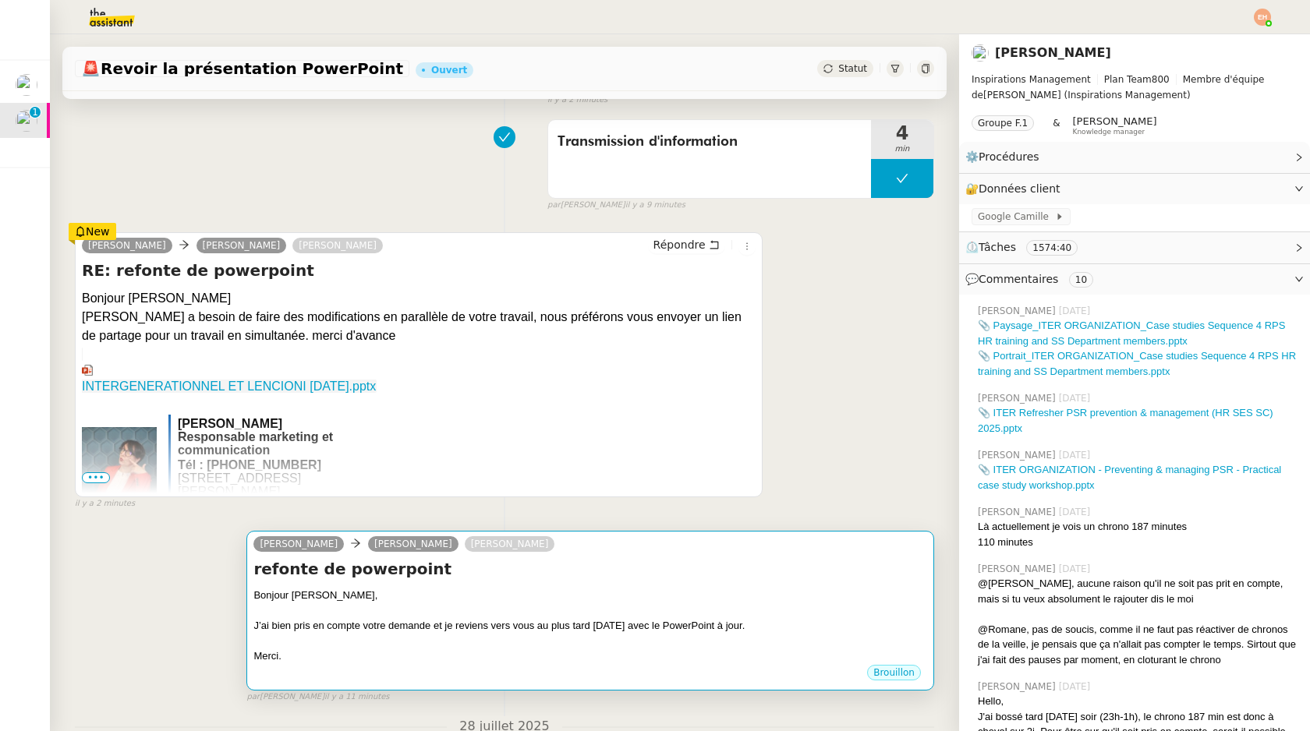
scroll to position [192, 0]
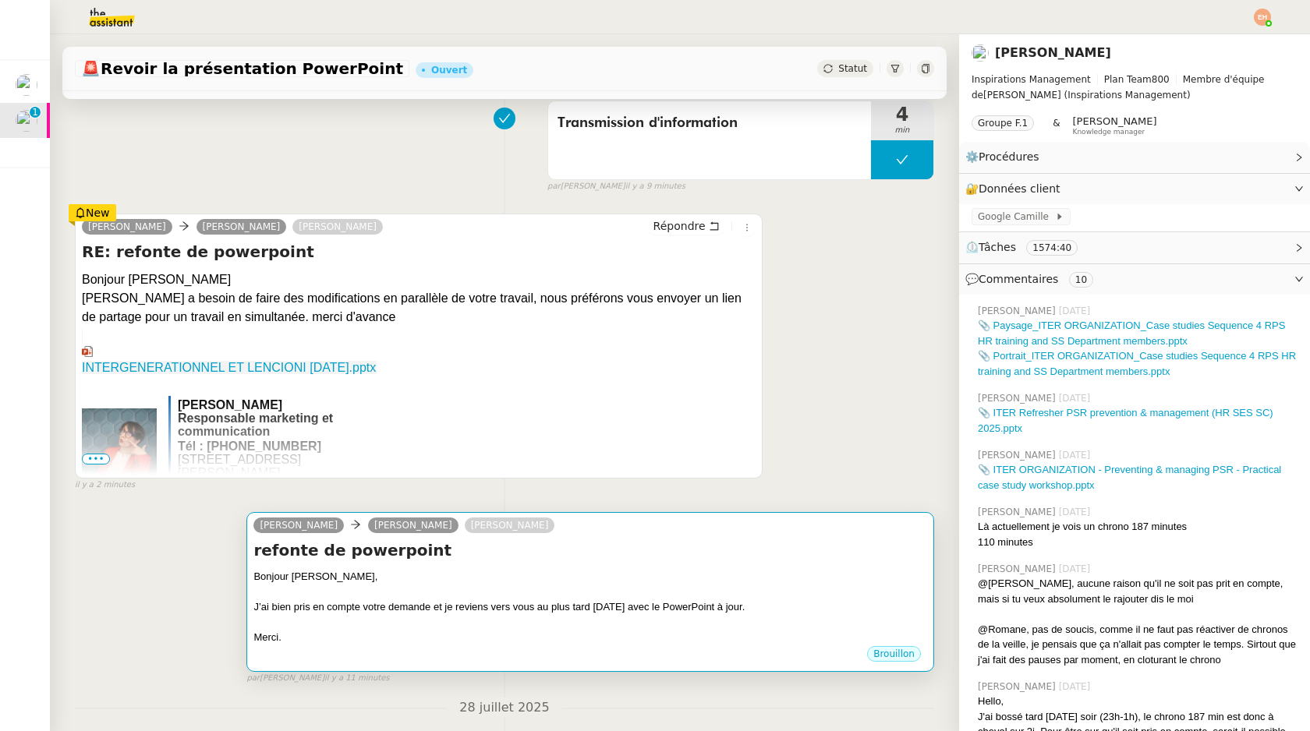
click at [572, 575] on div "Bonjour Angélique," at bounding box center [590, 577] width 674 height 16
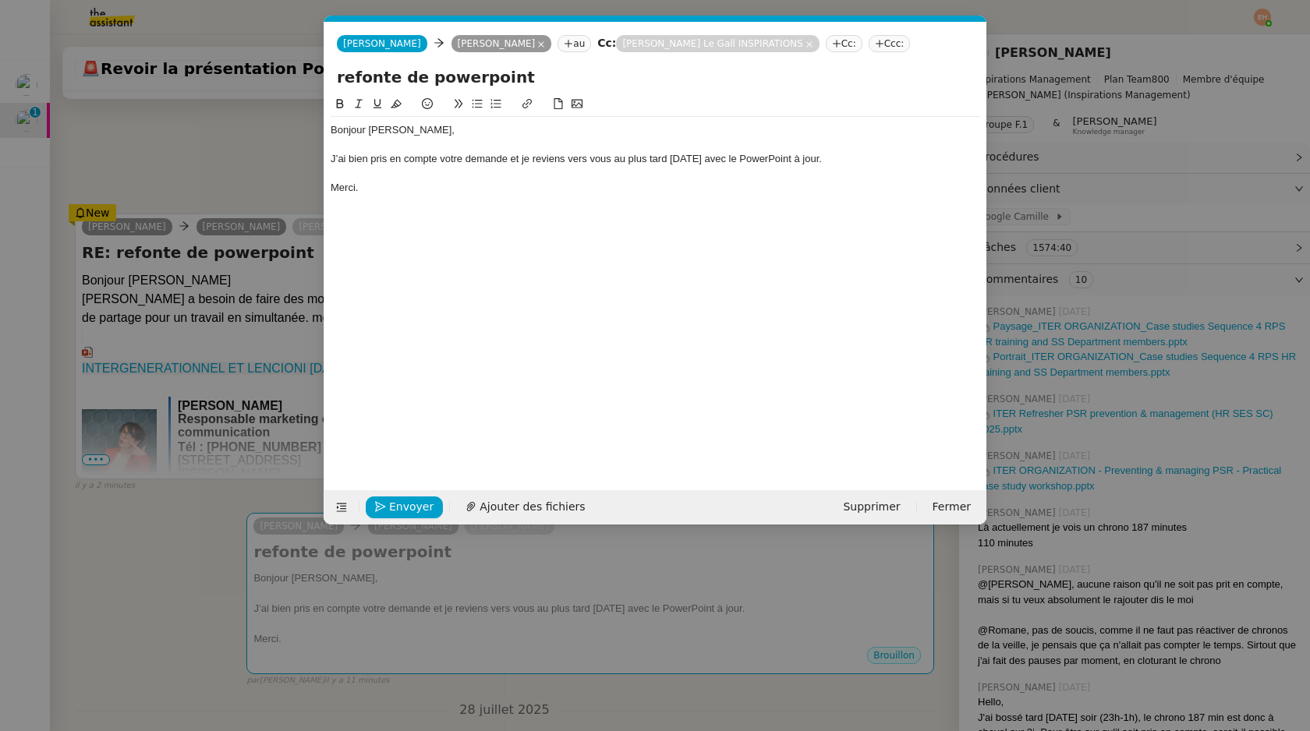
scroll to position [0, 33]
click at [395, 499] on span "Envoyer" at bounding box center [411, 507] width 44 height 18
click at [828, 155] on div "J’ai bien pris en compte votre demande et je reviens vers vous au plus tard mar…" at bounding box center [656, 159] width 650 height 14
click at [168, 182] on nz-modal-container "Service TA - VOYAGE - PROPOSITION GLOBALE A utiliser dans le cadre de propositi…" at bounding box center [655, 365] width 1310 height 731
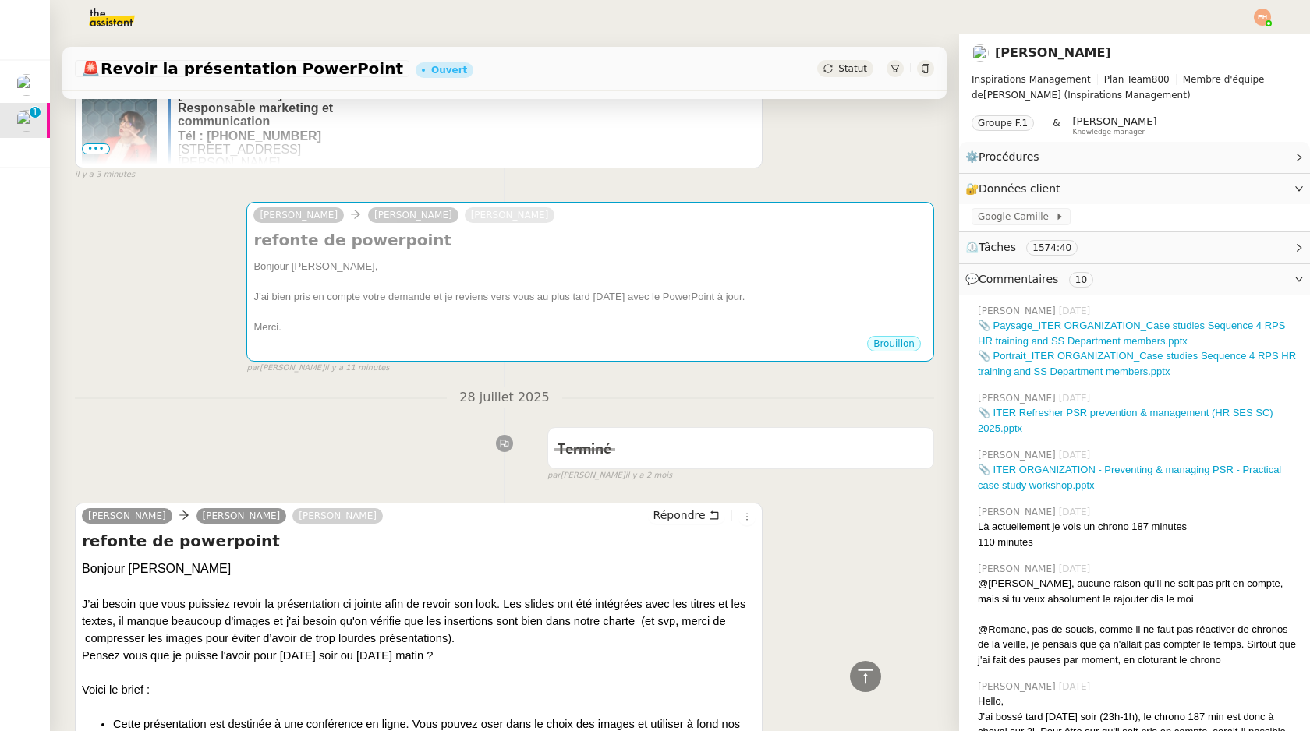
click at [624, 249] on h4 "refonte de powerpoint" at bounding box center [590, 240] width 674 height 22
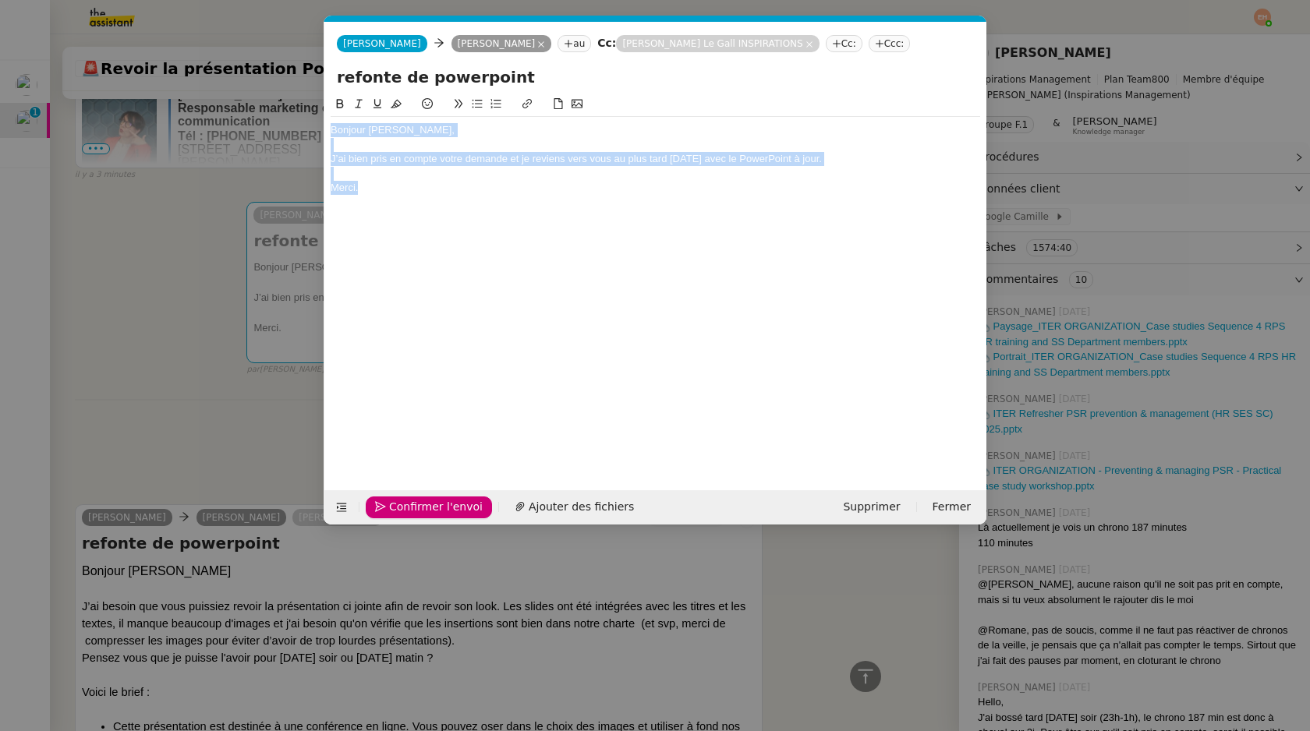
drag, startPoint x: 371, startPoint y: 194, endPoint x: 330, endPoint y: 122, distance: 83.5
click at [329, 122] on nz-spin "Bonjour Angélique, J’ai bien pris en compte votre demande et je reviens vers vo…" at bounding box center [655, 283] width 662 height 377
copy div "Bonjour Angélique, J’ai bien pris en compte votre demande et je reviens vers vo…"
click at [868, 512] on span "Supprimer" at bounding box center [871, 507] width 57 height 18
click at [1008, 468] on span "OK" at bounding box center [1016, 466] width 16 height 16
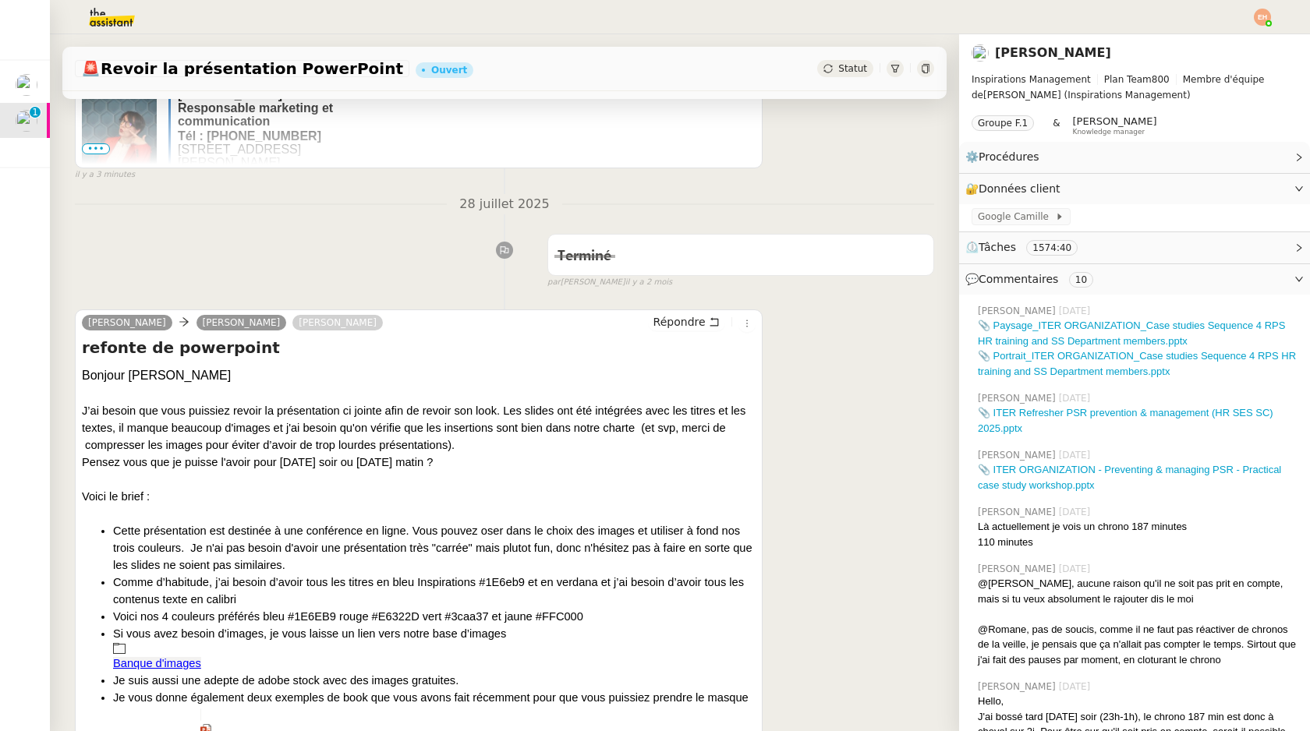
scroll to position [0, 0]
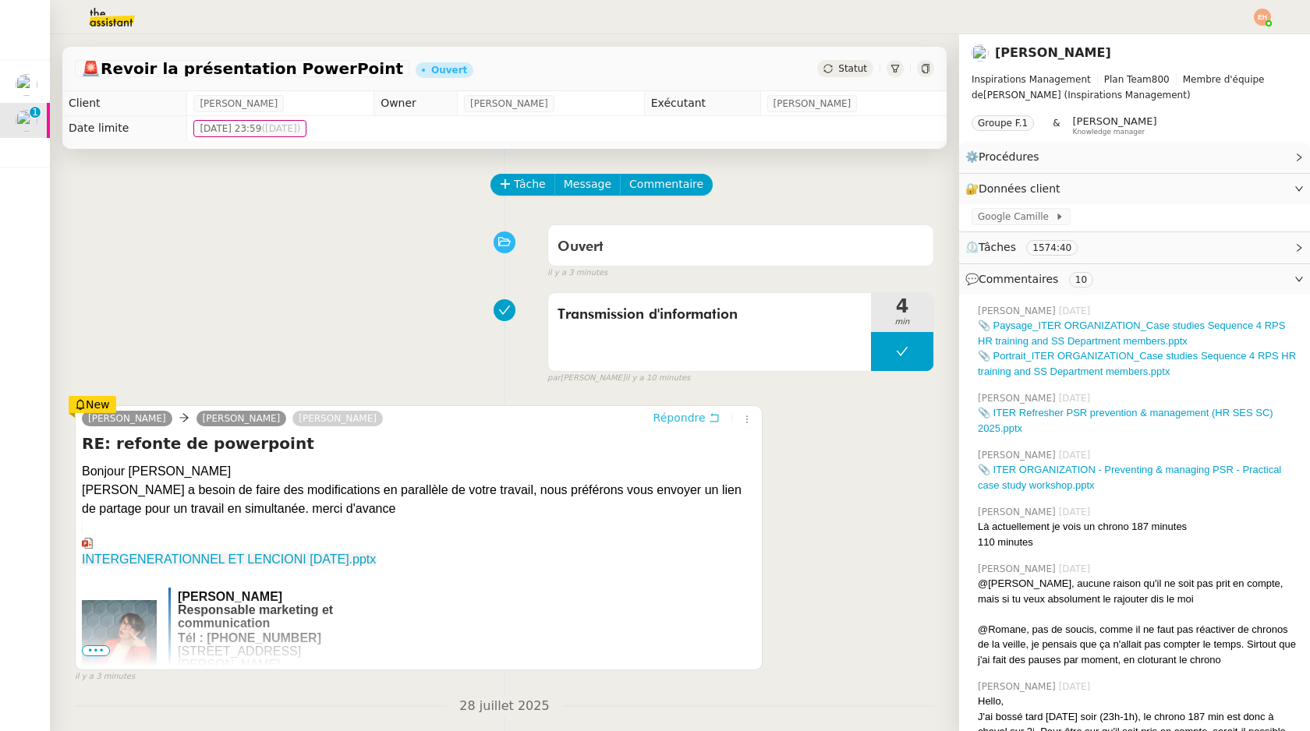
click at [705, 421] on button "Répondre" at bounding box center [686, 417] width 77 height 17
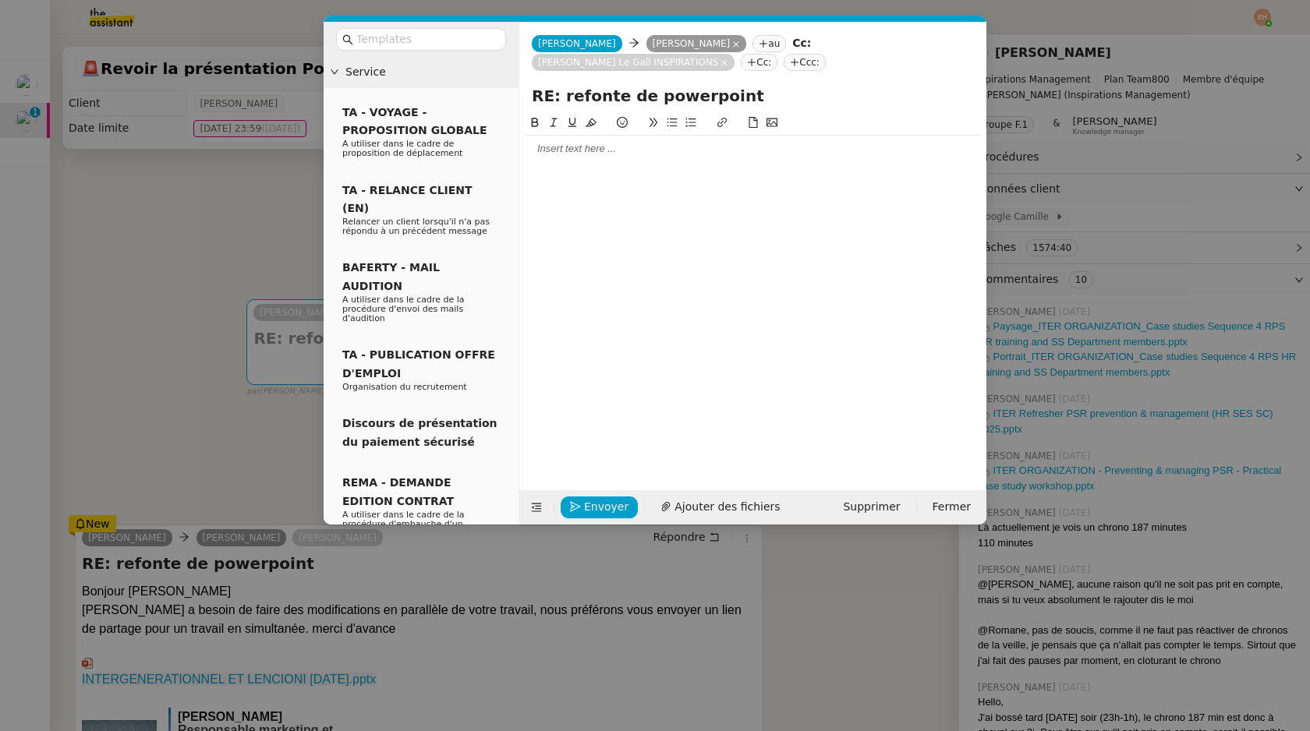
click at [656, 142] on div at bounding box center [753, 149] width 455 height 14
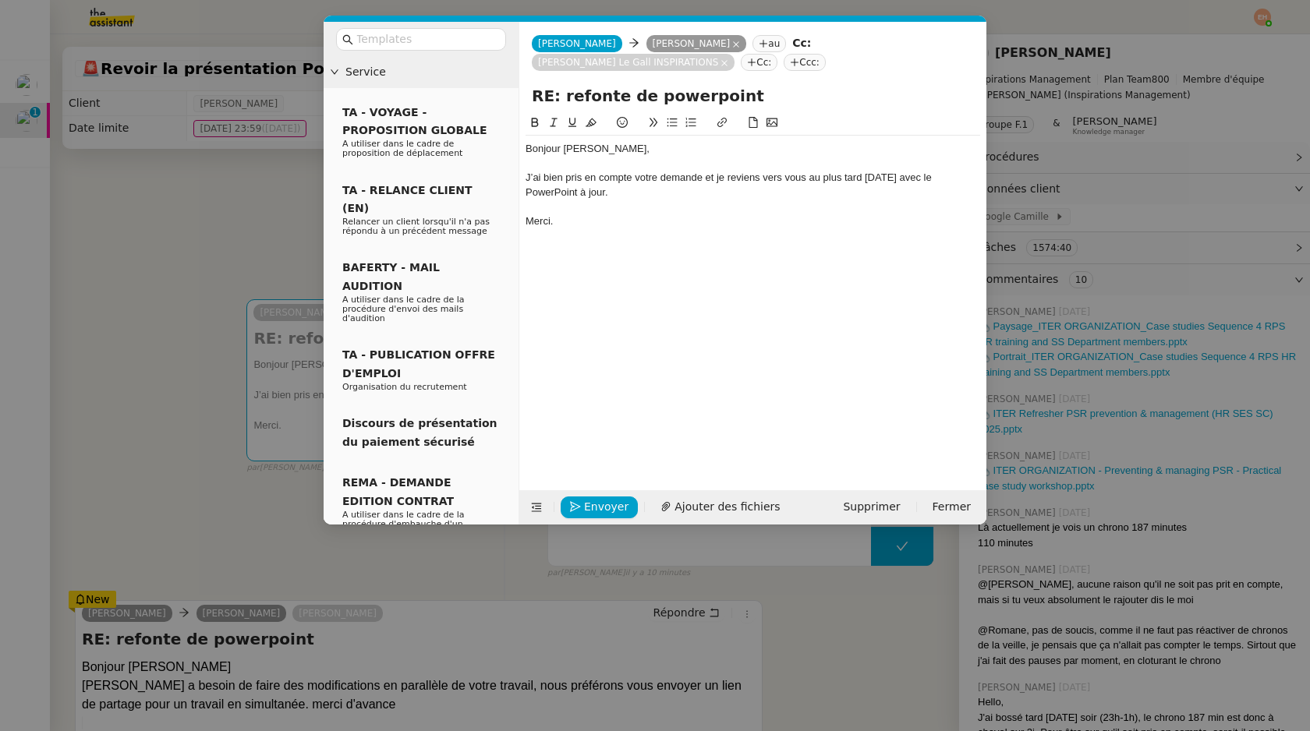
click at [741, 179] on div "J’ai bien pris en compte votre demande et je reviens vers vous au plus tard mar…" at bounding box center [753, 185] width 455 height 29
drag, startPoint x: 664, startPoint y: 195, endPoint x: 703, endPoint y: 176, distance: 44.0
click at [703, 177] on div "J’ai bien pris en compte votre demande et je reviens vers vous au plus tard mar…" at bounding box center [753, 185] width 455 height 29
click at [597, 508] on span "Envoyer" at bounding box center [606, 507] width 44 height 18
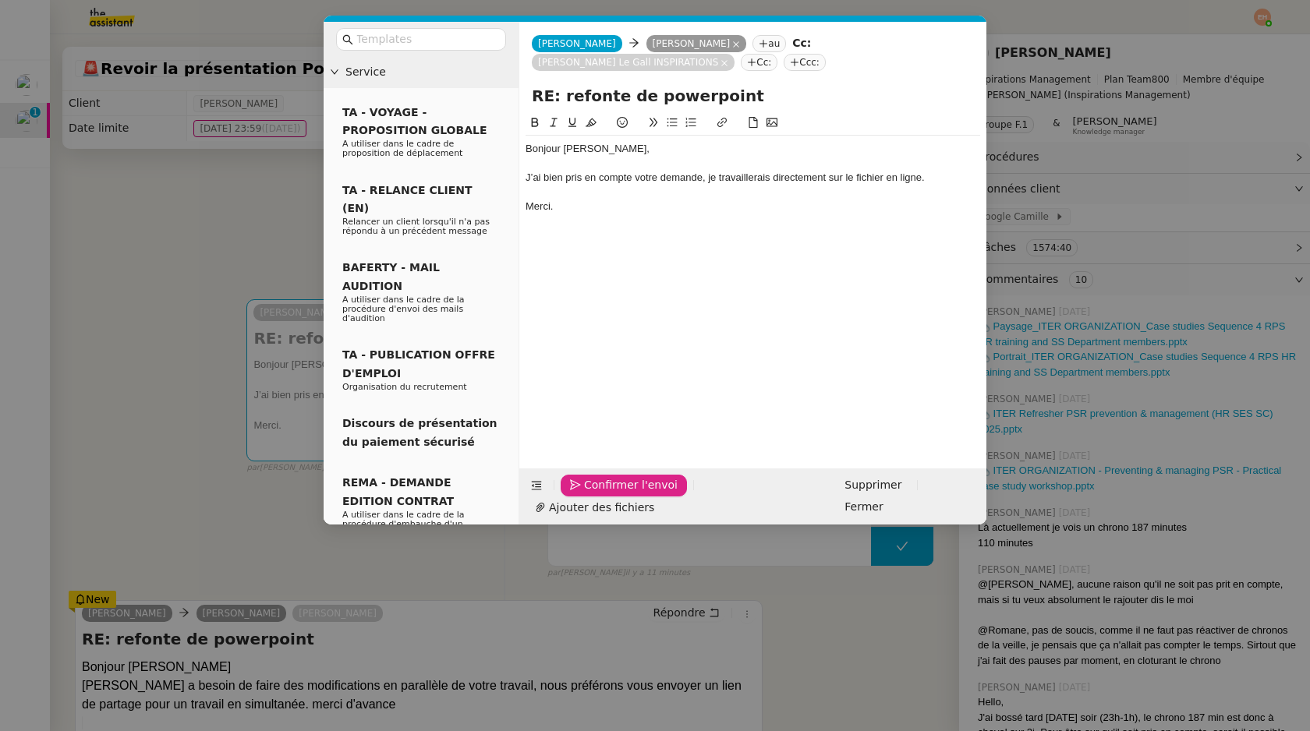
click at [597, 494] on span "Confirmer l'envoi" at bounding box center [631, 485] width 94 height 18
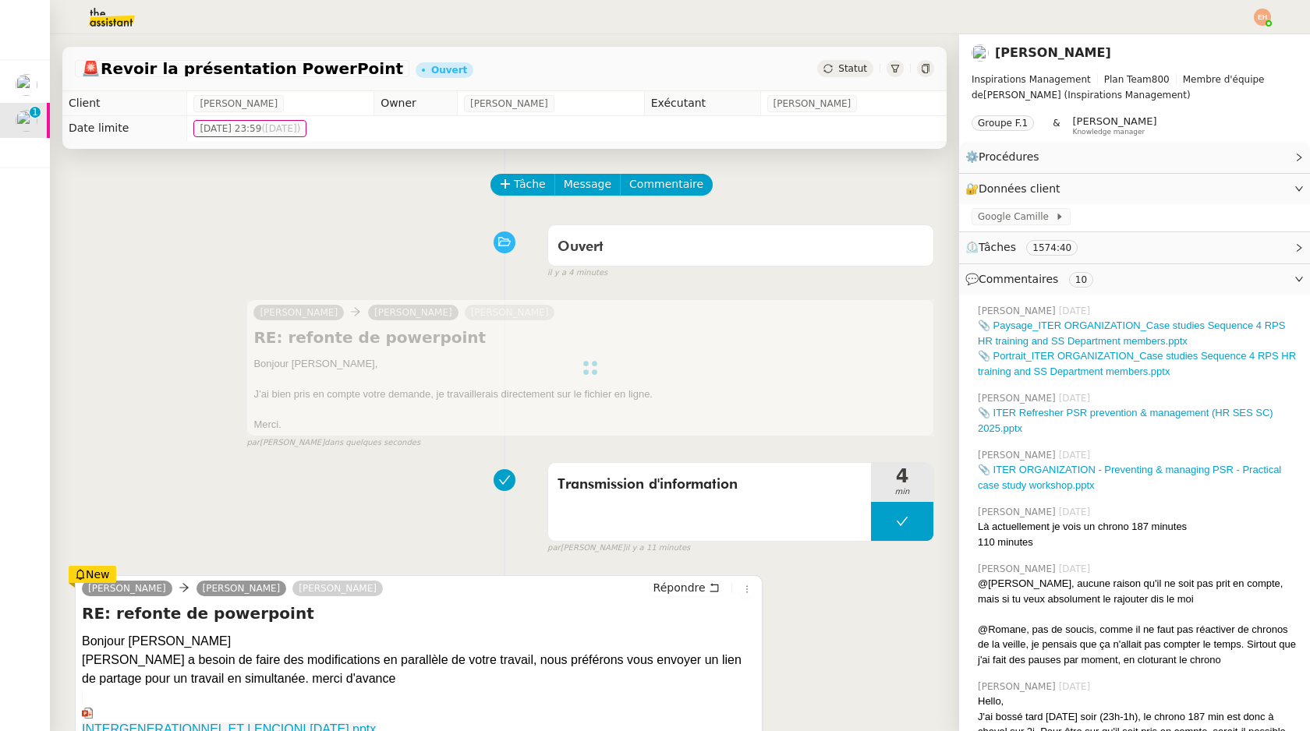
click at [678, 390] on div at bounding box center [590, 367] width 688 height 137
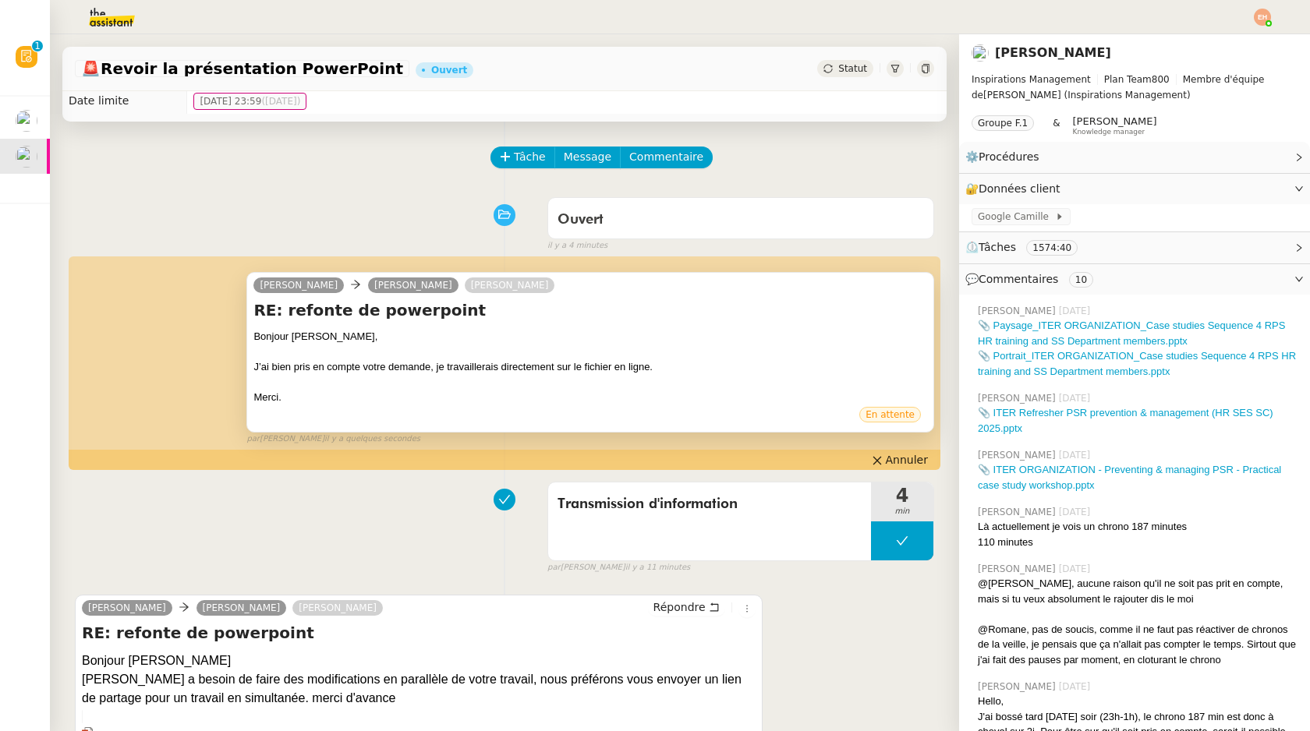
scroll to position [108, 0]
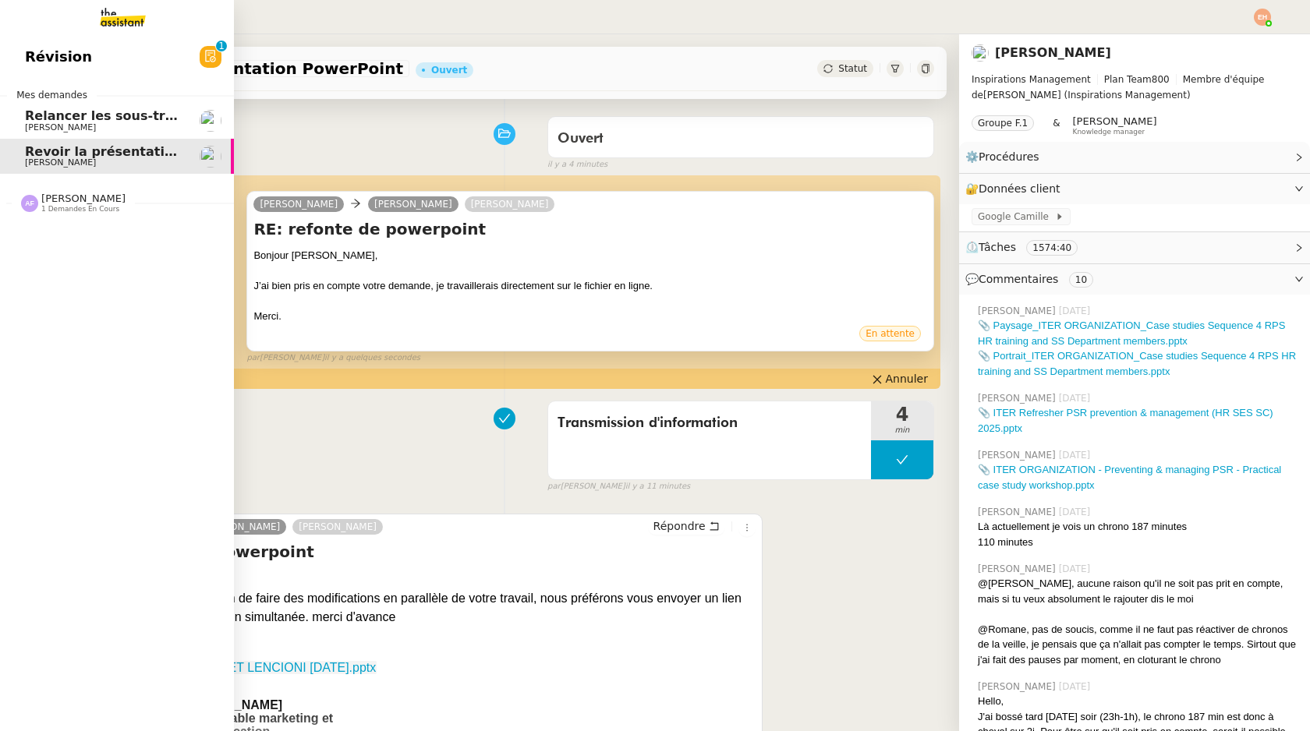
click at [34, 123] on span "[PERSON_NAME]" at bounding box center [60, 127] width 71 height 10
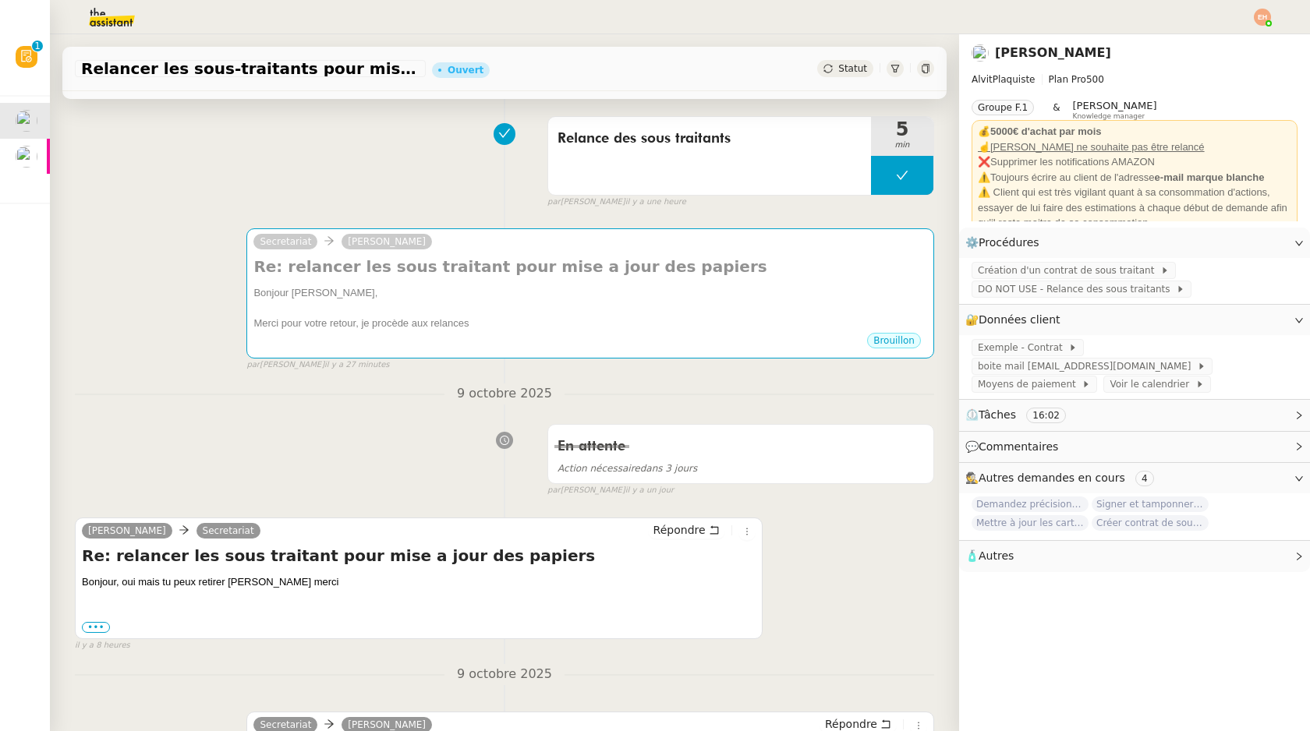
click at [838, 67] on div "Statut" at bounding box center [845, 68] width 56 height 17
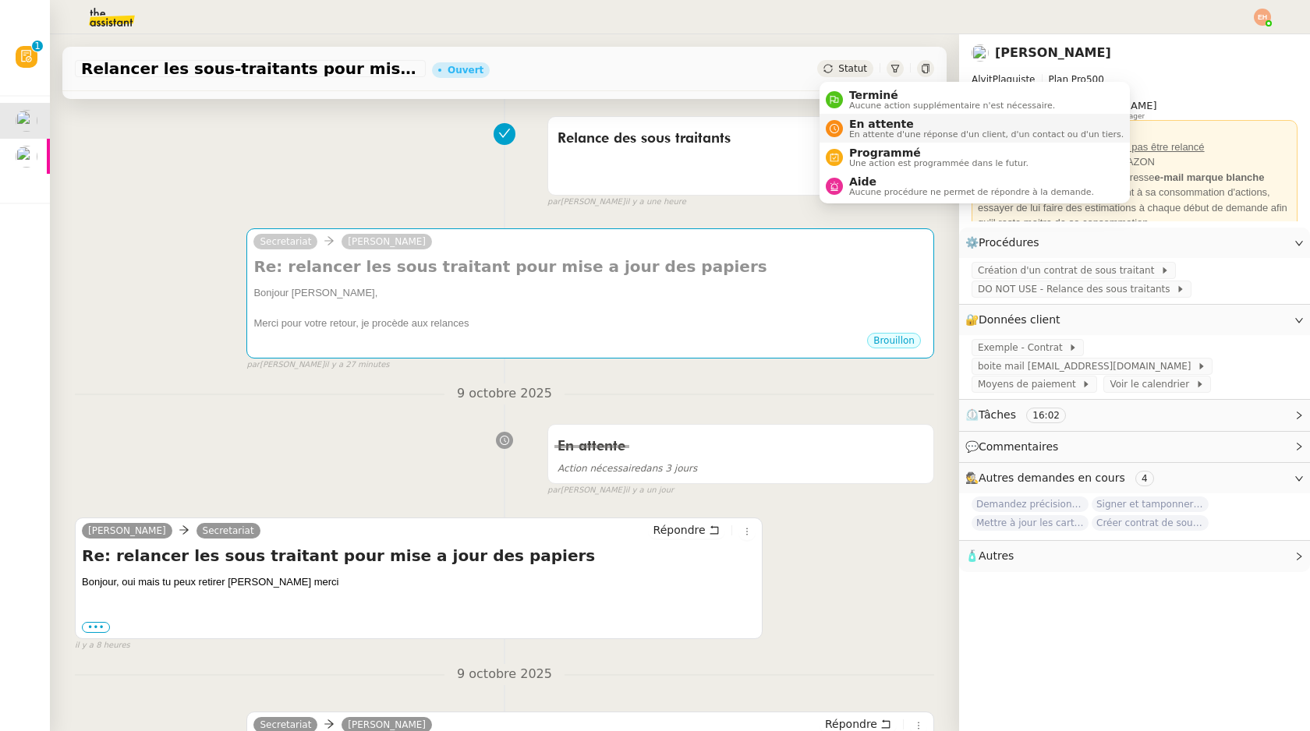
click at [889, 134] on span "En attente d'une réponse d'un client, d'un contact ou d'un tiers." at bounding box center [986, 134] width 274 height 9
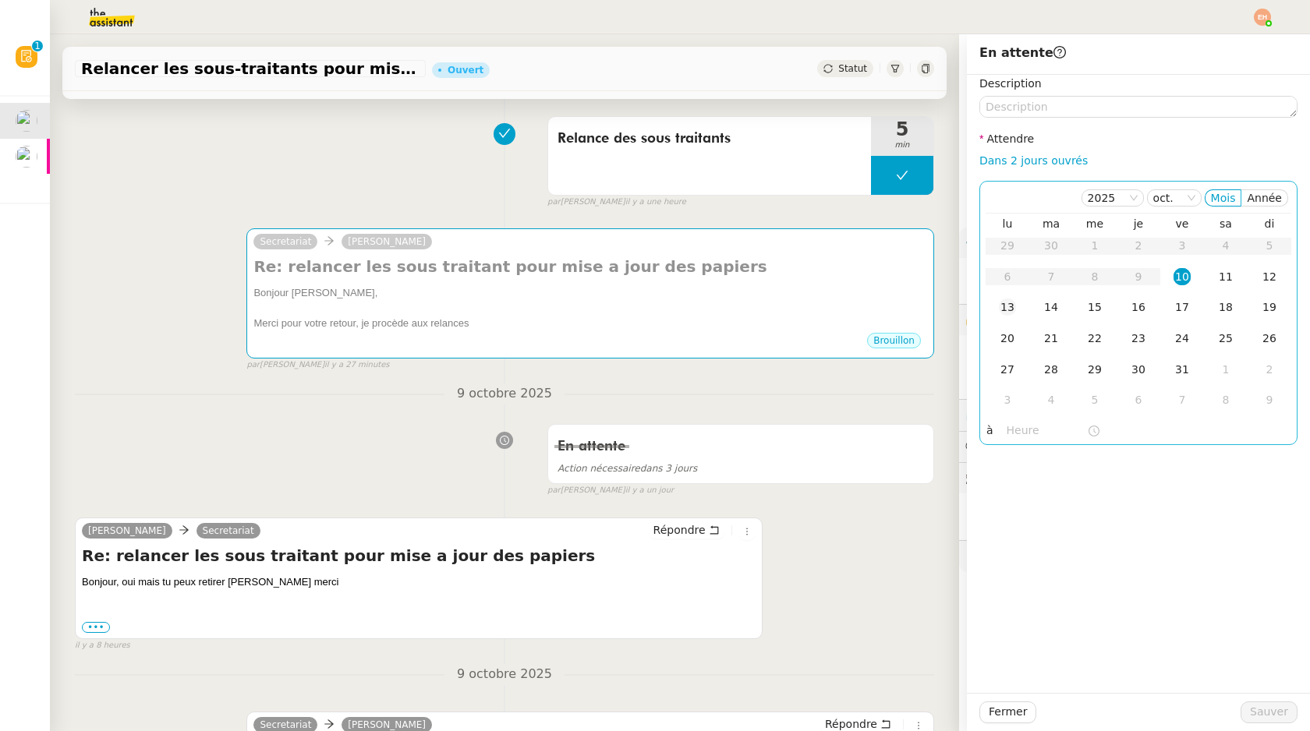
click at [1016, 313] on td "13" at bounding box center [1008, 307] width 44 height 31
click at [1257, 705] on span "Sauver" at bounding box center [1269, 712] width 38 height 18
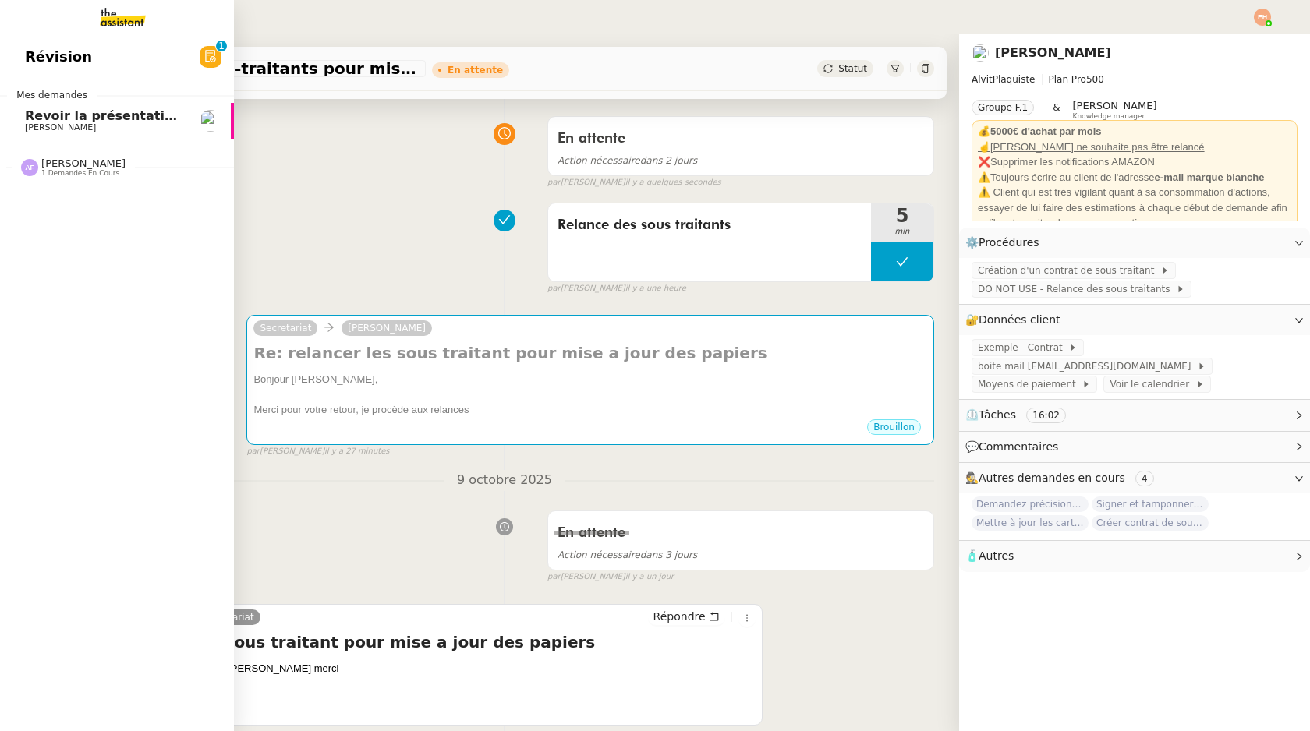
click at [37, 113] on span "Revoir la présentation PowerPoint" at bounding box center [146, 115] width 242 height 15
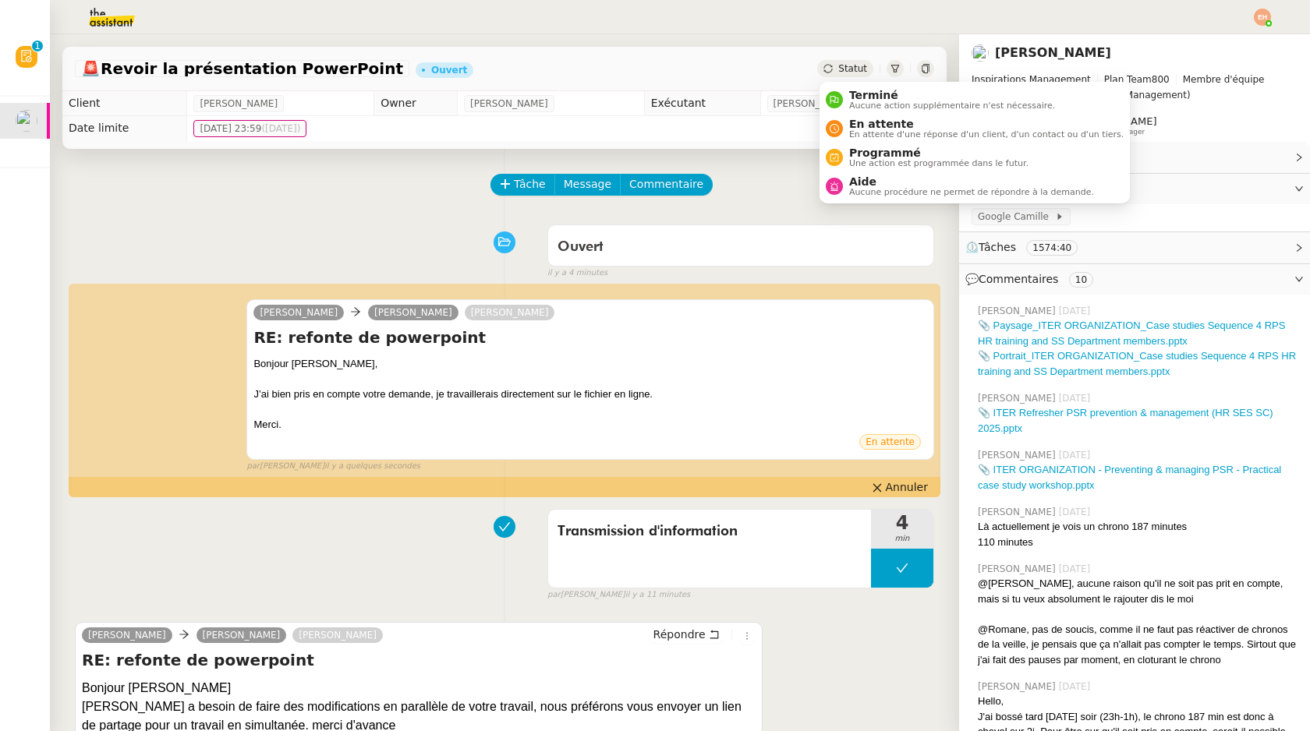
click at [846, 61] on div "Statut" at bounding box center [845, 68] width 56 height 17
click at [882, 122] on span "En attente" at bounding box center [986, 124] width 274 height 12
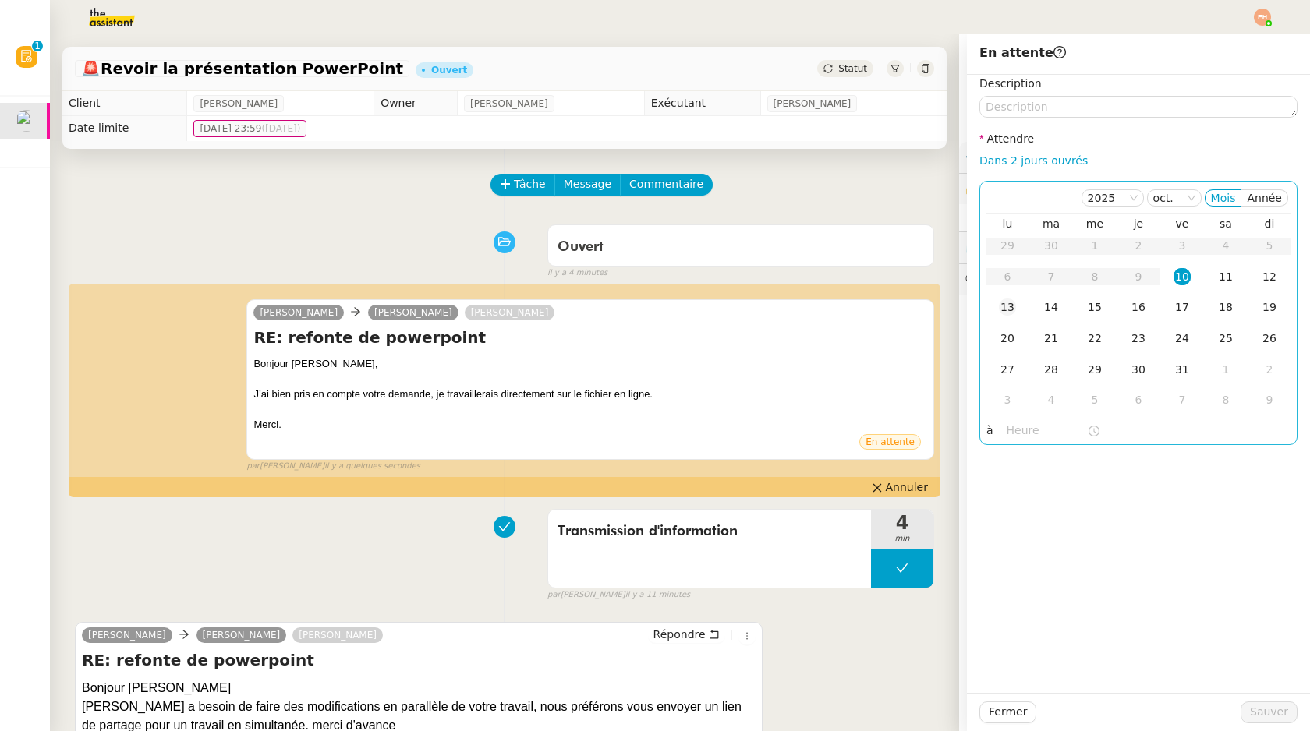
click at [1007, 301] on div "13" at bounding box center [1007, 307] width 17 height 17
click at [1274, 712] on span "Sauver" at bounding box center [1269, 712] width 38 height 18
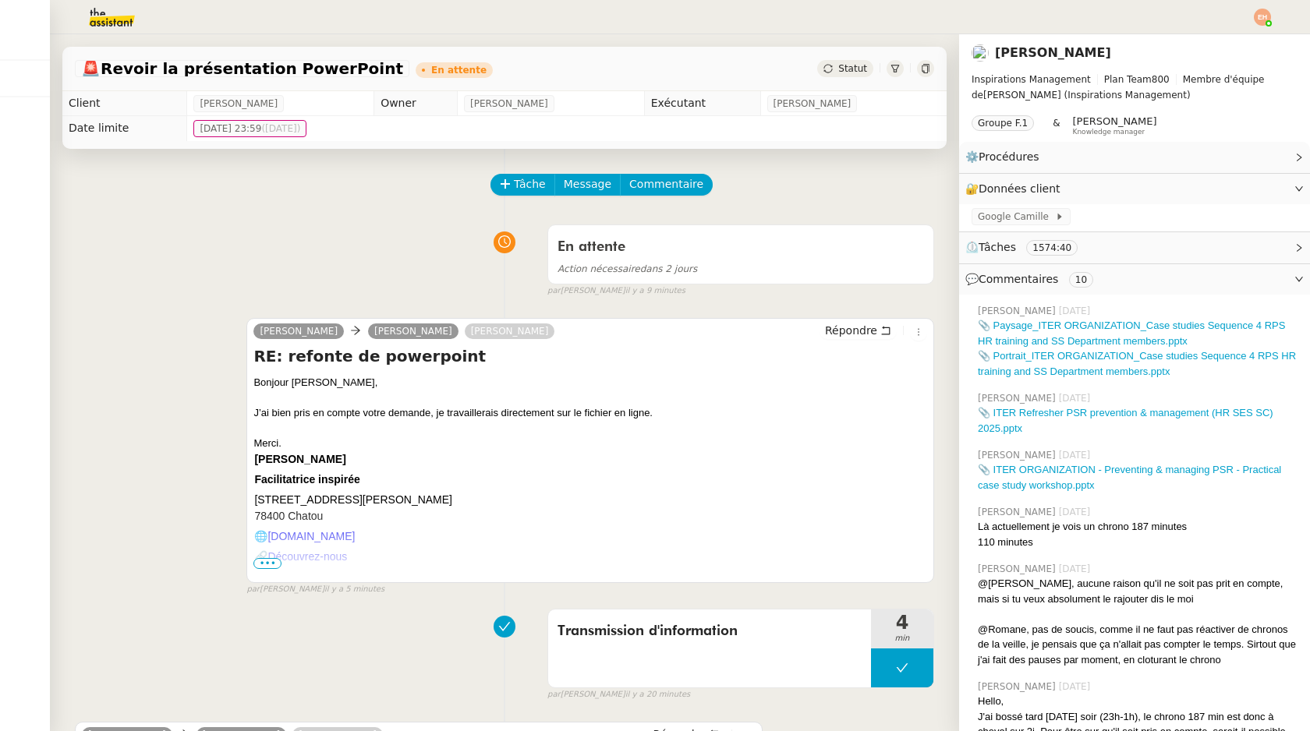
click at [126, 19] on img at bounding box center [99, 17] width 121 height 34
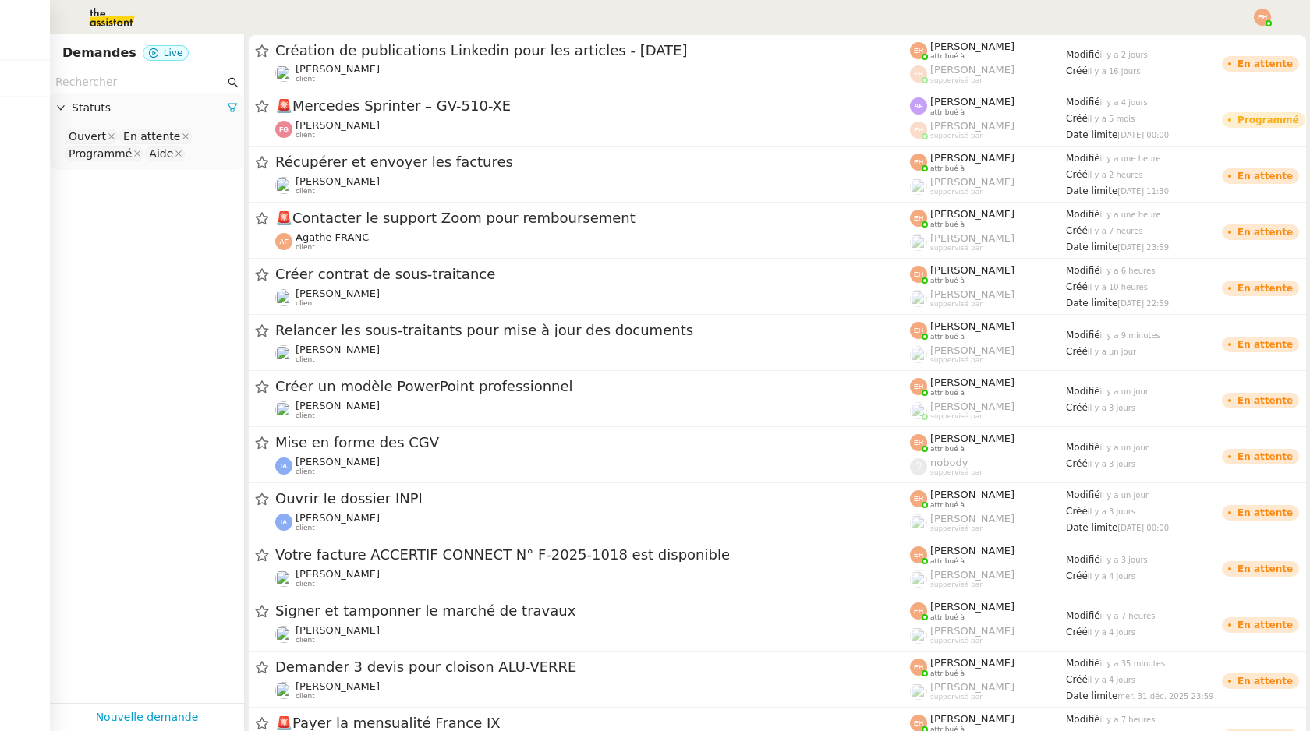
click at [108, 8] on img at bounding box center [99, 17] width 121 height 34
click at [1263, 19] on img at bounding box center [1262, 17] width 17 height 17
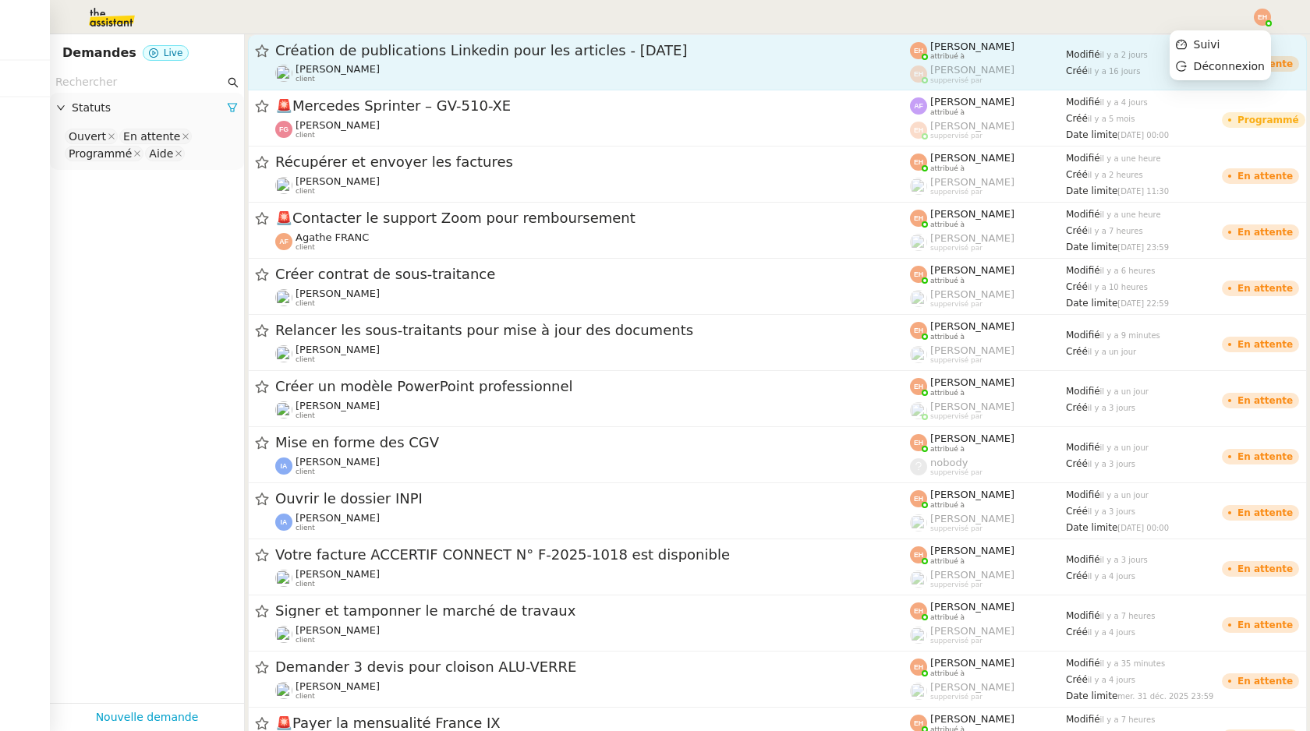
click at [1214, 44] on div "Modifié il y a 2 jours Créé il y a 16 jours" at bounding box center [1144, 62] width 156 height 42
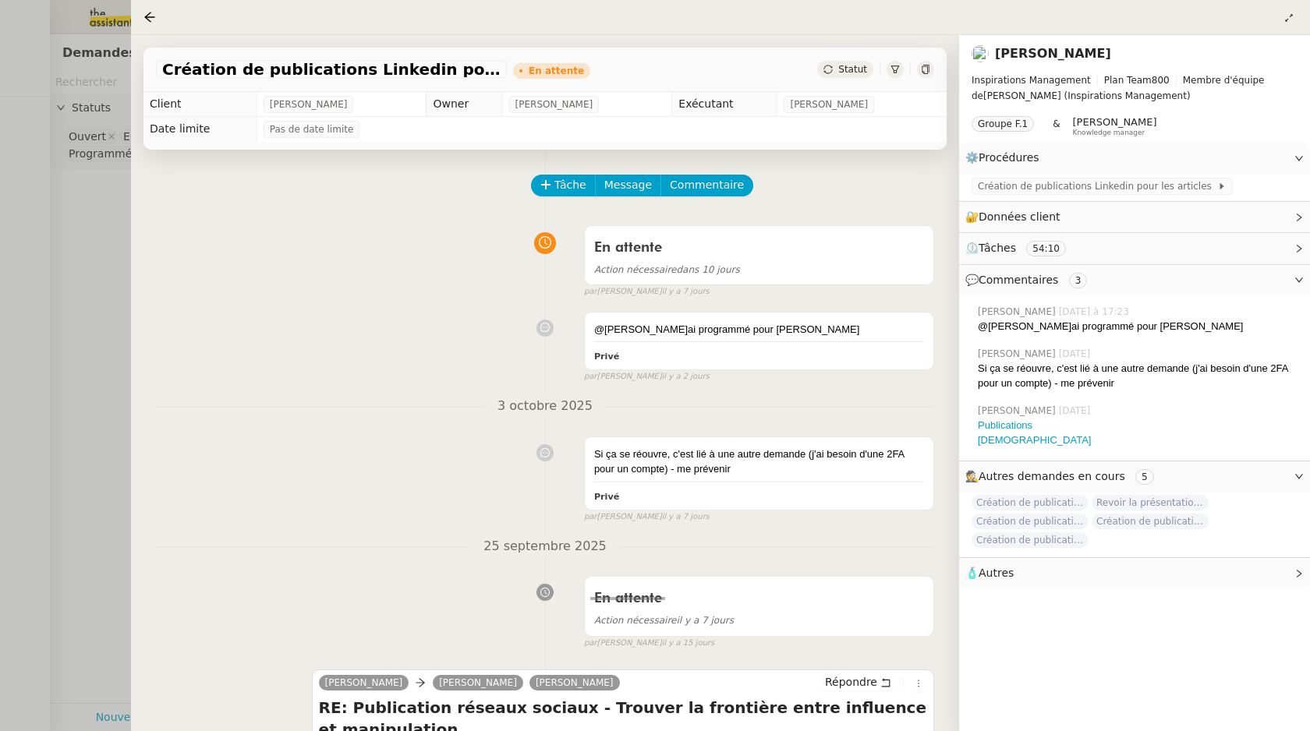
click at [49, 214] on div at bounding box center [655, 365] width 1310 height 731
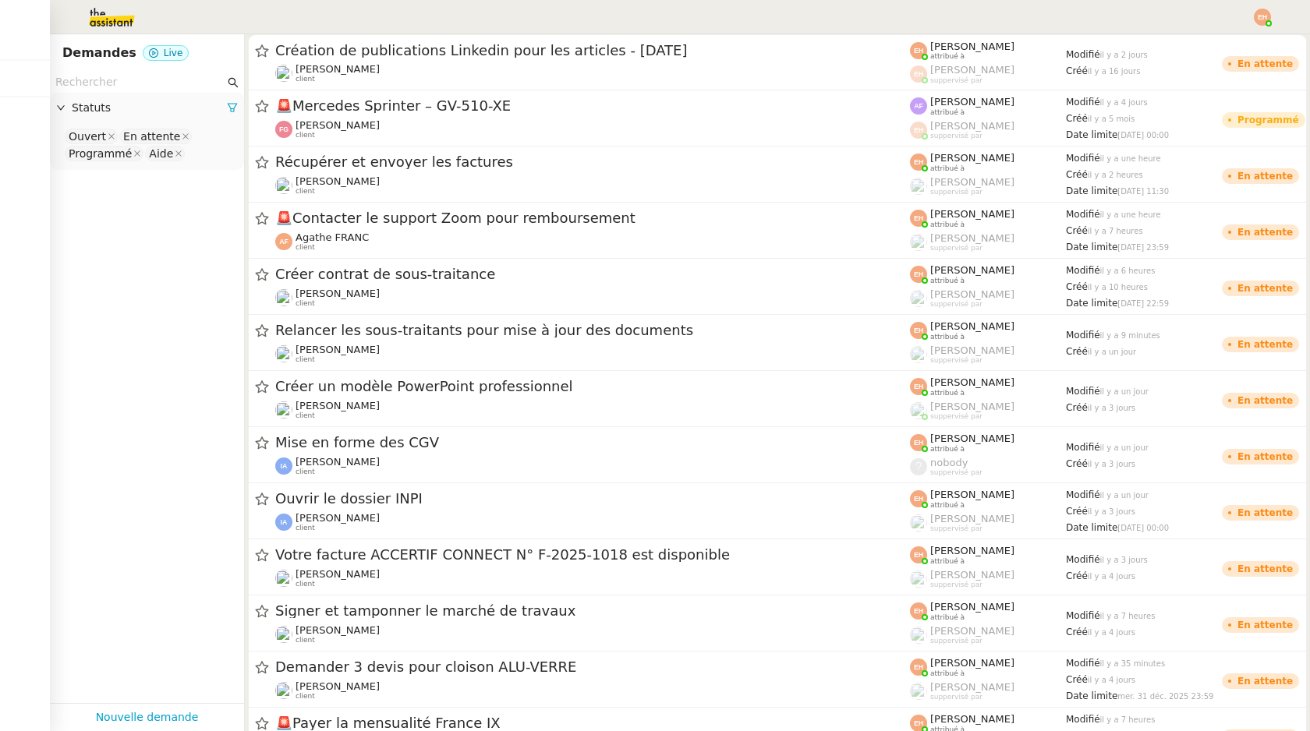
click at [1261, 13] on img at bounding box center [1262, 17] width 17 height 17
click at [1227, 45] on li "Suivi" at bounding box center [1220, 45] width 101 height 22
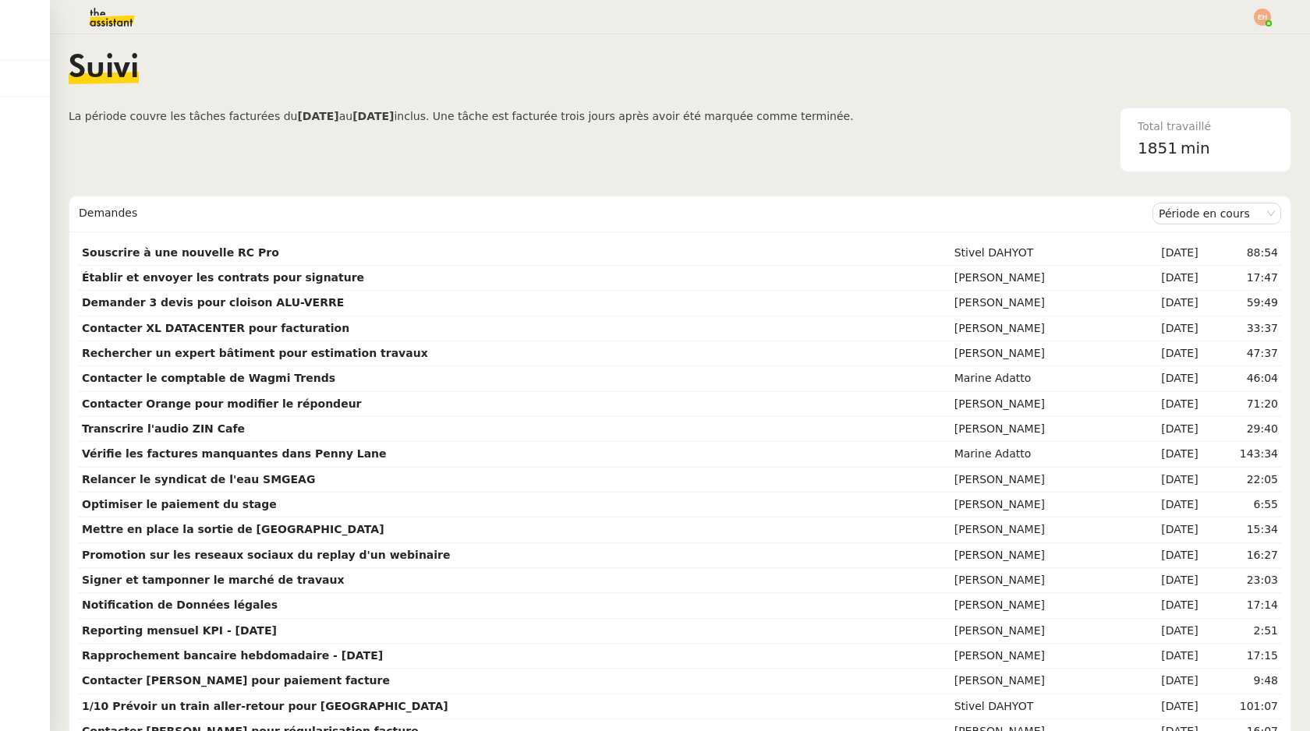
click at [114, 12] on img at bounding box center [99, 17] width 121 height 34
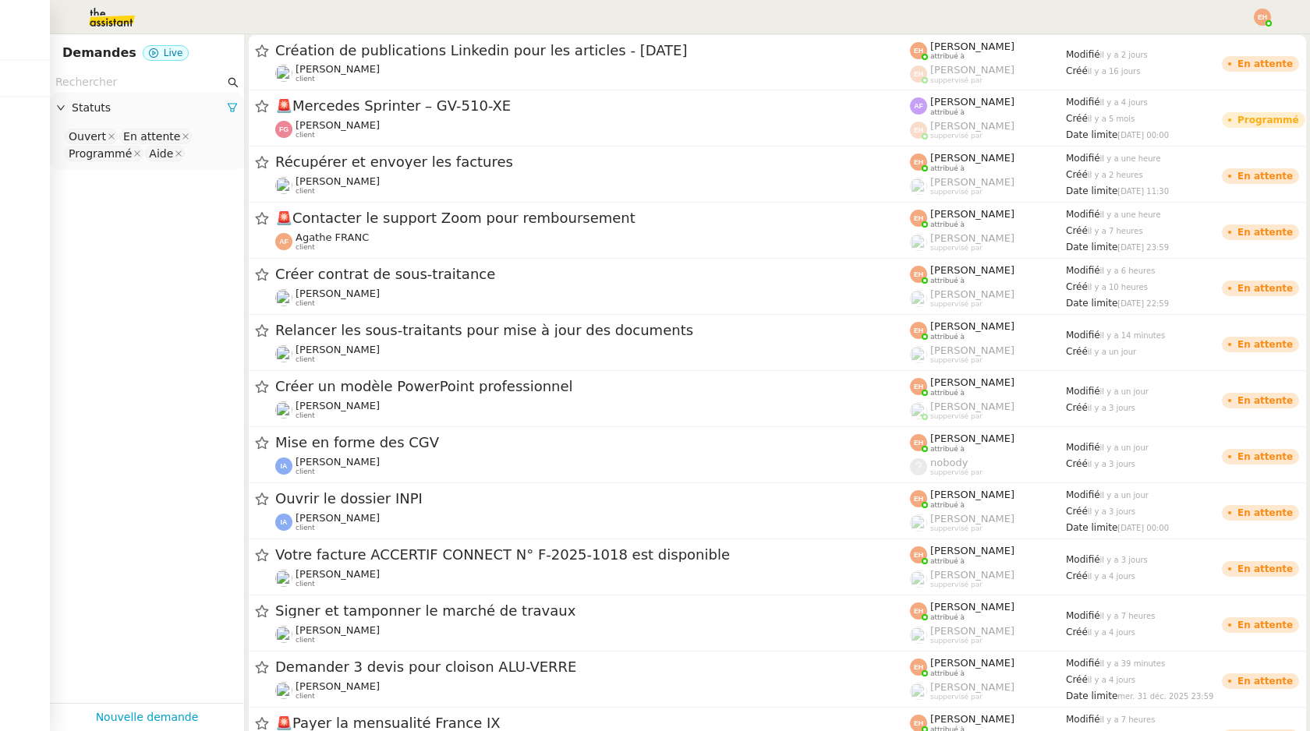
click at [110, 9] on img at bounding box center [99, 17] width 121 height 34
click at [102, 16] on img at bounding box center [99, 17] width 121 height 34
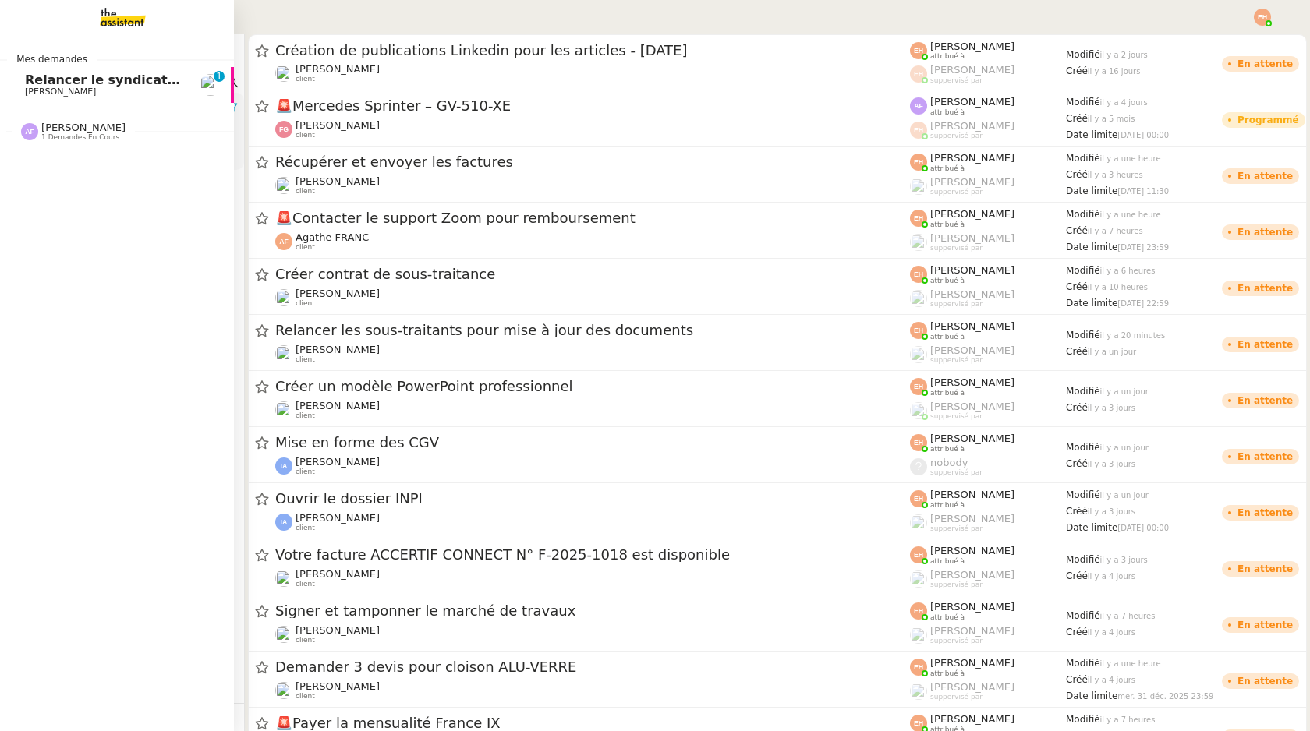
click at [37, 83] on span "Relancer le syndicat de l'eau SMGEAG" at bounding box center [158, 80] width 267 height 15
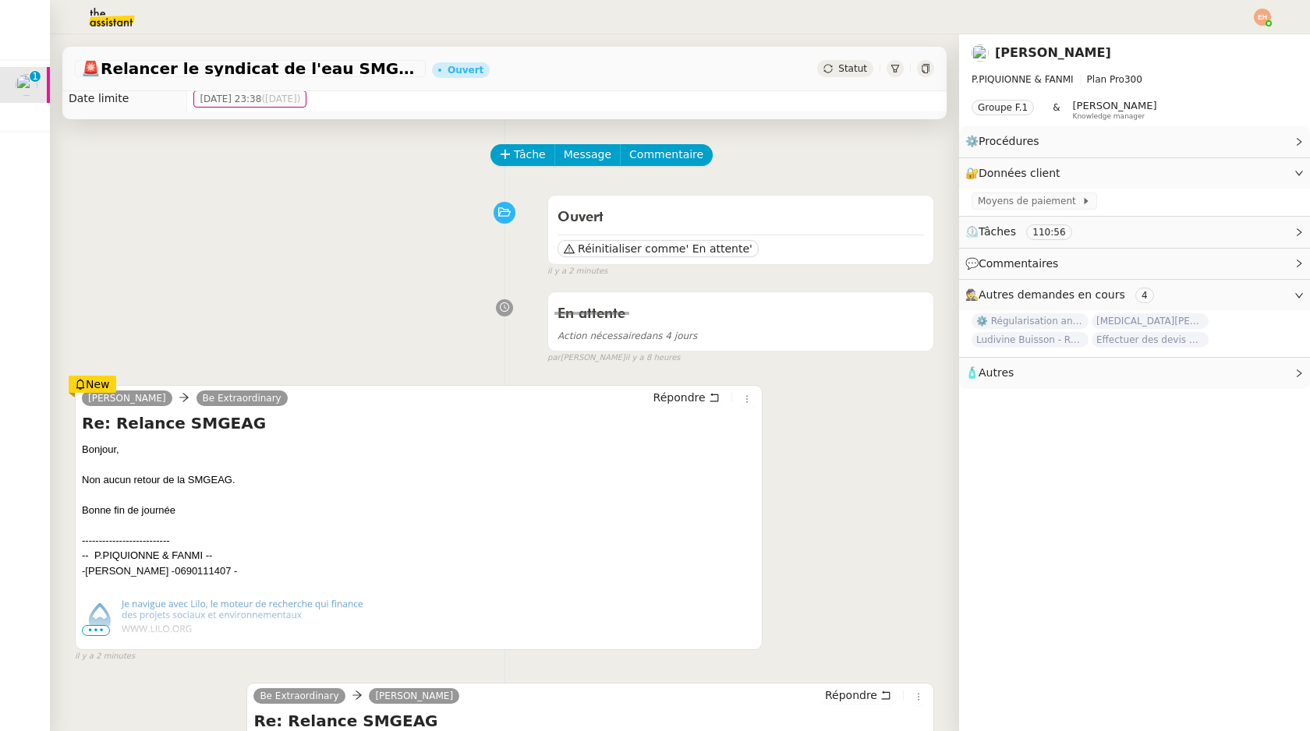
scroll to position [30, 0]
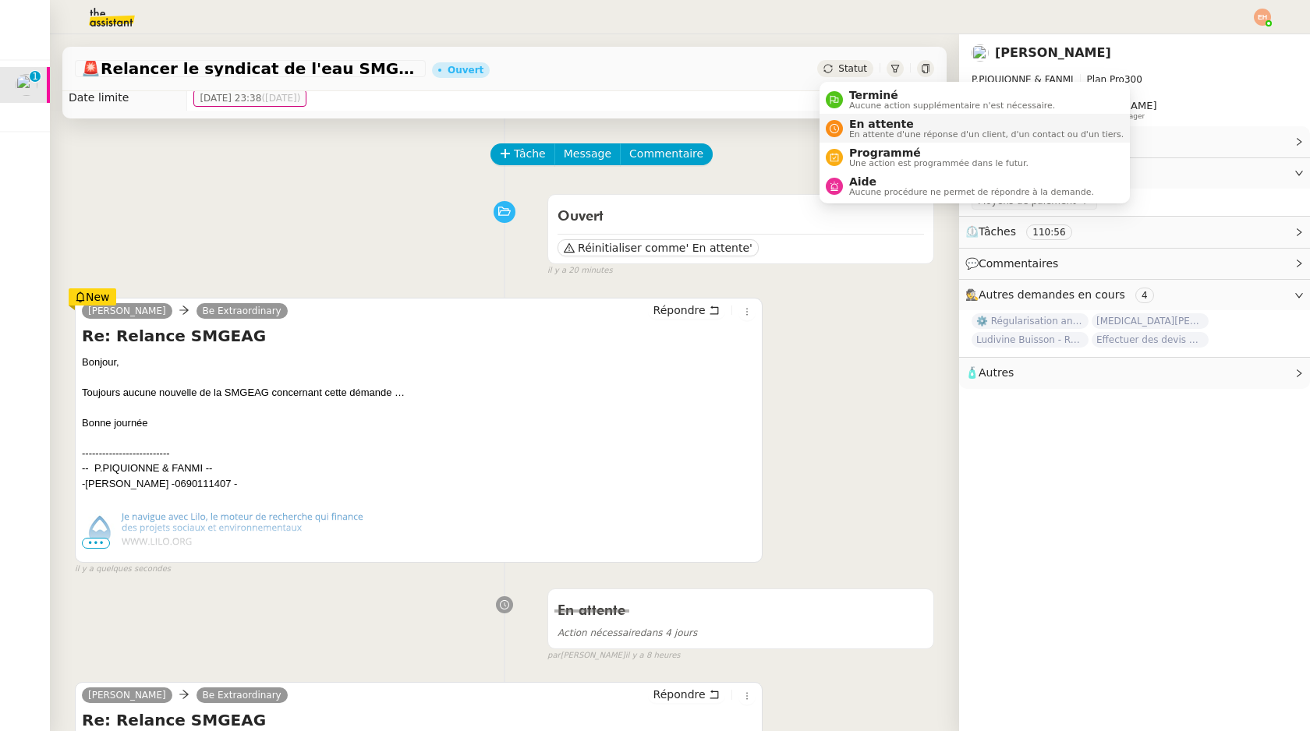
click at [878, 114] on li "En attente En attente d'une réponse d'un client, d'un contact ou d'un tiers." at bounding box center [975, 128] width 310 height 29
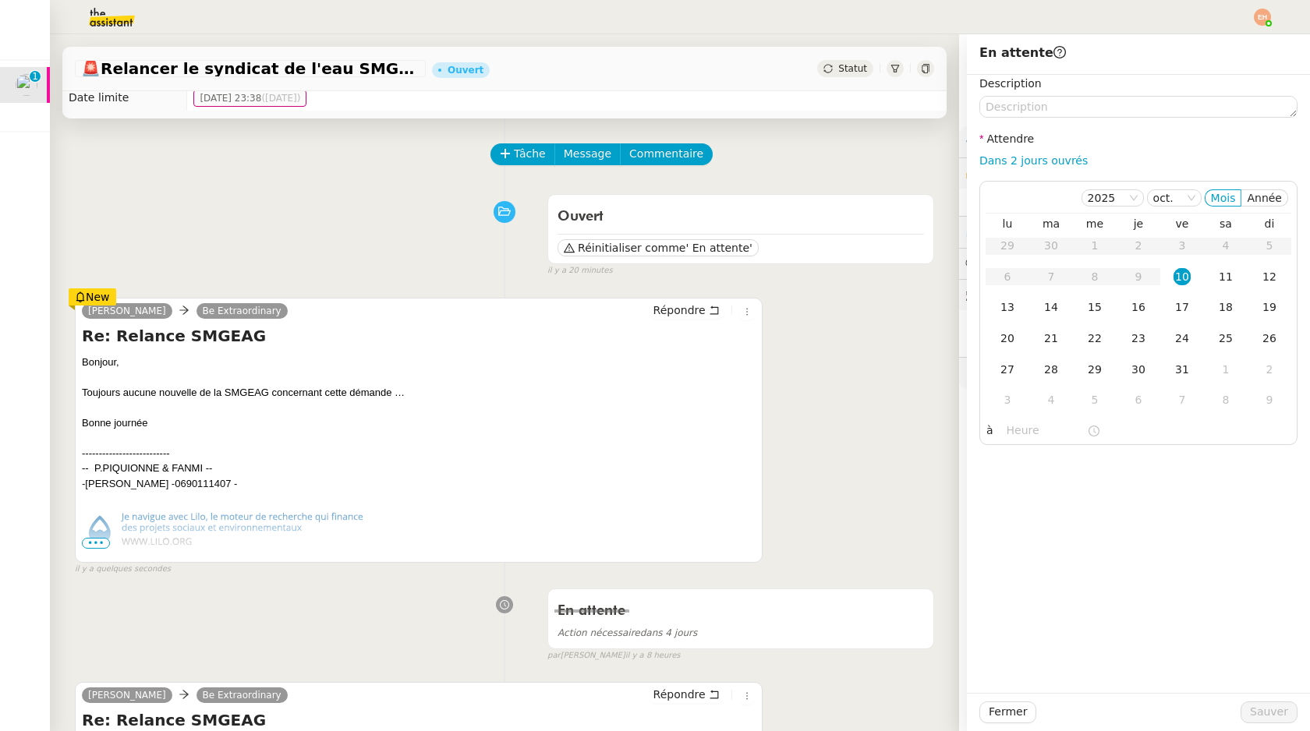
click at [1034, 172] on div "Description Attendre Dans 2 jours ouvrés 2025 oct. Mois Année lu ma me je ve sa…" at bounding box center [1138, 260] width 318 height 370
click at [1039, 154] on link "Dans 2 jours ouvrés" at bounding box center [1033, 160] width 108 height 12
type input "07:00"
click at [1263, 717] on span "Sauver" at bounding box center [1269, 712] width 38 height 18
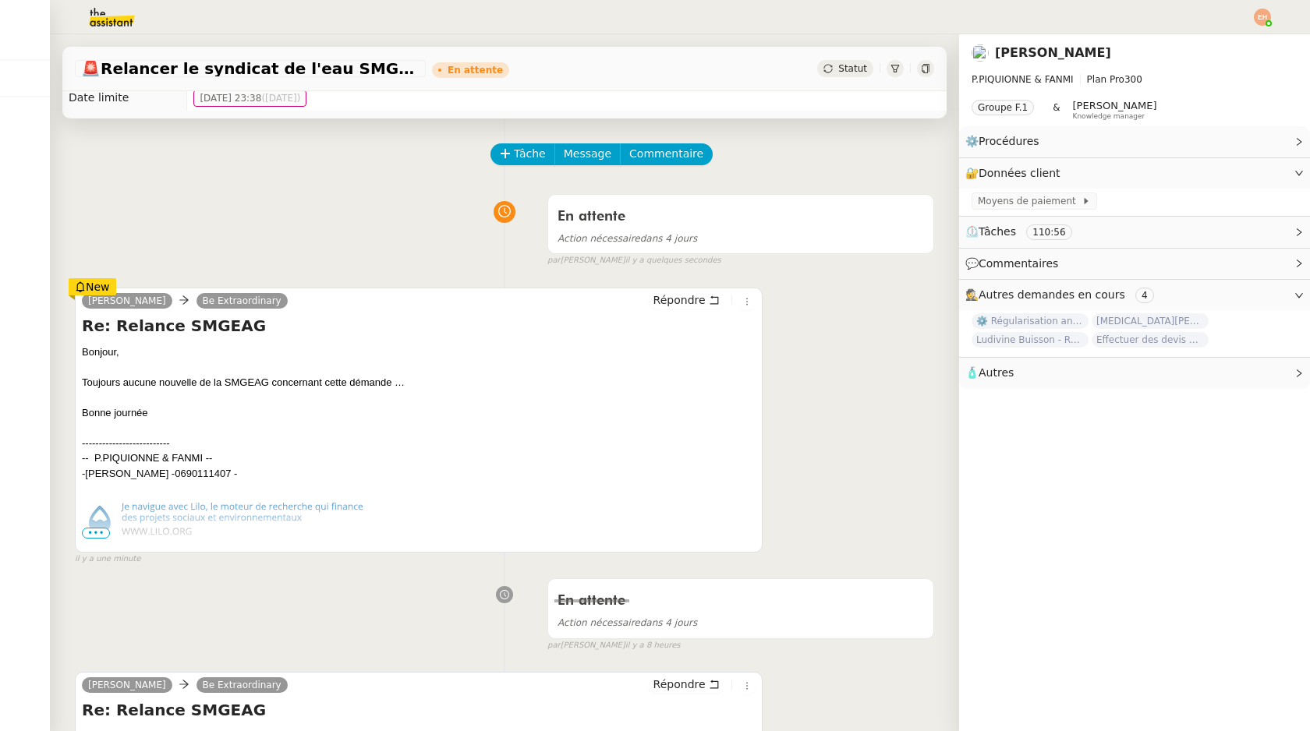
click at [418, 223] on div "En attente Action nécessaire dans 4 jours false par Esther H. il y a quelques s…" at bounding box center [504, 227] width 859 height 80
